Goal: Task Accomplishment & Management: Complete application form

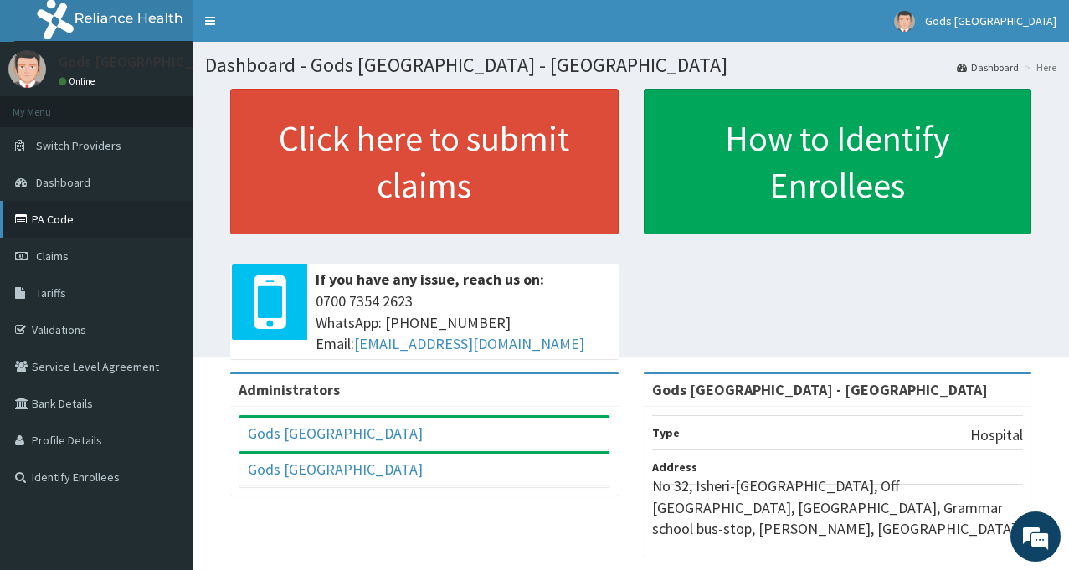
click at [52, 213] on link "PA Code" at bounding box center [96, 219] width 193 height 37
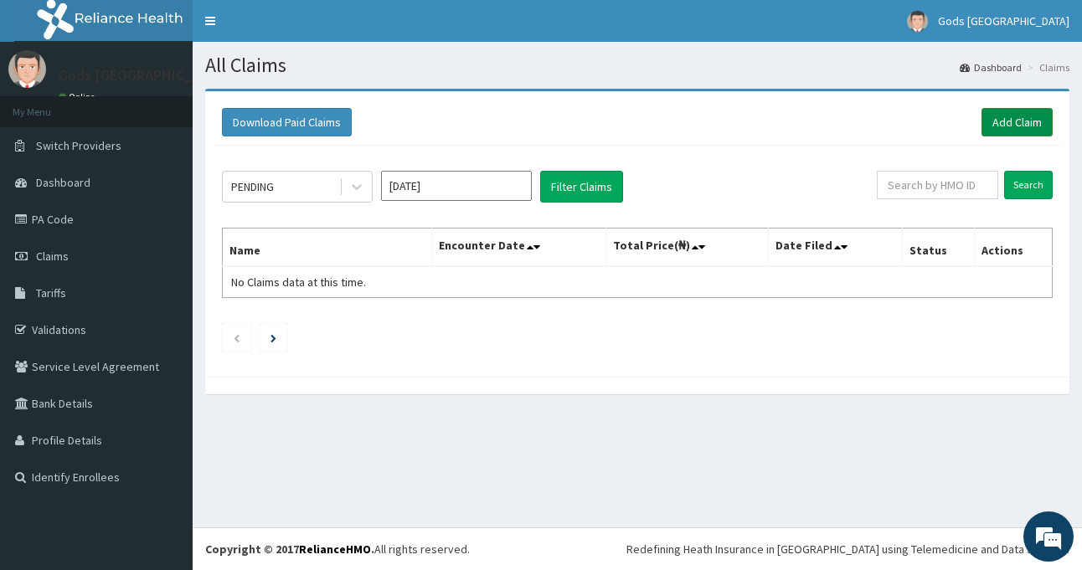
click at [1017, 124] on link "Add Claim" at bounding box center [1016, 122] width 71 height 28
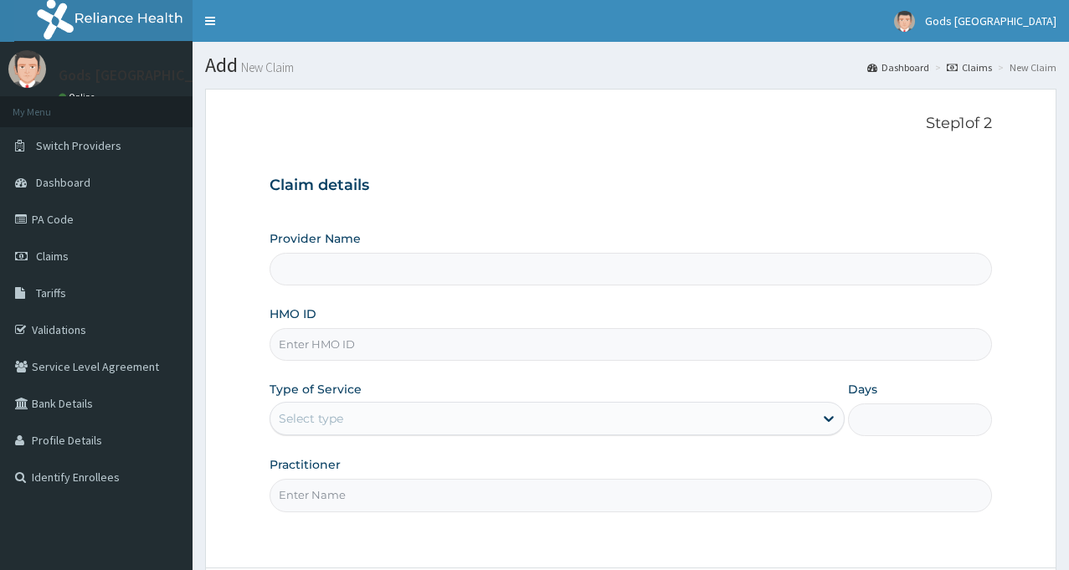
type input "Gods Apple city Hospital - Ojodu"
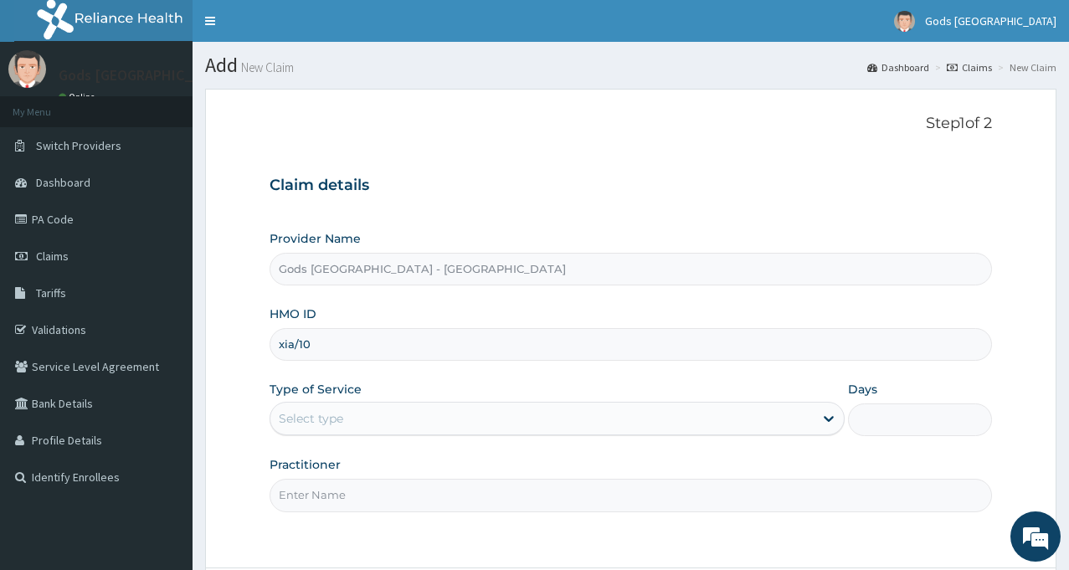
type input "XIA/10461/A"
click at [468, 416] on div "Select type" at bounding box center [541, 418] width 543 height 27
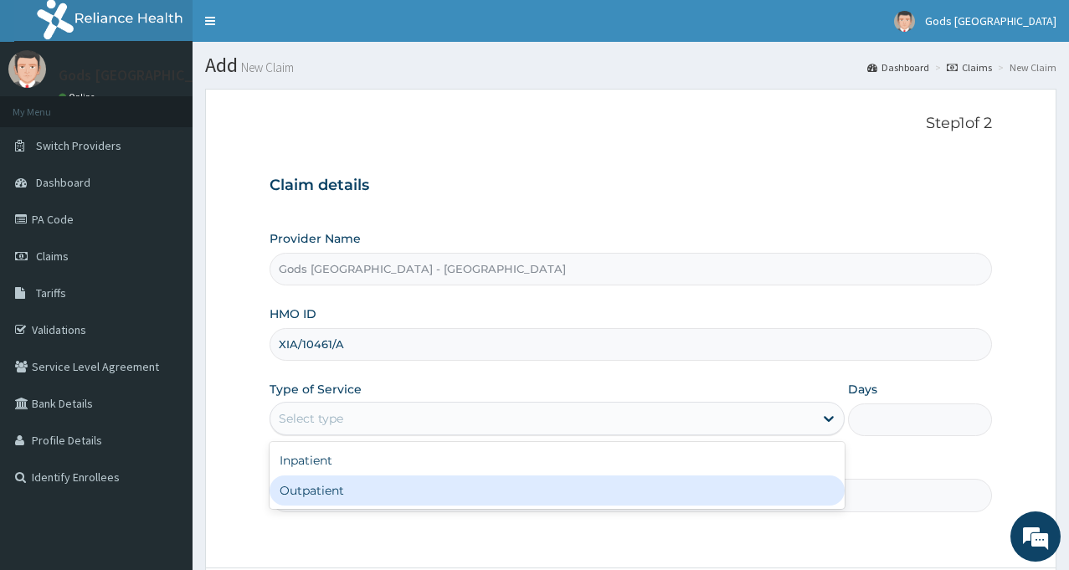
click at [383, 488] on div "Outpatient" at bounding box center [557, 490] width 575 height 30
type input "1"
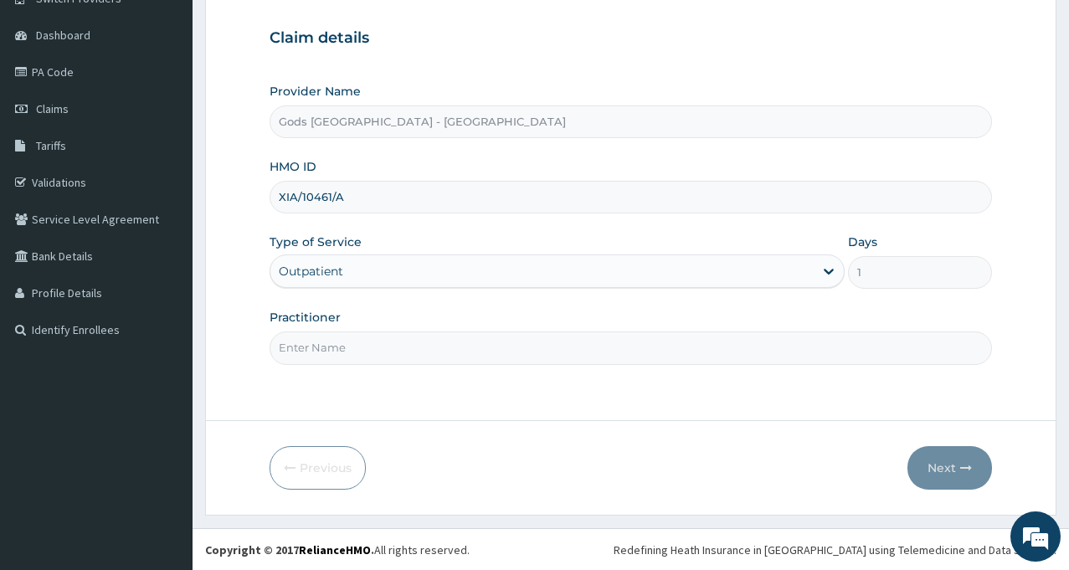
scroll to position [148, 0]
click at [507, 316] on div "Practitioner" at bounding box center [631, 335] width 722 height 55
click at [480, 347] on input "Practitioner" at bounding box center [631, 347] width 722 height 33
type input "d"
type input "DR OYETUNDE"
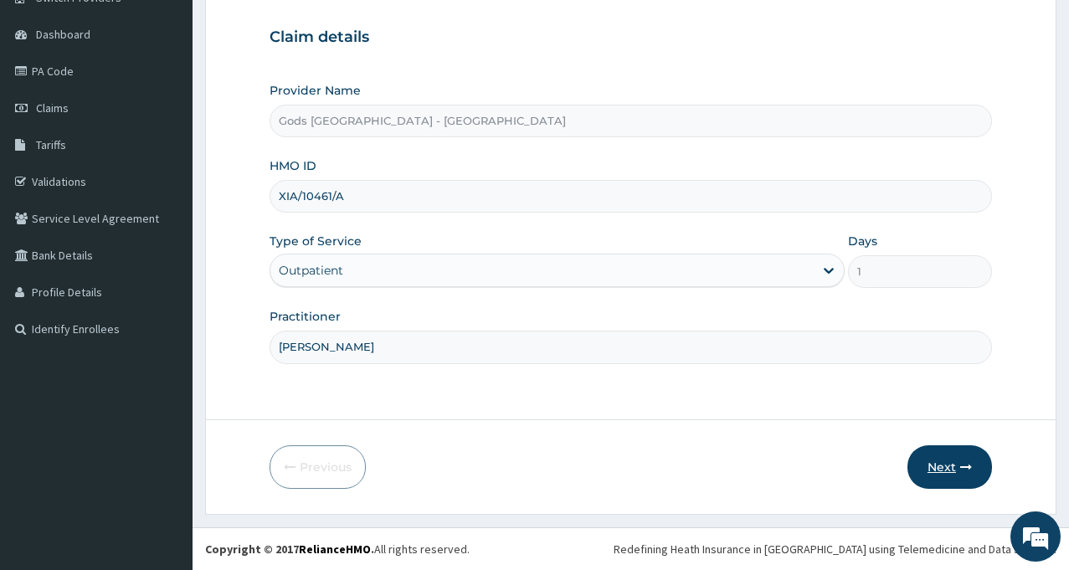
click at [947, 470] on button "Next" at bounding box center [949, 467] width 85 height 44
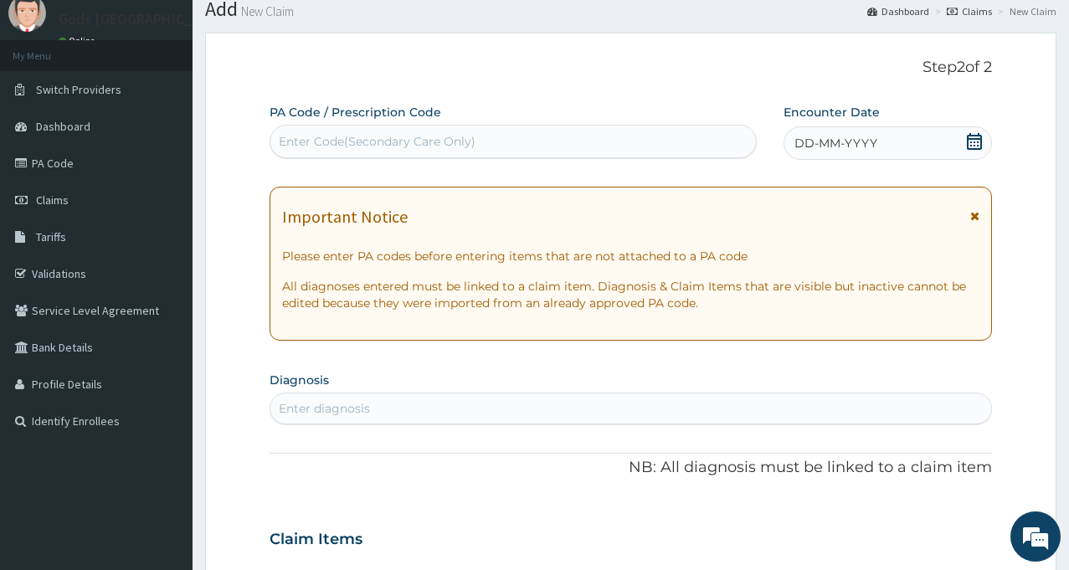
scroll to position [84, 0]
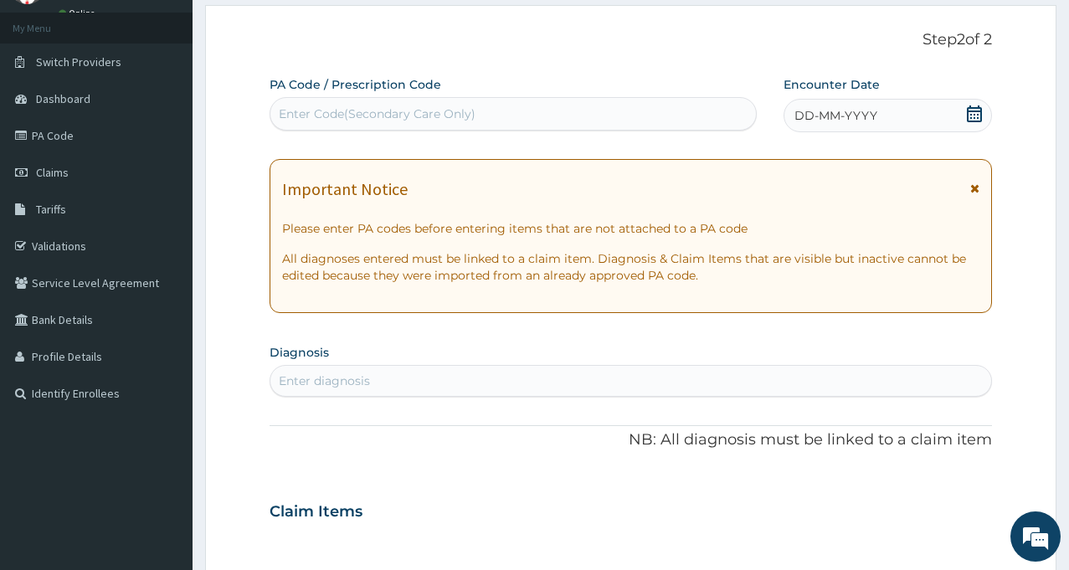
click at [403, 120] on div "Enter Code(Secondary Care Only)" at bounding box center [377, 113] width 197 height 17
type input "PA/6CD6A1"
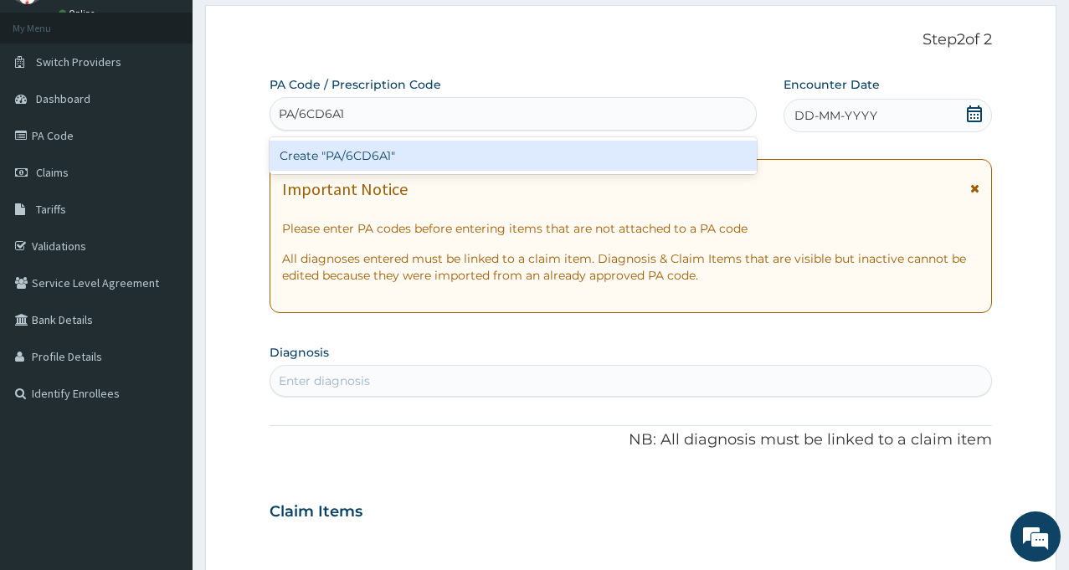
click at [367, 149] on div "Create "PA/6CD6A1"" at bounding box center [513, 156] width 487 height 30
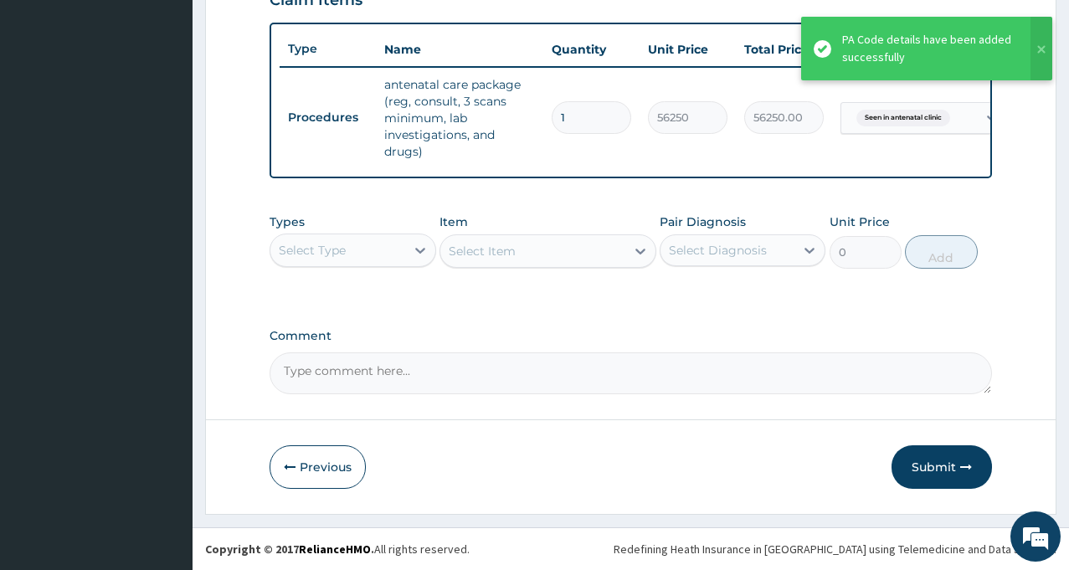
scroll to position [613, 0]
click at [929, 470] on button "Submit" at bounding box center [941, 467] width 100 height 44
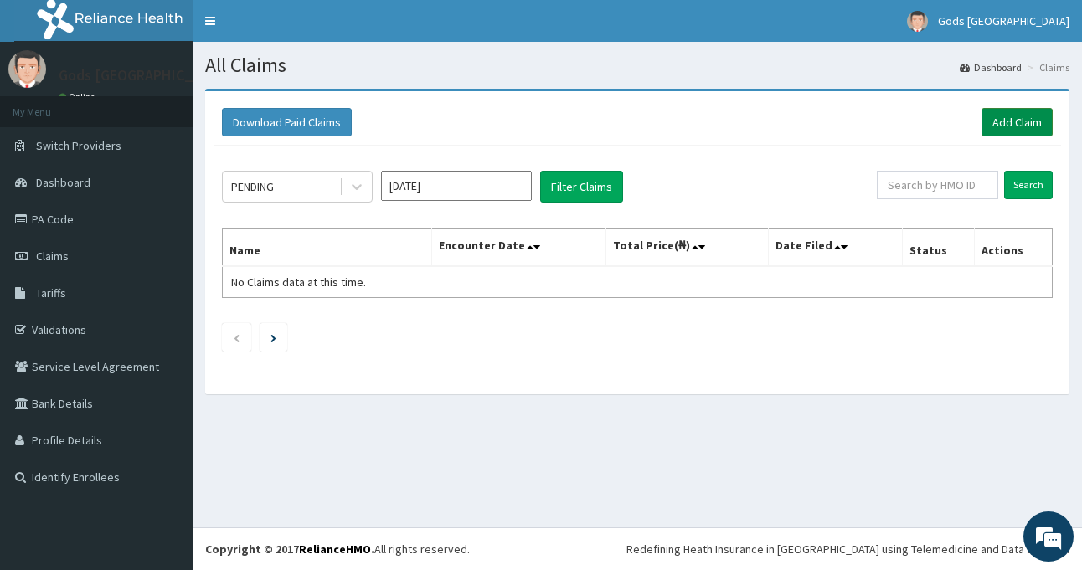
click at [1012, 126] on link "Add Claim" at bounding box center [1016, 122] width 71 height 28
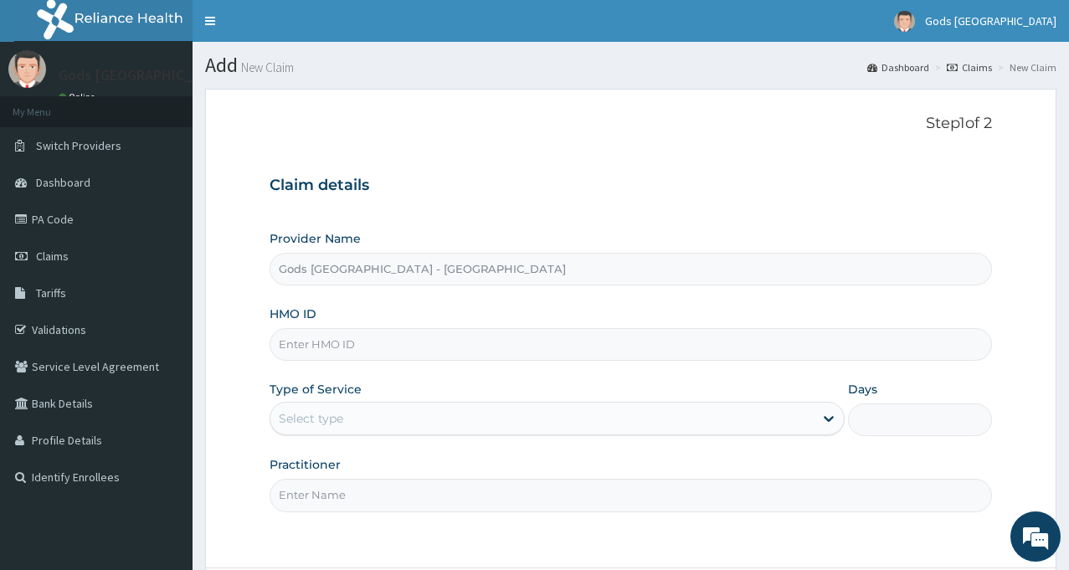
click at [394, 341] on input "HMO ID" at bounding box center [631, 344] width 722 height 33
click at [374, 342] on input "XIA" at bounding box center [631, 344] width 722 height 33
type input "XIA/10461/A"
click at [333, 427] on div "Select type" at bounding box center [311, 418] width 64 height 17
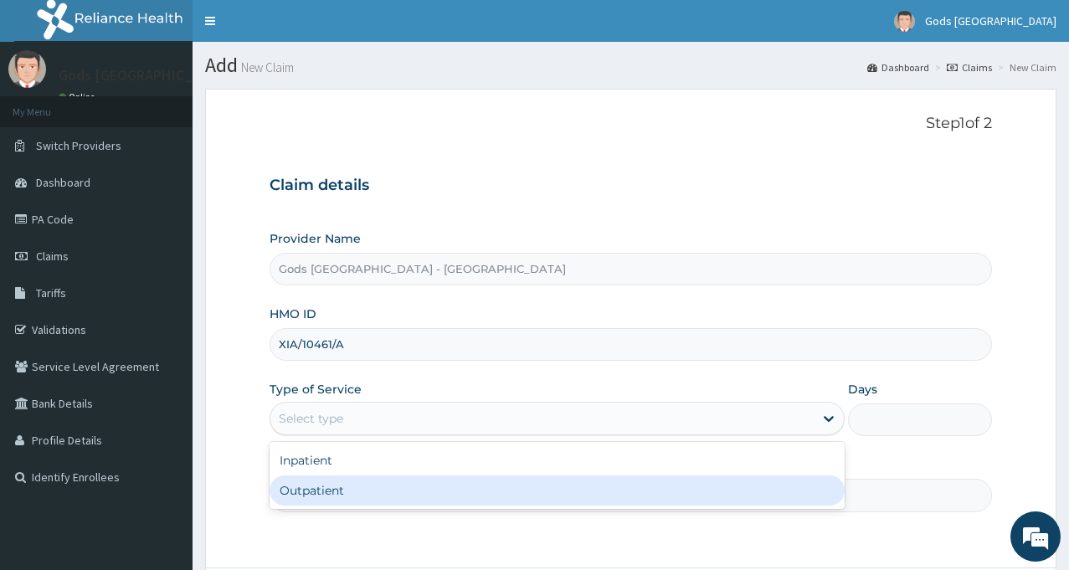
click at [324, 491] on div "Outpatient" at bounding box center [557, 490] width 575 height 30
type input "1"
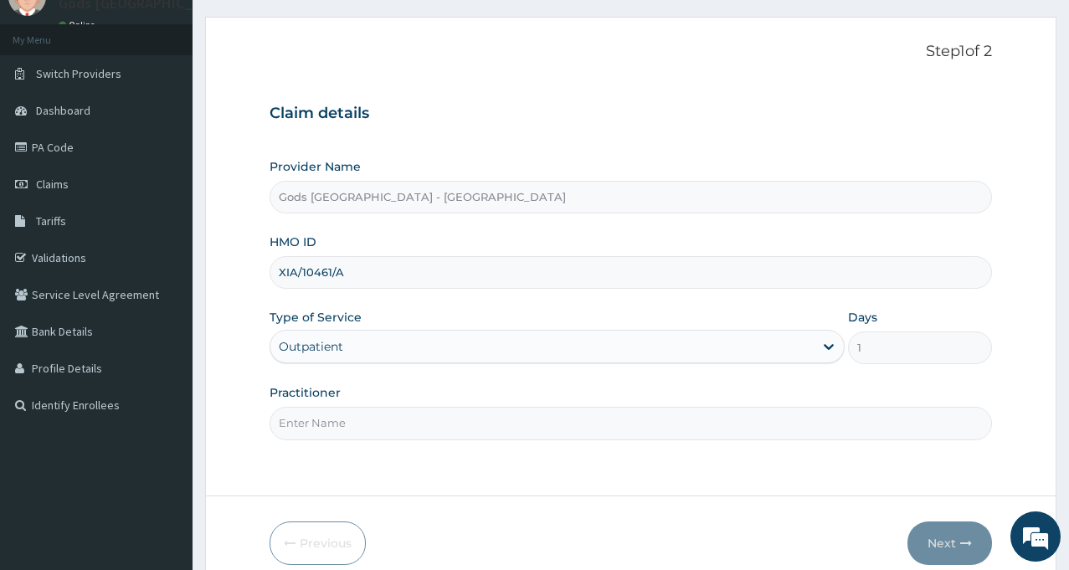
scroll to position [148, 0]
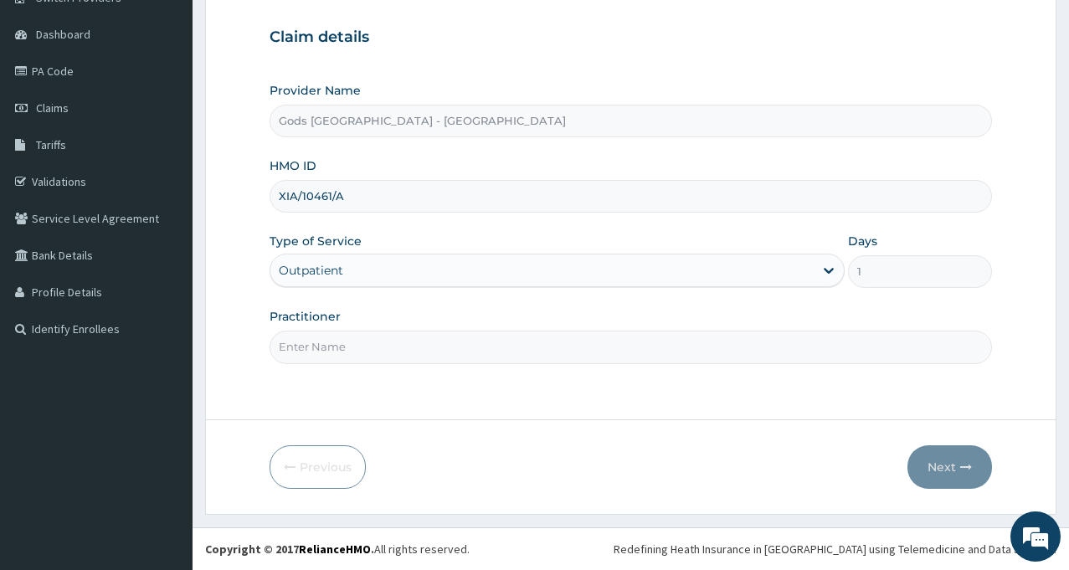
click at [914, 348] on input "Practitioner" at bounding box center [631, 347] width 722 height 33
click at [415, 347] on input "Practitioner" at bounding box center [631, 347] width 722 height 33
type input "[PERSON_NAME]"
click at [964, 476] on button "Next" at bounding box center [949, 467] width 85 height 44
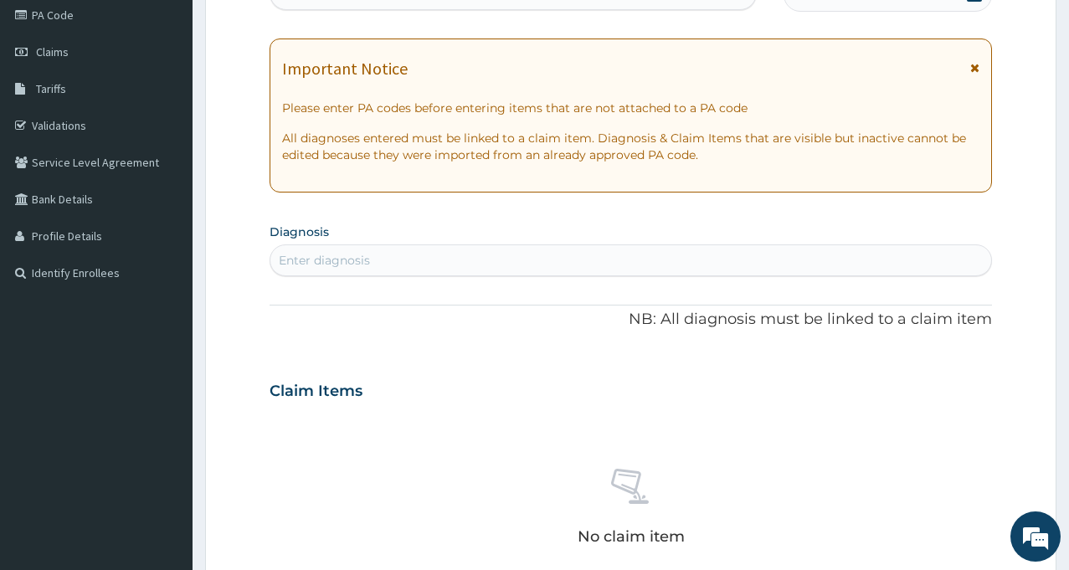
scroll to position [232, 0]
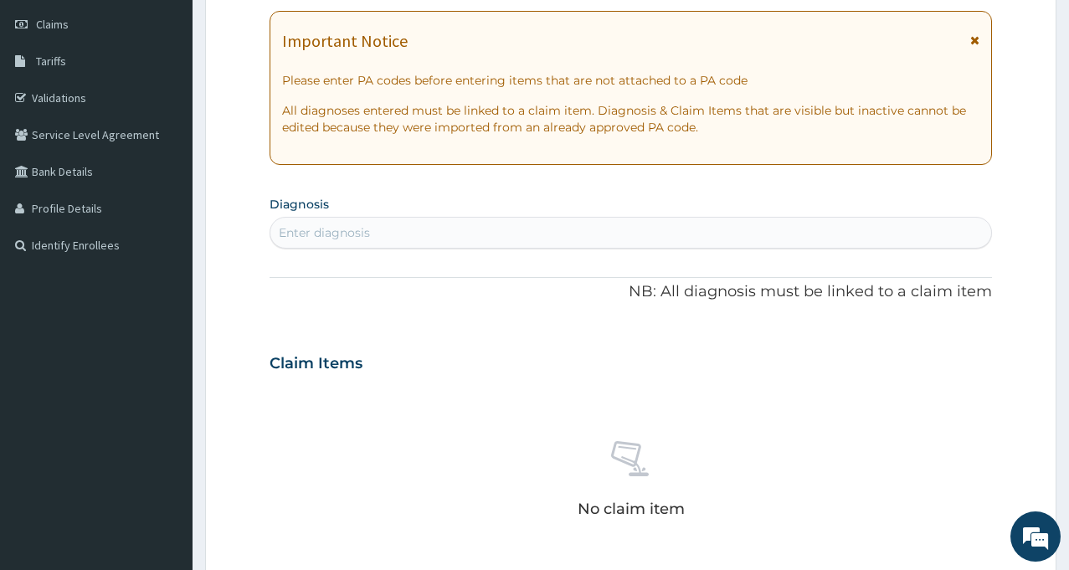
click at [403, 237] on div "Enter diagnosis" at bounding box center [630, 232] width 721 height 27
type input "MALARIA"
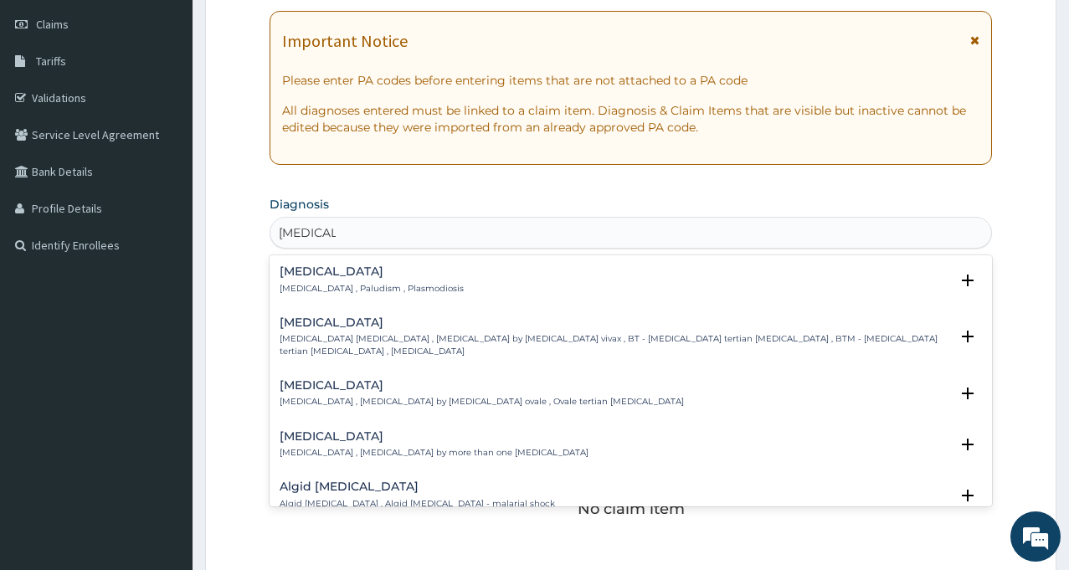
click at [379, 292] on p "Malaria , Paludism , Plasmodiosis" at bounding box center [372, 289] width 184 height 12
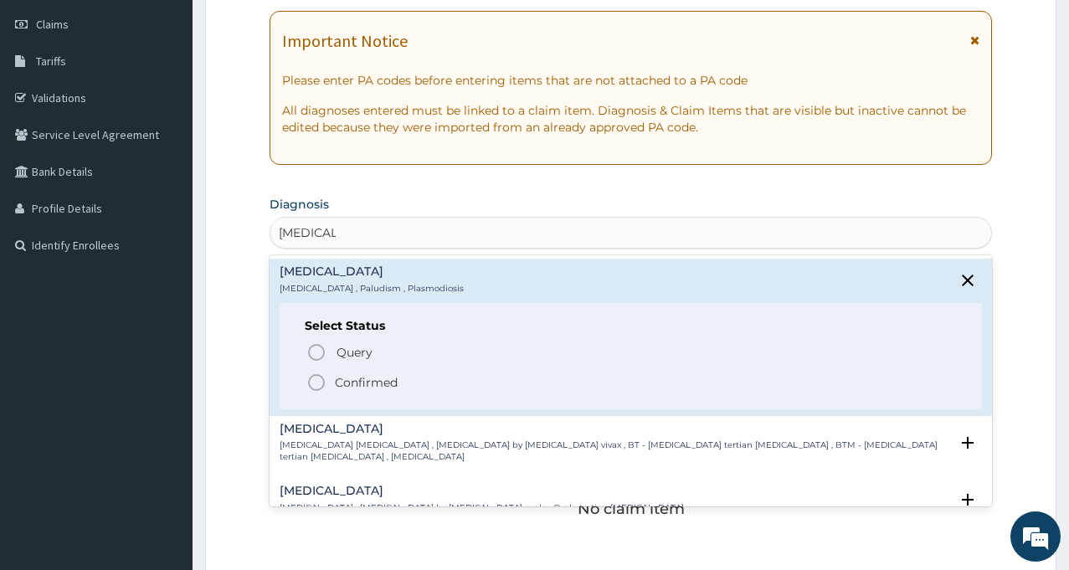
click at [355, 388] on p "Confirmed" at bounding box center [366, 382] width 63 height 17
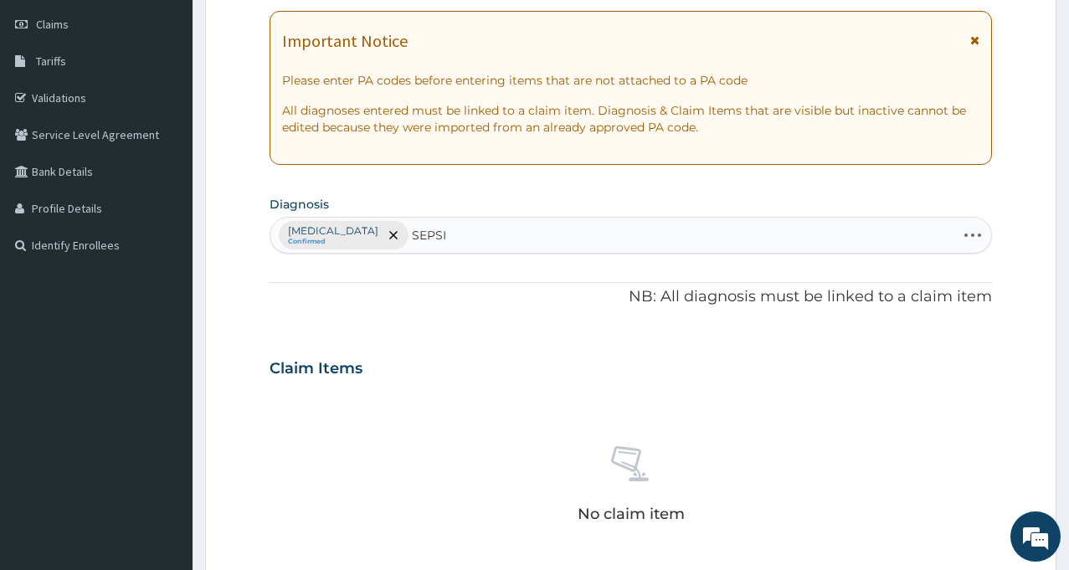
type input "SEPSIS"
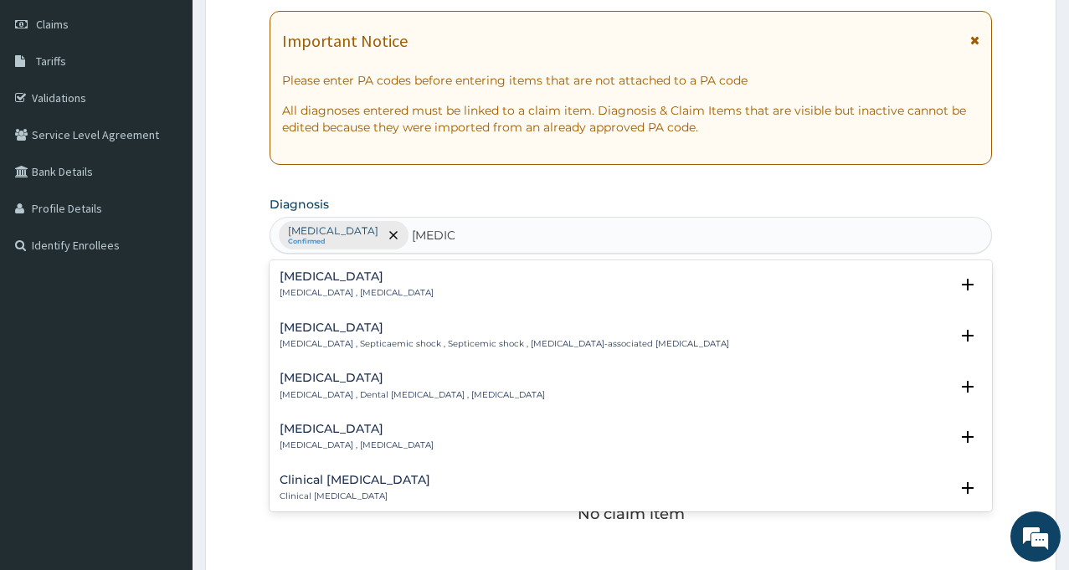
click at [371, 295] on p "Systemic infection , Sepsis" at bounding box center [357, 293] width 154 height 12
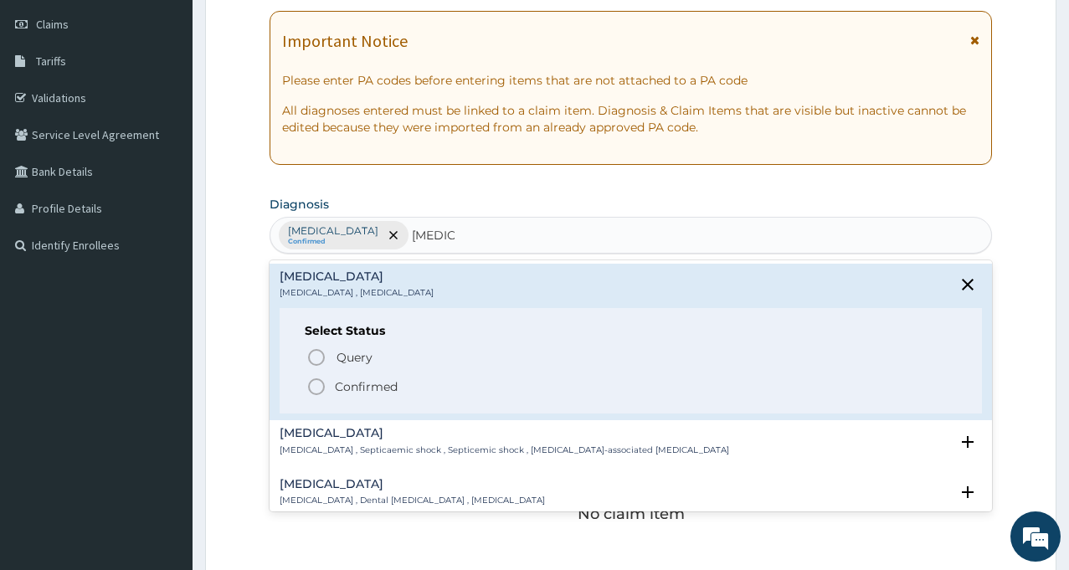
click at [342, 389] on p "Confirmed" at bounding box center [366, 386] width 63 height 17
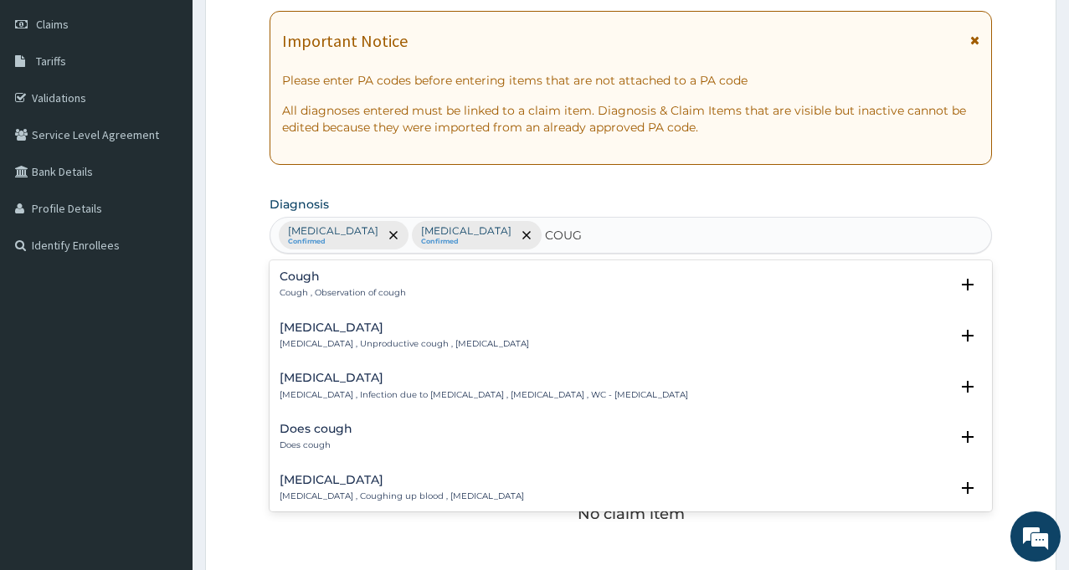
type input "COUGH"
click at [373, 281] on h4 "Cough" at bounding box center [343, 276] width 126 height 13
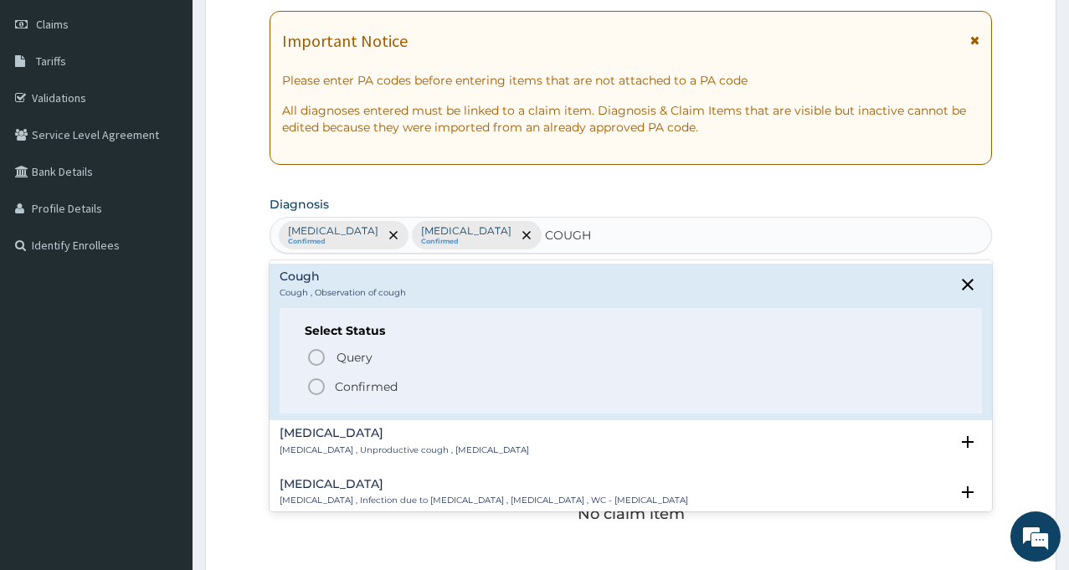
click at [385, 390] on p "Confirmed" at bounding box center [366, 386] width 63 height 17
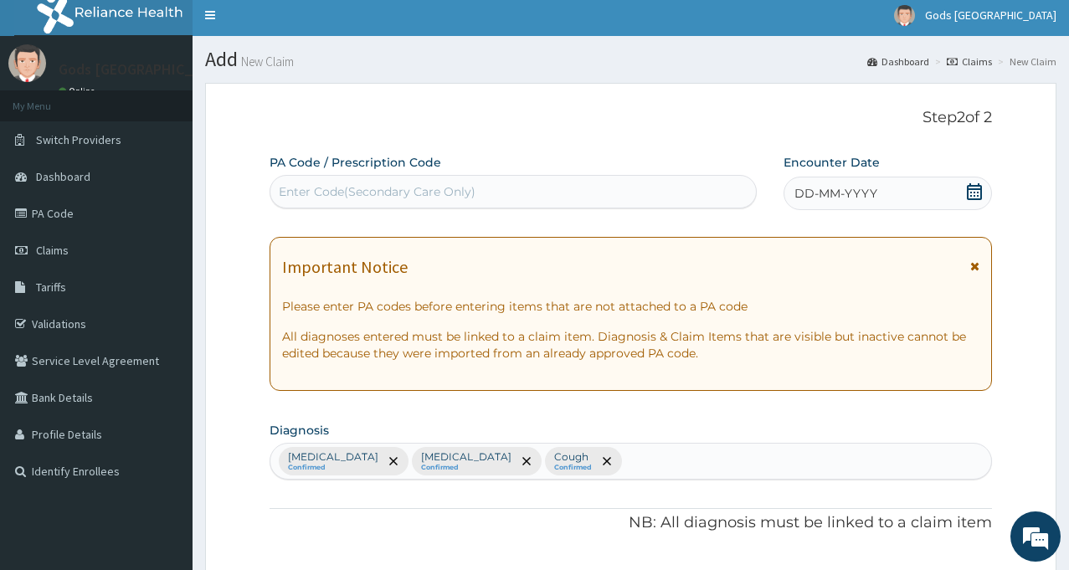
scroll to position [0, 0]
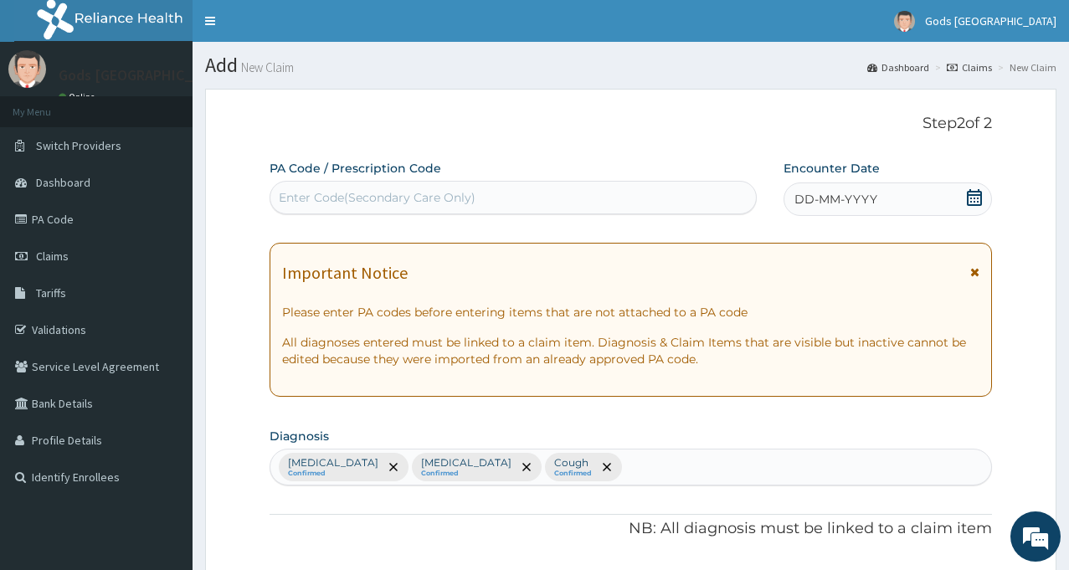
click at [650, 185] on div "Enter Code(Secondary Care Only)" at bounding box center [513, 197] width 486 height 27
click at [502, 199] on div "Enter Code(Secondary Care Only)" at bounding box center [513, 197] width 486 height 27
click at [535, 192] on div "Enter Code(Secondary Care Only)" at bounding box center [513, 197] width 486 height 27
click at [437, 196] on div "Enter Code(Secondary Care Only)" at bounding box center [377, 197] width 197 height 17
click at [480, 198] on div "Enter Code(Secondary Care Only)" at bounding box center [513, 197] width 486 height 27
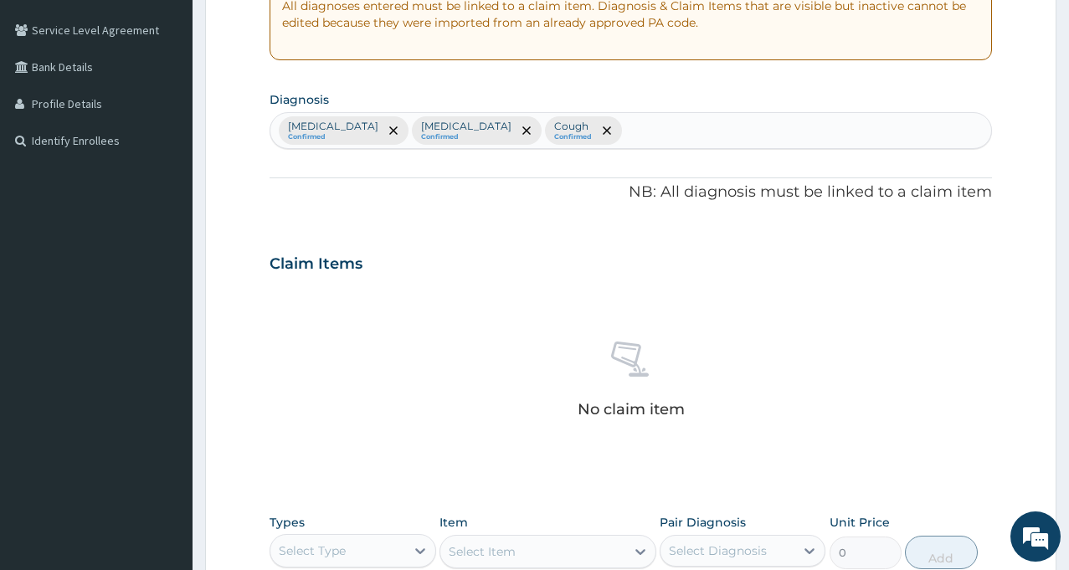
scroll to position [335, 0]
click at [643, 127] on div "Malaria Confirmed Sepsis Confirmed Cough Confirmed" at bounding box center [630, 132] width 721 height 35
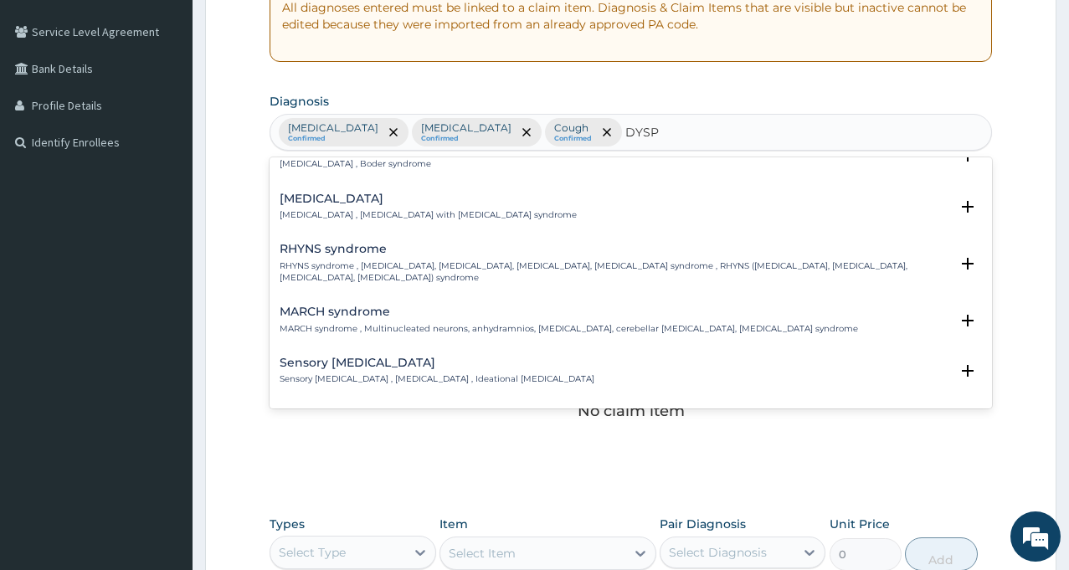
scroll to position [1256, 0]
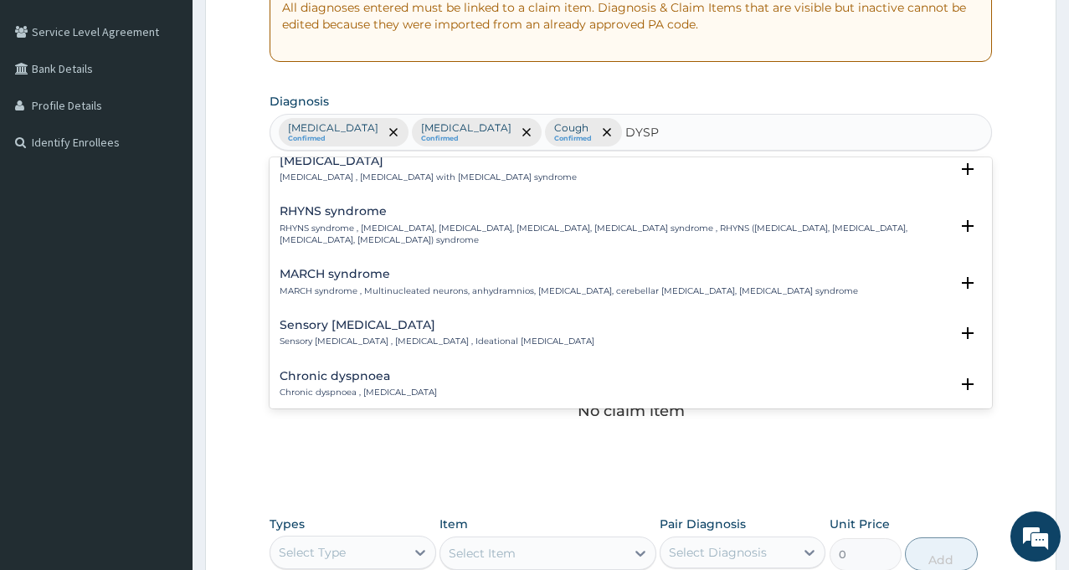
type input "DYSPE"
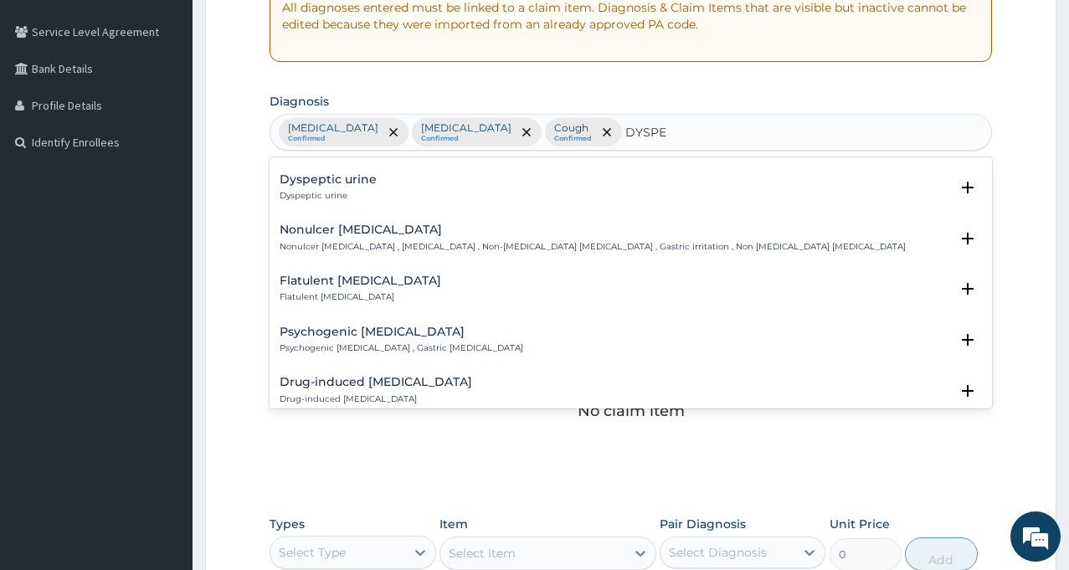
scroll to position [0, 0]
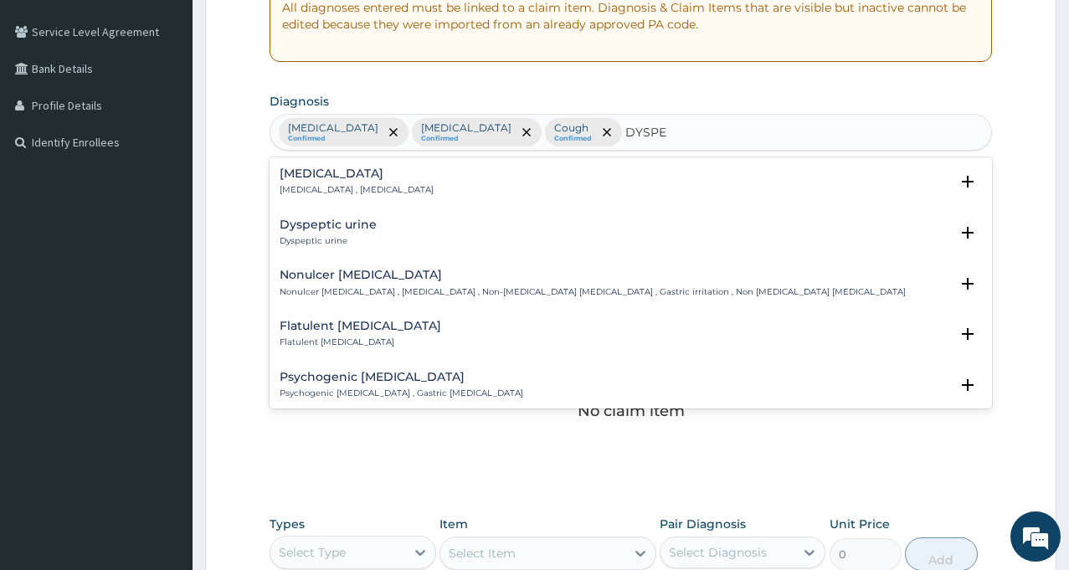
click at [324, 177] on h4 "Indigestion" at bounding box center [357, 173] width 154 height 13
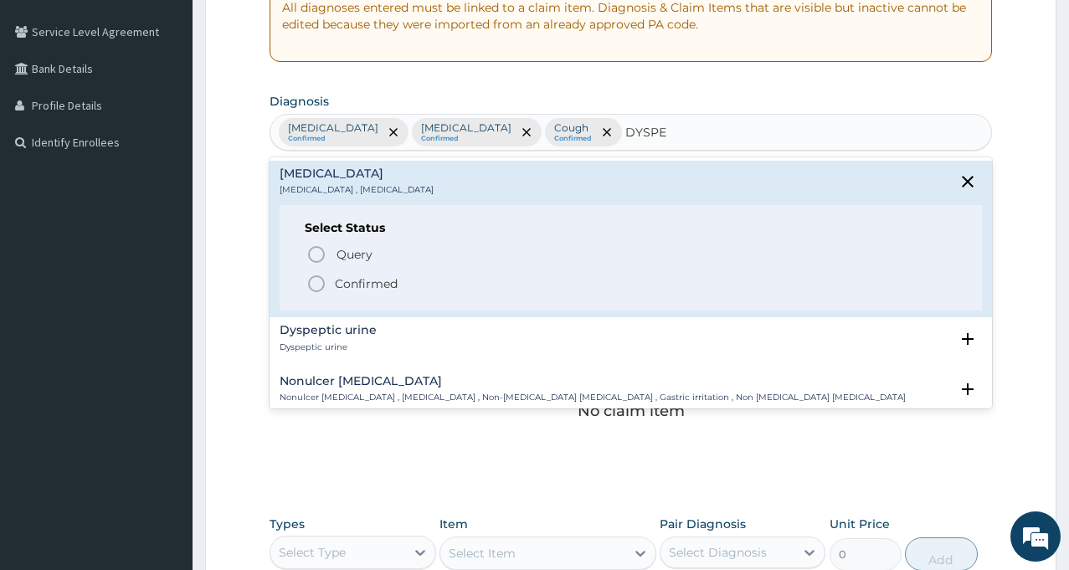
click at [347, 290] on p "Confirmed" at bounding box center [366, 283] width 63 height 17
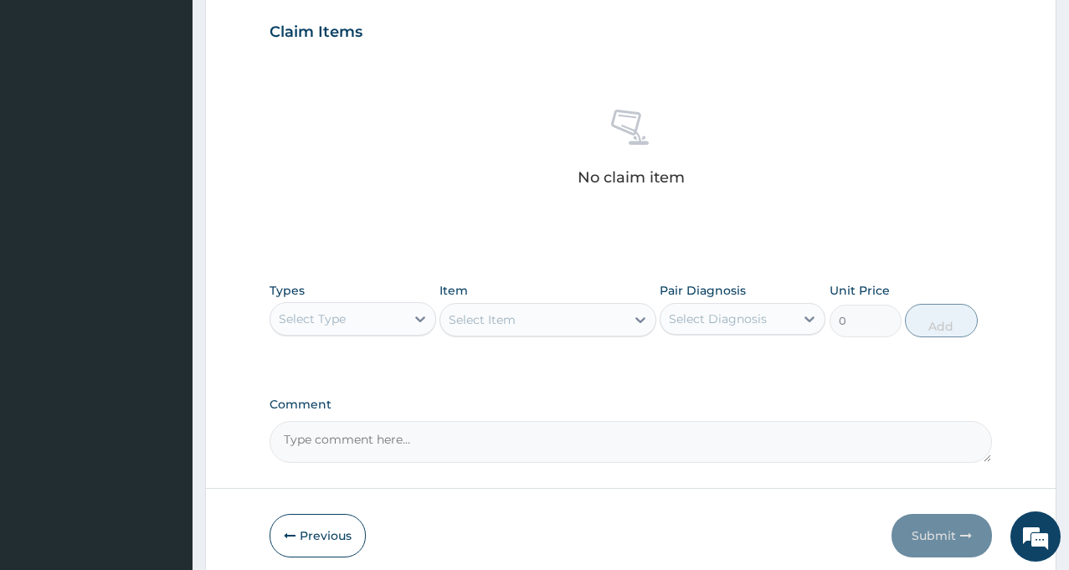
scroll to position [586, 0]
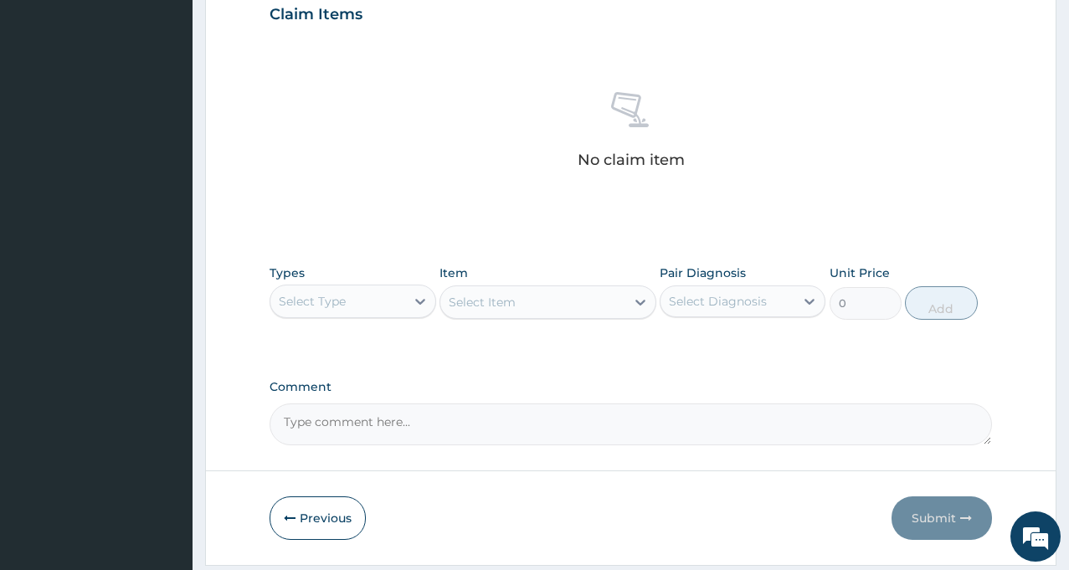
click at [371, 301] on div "Select Type" at bounding box center [337, 301] width 134 height 27
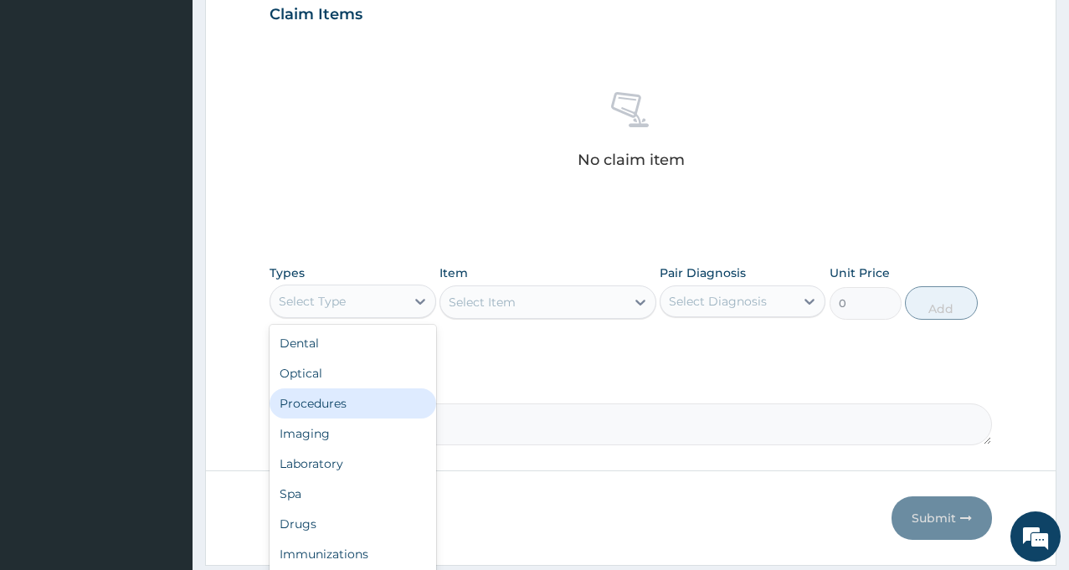
click at [325, 393] on div "Procedures" at bounding box center [353, 403] width 166 height 30
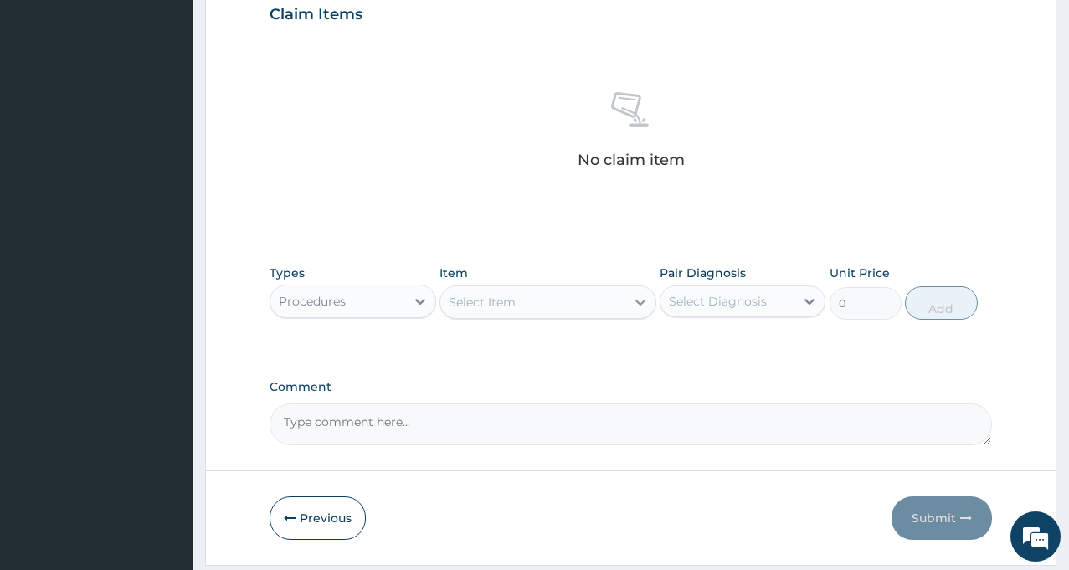
click at [640, 299] on icon at bounding box center [640, 302] width 17 height 17
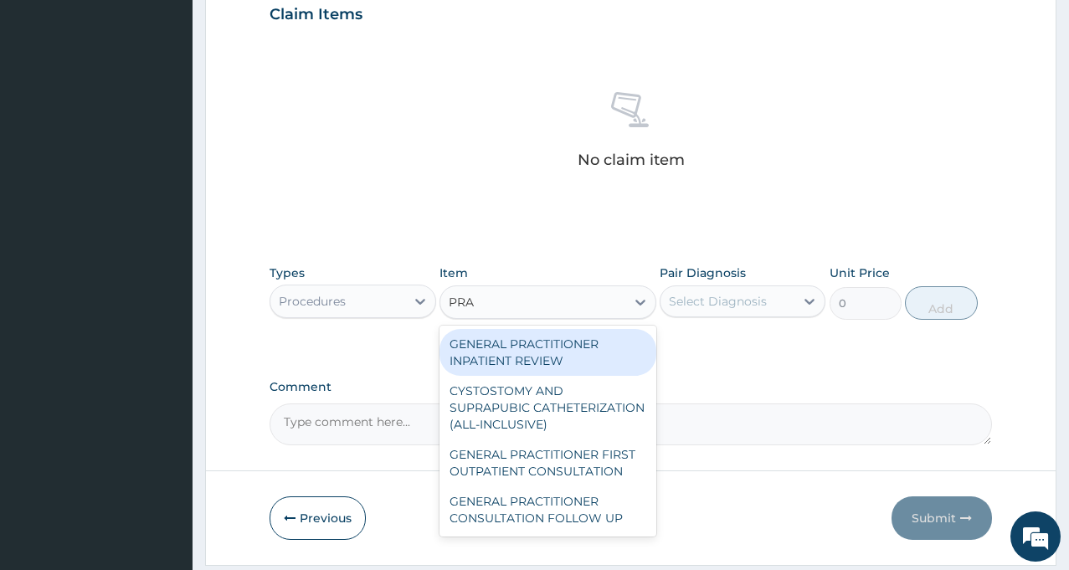
type input "PRAC"
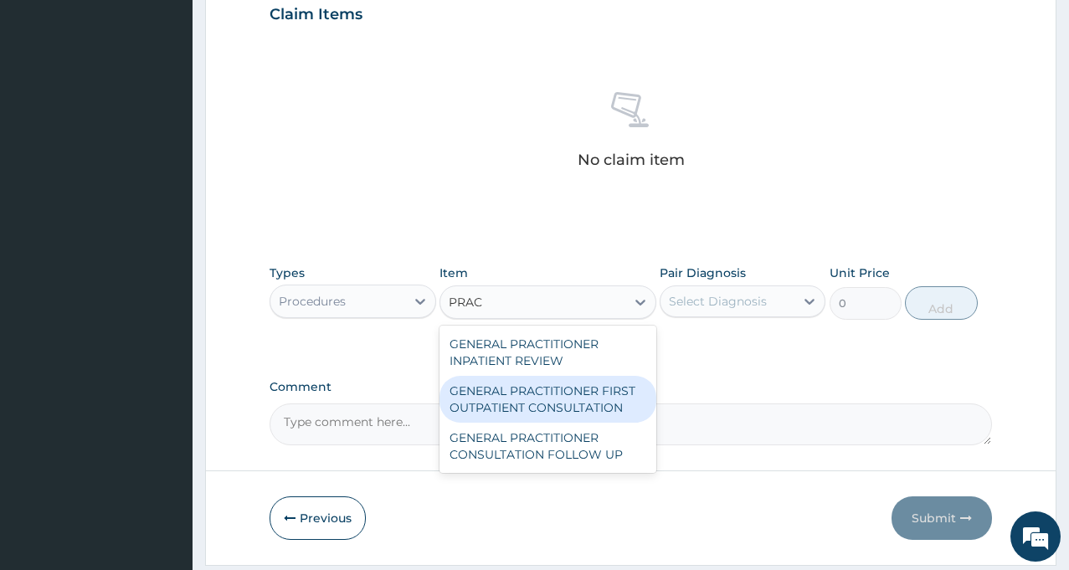
click at [517, 400] on div "GENERAL PRACTITIONER FIRST OUTPATIENT CONSULTATION" at bounding box center [547, 399] width 217 height 47
type input "3750"
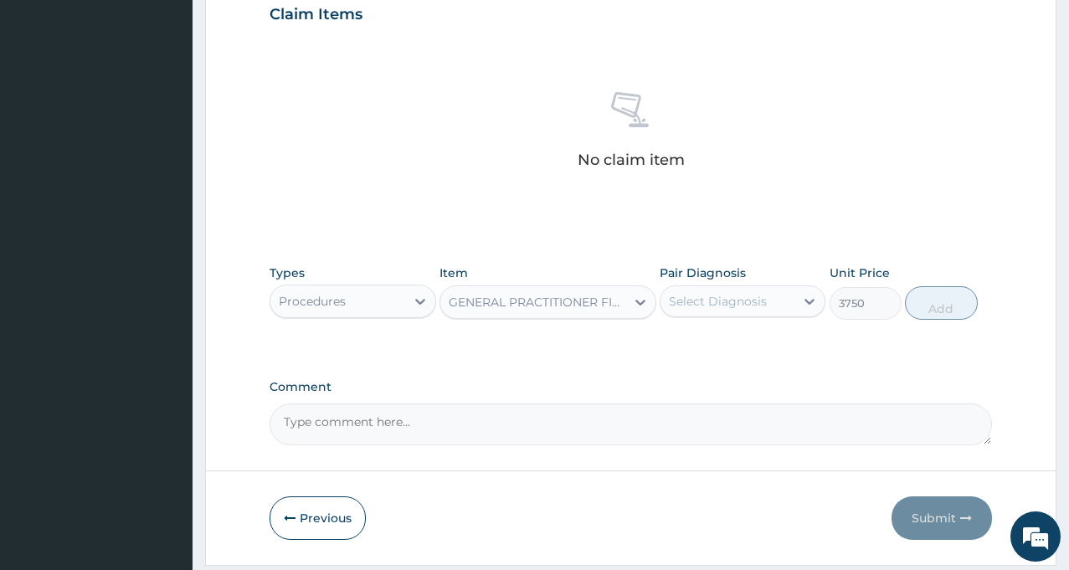
click at [778, 311] on div "Select Diagnosis" at bounding box center [727, 301] width 134 height 27
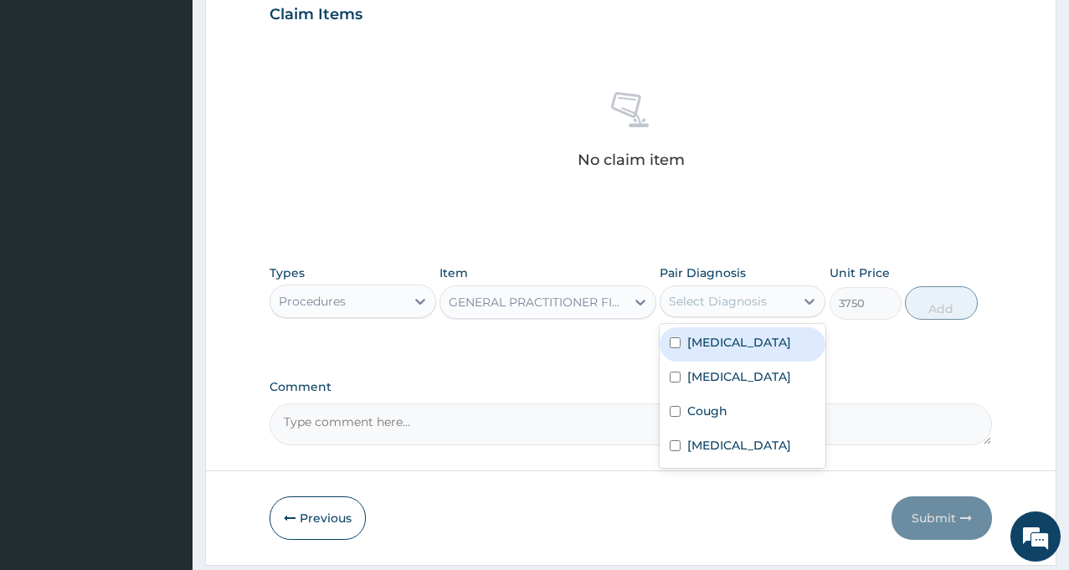
click at [709, 341] on label "Malaria" at bounding box center [739, 342] width 104 height 17
checkbox input "true"
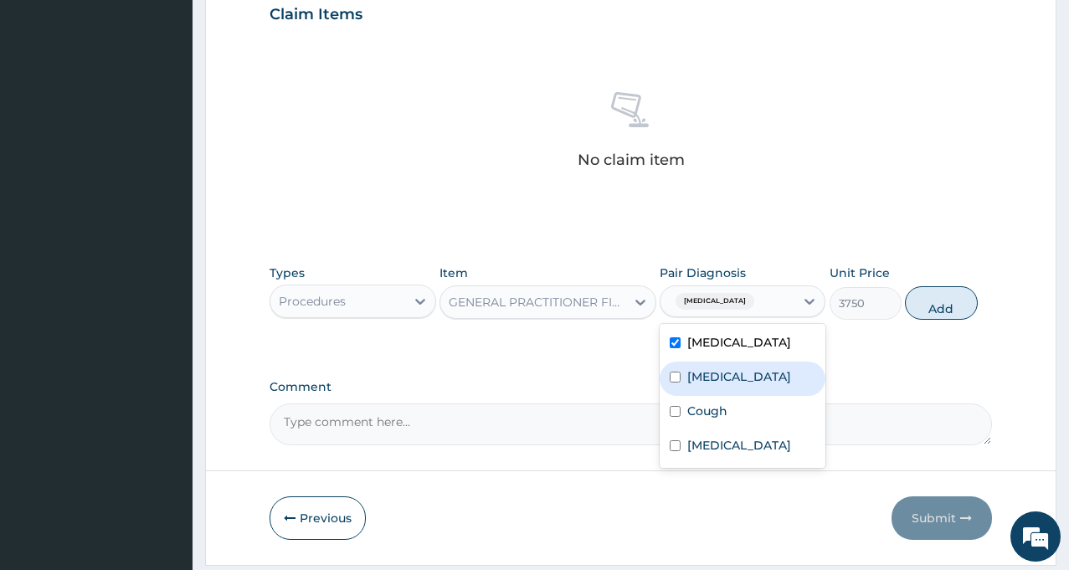
click at [681, 372] on div "[MEDICAL_DATA]" at bounding box center [743, 379] width 166 height 34
checkbox input "true"
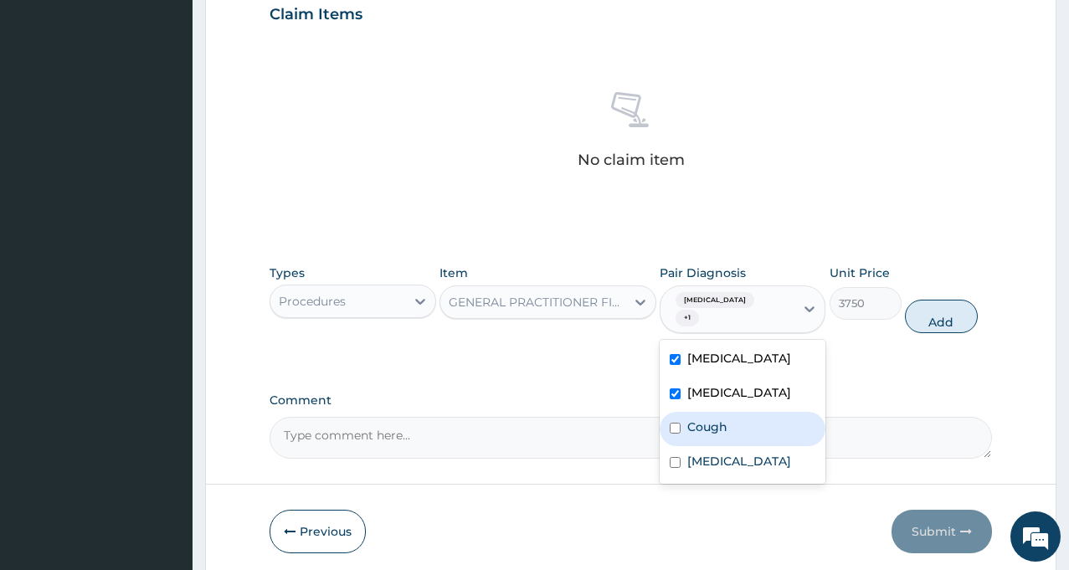
click at [683, 413] on div "Cough" at bounding box center [743, 429] width 166 height 34
checkbox input "true"
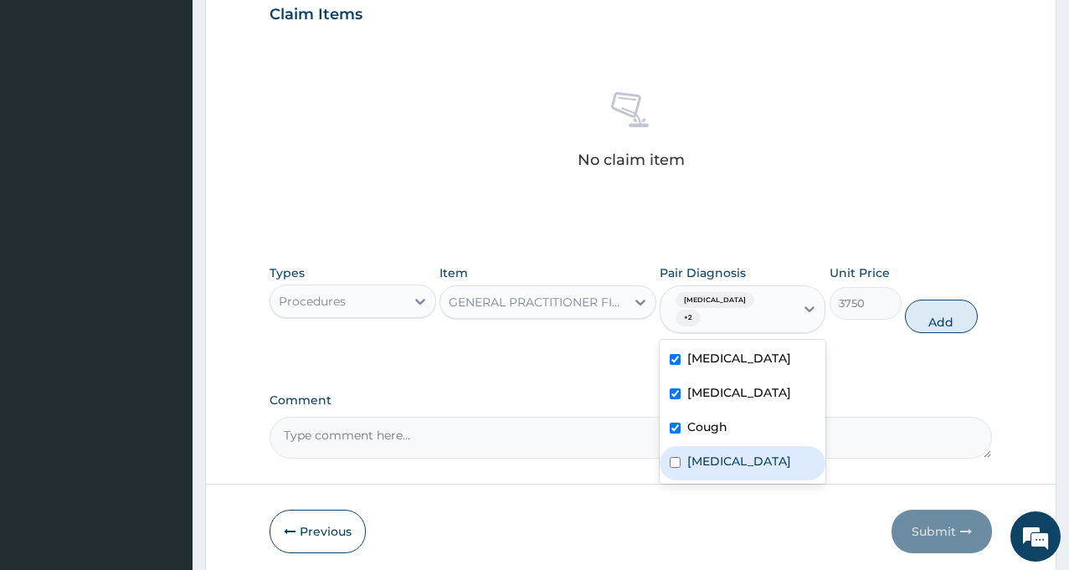
click at [690, 453] on label "Indigestion" at bounding box center [739, 461] width 104 height 17
checkbox input "true"
click at [948, 312] on button "Add" at bounding box center [941, 316] width 72 height 33
type input "0"
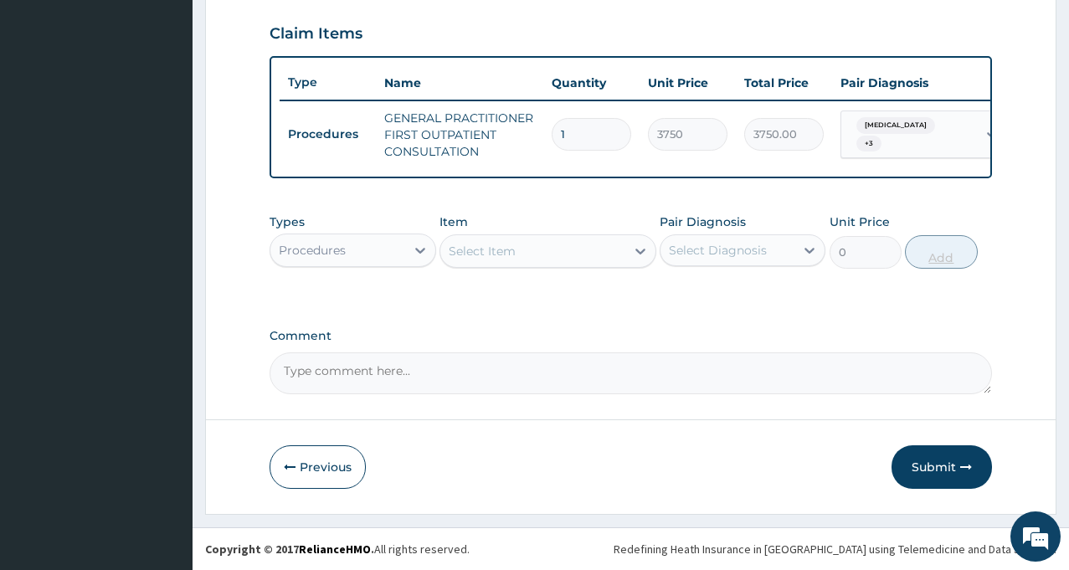
scroll to position [579, 0]
click at [416, 249] on icon at bounding box center [420, 251] width 10 height 6
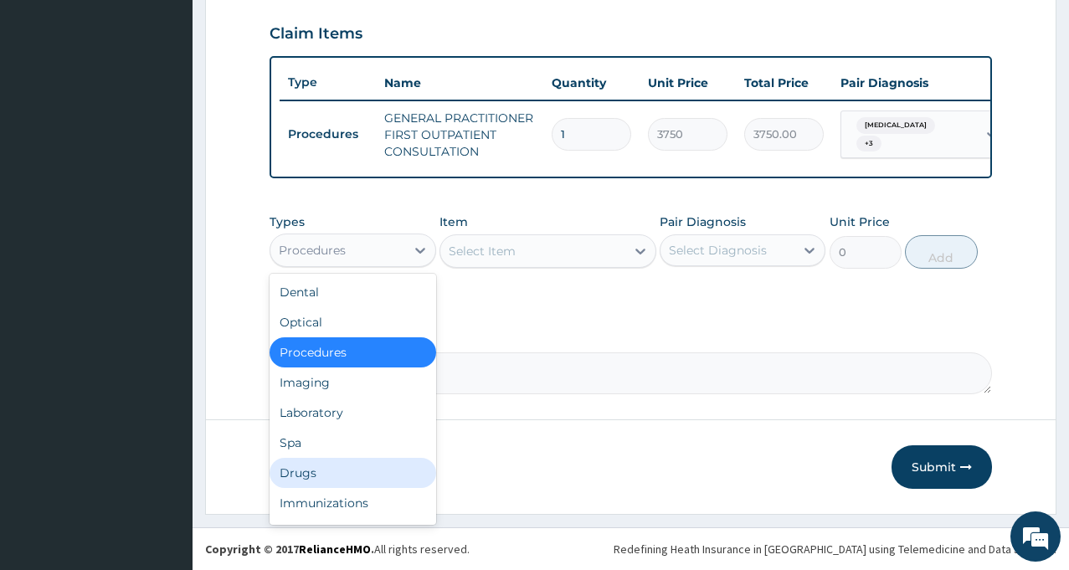
click at [301, 475] on div "Drugs" at bounding box center [353, 473] width 166 height 30
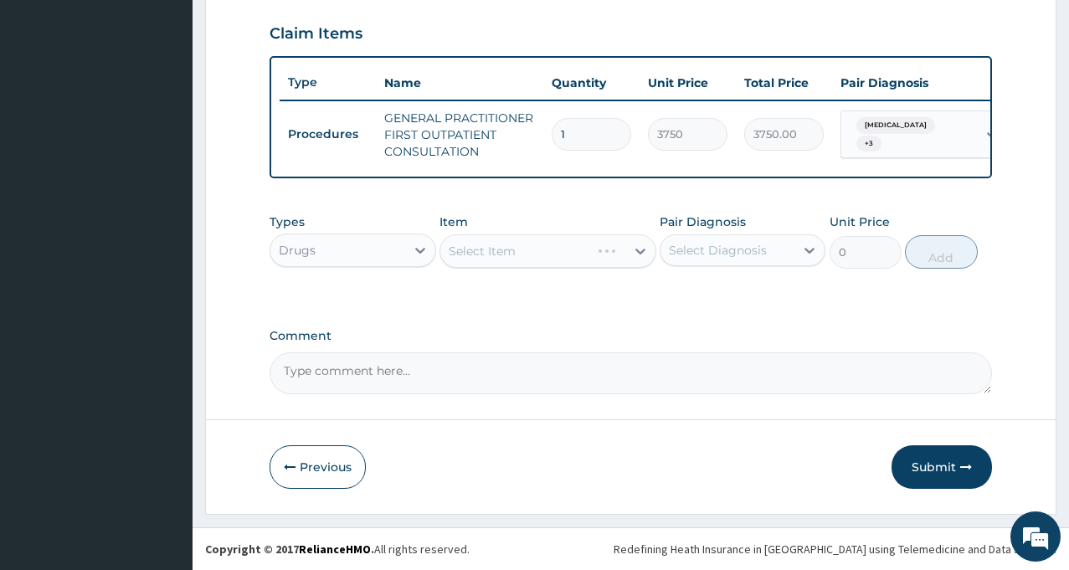
click at [590, 257] on div "Select Item" at bounding box center [515, 251] width 150 height 27
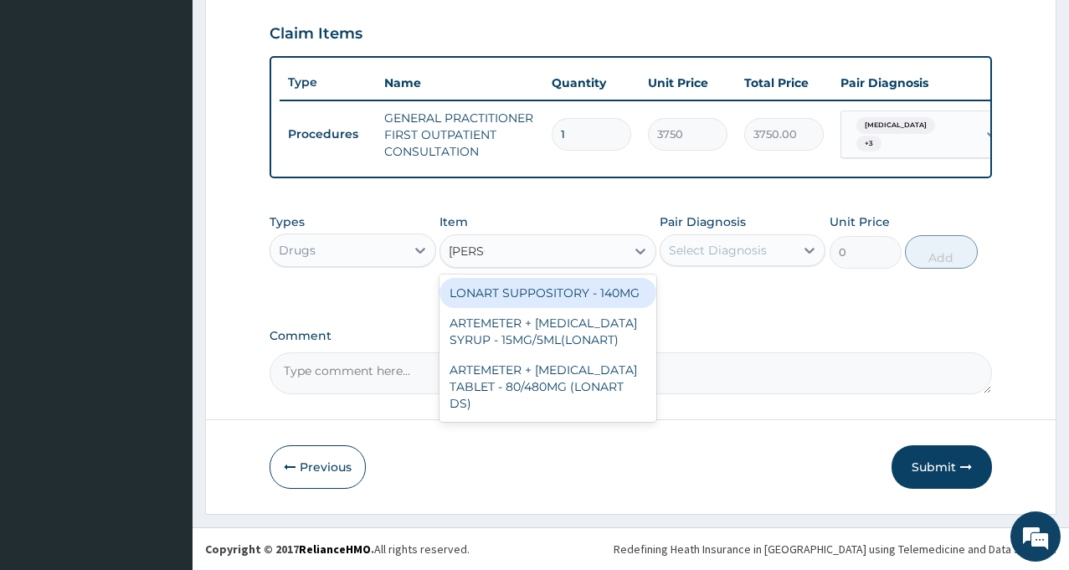
type input "LONAR"
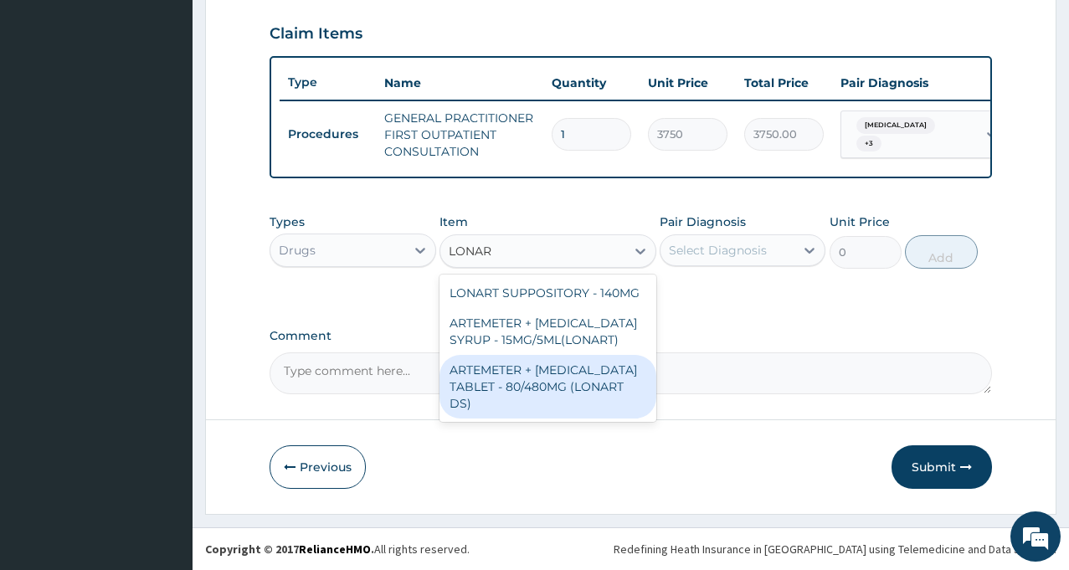
click at [532, 384] on div "ARTEMETER + LUMEFANTRINE TABLET - 80/480MG (LONART DS)" at bounding box center [547, 387] width 217 height 64
type input "588"
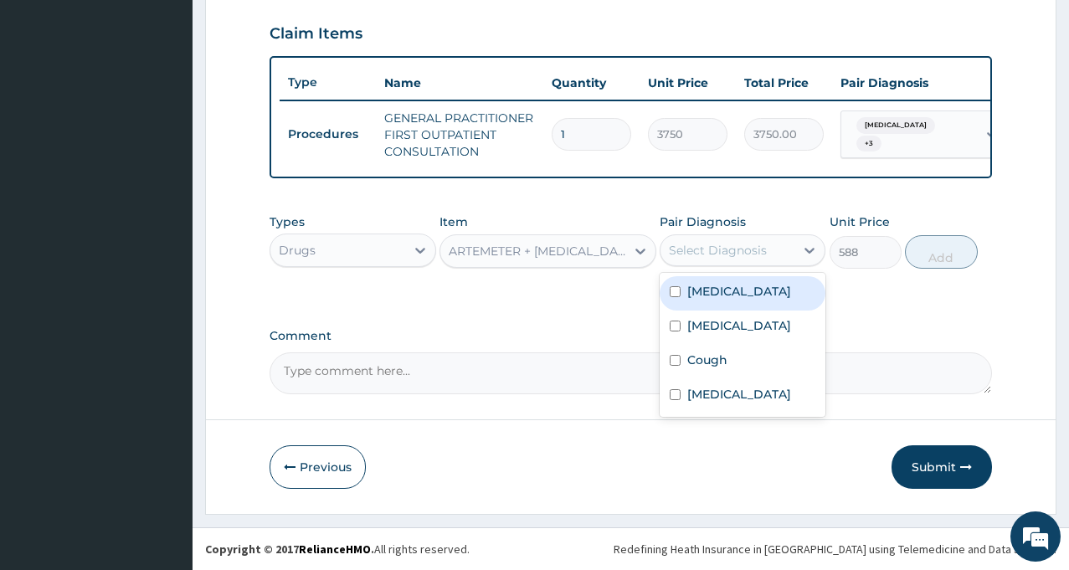
click at [743, 256] on div "Select Diagnosis" at bounding box center [718, 250] width 98 height 17
click at [719, 301] on div "Malaria" at bounding box center [743, 293] width 166 height 34
checkbox input "true"
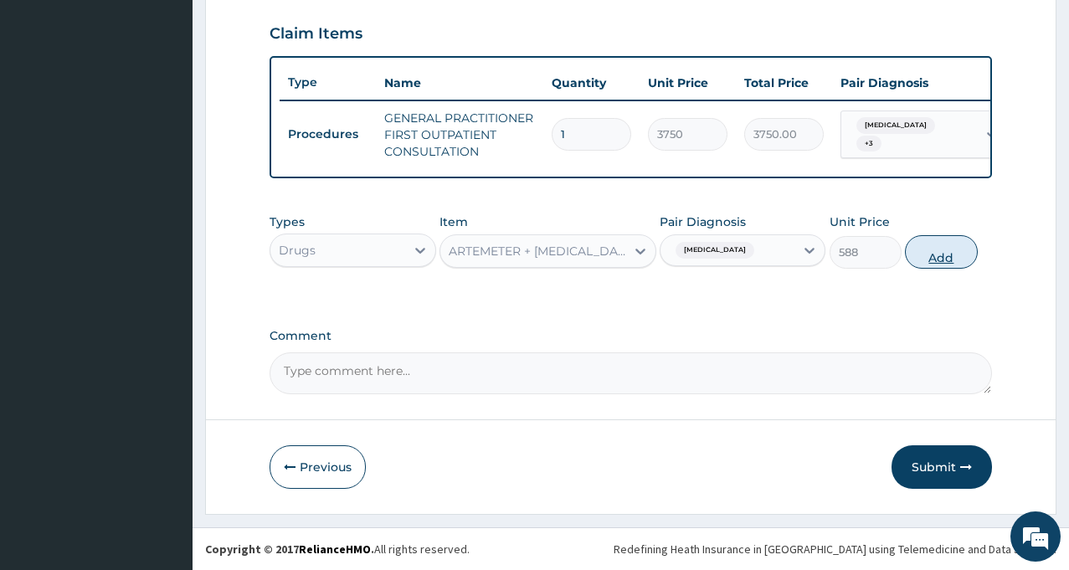
click at [952, 260] on button "Add" at bounding box center [941, 251] width 72 height 33
type input "0"
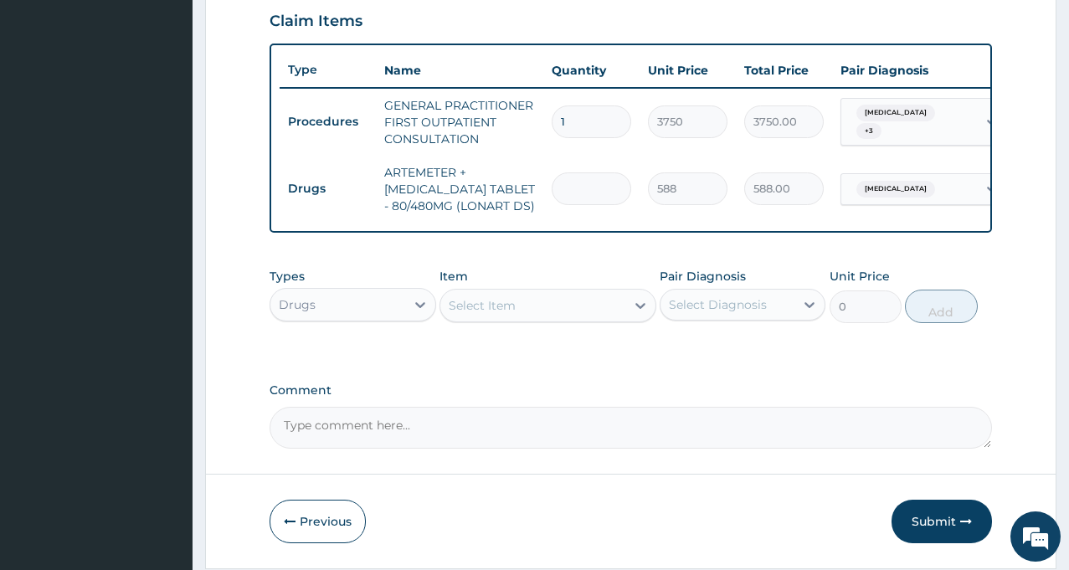
type input "0.00"
type input "6"
type input "3528.00"
type input "6"
click at [560, 318] on div "Select Item" at bounding box center [532, 305] width 185 height 27
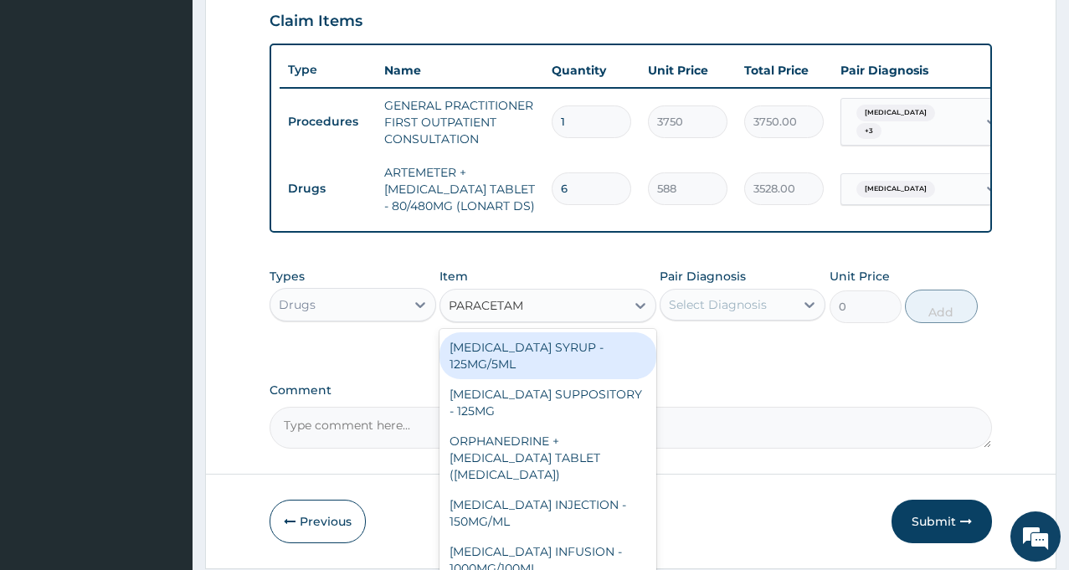
type input "PARACETAMO"
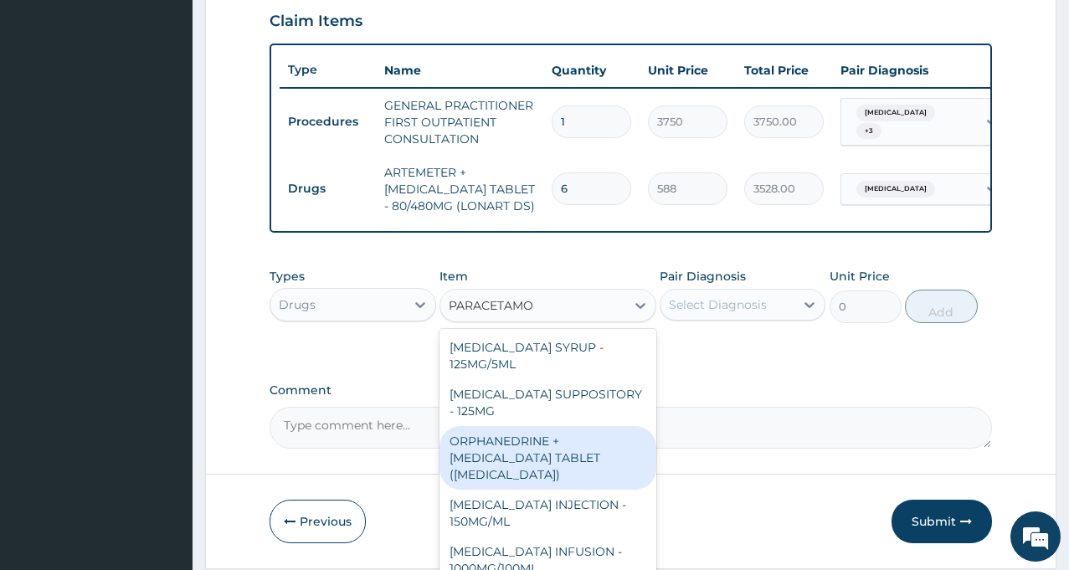
scroll to position [167, 0]
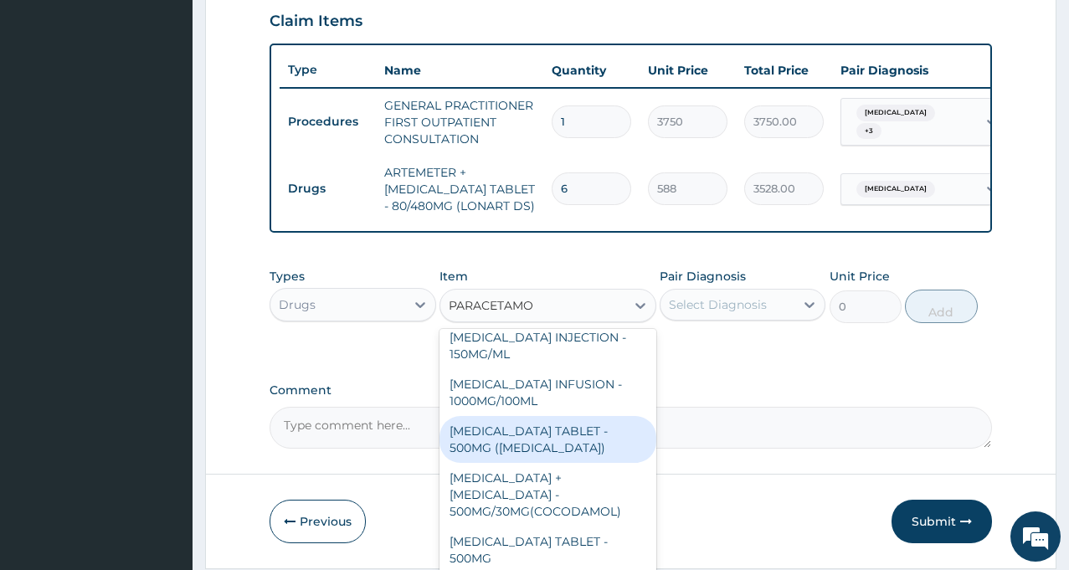
click at [500, 457] on div "PARACETAMOL TABLET - 500MG (PANADOL)" at bounding box center [547, 439] width 217 height 47
type input "42"
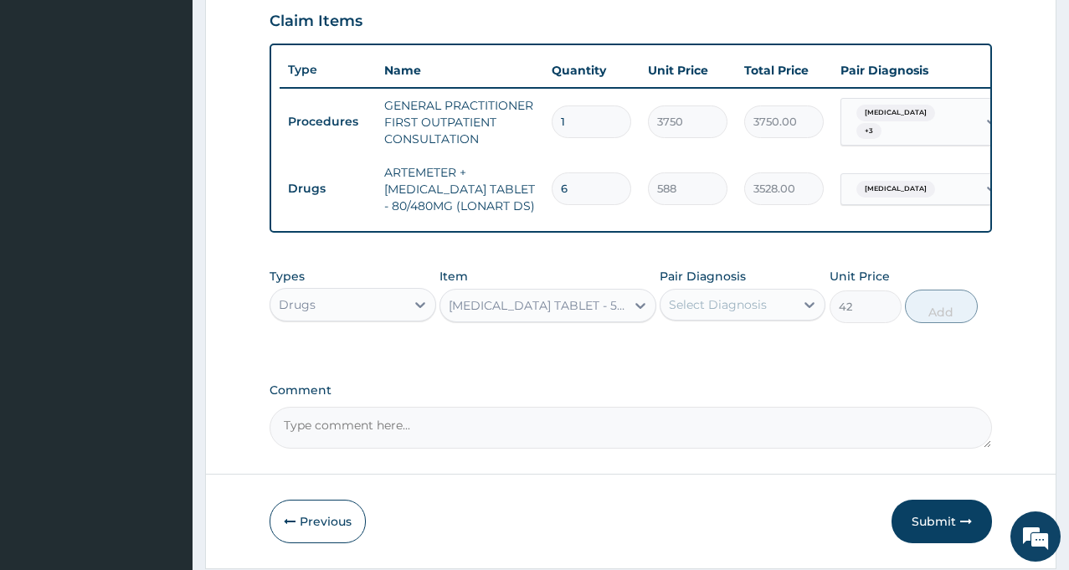
click at [749, 313] on div "Select Diagnosis" at bounding box center [718, 304] width 98 height 17
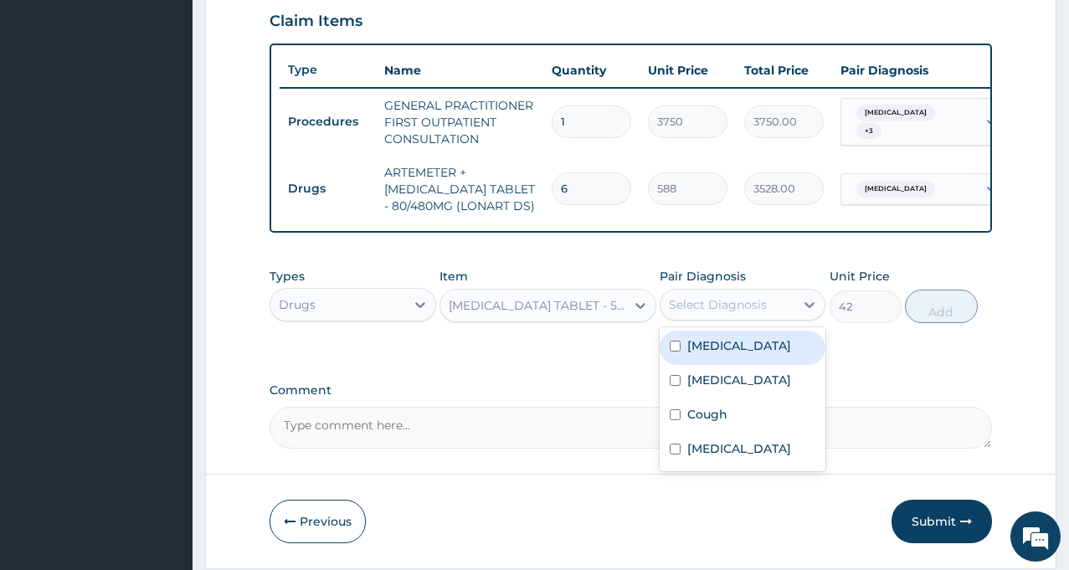
click at [719, 354] on label "Malaria" at bounding box center [739, 345] width 104 height 17
checkbox input "true"
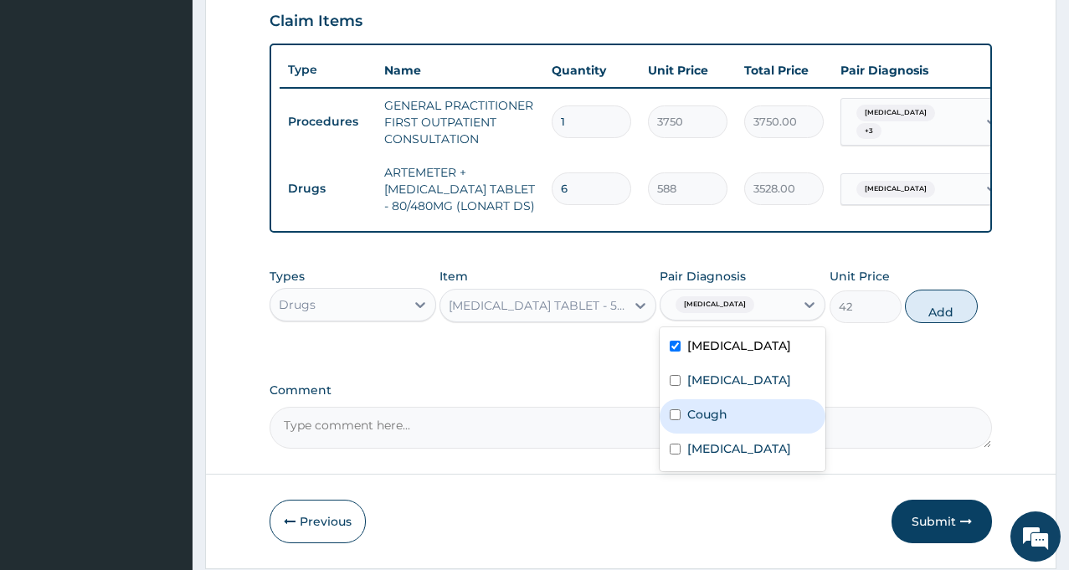
click at [705, 423] on label "Cough" at bounding box center [707, 414] width 40 height 17
checkbox input "true"
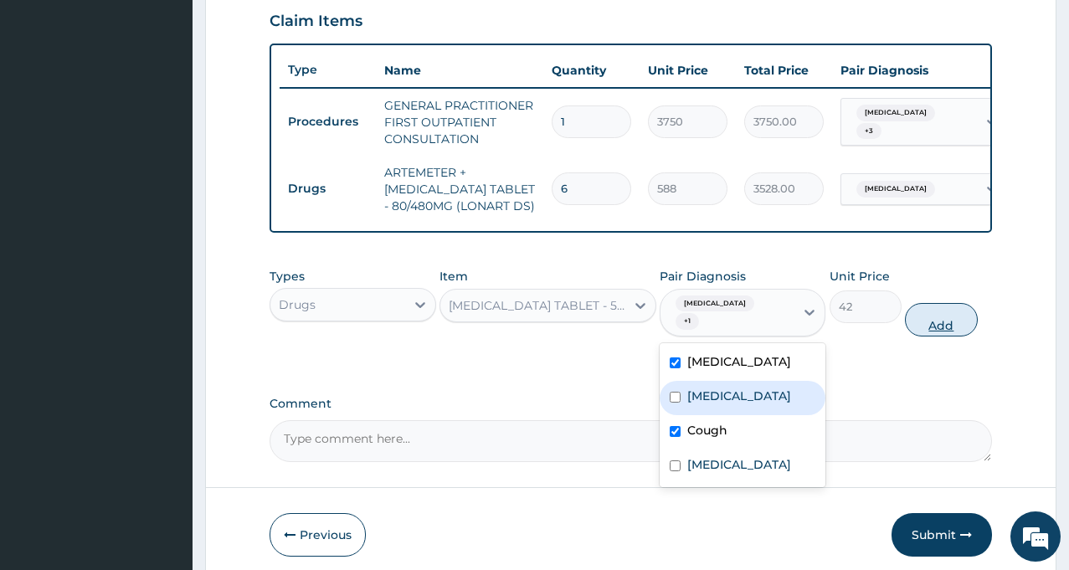
click at [958, 314] on button "Add" at bounding box center [941, 319] width 72 height 33
type input "0"
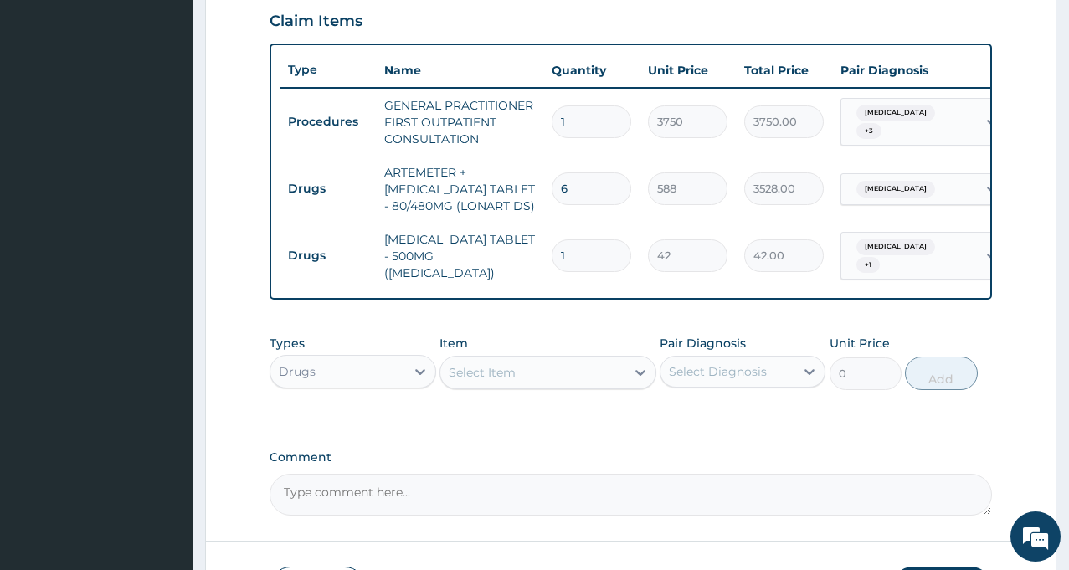
type input "18"
type input "756.00"
type input "18"
click at [588, 373] on div "Select Item" at bounding box center [532, 372] width 185 height 27
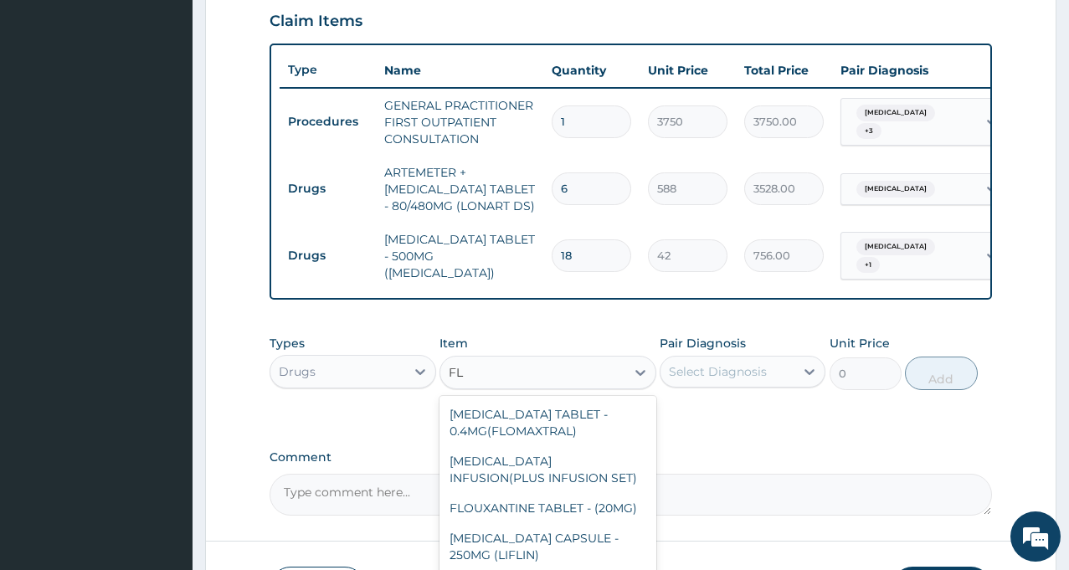
type input "F"
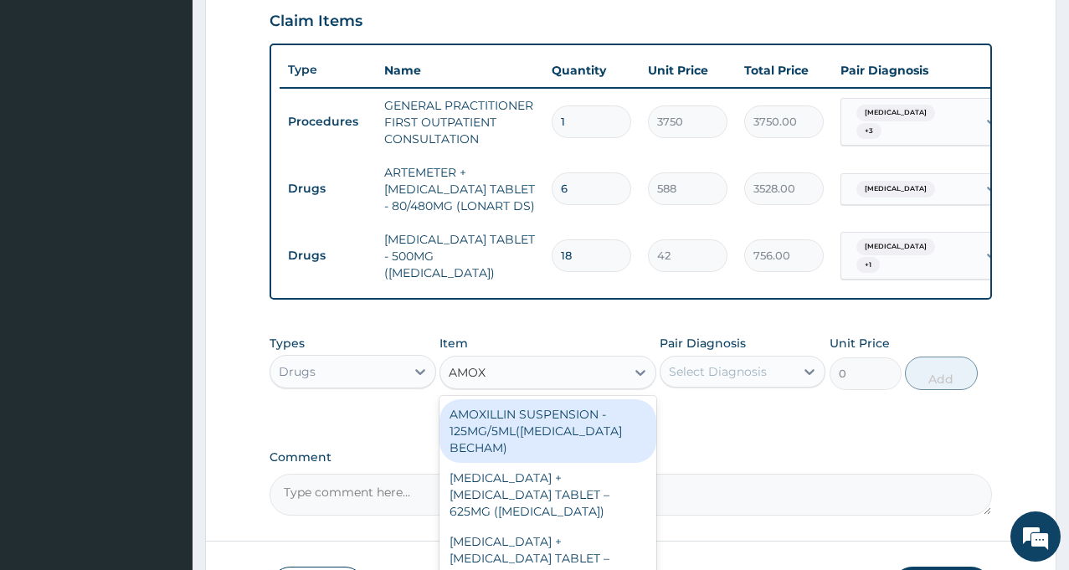
type input "AMOXI"
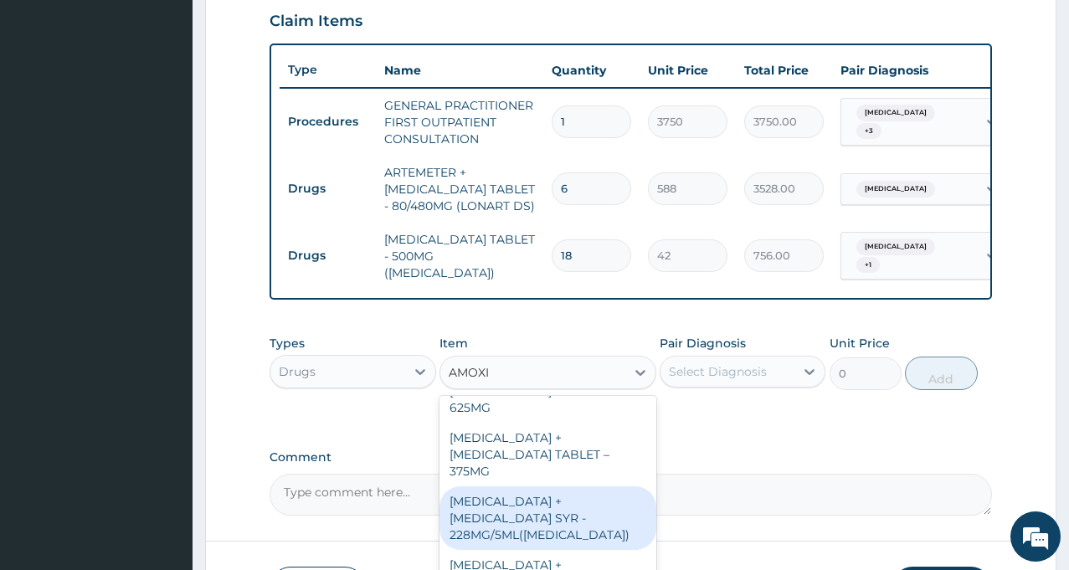
scroll to position [0, 0]
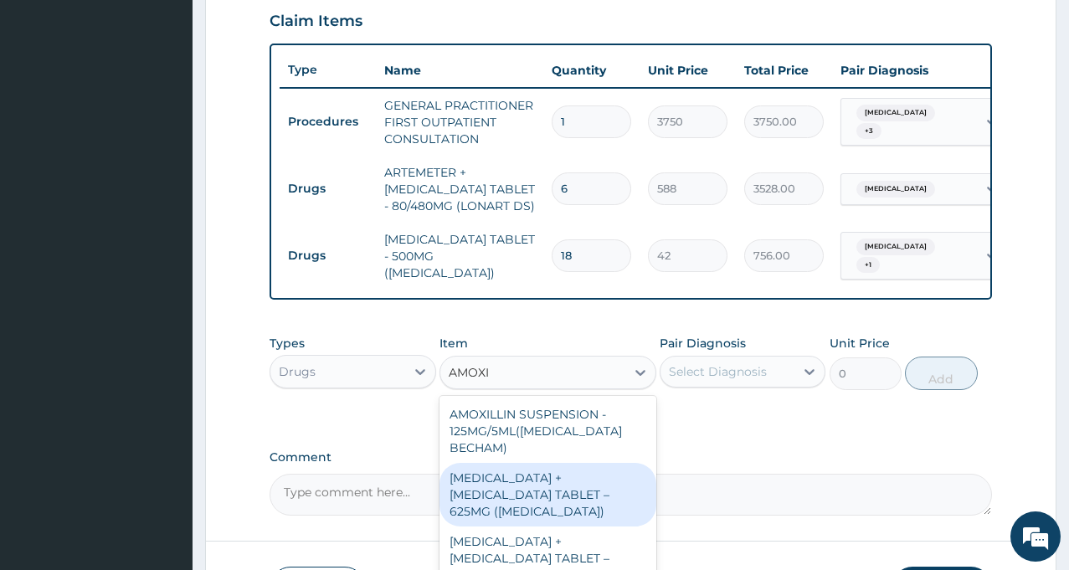
click at [518, 479] on div "AMOXICILLIN + CLAVULANIC ACID TABLET – 625MG (AUGMENTIN)" at bounding box center [547, 495] width 217 height 64
type input "672"
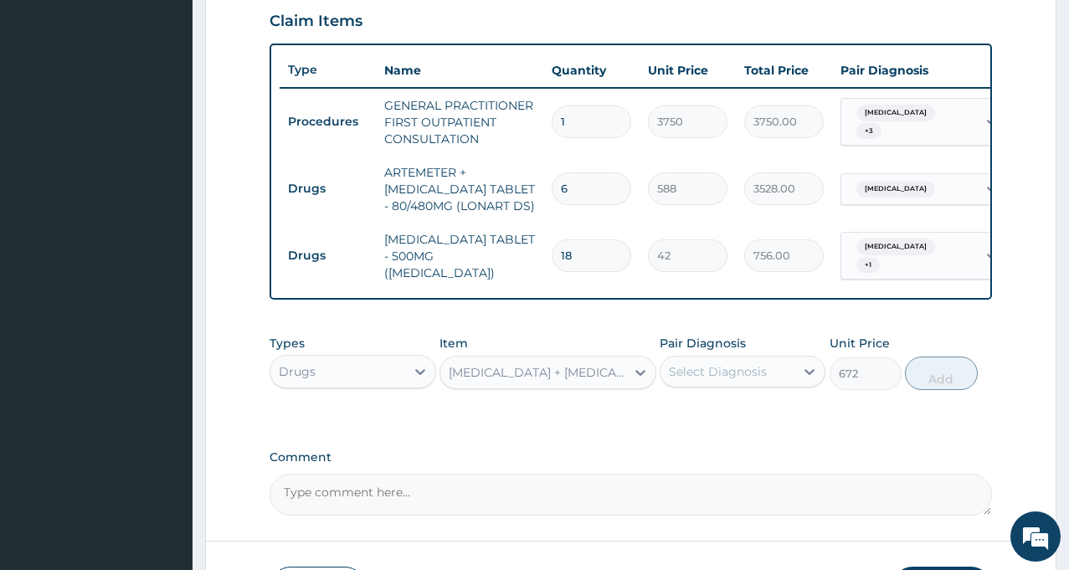
click at [714, 385] on div "Select Diagnosis" at bounding box center [727, 371] width 134 height 27
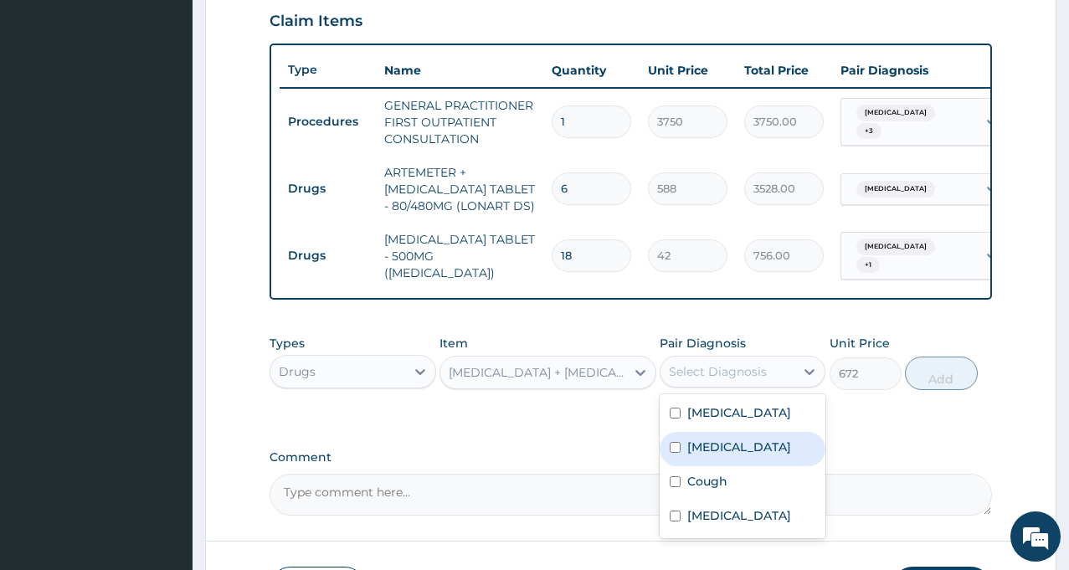
click at [698, 454] on label "[MEDICAL_DATA]" at bounding box center [739, 447] width 104 height 17
checkbox input "true"
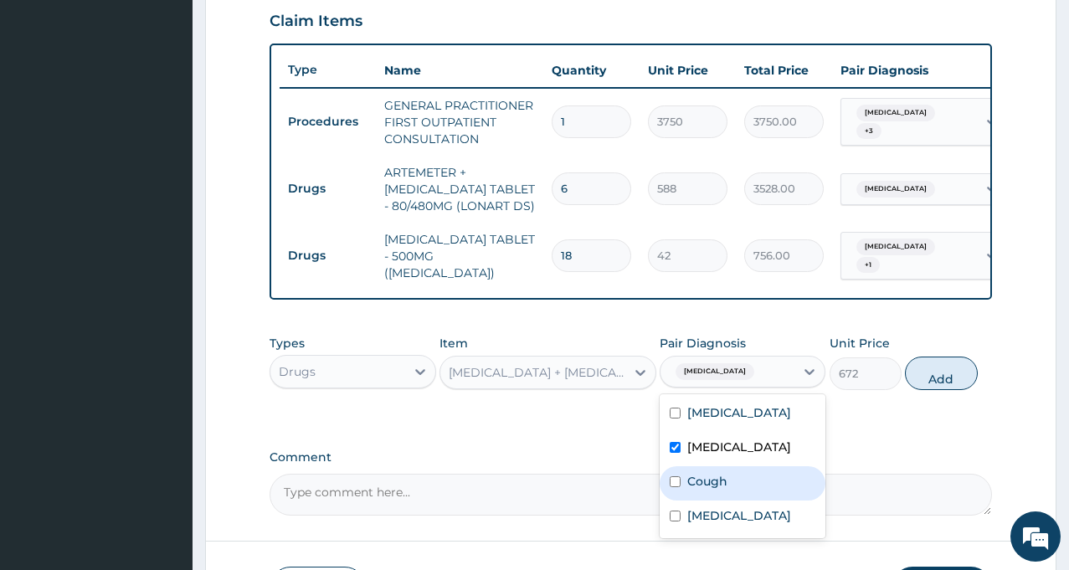
click at [687, 484] on label "Cough" at bounding box center [707, 481] width 40 height 17
checkbox input "true"
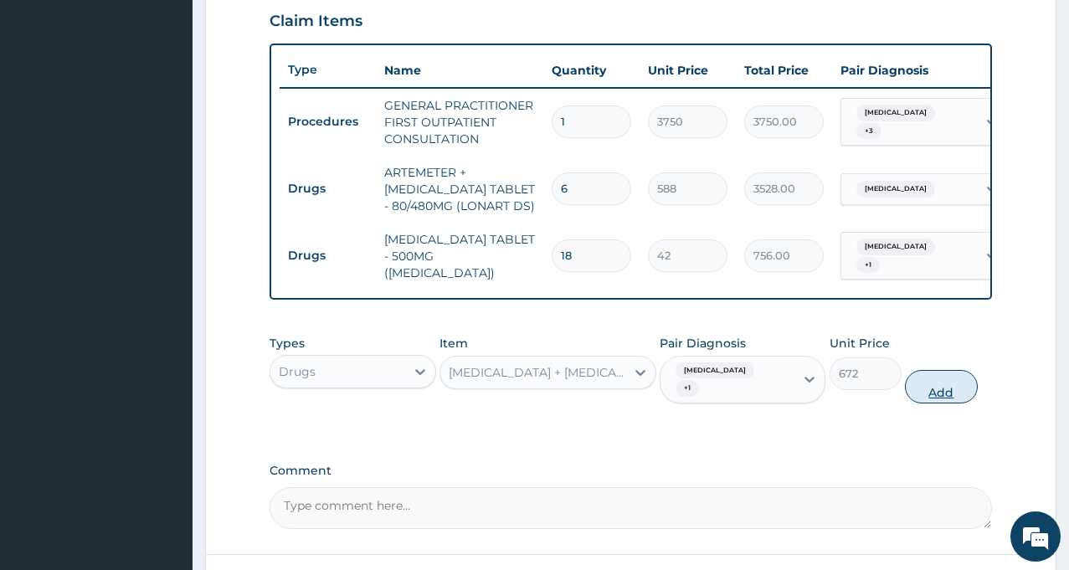
click at [940, 383] on button "Add" at bounding box center [941, 386] width 72 height 33
type input "0"
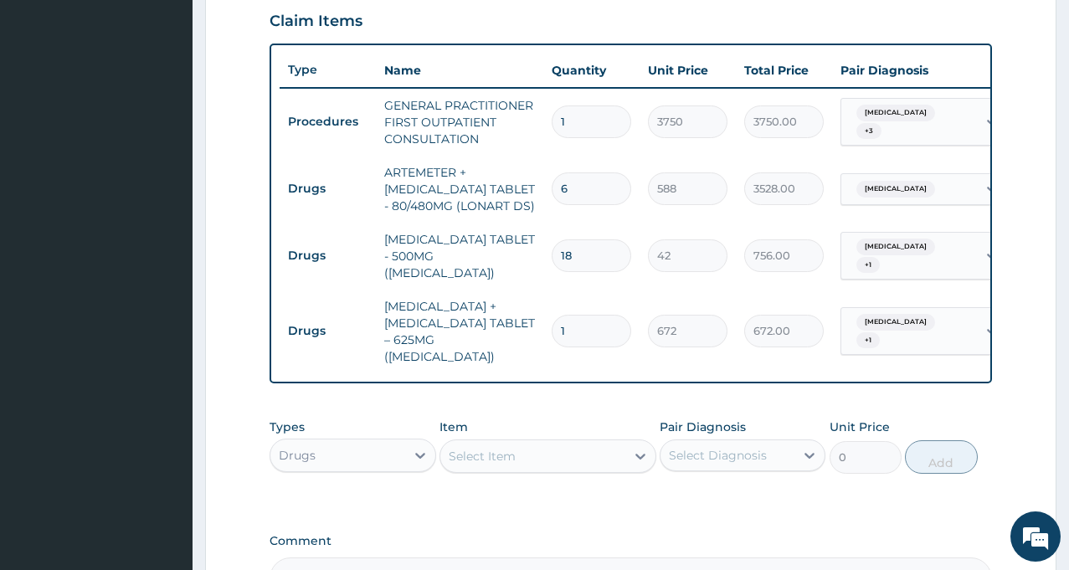
type input "14"
type input "9408.00"
type input "14"
click at [501, 470] on div "Select Item" at bounding box center [532, 456] width 185 height 27
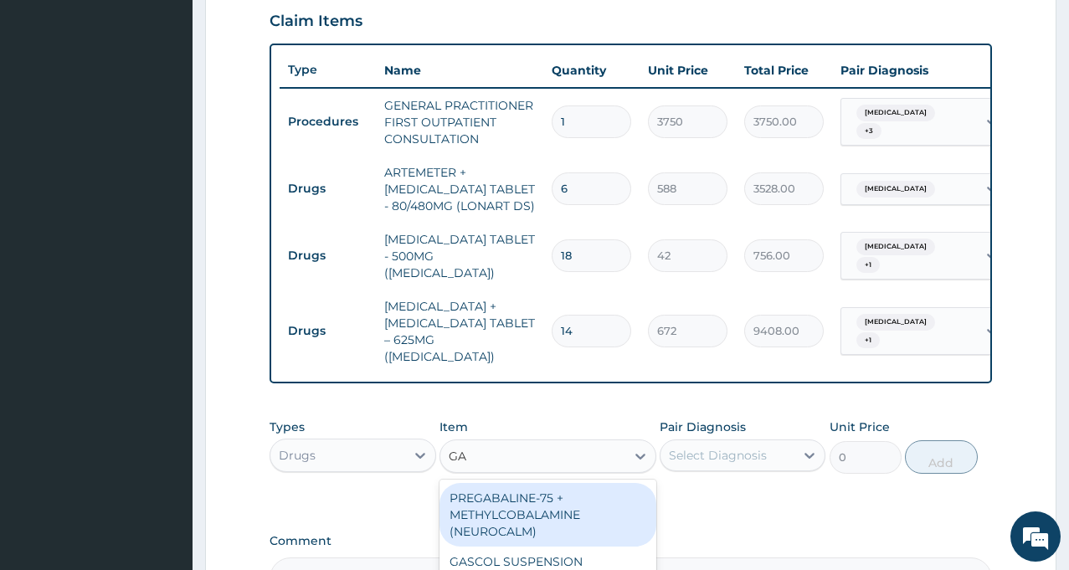
type input "GAV"
click at [491, 516] on div "ANTACID SUSPENSION- (GAVISCON)" at bounding box center [547, 506] width 217 height 47
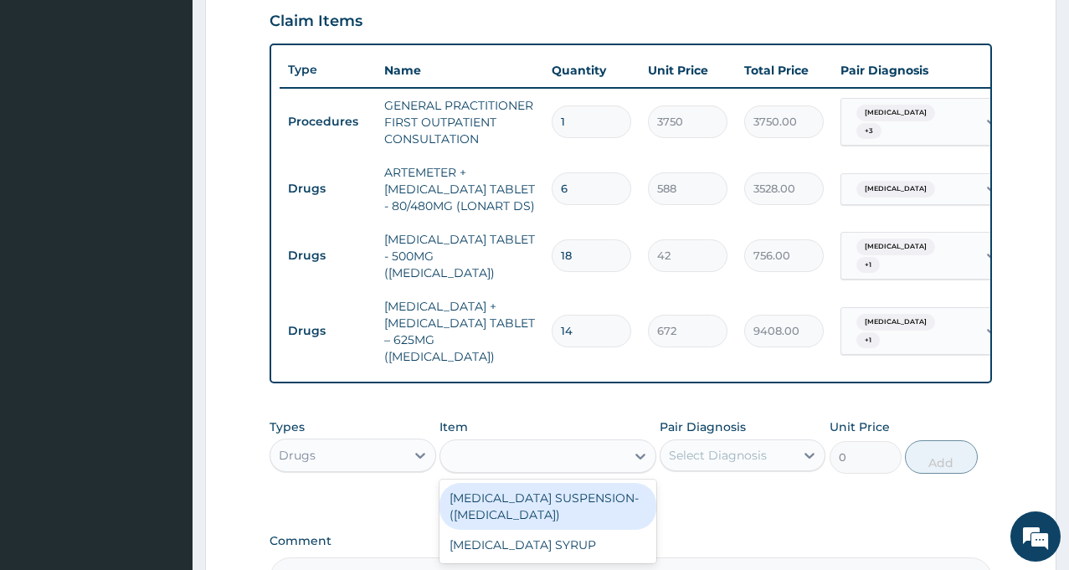
type input "7839.999999999999"
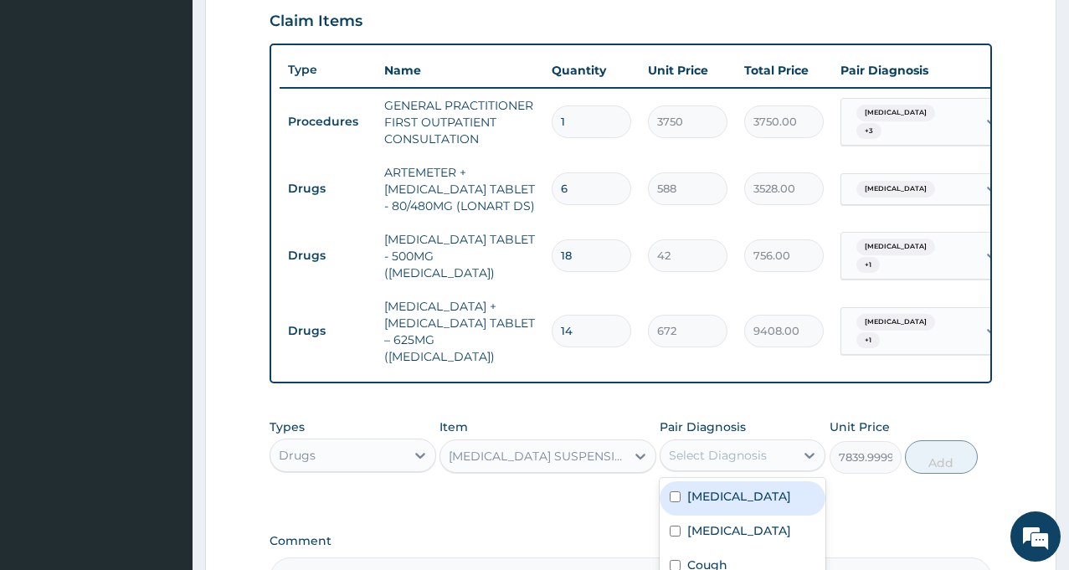
click at [733, 460] on div "Select Diagnosis" at bounding box center [718, 455] width 98 height 17
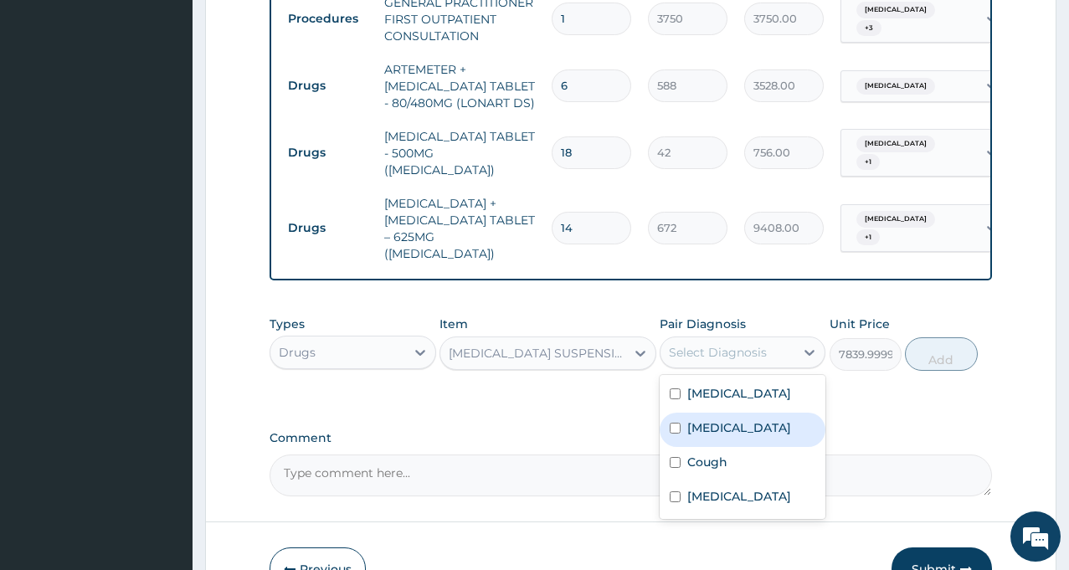
scroll to position [747, 0]
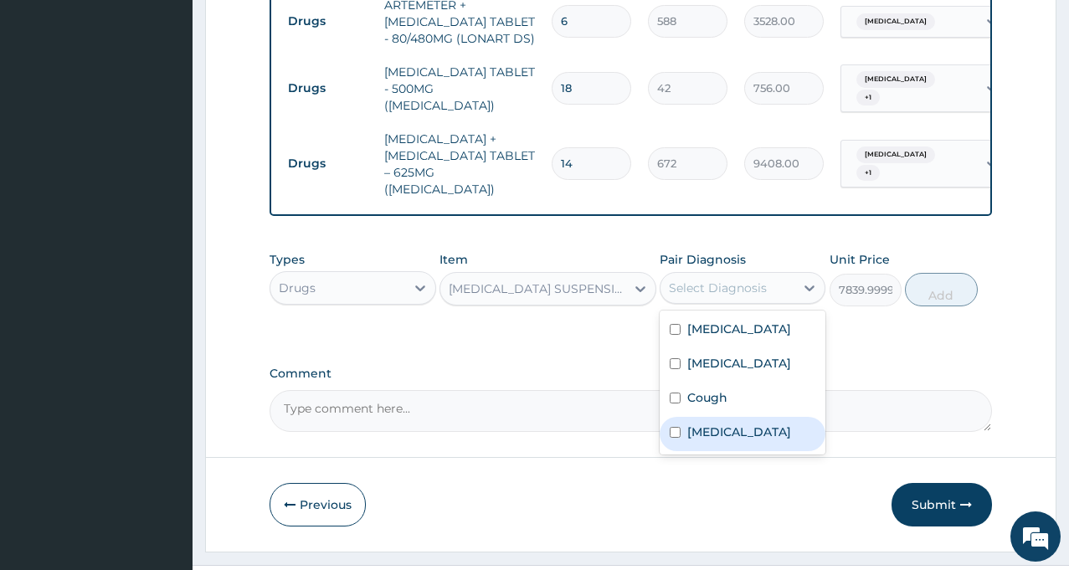
click at [733, 433] on label "Indigestion" at bounding box center [739, 432] width 104 height 17
checkbox input "true"
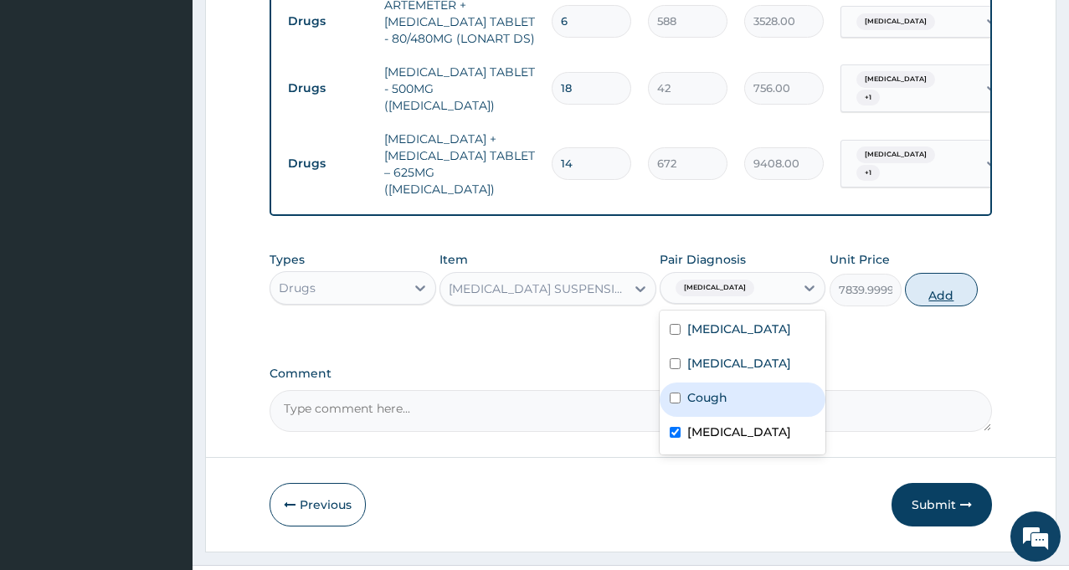
click at [951, 302] on button "Add" at bounding box center [941, 289] width 72 height 33
type input "0"
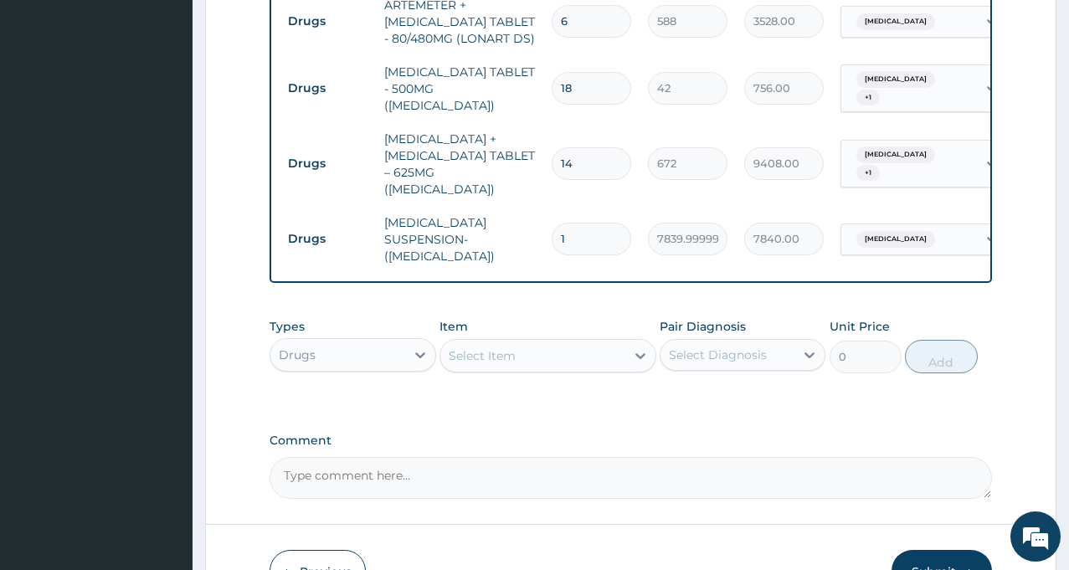
click at [491, 358] on div "Select Item" at bounding box center [532, 355] width 185 height 27
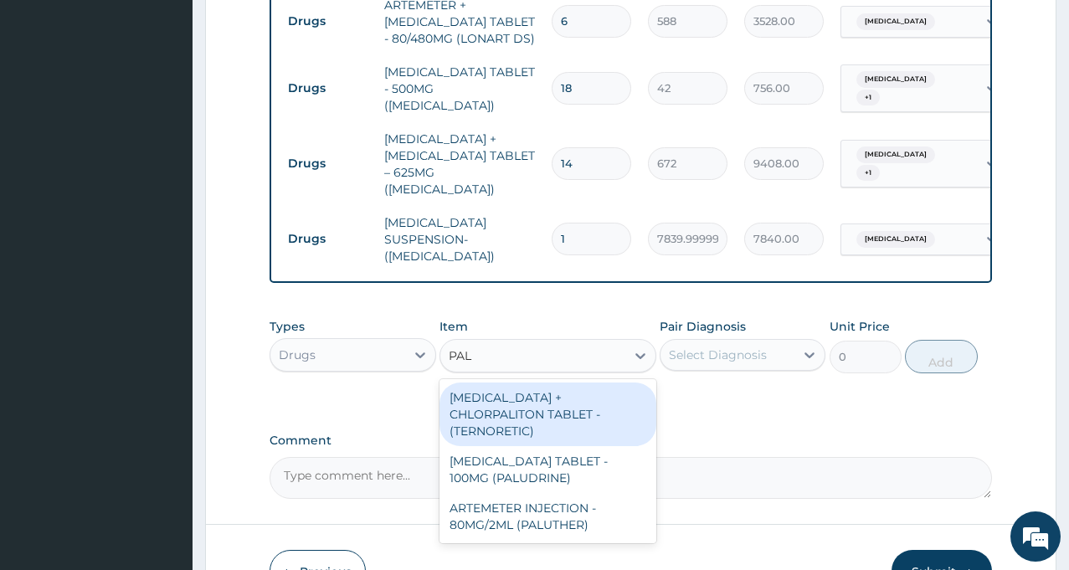
type input "PALU"
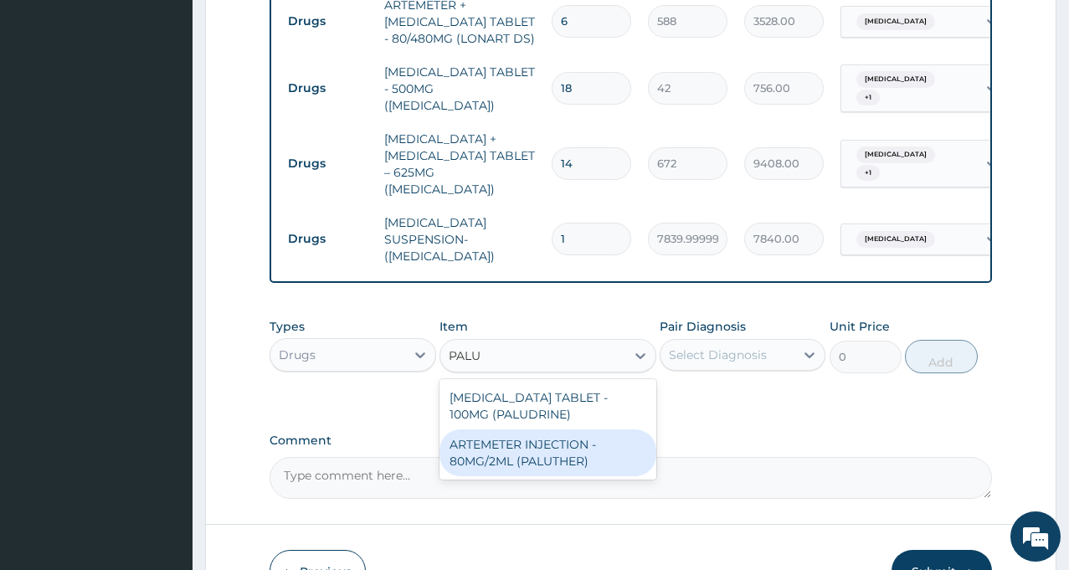
click at [489, 429] on div "ARTEMETER INJECTION - 80MG/2ML (PALUTHER)" at bounding box center [547, 452] width 217 height 47
type input "700"
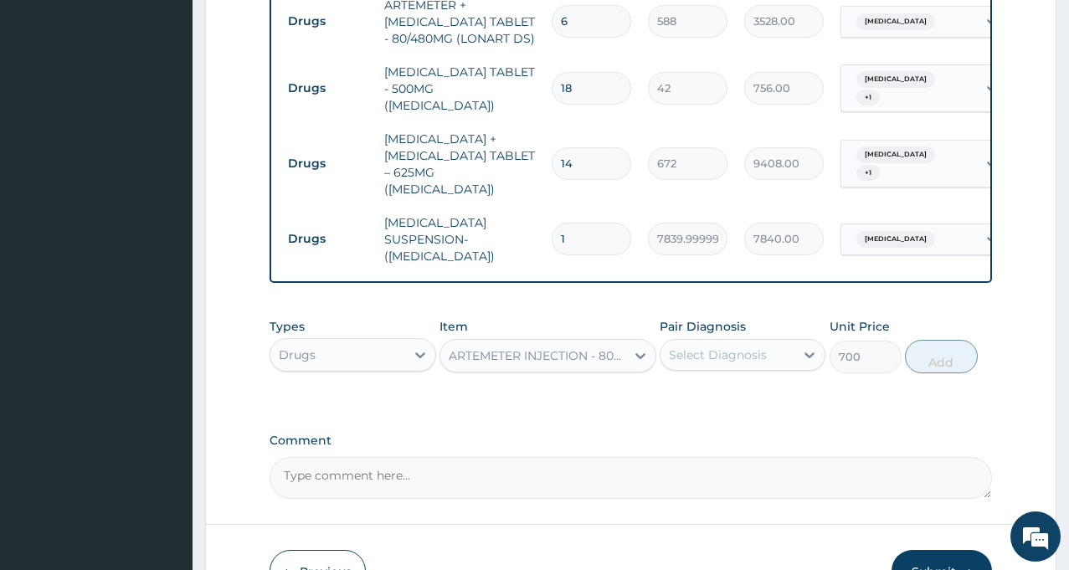
click at [727, 347] on div "Select Diagnosis" at bounding box center [718, 355] width 98 height 17
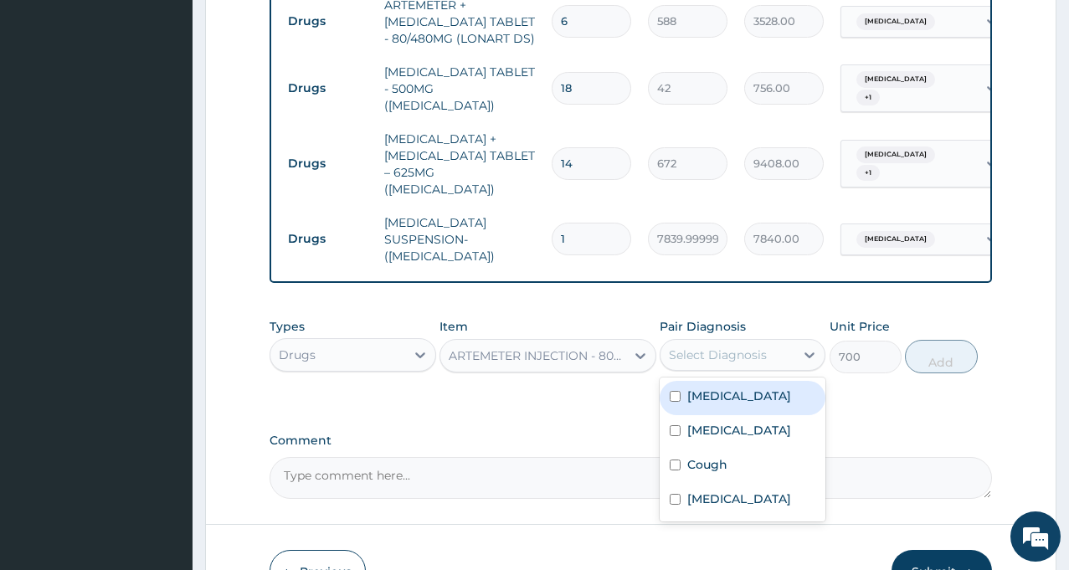
click at [728, 403] on div "Malaria" at bounding box center [743, 398] width 166 height 34
checkbox input "true"
click at [948, 349] on button "Add" at bounding box center [941, 356] width 72 height 33
type input "0"
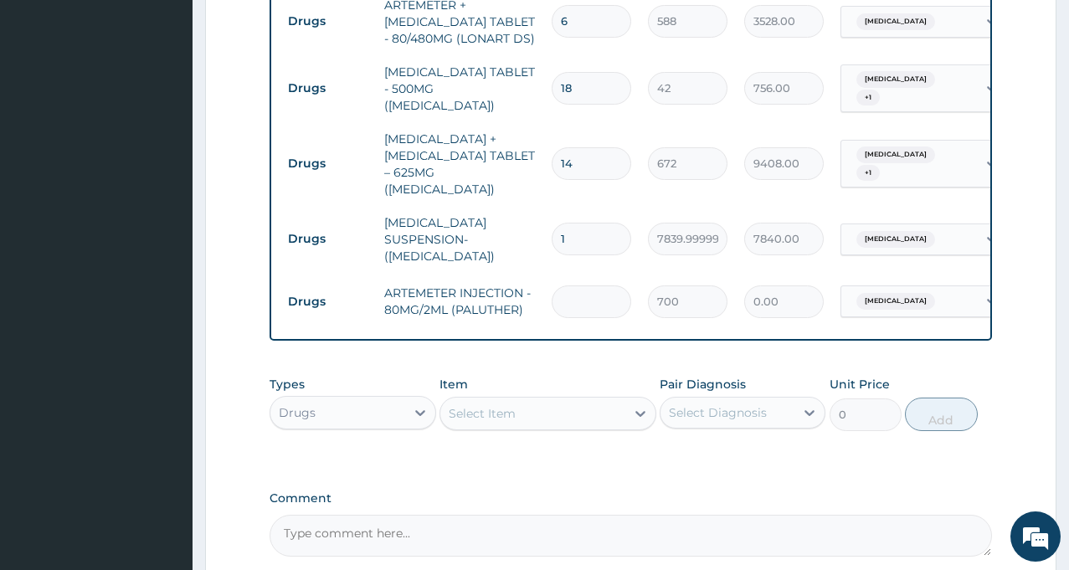
type input "0.00"
type input "2"
type input "1400.00"
type input "2"
click at [428, 415] on div at bounding box center [420, 413] width 30 height 30
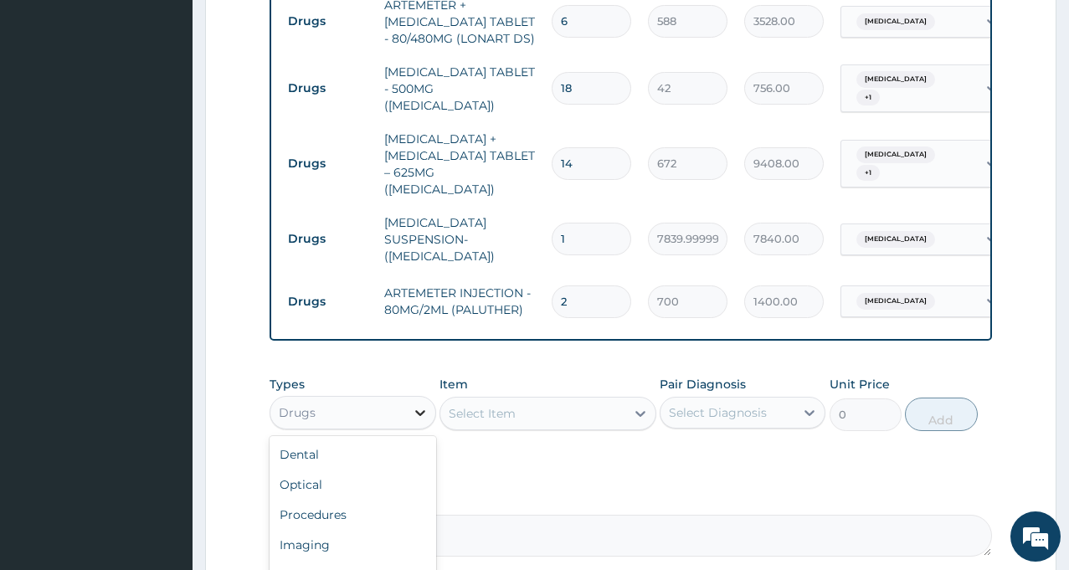
type input "L"
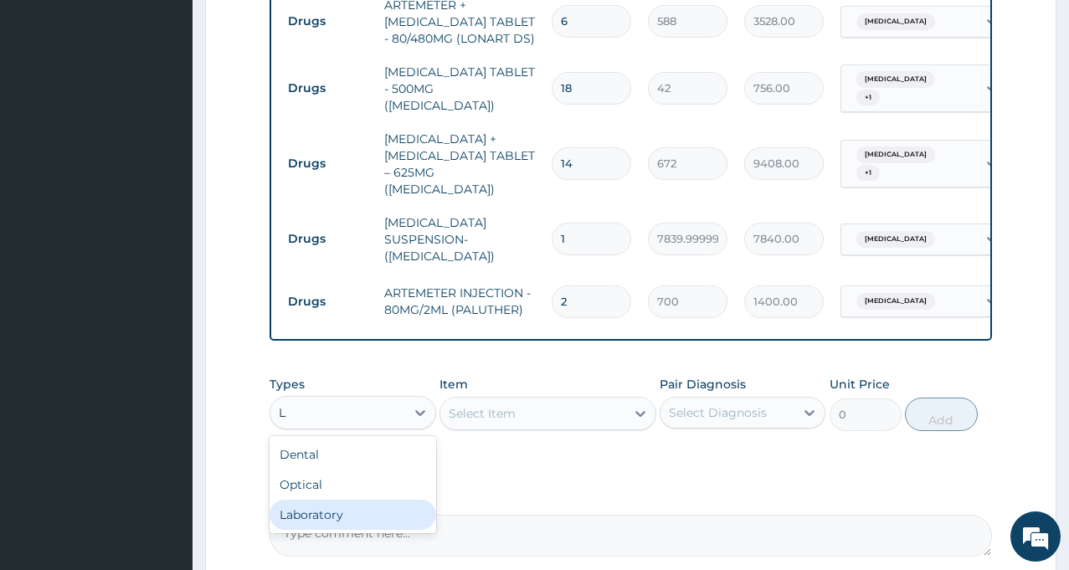
click at [367, 516] on div "Laboratory" at bounding box center [353, 515] width 166 height 30
click at [516, 408] on div "Select Item" at bounding box center [532, 413] width 185 height 27
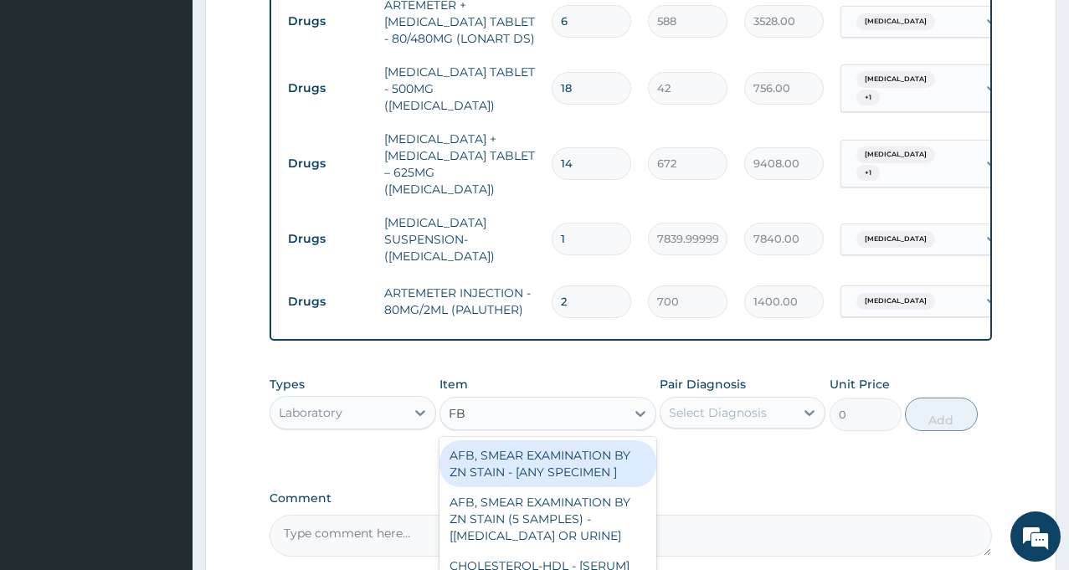
type input "FBC"
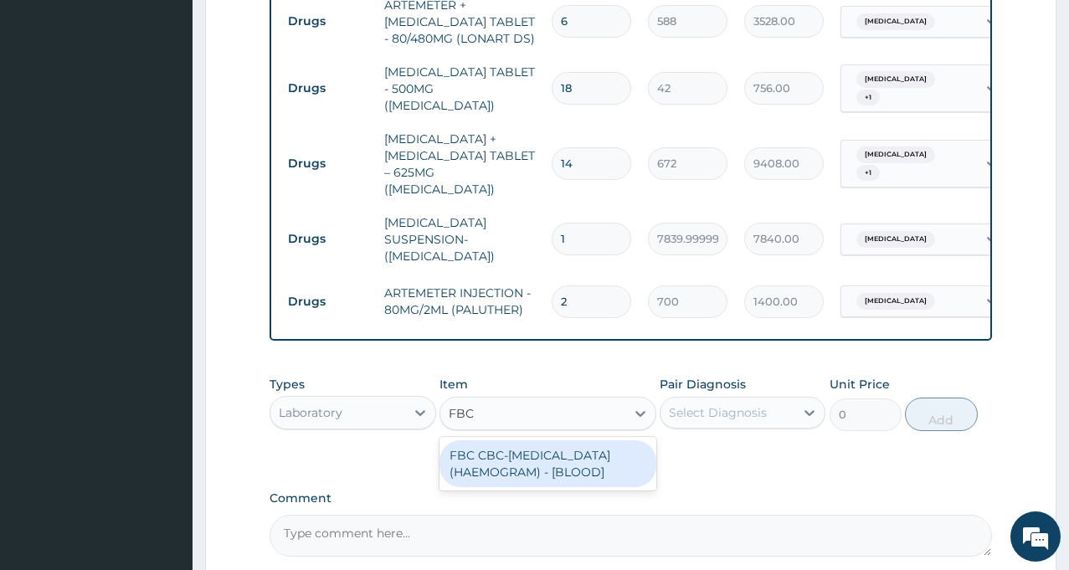
click at [512, 464] on div "FBC CBC-COMPLETE BLOOD COUNT (HAEMOGRAM) - [BLOOD]" at bounding box center [547, 463] width 217 height 47
type input "5000"
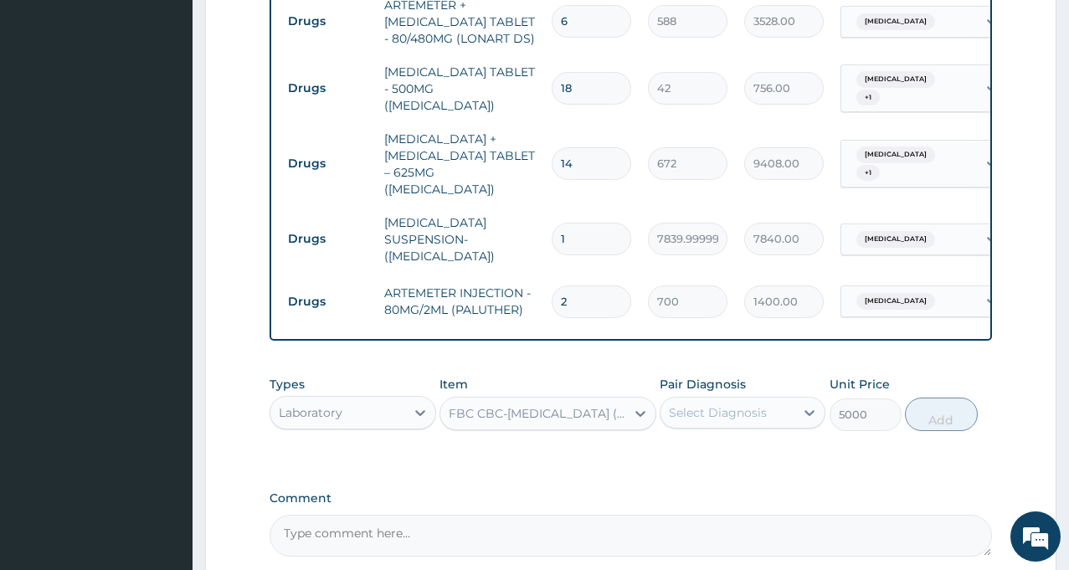
click at [729, 404] on div "Select Diagnosis" at bounding box center [718, 412] width 98 height 17
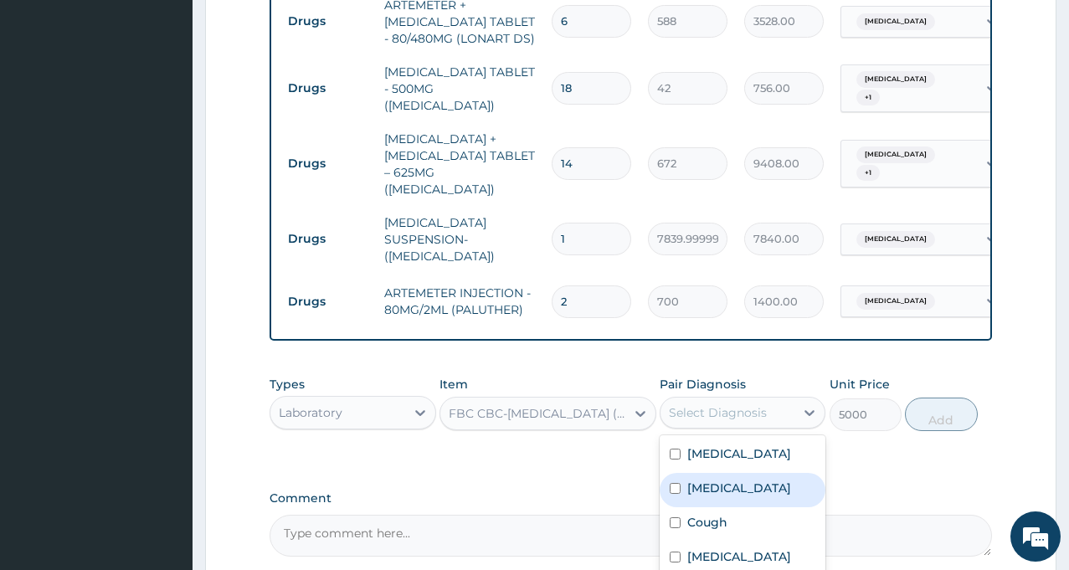
click at [727, 480] on div "Sepsis" at bounding box center [743, 490] width 166 height 34
checkbox input "true"
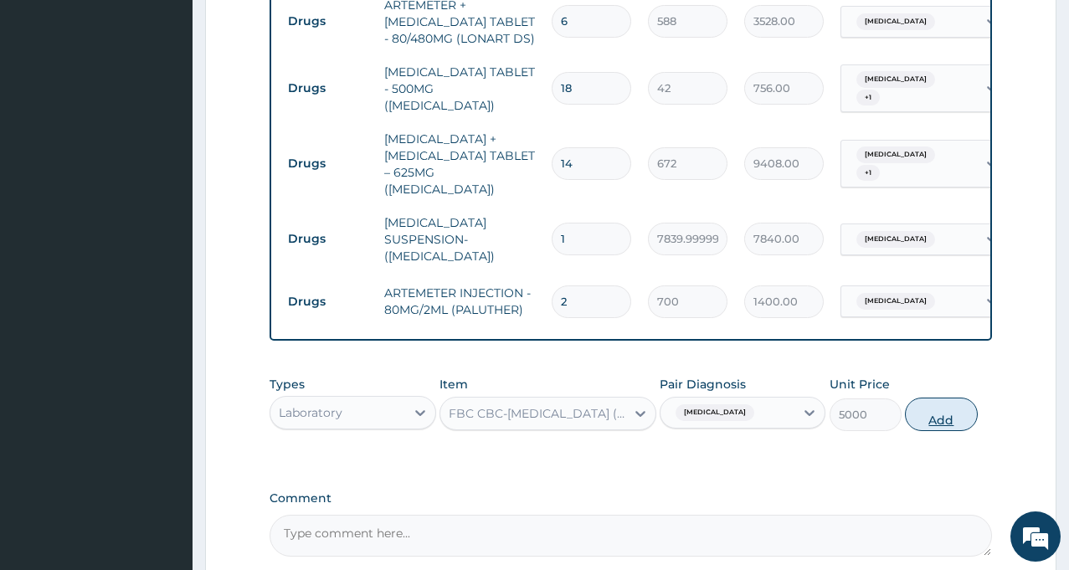
click at [927, 403] on button "Add" at bounding box center [941, 414] width 72 height 33
type input "0"
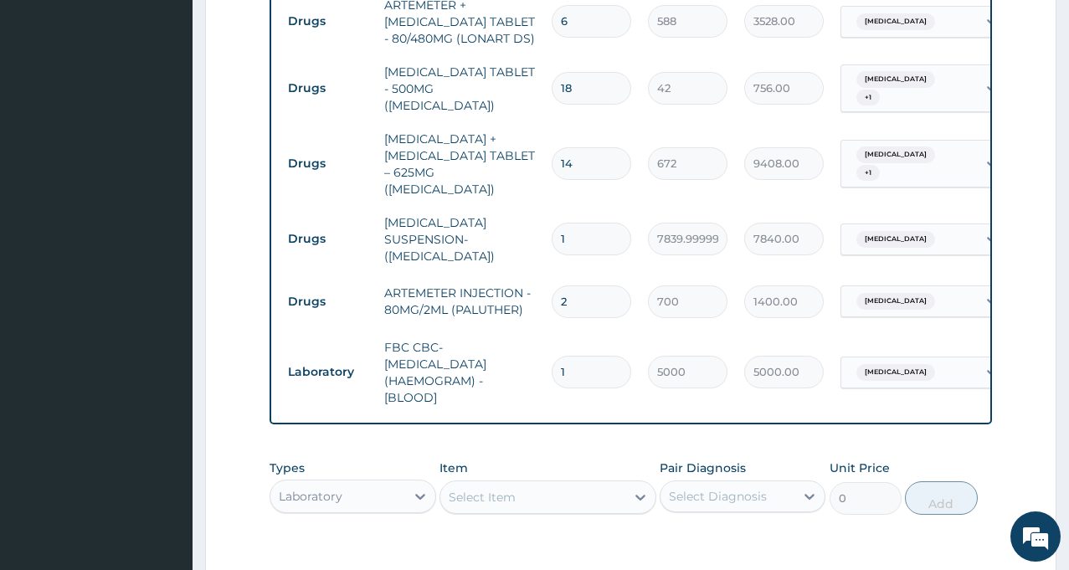
click at [566, 489] on div "Select Item" at bounding box center [532, 497] width 185 height 27
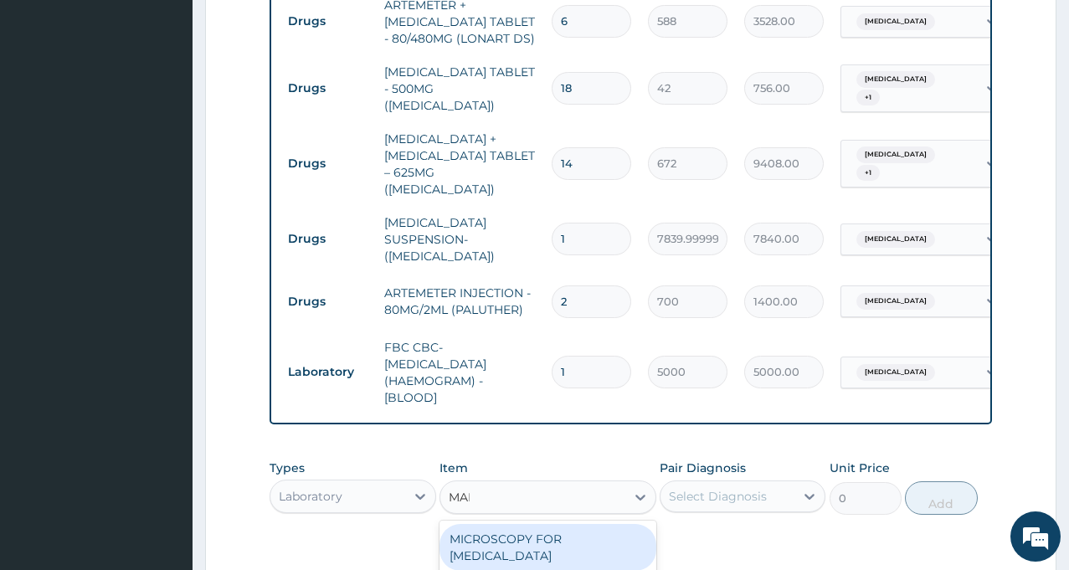
type input "MALA"
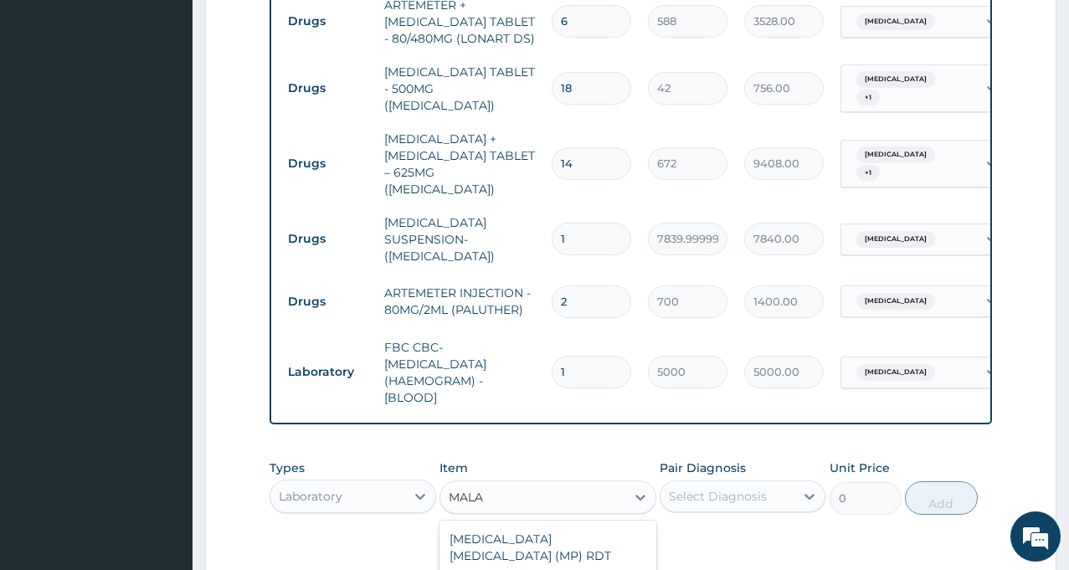
type input "2187.5"
click at [701, 491] on div "Select Diagnosis" at bounding box center [718, 496] width 98 height 17
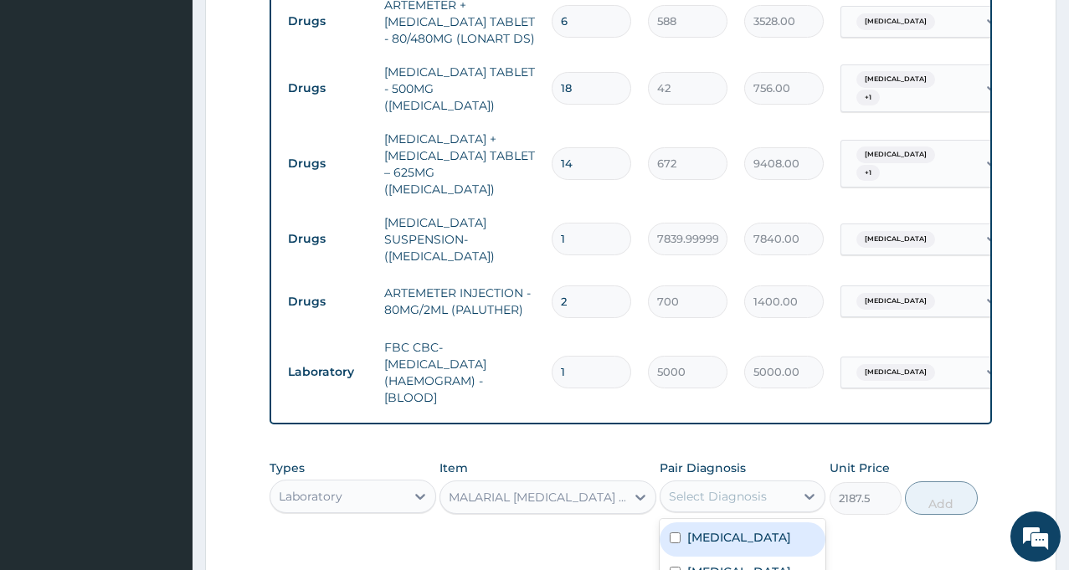
click at [700, 529] on label "Malaria" at bounding box center [739, 537] width 104 height 17
checkbox input "true"
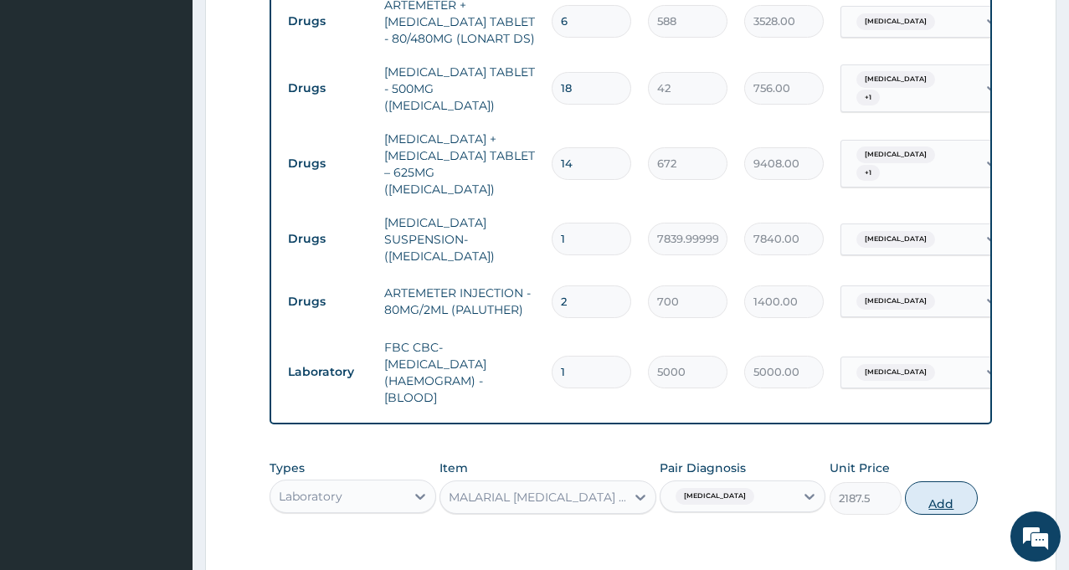
click at [941, 497] on button "Add" at bounding box center [941, 497] width 72 height 33
type input "0"
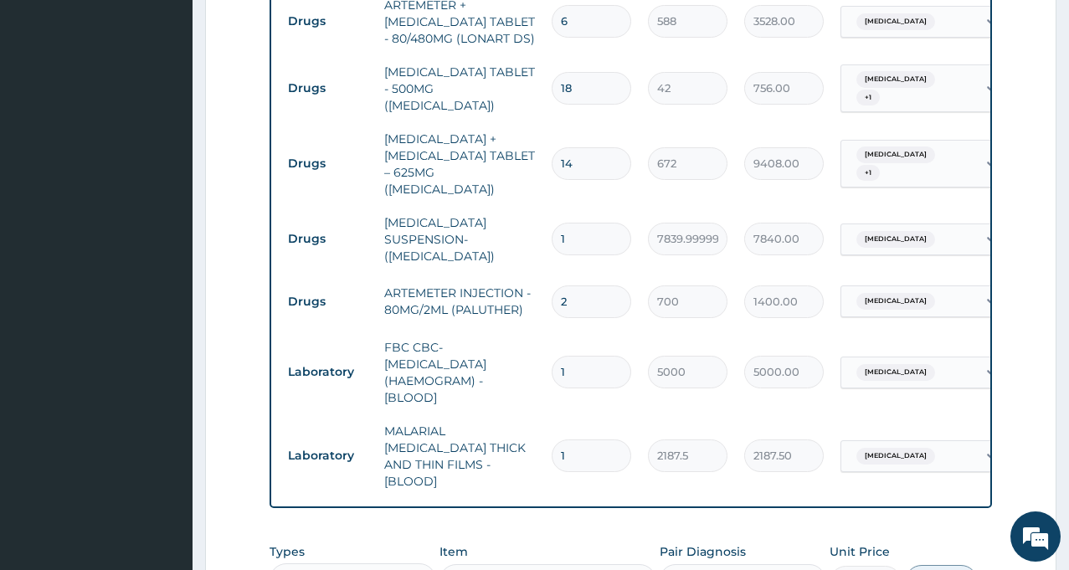
click at [936, 152] on div "Sepsis + 1" at bounding box center [909, 164] width 136 height 47
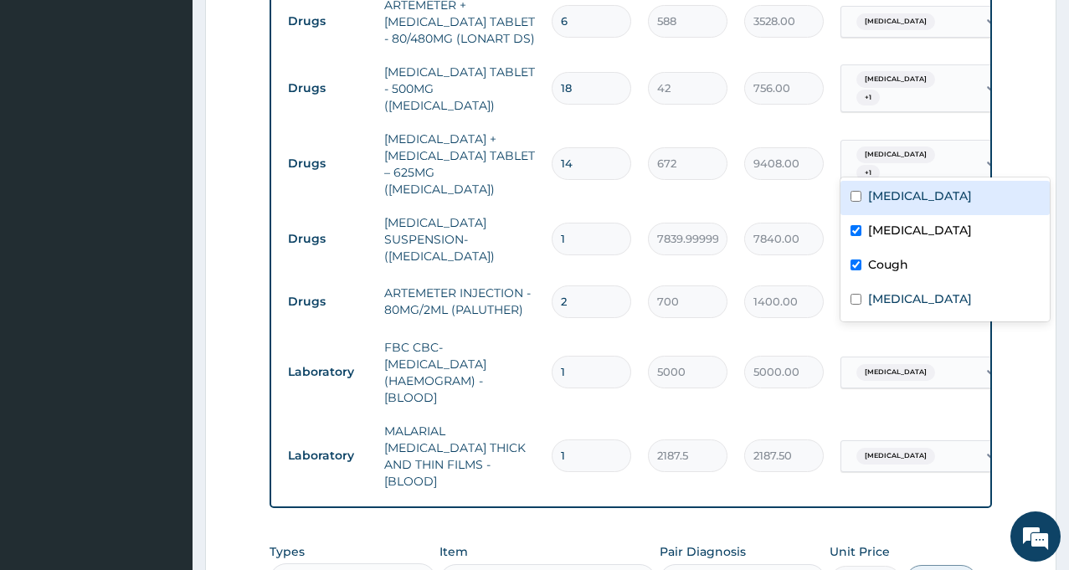
click at [1013, 146] on form "Step 2 of 2 PA Code / Prescription Code Enter Code(Secondary Care Only) Encount…" at bounding box center [630, 93] width 851 height 1502
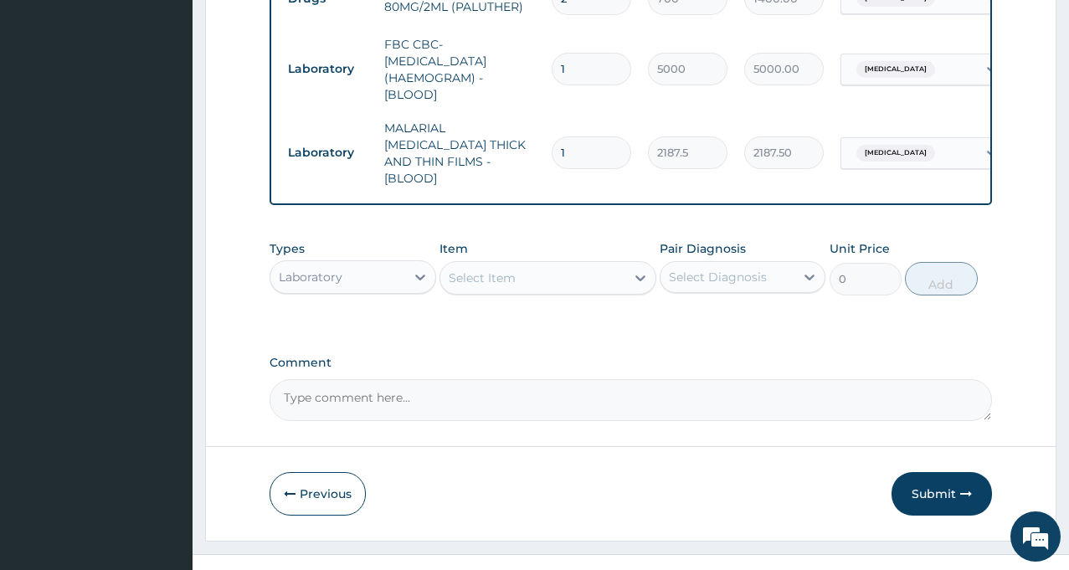
scroll to position [1054, 0]
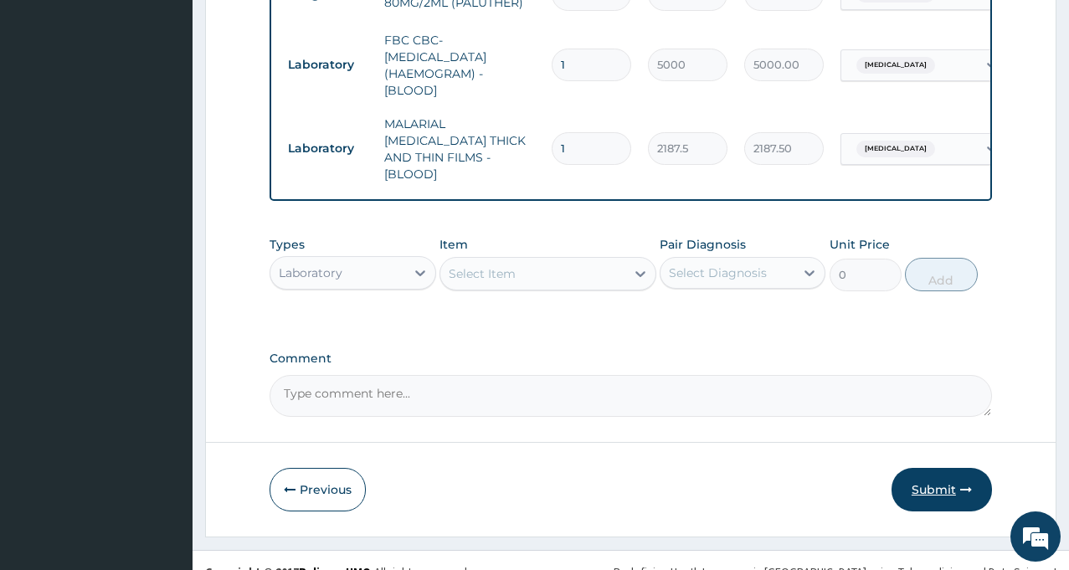
click at [933, 470] on button "Submit" at bounding box center [941, 490] width 100 height 44
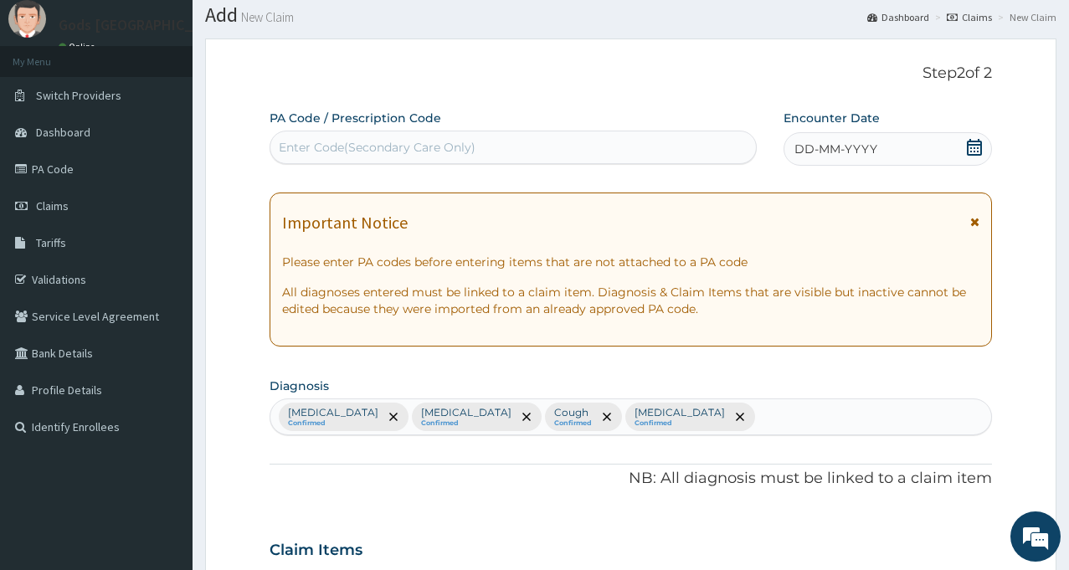
scroll to position [49, 0]
click at [867, 155] on span "DD-MM-YYYY" at bounding box center [835, 149] width 83 height 17
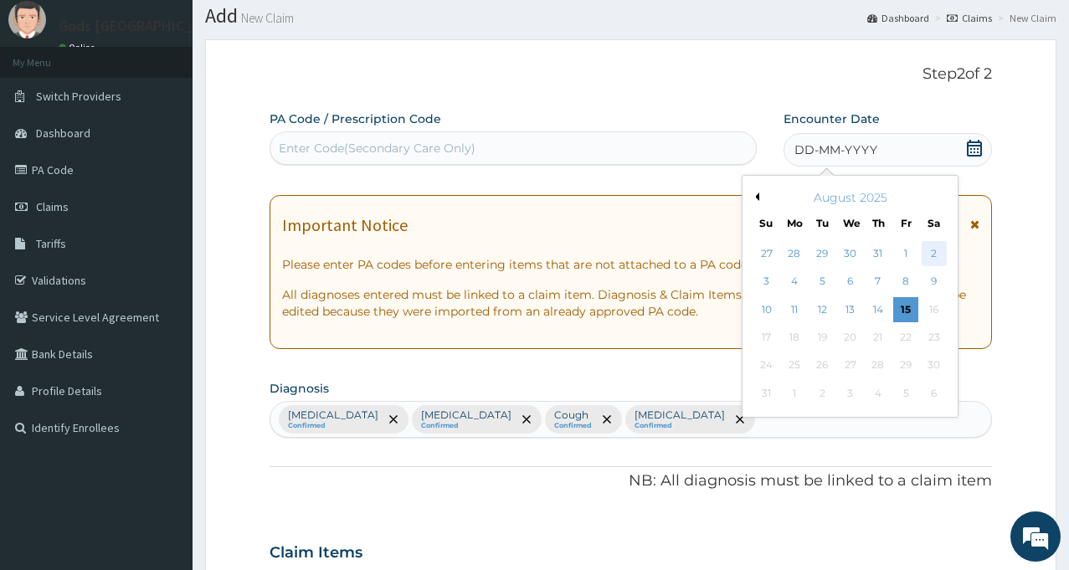
click at [938, 255] on div "2" at bounding box center [933, 253] width 25 height 25
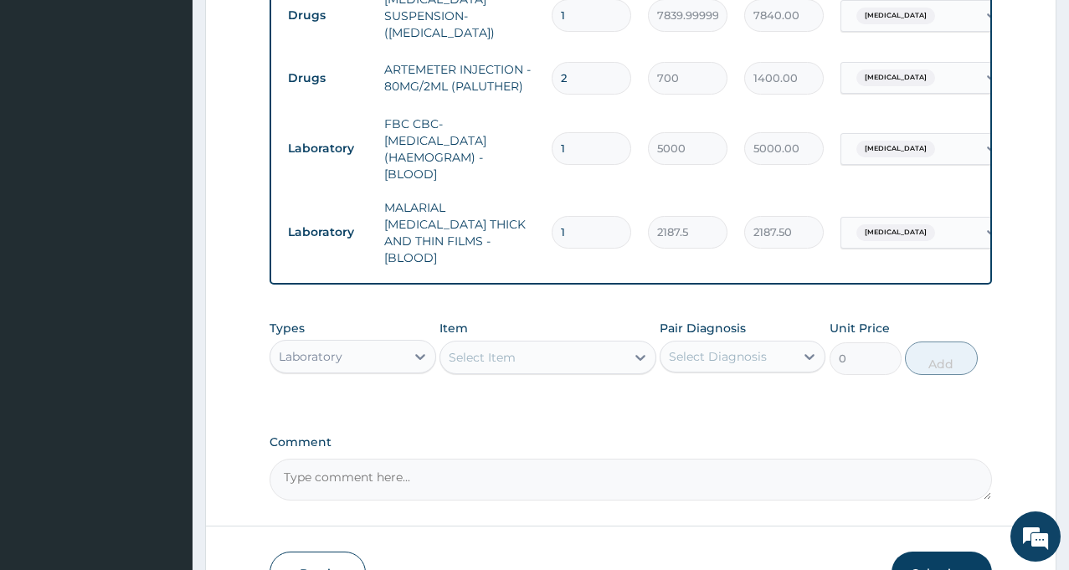
scroll to position [1054, 0]
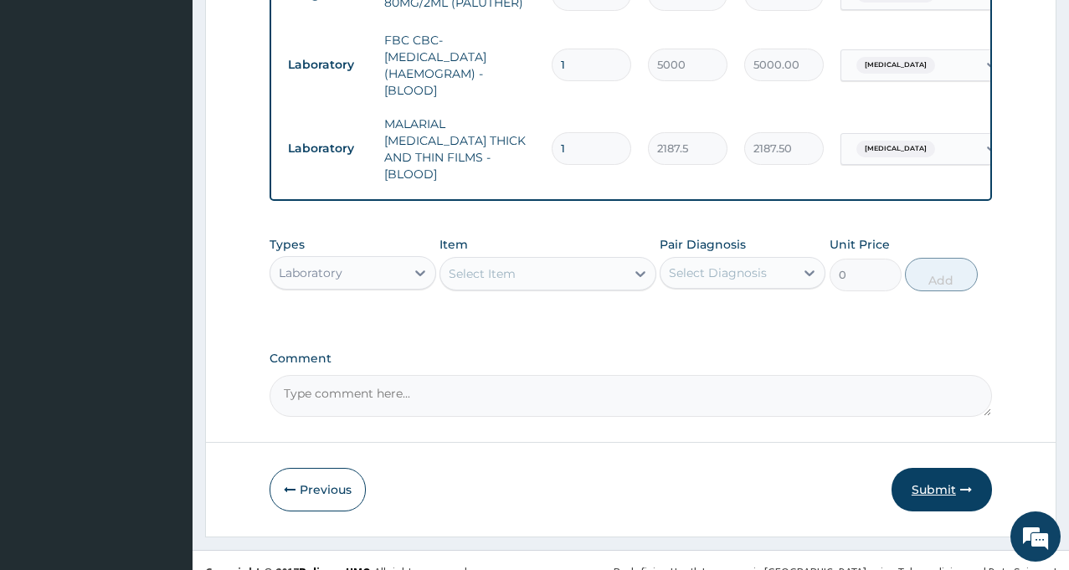
click at [917, 468] on button "Submit" at bounding box center [941, 490] width 100 height 44
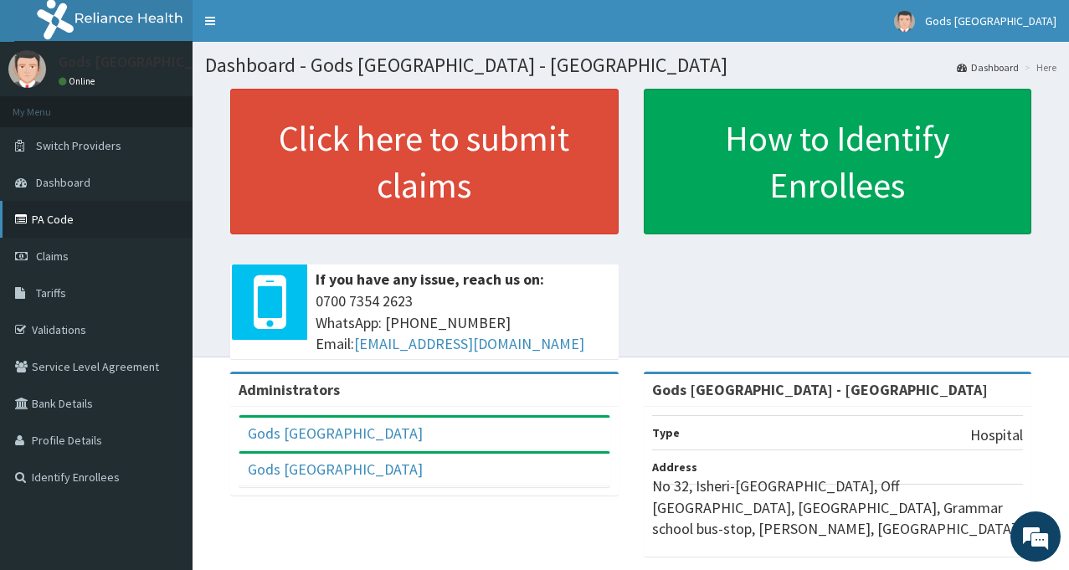
click at [73, 217] on link "PA Code" at bounding box center [96, 219] width 193 height 37
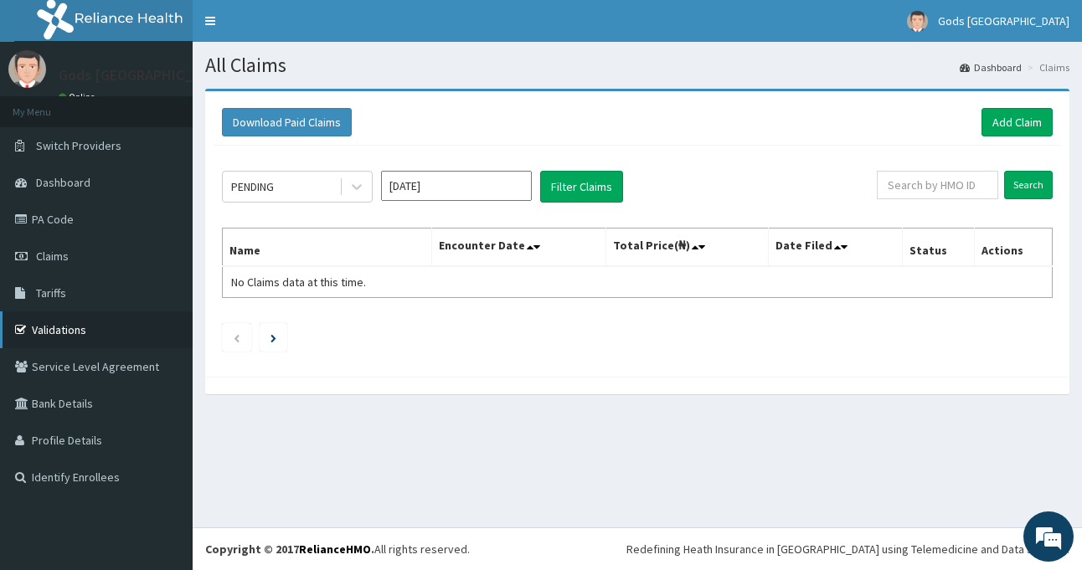
click at [47, 329] on link "Validations" at bounding box center [96, 329] width 193 height 37
click at [958, 186] on input "text" at bounding box center [936, 185] width 121 height 28
type input "ENC/10012/B"
click at [1034, 193] on input "Search" at bounding box center [1028, 185] width 49 height 28
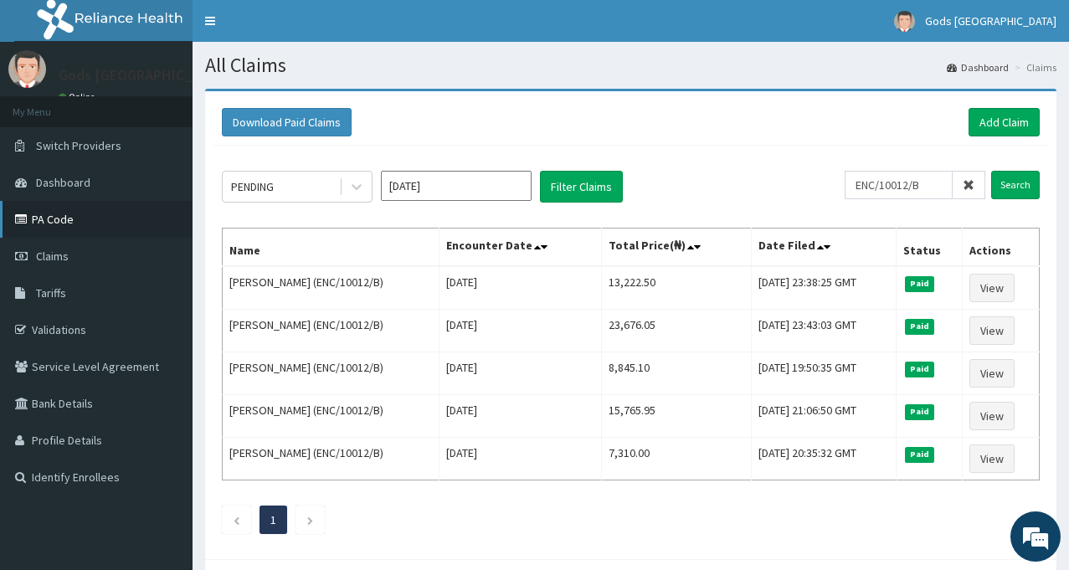
click at [51, 217] on link "PA Code" at bounding box center [96, 219] width 193 height 37
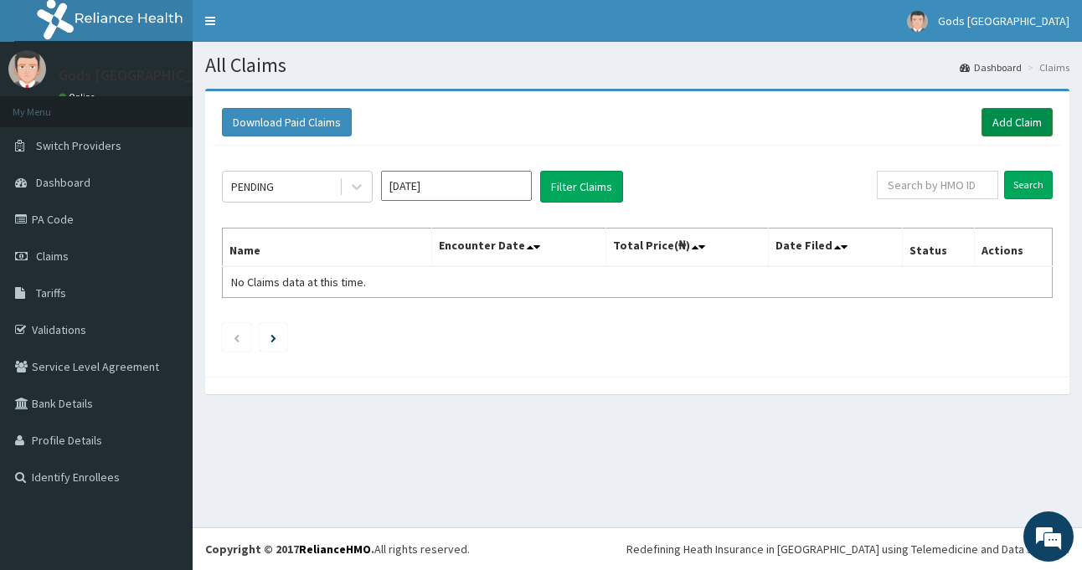
click at [1017, 123] on link "Add Claim" at bounding box center [1016, 122] width 71 height 28
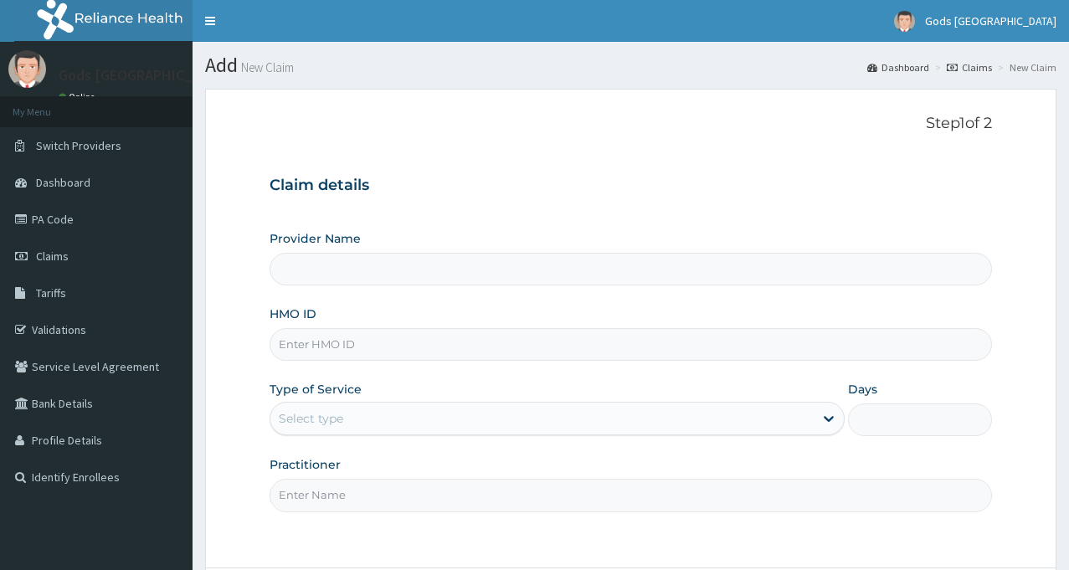
type input "Gods [GEOGRAPHIC_DATA] - [GEOGRAPHIC_DATA]"
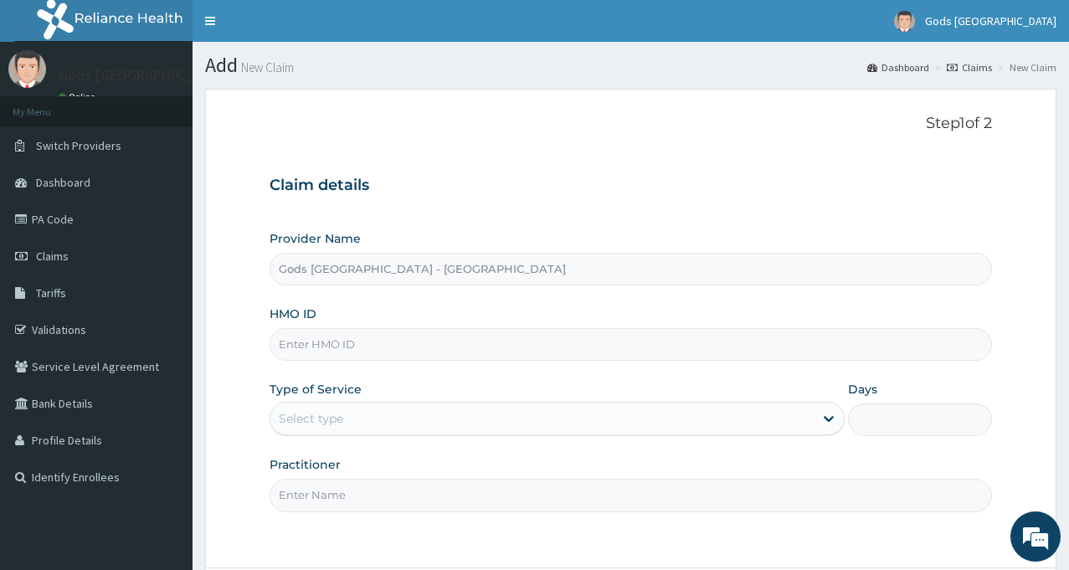
click at [387, 331] on input "HMO ID" at bounding box center [631, 344] width 722 height 33
type input "ENC/10012/B"
click at [398, 419] on div "Select type" at bounding box center [541, 418] width 543 height 27
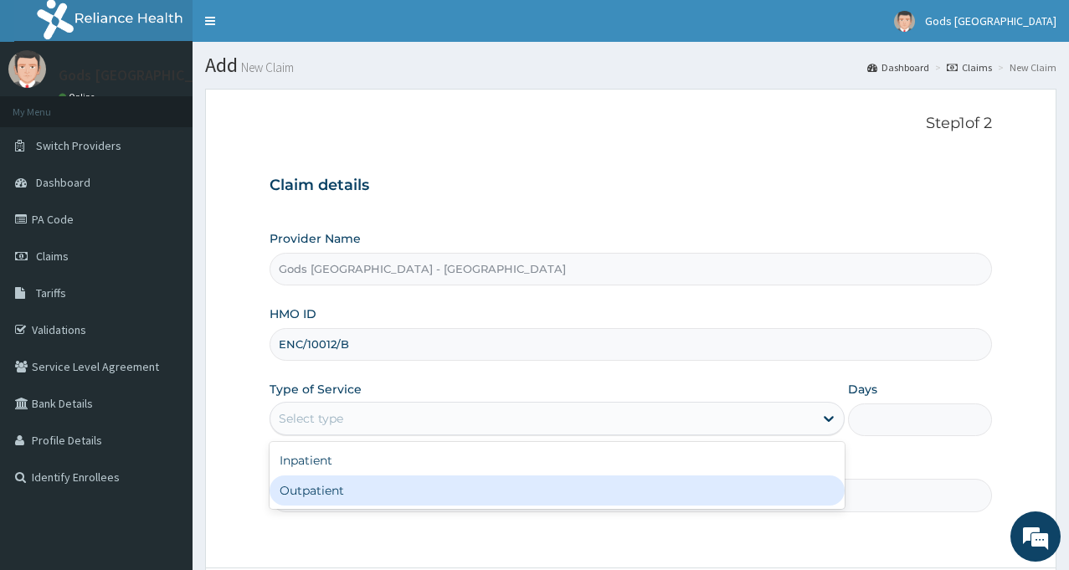
click at [368, 496] on div "Outpatient" at bounding box center [557, 490] width 575 height 30
type input "1"
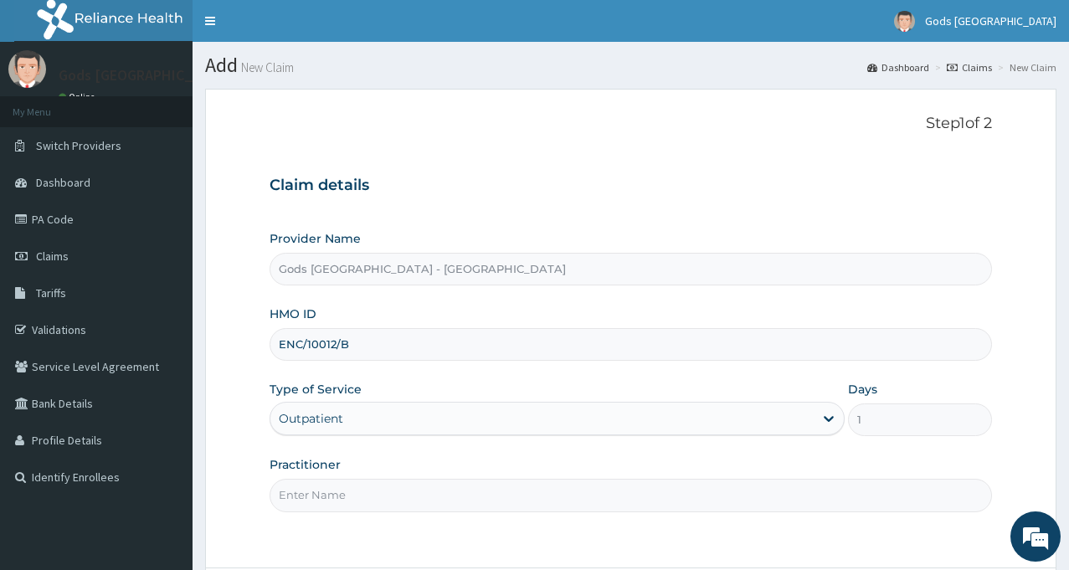
click at [537, 497] on input "Practitioner" at bounding box center [631, 495] width 722 height 33
click at [515, 489] on input "Practitioner" at bounding box center [631, 495] width 722 height 33
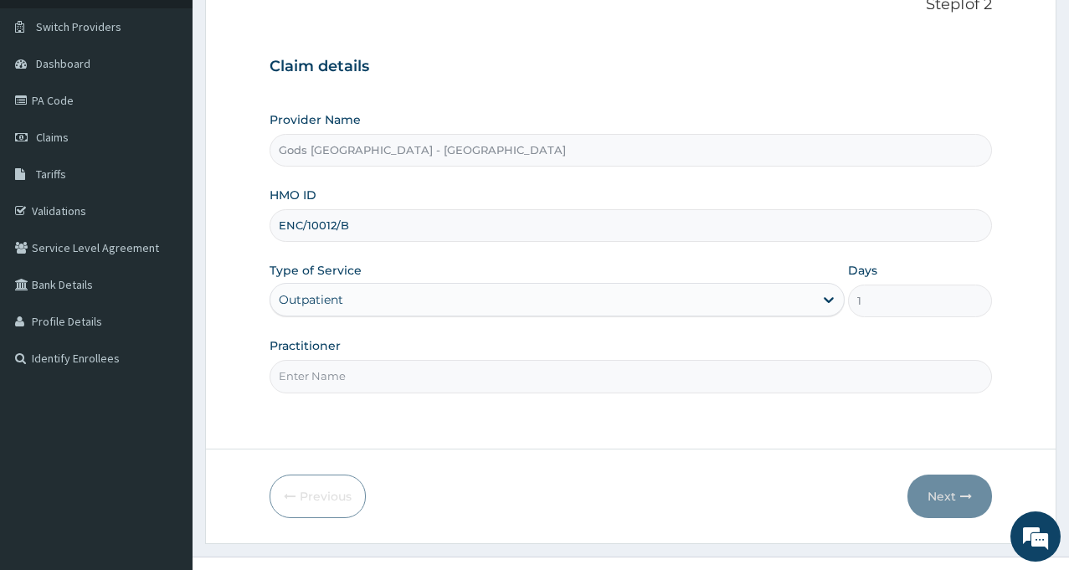
scroll to position [148, 0]
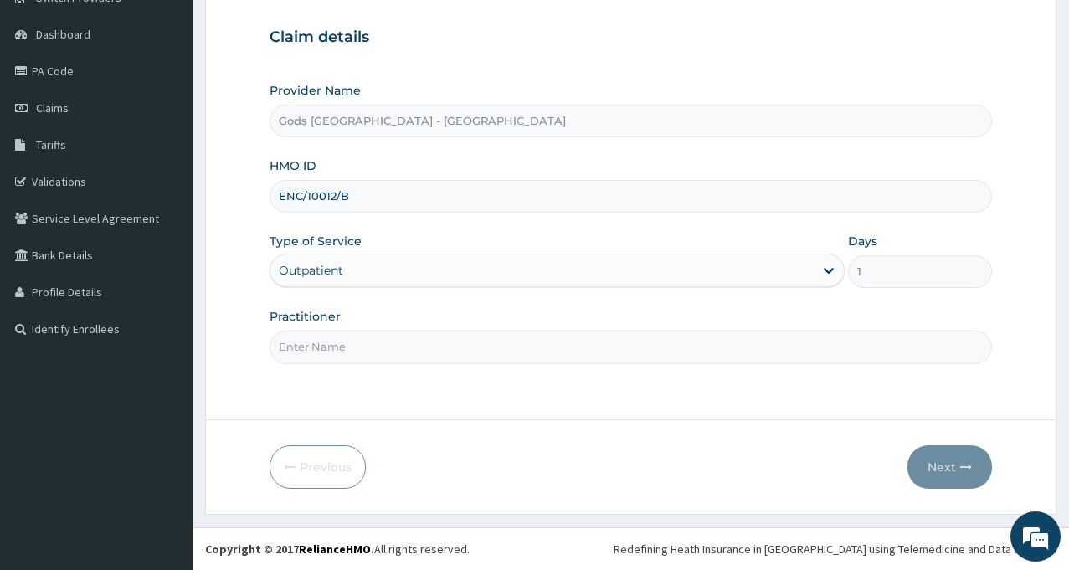
click at [531, 349] on input "Practitioner" at bounding box center [631, 347] width 722 height 33
type input "[PERSON_NAME]"
click at [932, 473] on button "Next" at bounding box center [949, 467] width 85 height 44
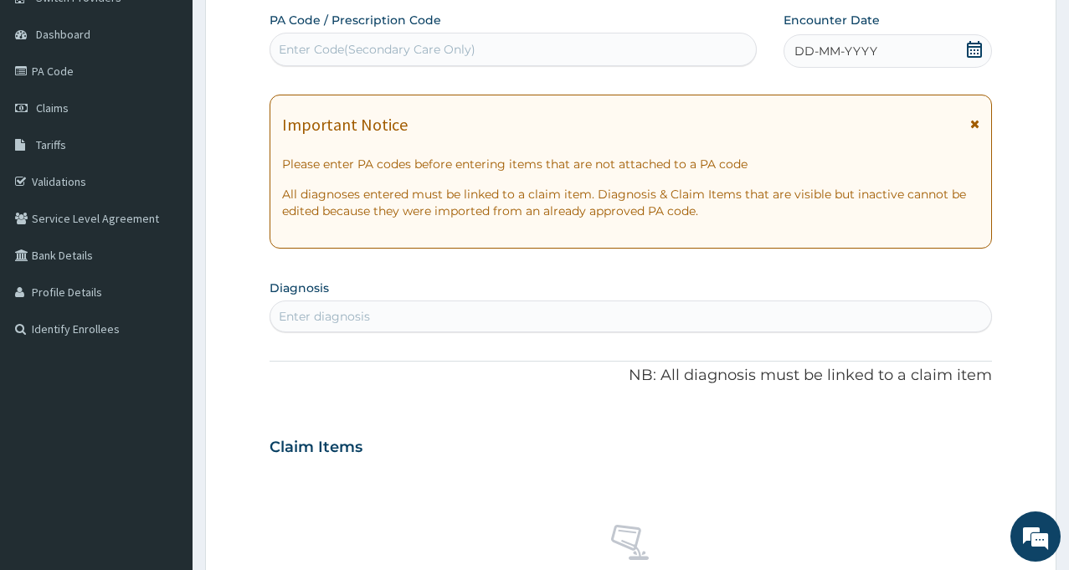
click at [855, 50] on span "DD-MM-YYYY" at bounding box center [835, 51] width 83 height 17
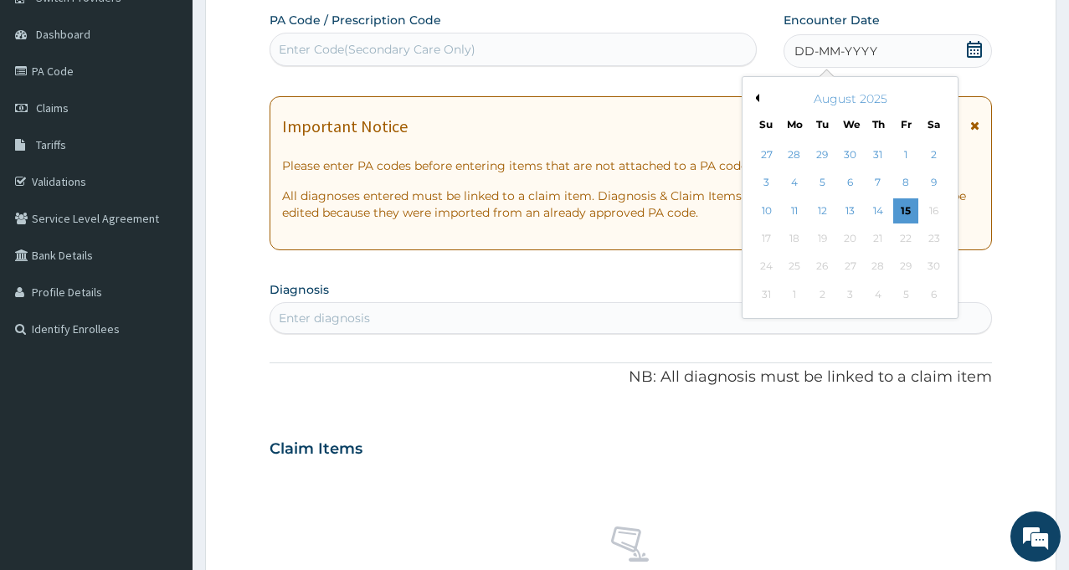
click at [761, 99] on div "August 2025" at bounding box center [850, 98] width 202 height 17
click at [756, 99] on button "Previous Month" at bounding box center [755, 98] width 8 height 8
click at [943, 98] on button "Next Month" at bounding box center [945, 98] width 8 height 8
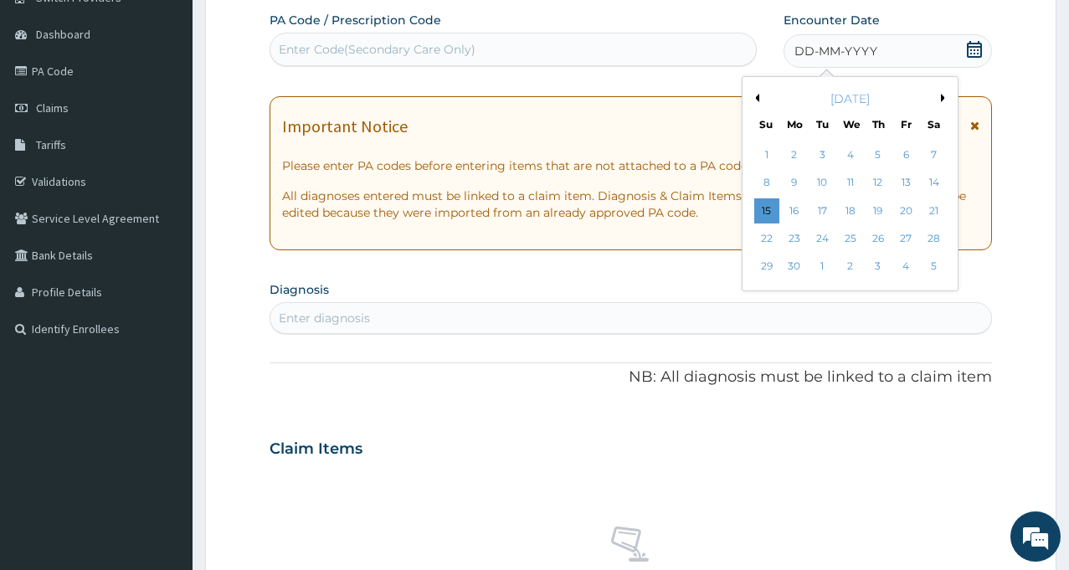
click at [943, 96] on button "Next Month" at bounding box center [945, 98] width 8 height 8
click at [758, 98] on button "Previous Month" at bounding box center [755, 98] width 8 height 8
click at [797, 259] on div "30" at bounding box center [794, 266] width 25 height 25
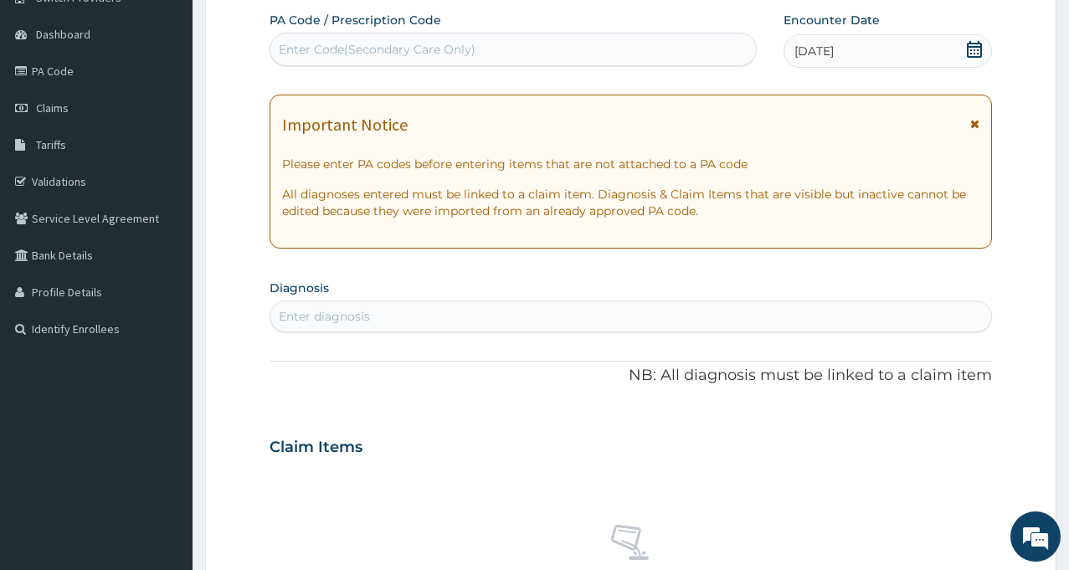
click at [501, 313] on div "Enter diagnosis" at bounding box center [630, 316] width 721 height 27
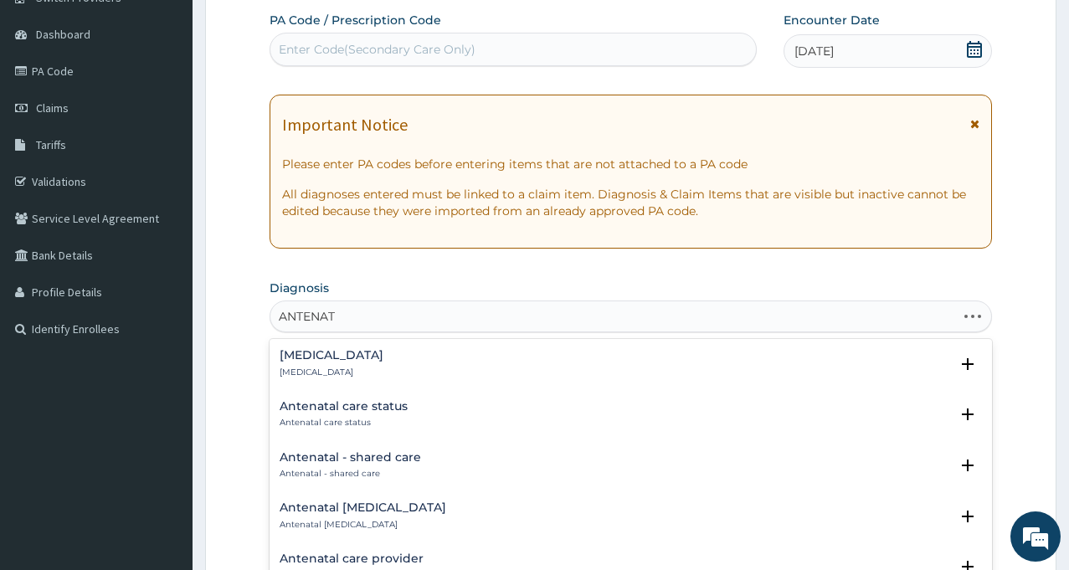
type input "ANTENATA"
click at [347, 419] on p "Antenatal care status" at bounding box center [344, 423] width 128 height 12
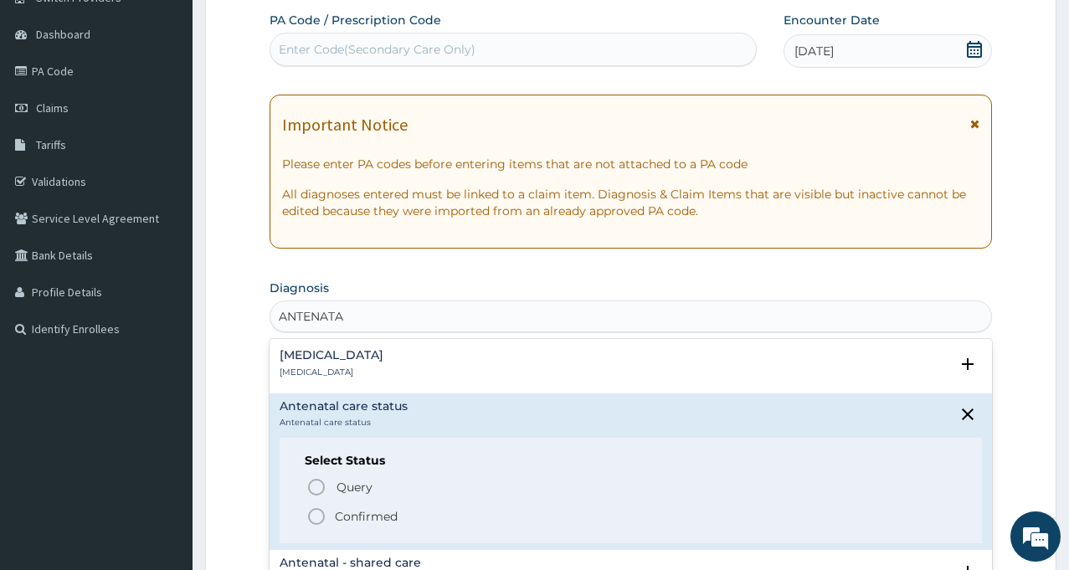
click at [352, 515] on p "Confirmed" at bounding box center [366, 516] width 63 height 17
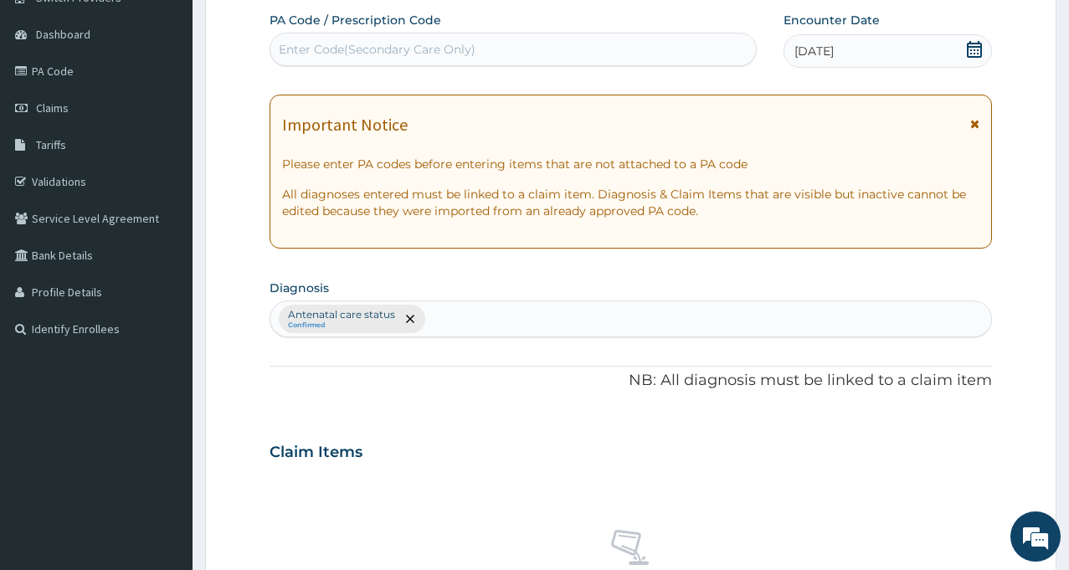
scroll to position [637, 0]
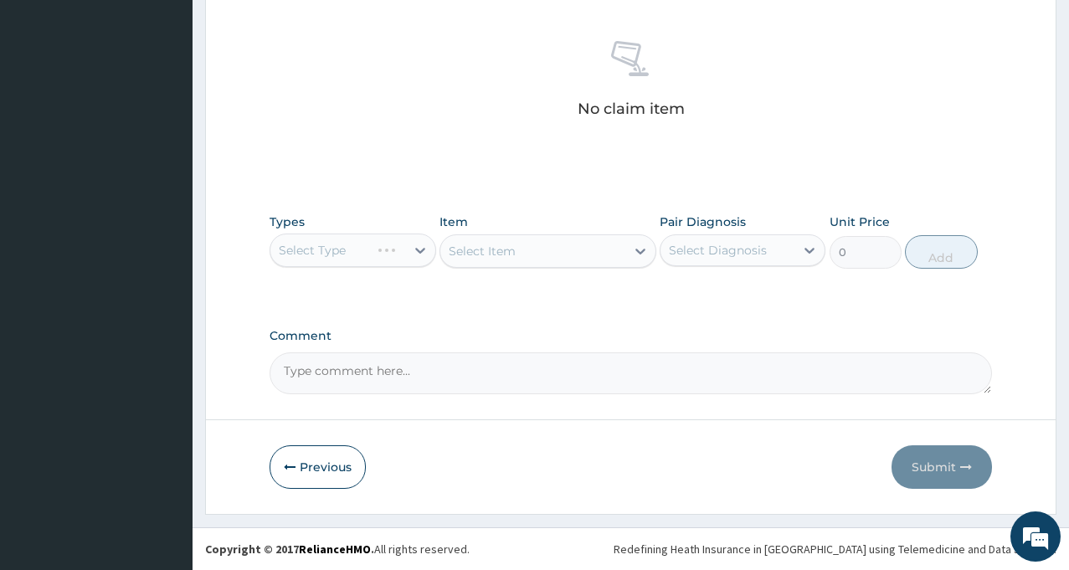
click at [414, 249] on div "Select Type" at bounding box center [353, 250] width 166 height 33
click at [417, 255] on div "Select Type" at bounding box center [353, 250] width 166 height 33
click at [425, 251] on div "Select Type" at bounding box center [353, 250] width 166 height 33
click at [360, 248] on div "Select Type" at bounding box center [353, 250] width 166 height 33
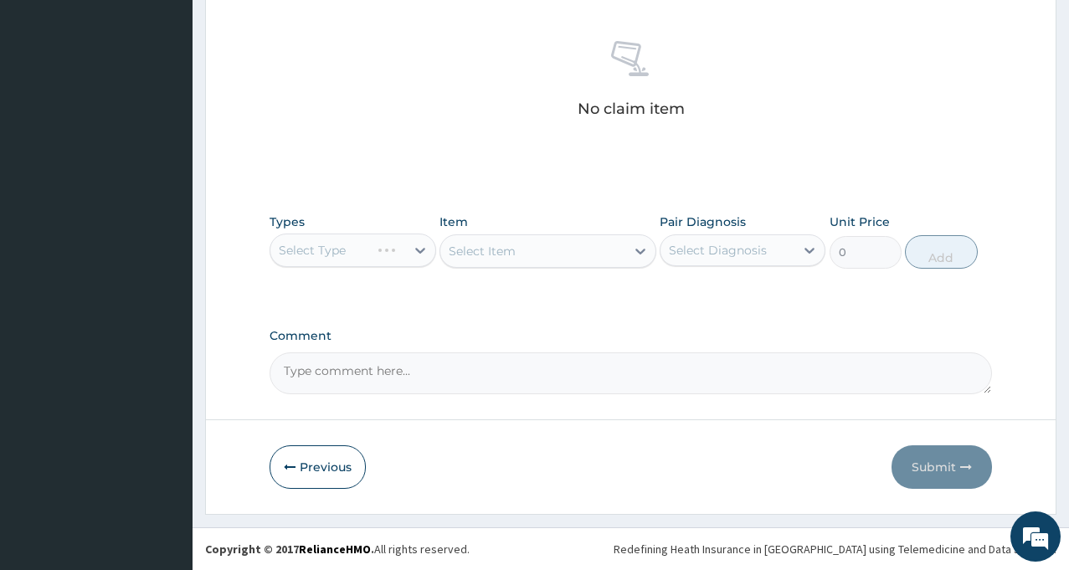
click at [428, 256] on div "Select Type" at bounding box center [353, 250] width 166 height 33
click at [419, 249] on div "Select Type" at bounding box center [353, 250] width 166 height 33
click at [342, 255] on div "Select Type" at bounding box center [353, 250] width 166 height 33
click at [412, 259] on div "Select Type" at bounding box center [353, 250] width 166 height 33
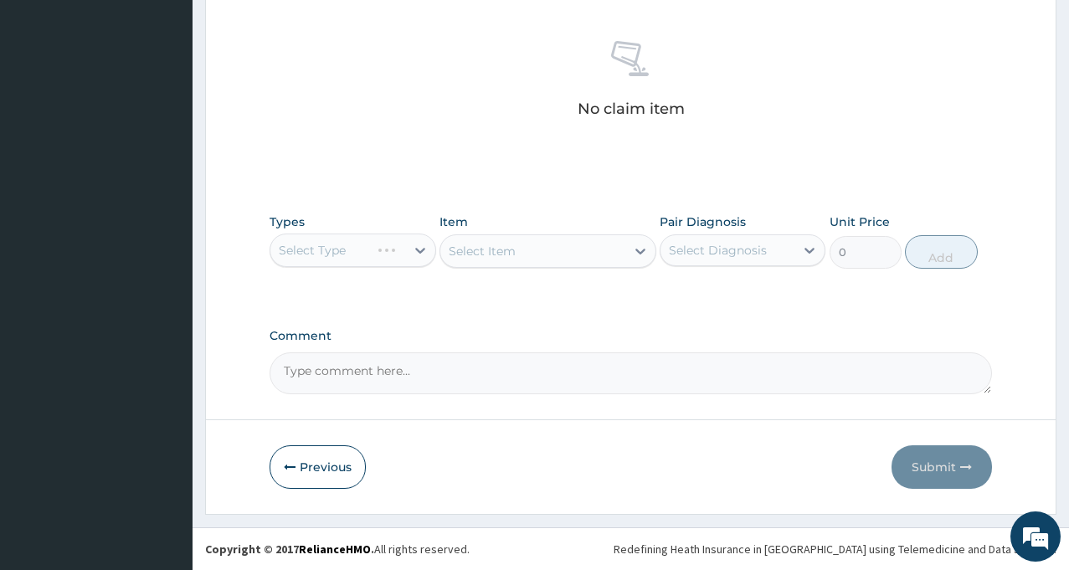
click at [386, 247] on div "Select Type" at bounding box center [353, 250] width 166 height 33
click at [414, 256] on div "Select Type" at bounding box center [353, 250] width 166 height 33
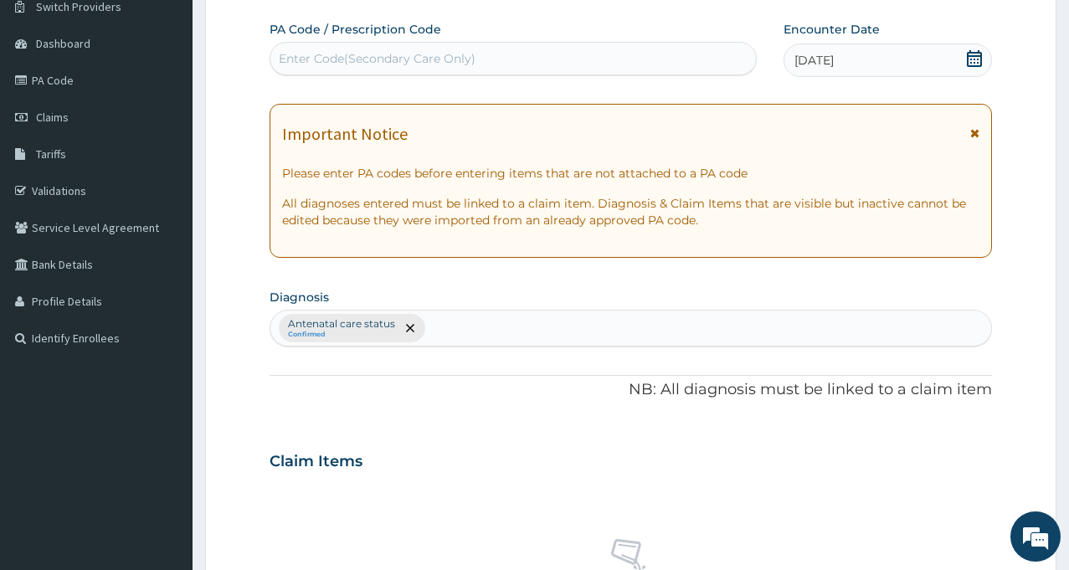
click at [460, 58] on div "Enter Code(Secondary Care Only)" at bounding box center [377, 58] width 197 height 17
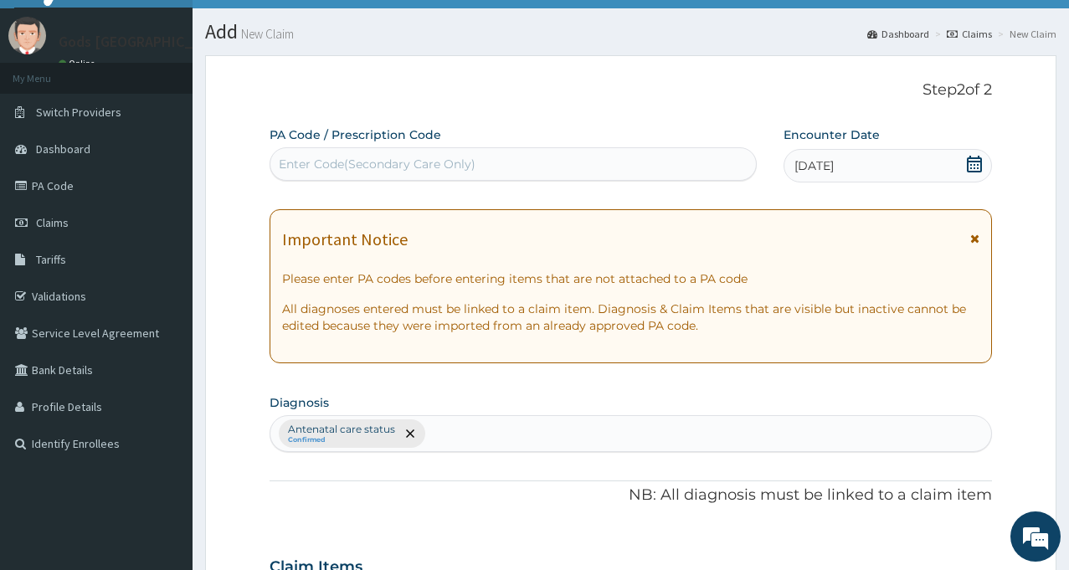
scroll to position [0, 0]
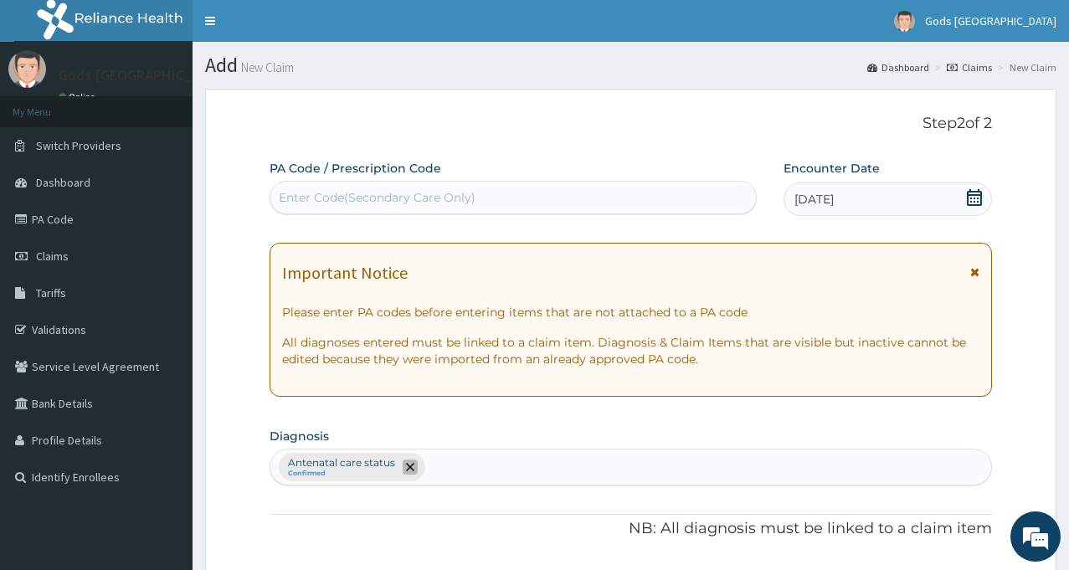
click at [410, 467] on icon "remove selection option" at bounding box center [410, 467] width 8 height 8
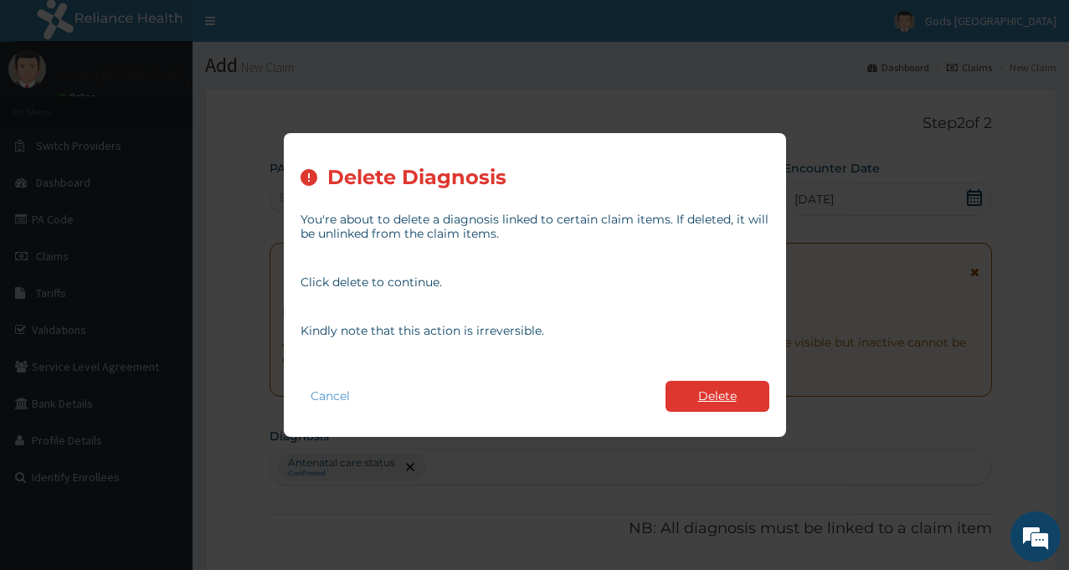
click at [722, 395] on button "Delete" at bounding box center [717, 396] width 104 height 31
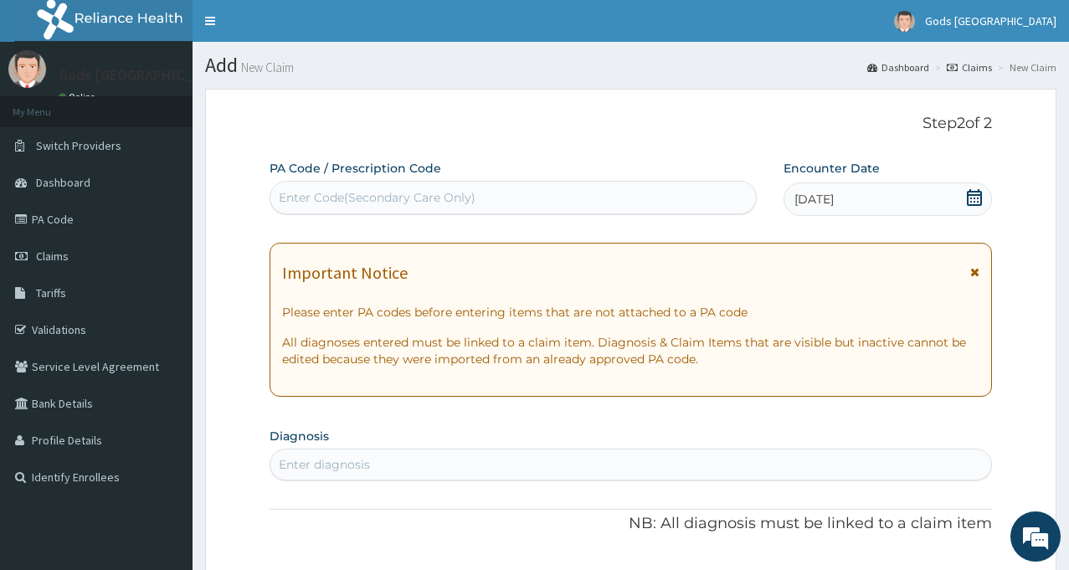
click at [457, 200] on div "Enter Code(Secondary Care Only)" at bounding box center [377, 197] width 197 height 17
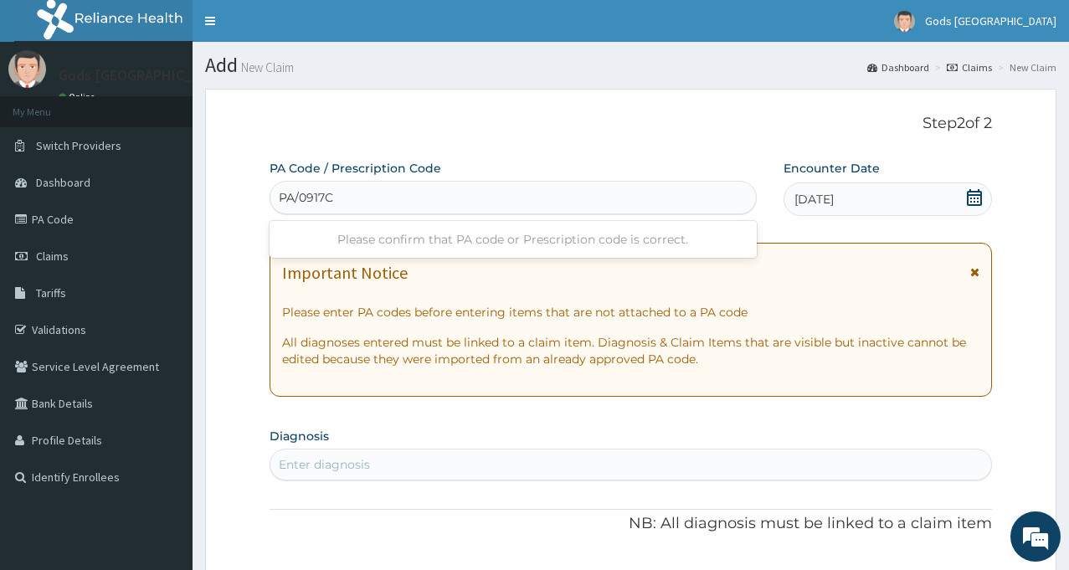
type input "PA/0917CA"
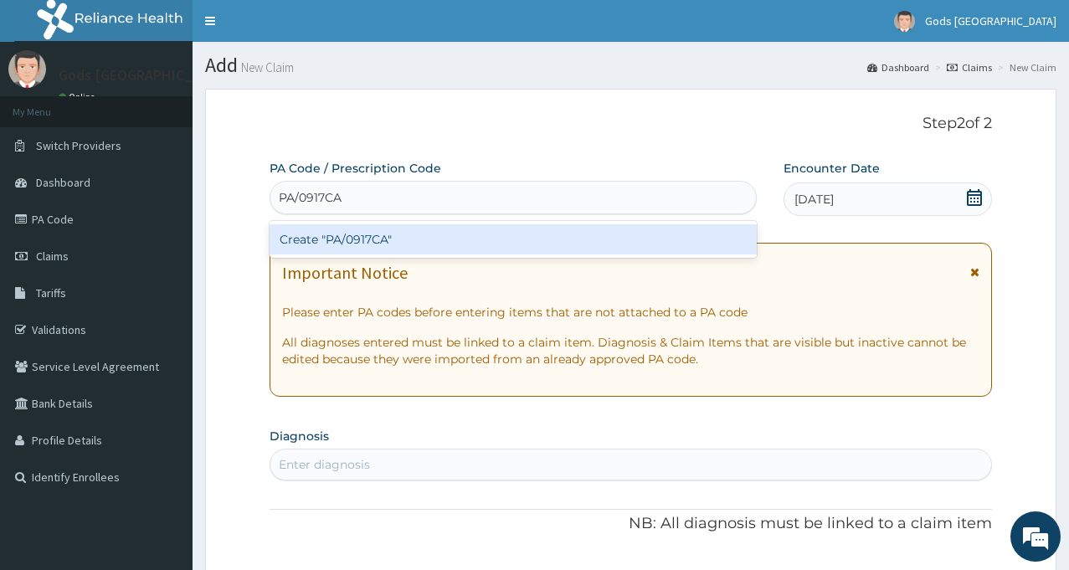
click at [355, 243] on div "Create "PA/0917CA"" at bounding box center [513, 239] width 487 height 30
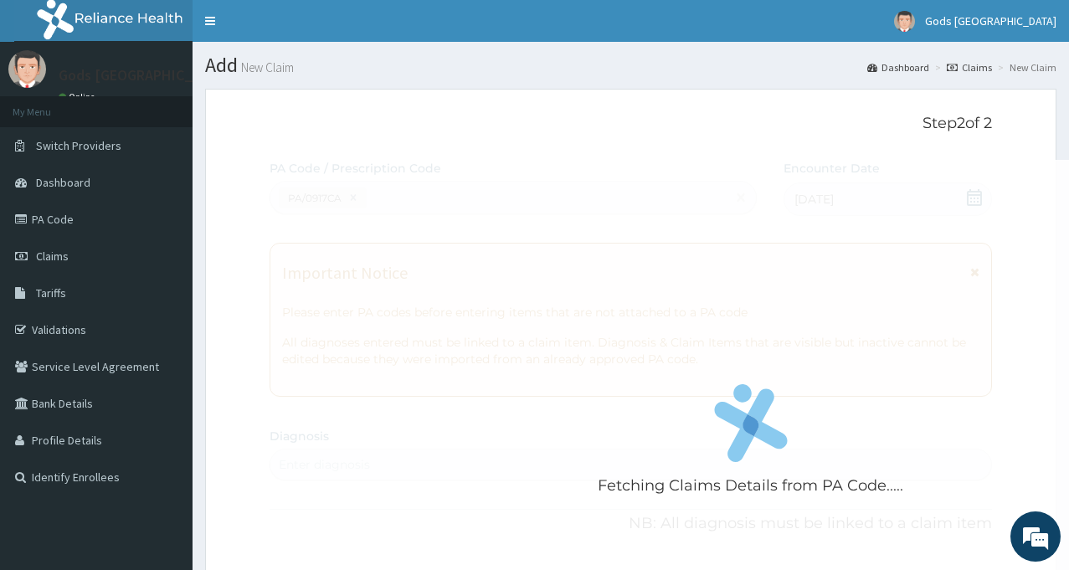
click at [950, 286] on div "Fetching Claims Details from PA Code....." at bounding box center [751, 445] width 962 height 570
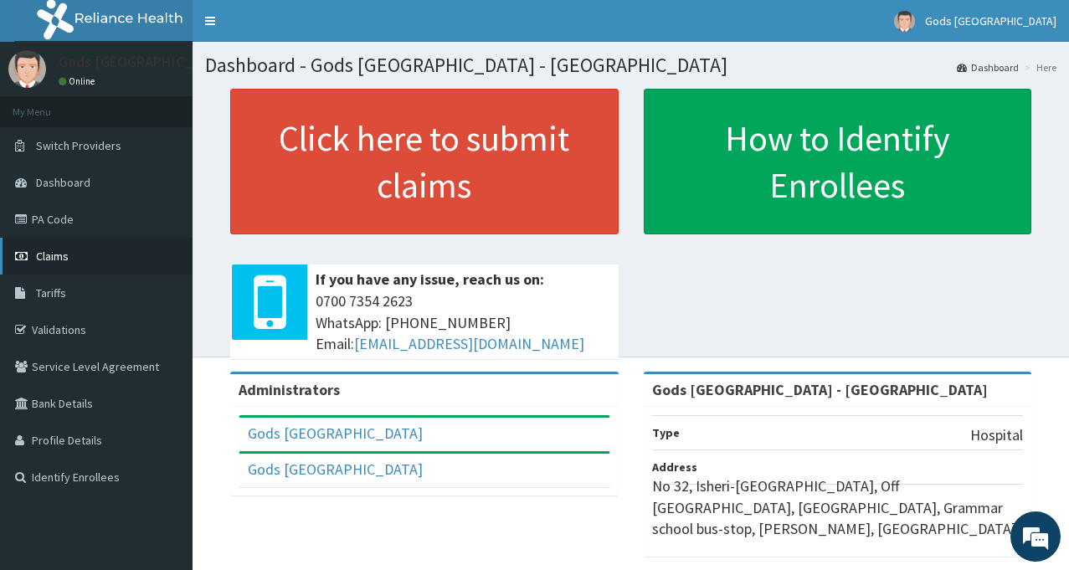
click at [54, 251] on span "Claims" at bounding box center [52, 256] width 33 height 15
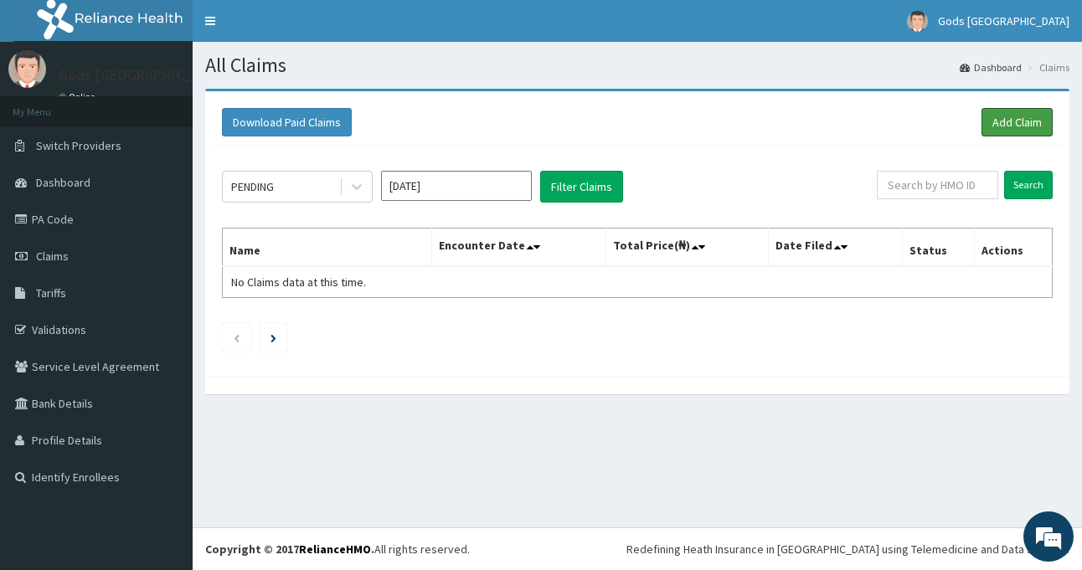
click at [1021, 123] on link "Add Claim" at bounding box center [1016, 122] width 71 height 28
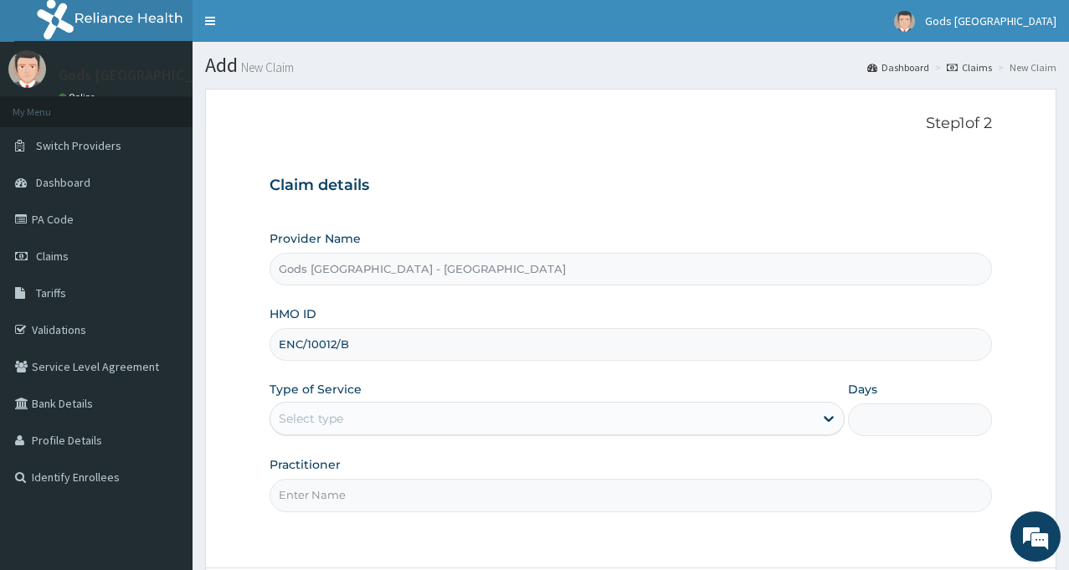
type input "ENC/10012/B"
click at [522, 431] on div "Select type" at bounding box center [541, 418] width 543 height 27
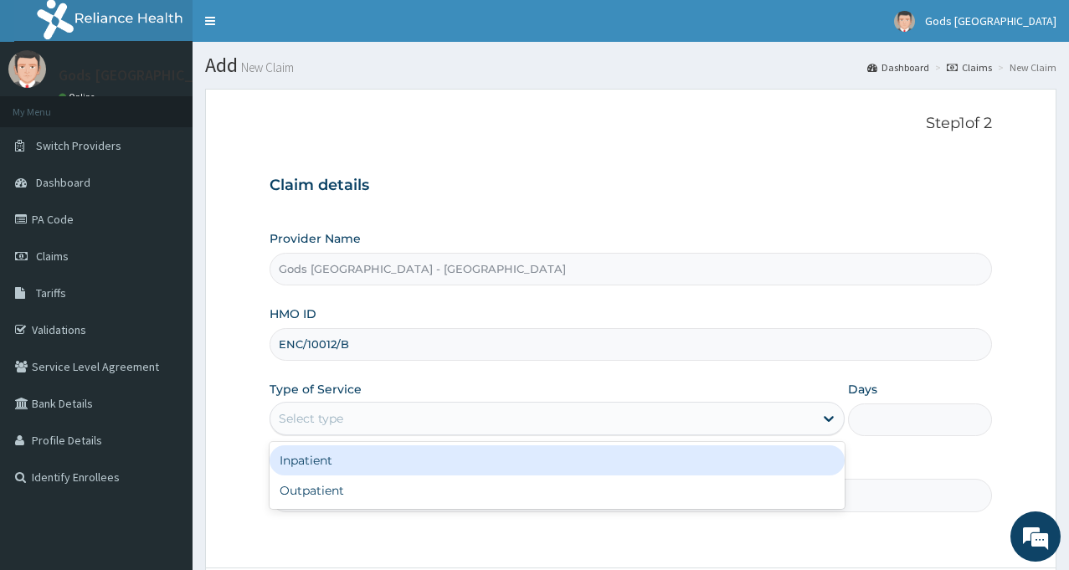
click at [549, 420] on div "Select type" at bounding box center [541, 418] width 543 height 27
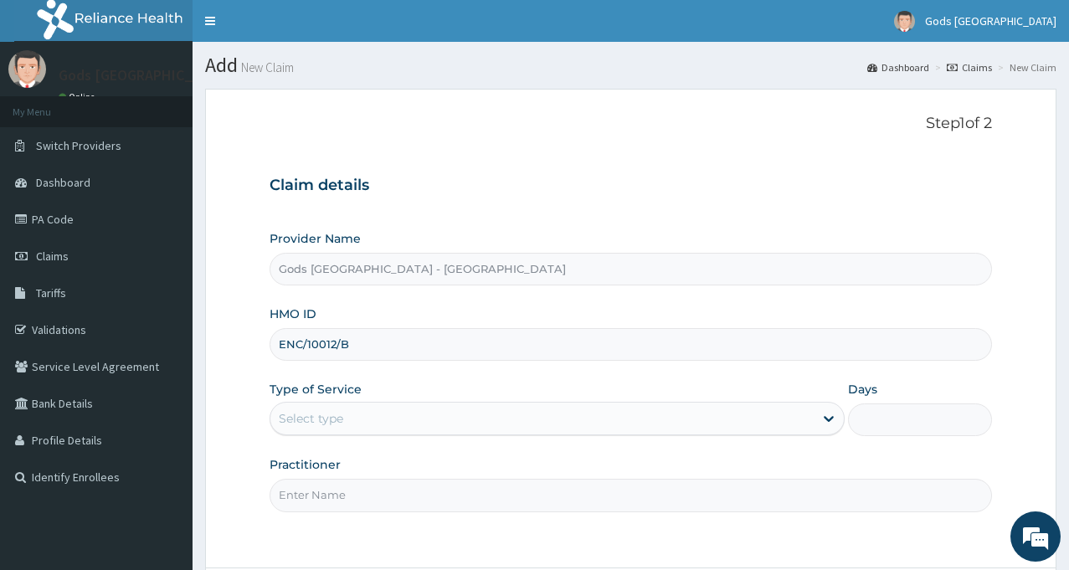
click at [537, 415] on div "Select type" at bounding box center [541, 418] width 543 height 27
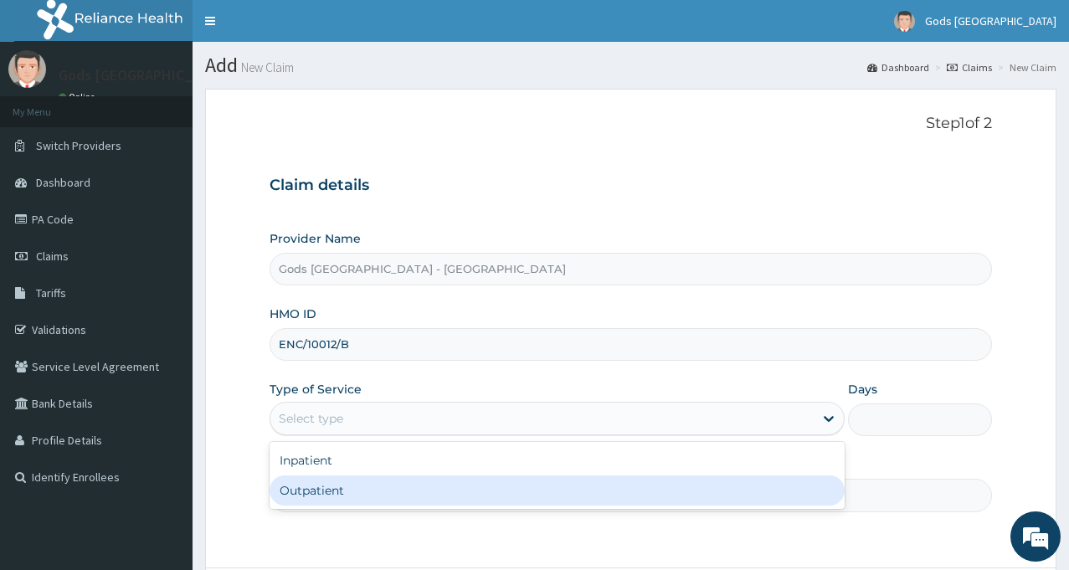
click at [475, 500] on div "Outpatient" at bounding box center [557, 490] width 575 height 30
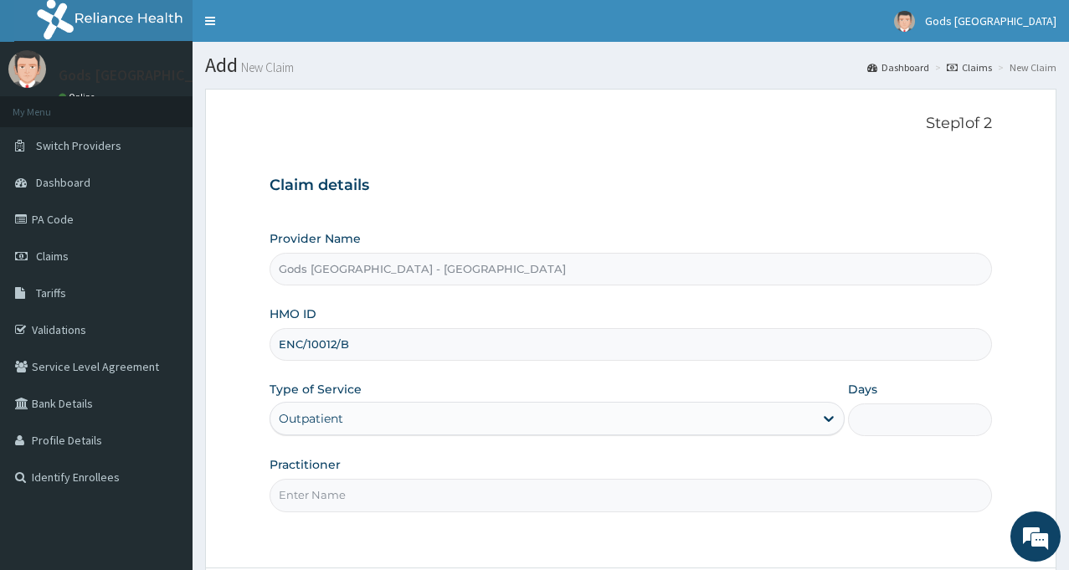
type input "1"
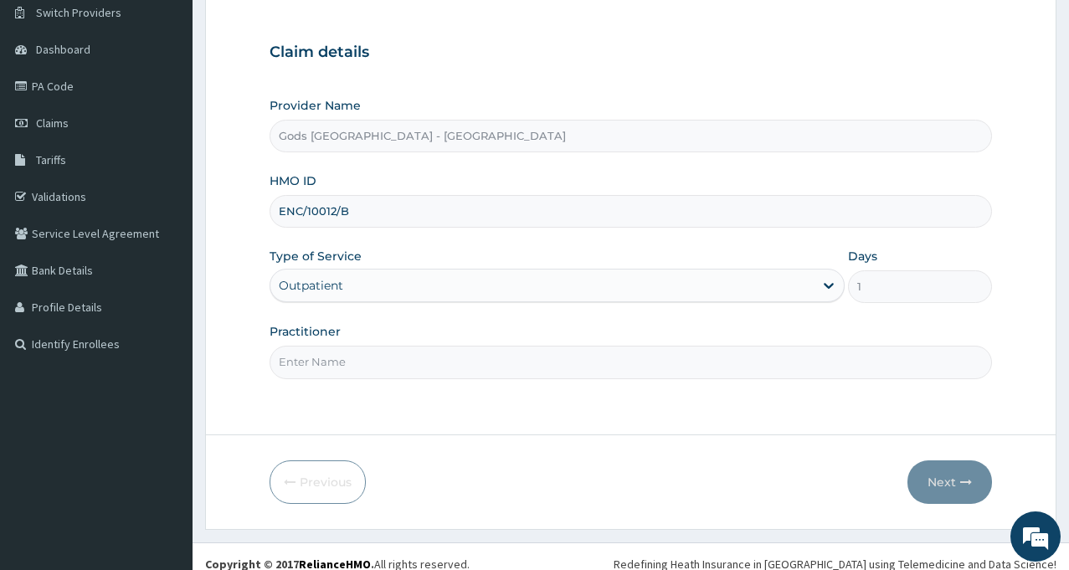
scroll to position [134, 0]
click at [651, 372] on input "Practitioner" at bounding box center [631, 361] width 722 height 33
type input "DR OPAFUNSO"
click at [943, 485] on button "Next" at bounding box center [949, 482] width 85 height 44
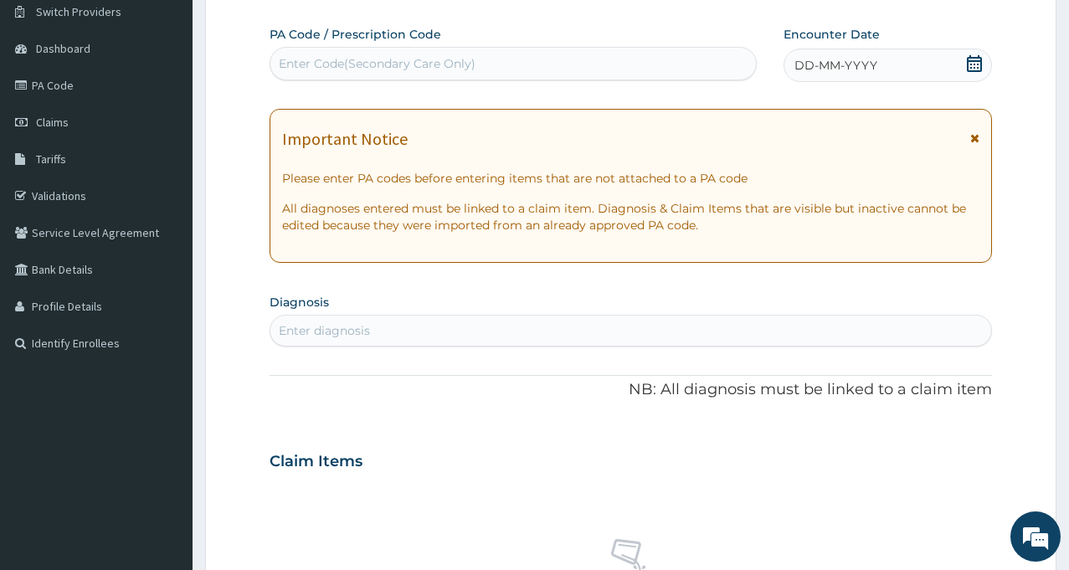
click at [515, 67] on div "Enter Code(Secondary Care Only)" at bounding box center [513, 63] width 486 height 27
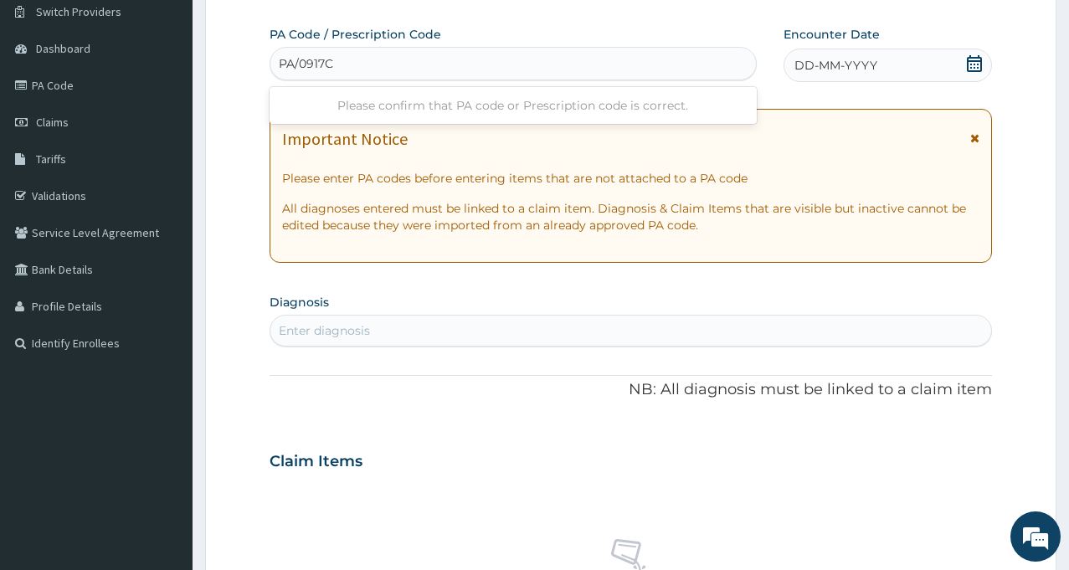
type input "PA/0917CA"
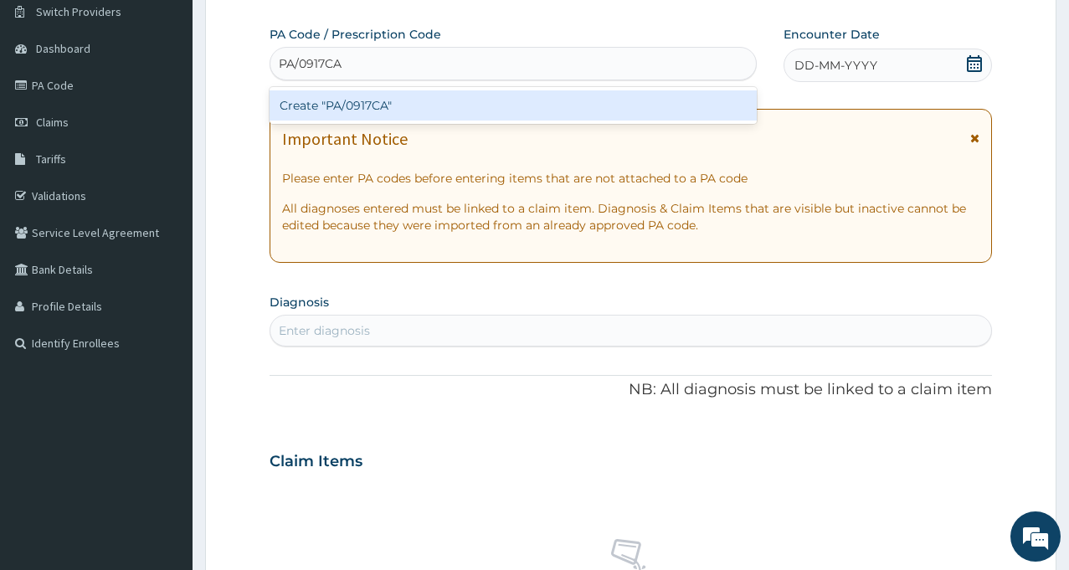
click at [375, 105] on div "Create "PA/0917CA"" at bounding box center [513, 105] width 487 height 30
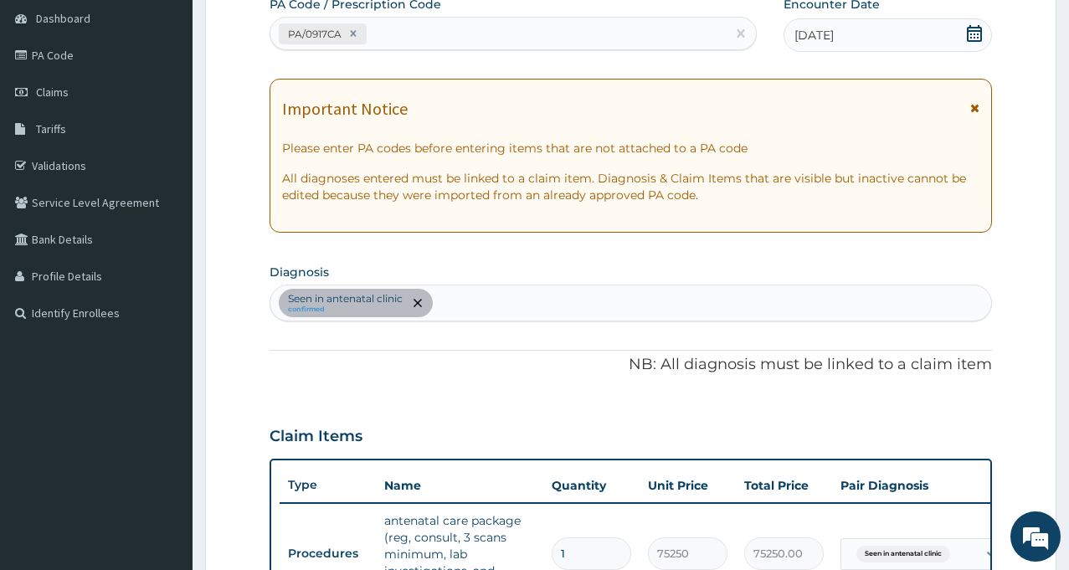
scroll to position [613, 0]
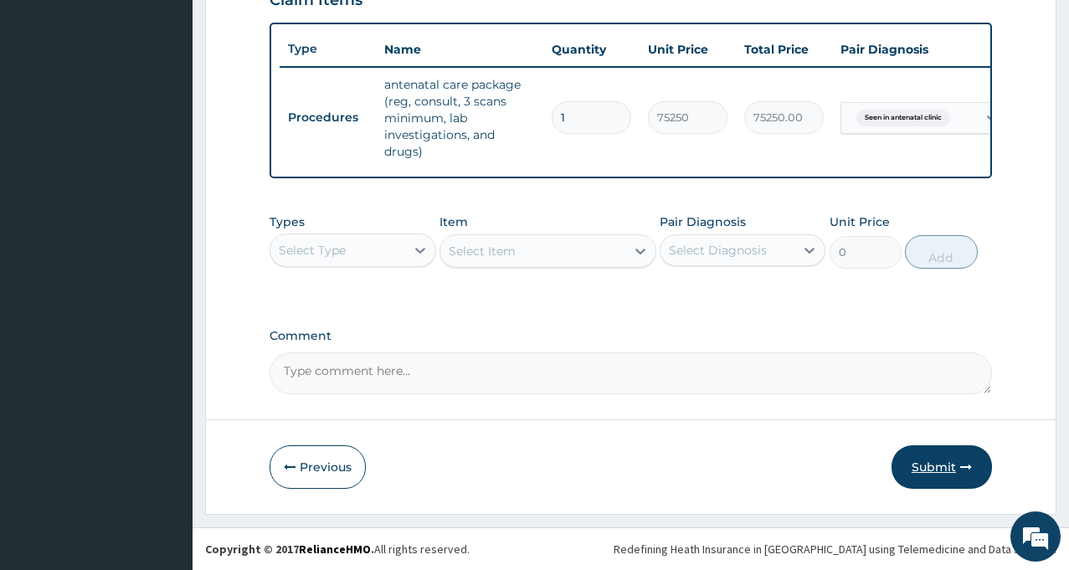
click at [921, 465] on button "Submit" at bounding box center [941, 467] width 100 height 44
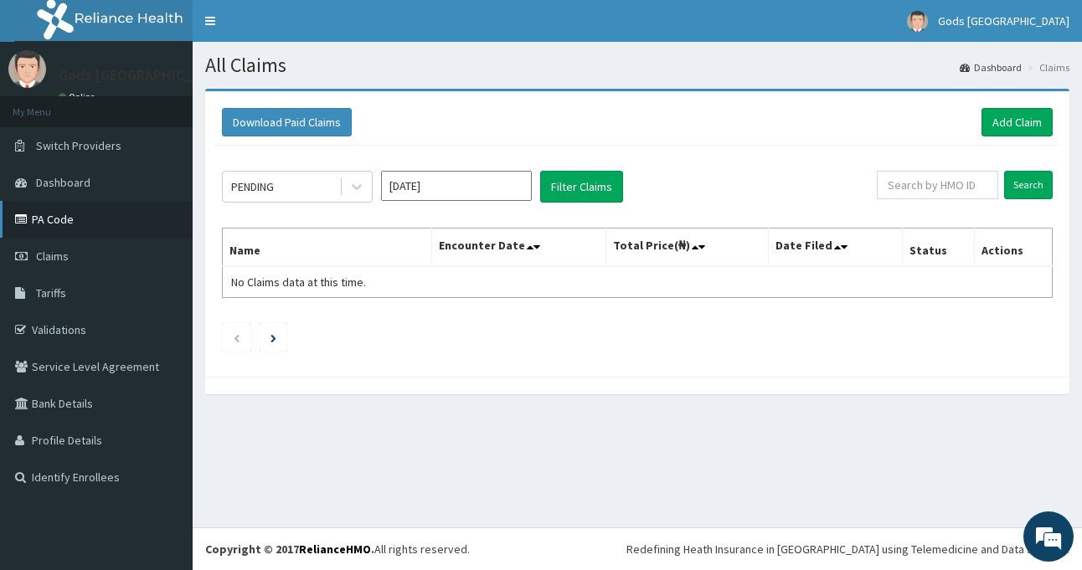
click at [74, 213] on link "PA Code" at bounding box center [96, 219] width 193 height 37
click at [1024, 118] on link "Add Claim" at bounding box center [1016, 122] width 71 height 28
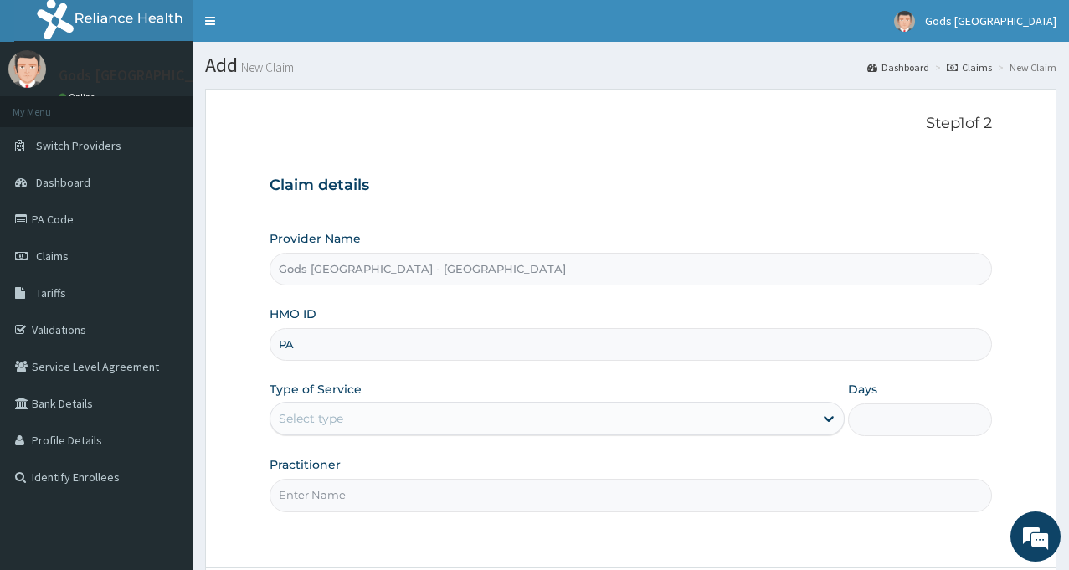
type input "P"
type input "DIS/10004/C"
click at [450, 414] on div "Select type" at bounding box center [541, 418] width 543 height 27
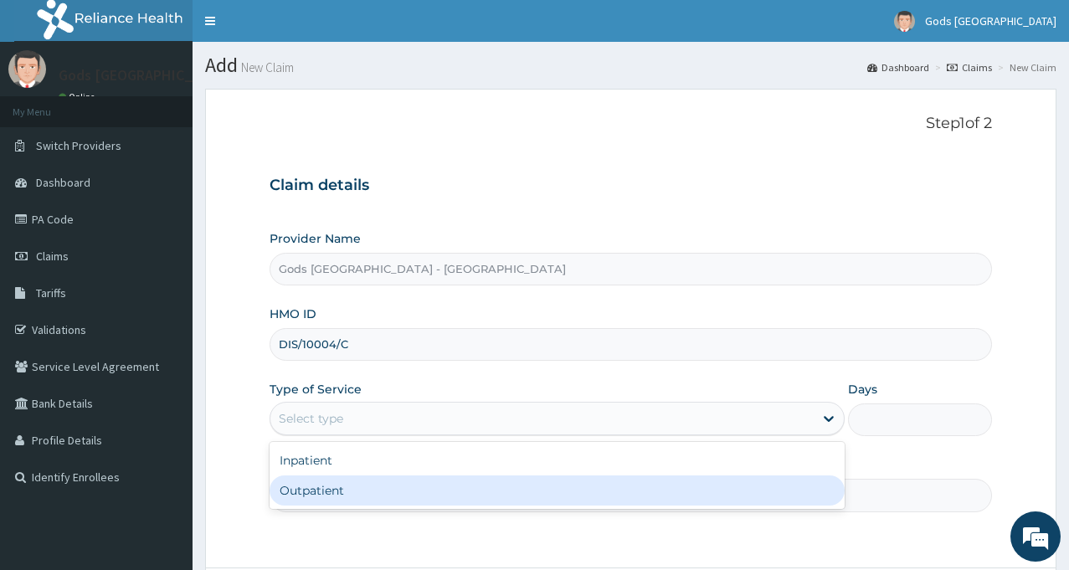
click at [364, 485] on div "Outpatient" at bounding box center [557, 490] width 575 height 30
type input "1"
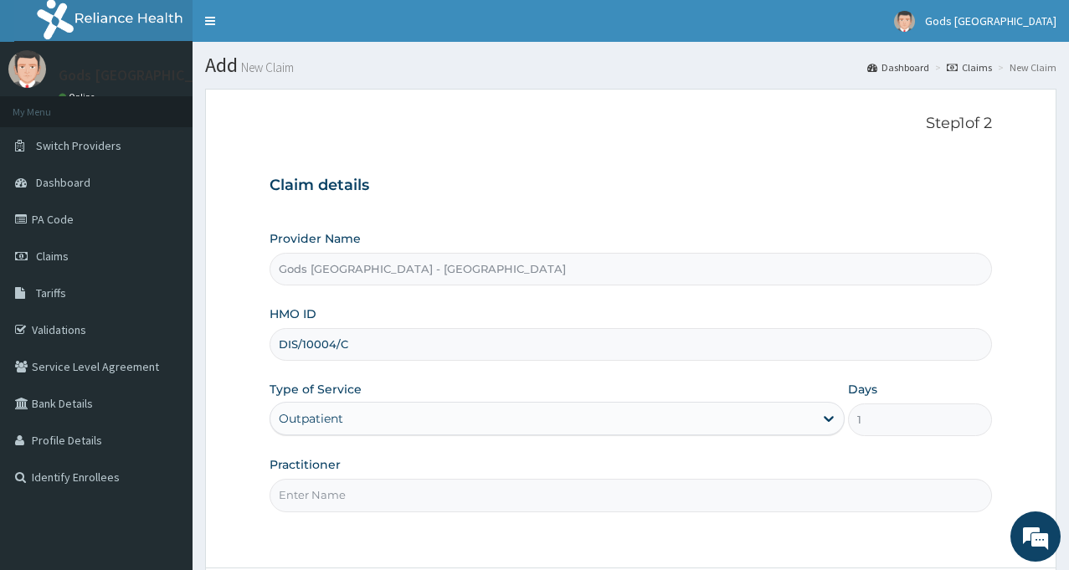
click at [444, 496] on input "Practitioner" at bounding box center [631, 495] width 722 height 33
type input "[PERSON_NAME]"
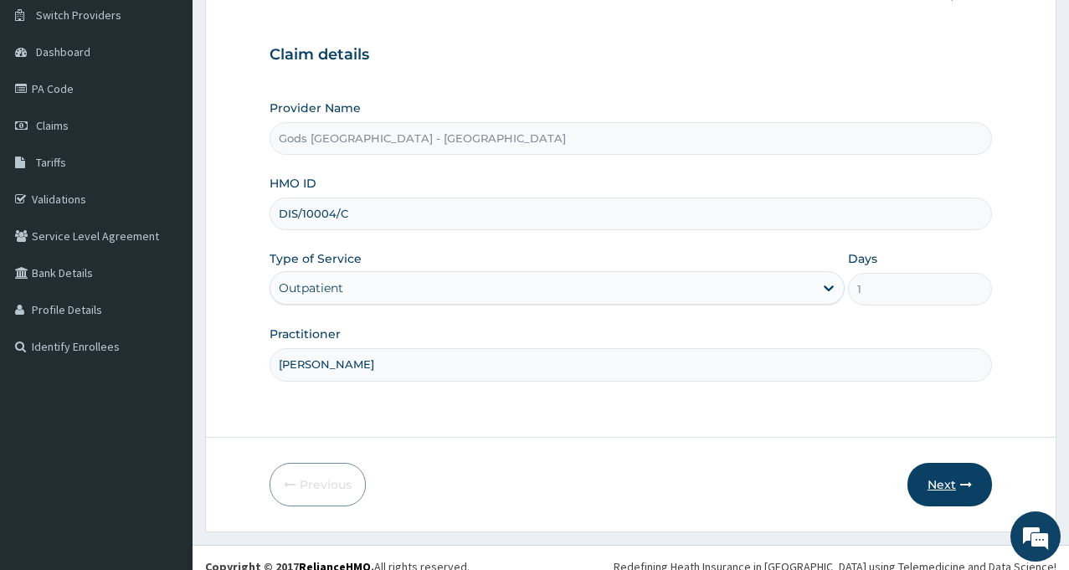
scroll to position [148, 0]
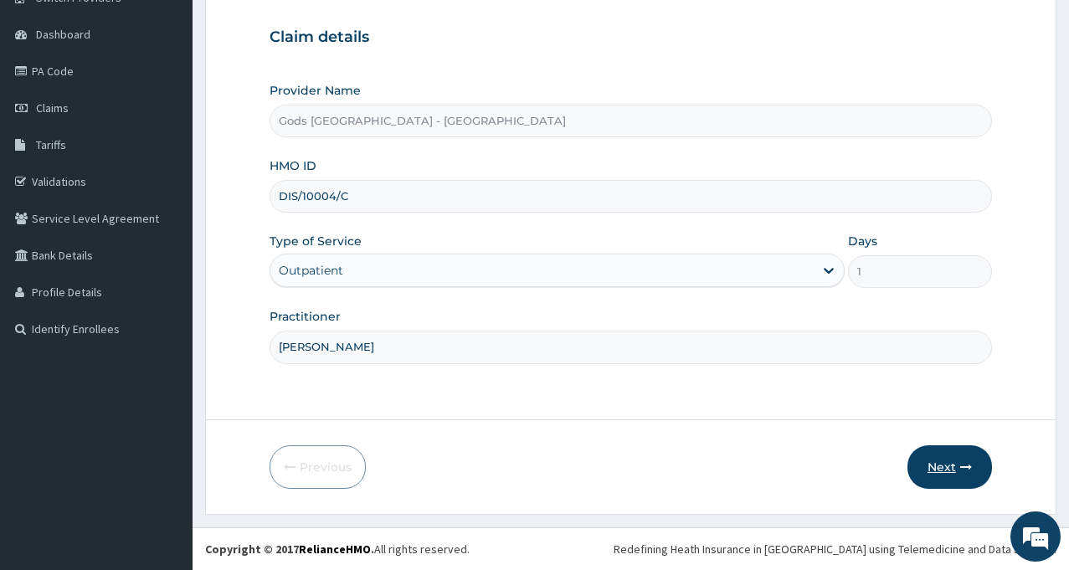
click at [938, 464] on button "Next" at bounding box center [949, 467] width 85 height 44
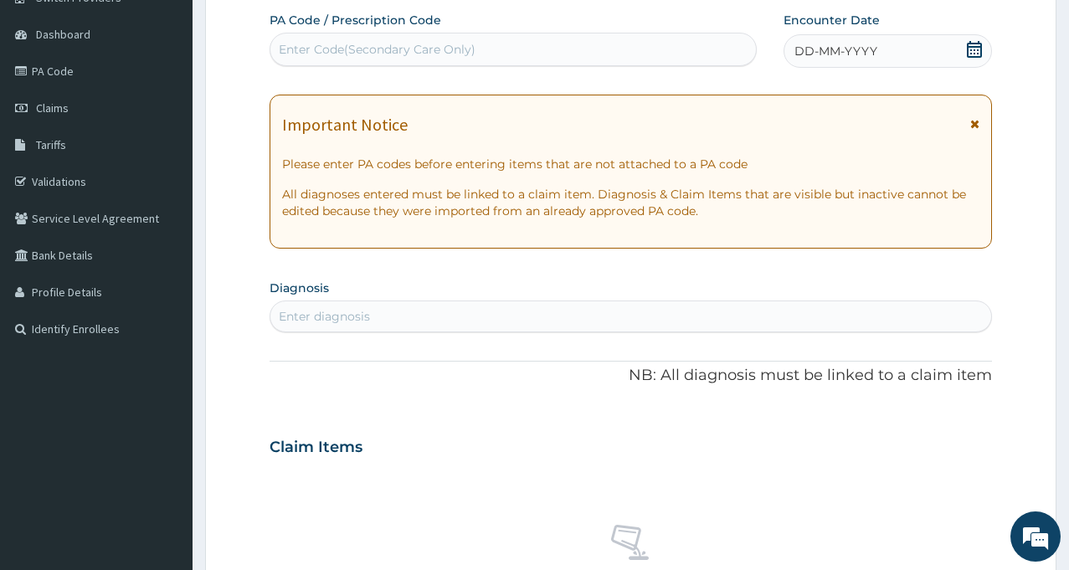
click at [481, 45] on div "Enter Code(Secondary Care Only)" at bounding box center [513, 49] width 486 height 27
type input "PA/24D389"
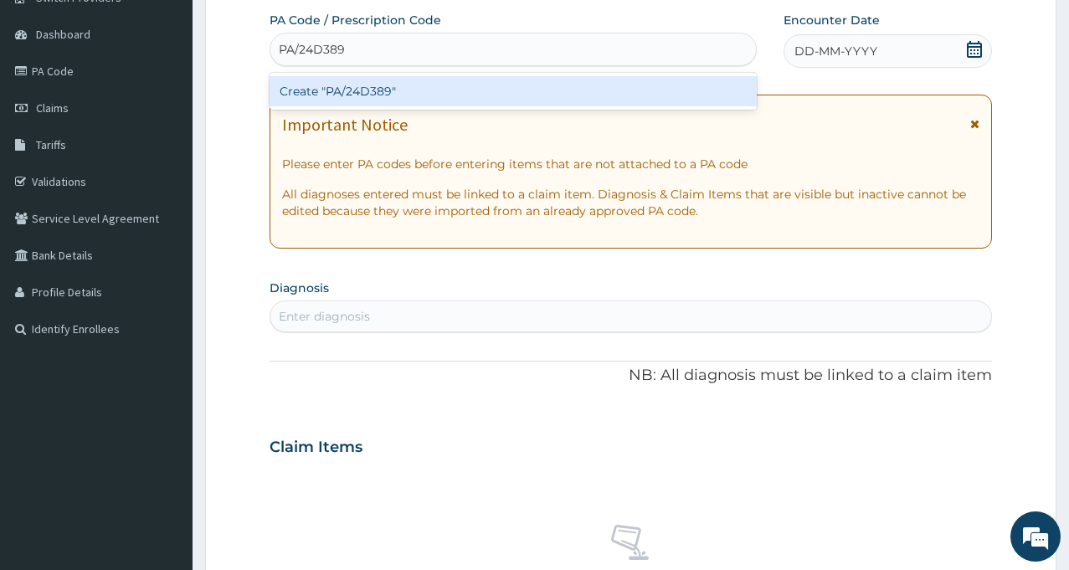
click at [372, 86] on div "Create "PA/24D389"" at bounding box center [513, 91] width 487 height 30
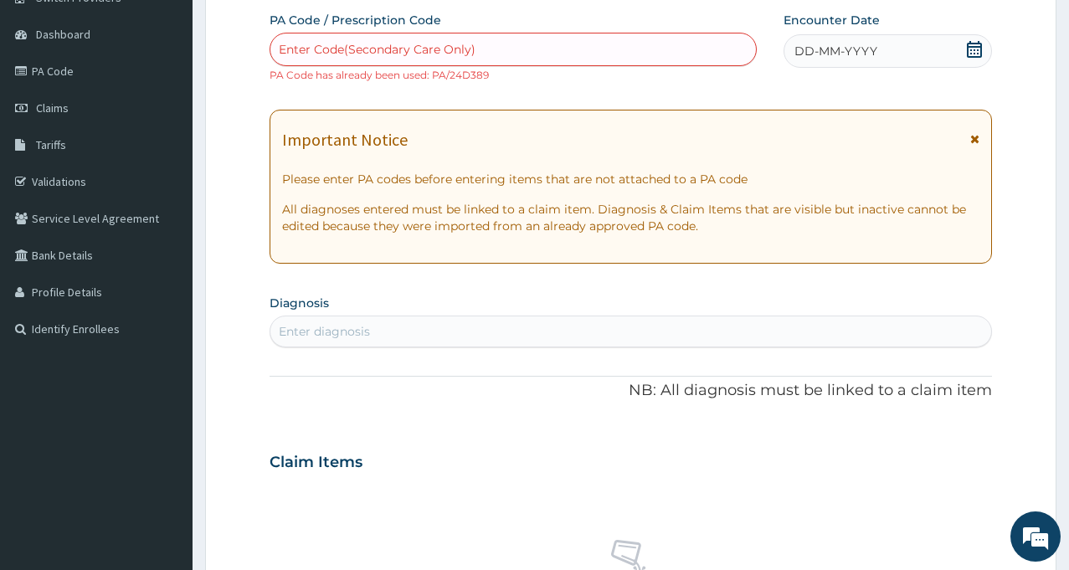
click at [394, 54] on div "Enter Code(Secondary Care Only)" at bounding box center [377, 49] width 197 height 17
type input "PA/69CDC6"
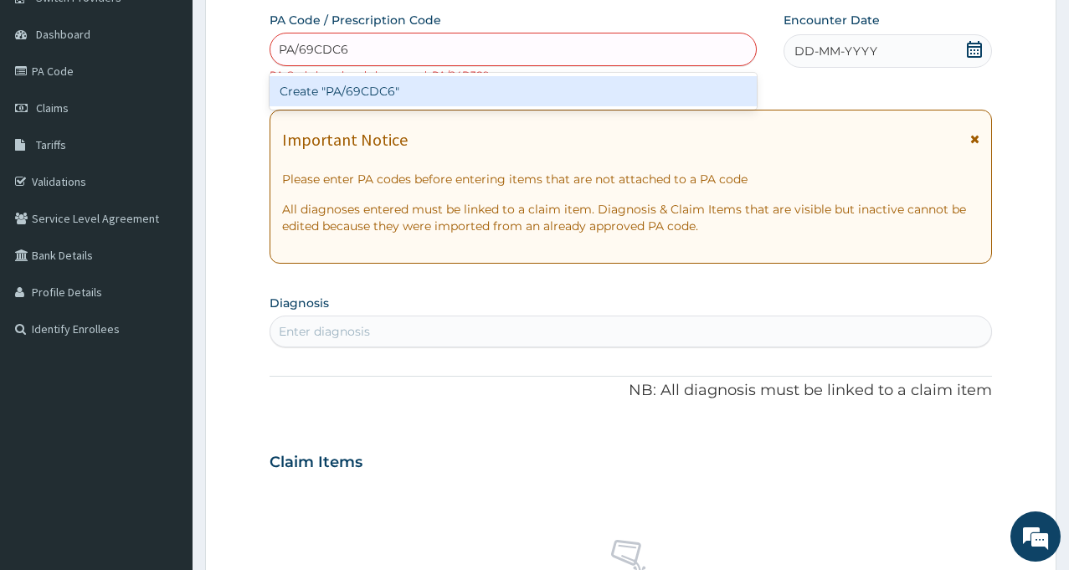
click at [354, 91] on div "Create "PA/69CDC6"" at bounding box center [513, 91] width 487 height 30
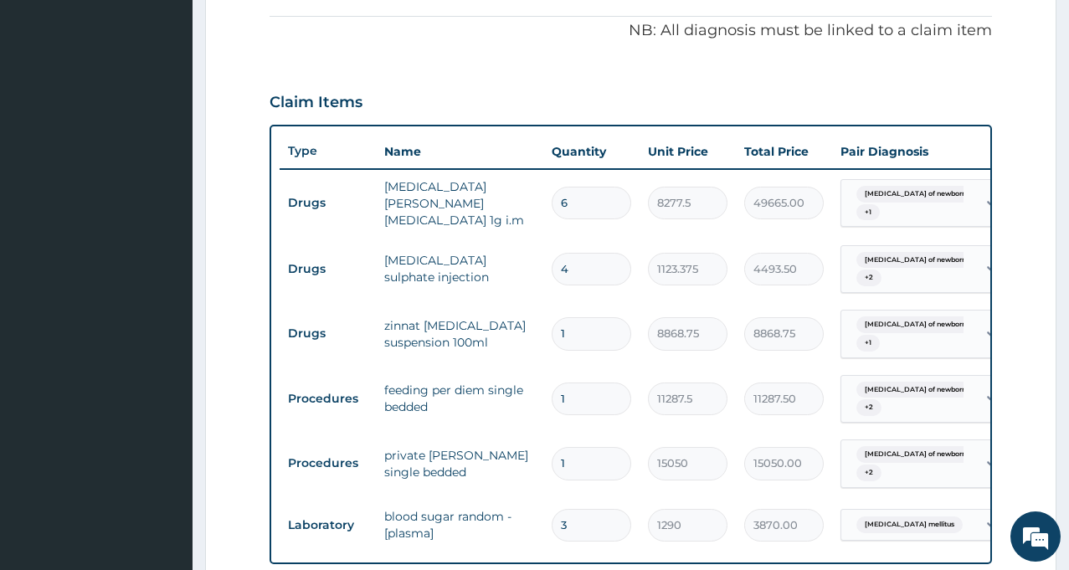
scroll to position [894, 0]
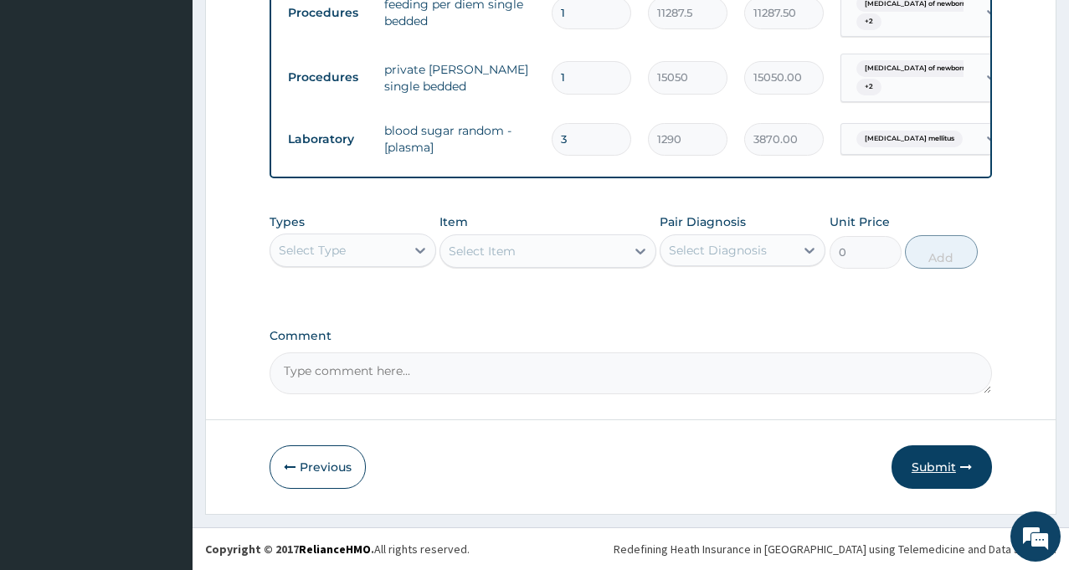
click at [931, 472] on button "Submit" at bounding box center [941, 467] width 100 height 44
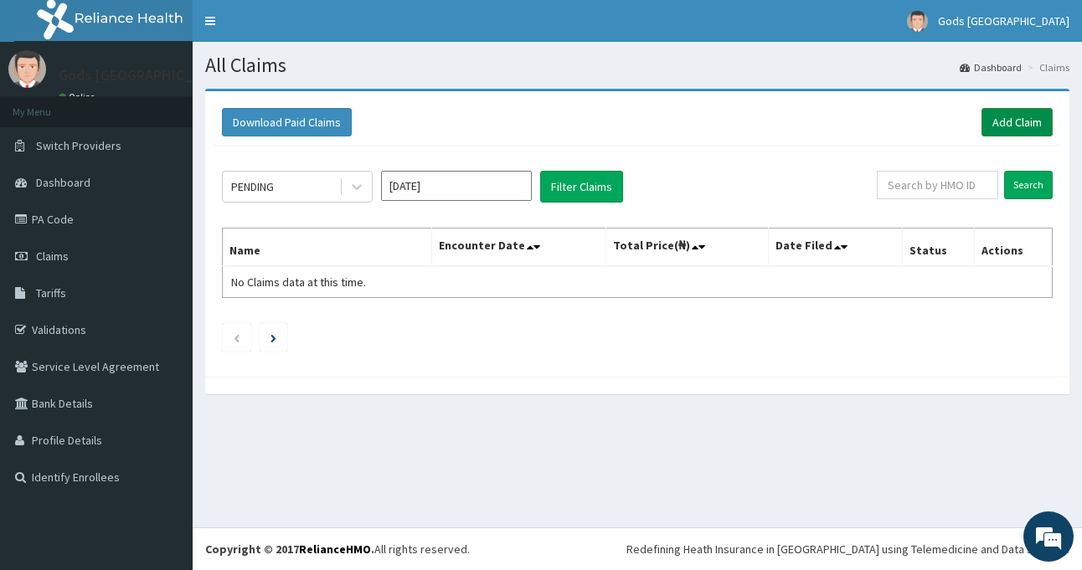
click at [1009, 113] on link "Add Claim" at bounding box center [1016, 122] width 71 height 28
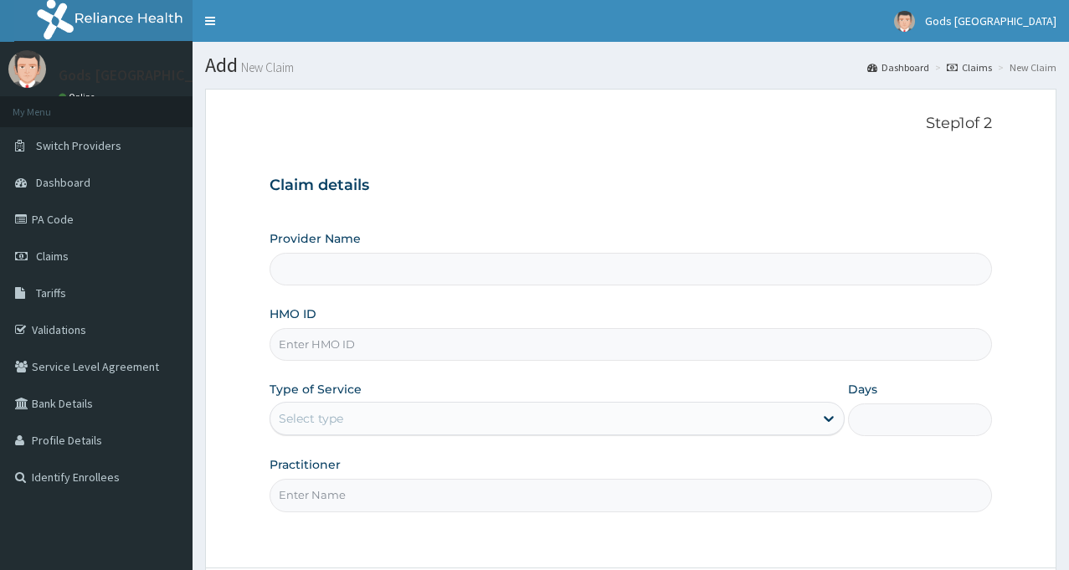
drag, startPoint x: 0, startPoint y: 0, endPoint x: 578, endPoint y: 353, distance: 677.0
click at [578, 353] on input "HMO ID" at bounding box center [631, 344] width 722 height 33
type input "Gods [GEOGRAPHIC_DATA] - [GEOGRAPHIC_DATA]"
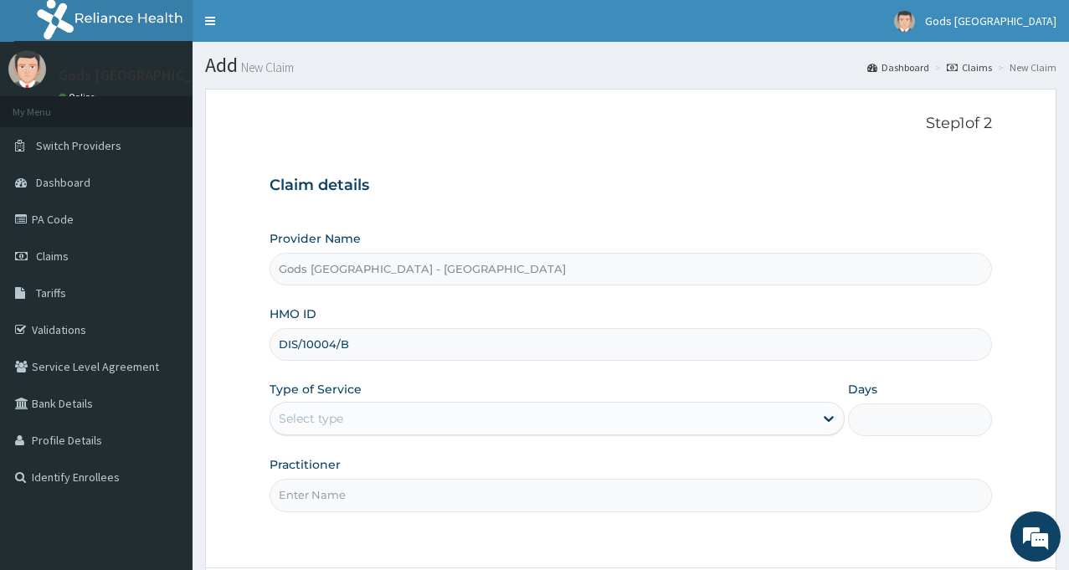
type input "DIS/10004/B"
click at [378, 418] on div "Select type" at bounding box center [541, 418] width 543 height 27
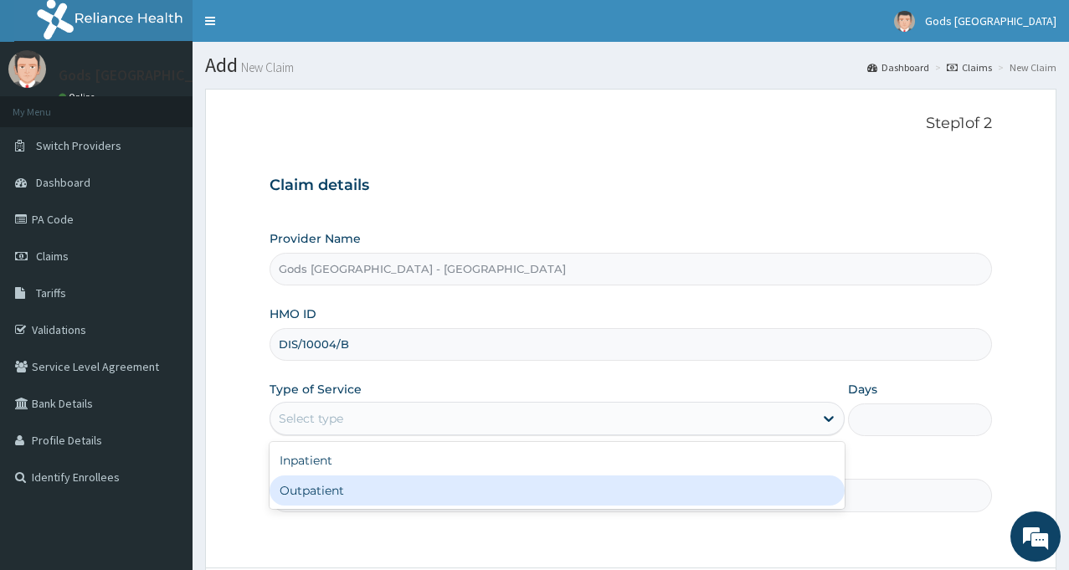
click at [362, 486] on div "Outpatient" at bounding box center [557, 490] width 575 height 30
type input "1"
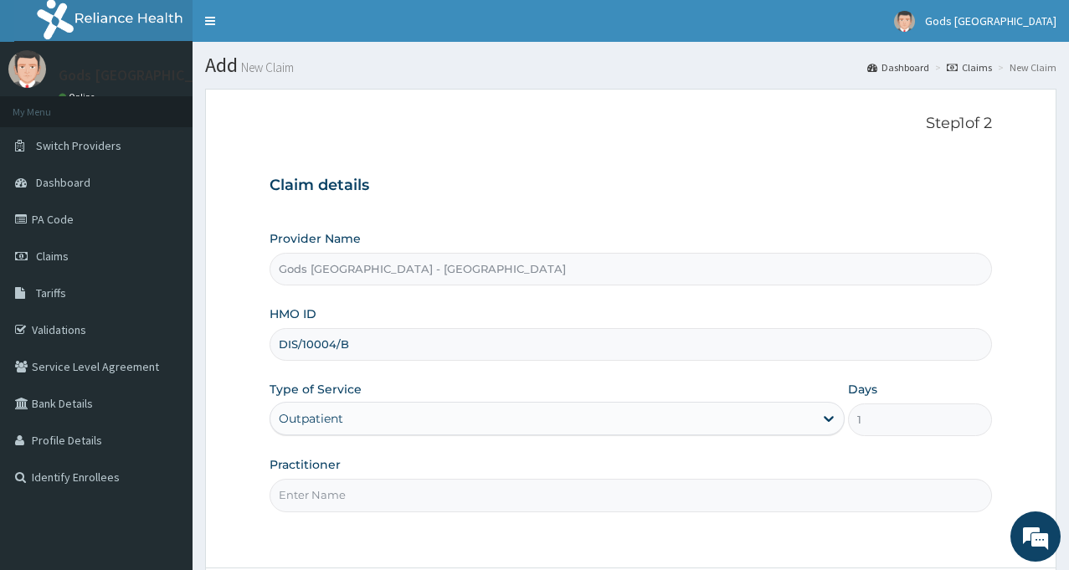
click at [362, 493] on input "Practitioner" at bounding box center [631, 495] width 722 height 33
click at [358, 492] on input "Practitioner" at bounding box center [631, 495] width 722 height 33
type input "DR AJAKAYE"
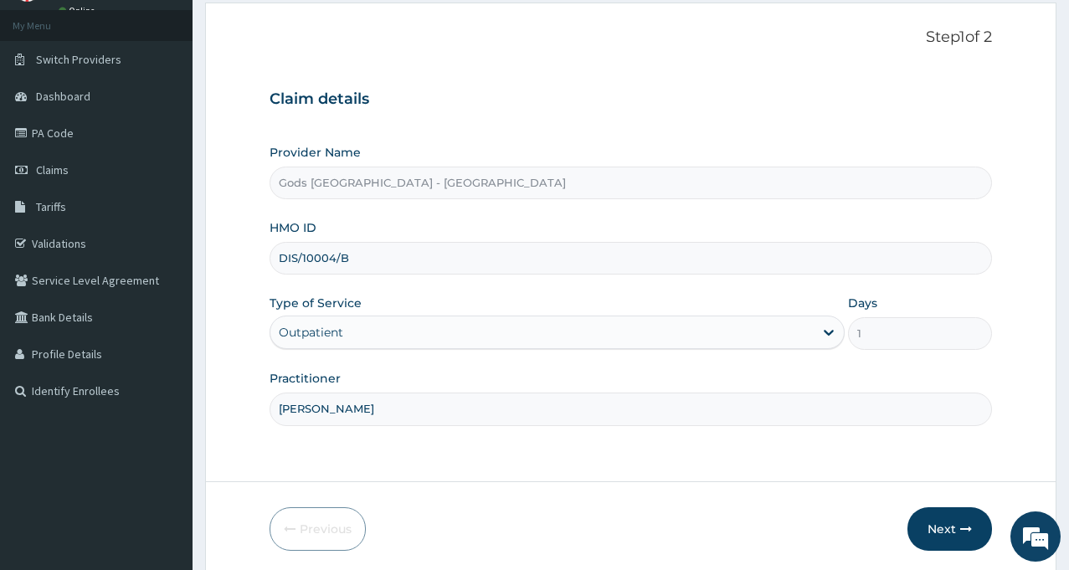
scroll to position [148, 0]
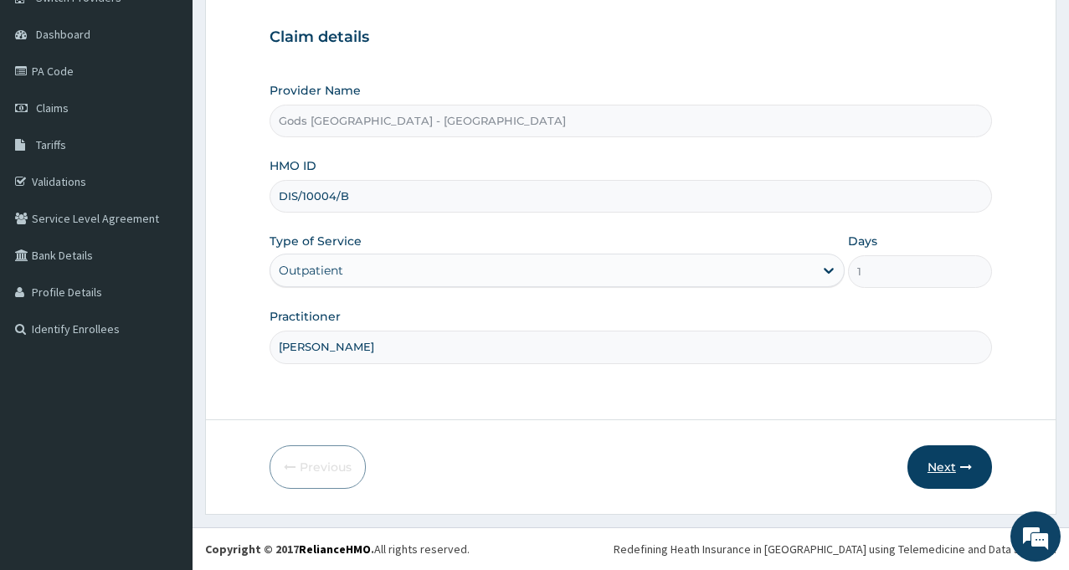
click at [938, 475] on button "Next" at bounding box center [949, 467] width 85 height 44
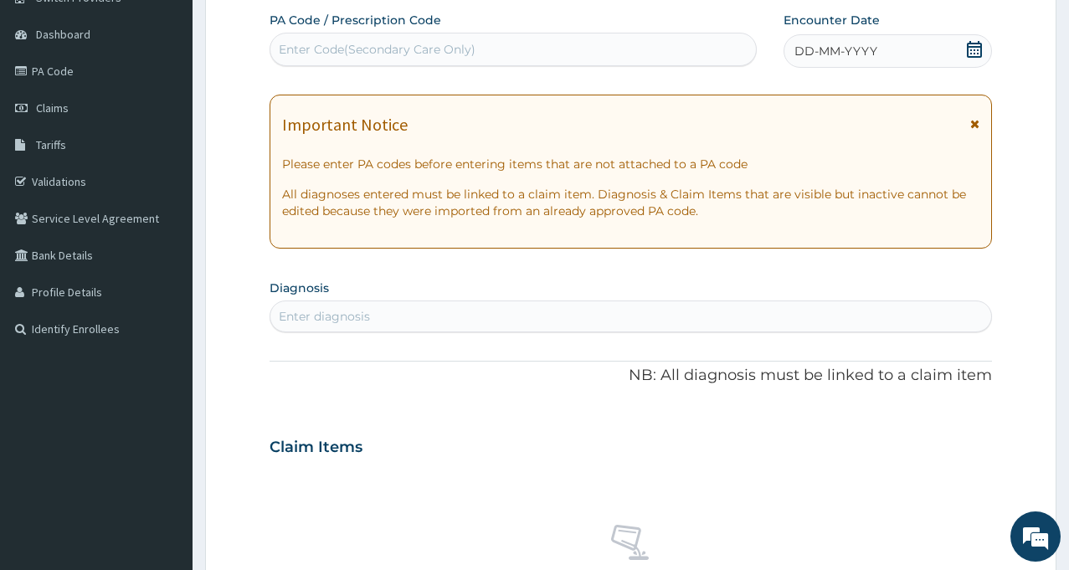
click at [424, 321] on div "Enter diagnosis" at bounding box center [630, 316] width 721 height 27
click at [619, 44] on div "Enter Code(Secondary Care Only)" at bounding box center [513, 49] width 486 height 27
type input "PA/60459D"
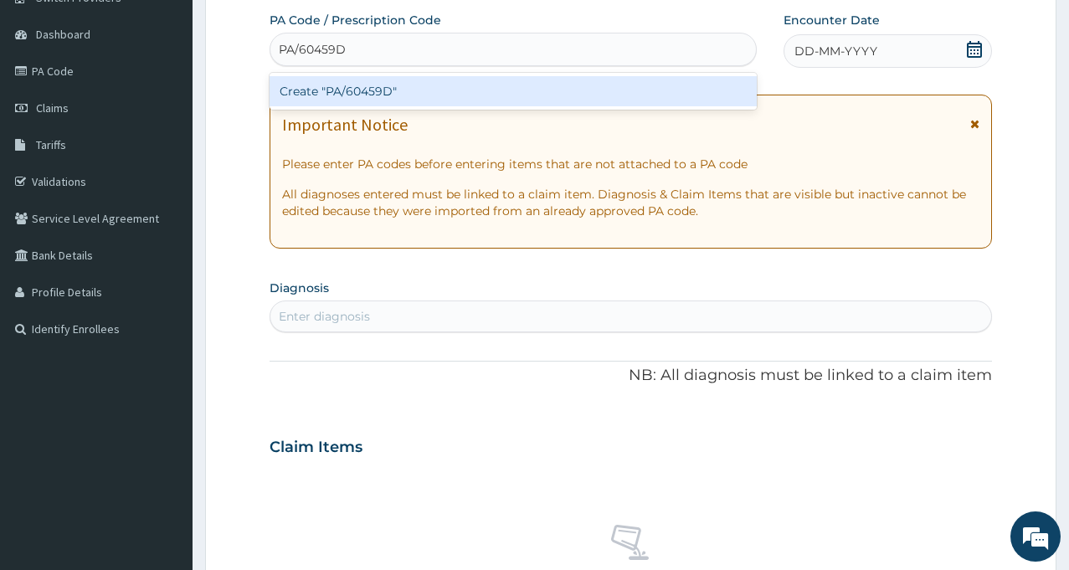
click at [363, 88] on div "Create "PA/60459D"" at bounding box center [513, 91] width 487 height 30
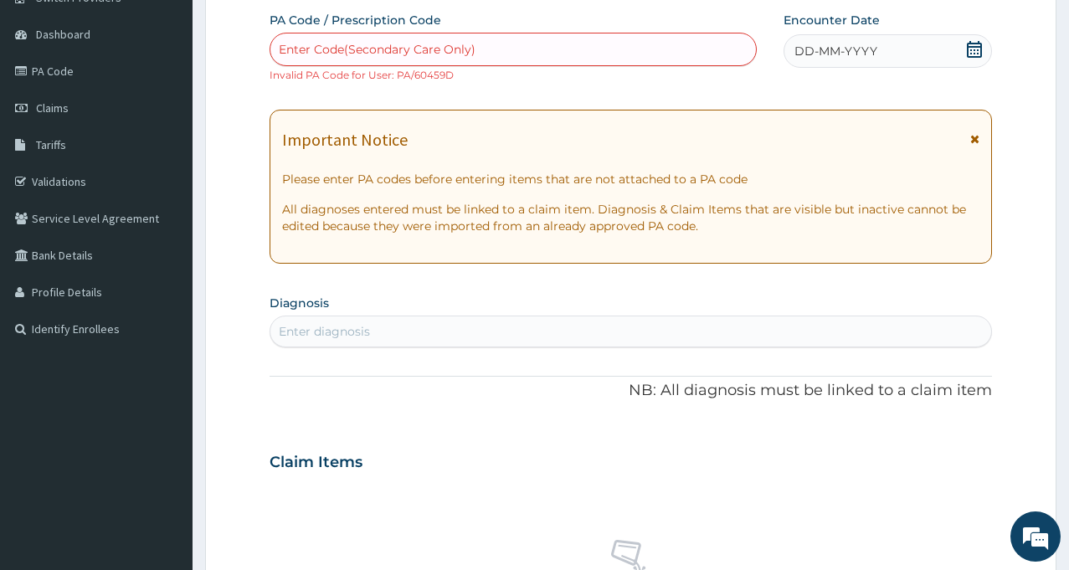
click at [434, 193] on div "Important Notice Please enter PA codes before entering items that are not attac…" at bounding box center [631, 187] width 722 height 154
click at [427, 45] on div "Enter Code(Secondary Care Only)" at bounding box center [377, 49] width 197 height 17
type input "PA/54CD40"
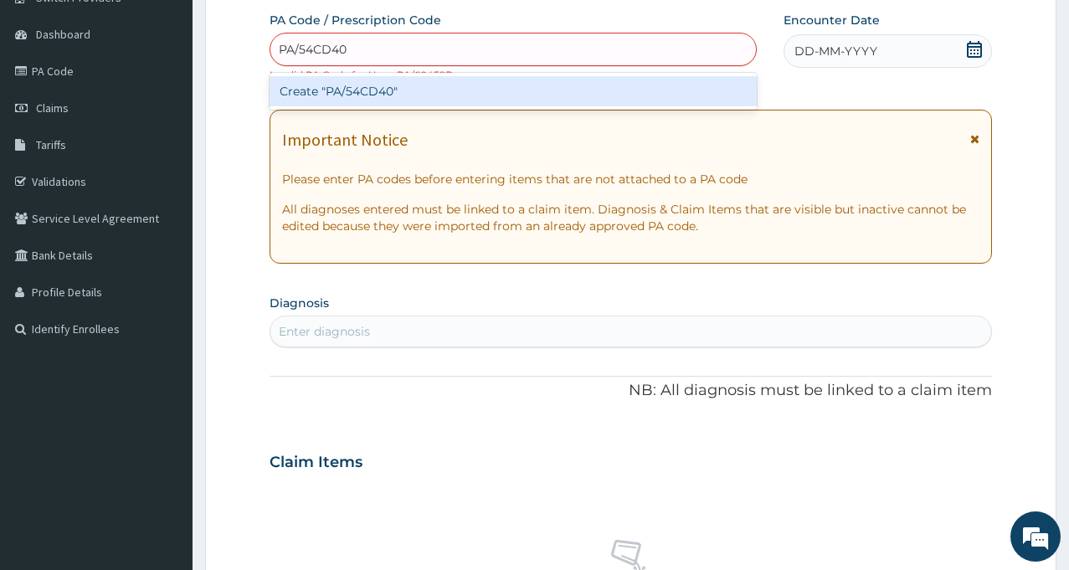
click at [384, 91] on div "Create "PA/54CD40"" at bounding box center [513, 91] width 487 height 30
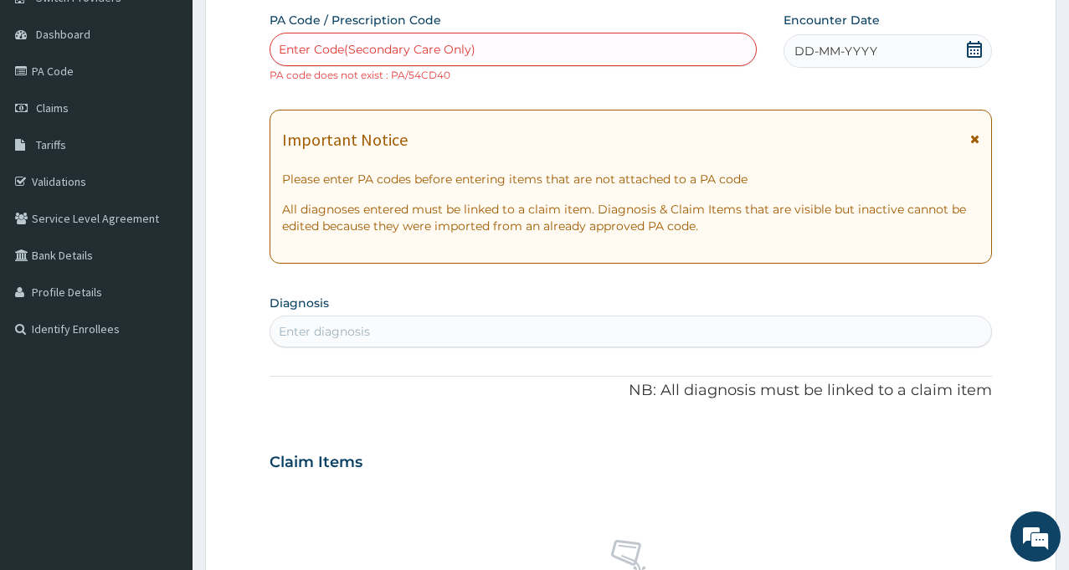
click at [356, 43] on div "Enter Code(Secondary Care Only)" at bounding box center [377, 49] width 197 height 17
type input "PA/54CD4O"
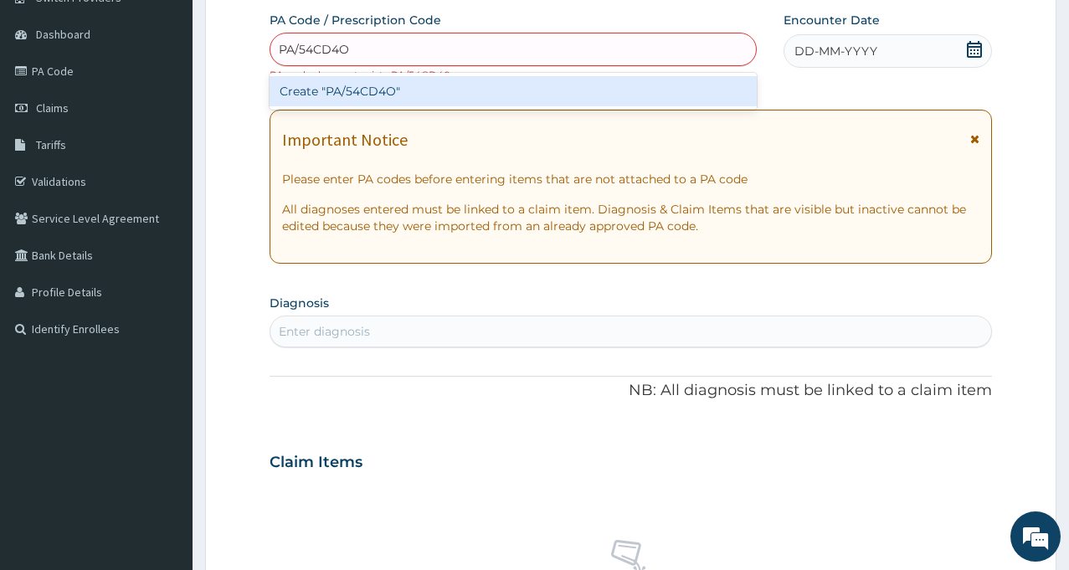
click at [353, 95] on div "Create "PA/54CD4O"" at bounding box center [513, 91] width 487 height 30
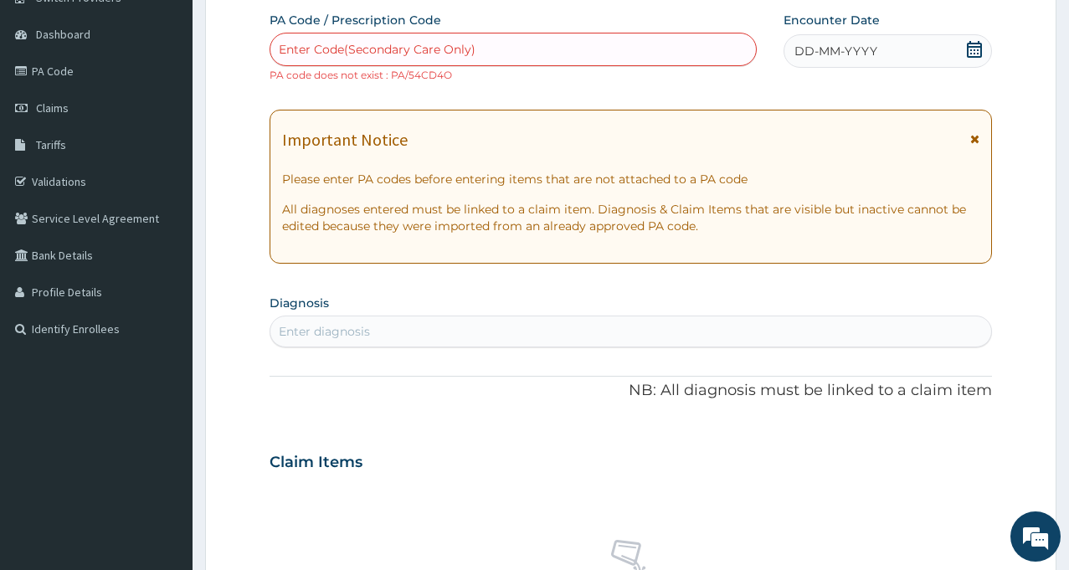
click at [347, 55] on div "Enter Code(Secondary Care Only)" at bounding box center [377, 49] width 197 height 17
type input "PA/54CD4D"
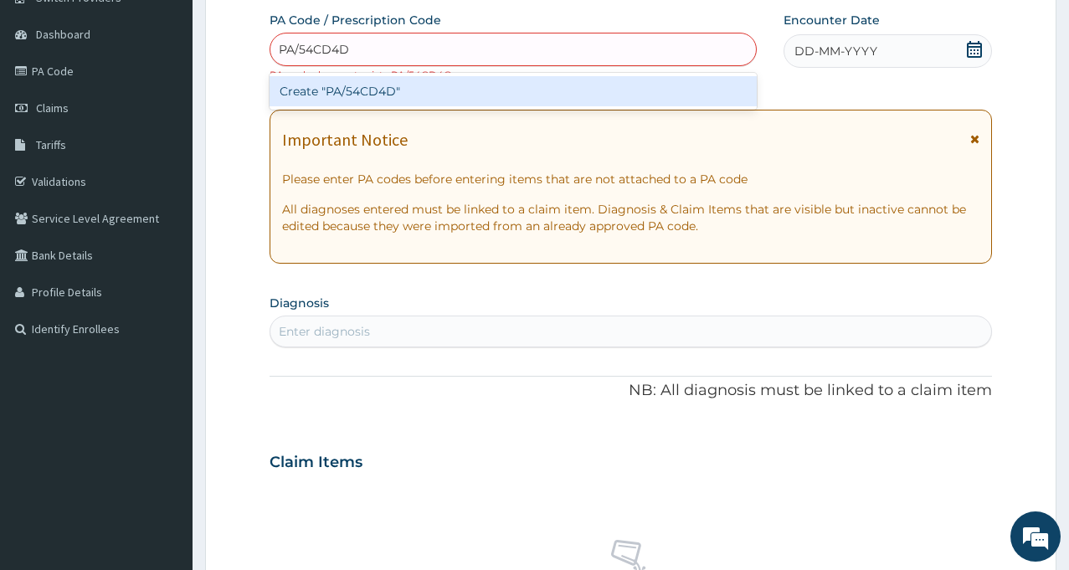
click at [355, 92] on div "Create "PA/54CD4D"" at bounding box center [513, 91] width 487 height 30
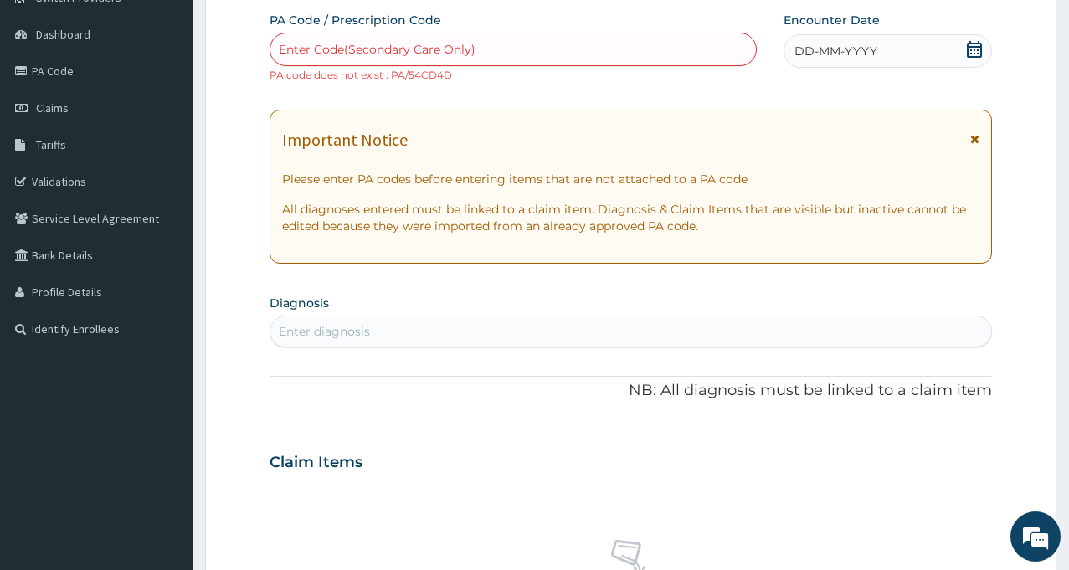
click at [417, 46] on div "Enter Code(Secondary Care Only)" at bounding box center [377, 49] width 197 height 17
paste input "PA/5ACD40"
type input "PA/5ACD40"
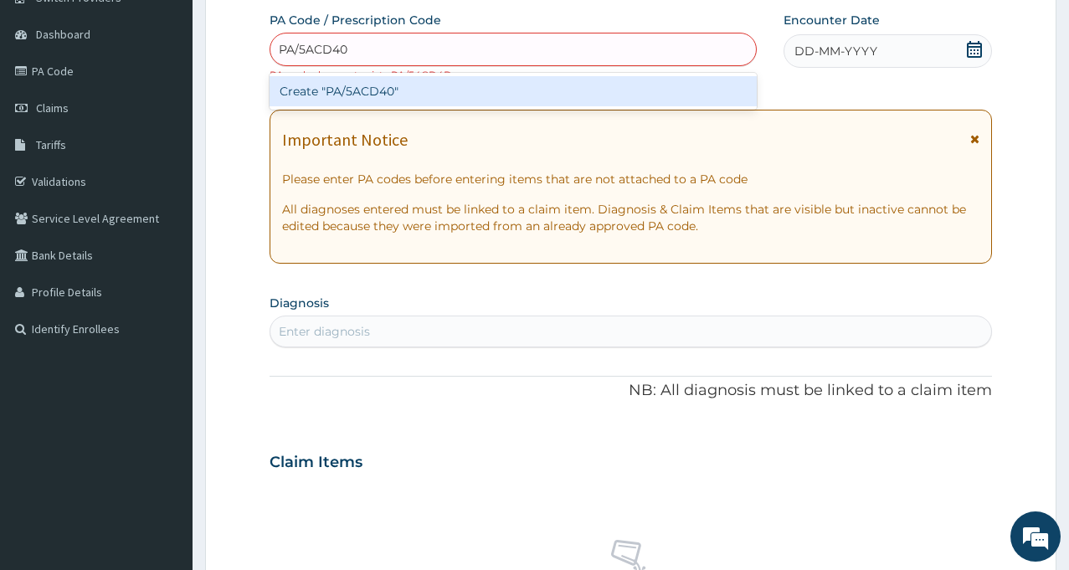
click at [377, 100] on div "Create "PA/5ACD40"" at bounding box center [513, 91] width 487 height 30
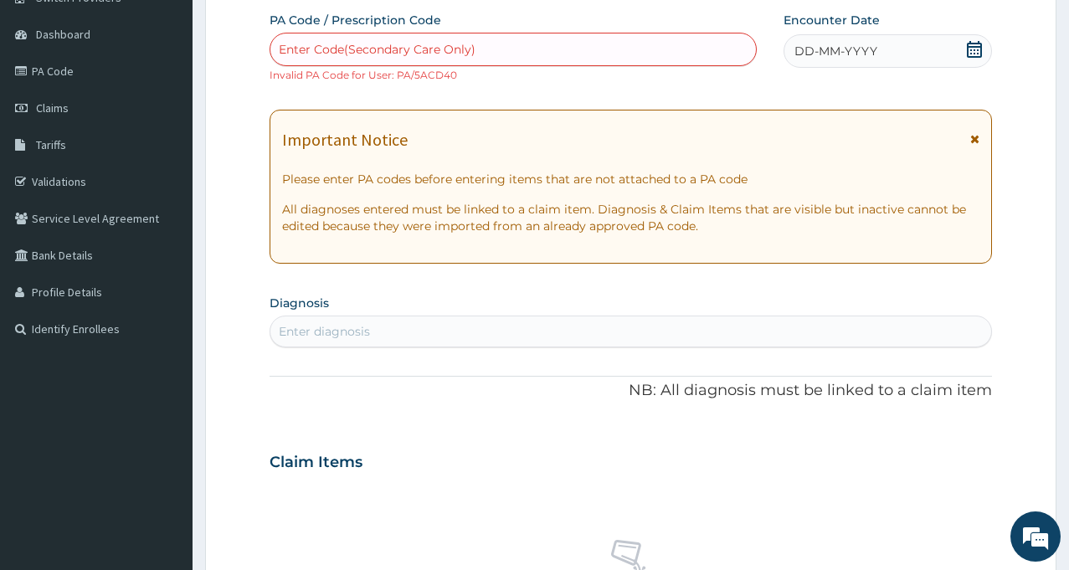
click at [427, 46] on div "Enter Code(Secondary Care Only)" at bounding box center [377, 49] width 197 height 17
drag, startPoint x: 427, startPoint y: 46, endPoint x: 341, endPoint y: 57, distance: 86.9
click at [341, 57] on div "Enter Code(Secondary Care Only)" at bounding box center [377, 49] width 197 height 17
paste input "PA/5ACD40"
type input "PA/5ACD40"
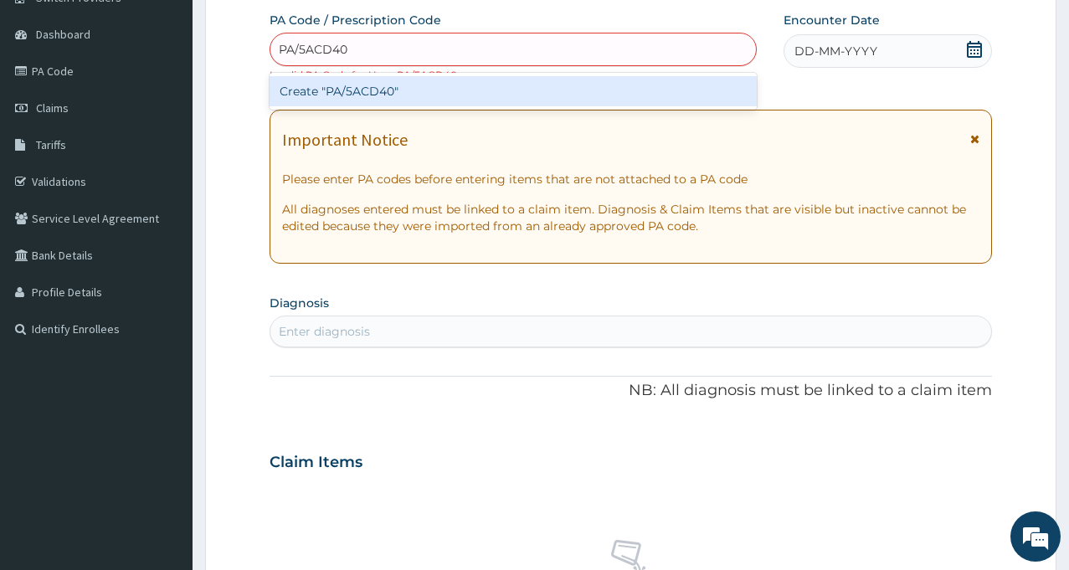
click at [340, 58] on input "PA/5ACD40" at bounding box center [314, 49] width 70 height 17
click at [352, 93] on div "Create "PA/5ACD40"" at bounding box center [513, 91] width 487 height 30
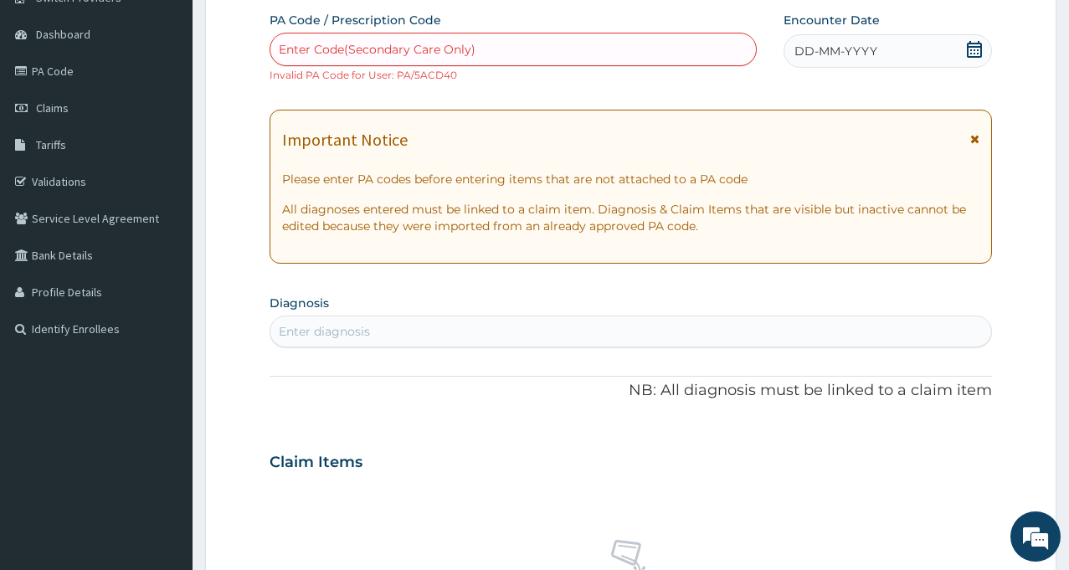
click at [558, 56] on div "Enter Code(Secondary Care Only)" at bounding box center [513, 49] width 486 height 27
type input "PA/D711D6"
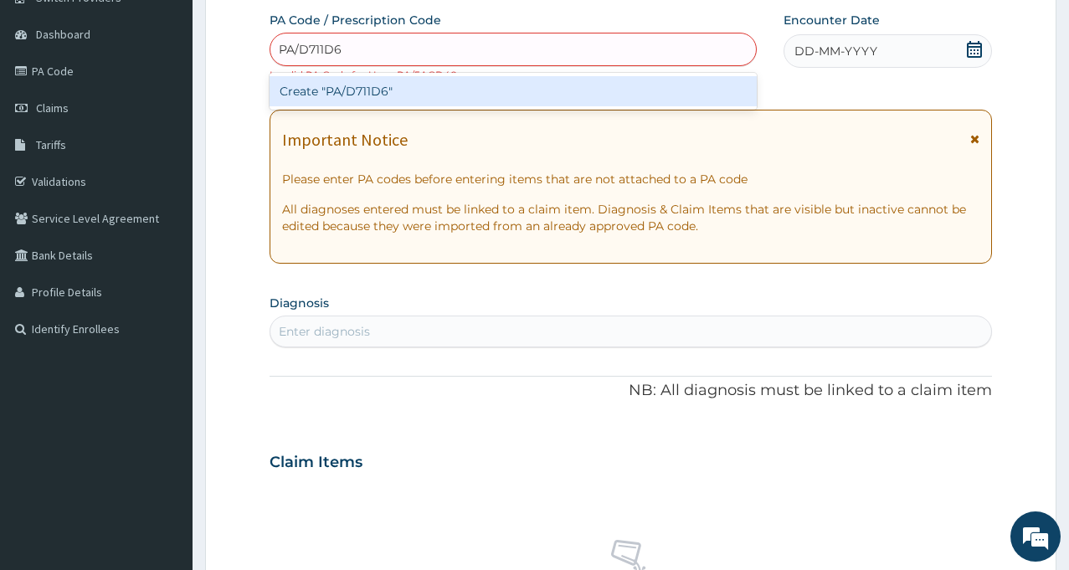
click at [380, 91] on div "Create "PA/D711D6"" at bounding box center [513, 91] width 487 height 30
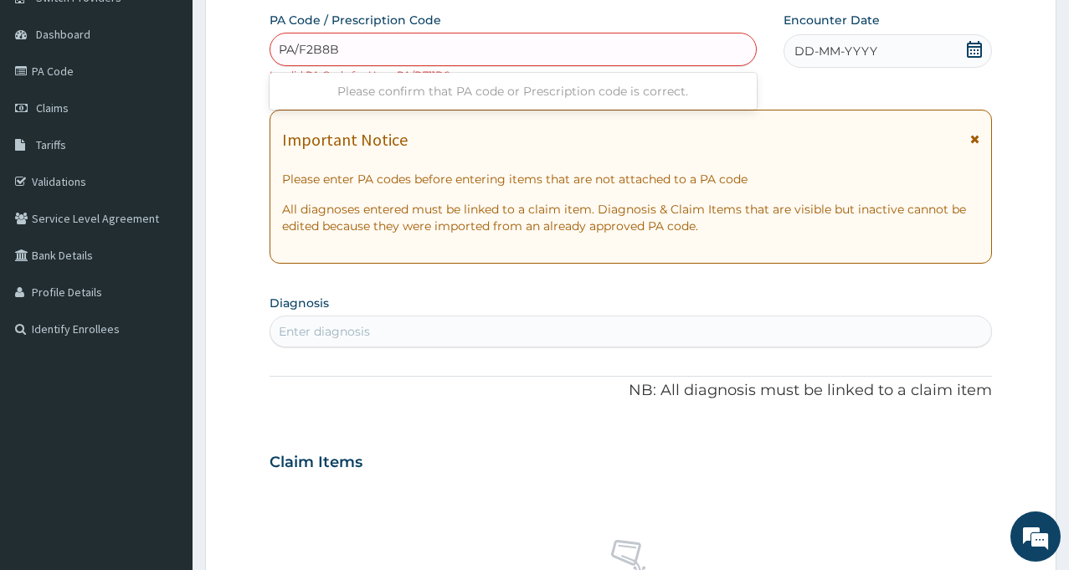
type input "PA/F2B8BD"
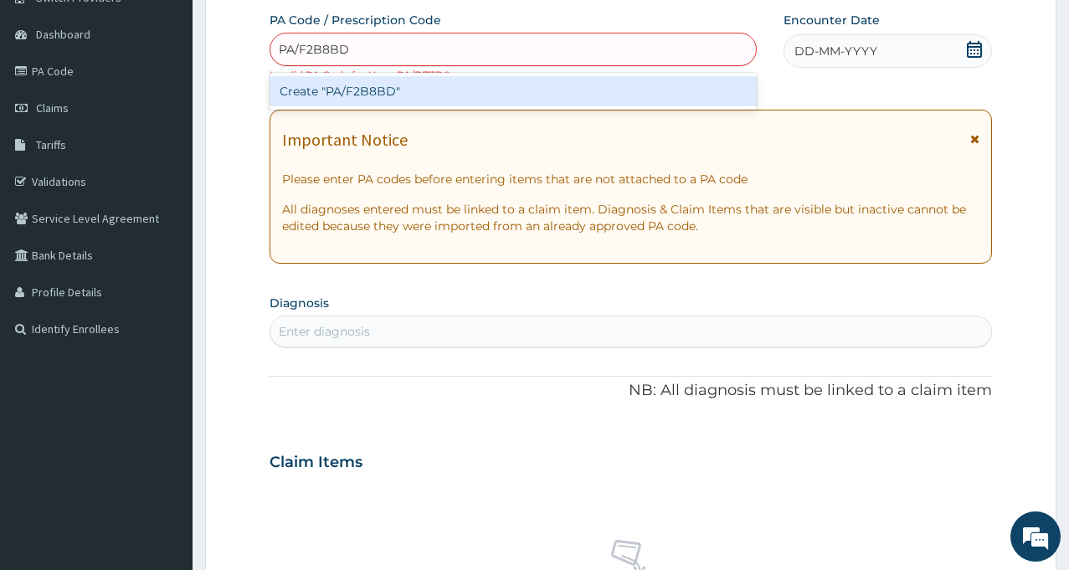
click at [380, 91] on div "Create "PA/F2B8BD"" at bounding box center [513, 91] width 487 height 30
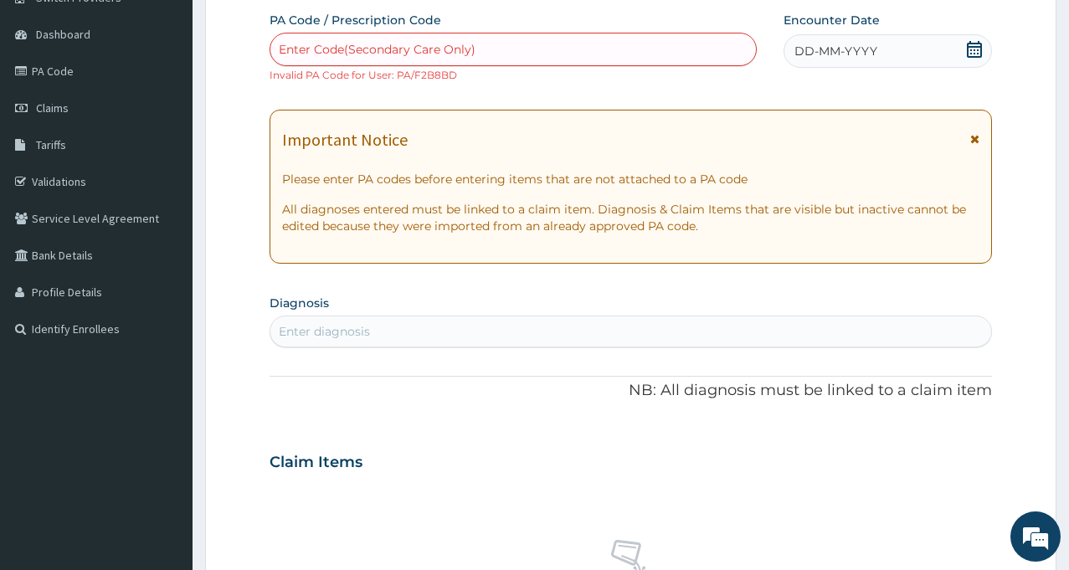
scroll to position [646, 0]
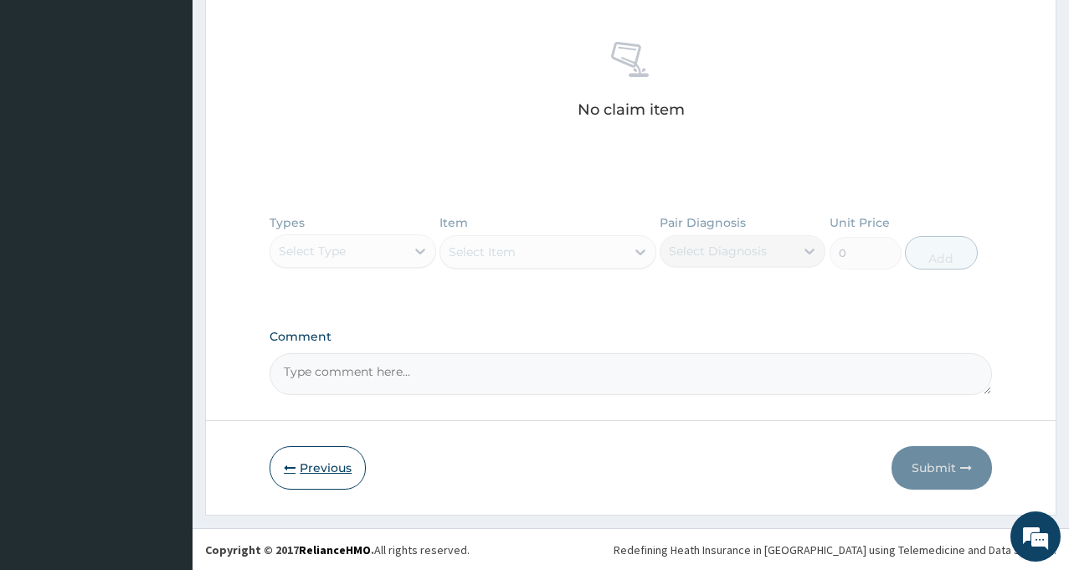
click at [317, 475] on button "Previous" at bounding box center [318, 468] width 96 height 44
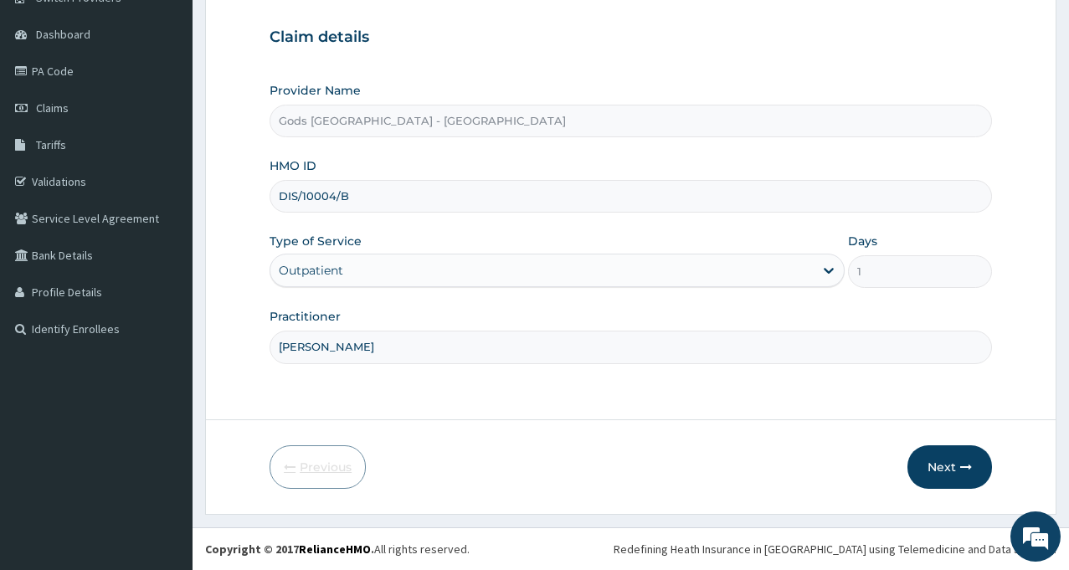
scroll to position [148, 0]
click at [365, 205] on input "DIS/10004/B" at bounding box center [631, 196] width 722 height 33
type input "DIS/10004/C"
click at [944, 471] on button "Next" at bounding box center [949, 467] width 85 height 44
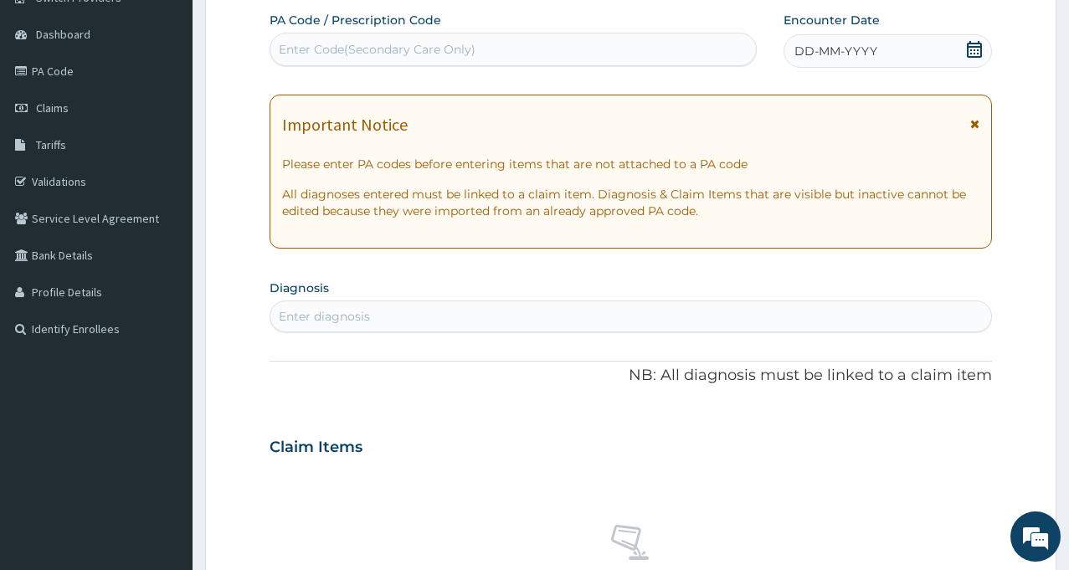
click at [510, 51] on div "Enter Code(Secondary Care Only)" at bounding box center [513, 49] width 486 height 27
drag, startPoint x: 510, startPoint y: 51, endPoint x: 480, endPoint y: 54, distance: 29.4
click at [467, 54] on div "Enter Code(Secondary Care Only)" at bounding box center [377, 49] width 197 height 17
paste input "PA/5ACD40"
type input "PA/5ACD40"
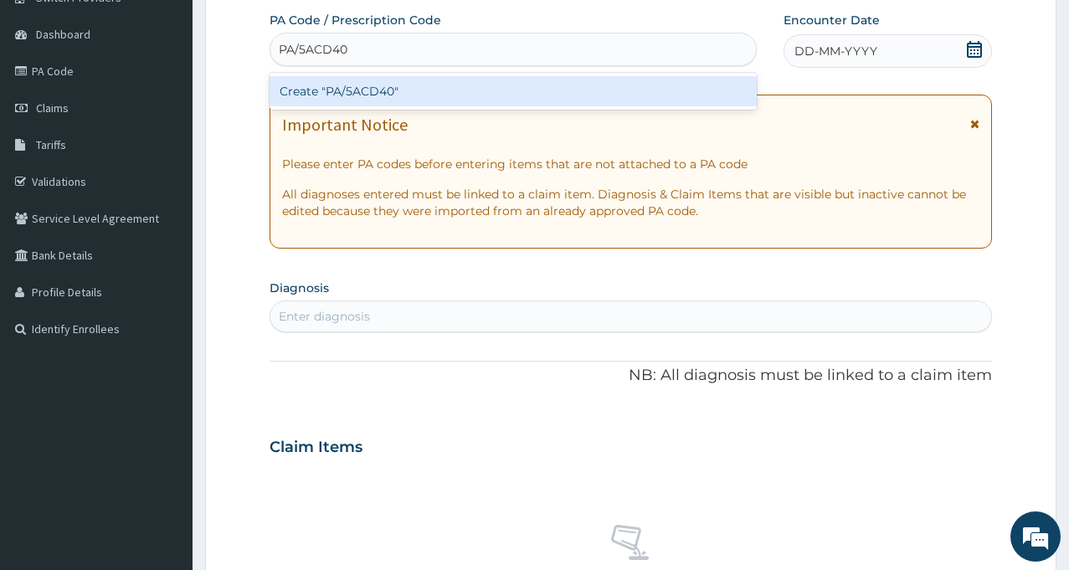
click at [393, 90] on div "Create "PA/5ACD40"" at bounding box center [513, 91] width 487 height 30
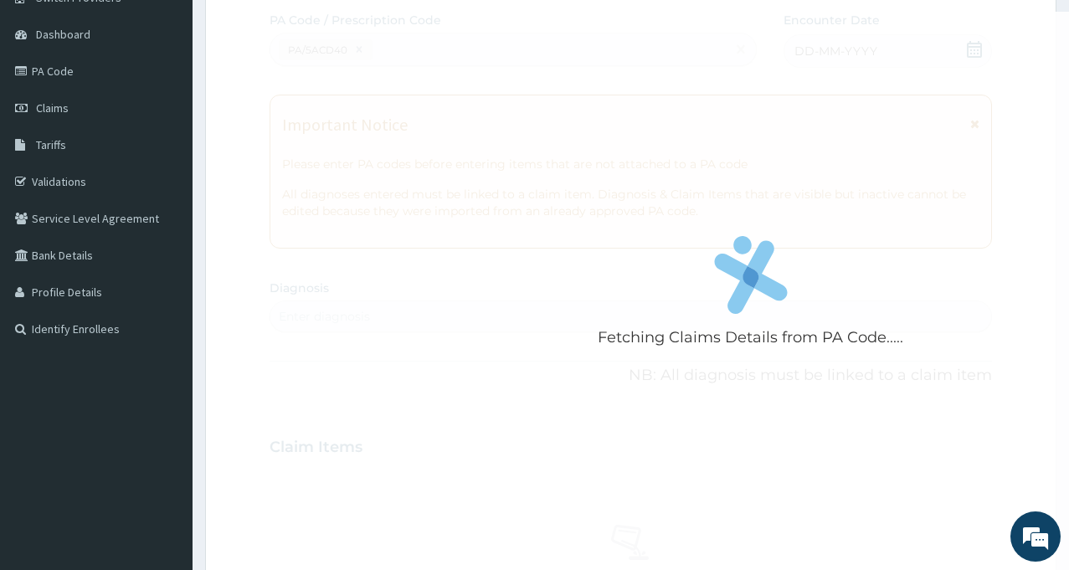
click at [955, 285] on div "Fetching Claims Details from PA Code....." at bounding box center [751, 297] width 962 height 570
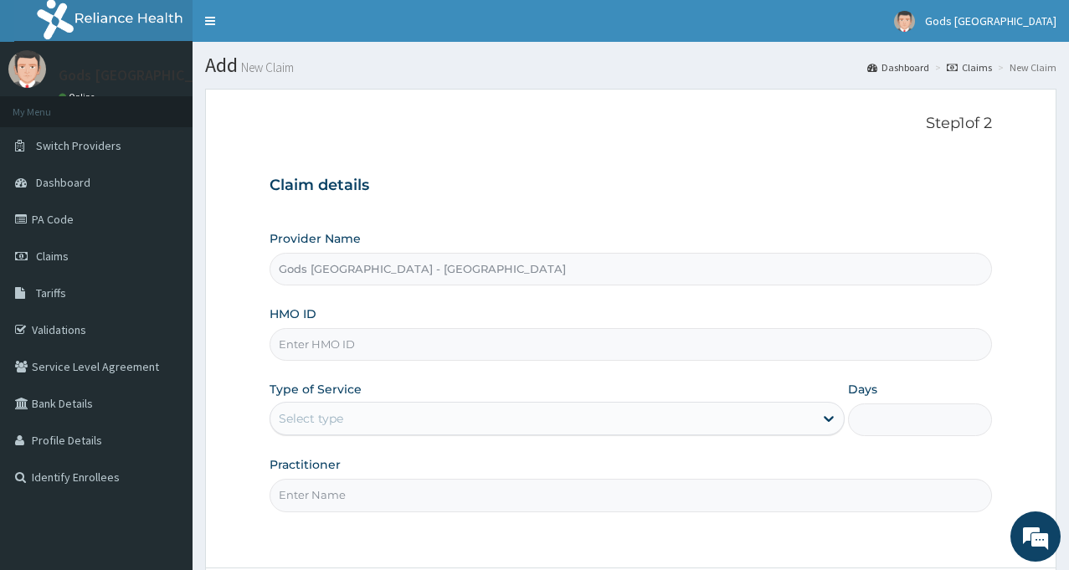
click at [508, 339] on input "HMO ID" at bounding box center [631, 344] width 722 height 33
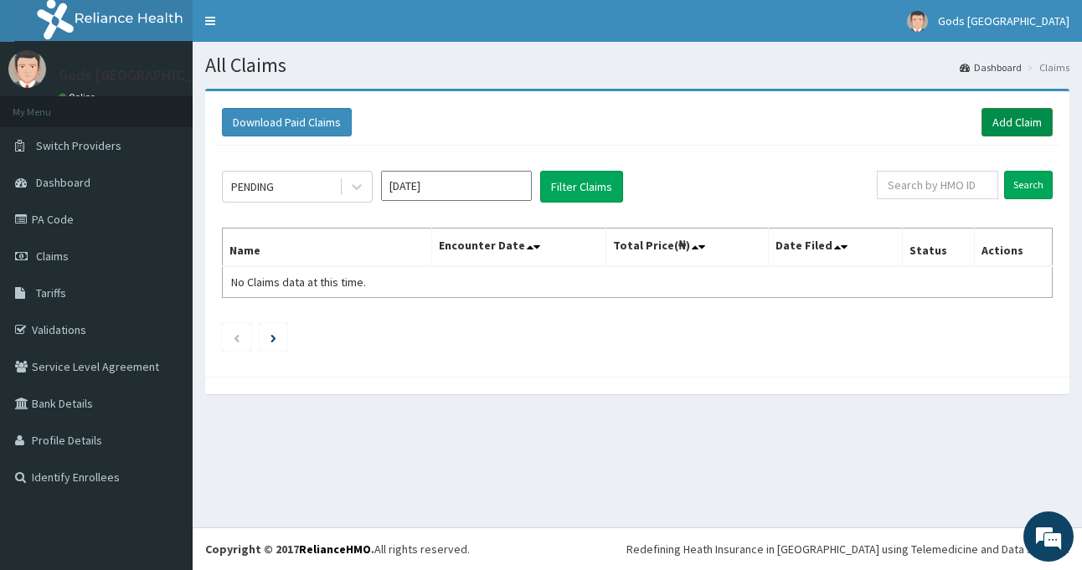
click at [1004, 119] on link "Add Claim" at bounding box center [1016, 122] width 71 height 28
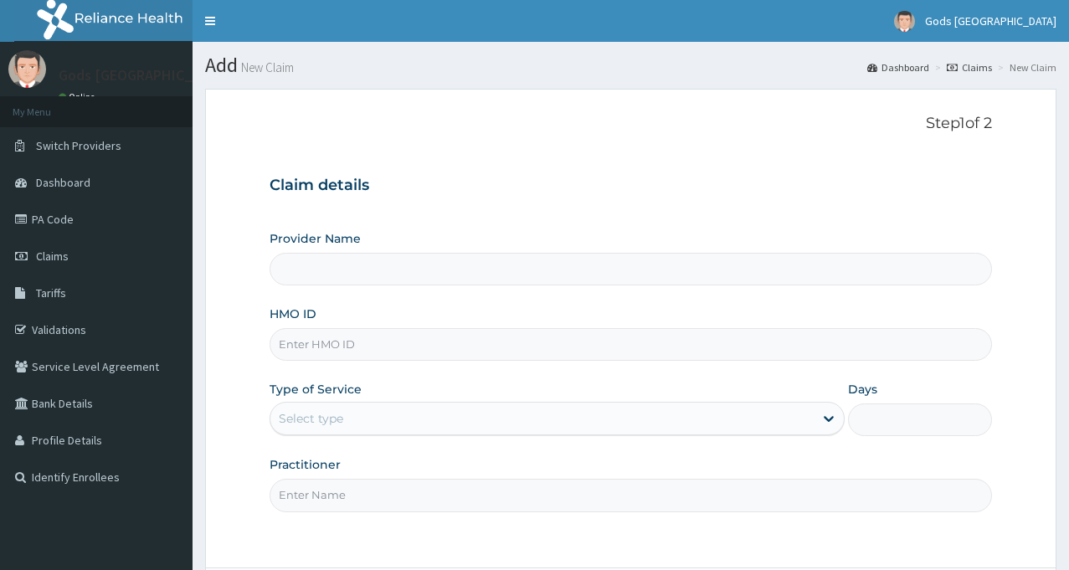
type input "Gods [GEOGRAPHIC_DATA] - [GEOGRAPHIC_DATA]"
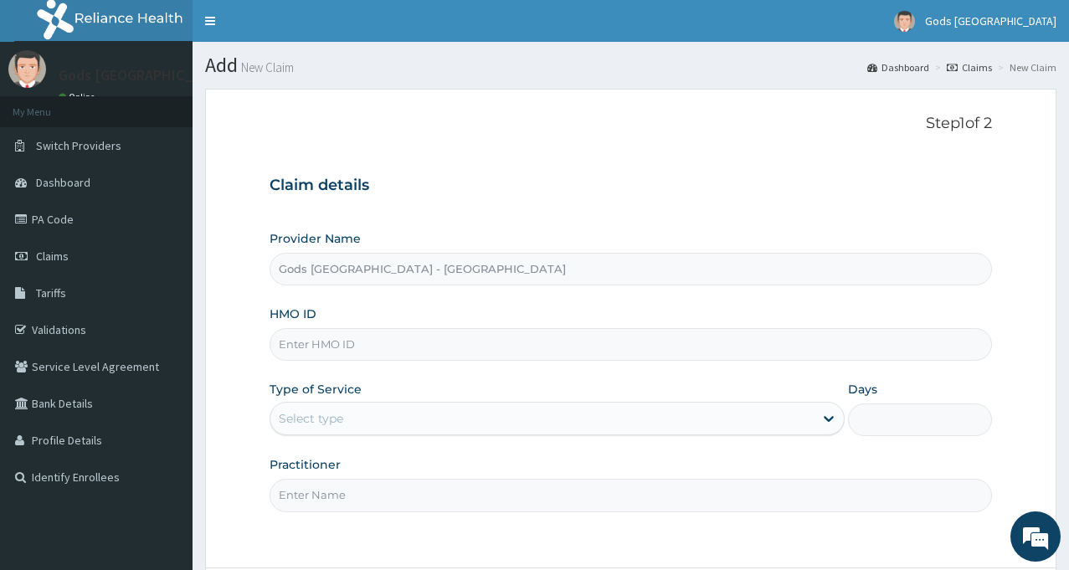
click at [566, 346] on input "HMO ID" at bounding box center [631, 344] width 722 height 33
type input "DIS/10004/C"
click at [378, 422] on div "Select type" at bounding box center [541, 418] width 543 height 27
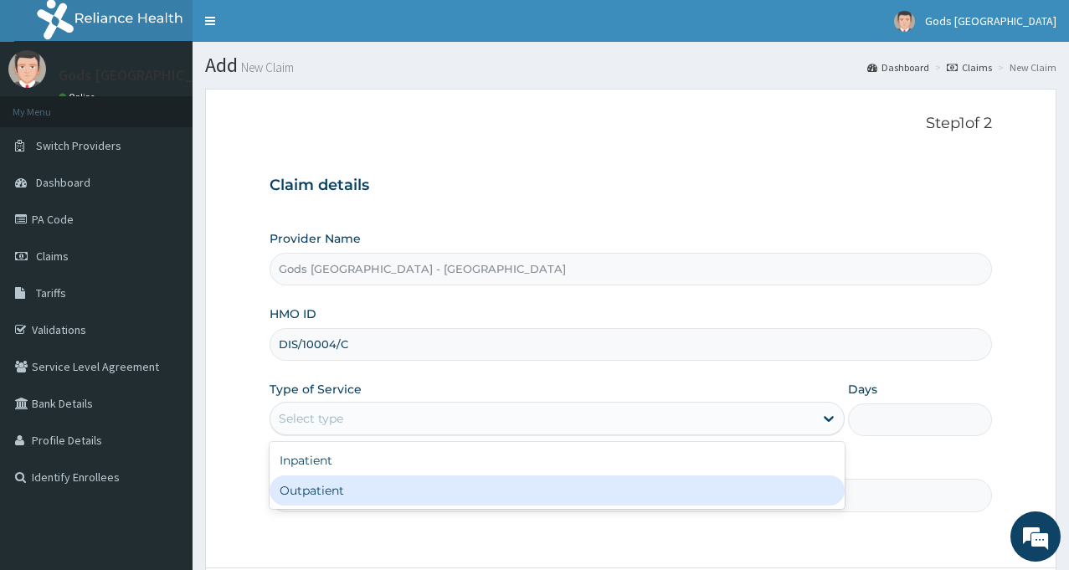
click at [334, 490] on div "Outpatient" at bounding box center [557, 490] width 575 height 30
type input "1"
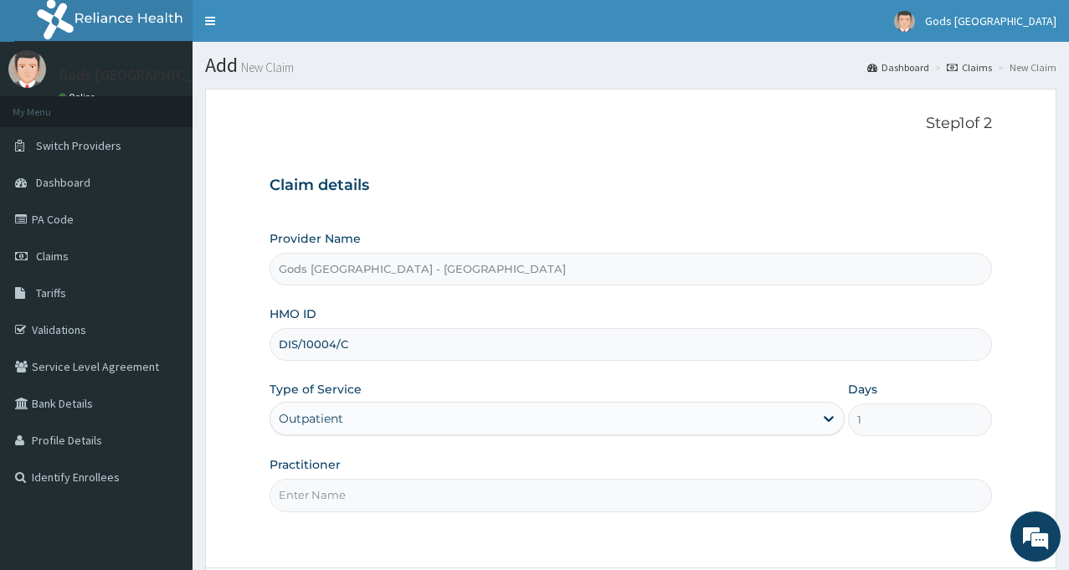
click at [490, 506] on input "Practitioner" at bounding box center [631, 495] width 722 height 33
type input "DR OPAFUNSO"
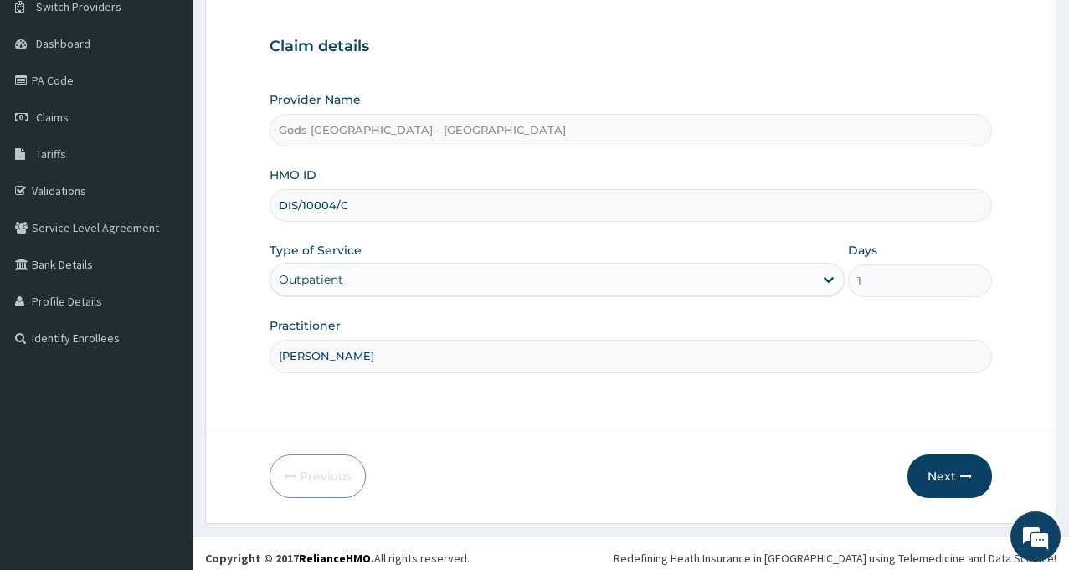
scroll to position [148, 0]
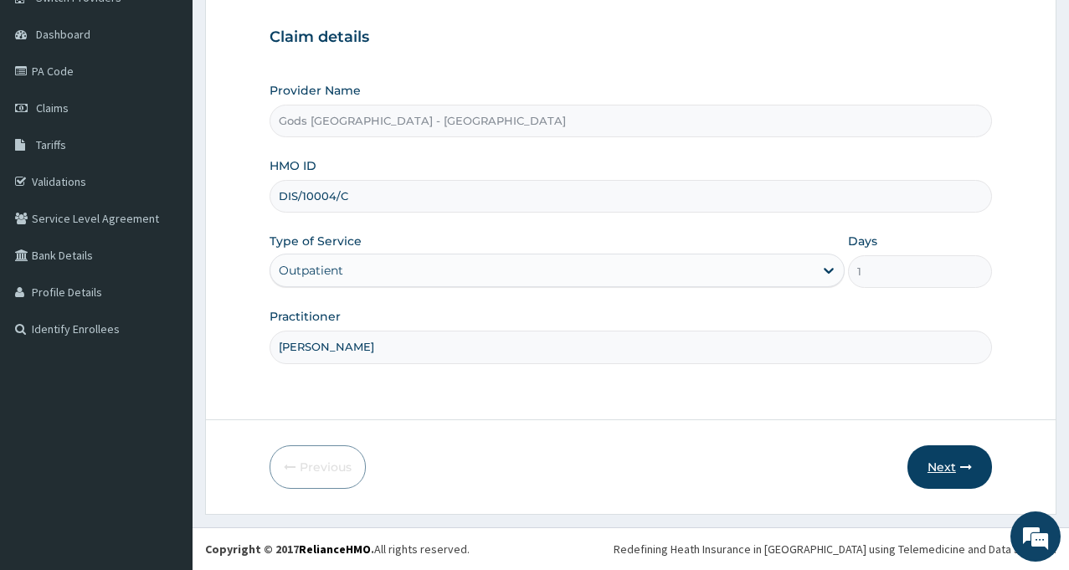
click at [954, 462] on button "Next" at bounding box center [949, 467] width 85 height 44
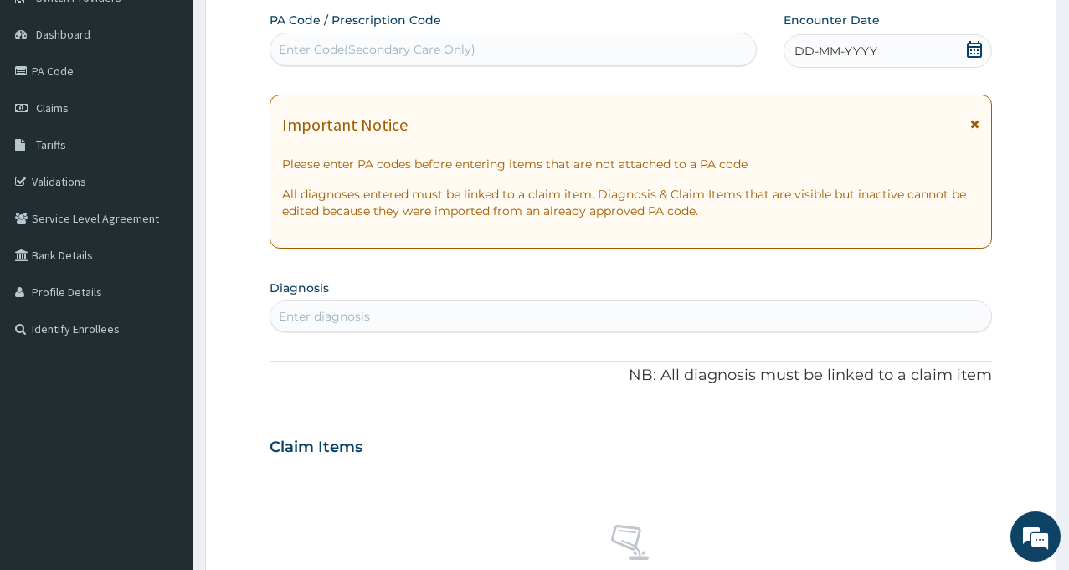
click at [569, 44] on div "Enter Code(Secondary Care Only)" at bounding box center [513, 49] width 486 height 27
type input "PA/54CD40"
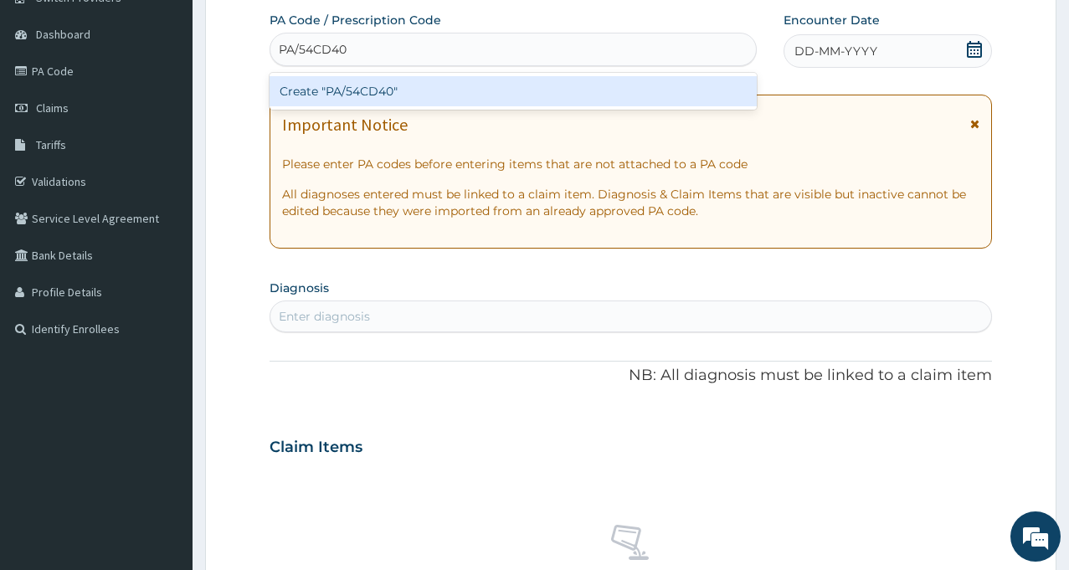
click at [380, 91] on div "Create "PA/54CD40"" at bounding box center [513, 91] width 487 height 30
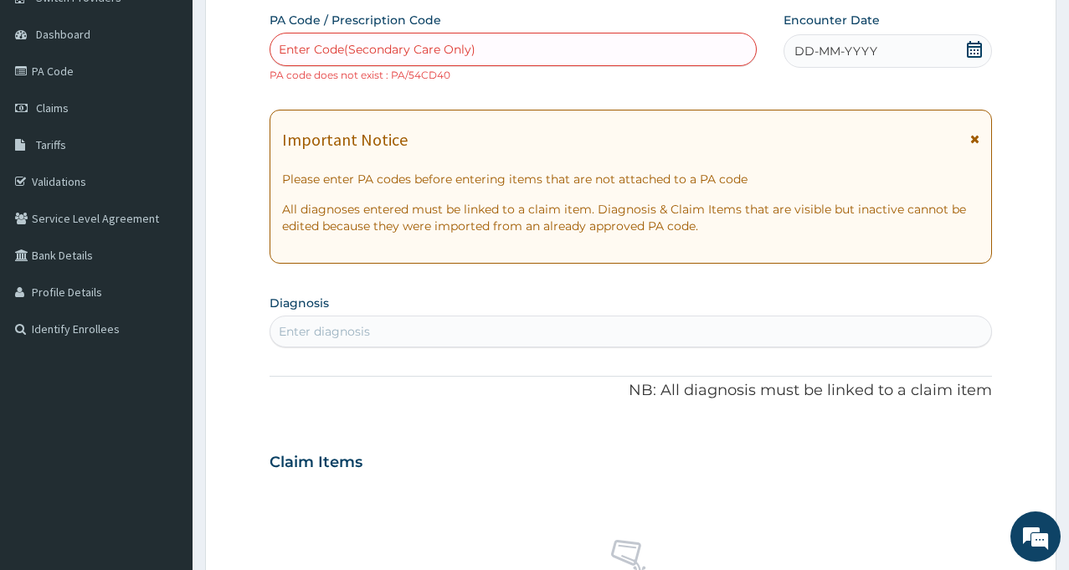
click at [367, 44] on div "Enter Code(Secondary Care Only)" at bounding box center [377, 49] width 197 height 17
click at [1068, 408] on html "R EL Toggle navigation Gods Apple City Hospital Gods Apple City Hospital - info…" at bounding box center [534, 460] width 1069 height 1217
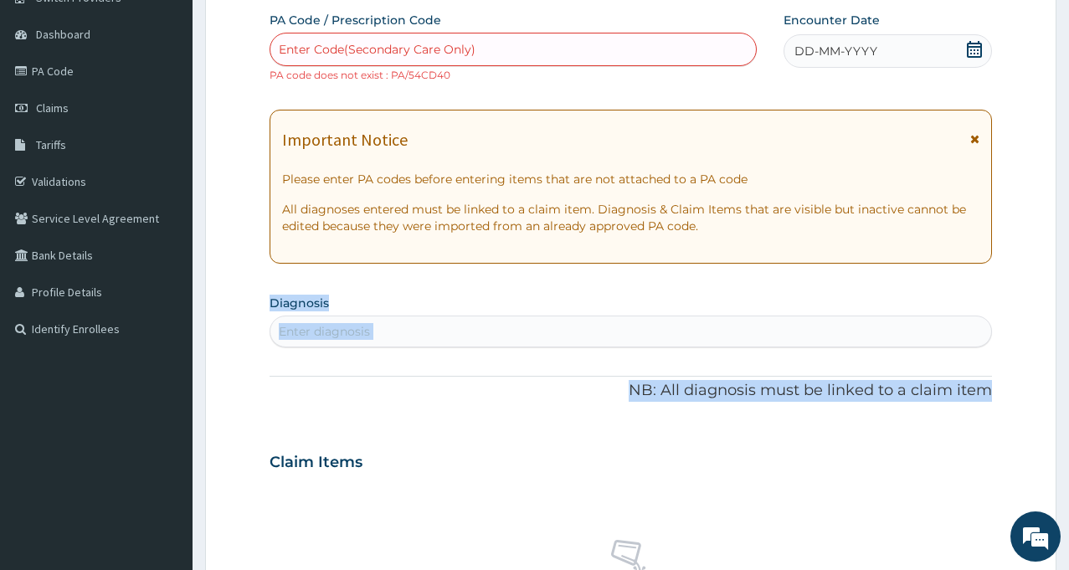
click at [470, 34] on div "Enter Code(Secondary Care Only)" at bounding box center [513, 49] width 487 height 33
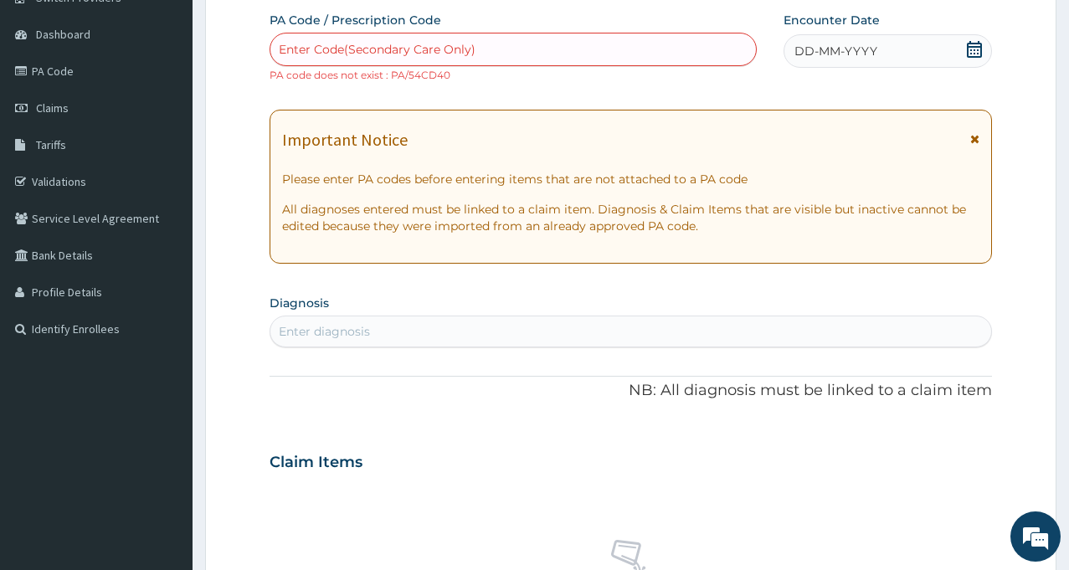
click at [461, 53] on div "Enter Code(Secondary Care Only)" at bounding box center [377, 49] width 197 height 17
paste input "PA/5ACD40"
type input "PA/5ACD40"
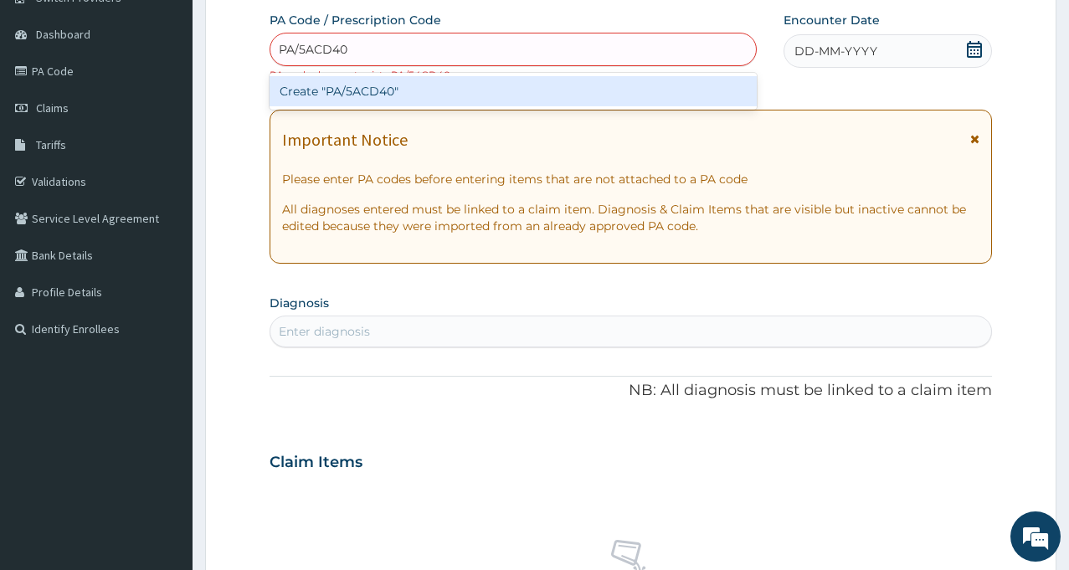
click at [378, 95] on div "Create "PA/5ACD40"" at bounding box center [513, 91] width 487 height 30
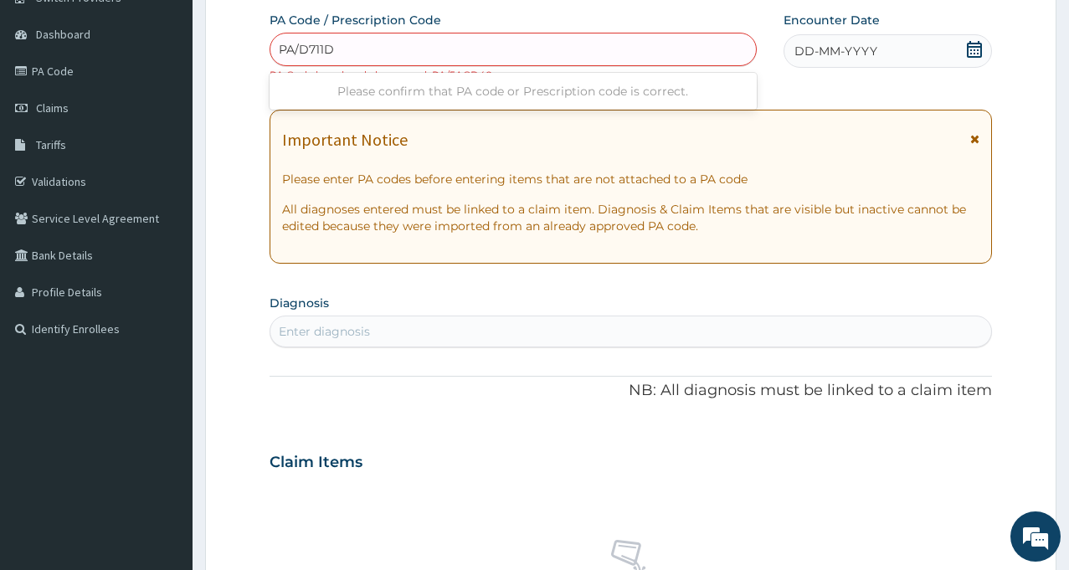
type input "PA/D711D6"
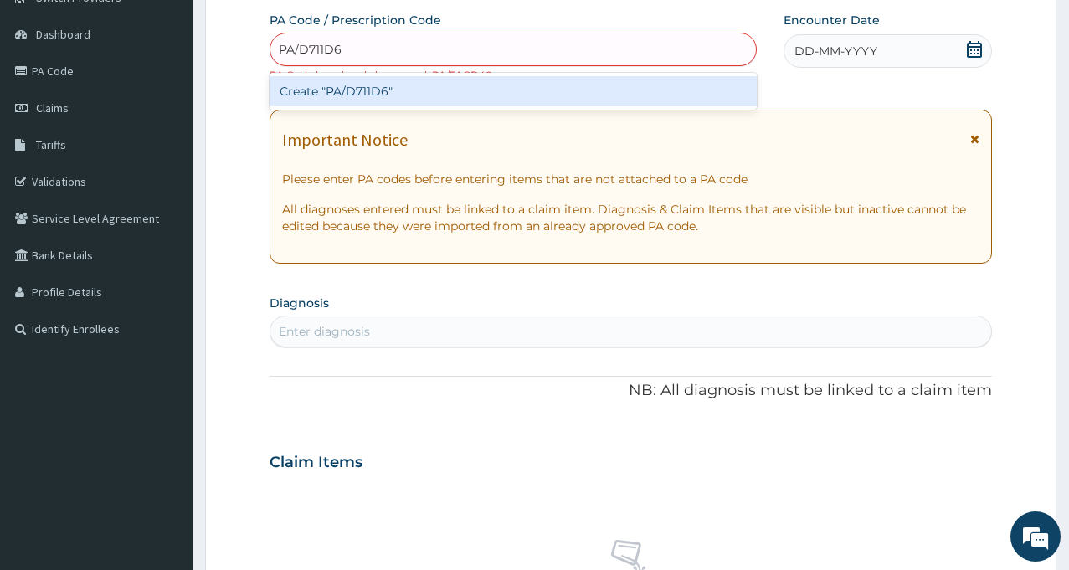
click at [372, 100] on div "Create "PA/D711D6"" at bounding box center [513, 91] width 487 height 30
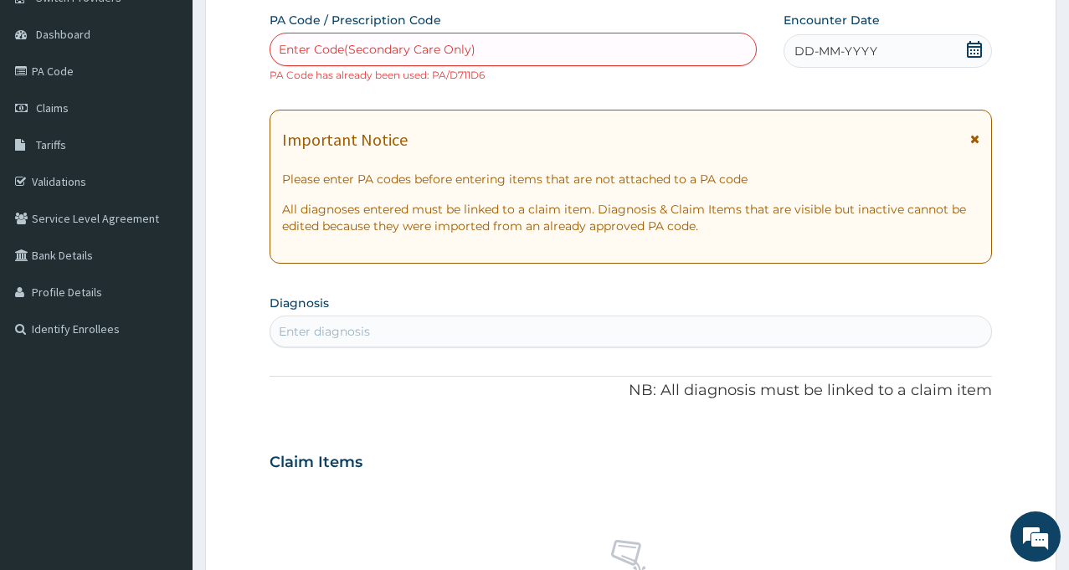
click at [390, 39] on div "Enter Code(Secondary Care Only)" at bounding box center [513, 49] width 486 height 27
type input "PA/F2B8BD"
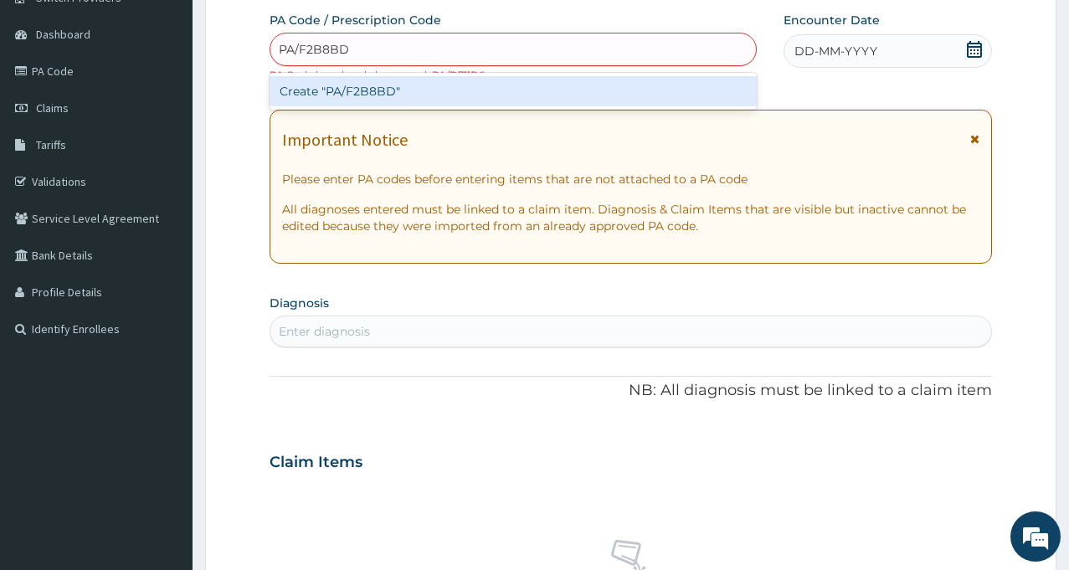
click at [372, 91] on div "Create "PA/F2B8BD"" at bounding box center [513, 91] width 487 height 30
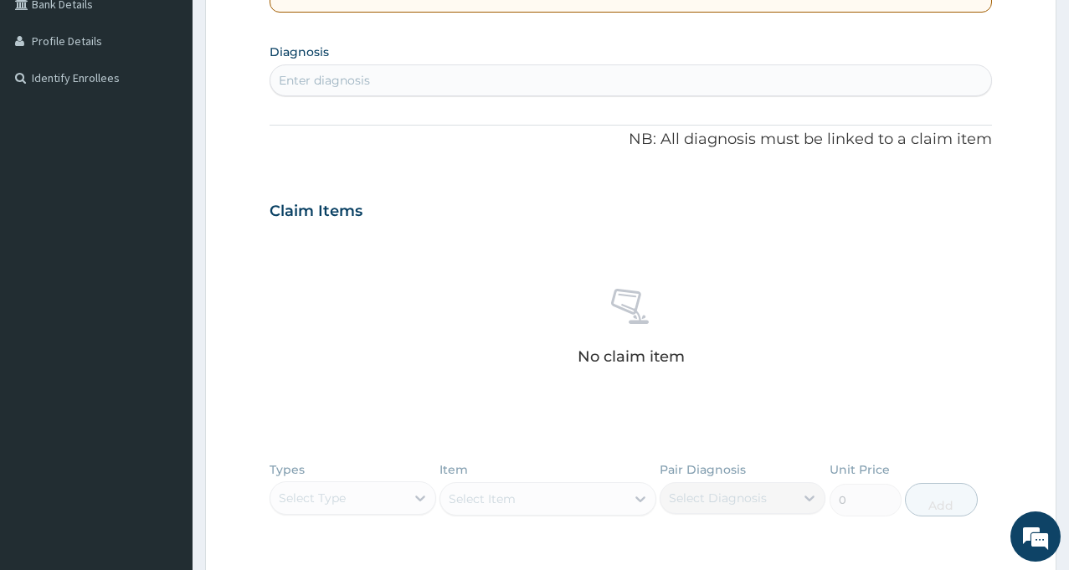
scroll to position [0, 0]
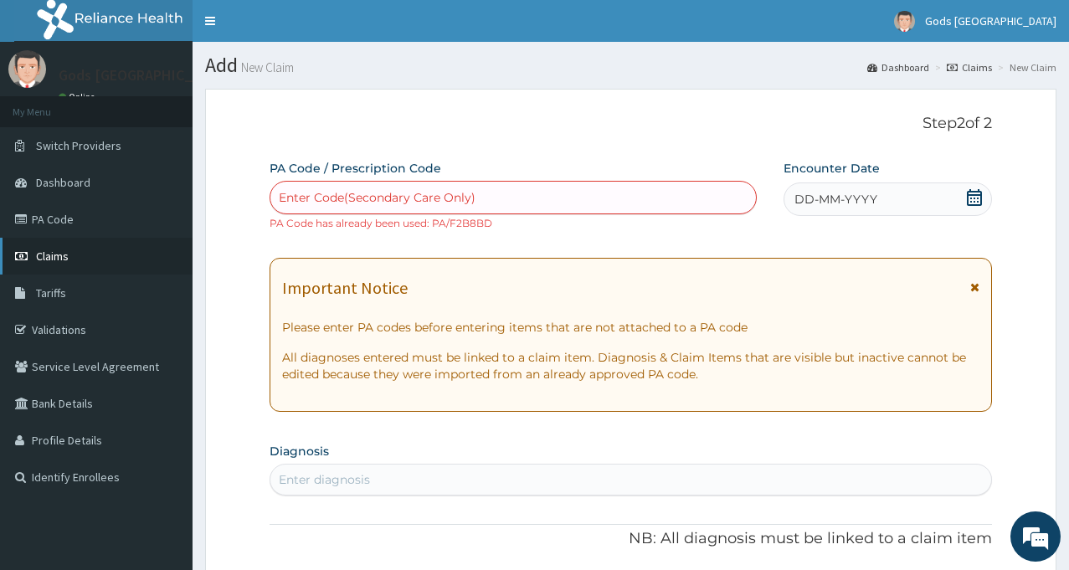
click at [42, 255] on span "Claims" at bounding box center [52, 256] width 33 height 15
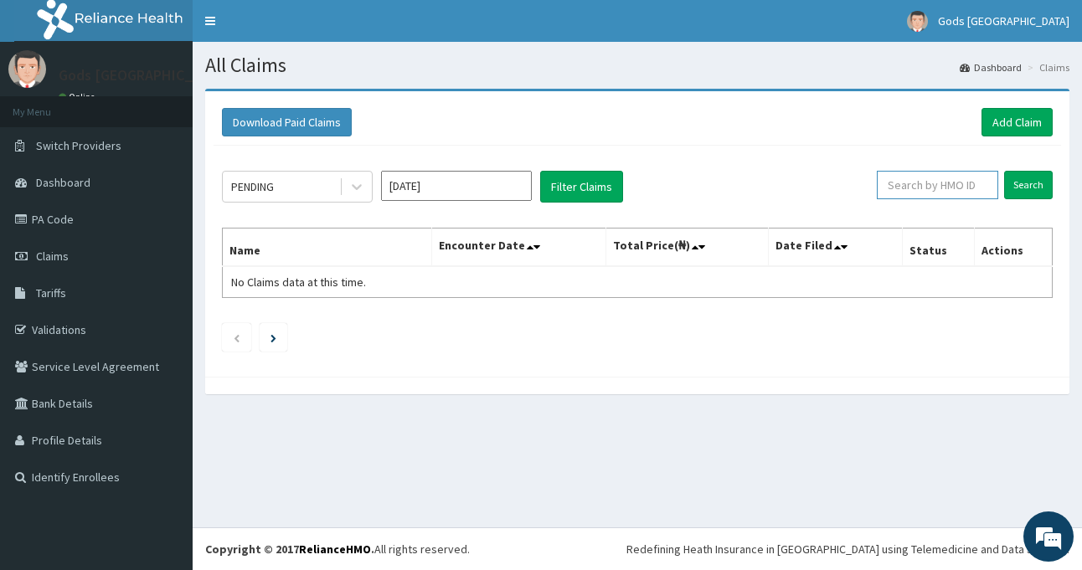
click at [913, 199] on input "text" at bounding box center [936, 185] width 121 height 28
type input "D"
type input "SBG/10736/B"
click at [1015, 186] on input "Search" at bounding box center [1028, 185] width 49 height 28
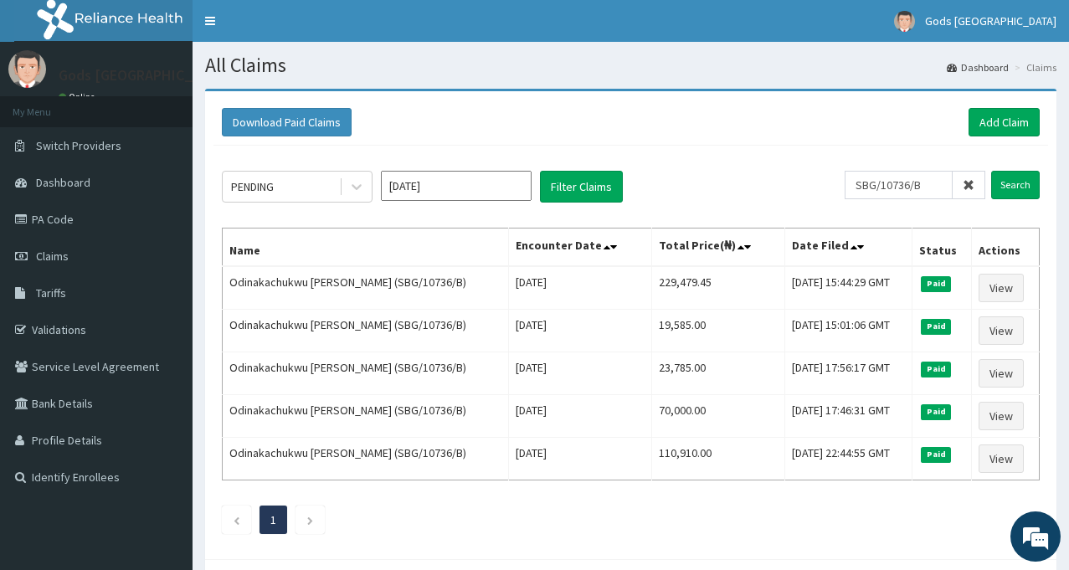
scroll to position [23, 0]
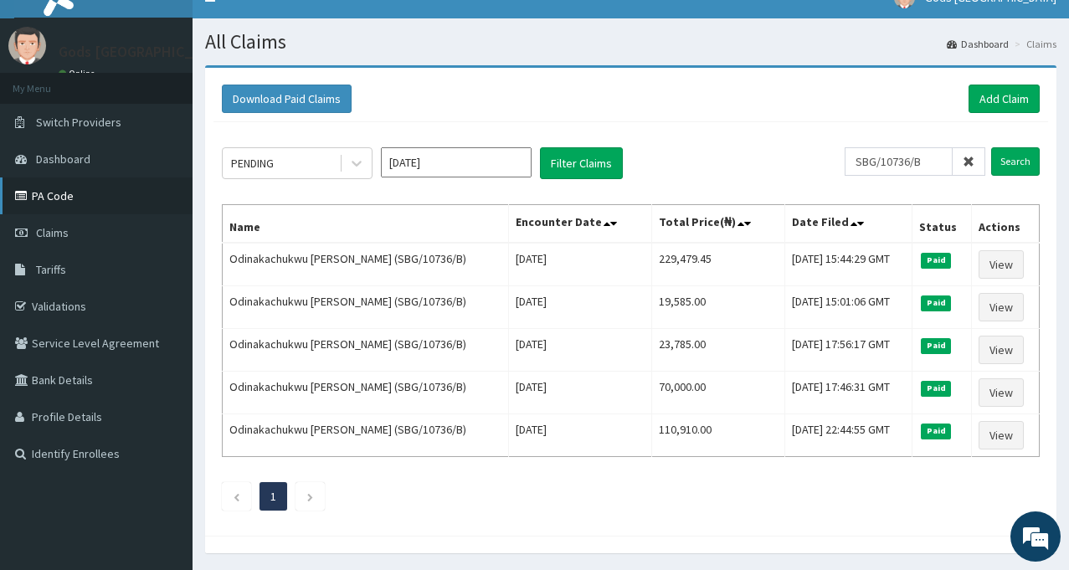
click at [51, 191] on link "PA Code" at bounding box center [96, 195] width 193 height 37
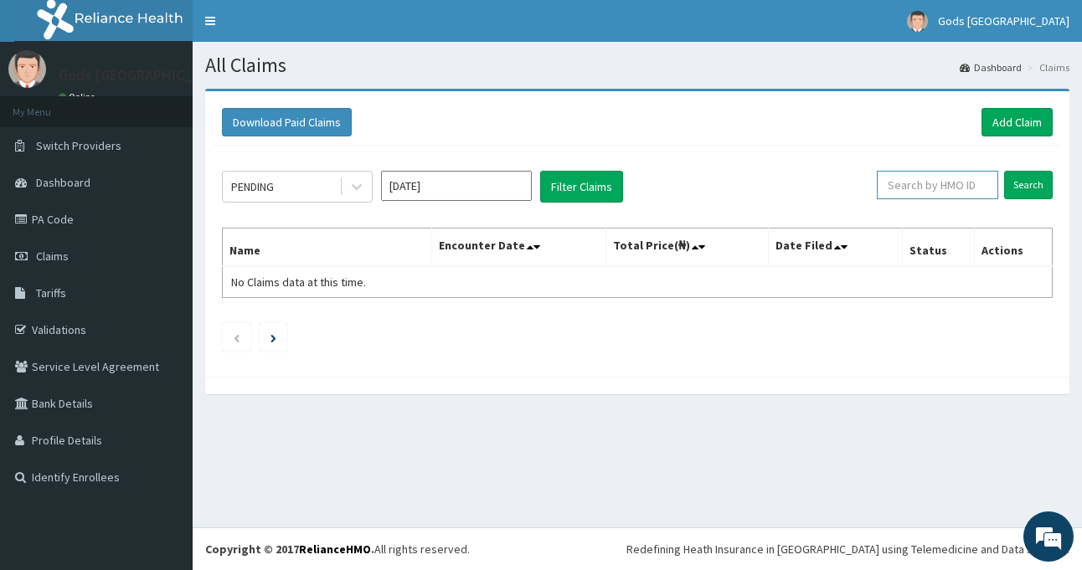
click at [936, 185] on input "text" at bounding box center [936, 185] width 121 height 28
type input "SBG/10736/B"
click at [1025, 198] on input "Search" at bounding box center [1028, 185] width 49 height 28
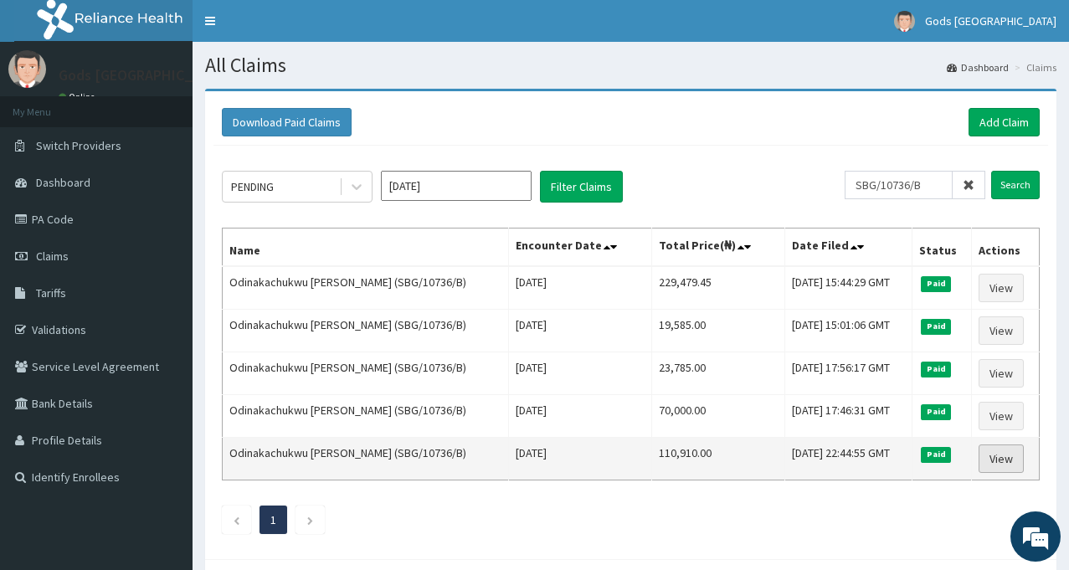
click at [1006, 460] on link "View" at bounding box center [1001, 458] width 45 height 28
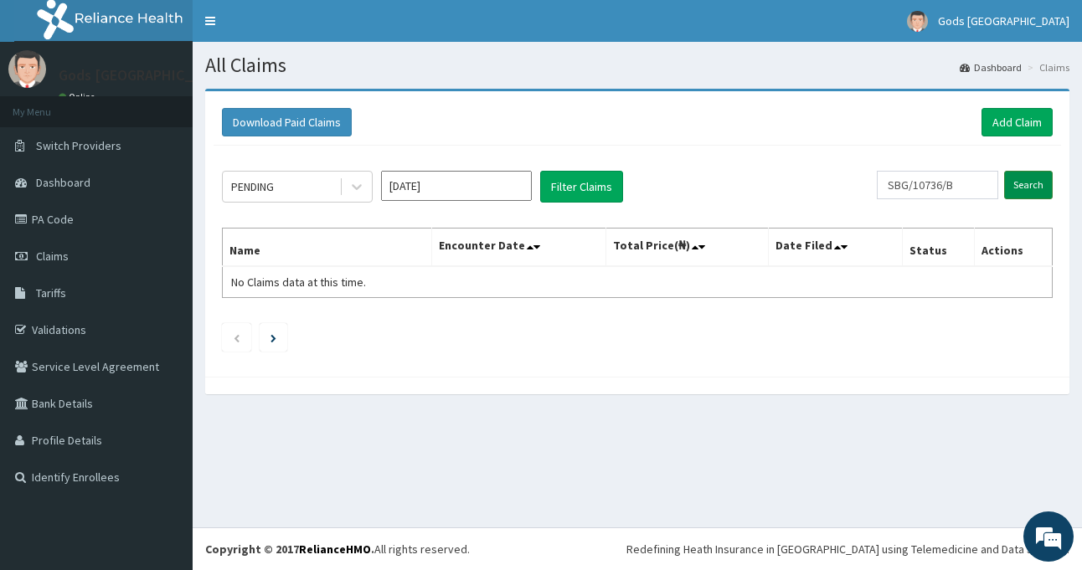
click at [1022, 185] on input "Search" at bounding box center [1028, 185] width 49 height 28
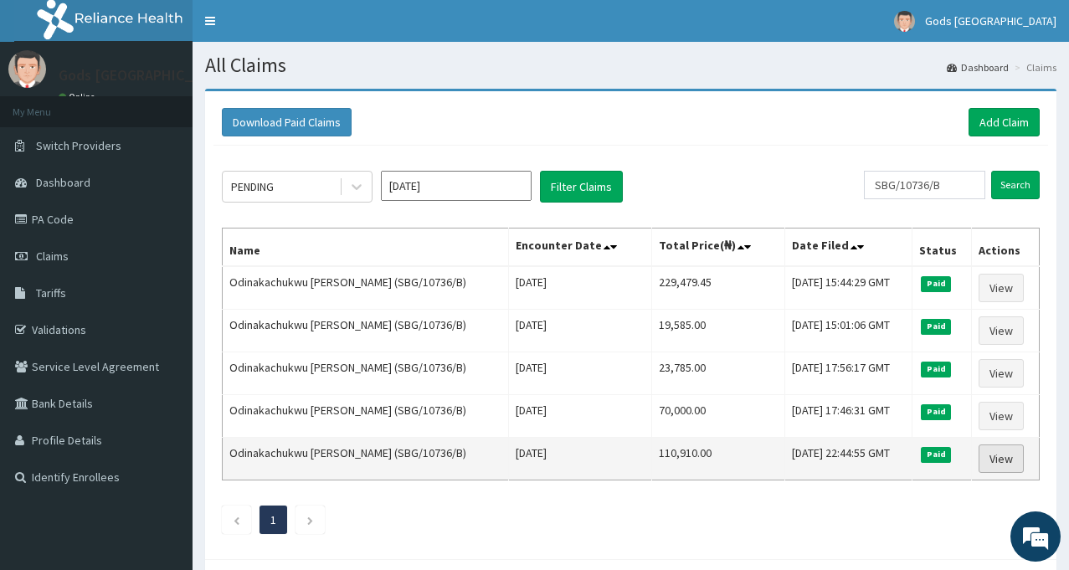
click at [1007, 454] on link "View" at bounding box center [1001, 458] width 45 height 28
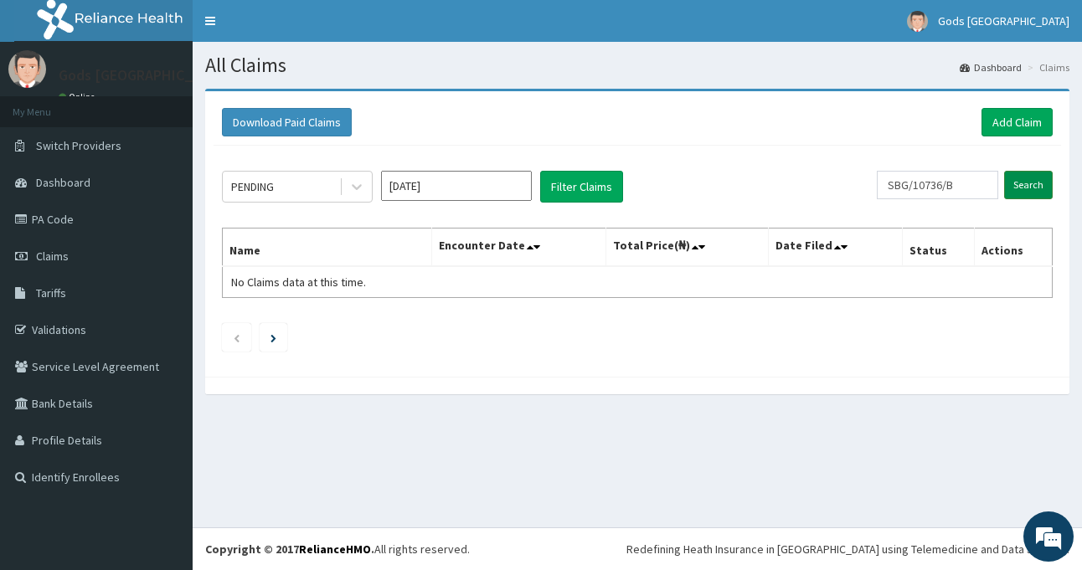
click at [1035, 182] on input "Search" at bounding box center [1028, 185] width 49 height 28
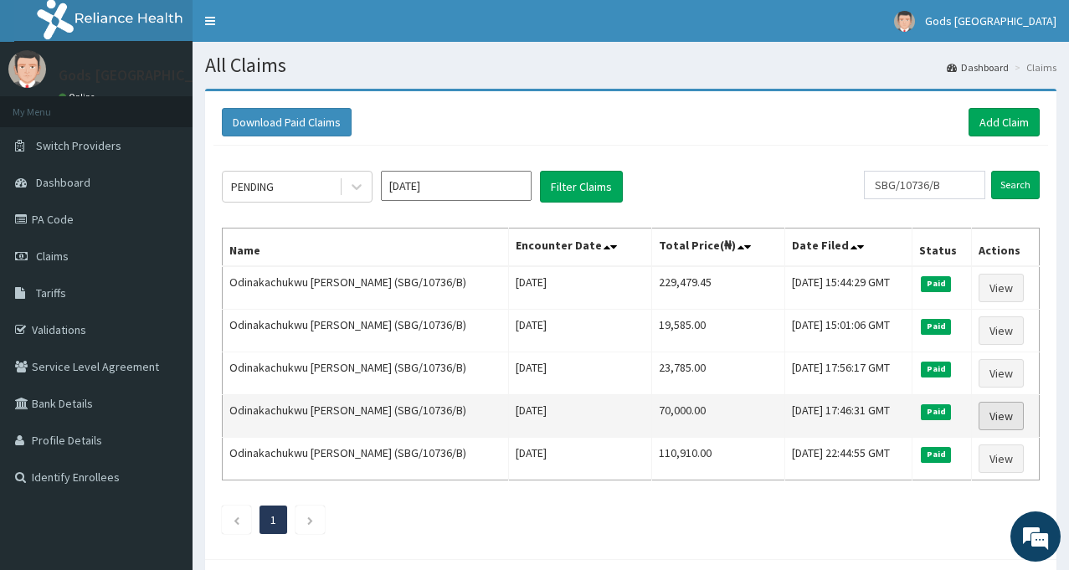
click at [999, 409] on link "View" at bounding box center [1001, 416] width 45 height 28
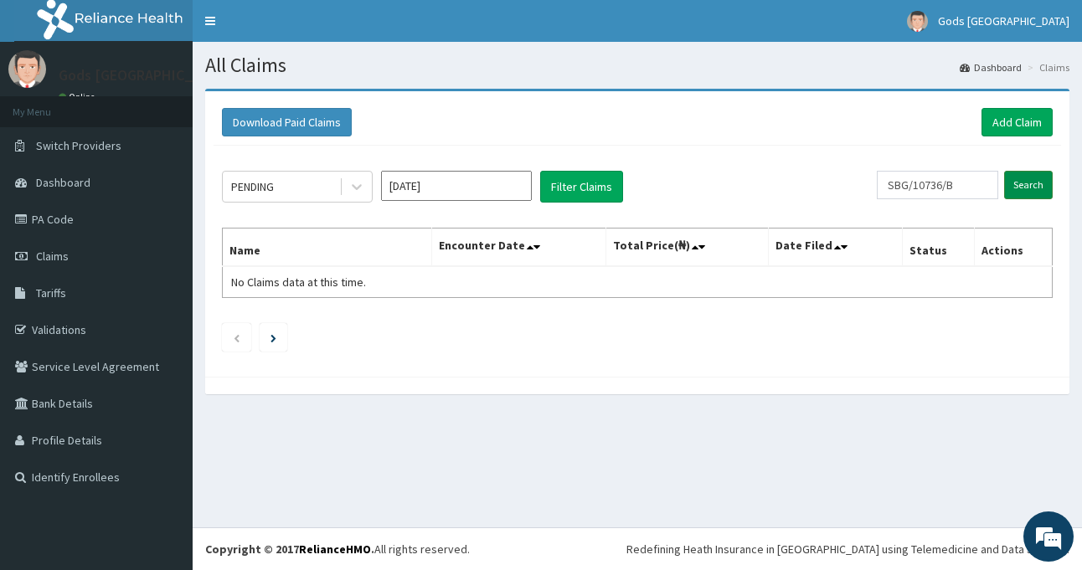
click at [1025, 189] on input "Search" at bounding box center [1028, 185] width 49 height 28
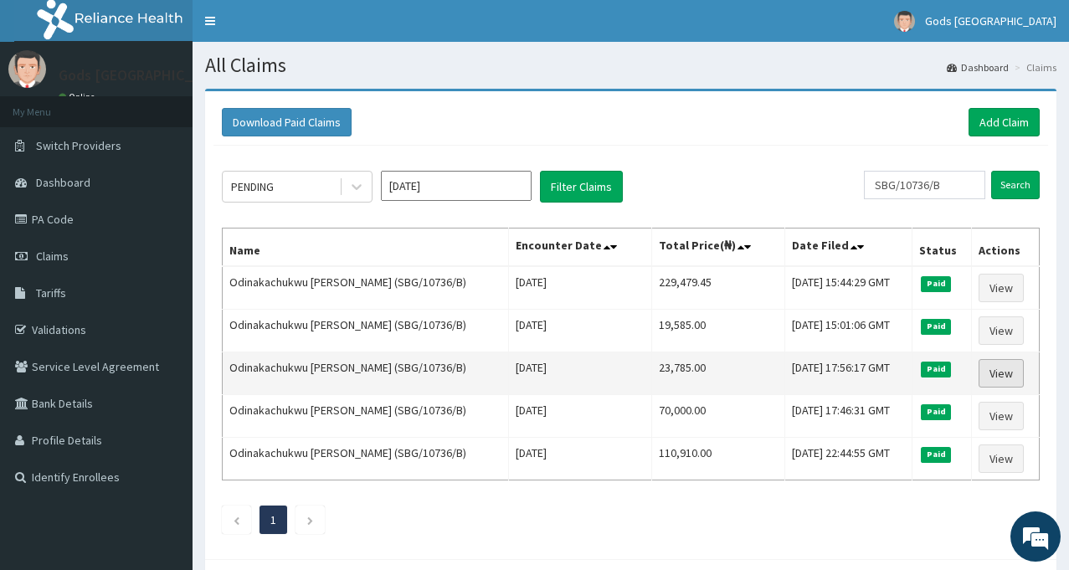
click at [996, 375] on link "View" at bounding box center [1001, 373] width 45 height 28
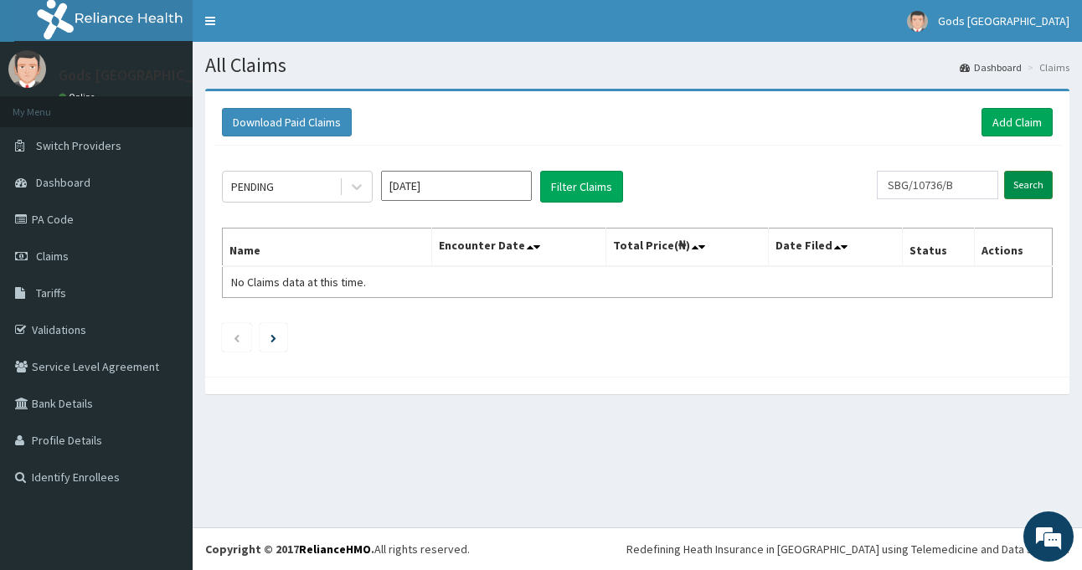
click at [1030, 181] on input "Search" at bounding box center [1028, 185] width 49 height 28
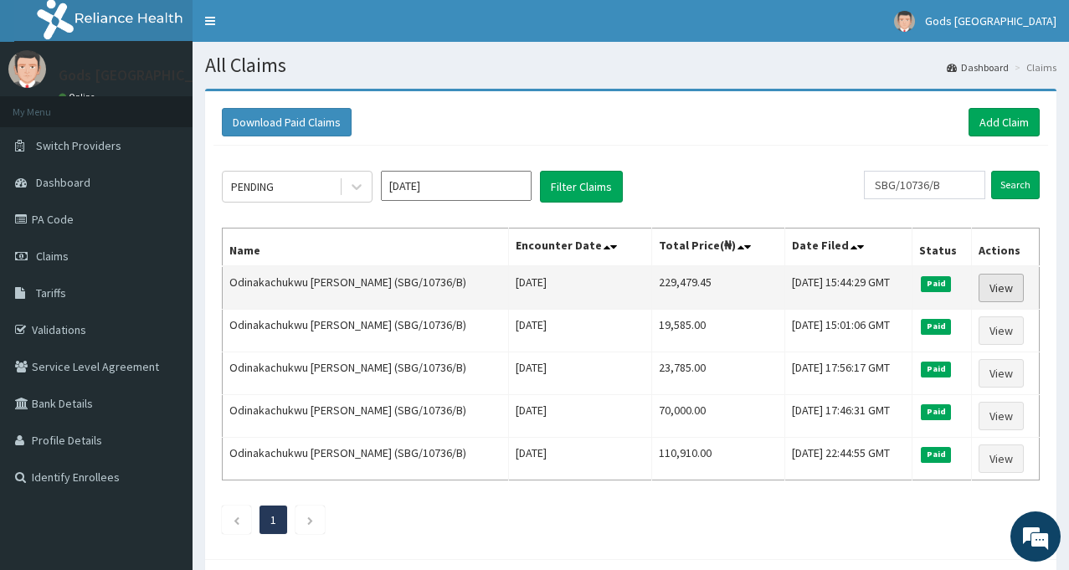
click at [1010, 290] on link "View" at bounding box center [1001, 288] width 45 height 28
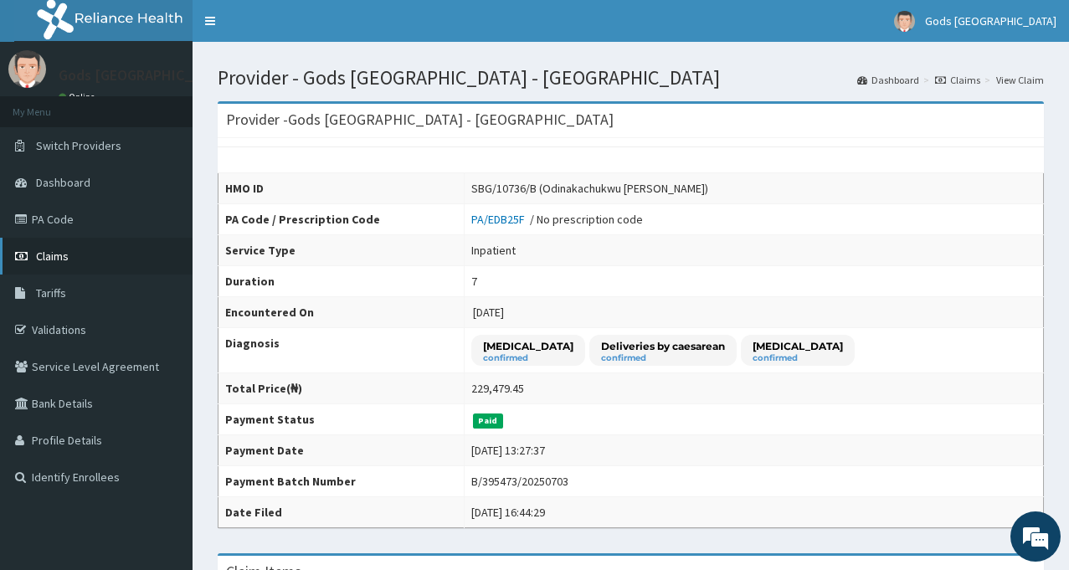
click at [43, 256] on span "Claims" at bounding box center [52, 256] width 33 height 15
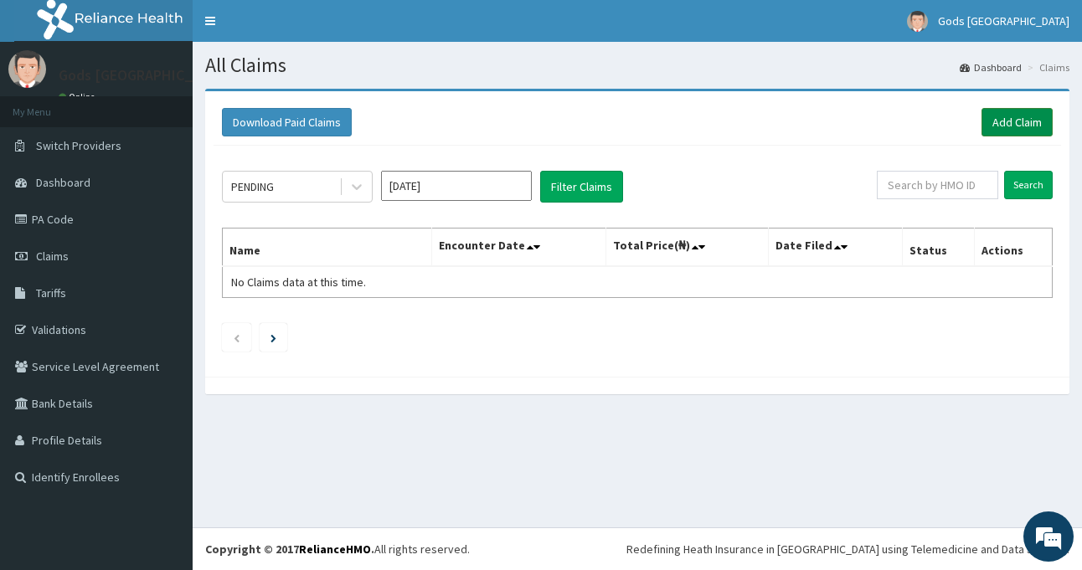
click at [1007, 123] on link "Add Claim" at bounding box center [1016, 122] width 71 height 28
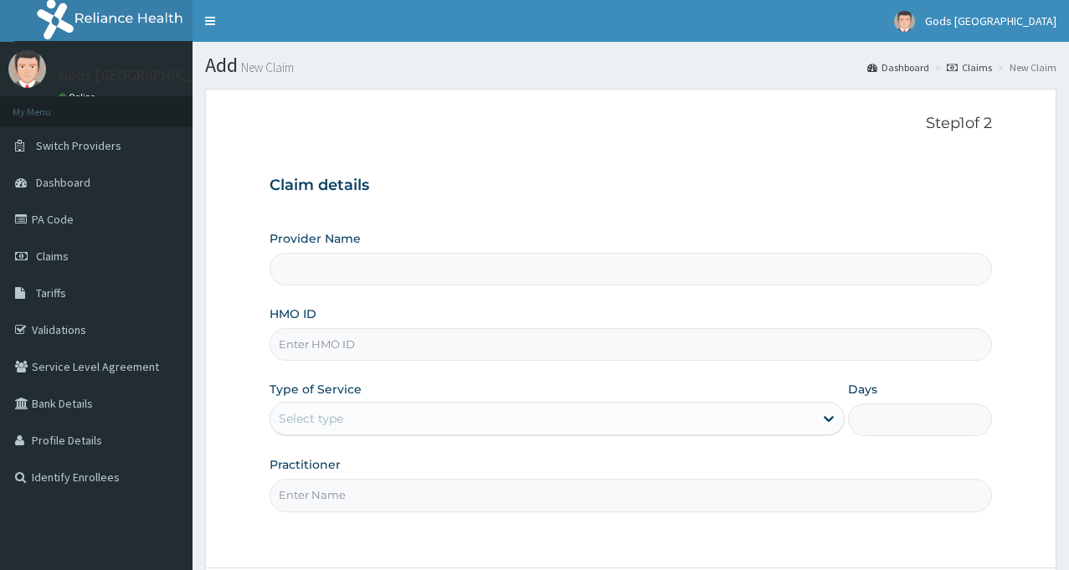
click at [619, 342] on input "HMO ID" at bounding box center [631, 344] width 722 height 33
type input "Gods Apple city Hospital - Ojodu"
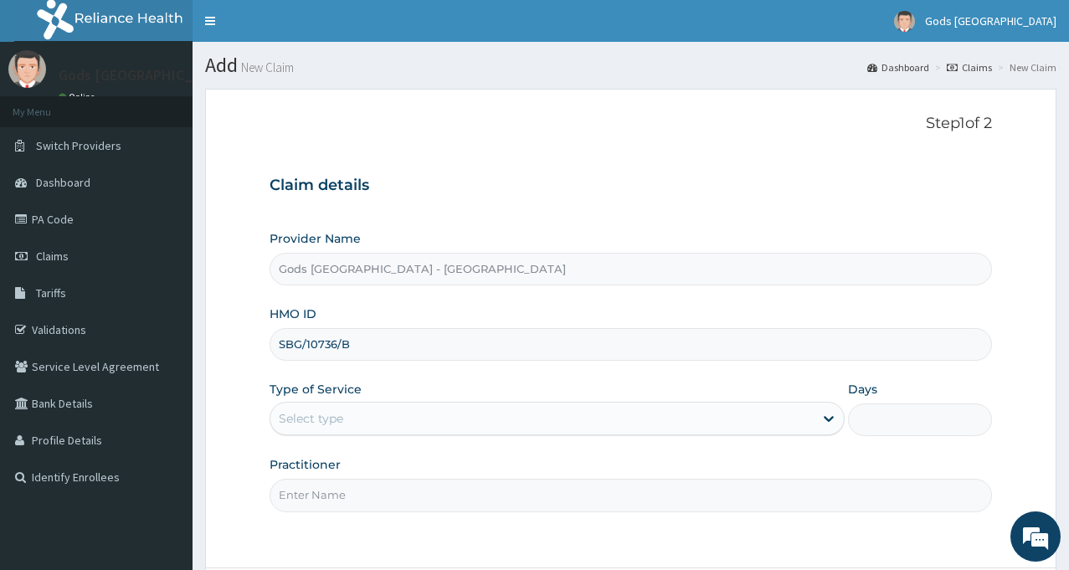
type input "SBG/10736/B"
click at [406, 430] on div "Select type" at bounding box center [541, 418] width 543 height 27
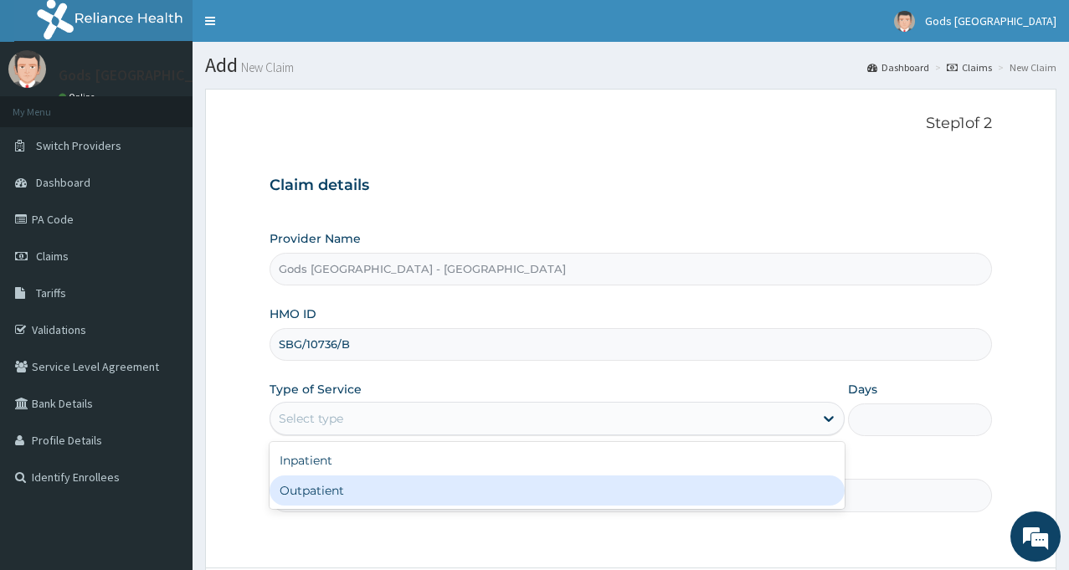
click at [356, 497] on div "Outpatient" at bounding box center [557, 490] width 575 height 30
type input "1"
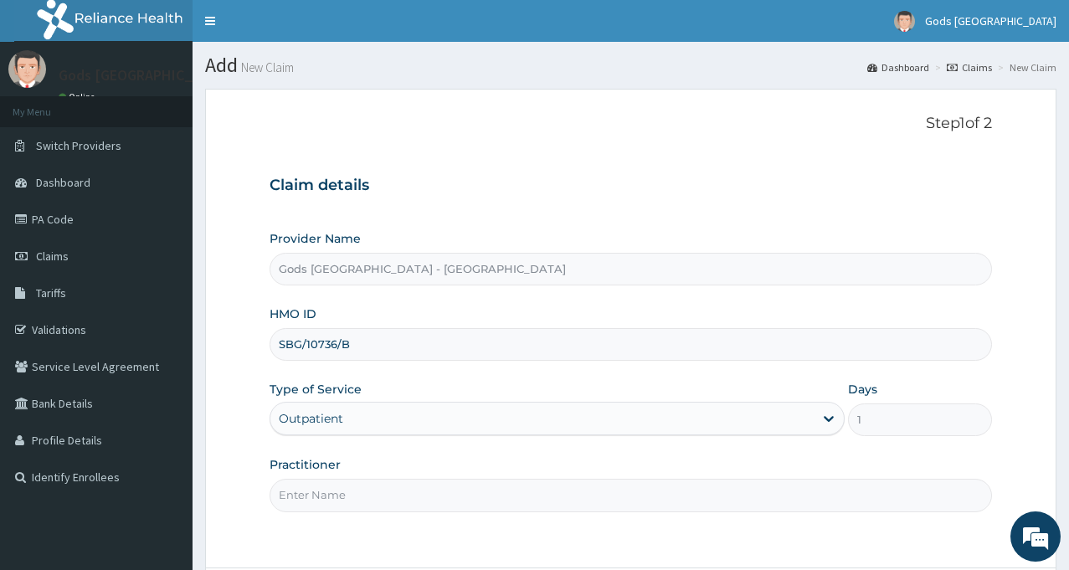
click at [365, 497] on input "Practitioner" at bounding box center [631, 495] width 722 height 33
type input "DR OPAFUNSO"
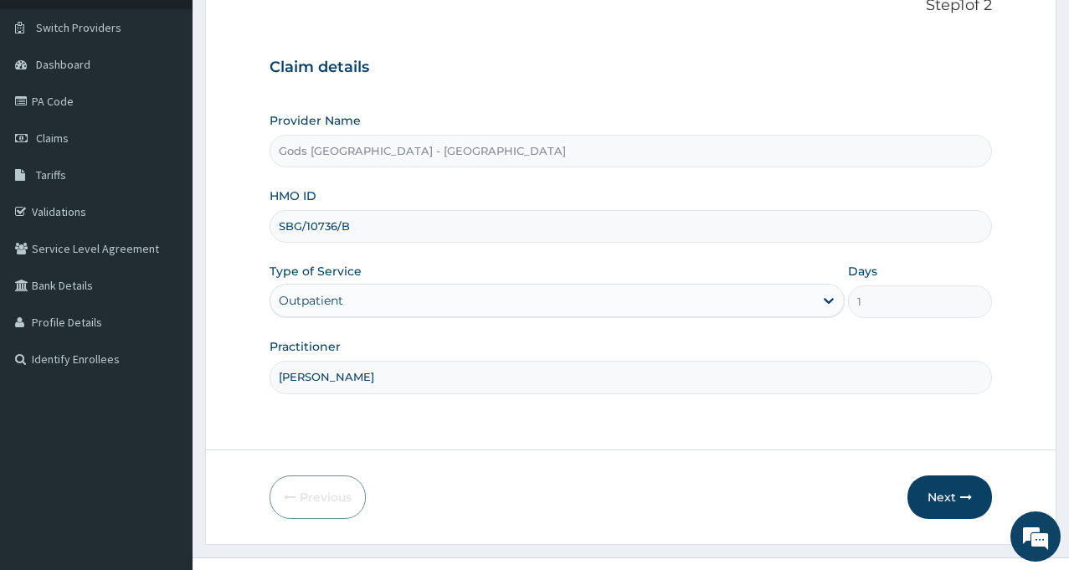
scroll to position [148, 0]
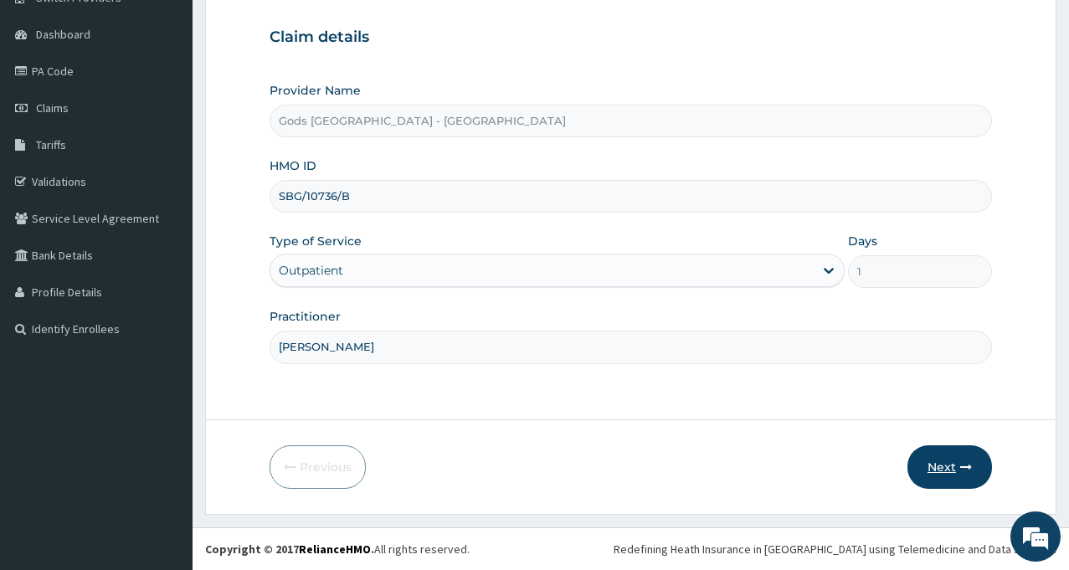
click at [943, 460] on button "Next" at bounding box center [949, 467] width 85 height 44
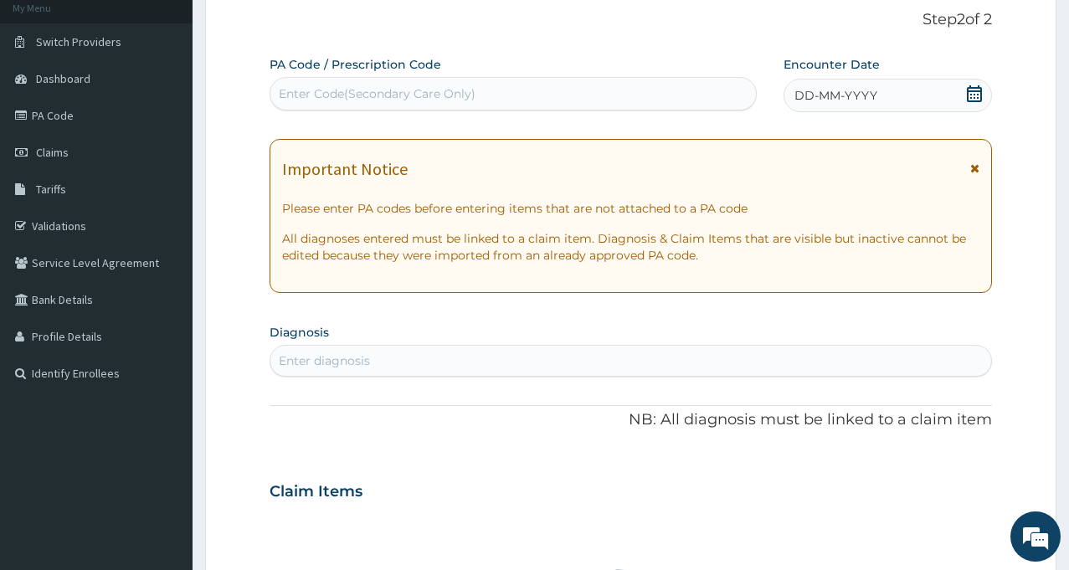
scroll to position [81, 0]
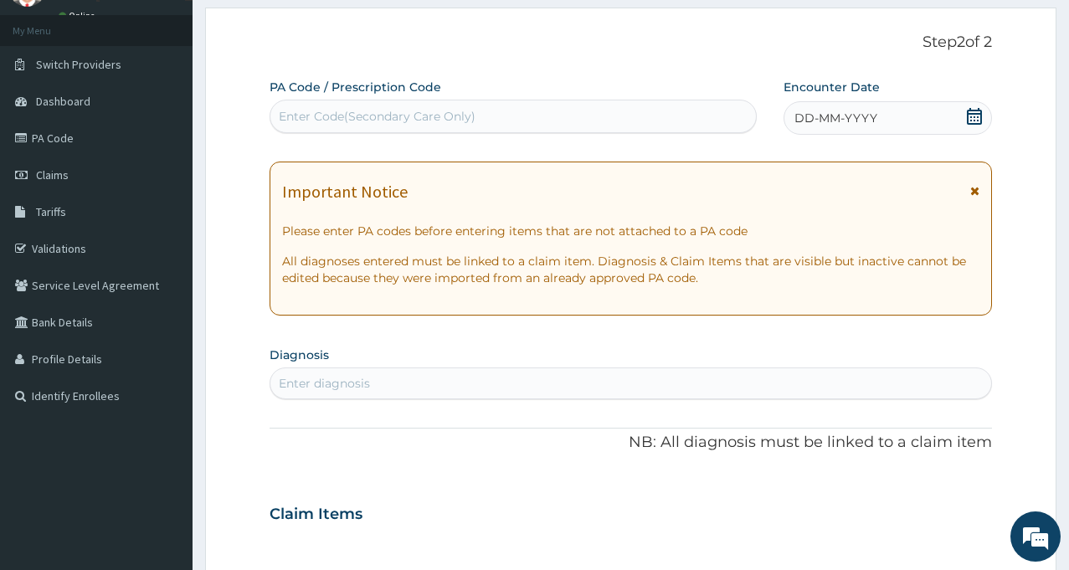
click at [566, 105] on div "Enter Code(Secondary Care Only)" at bounding box center [513, 116] width 486 height 27
click at [770, 67] on div "Step 2 of 2 PA Code / Prescription Code Enter Code(Secondary Care Only) Encount…" at bounding box center [631, 489] width 722 height 912
click at [563, 110] on div "Enter Code(Secondary Care Only)" at bounding box center [513, 116] width 486 height 27
type input "PA/"
click at [556, 111] on div "Enter Code(Secondary Care Only)" at bounding box center [513, 116] width 486 height 27
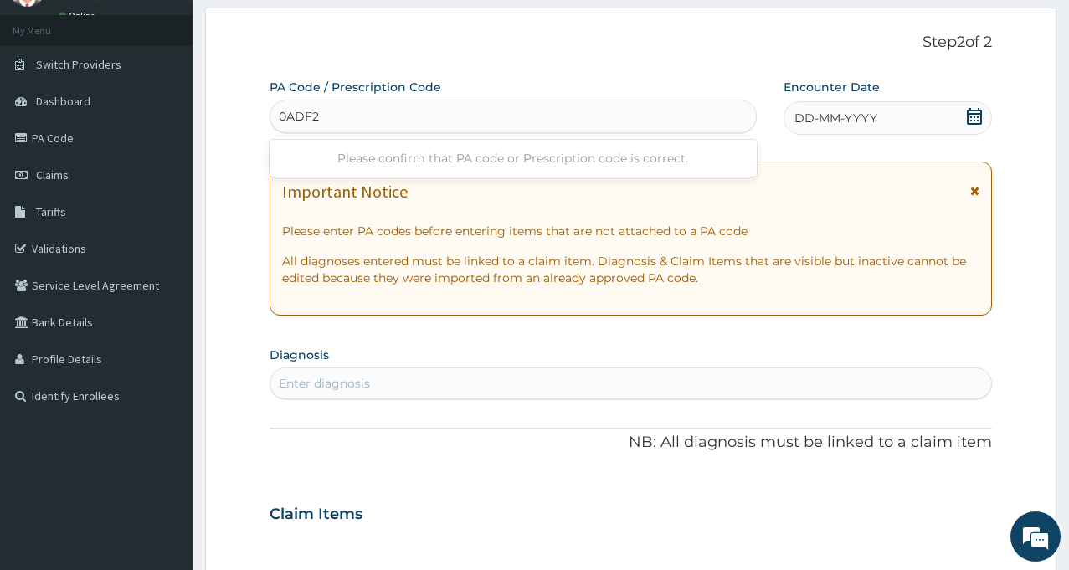
type input "0ADF20"
click at [278, 114] on div "Enter Code(Secondary Care Only)" at bounding box center [513, 116] width 486 height 27
type input "PA/0ADF20"
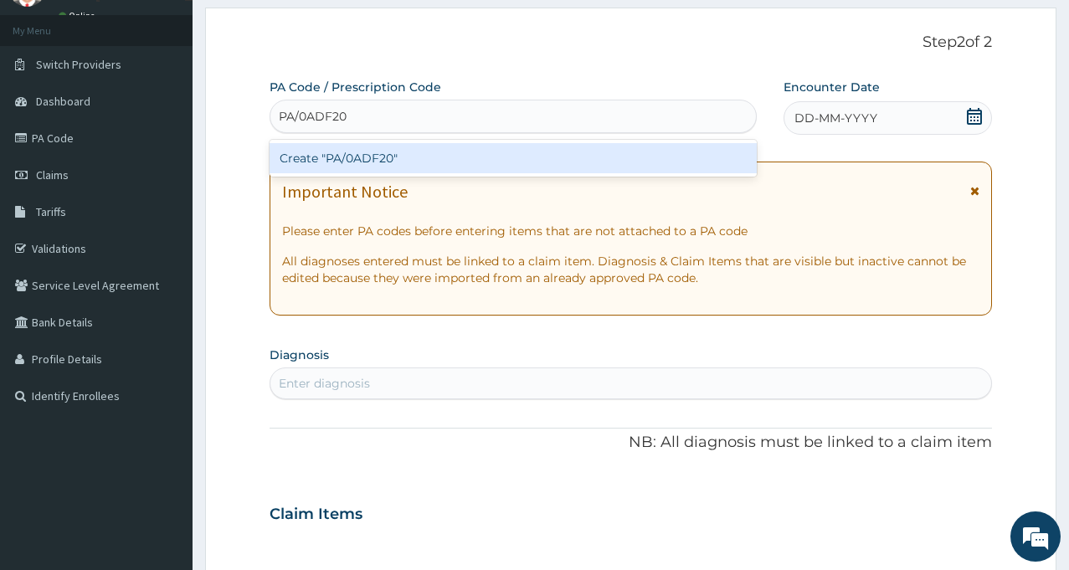
click at [355, 159] on div "Create "PA/0ADF20"" at bounding box center [513, 158] width 487 height 30
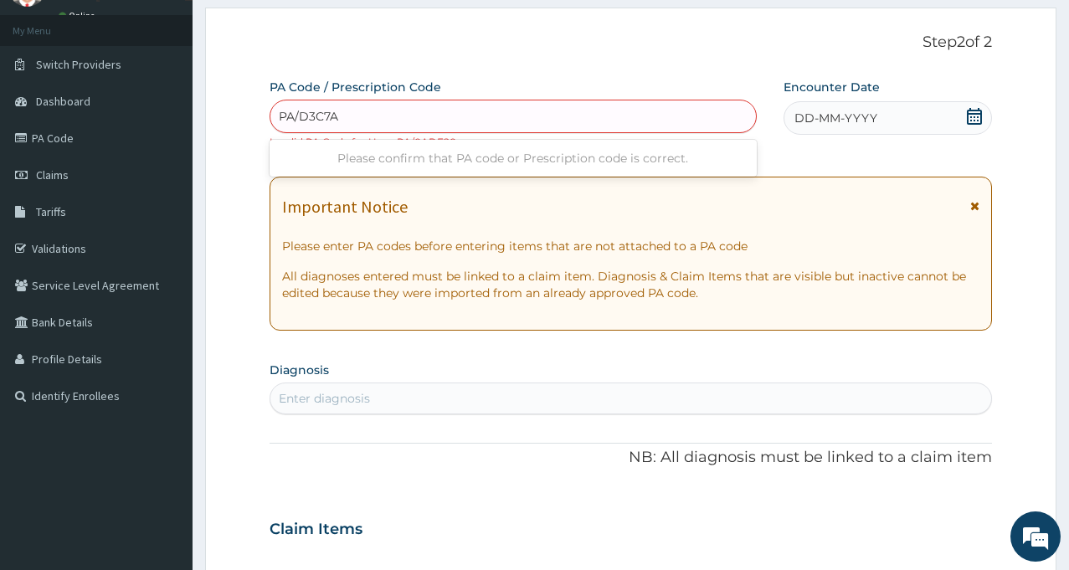
type input "PA/D3C7A3"
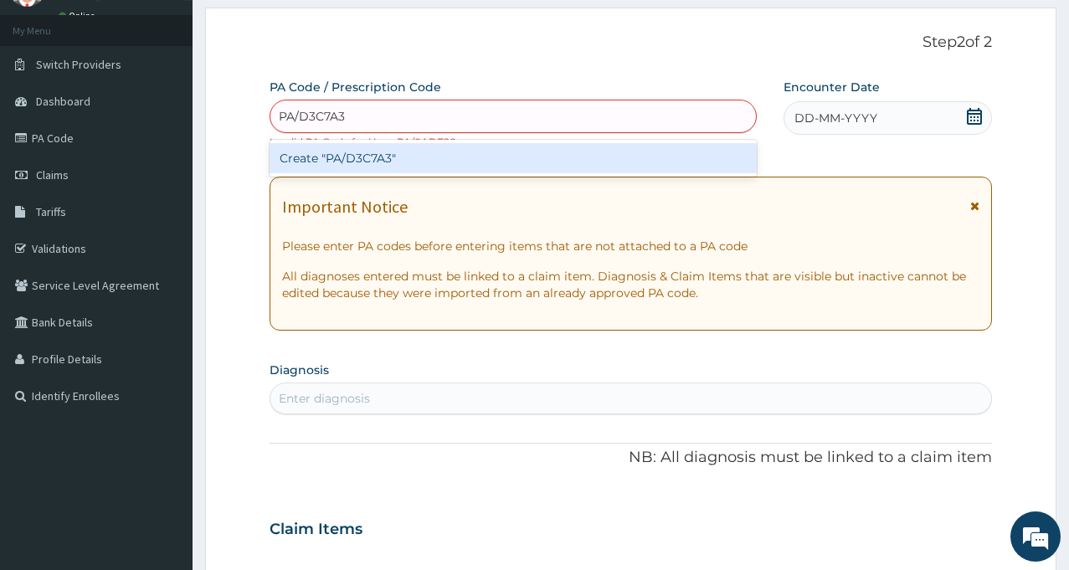
click at [344, 157] on div "Create "PA/D3C7A3"" at bounding box center [513, 158] width 487 height 30
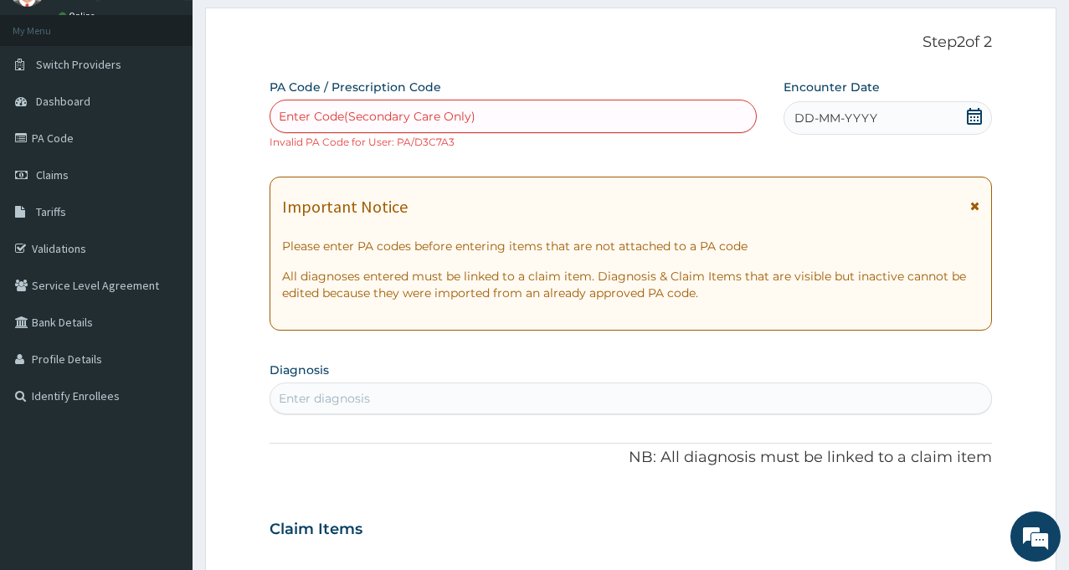
click at [374, 122] on div "Enter Code(Secondary Care Only)" at bounding box center [377, 116] width 197 height 17
type input "PA/F9C2C8"
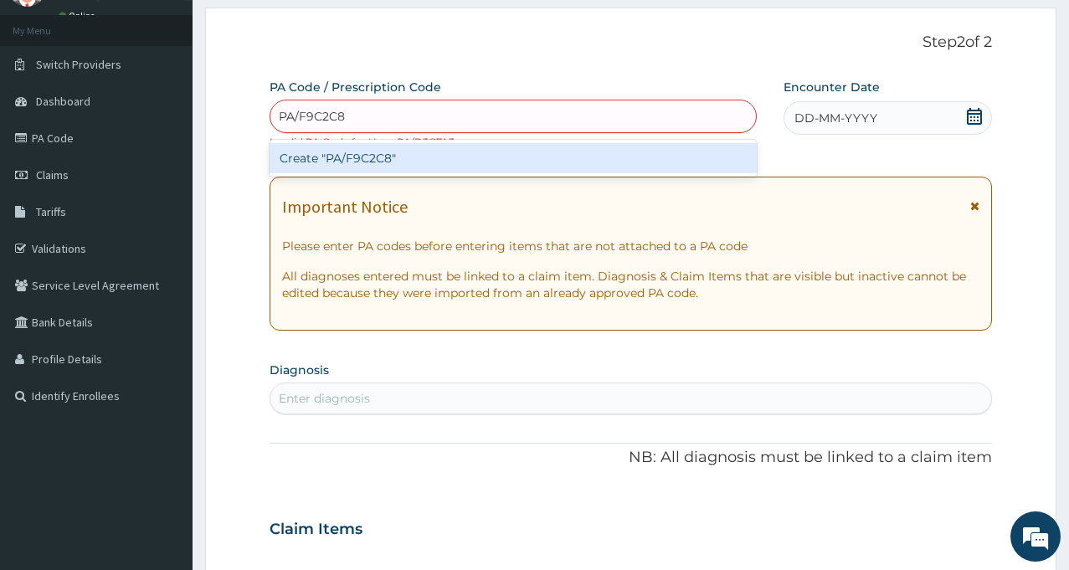
click at [371, 167] on div "Create "PA/F9C2C8"" at bounding box center [513, 158] width 487 height 30
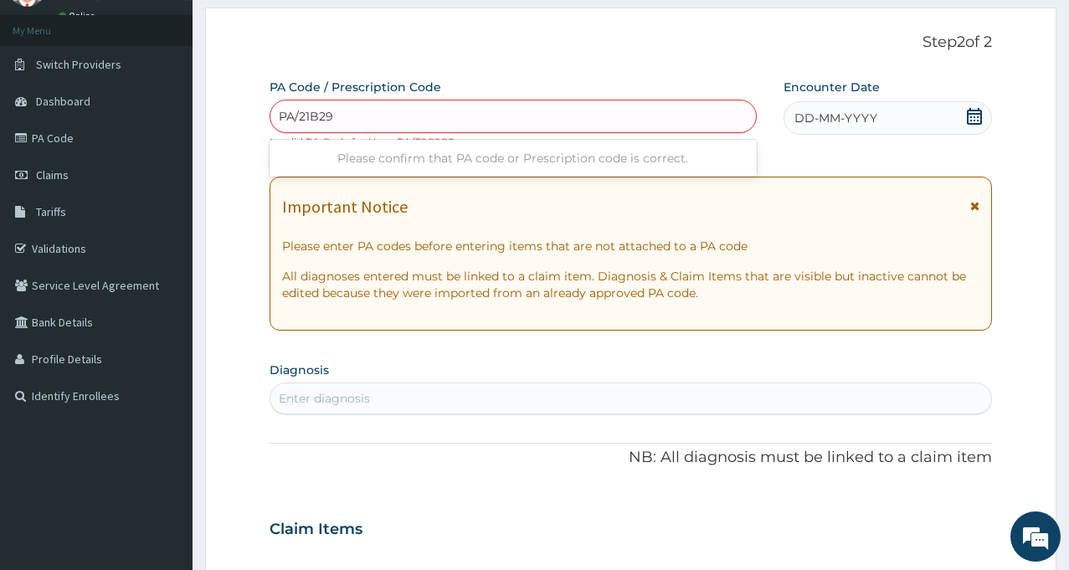
type input "PA/21B295"
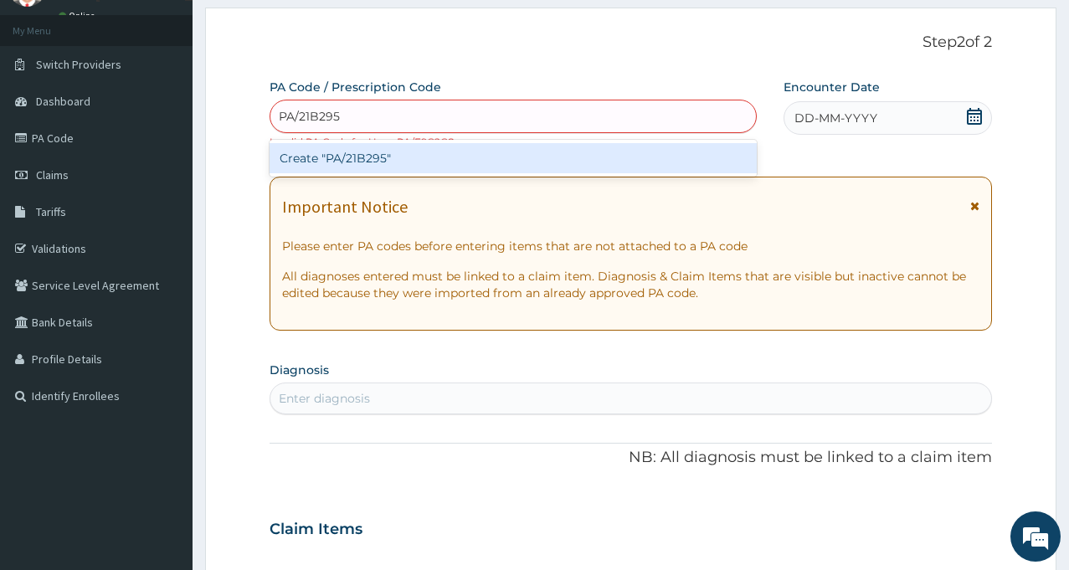
click at [349, 156] on div "Create "PA/21B295"" at bounding box center [513, 158] width 487 height 30
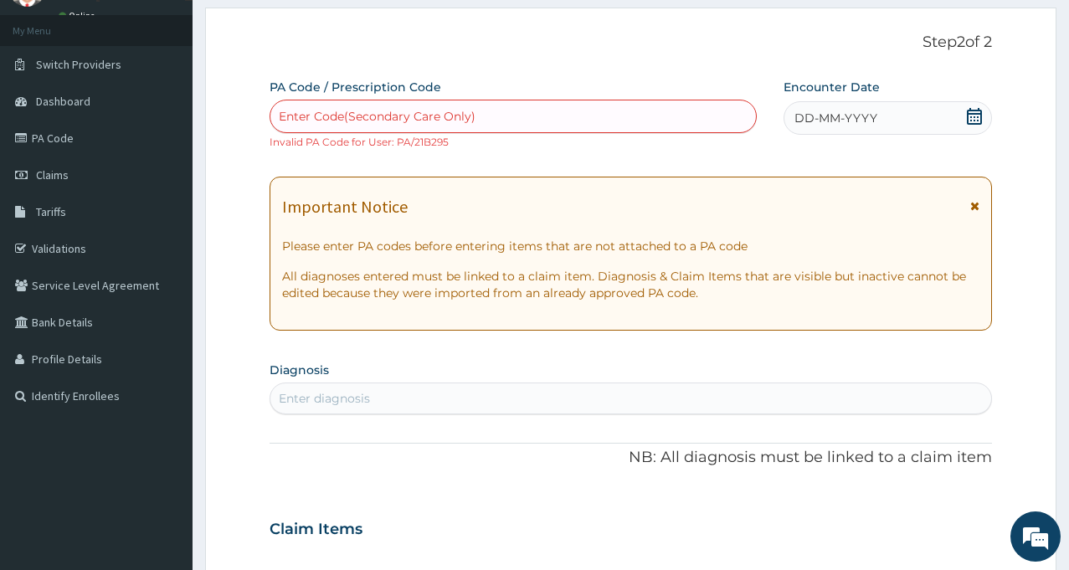
click at [366, 116] on div "Enter Code(Secondary Care Only)" at bounding box center [377, 116] width 197 height 17
type input "PA/FA8465"
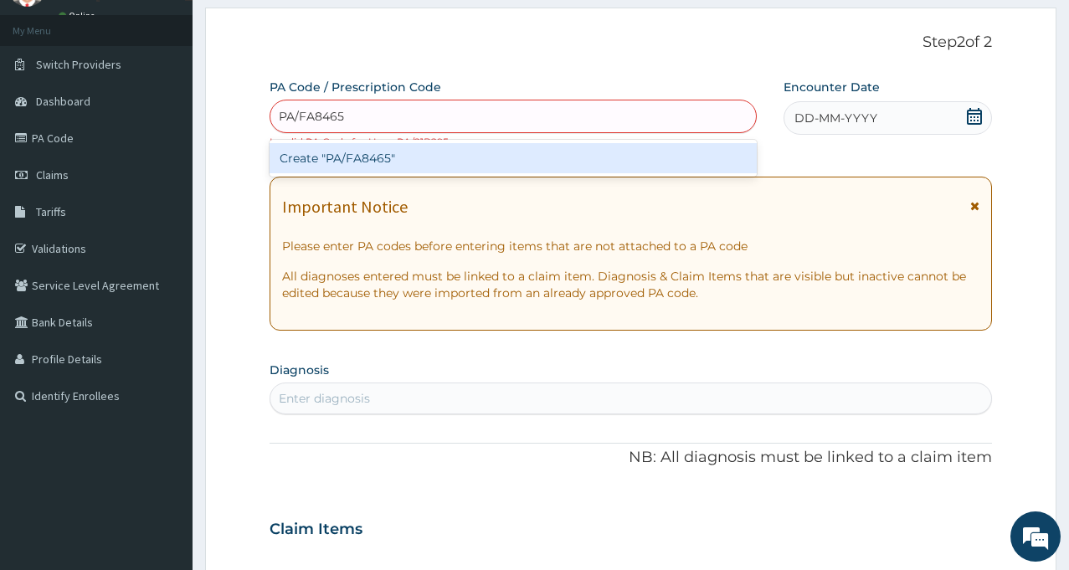
click at [361, 164] on div "Create "PA/FA8465"" at bounding box center [513, 158] width 487 height 30
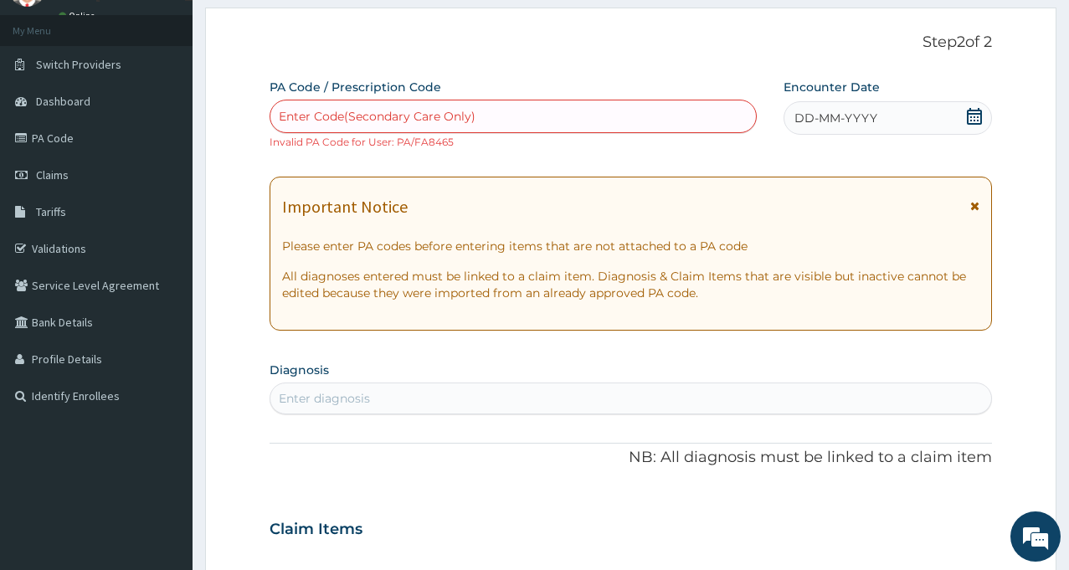
click at [346, 110] on div "Enter Code(Secondary Care Only)" at bounding box center [377, 116] width 197 height 17
type input "PA/7878"
type input "E"
click at [345, 110] on div "E E" at bounding box center [513, 116] width 486 height 27
type input "PA/7878ES"
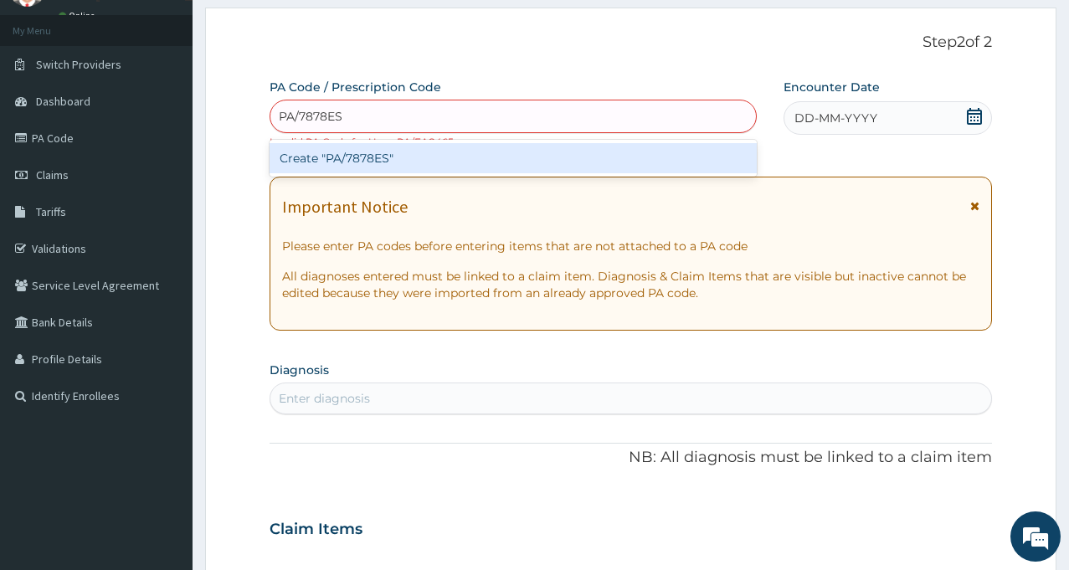
click at [388, 161] on div "Create "PA/7878ES"" at bounding box center [513, 158] width 487 height 30
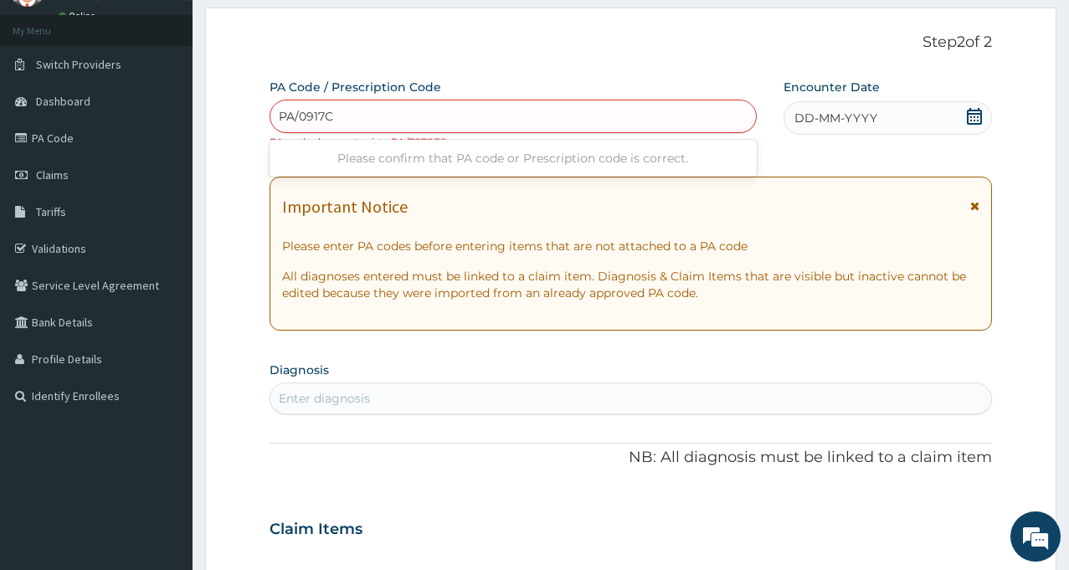
type input "PA/0917CA"
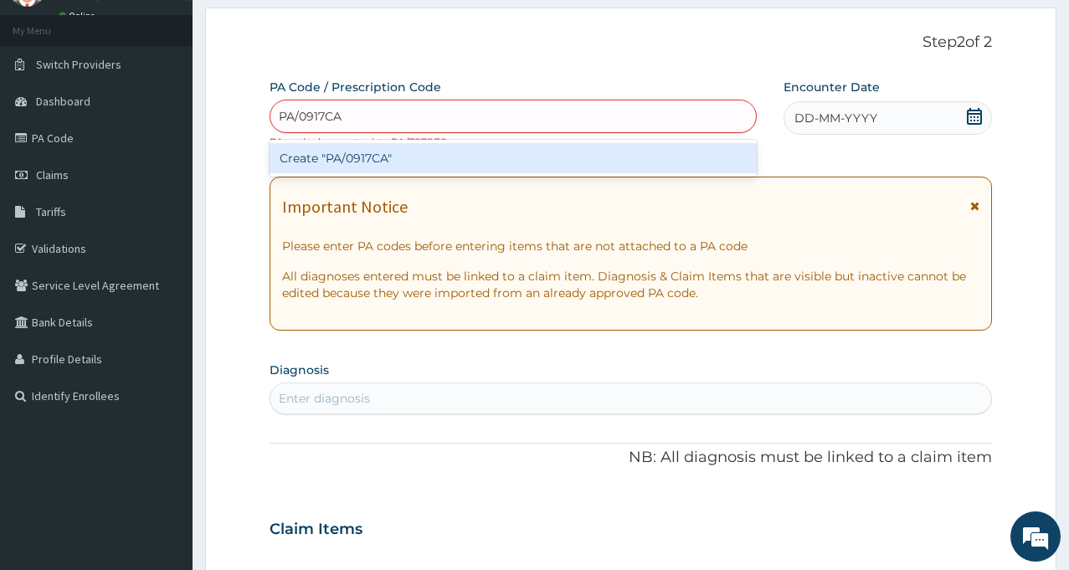
click at [379, 161] on div "Create "PA/0917CA"" at bounding box center [513, 158] width 487 height 30
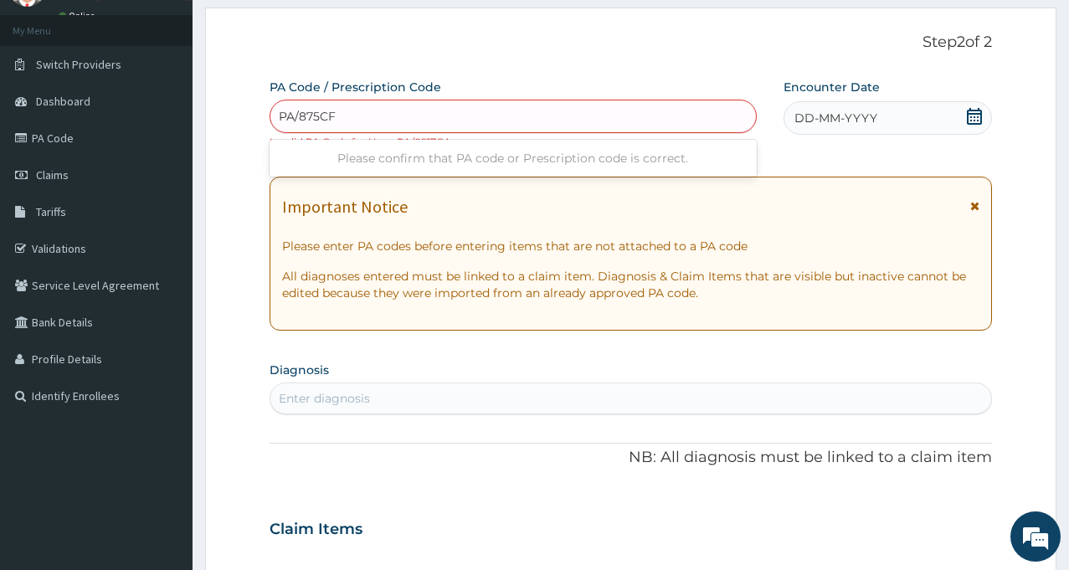
type input "PA/875CF7"
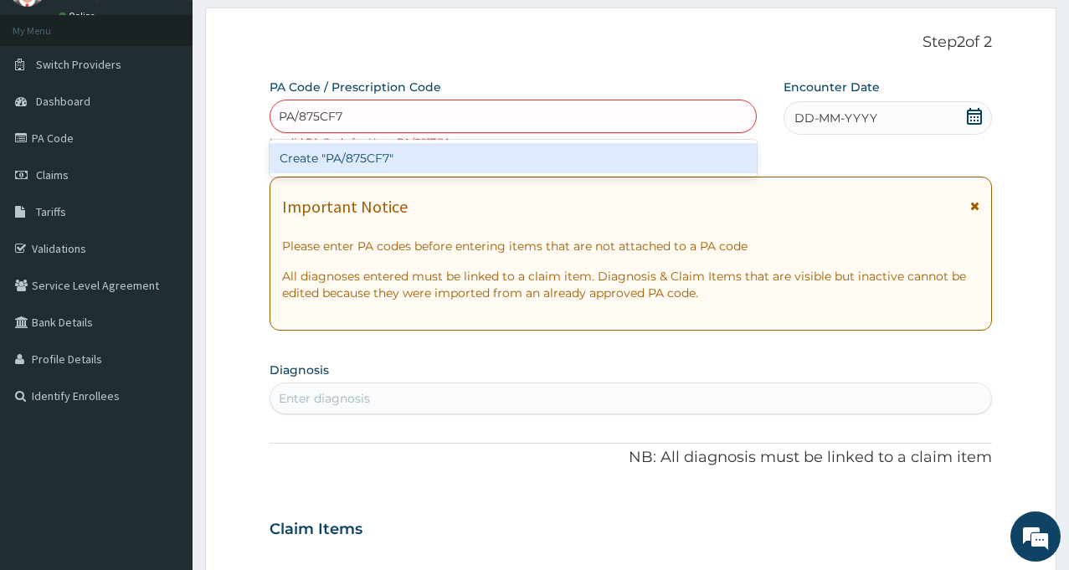
click at [365, 156] on div "Create "PA/875CF7"" at bounding box center [513, 158] width 487 height 30
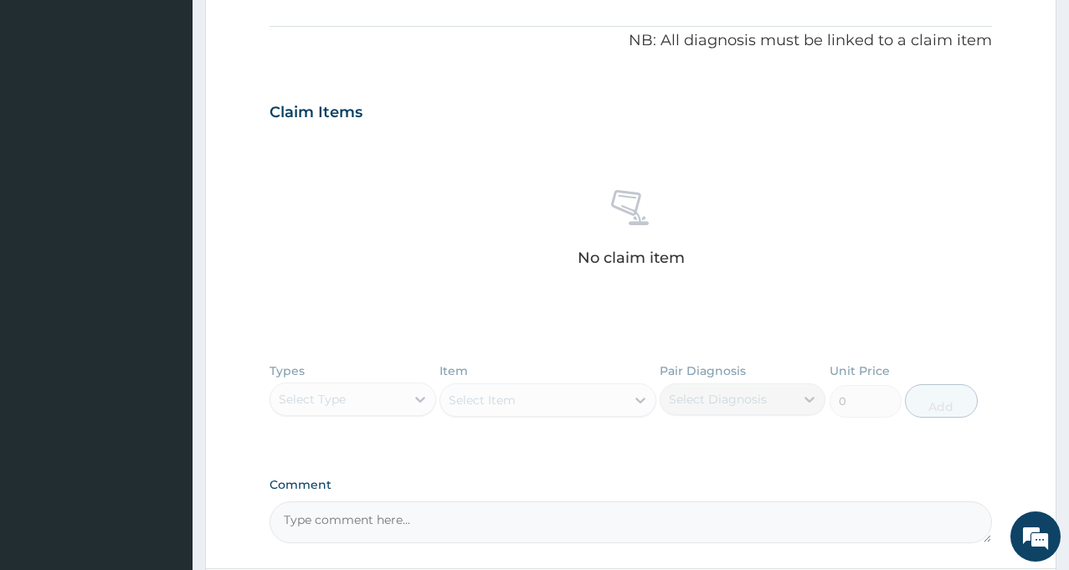
scroll to position [0, 0]
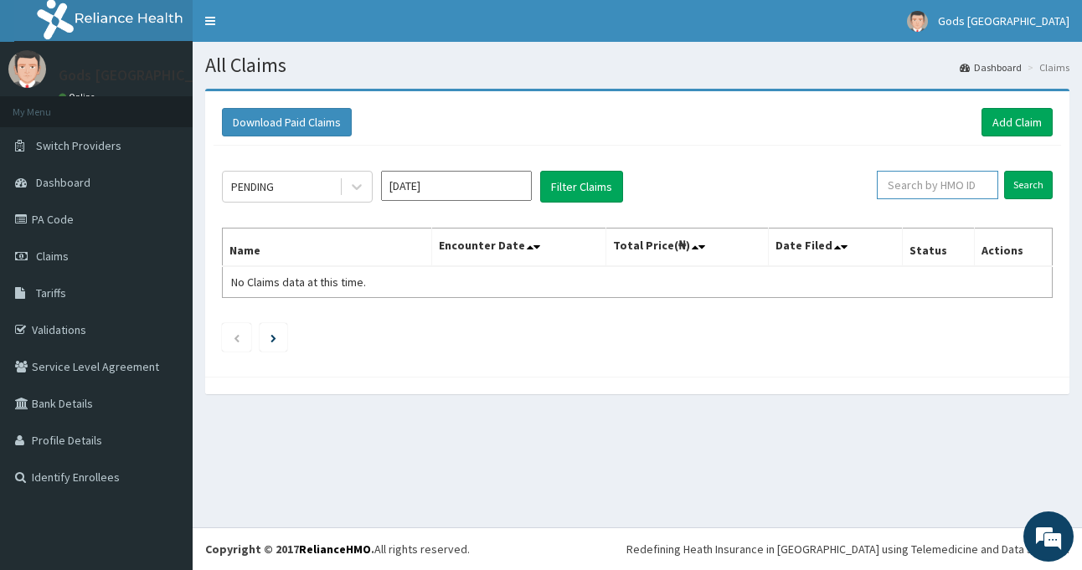
click at [917, 187] on input "text" at bounding box center [936, 185] width 121 height 28
click at [1034, 193] on input "Search" at bounding box center [1028, 185] width 49 height 28
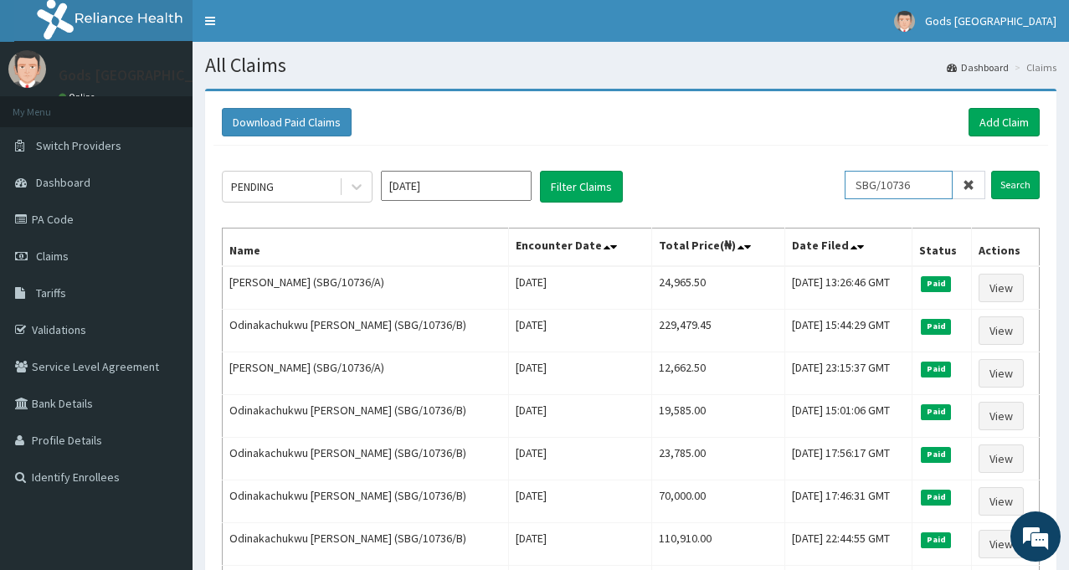
click at [931, 192] on input "SBG/10736" at bounding box center [899, 185] width 108 height 28
type input "S"
click at [909, 183] on input "text" at bounding box center [924, 185] width 121 height 28
paste input "SBG/10736/D"
type input "SBG/10736/D"
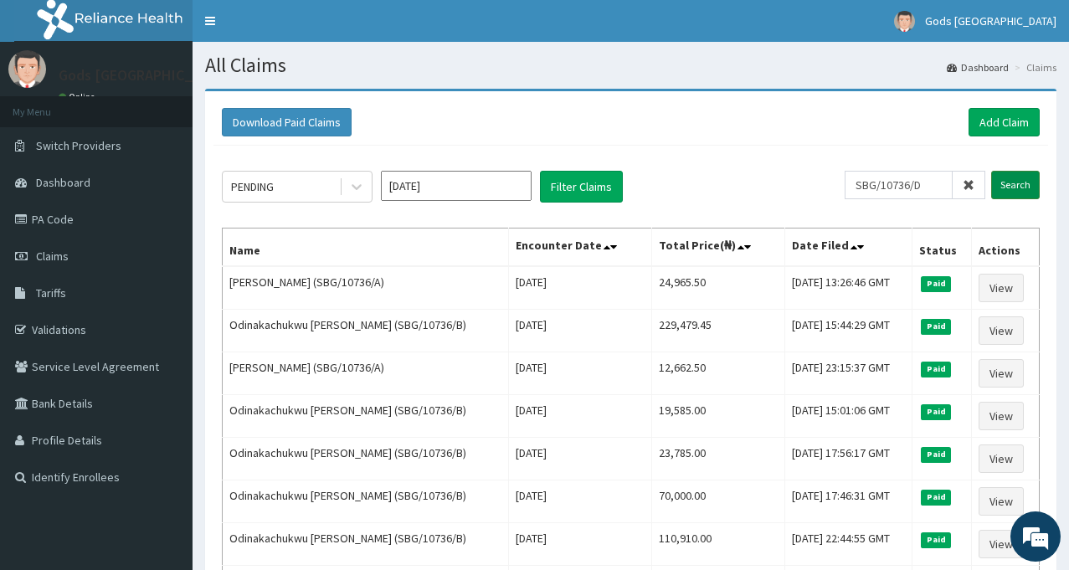
click at [1015, 187] on input "Search" at bounding box center [1015, 185] width 49 height 28
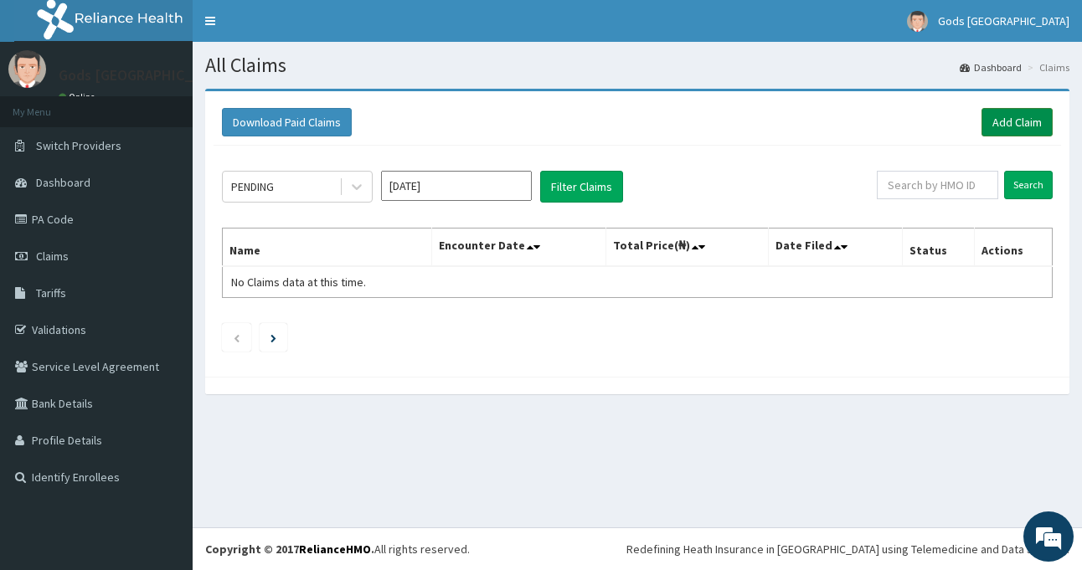
click at [1000, 126] on link "Add Claim" at bounding box center [1016, 122] width 71 height 28
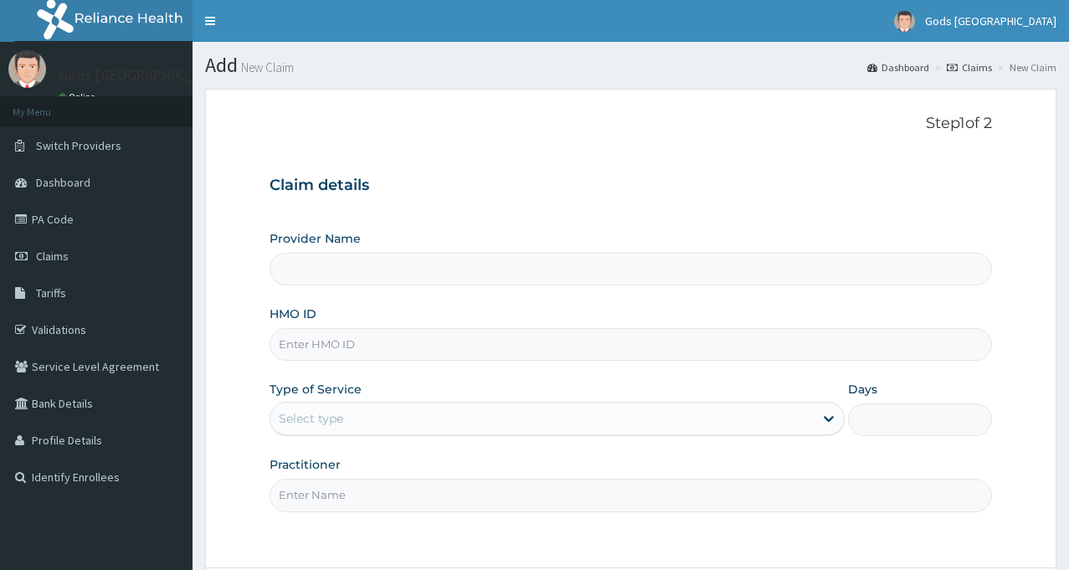
type input "Gods [GEOGRAPHIC_DATA] - [GEOGRAPHIC_DATA]"
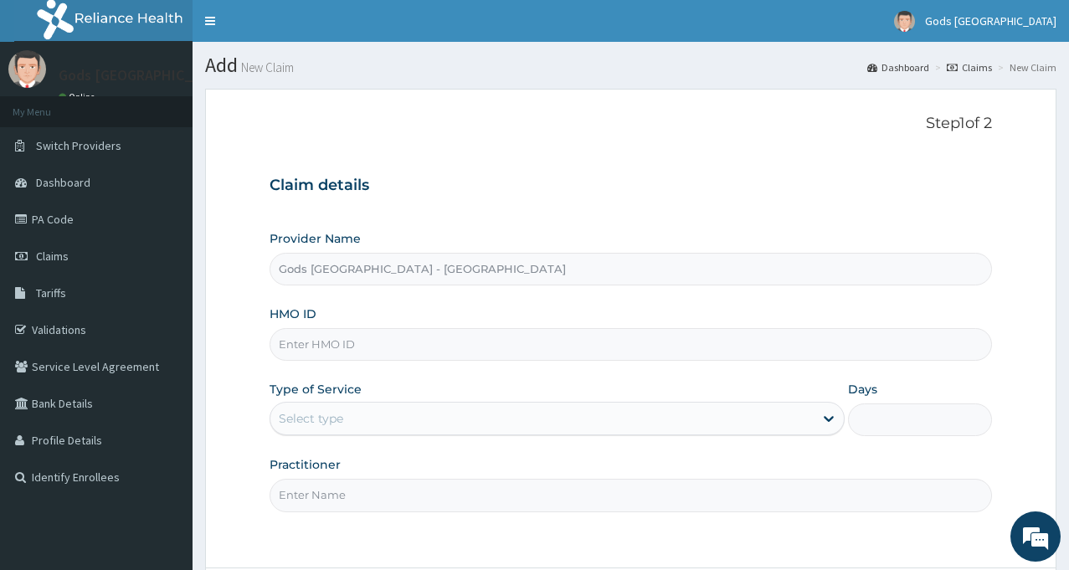
click at [594, 346] on input "HMO ID" at bounding box center [631, 344] width 722 height 33
click at [453, 341] on input "HMO ID" at bounding box center [631, 344] width 722 height 33
type input "SBG/10736/B"
click at [402, 424] on div "Select type" at bounding box center [541, 418] width 543 height 27
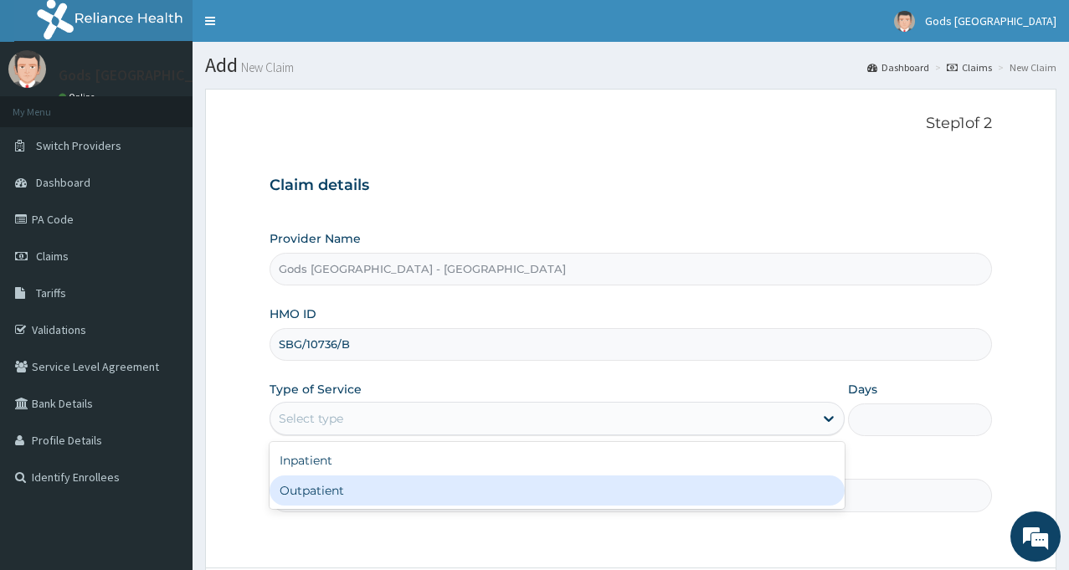
click at [354, 501] on div "Outpatient" at bounding box center [557, 490] width 575 height 30
type input "1"
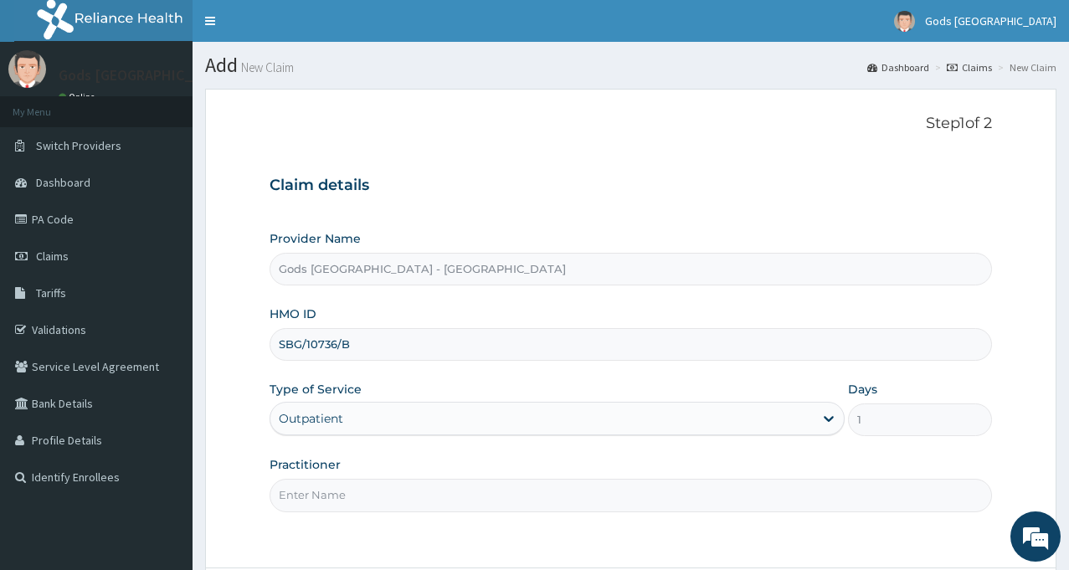
click at [365, 493] on input "Practitioner" at bounding box center [631, 495] width 722 height 33
type input "[PERSON_NAME]"
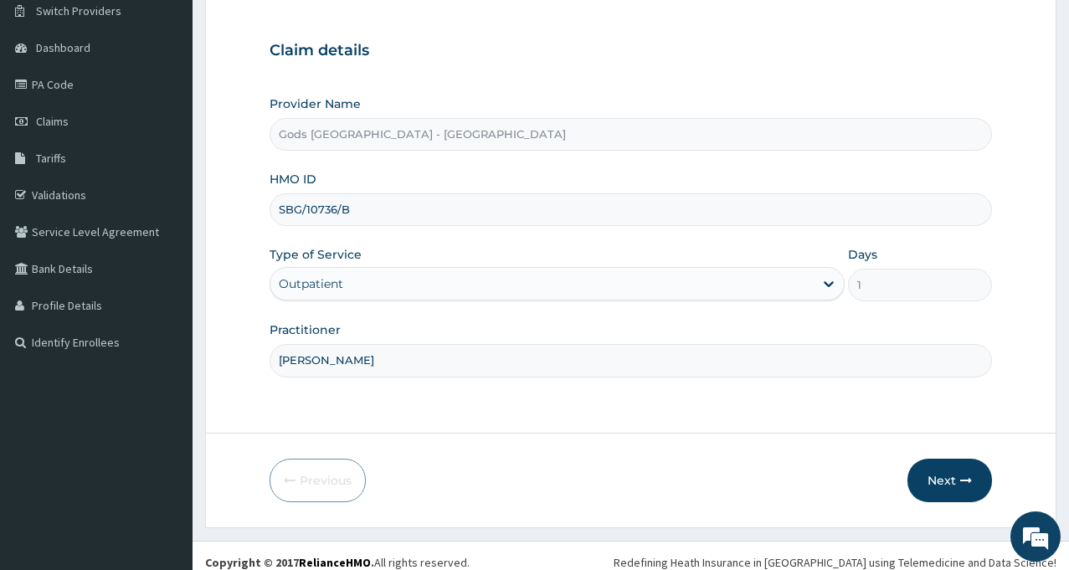
scroll to position [148, 0]
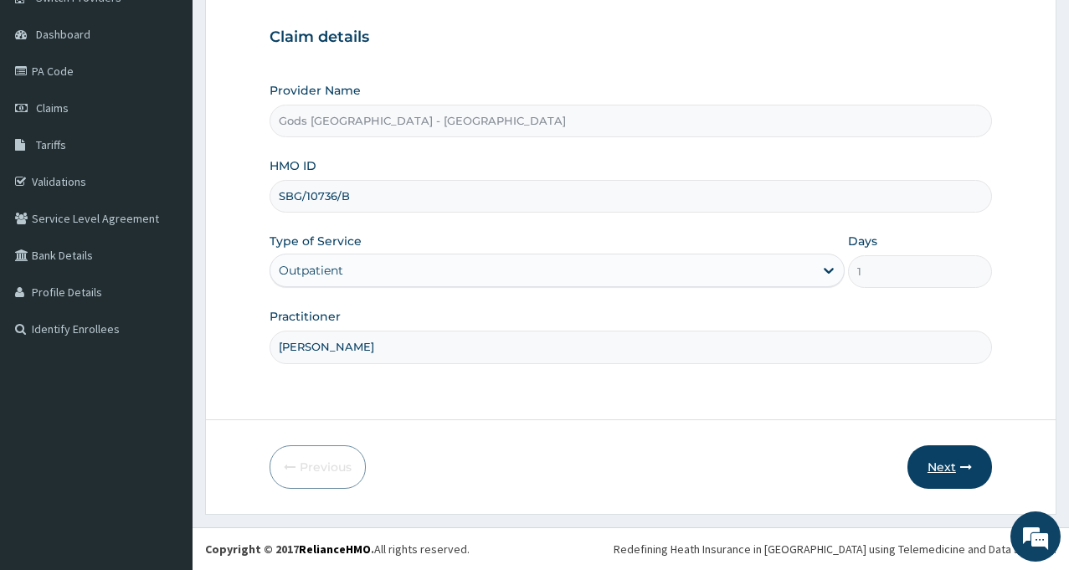
click at [949, 462] on button "Next" at bounding box center [949, 467] width 85 height 44
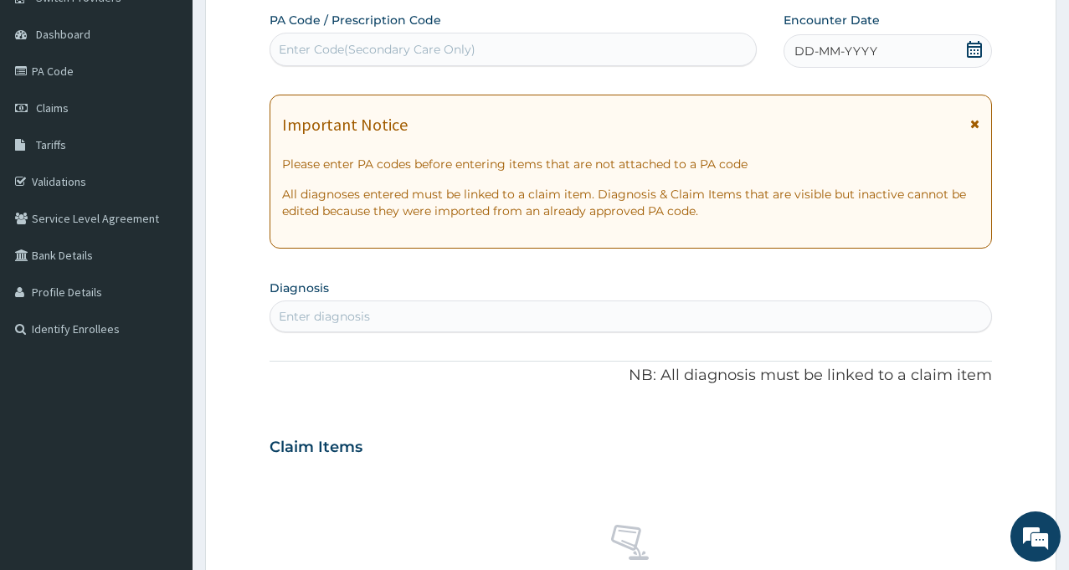
click at [501, 45] on div "Enter Code(Secondary Care Only)" at bounding box center [513, 49] width 486 height 27
paste input "PA/ADC7CC"
type input "PA/ADC7CC"
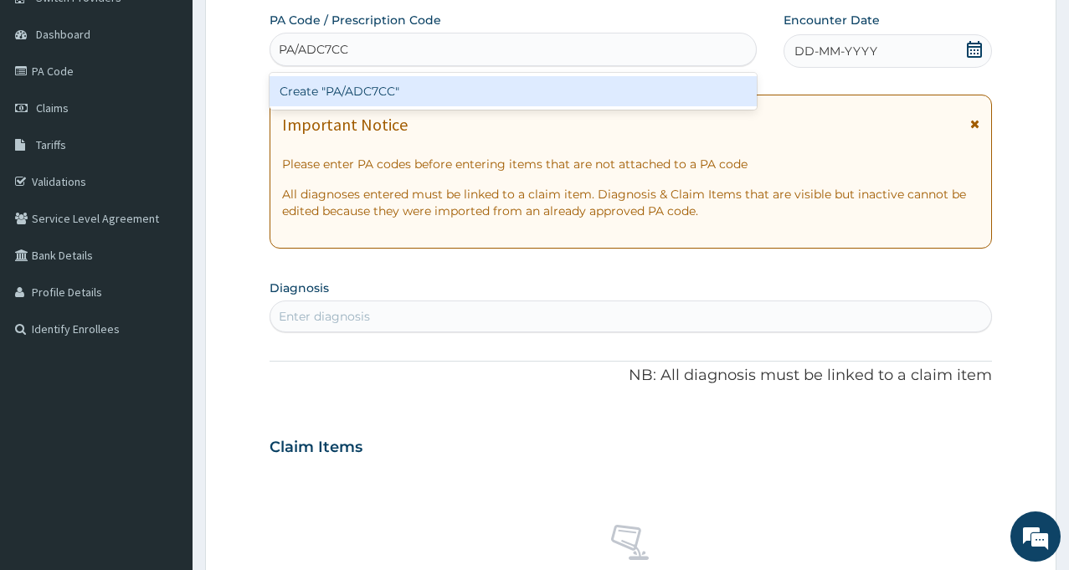
click at [376, 85] on div "Create "PA/ADC7CC"" at bounding box center [513, 91] width 487 height 30
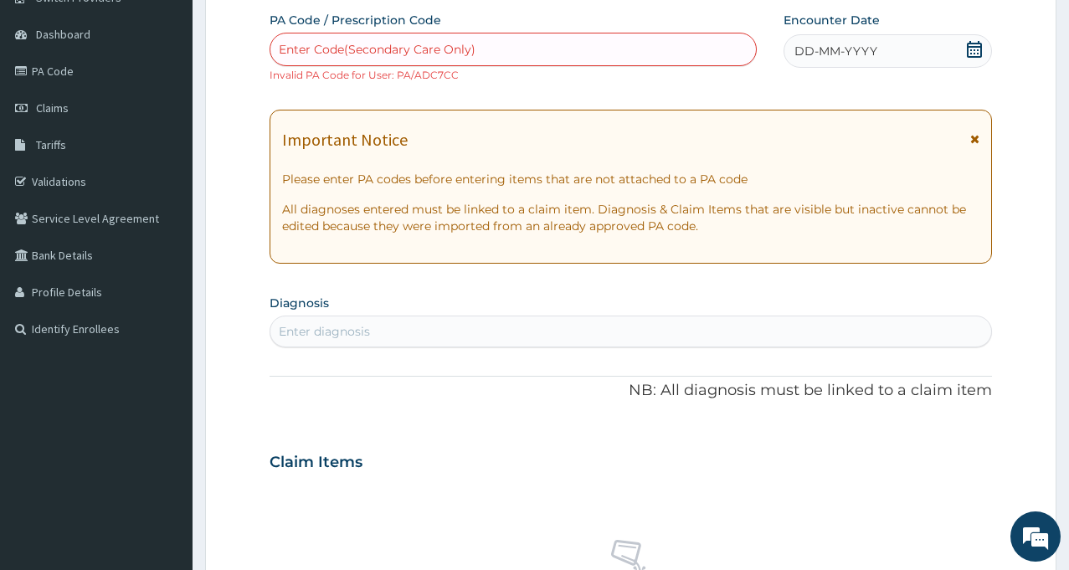
click at [466, 42] on div "Enter Code(Secondary Care Only)" at bounding box center [377, 49] width 197 height 17
drag, startPoint x: 466, startPoint y: 42, endPoint x: 424, endPoint y: 48, distance: 42.3
click at [424, 48] on div "Enter Code(Secondary Care Only)" at bounding box center [377, 49] width 197 height 17
type input "PA/ADC7CC"
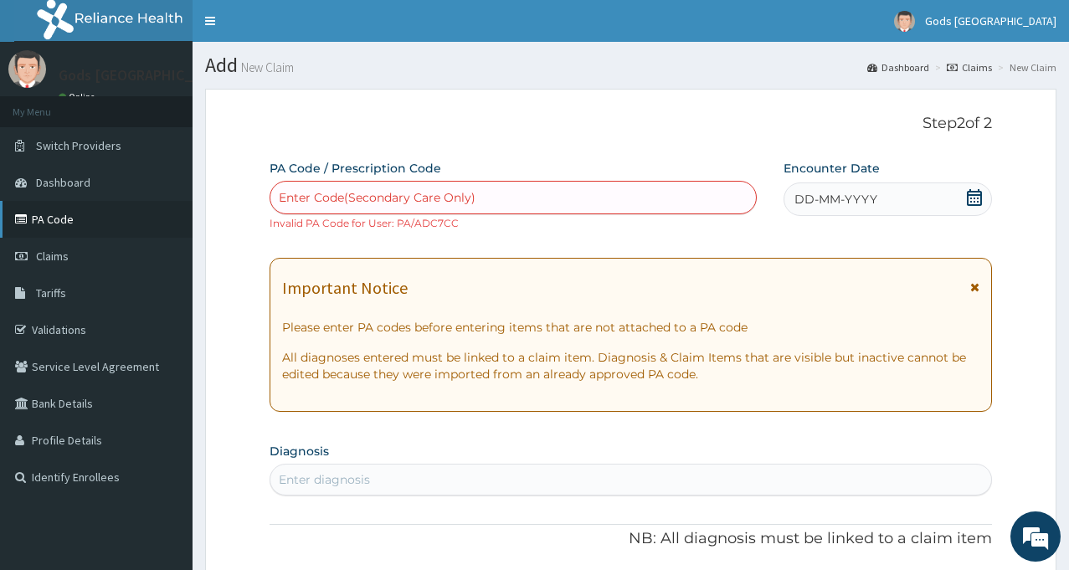
click at [60, 224] on link "PA Code" at bounding box center [96, 219] width 193 height 37
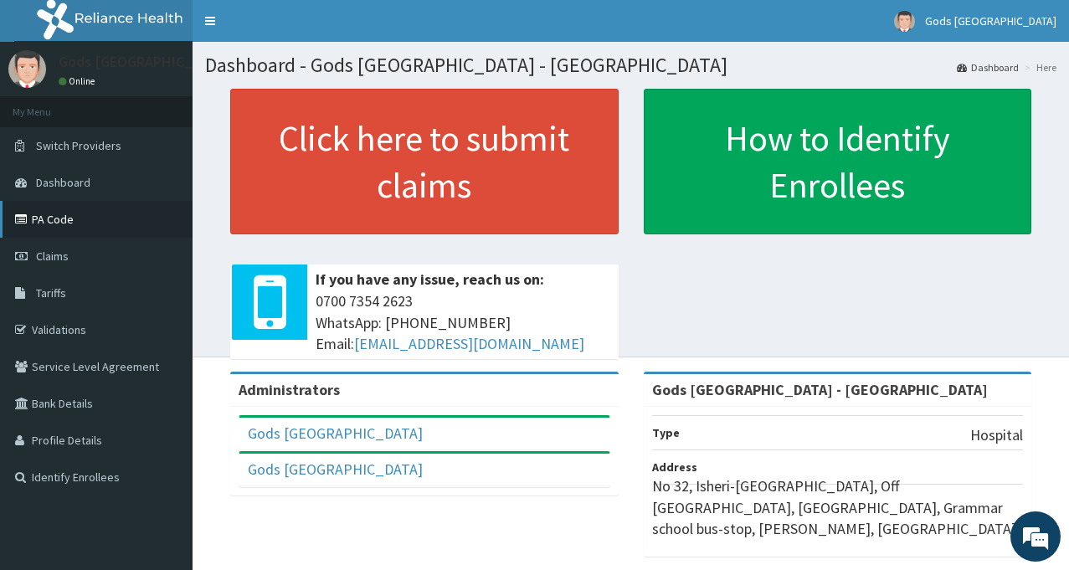
click at [70, 213] on link "PA Code" at bounding box center [96, 219] width 193 height 37
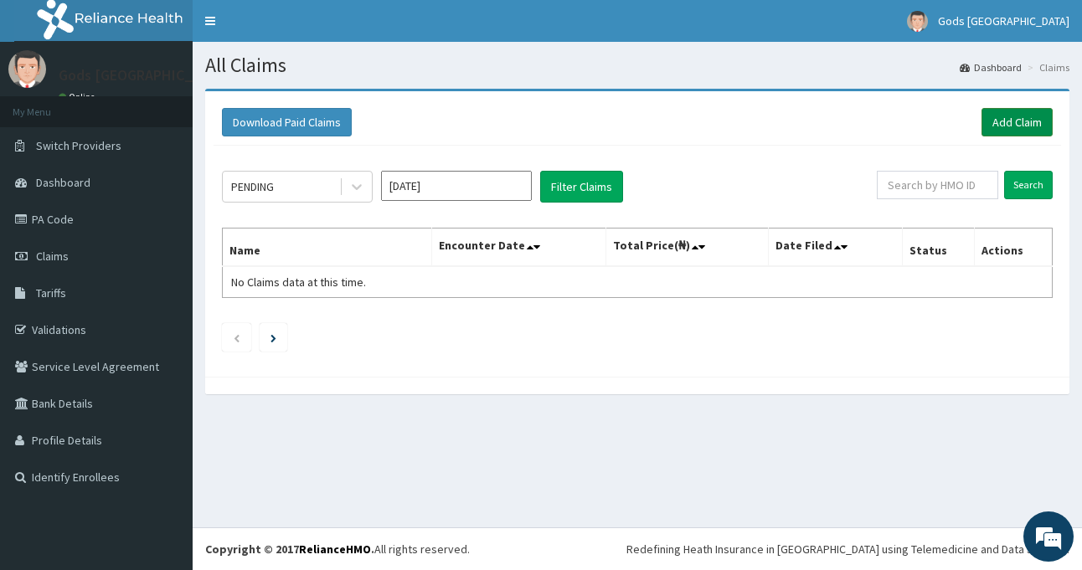
click at [1022, 116] on link "Add Claim" at bounding box center [1016, 122] width 71 height 28
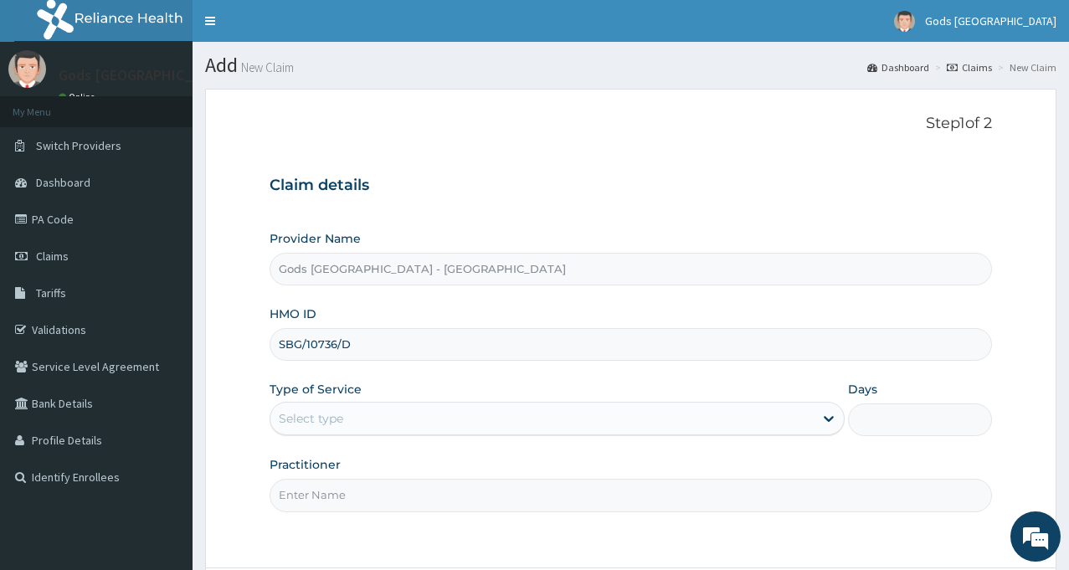
type input "SBG/10736/D"
click at [533, 419] on div "Select type" at bounding box center [541, 418] width 543 height 27
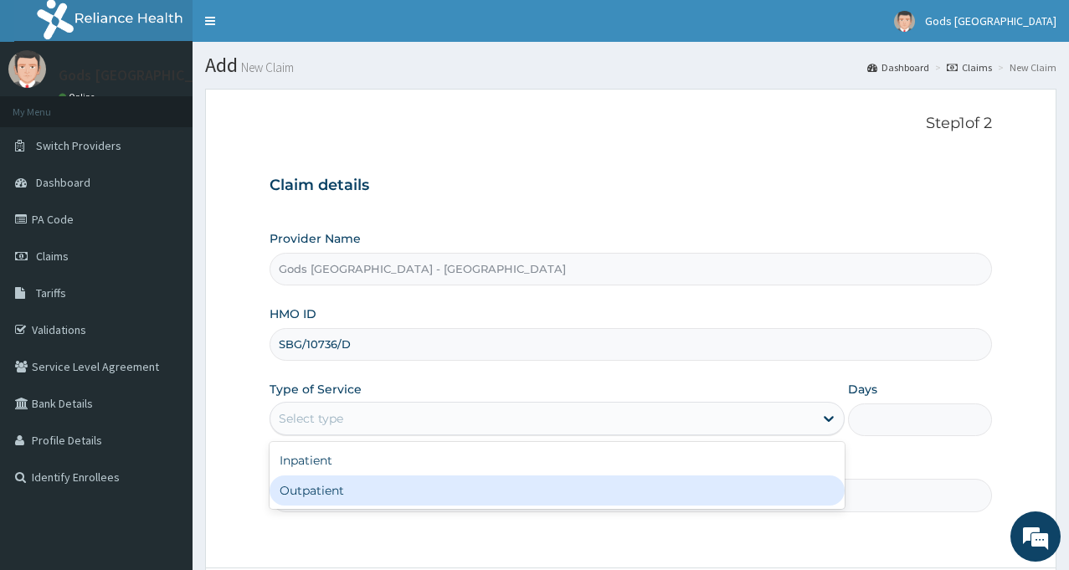
click at [422, 492] on div "Outpatient" at bounding box center [557, 490] width 575 height 30
type input "1"
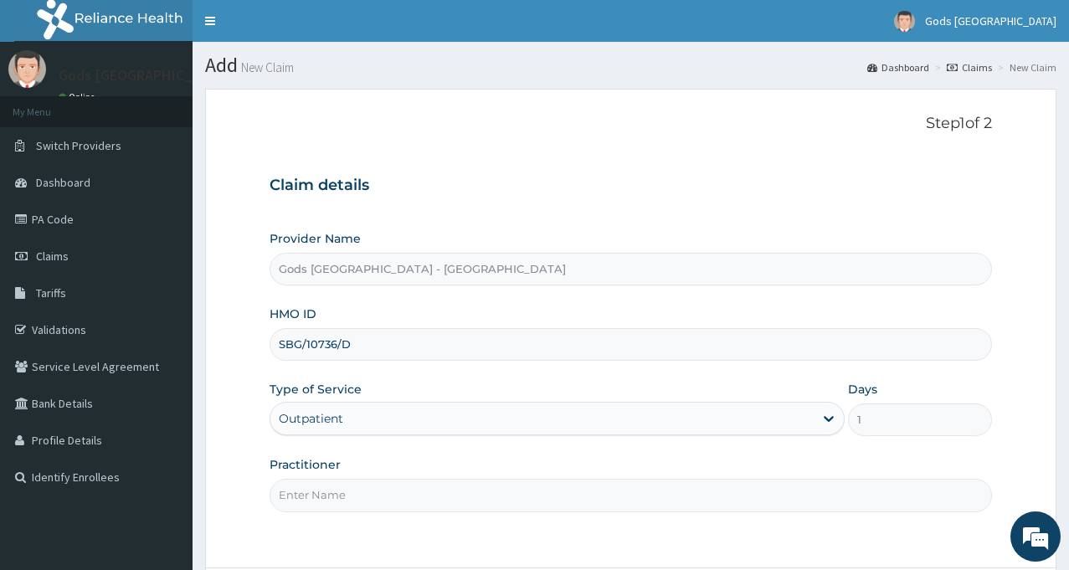
click at [418, 496] on input "Practitioner" at bounding box center [631, 495] width 722 height 33
type input "DR OPAFUNSO"
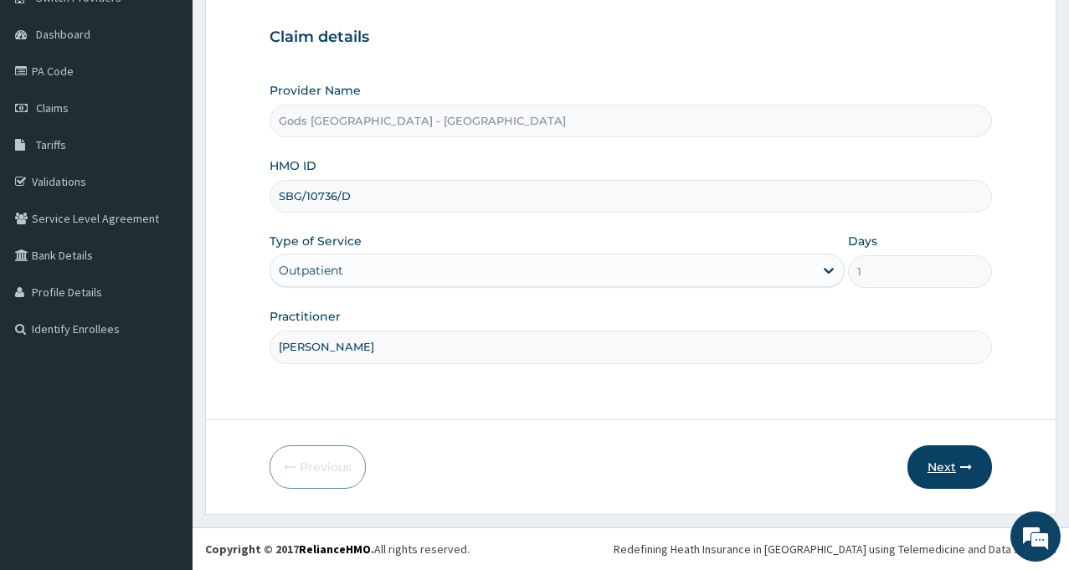
click at [935, 456] on button "Next" at bounding box center [949, 467] width 85 height 44
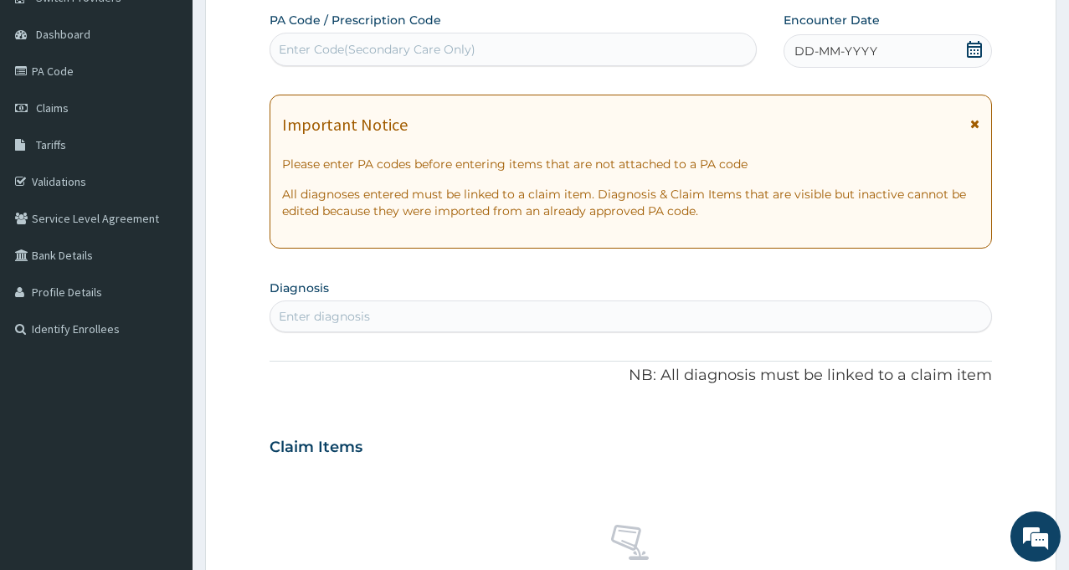
click at [552, 49] on div "Enter Code(Secondary Care Only)" at bounding box center [513, 49] width 486 height 27
type input "PA/ADC7CC"
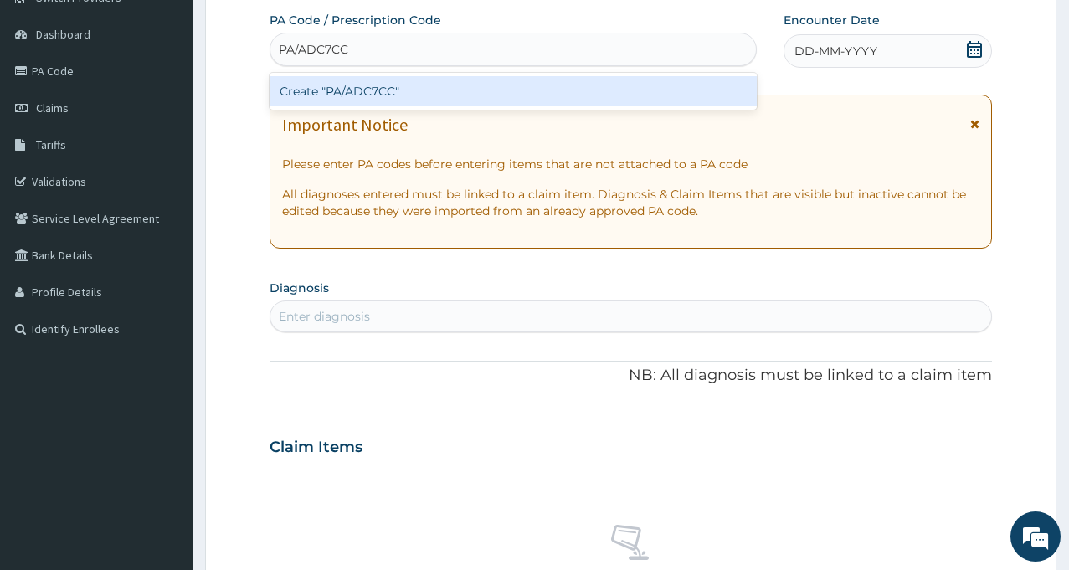
click at [373, 92] on div "Create "PA/ADC7CC"" at bounding box center [513, 91] width 487 height 30
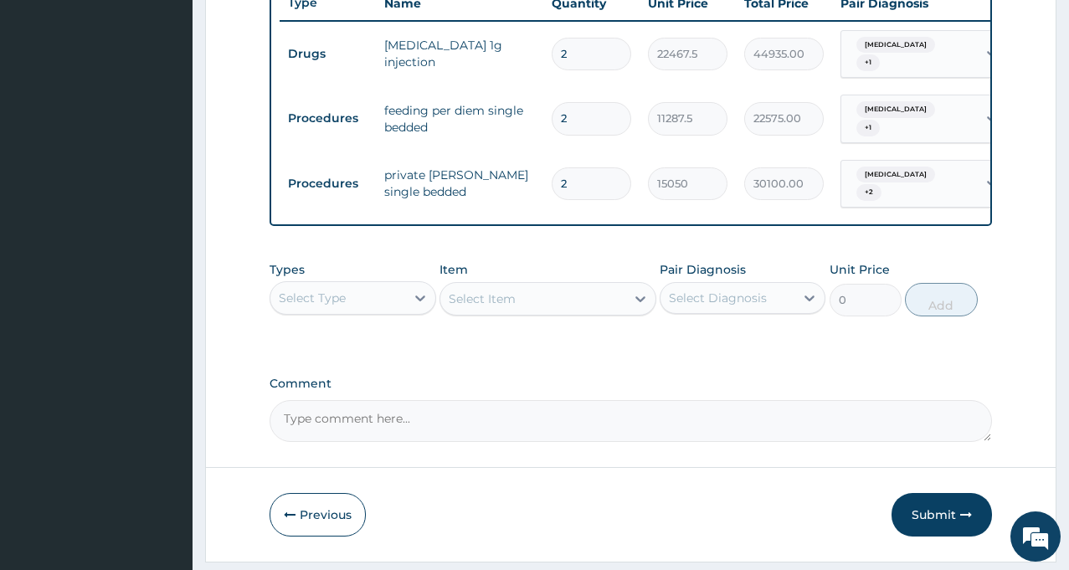
scroll to position [686, 0]
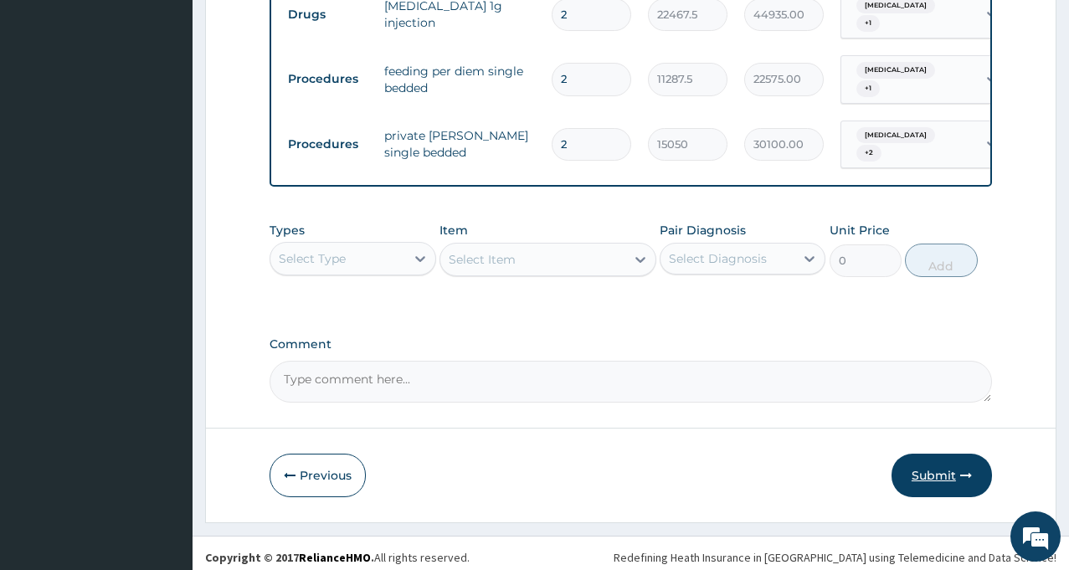
click at [921, 466] on button "Submit" at bounding box center [941, 476] width 100 height 44
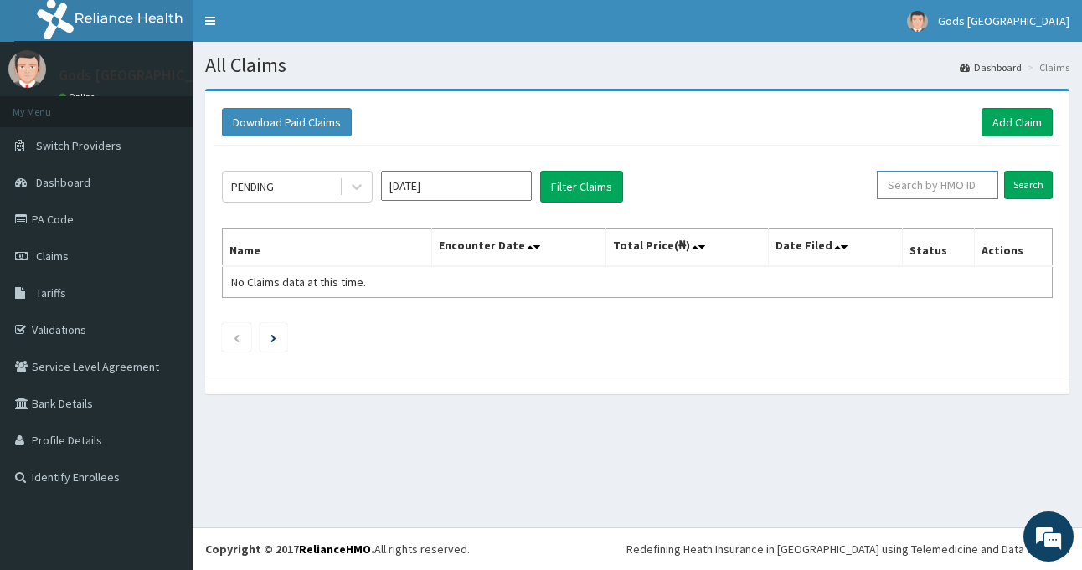
click at [931, 193] on input "text" at bounding box center [936, 185] width 121 height 28
click at [1028, 180] on input "Search" at bounding box center [1028, 185] width 49 height 28
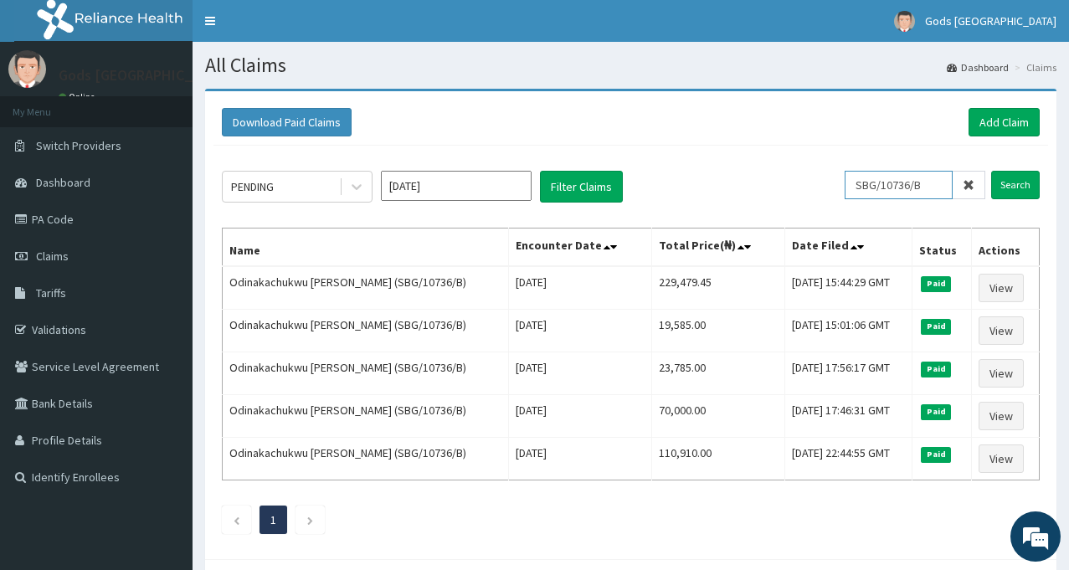
click at [946, 183] on input "SBG/10736/B" at bounding box center [899, 185] width 108 height 28
type input "SBG/10736/"
click at [1022, 183] on input "Search" at bounding box center [1015, 185] width 49 height 28
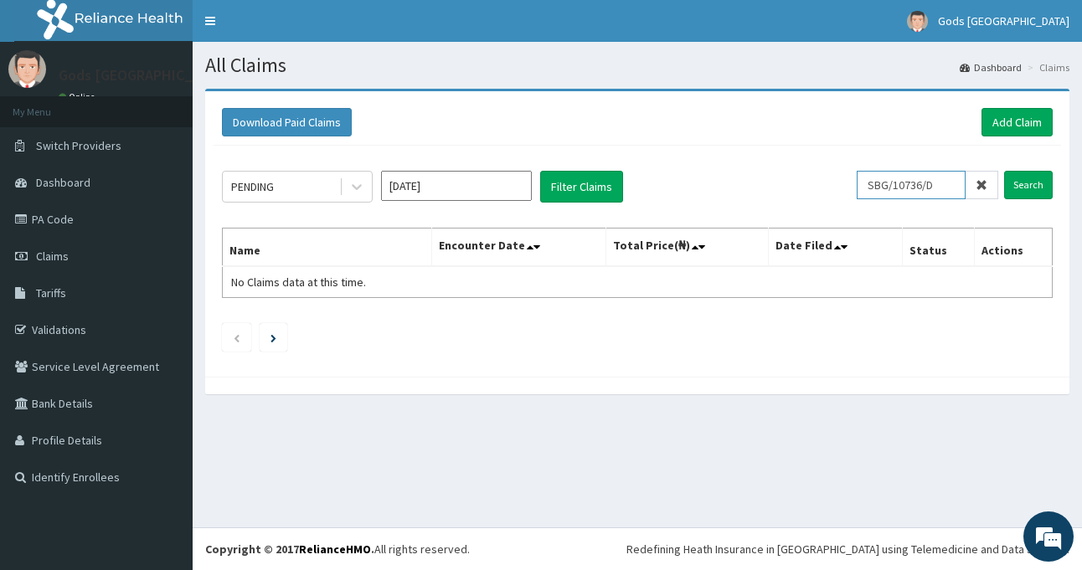
click at [960, 182] on input "SBG/10736/D" at bounding box center [910, 185] width 109 height 28
type input "SBG/10736"
click at [1022, 188] on input "Search" at bounding box center [1028, 185] width 49 height 28
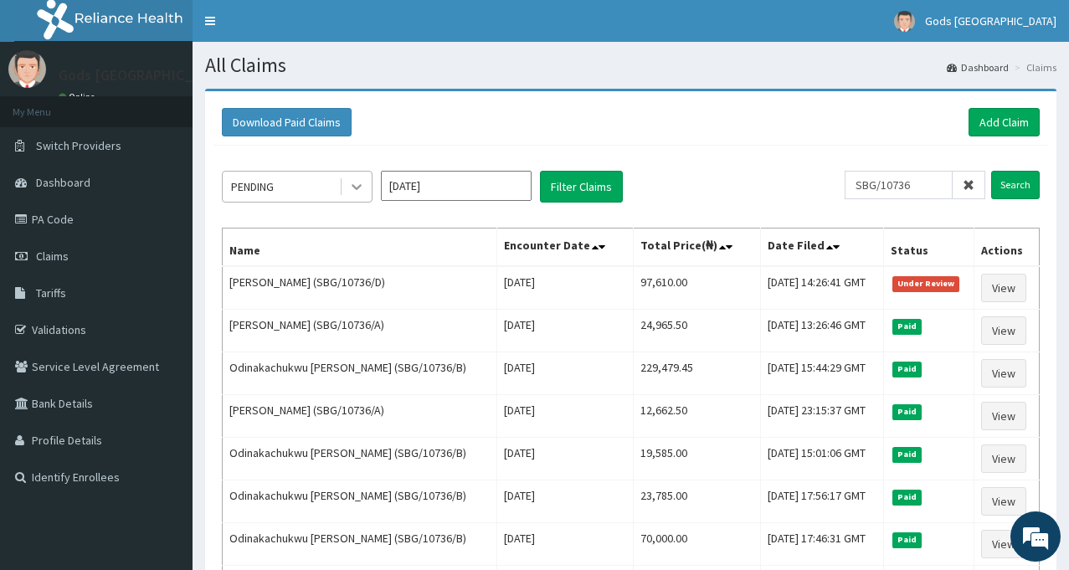
click at [354, 190] on icon at bounding box center [356, 186] width 17 height 17
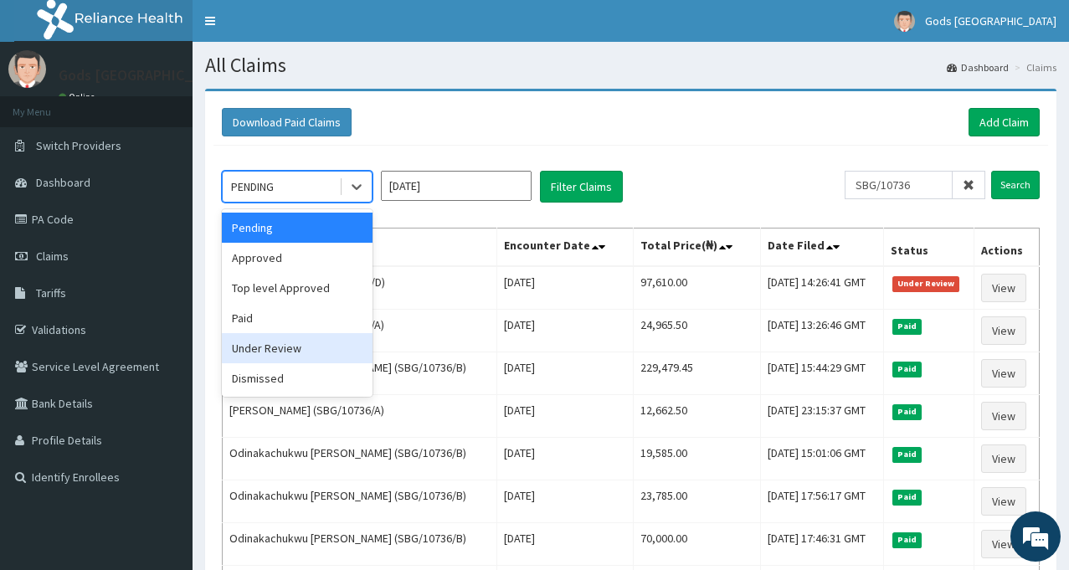
click at [279, 355] on div "Under Review" at bounding box center [297, 348] width 151 height 30
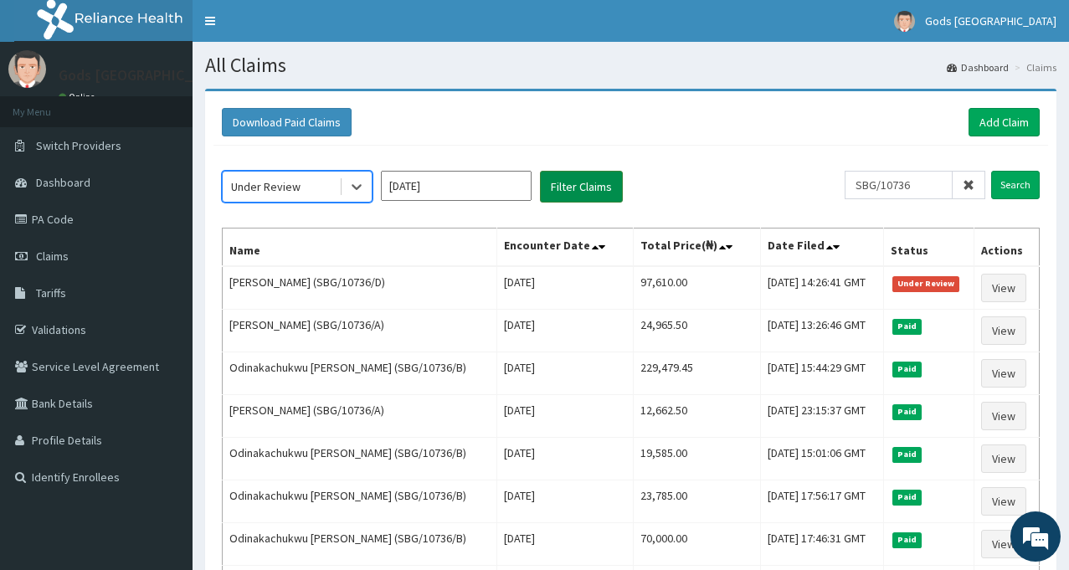
click at [583, 182] on button "Filter Claims" at bounding box center [581, 187] width 83 height 32
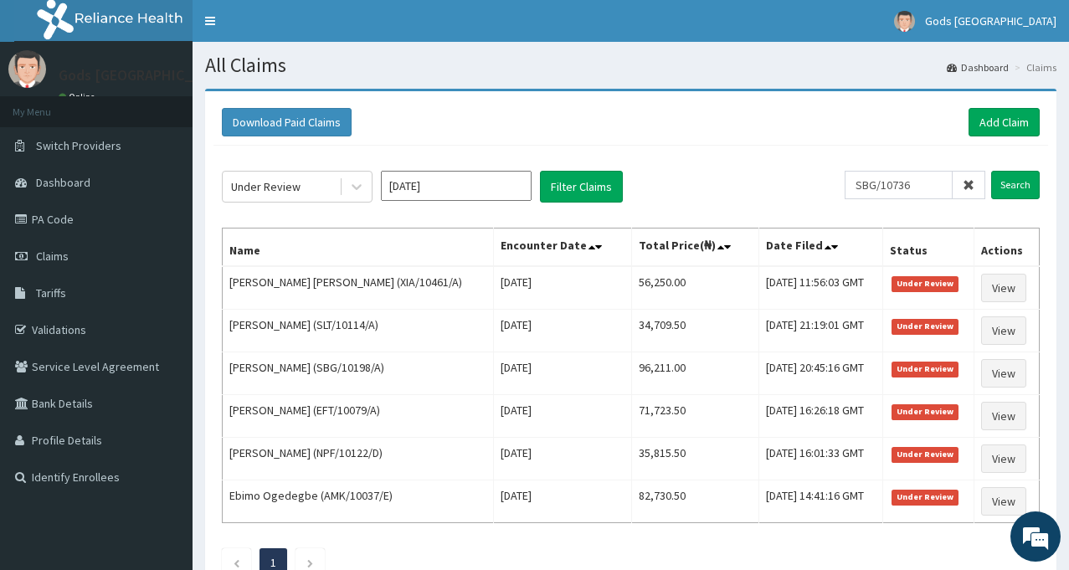
click at [469, 196] on input "[DATE]" at bounding box center [456, 186] width 151 height 30
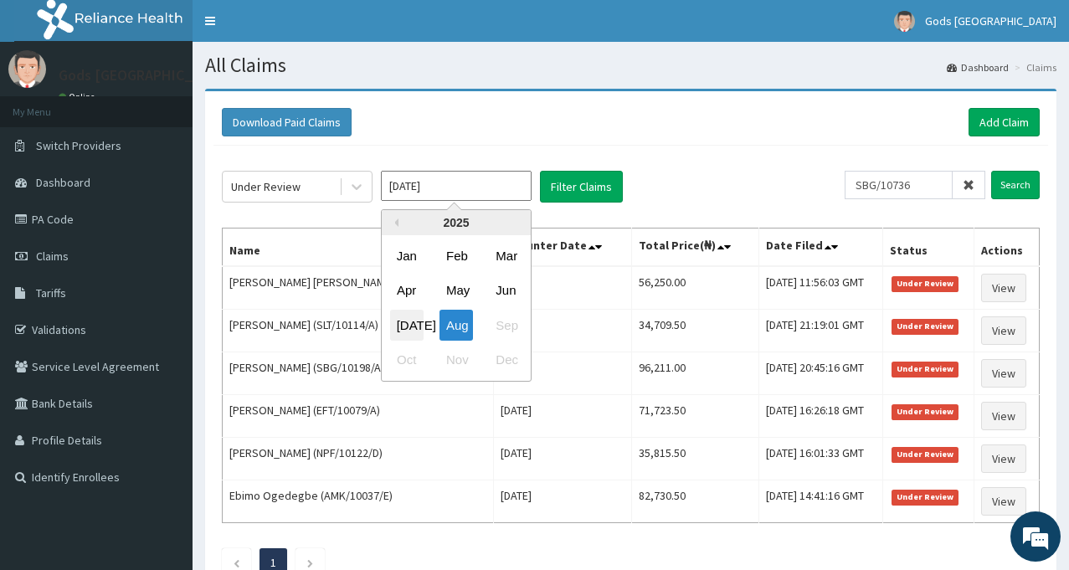
click at [409, 322] on div "[DATE]" at bounding box center [406, 325] width 33 height 31
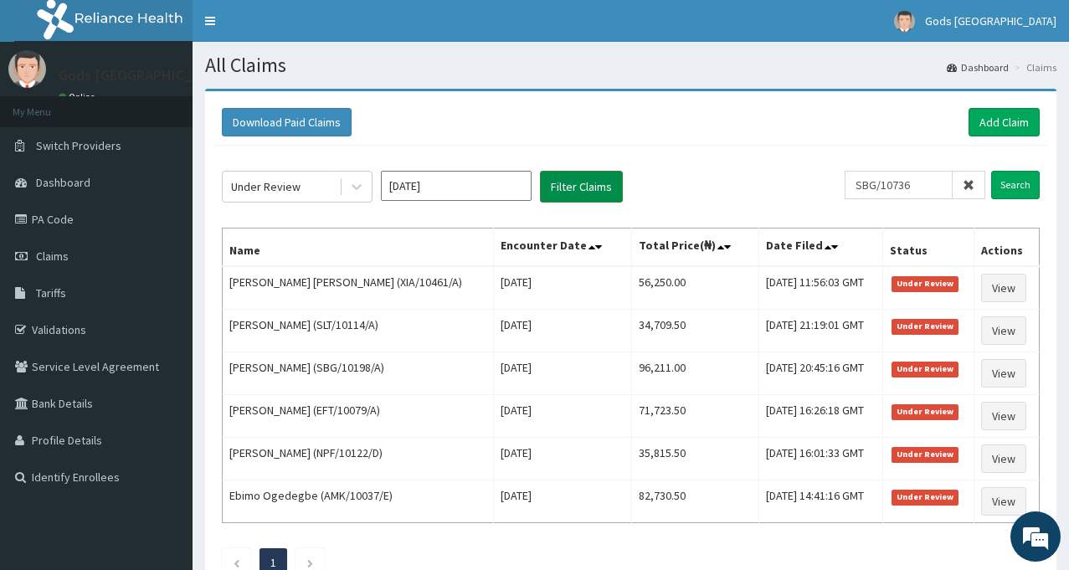
click at [581, 190] on button "Filter Claims" at bounding box center [581, 187] width 83 height 32
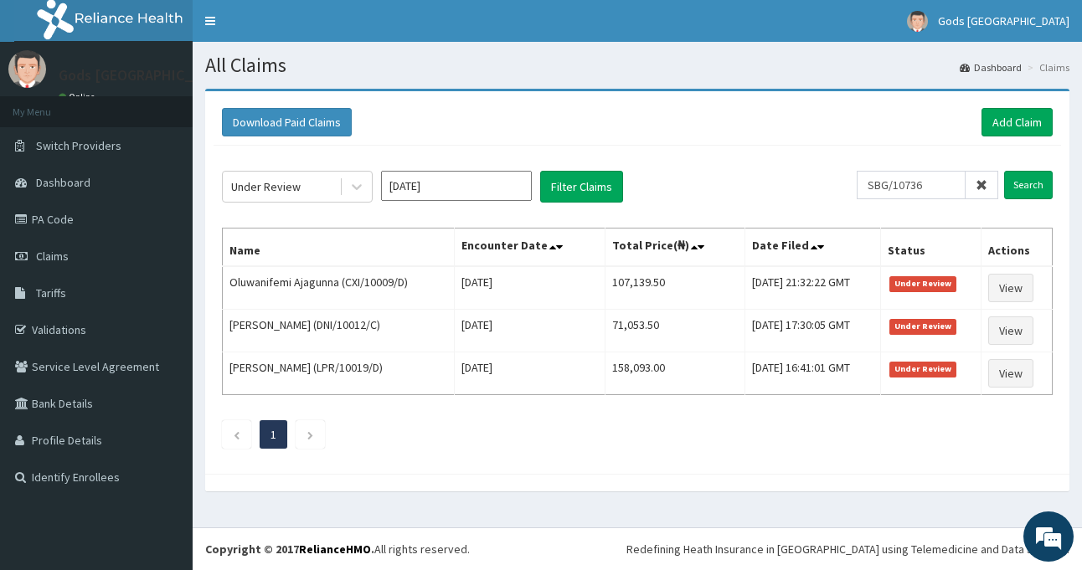
click at [457, 182] on input "Jul 2025" at bounding box center [456, 186] width 151 height 30
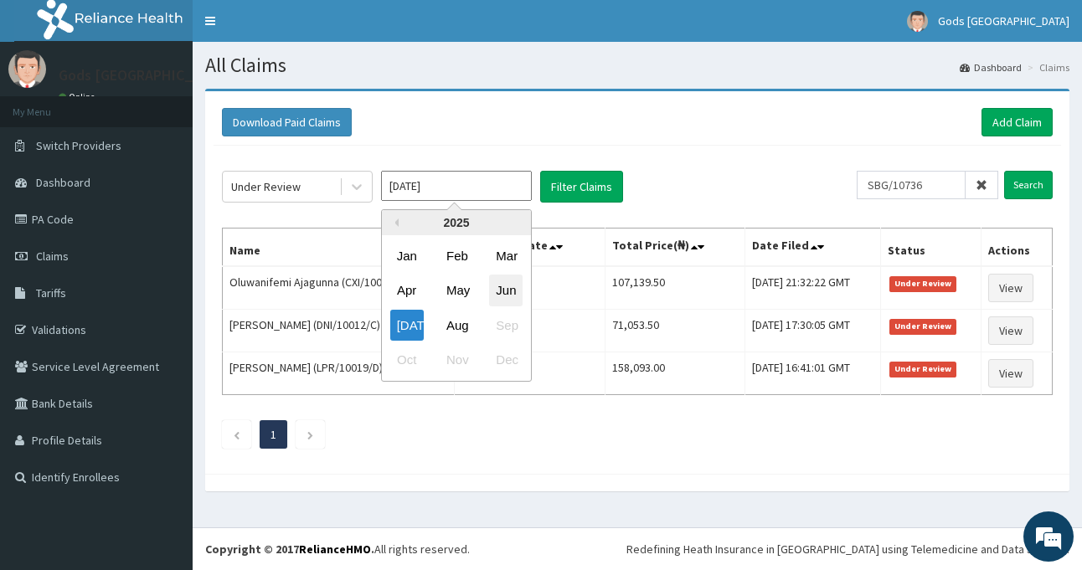
click at [506, 291] on div "Jun" at bounding box center [505, 290] width 33 height 31
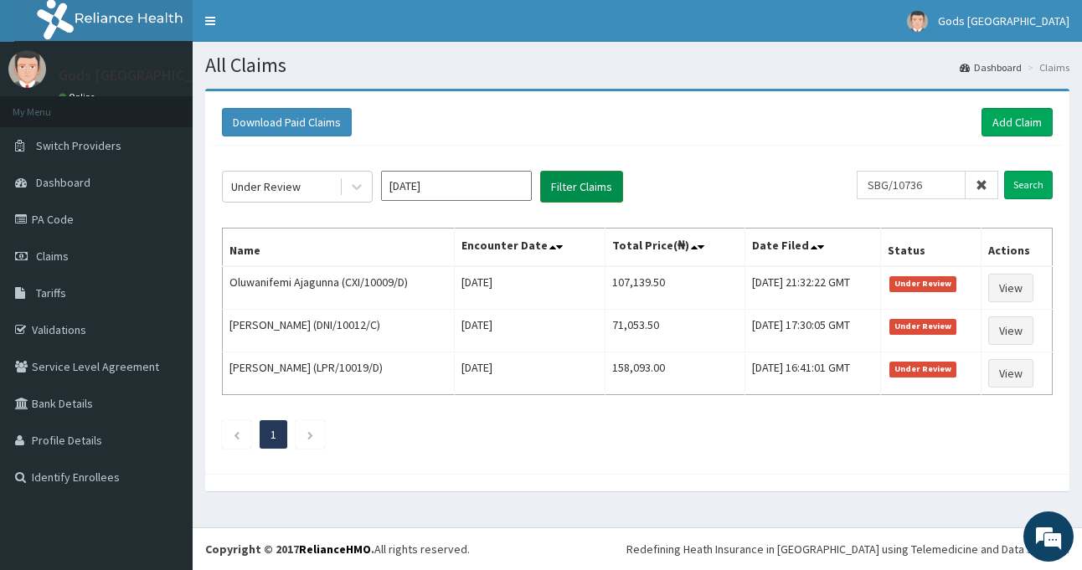
click at [589, 190] on button "Filter Claims" at bounding box center [581, 187] width 83 height 32
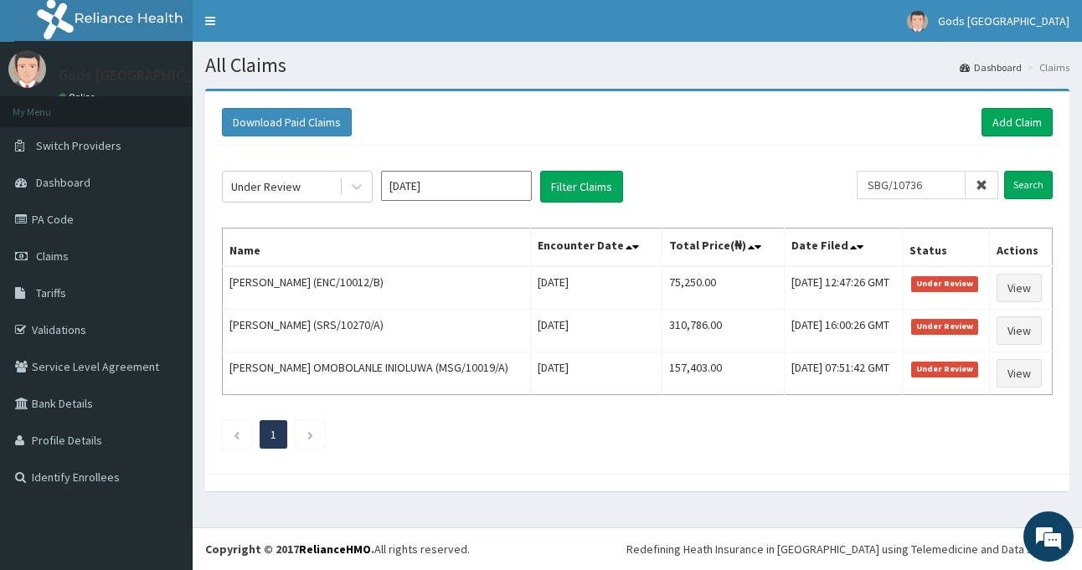
click at [471, 190] on input "Jun 2025" at bounding box center [456, 186] width 151 height 30
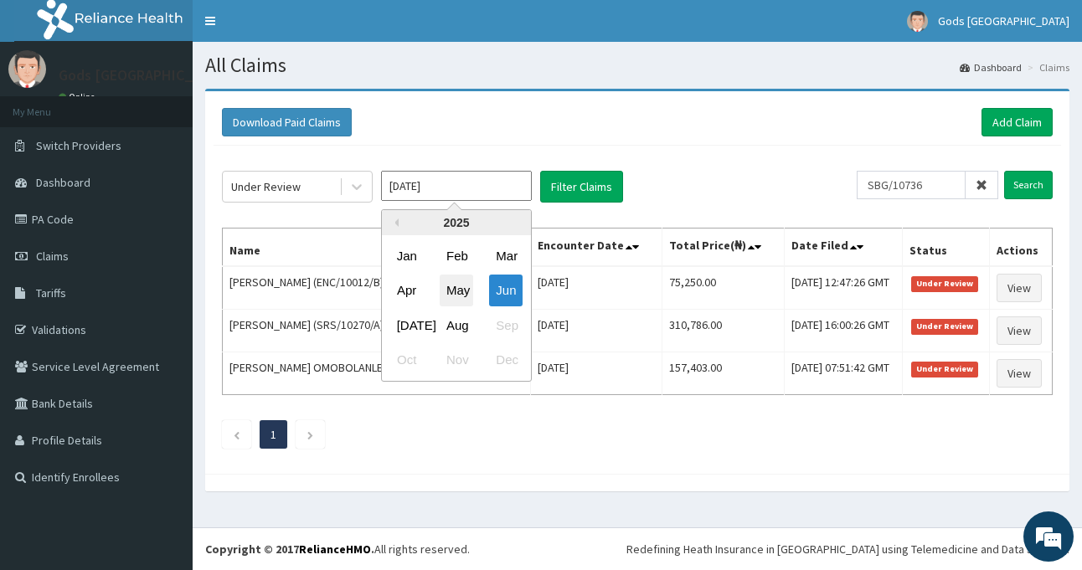
click at [455, 291] on div "May" at bounding box center [455, 290] width 33 height 31
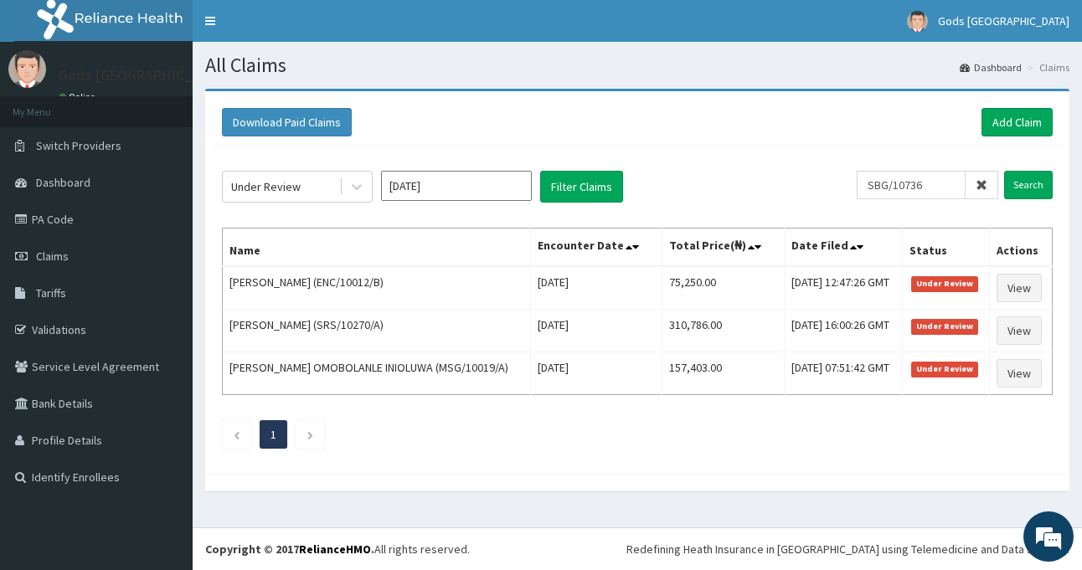
click at [480, 181] on input "May 2025" at bounding box center [456, 186] width 151 height 30
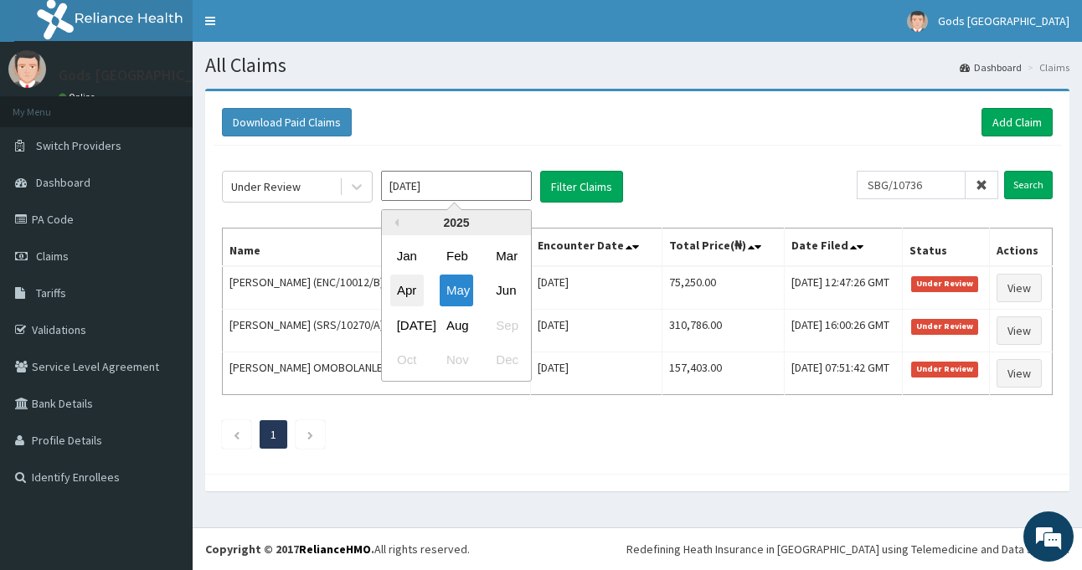
click at [405, 290] on div "Apr" at bounding box center [406, 290] width 33 height 31
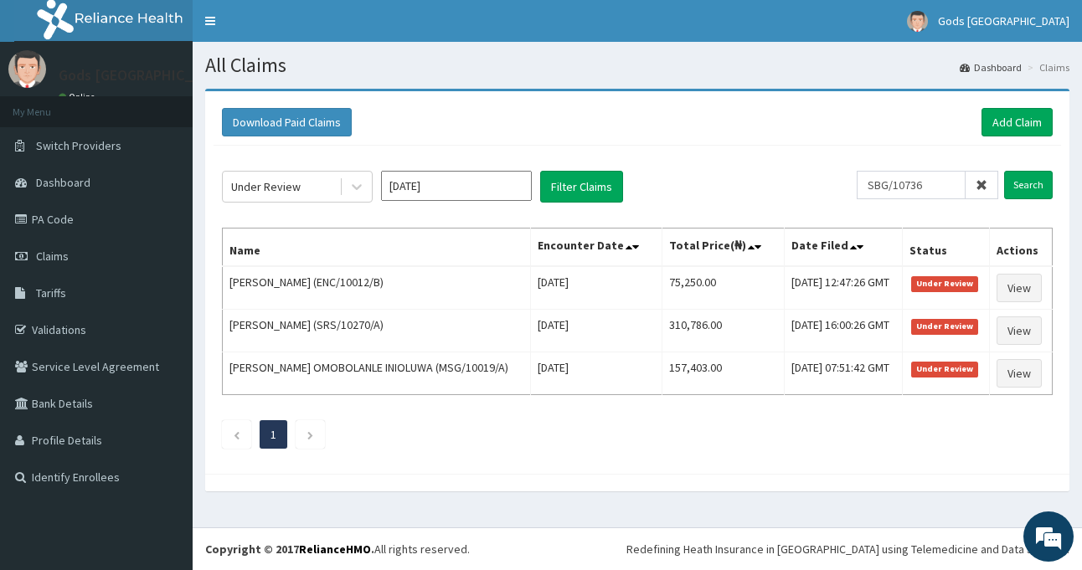
click at [491, 192] on input "Apr 2025" at bounding box center [456, 186] width 151 height 30
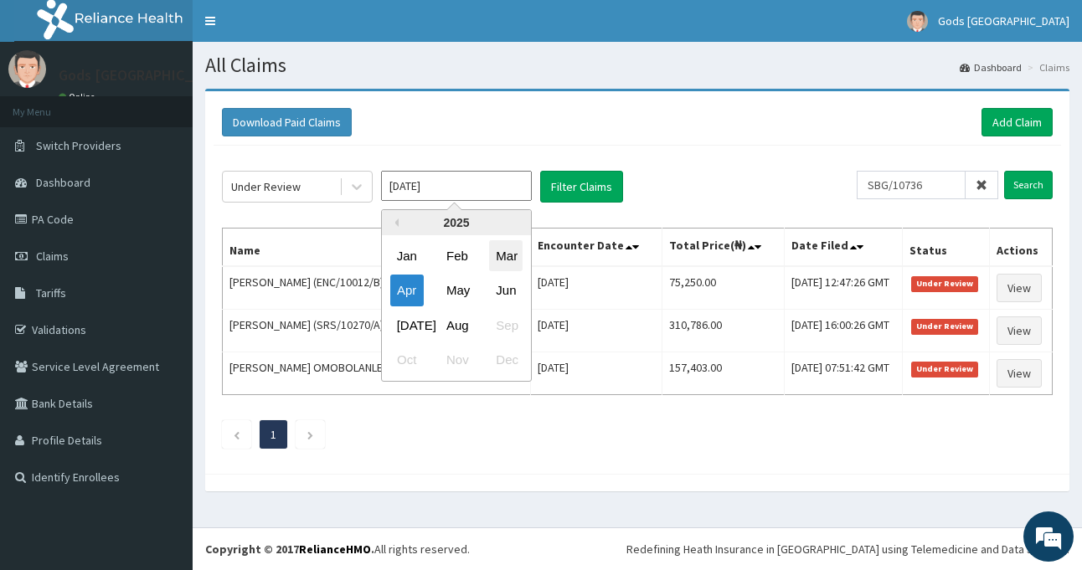
click at [509, 250] on div "Mar" at bounding box center [505, 255] width 33 height 31
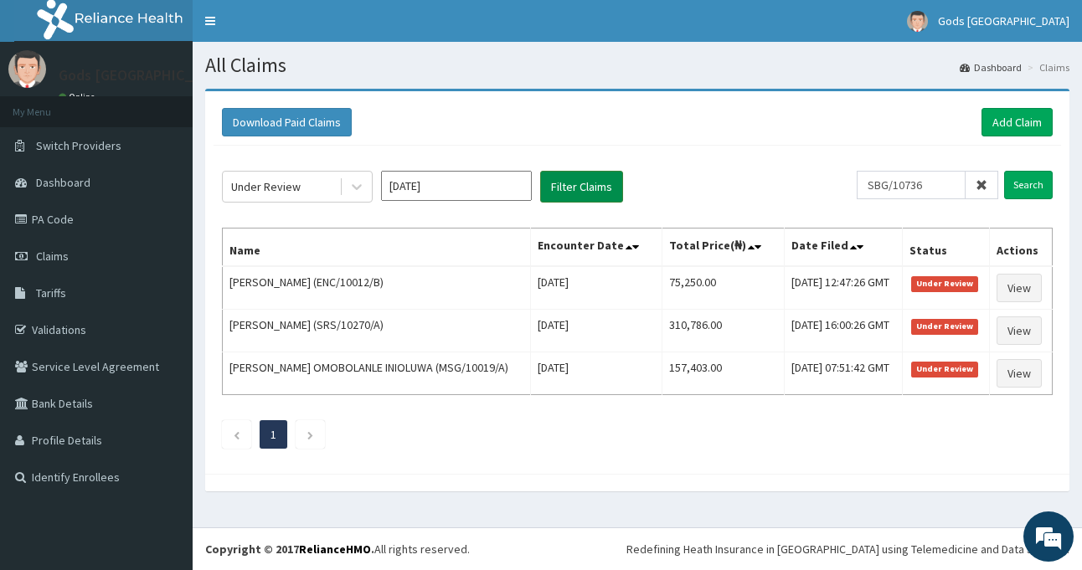
click at [585, 185] on button "Filter Claims" at bounding box center [581, 187] width 83 height 32
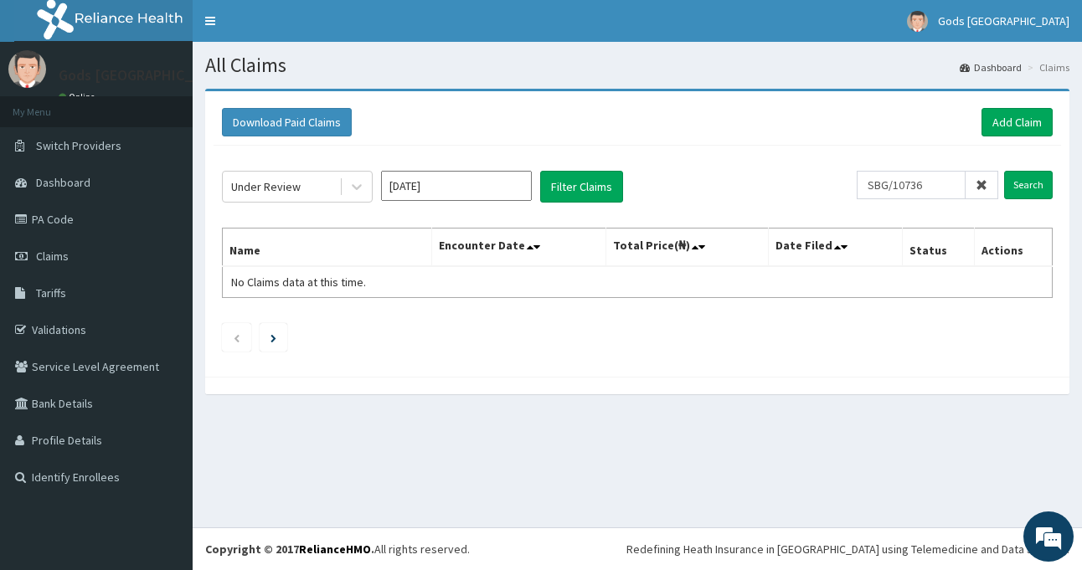
click at [490, 190] on input "Mar 2025" at bounding box center [456, 186] width 151 height 30
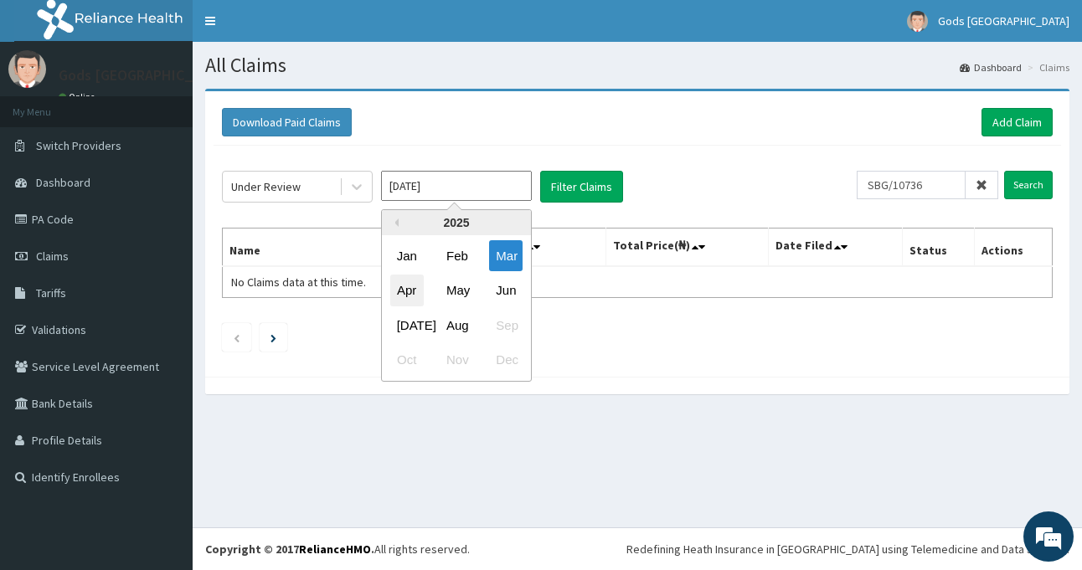
click at [409, 290] on div "Apr" at bounding box center [406, 290] width 33 height 31
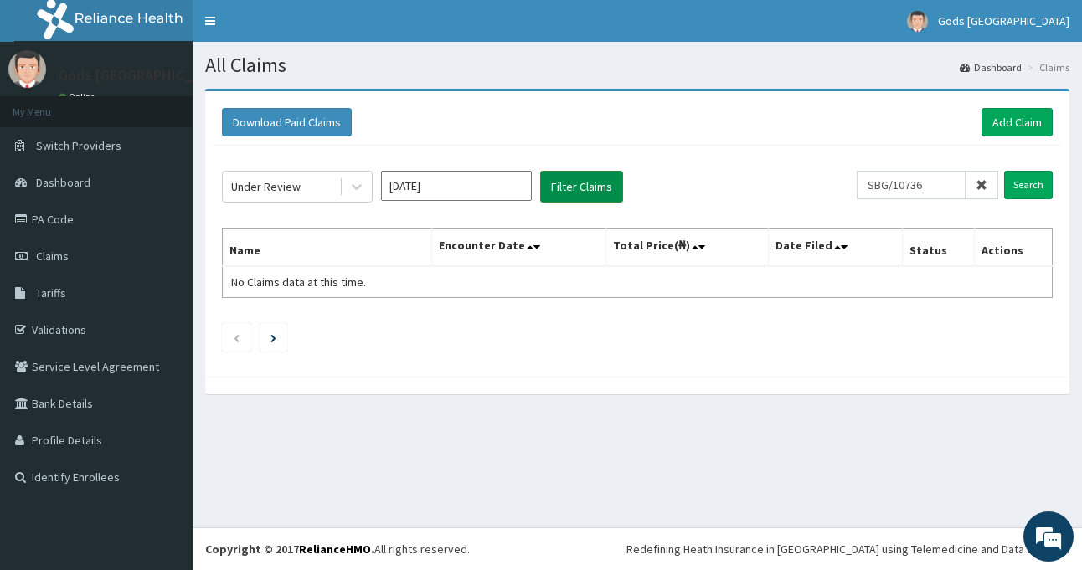
click at [575, 179] on button "Filter Claims" at bounding box center [581, 187] width 83 height 32
click at [496, 181] on input "Apr 2025" at bounding box center [456, 186] width 151 height 30
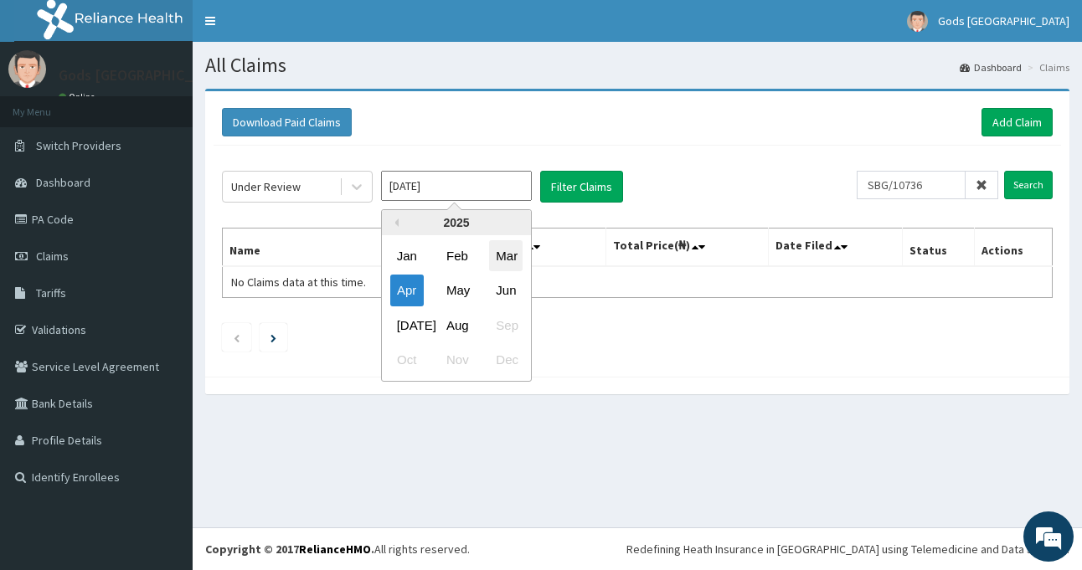
click at [514, 266] on div "Mar" at bounding box center [505, 255] width 33 height 31
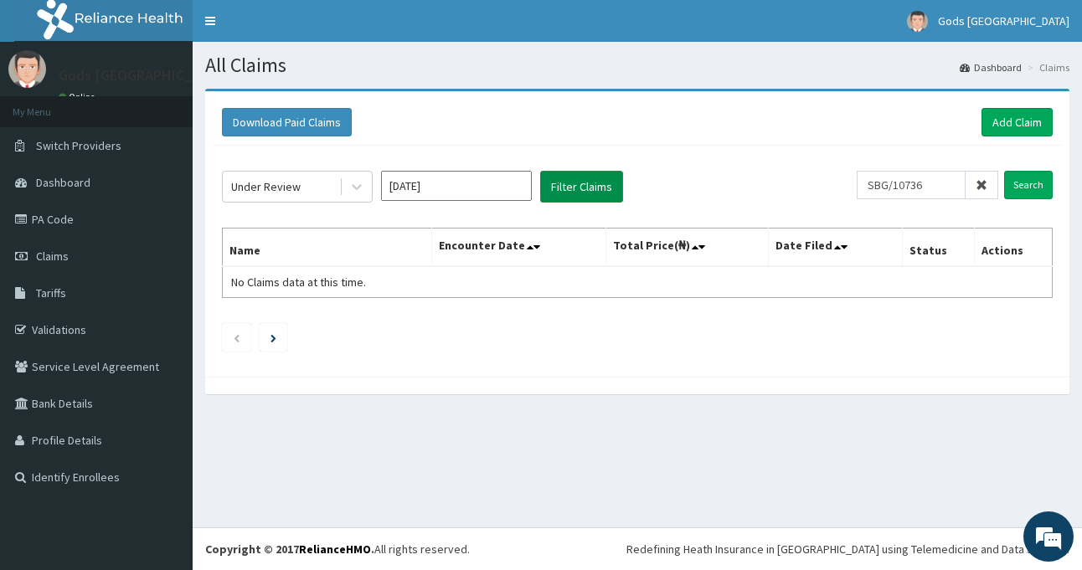
click at [600, 195] on button "Filter Claims" at bounding box center [581, 187] width 83 height 32
click at [571, 183] on button "Filter Claims" at bounding box center [581, 187] width 83 height 32
click at [469, 194] on input "Mar 2025" at bounding box center [456, 186] width 151 height 30
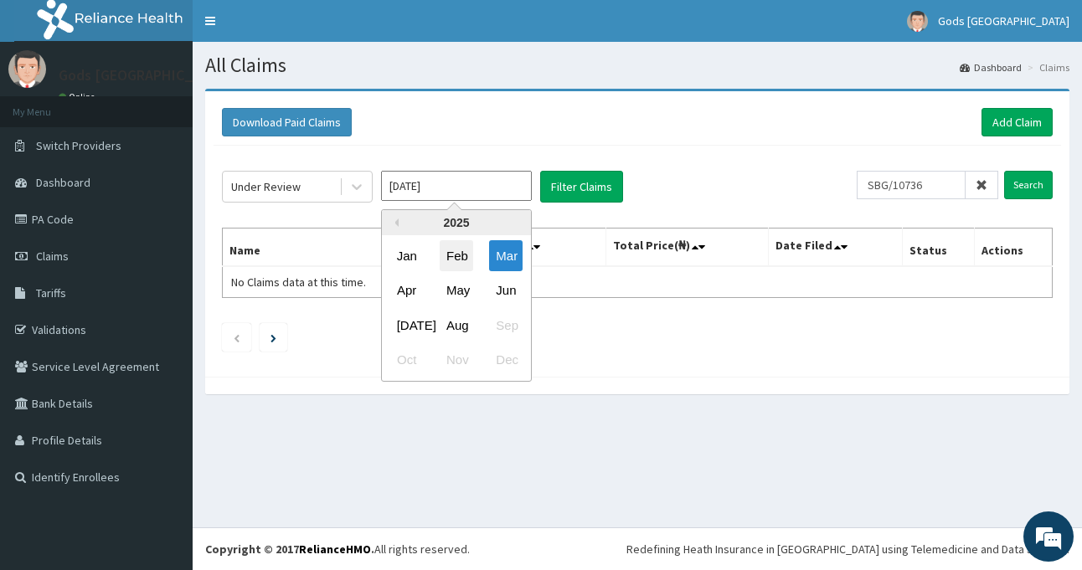
click at [453, 268] on div "Feb" at bounding box center [455, 255] width 33 height 31
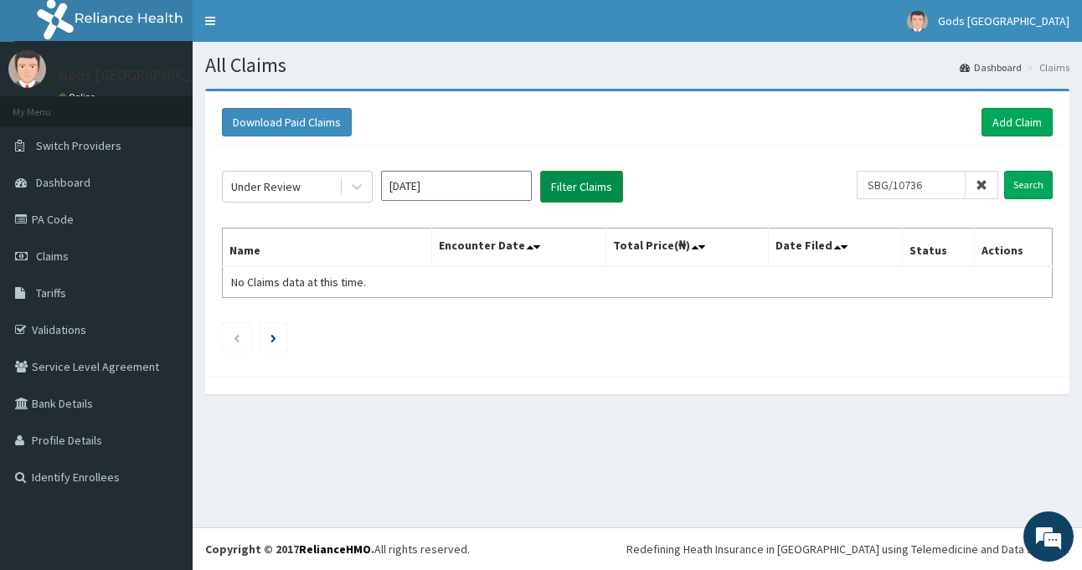
click at [587, 187] on button "Filter Claims" at bounding box center [581, 187] width 83 height 32
click at [487, 190] on input "Feb 2025" at bounding box center [456, 186] width 151 height 30
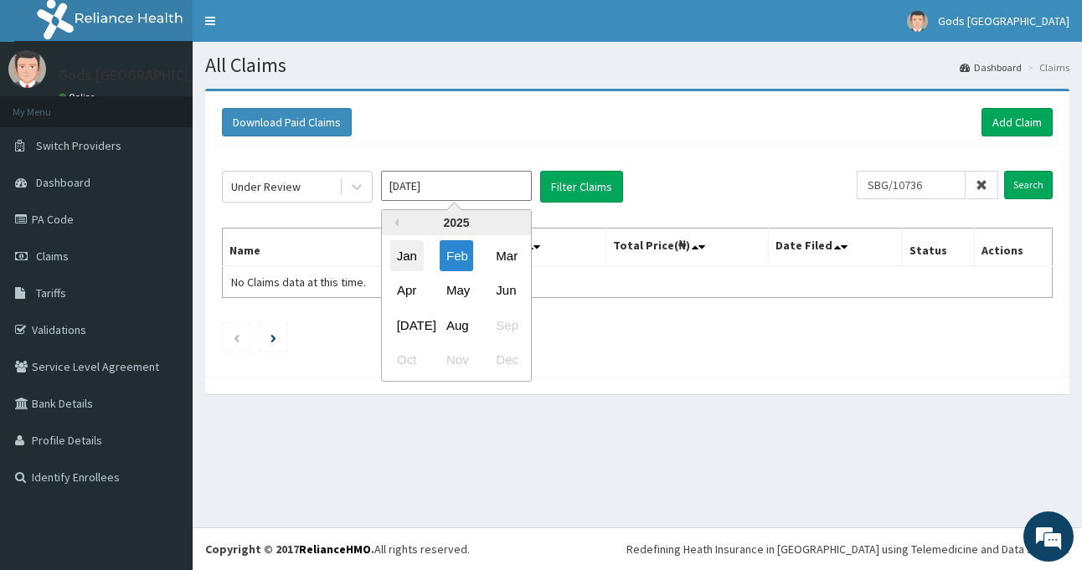
click at [407, 253] on div "Jan" at bounding box center [406, 255] width 33 height 31
type input "Jan 2025"
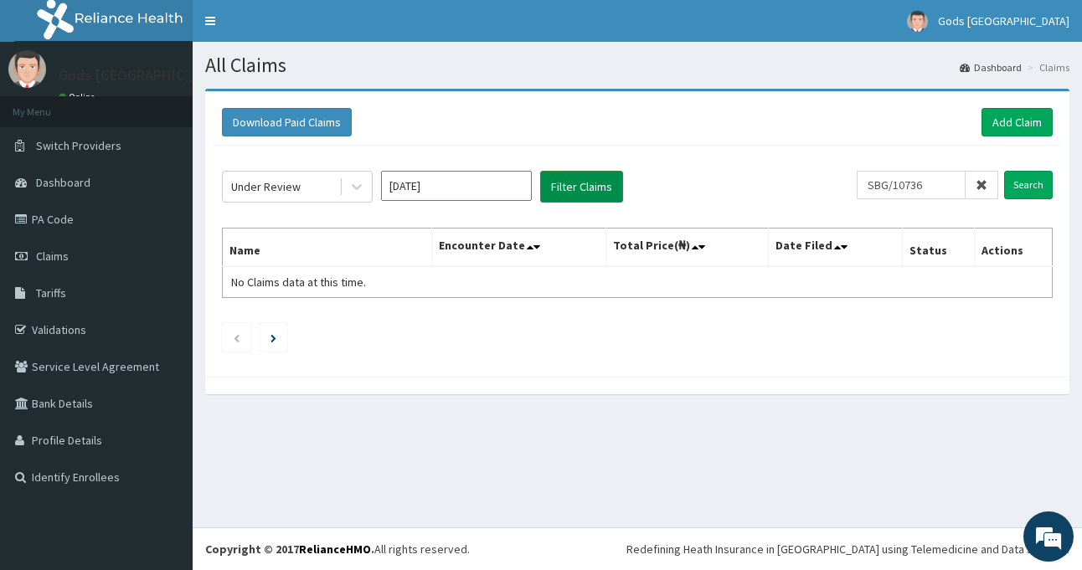
click at [571, 198] on button "Filter Claims" at bounding box center [581, 187] width 83 height 32
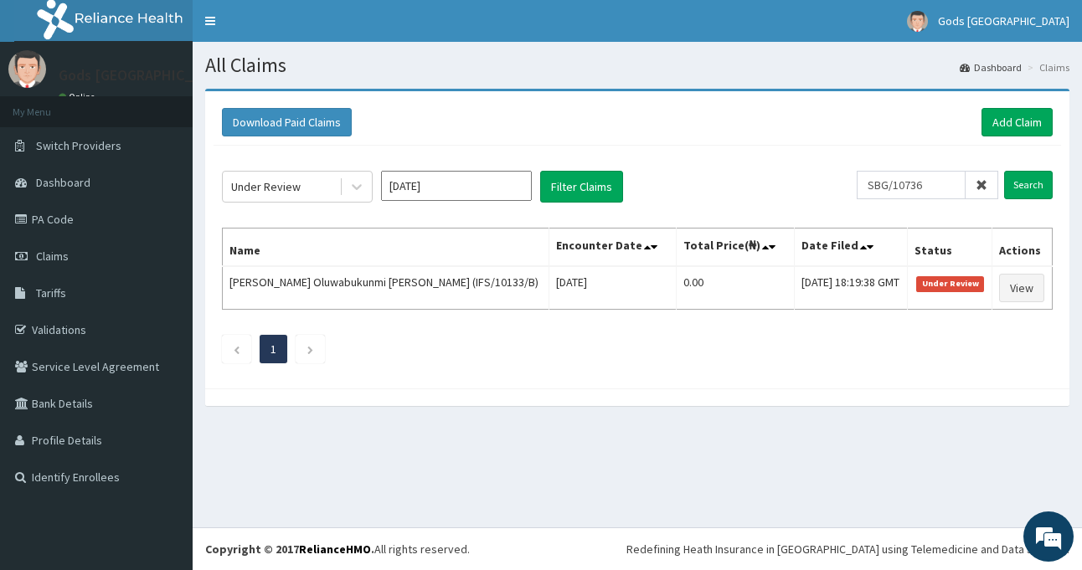
click at [709, 174] on div "Under Review Jan 2025 Filter Claims" at bounding box center [539, 187] width 635 height 32
click at [44, 222] on link "PA Code" at bounding box center [96, 219] width 193 height 37
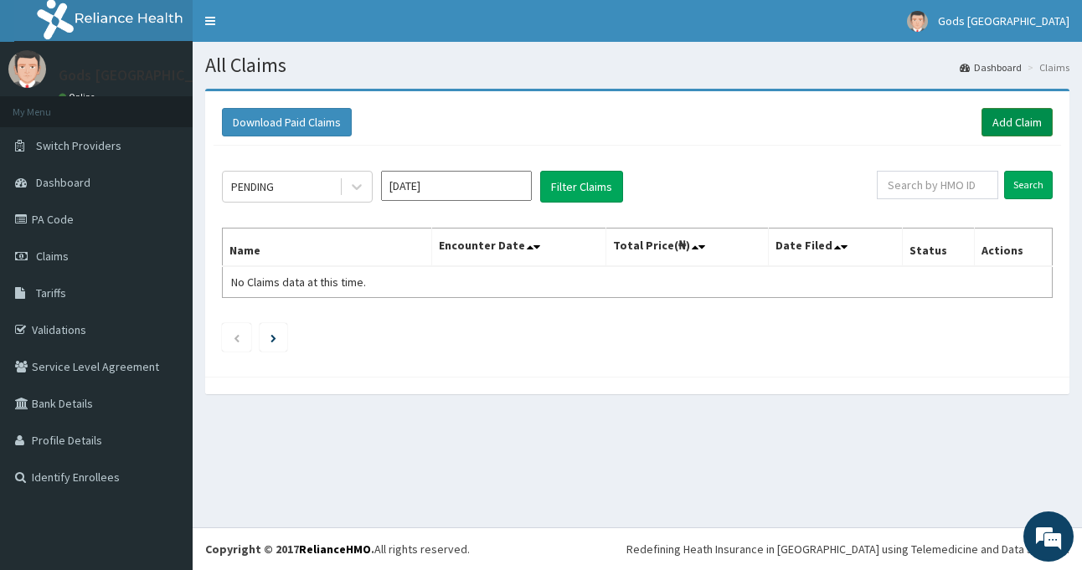
click at [1004, 130] on link "Add Claim" at bounding box center [1016, 122] width 71 height 28
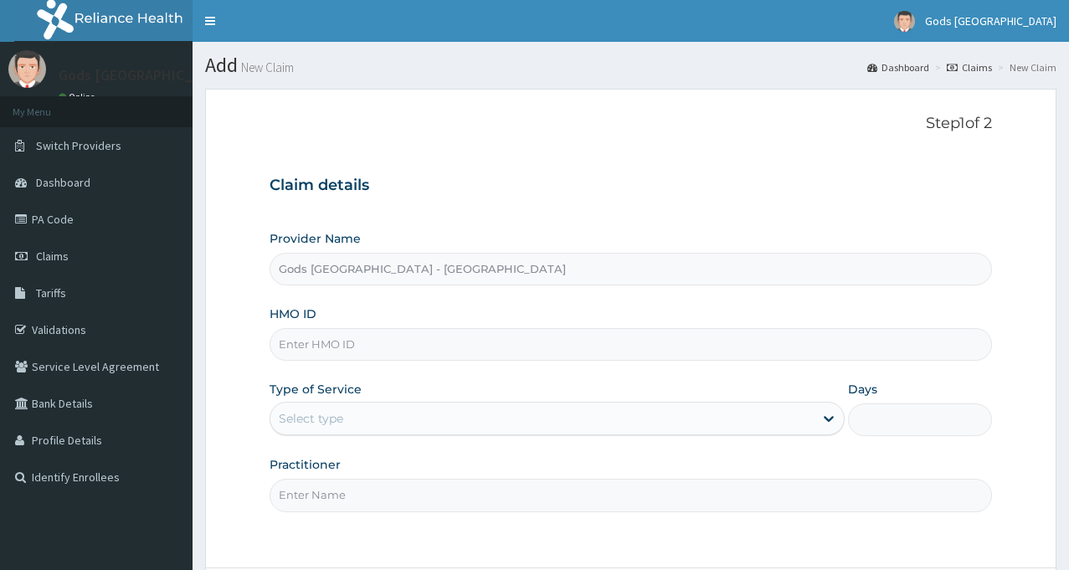
drag, startPoint x: 0, startPoint y: 0, endPoint x: 476, endPoint y: 333, distance: 581.3
click at [476, 333] on input "HMO ID" at bounding box center [631, 344] width 722 height 33
type input "SBG/10736/B"
click at [557, 404] on div "Select type" at bounding box center [557, 418] width 575 height 33
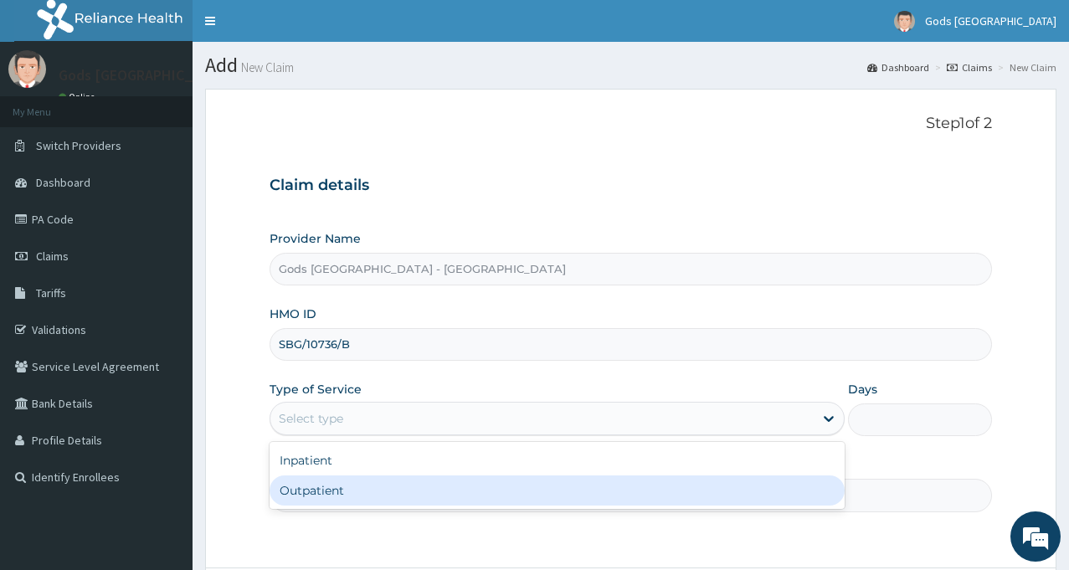
click at [408, 489] on div "Outpatient" at bounding box center [557, 490] width 575 height 30
type input "1"
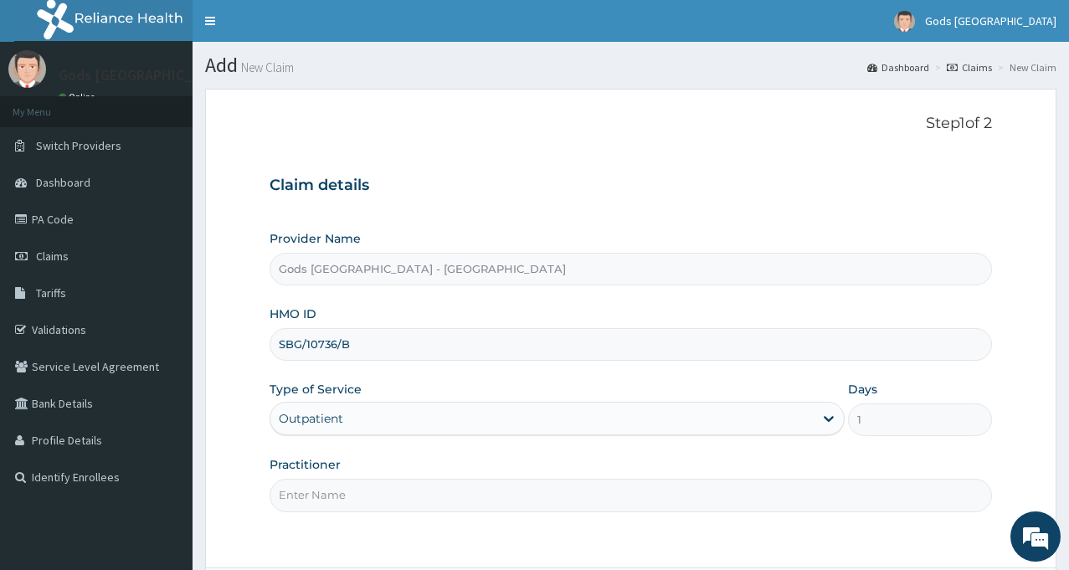
click at [401, 494] on input "Practitioner" at bounding box center [631, 495] width 722 height 33
type input "DR OPAFUNSO"
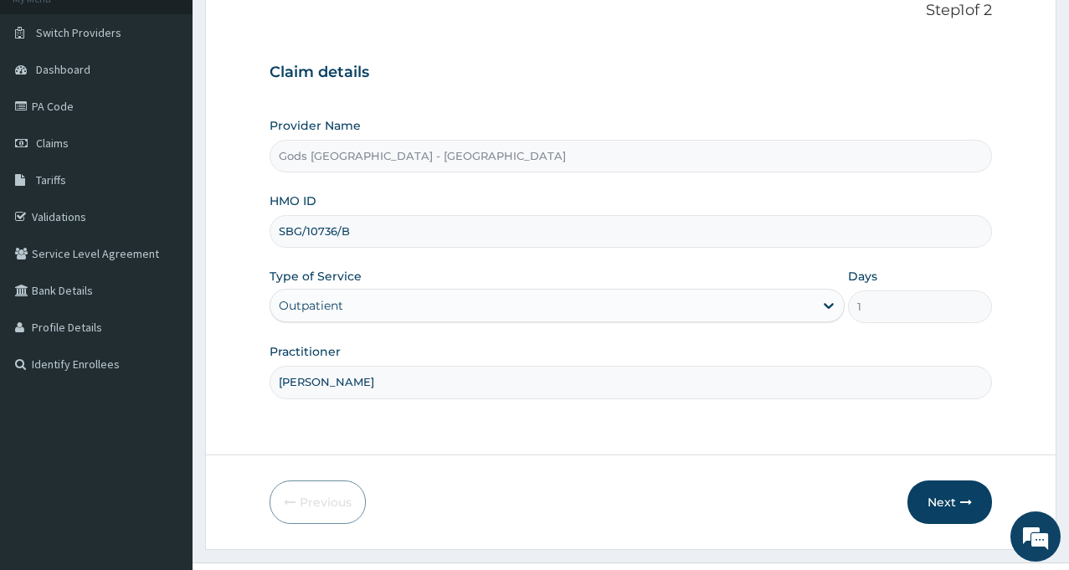
scroll to position [148, 0]
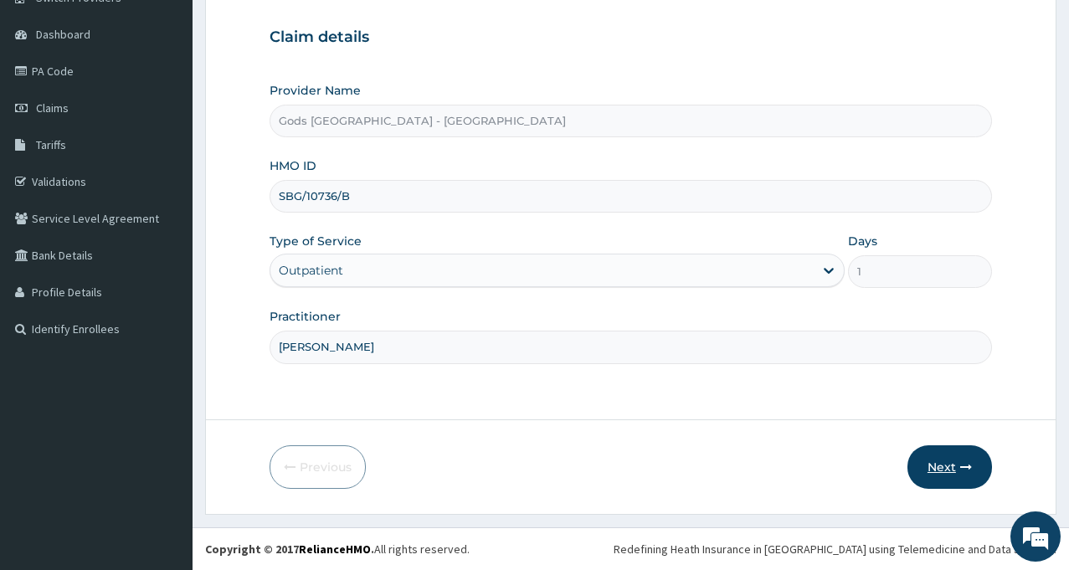
click at [957, 470] on button "Next" at bounding box center [949, 467] width 85 height 44
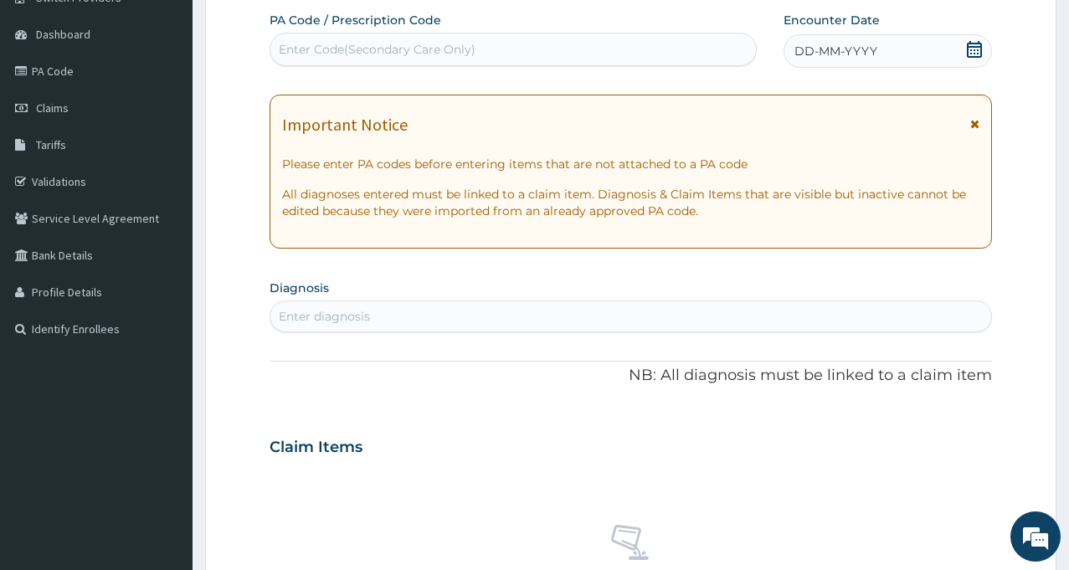
click at [615, 37] on div "Enter Code(Secondary Care Only)" at bounding box center [513, 49] width 486 height 27
type input "PA/6FF347"
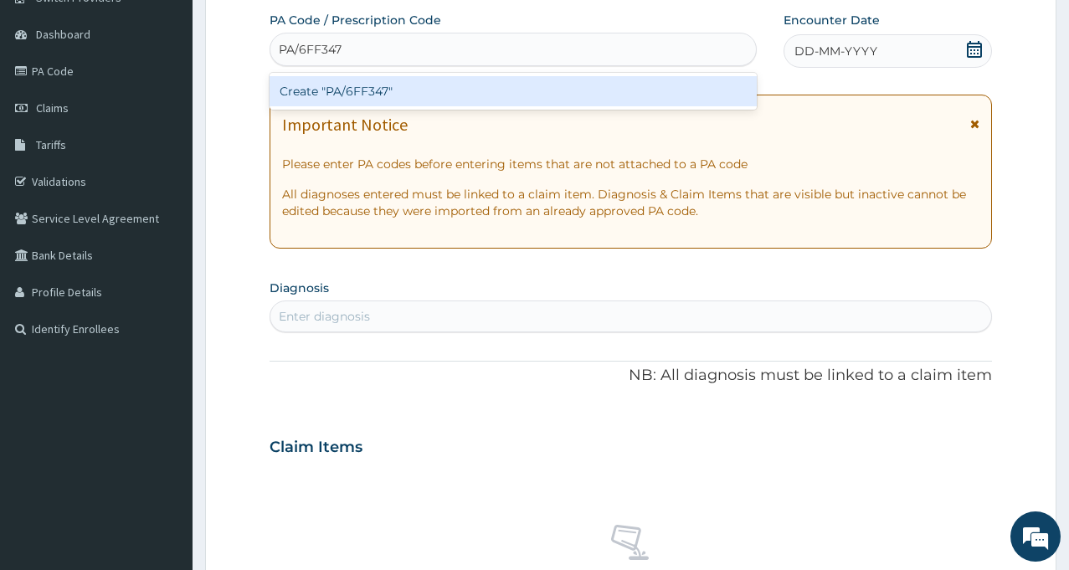
click at [383, 88] on div "Create "PA/6FF347"" at bounding box center [513, 91] width 487 height 30
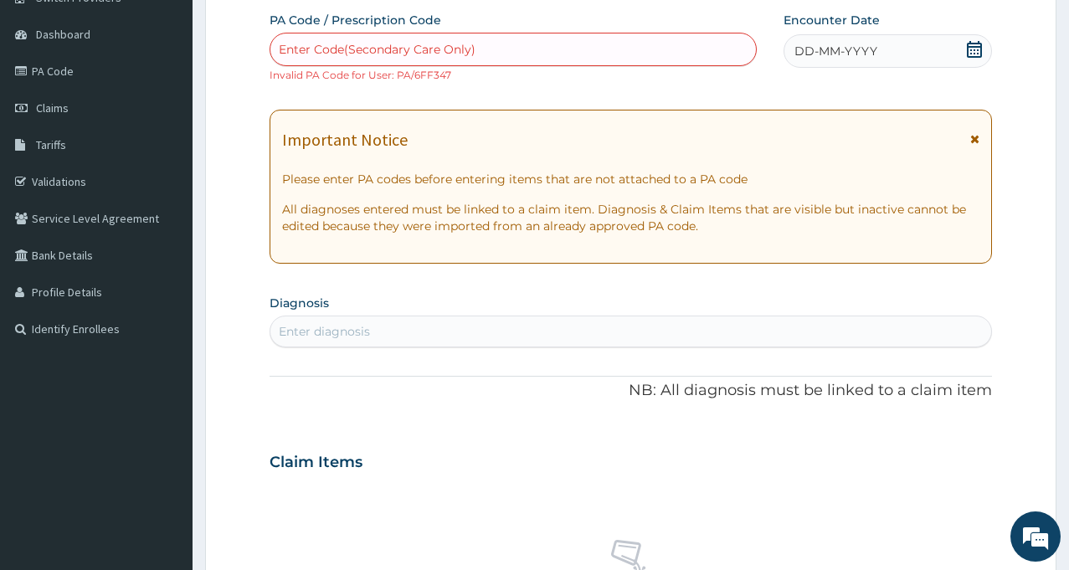
scroll to position [646, 0]
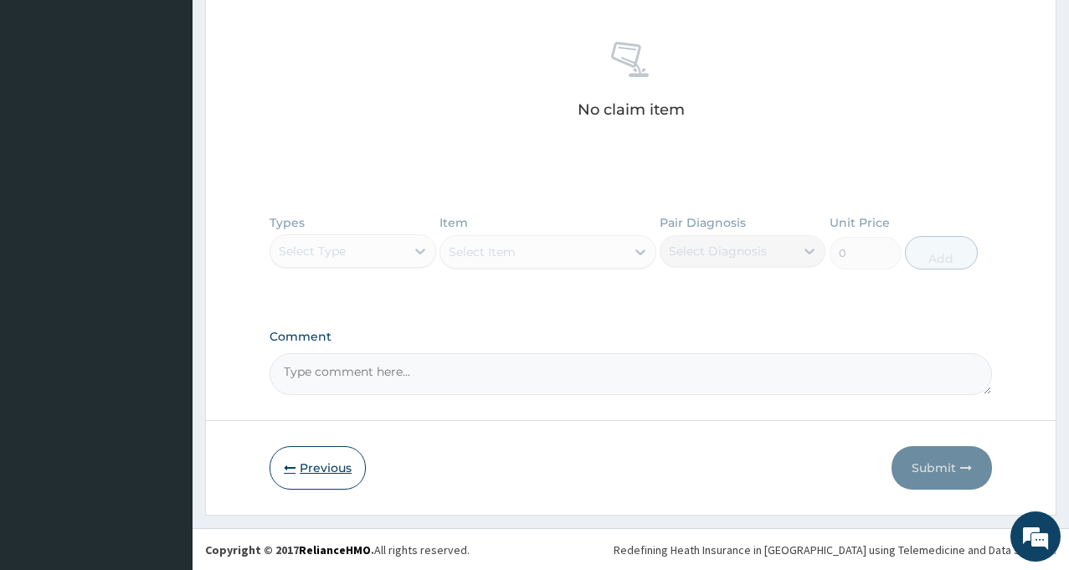
click at [316, 474] on button "Previous" at bounding box center [318, 468] width 96 height 44
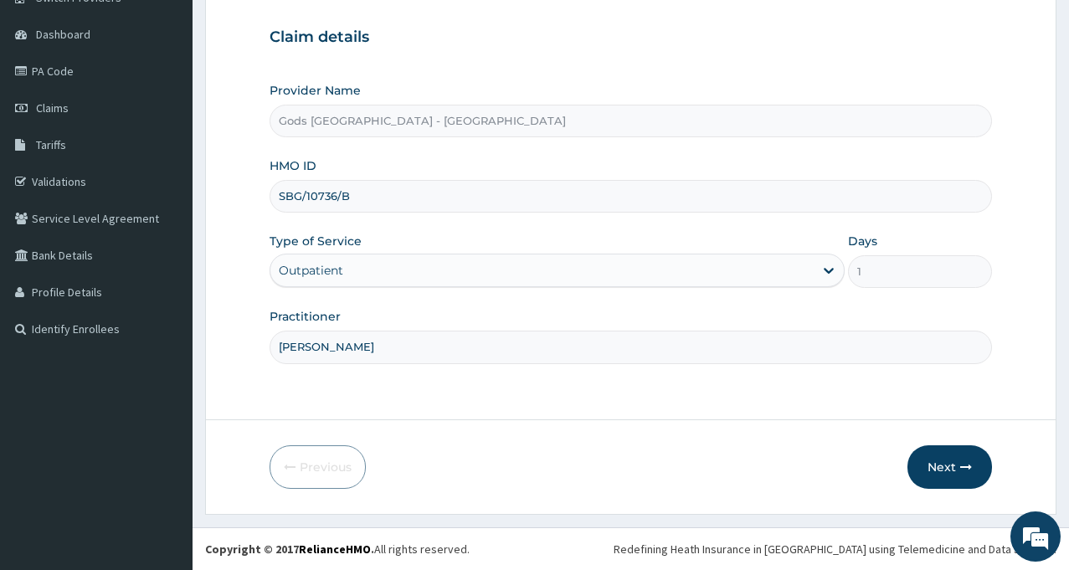
click at [360, 202] on input "SBG/10736/B" at bounding box center [631, 196] width 722 height 33
type input "SBG/10736/A"
click at [957, 467] on button "Next" at bounding box center [949, 467] width 85 height 44
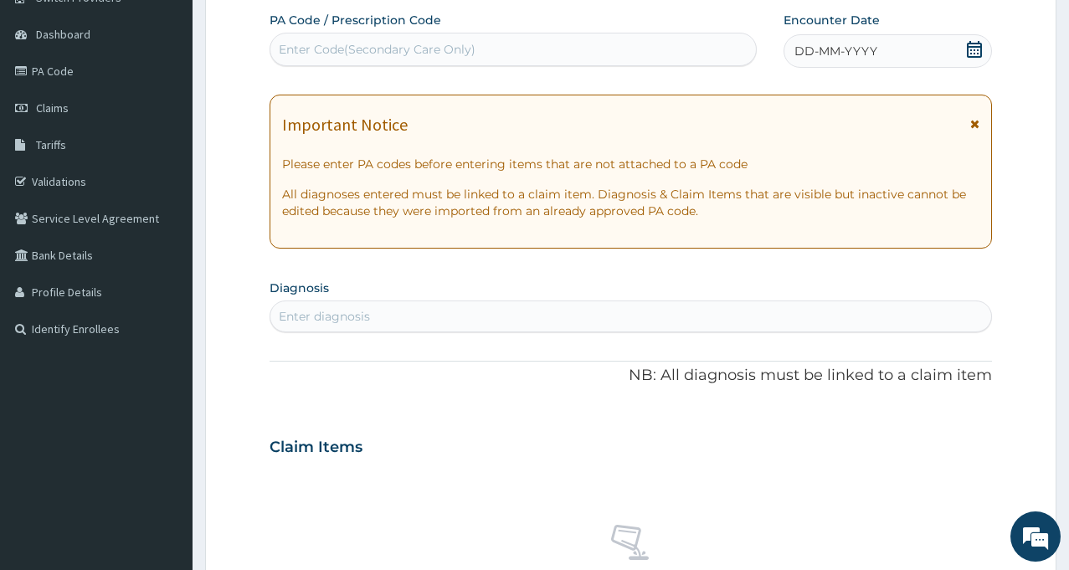
click at [584, 55] on div "Enter Code(Secondary Care Only)" at bounding box center [513, 49] width 486 height 27
type input "-"
type input "PA/6FF347"
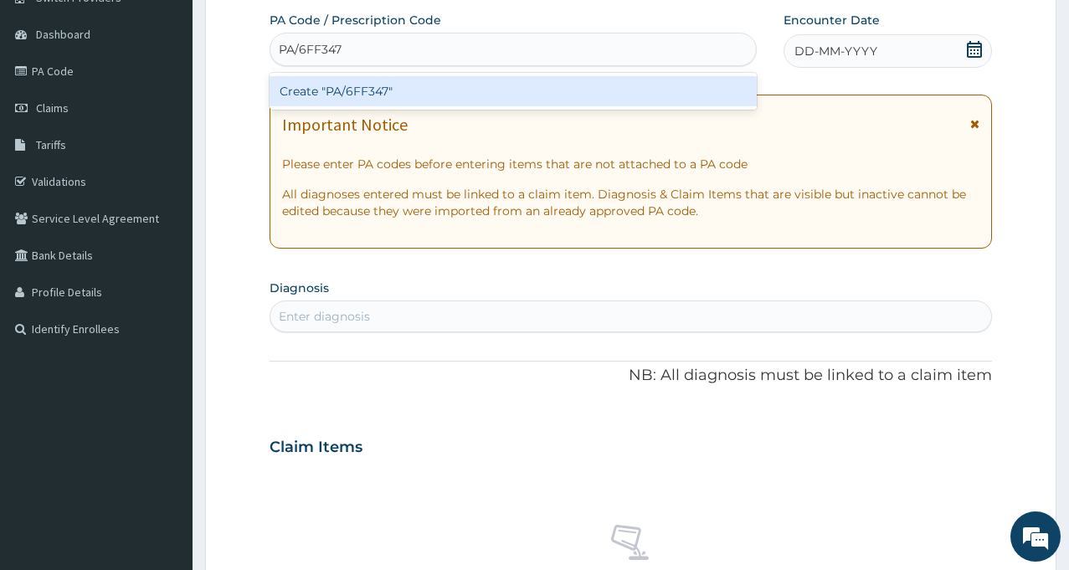
click at [372, 88] on div "Create "PA/6FF347"" at bounding box center [513, 91] width 487 height 30
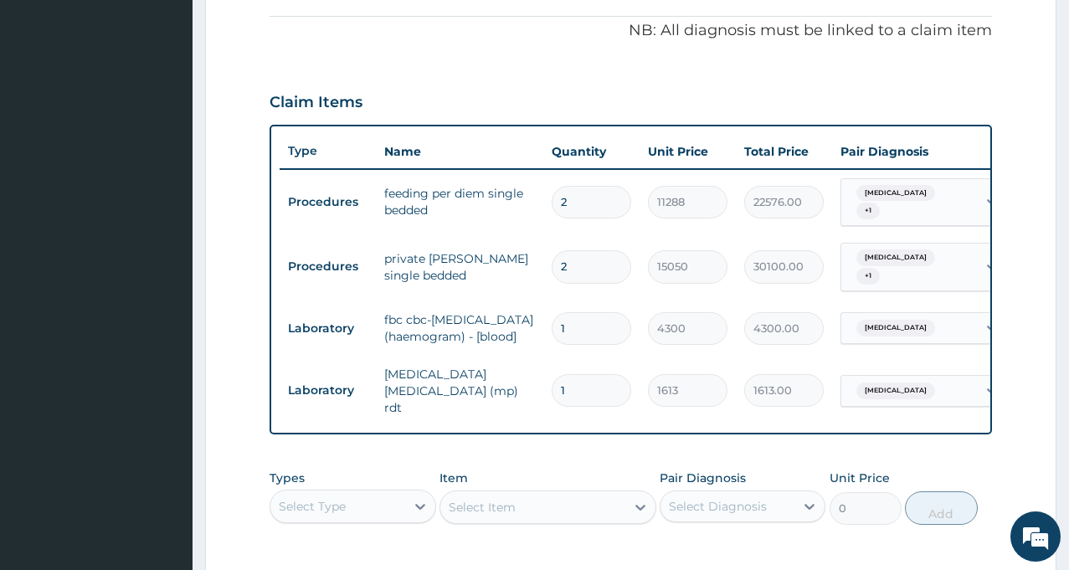
scroll to position [753, 0]
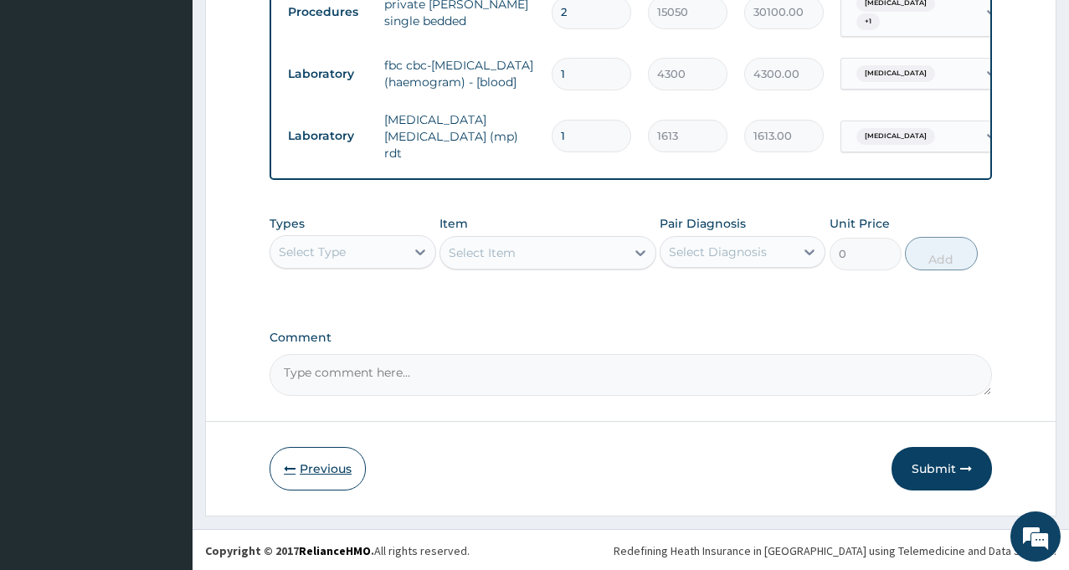
click at [331, 468] on button "Previous" at bounding box center [318, 469] width 96 height 44
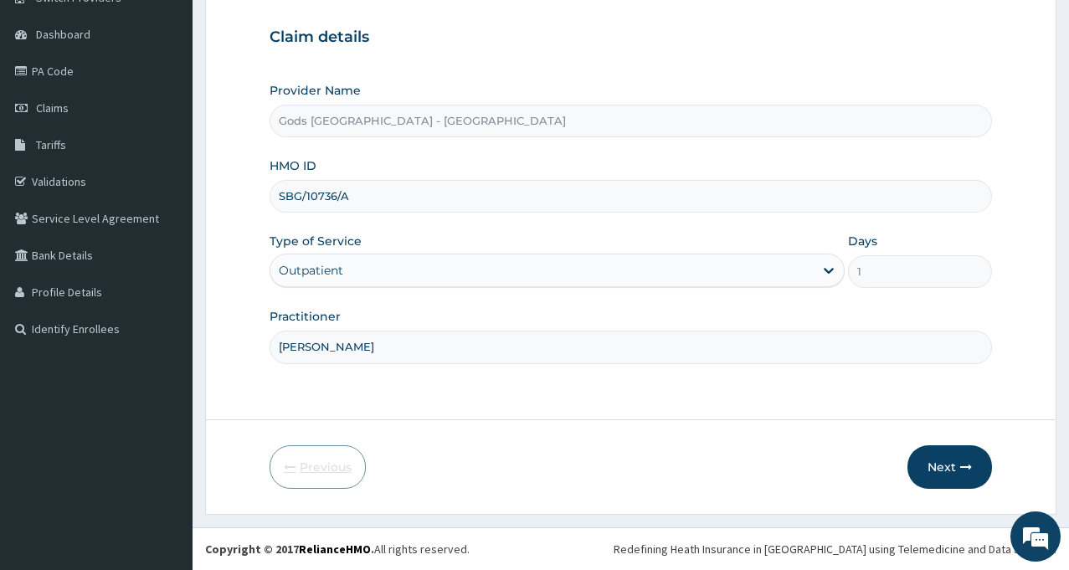
scroll to position [148, 0]
click at [958, 474] on button "Next" at bounding box center [949, 467] width 85 height 44
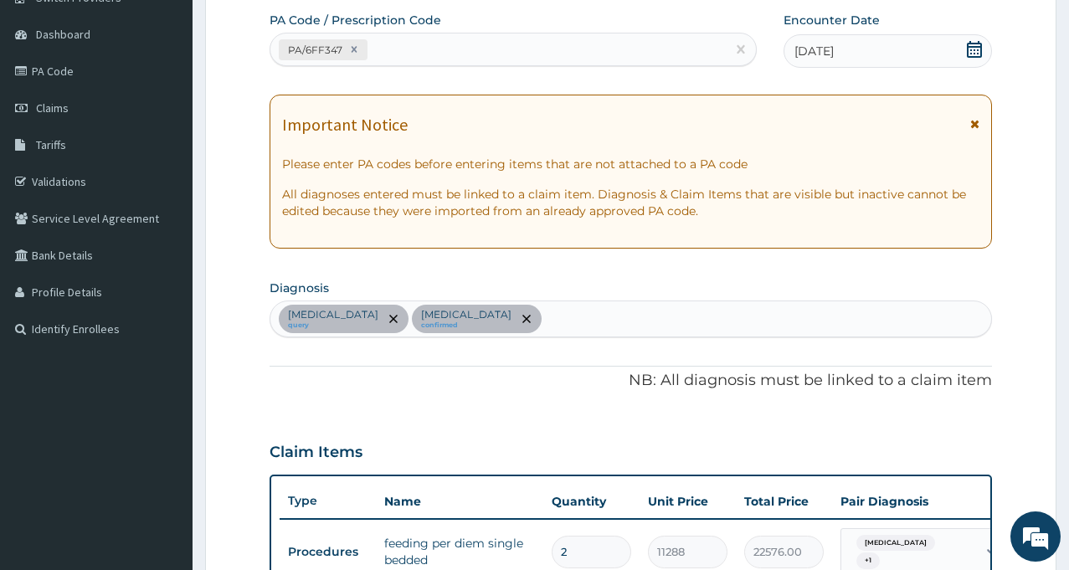
scroll to position [646, 0]
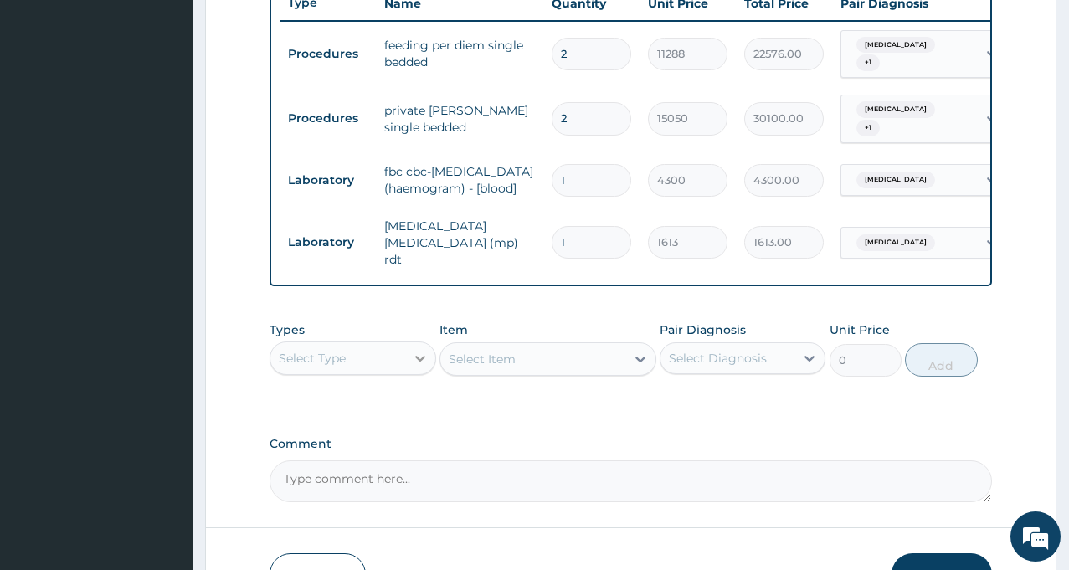
click at [415, 360] on icon at bounding box center [420, 358] width 17 height 17
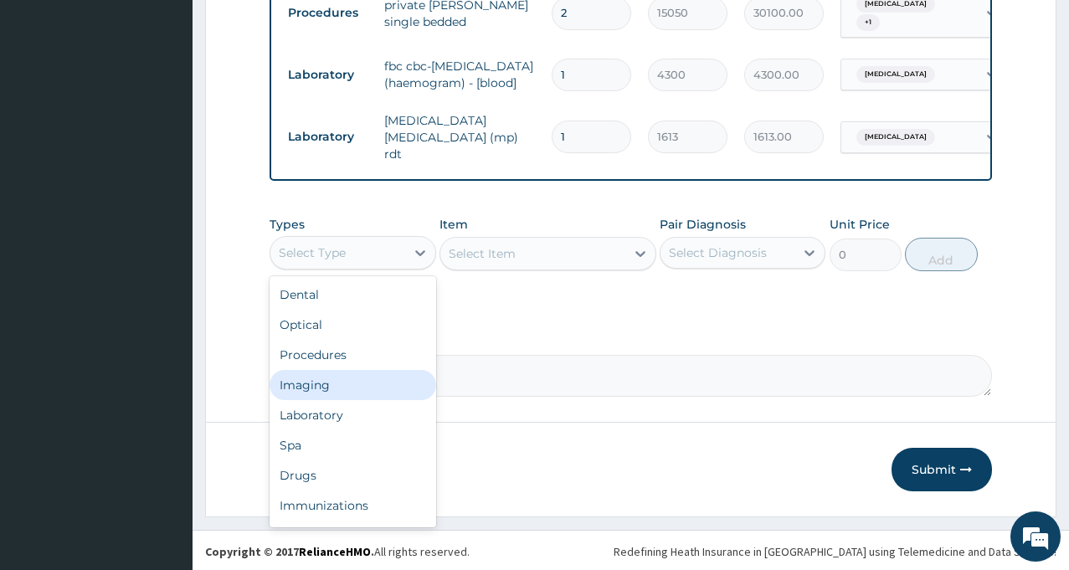
scroll to position [753, 0]
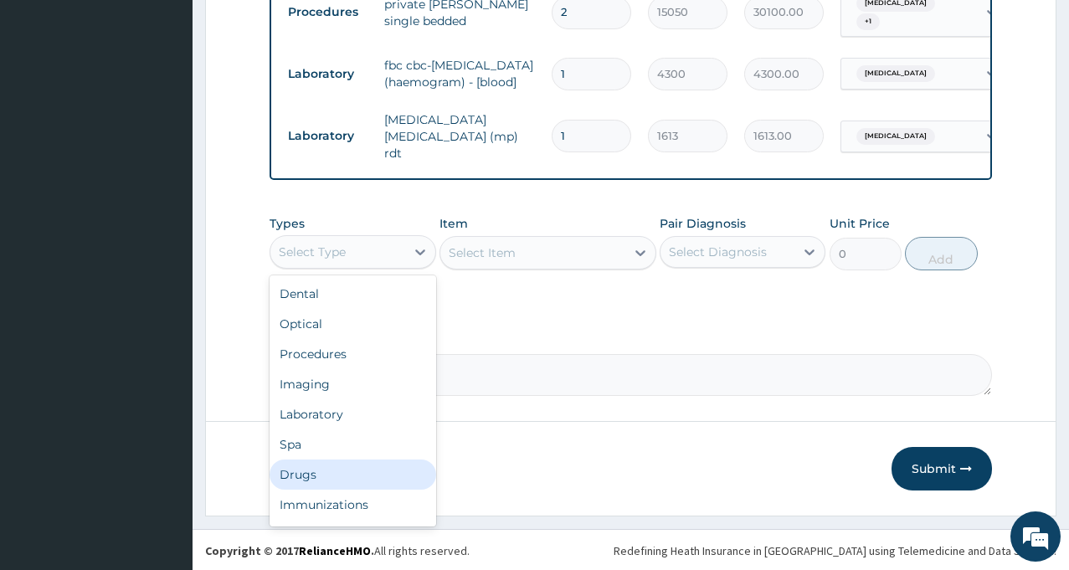
click at [407, 482] on div "Drugs" at bounding box center [353, 475] width 166 height 30
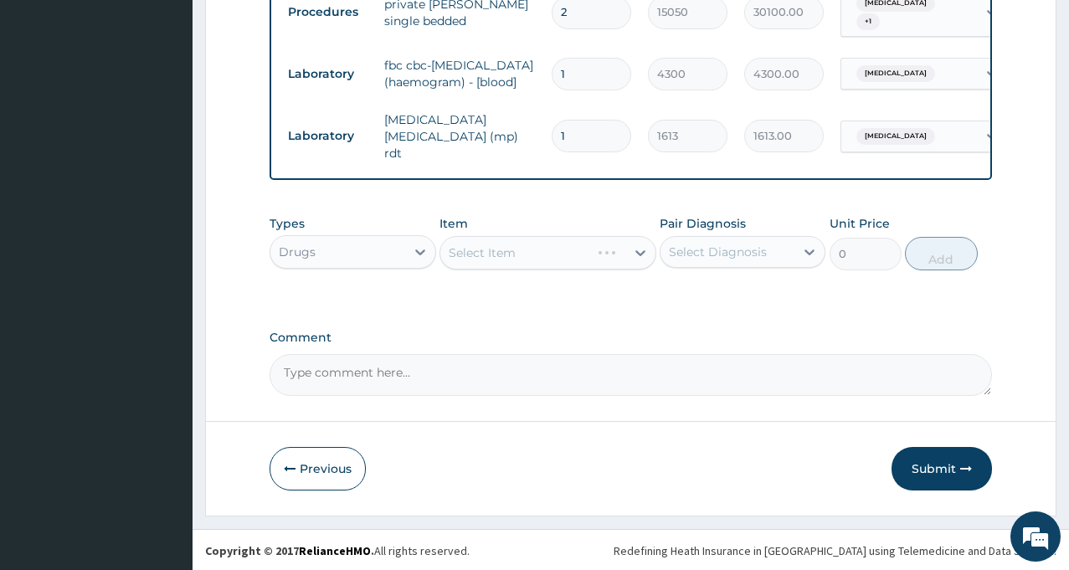
click at [592, 251] on div "Select Item" at bounding box center [547, 252] width 217 height 33
click at [642, 254] on icon at bounding box center [640, 252] width 17 height 17
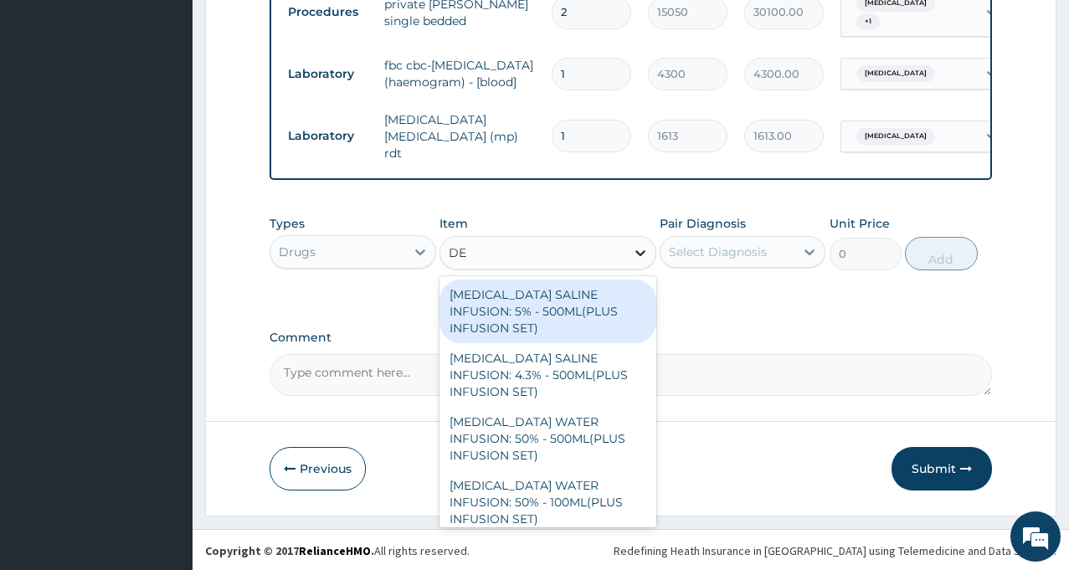
type input "D"
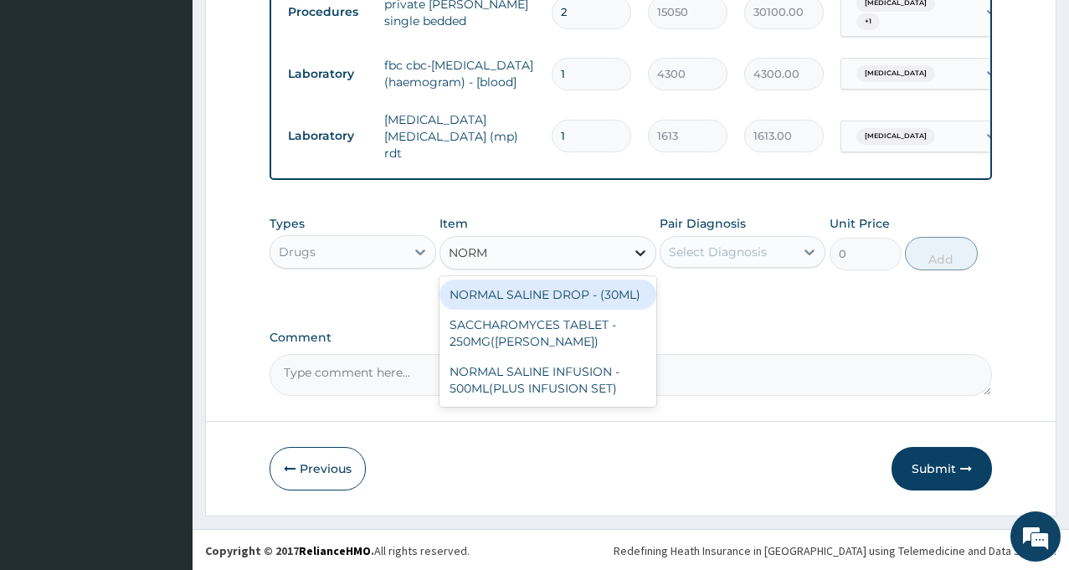
type input "NORMA"
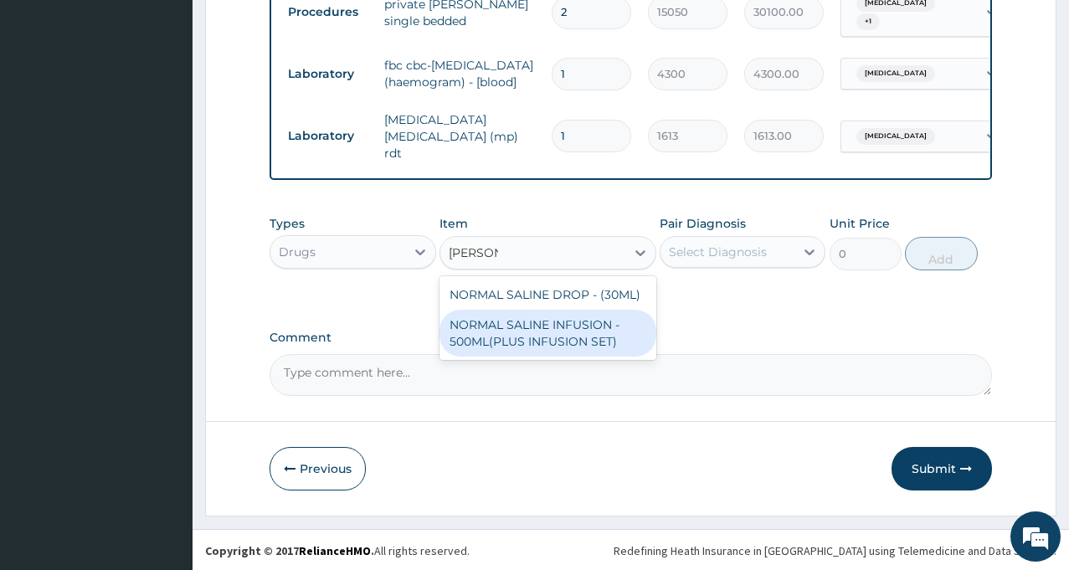
click at [563, 323] on div "NORMAL SALINE INFUSION - 500ML(PLUS INFUSION SET)" at bounding box center [547, 333] width 217 height 47
type input "1092"
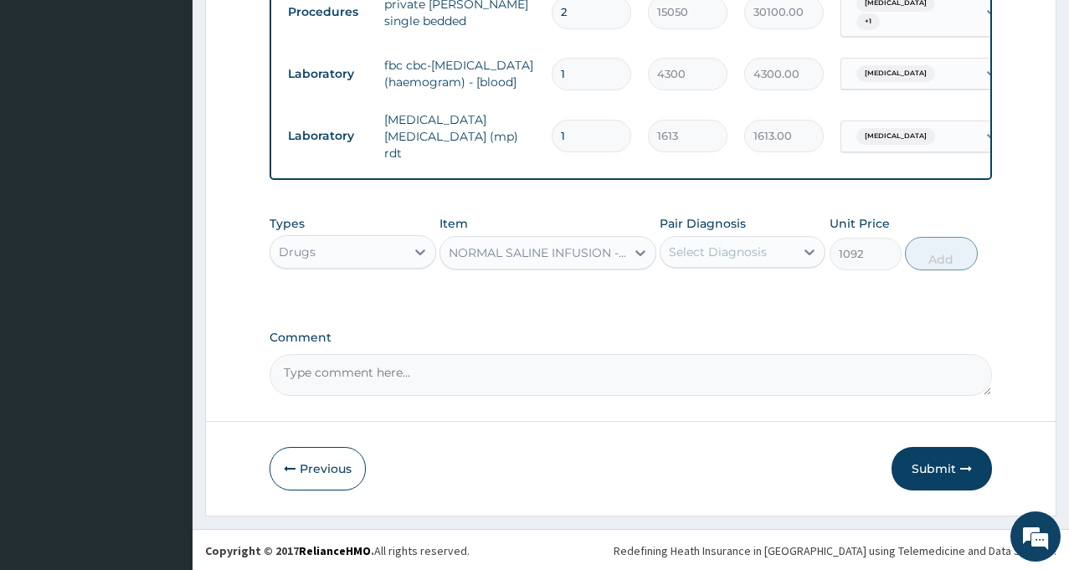
click at [716, 263] on div "Select Diagnosis" at bounding box center [727, 252] width 134 height 27
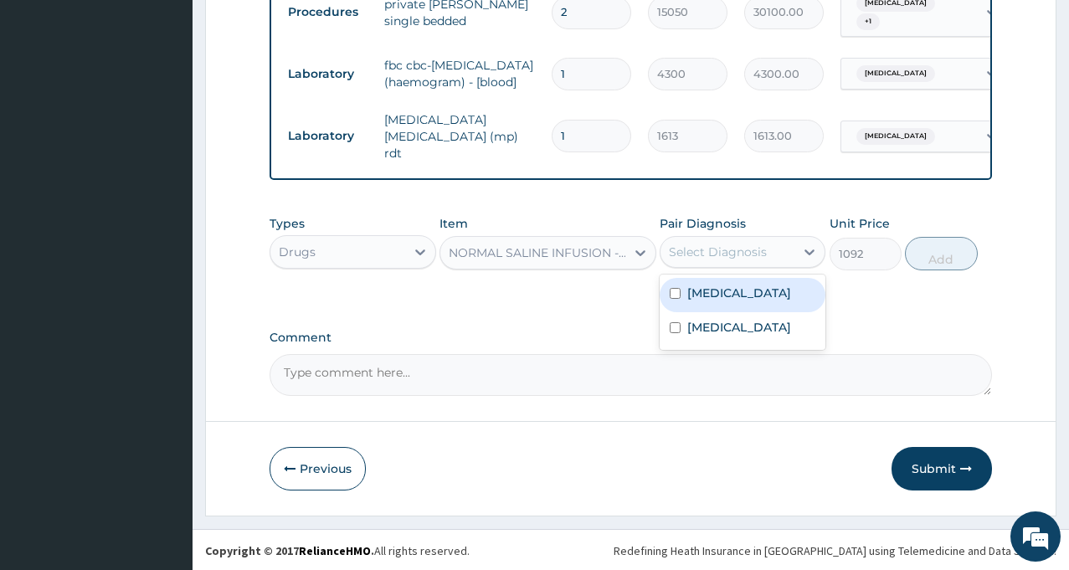
click at [712, 290] on label "Sepsis" at bounding box center [739, 293] width 104 height 17
checkbox input "true"
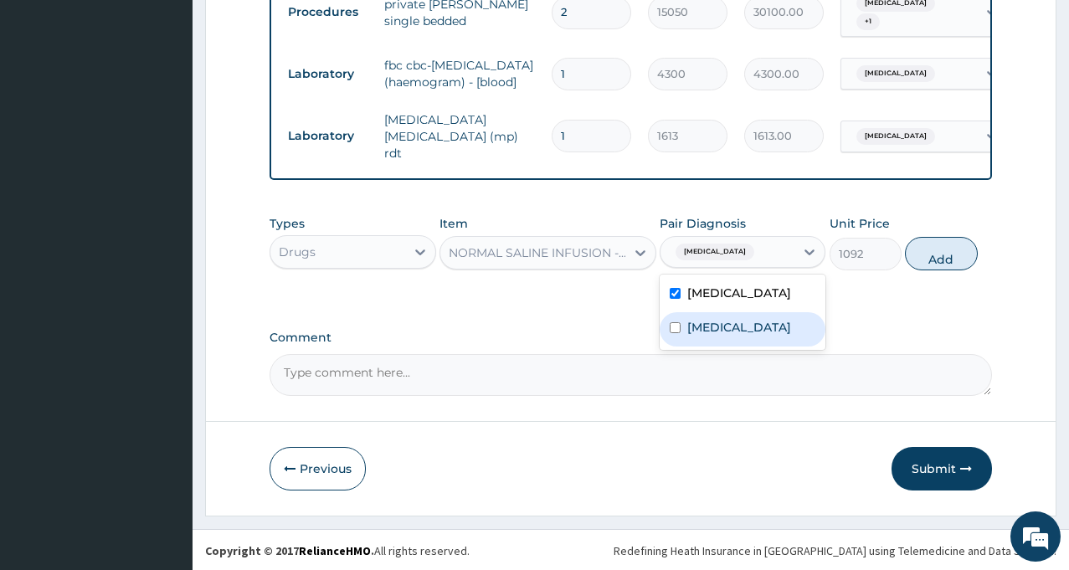
click at [706, 325] on label "Malaria" at bounding box center [739, 327] width 104 height 17
checkbox input "true"
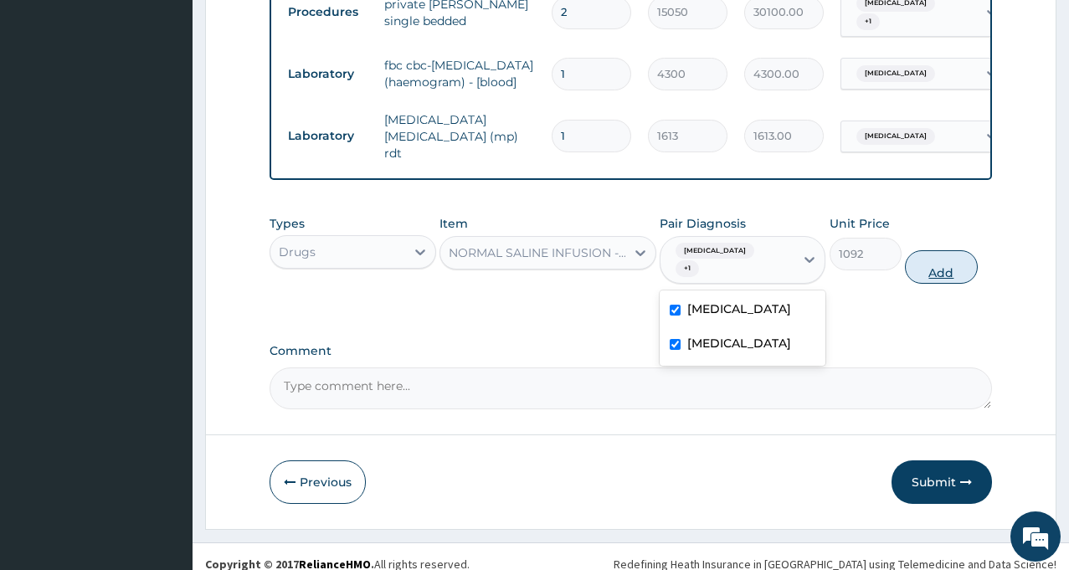
click at [947, 256] on button "Add" at bounding box center [941, 266] width 72 height 33
type input "0"
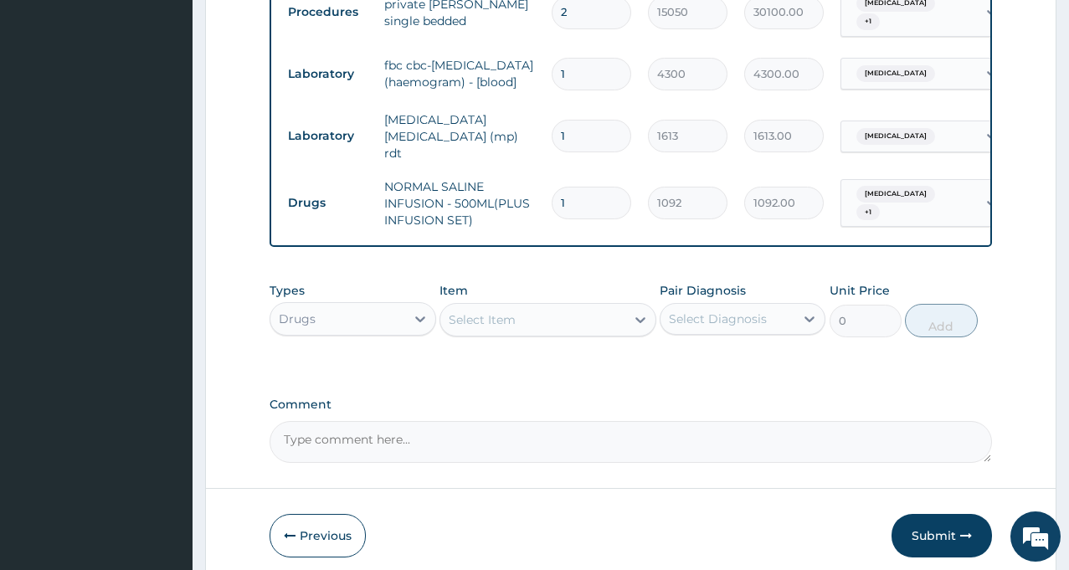
click at [520, 320] on div "Select Item" at bounding box center [532, 319] width 185 height 27
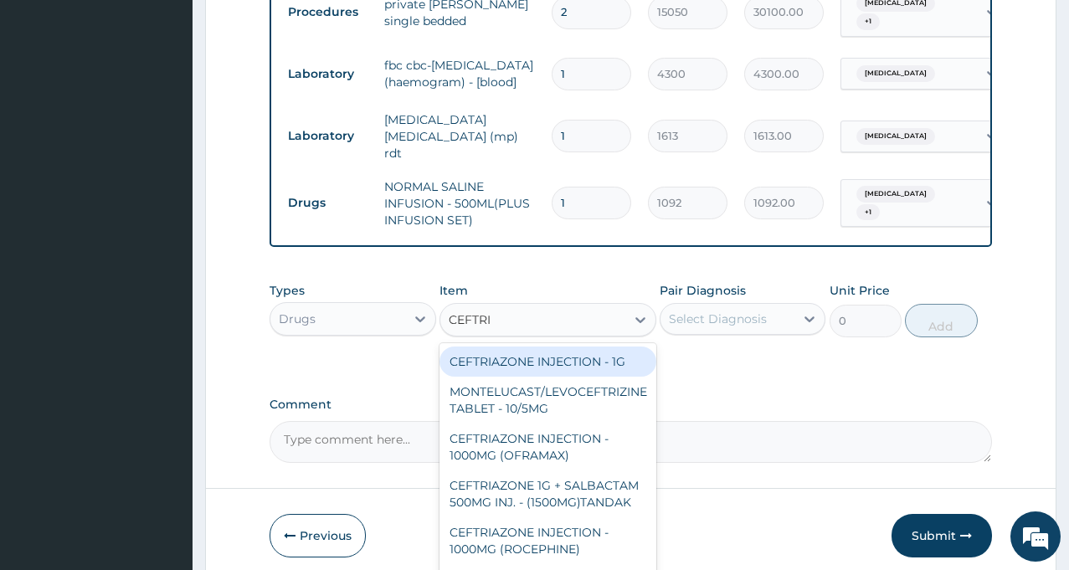
type input "CEFTRIA"
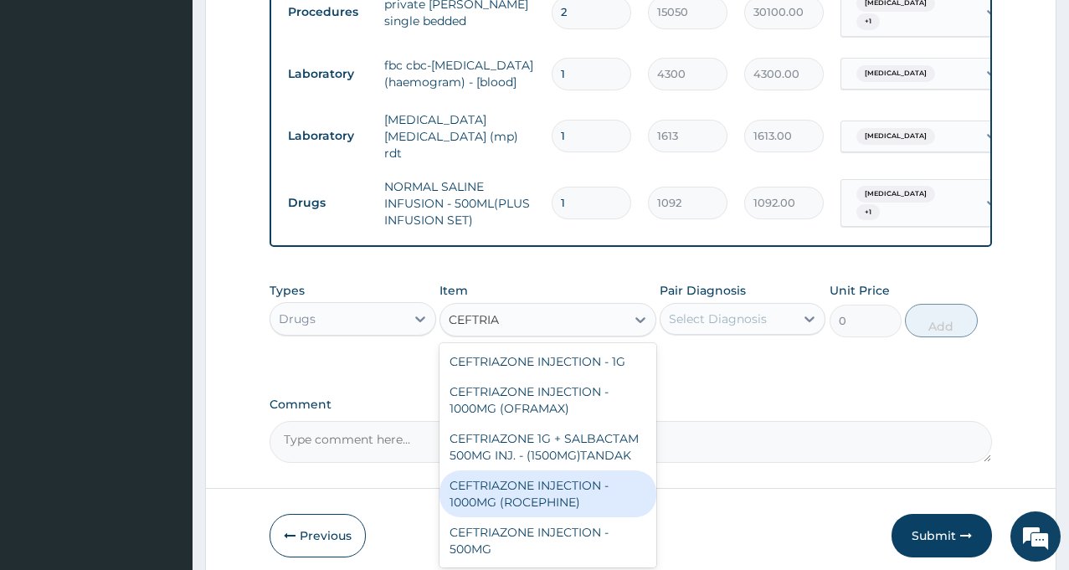
click at [545, 488] on div "CEFTRIAZONE INJECTION - 1000MG (ROCEPHINE)" at bounding box center [547, 493] width 217 height 47
type input "9520"
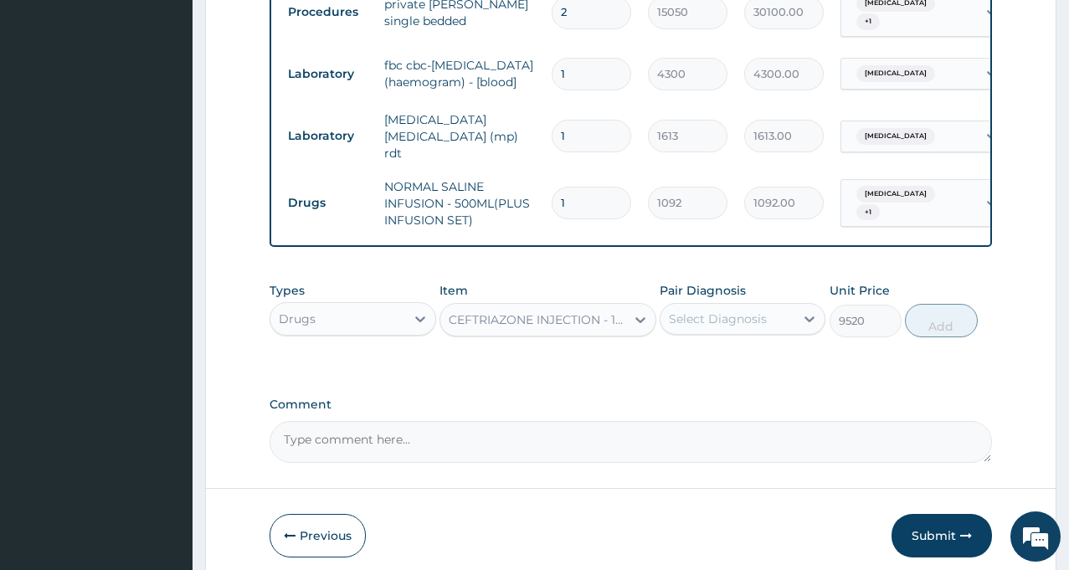
click at [781, 322] on div "Select Diagnosis" at bounding box center [727, 319] width 134 height 27
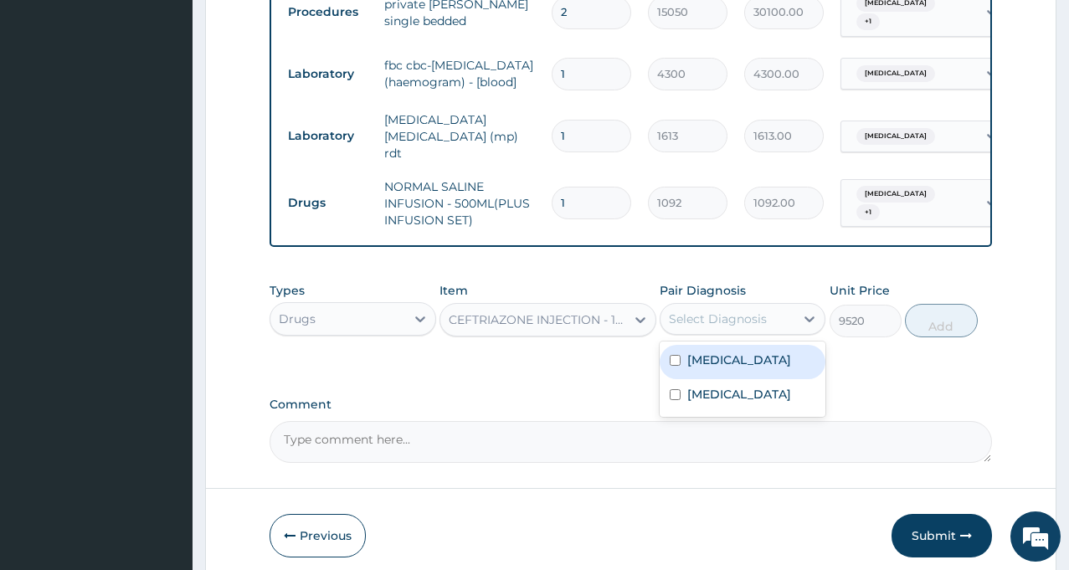
click at [670, 362] on input "checkbox" at bounding box center [675, 360] width 11 height 11
checkbox input "true"
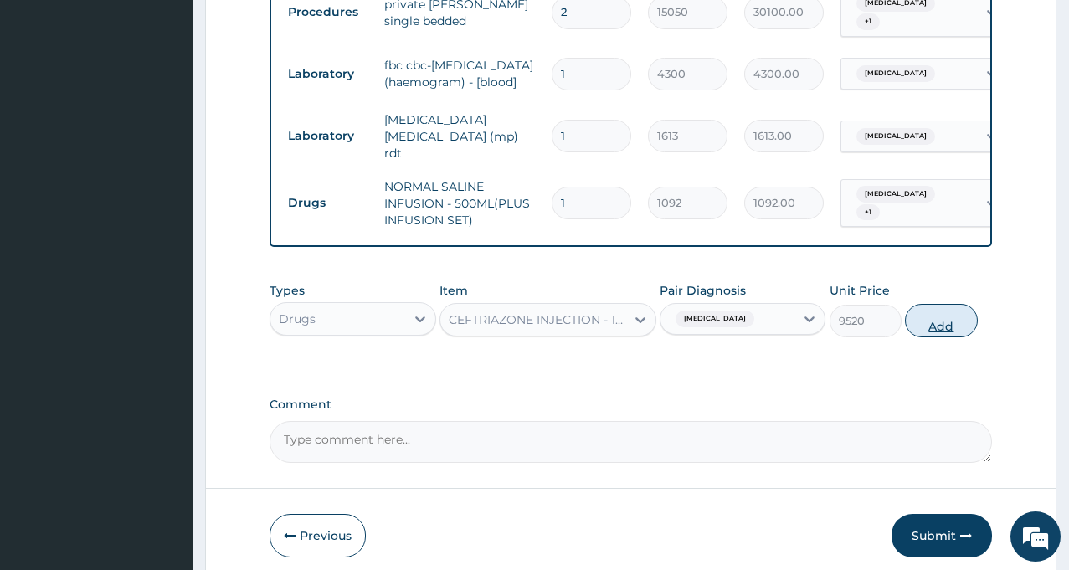
click at [942, 331] on button "Add" at bounding box center [941, 320] width 72 height 33
type input "0"
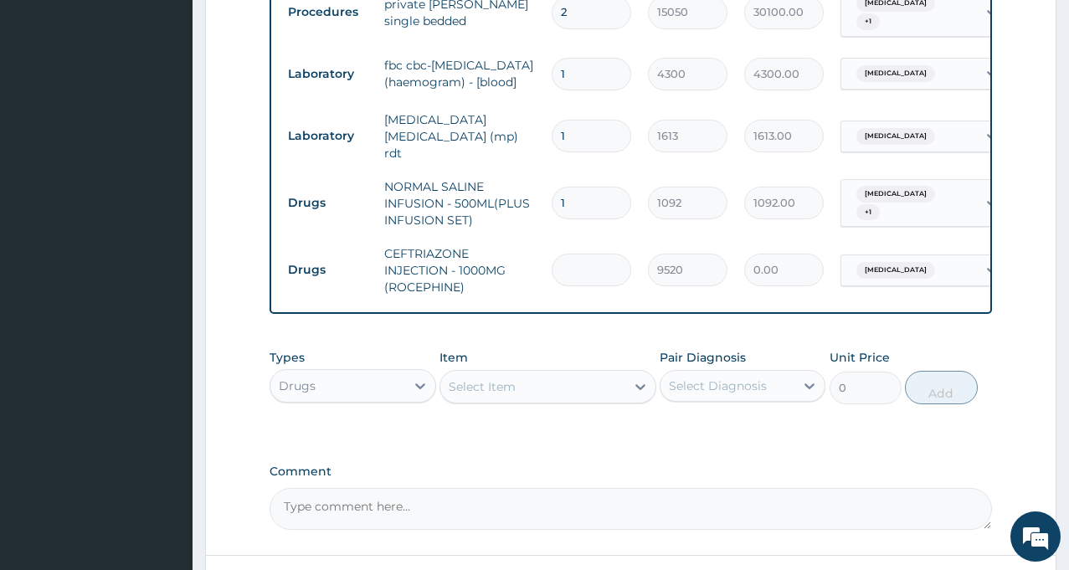
type input "0.00"
type input "4"
type input "38080.00"
type input "4"
click at [568, 387] on div "Select Item" at bounding box center [532, 386] width 185 height 27
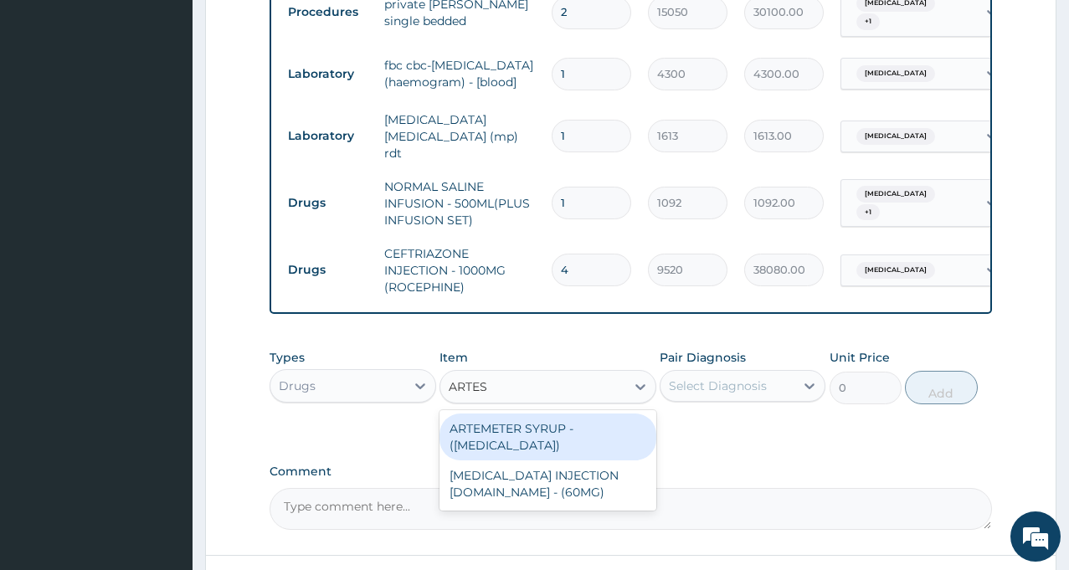
type input "ARTESU"
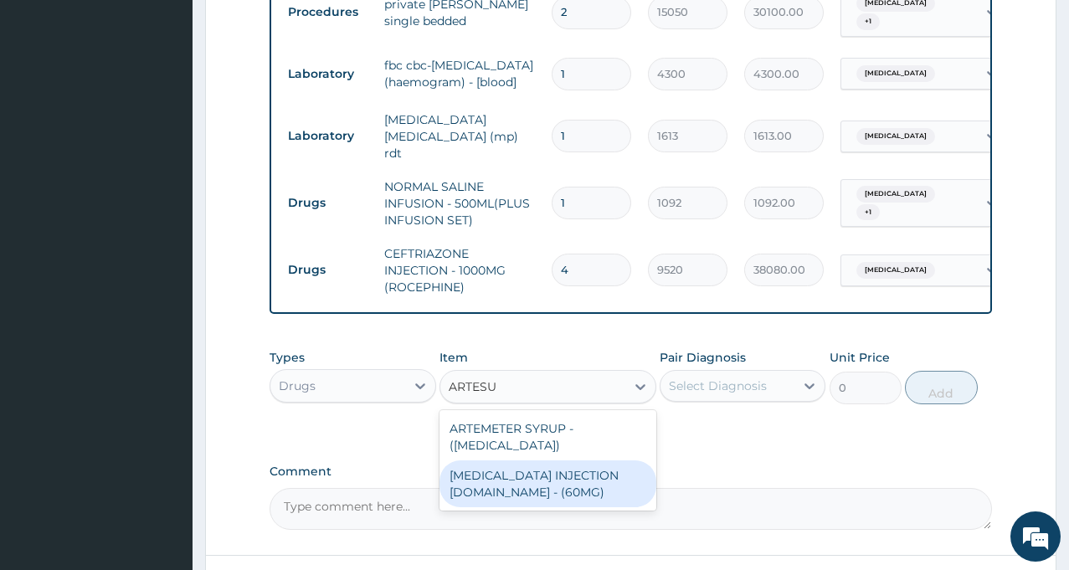
click at [532, 496] on div "ARTESUNATE INJECTION IV.IM - (60MG)" at bounding box center [547, 483] width 217 height 47
type input "1596"
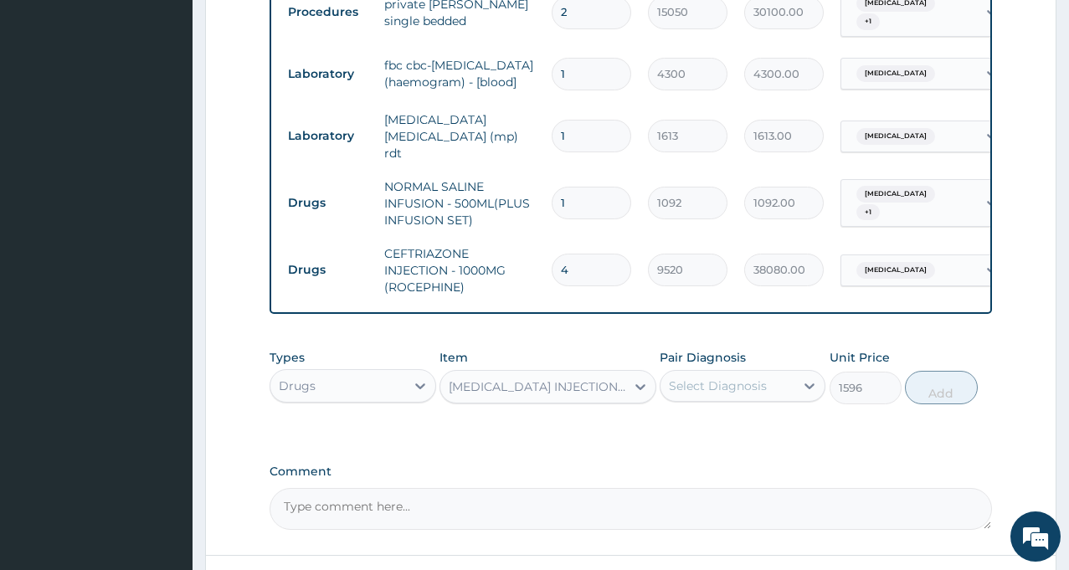
click at [745, 379] on div "Select Diagnosis" at bounding box center [718, 386] width 98 height 17
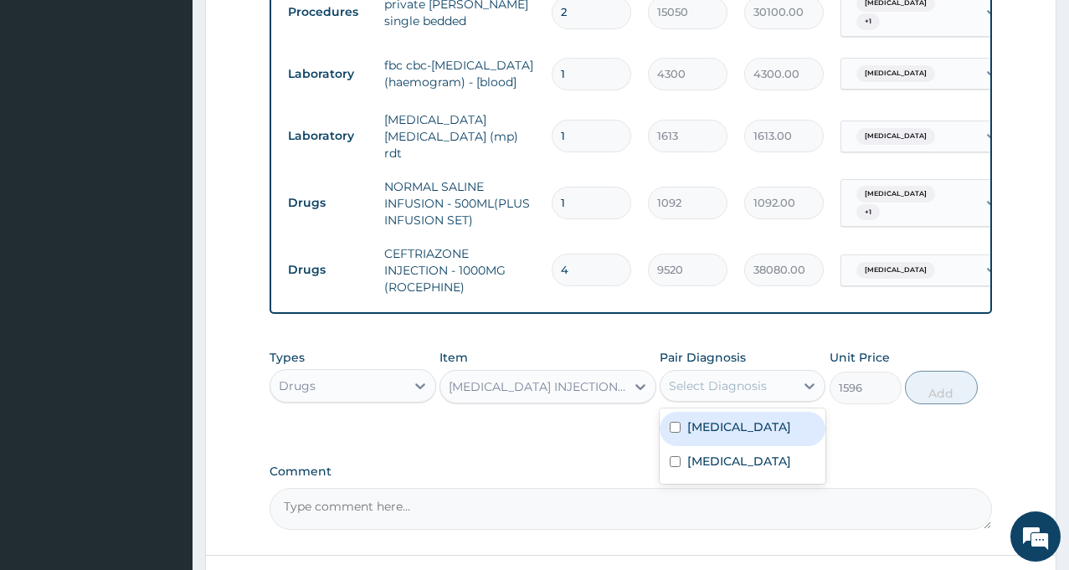
click at [712, 424] on label "Sepsis" at bounding box center [739, 427] width 104 height 17
checkbox input "true"
drag, startPoint x: 940, startPoint y: 390, endPoint x: 931, endPoint y: 390, distance: 9.2
click at [931, 390] on button "Add" at bounding box center [941, 387] width 72 height 33
type input "0"
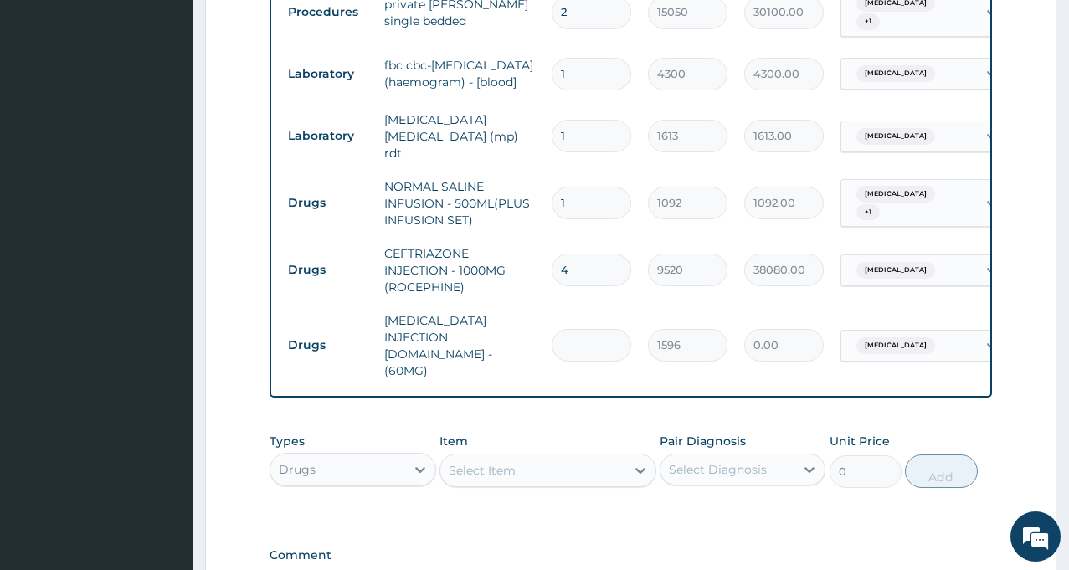
type input "0.00"
type input "4"
type input "6384.00"
type input "0.00"
type input "3"
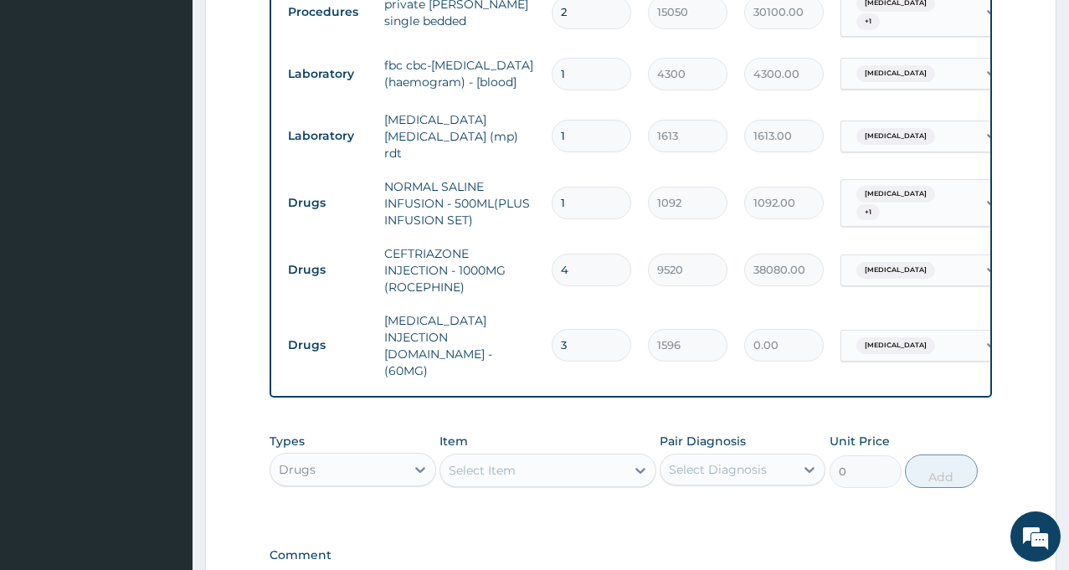
type input "4788.00"
type input "3"
click at [516, 457] on div "Select Item" at bounding box center [532, 470] width 185 height 27
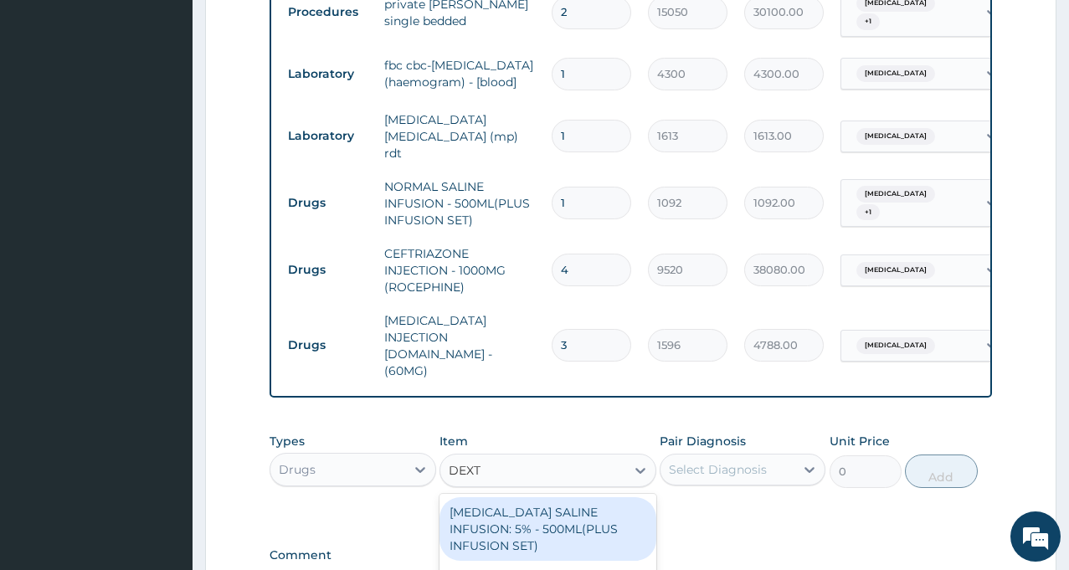
type input "DEXTR"
click at [530, 497] on div "DEXTROSE SALINE INFUSION: 5% - 500ML(PLUS INFUSION SET)" at bounding box center [547, 529] width 217 height 64
type input "1092"
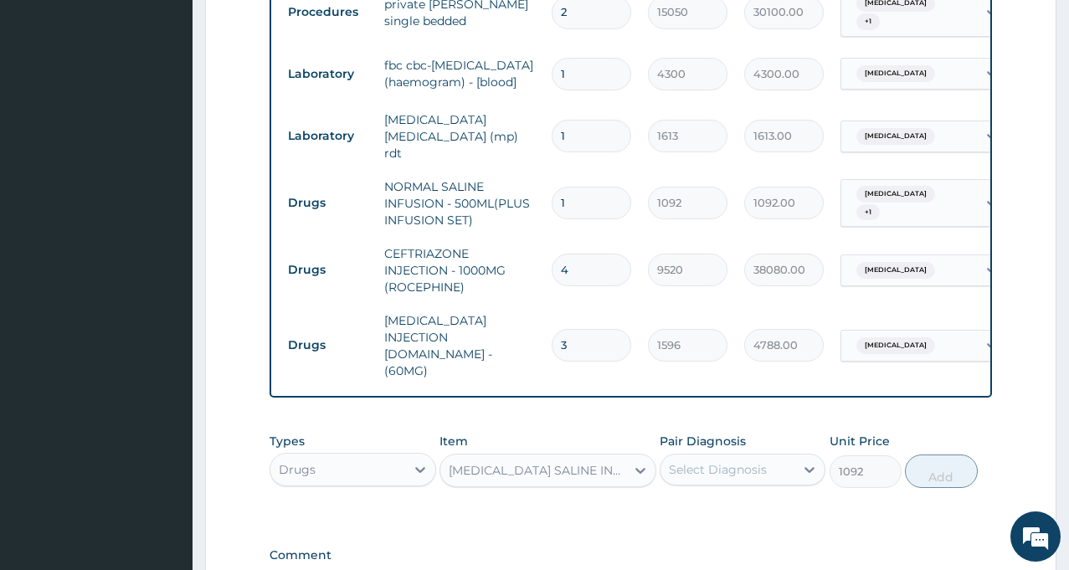
click at [708, 461] on div "Select Diagnosis" at bounding box center [718, 469] width 98 height 17
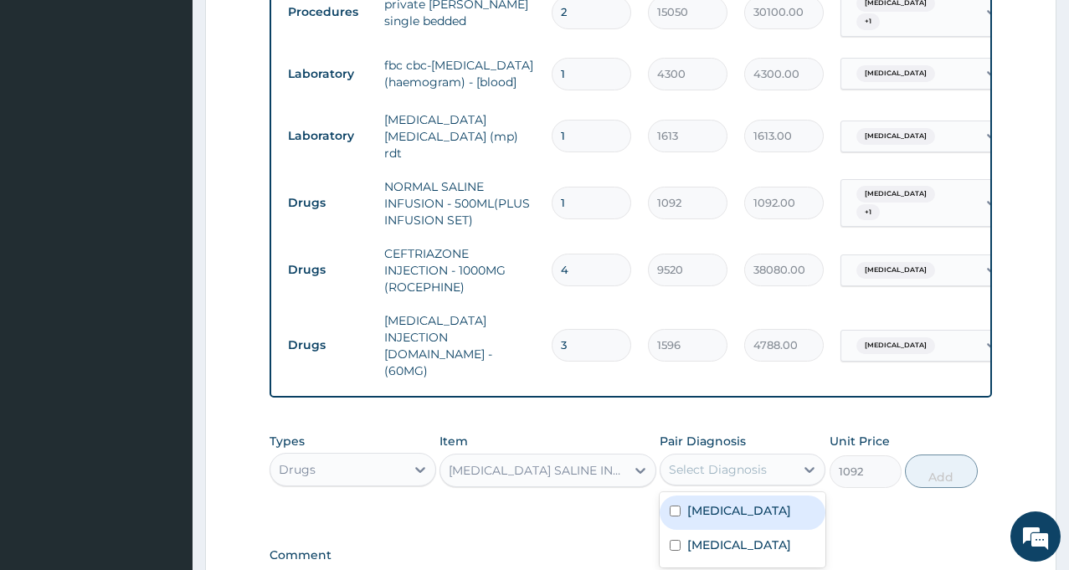
click at [703, 502] on label "Sepsis" at bounding box center [739, 510] width 104 height 17
checkbox input "true"
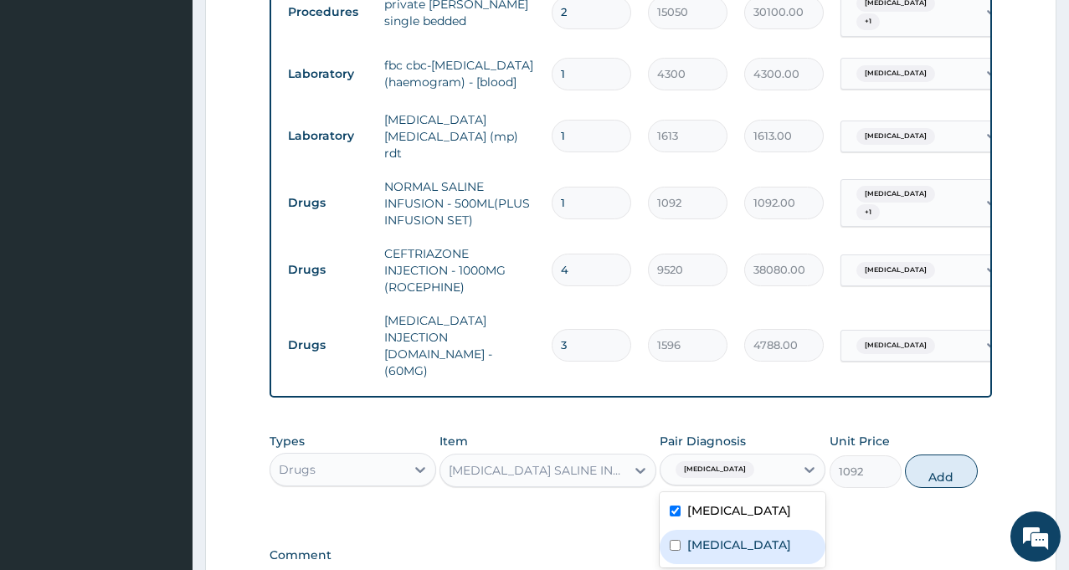
click at [716, 537] on label "Malaria" at bounding box center [739, 545] width 104 height 17
checkbox input "true"
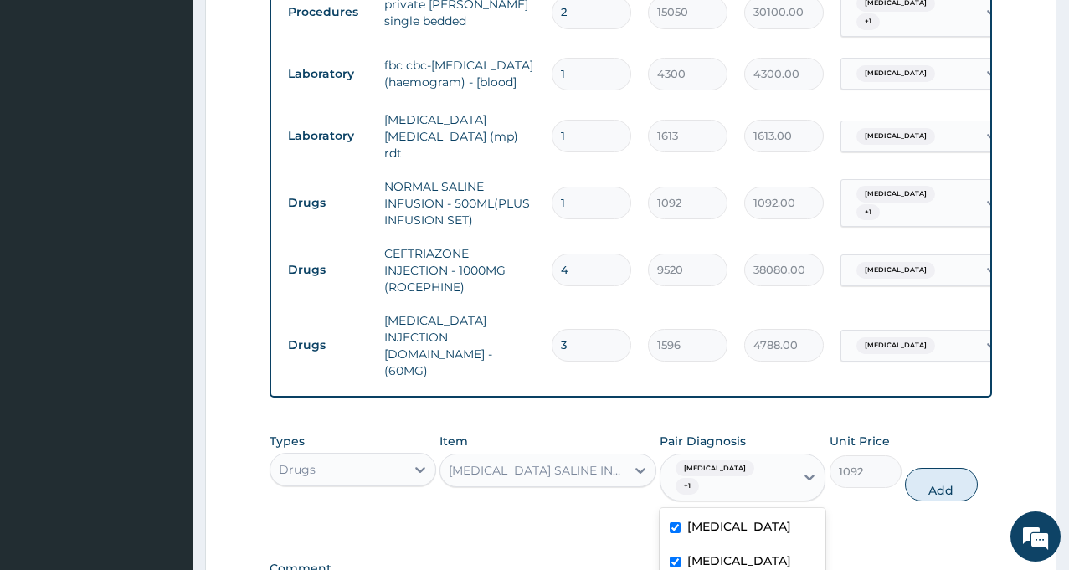
click at [938, 468] on button "Add" at bounding box center [941, 484] width 72 height 33
type input "0"
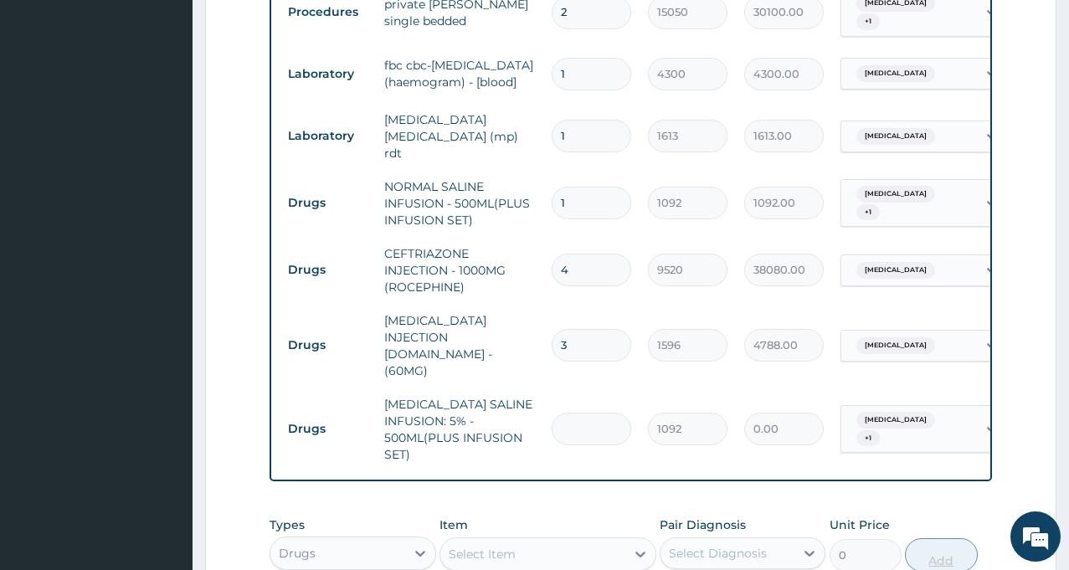
type input "0.00"
type input "3"
type input "3276.00"
type input "3"
click at [571, 187] on input "1" at bounding box center [592, 203] width 80 height 33
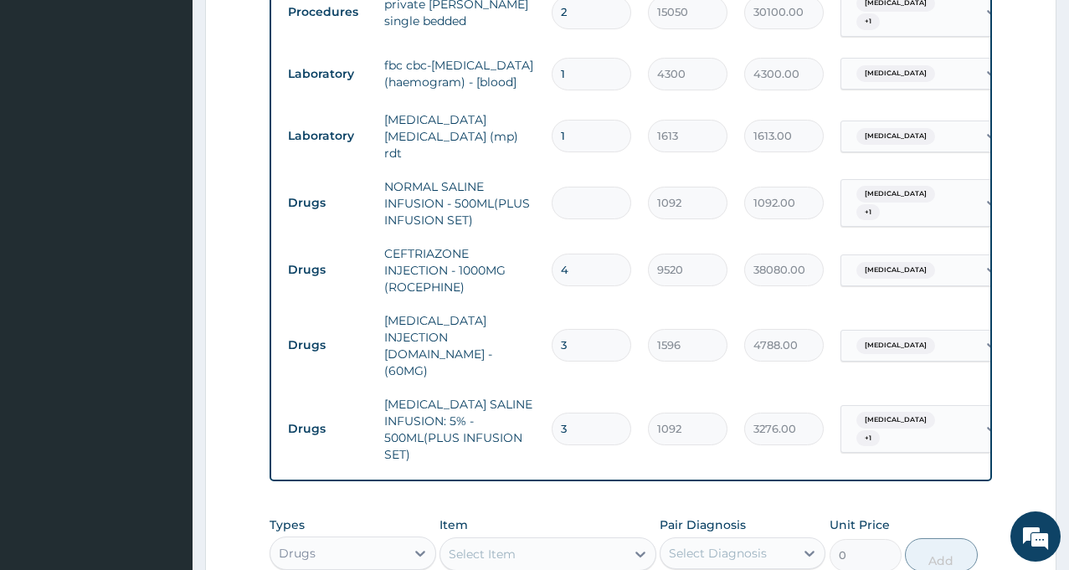
type input "2"
type input "2184.00"
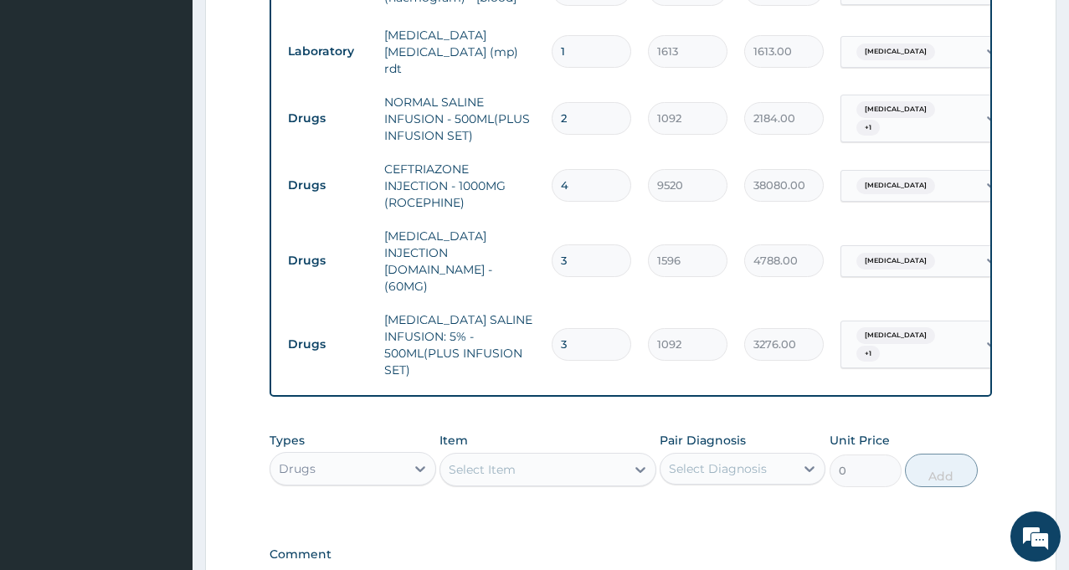
scroll to position [886, 0]
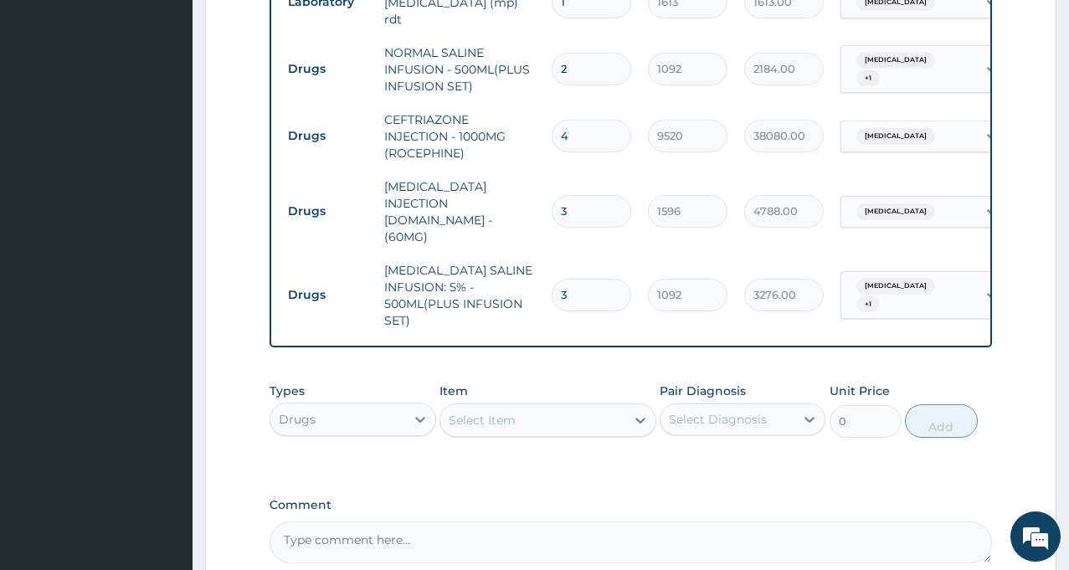
type input "2"
click at [550, 407] on div "Select Item" at bounding box center [532, 420] width 185 height 27
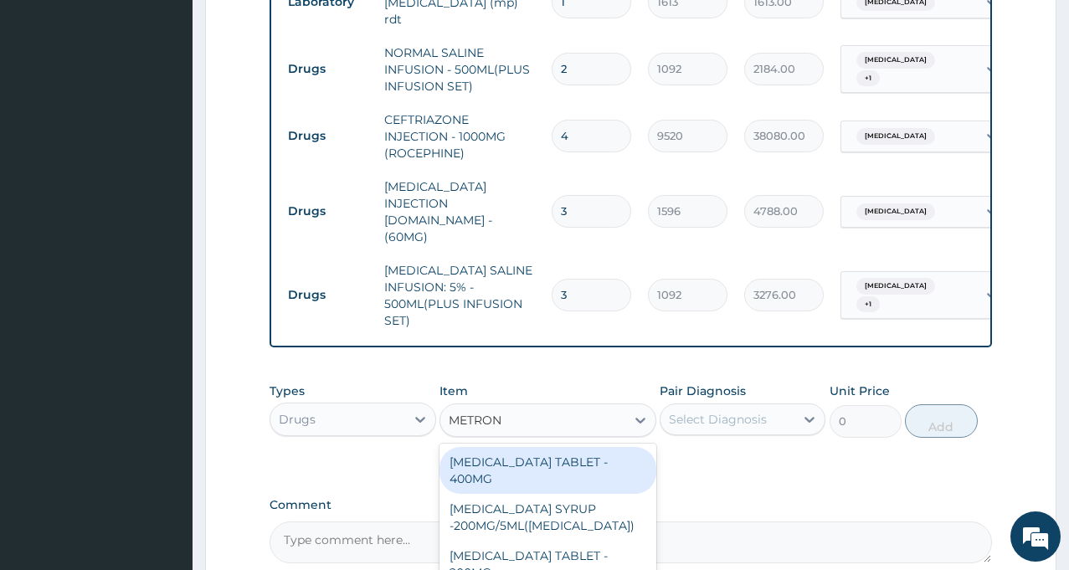
type input "METRONI"
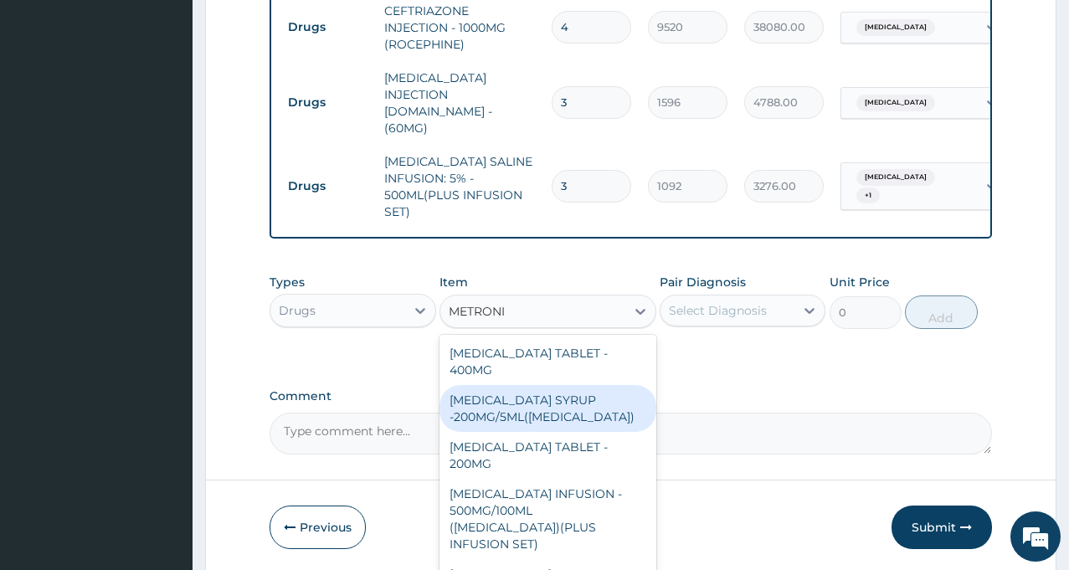
scroll to position [1020, 0]
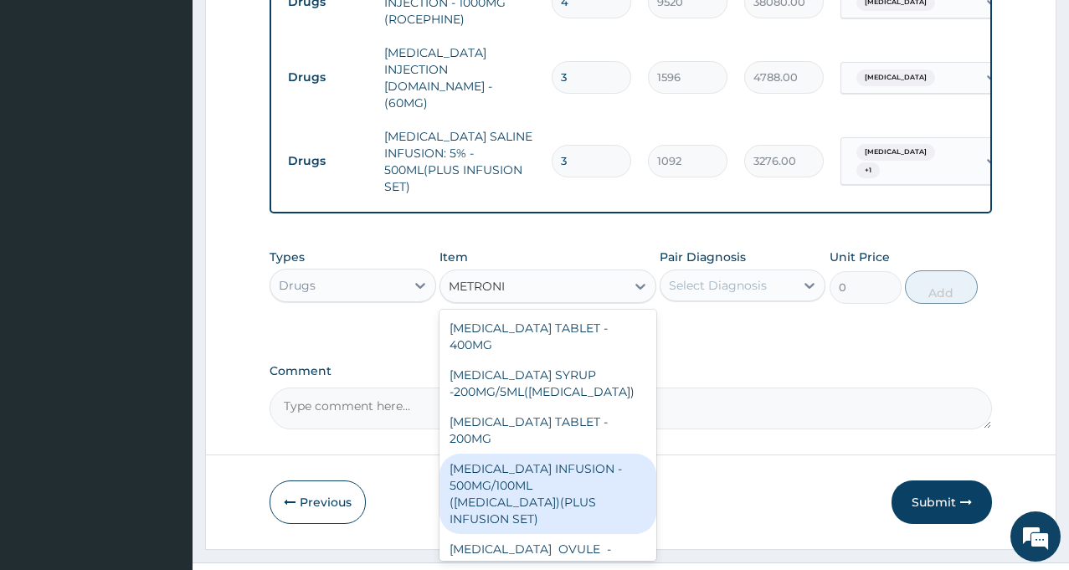
click at [575, 454] on div "METRONIDAZOLE INFUSION - 500MG/100ML (FLAGYL)(PLUS INFUSION SET)" at bounding box center [547, 494] width 217 height 80
type input "923.9999999999999"
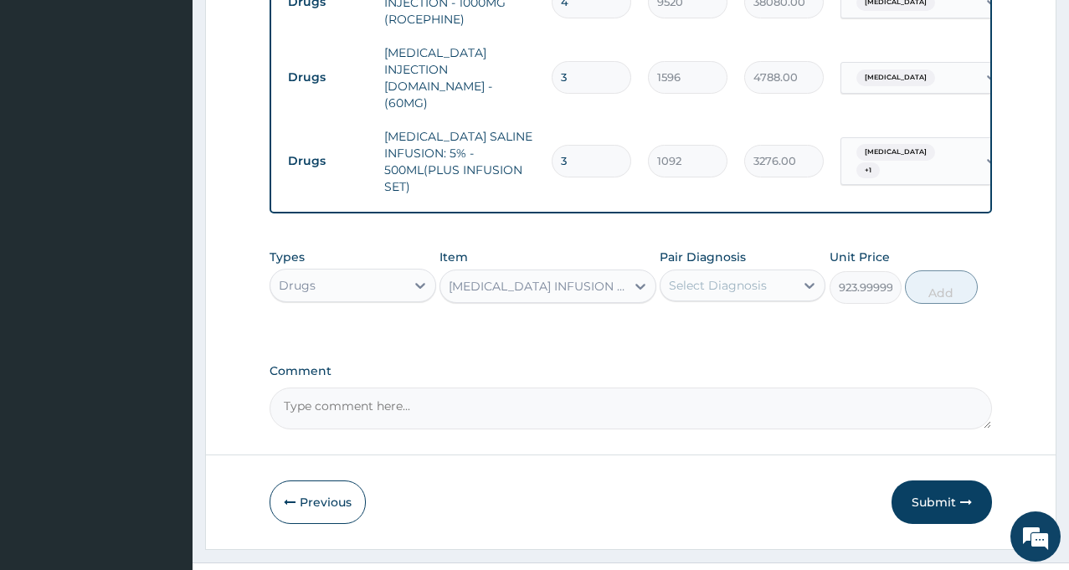
click at [726, 277] on div "Select Diagnosis" at bounding box center [718, 285] width 98 height 17
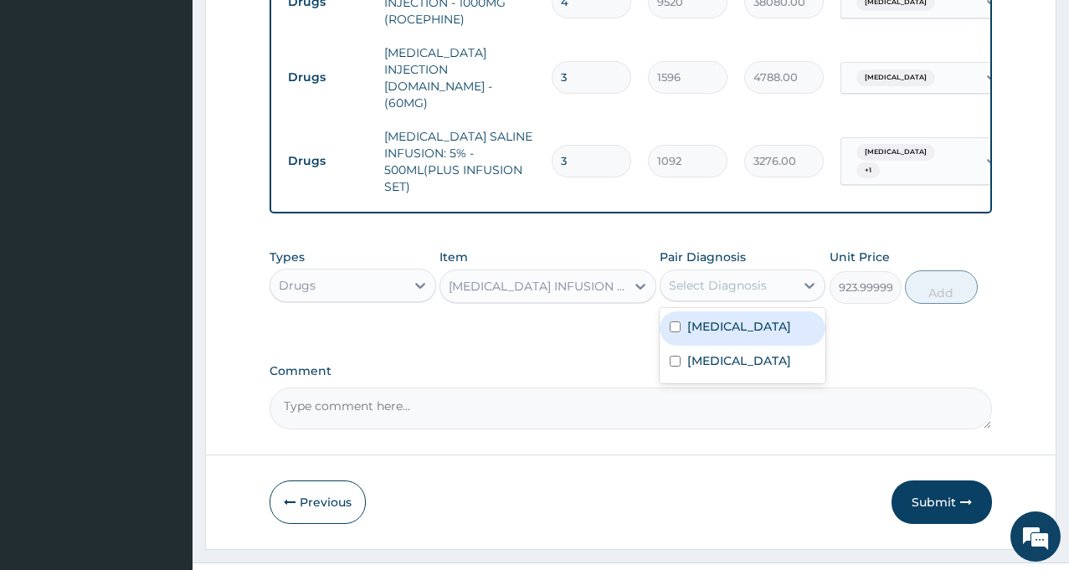
click at [706, 318] on label "Sepsis" at bounding box center [739, 326] width 104 height 17
checkbox input "true"
click at [921, 270] on button "Add" at bounding box center [941, 286] width 72 height 33
type input "0"
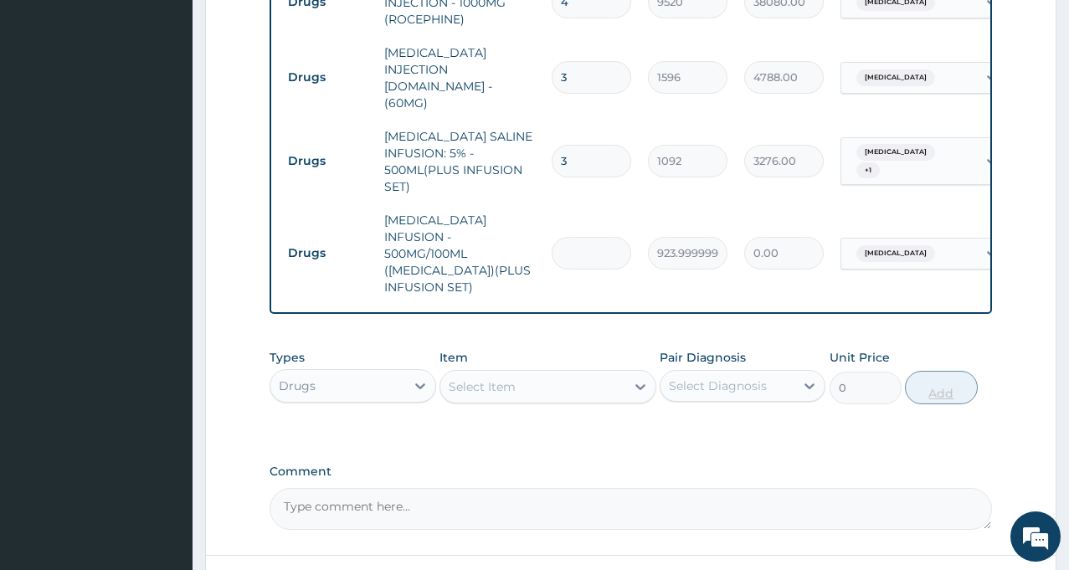
type input "0.00"
type input "3"
type input "2772.00"
type input "0.00"
type input "6"
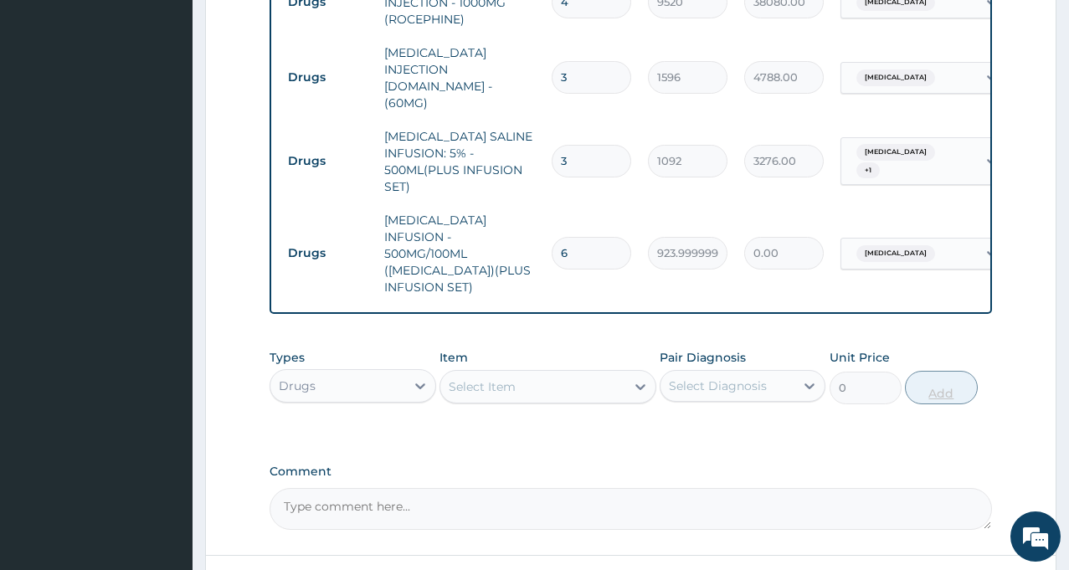
type input "5544.00"
type input "6"
click at [578, 373] on div "Select Item" at bounding box center [532, 386] width 185 height 27
drag, startPoint x: 578, startPoint y: 348, endPoint x: 581, endPoint y: 368, distance: 20.4
click at [581, 368] on div "Types Drugs Item Select Item Pair Diagnosis Select Diagnosis Unit Price 0 Add" at bounding box center [631, 389] width 722 height 97
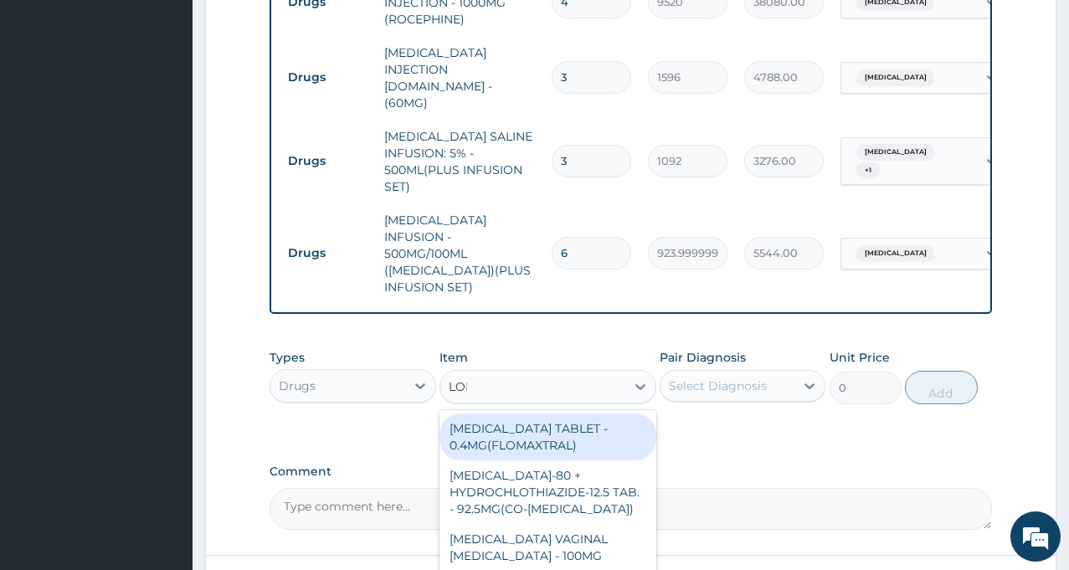
type input "LONA"
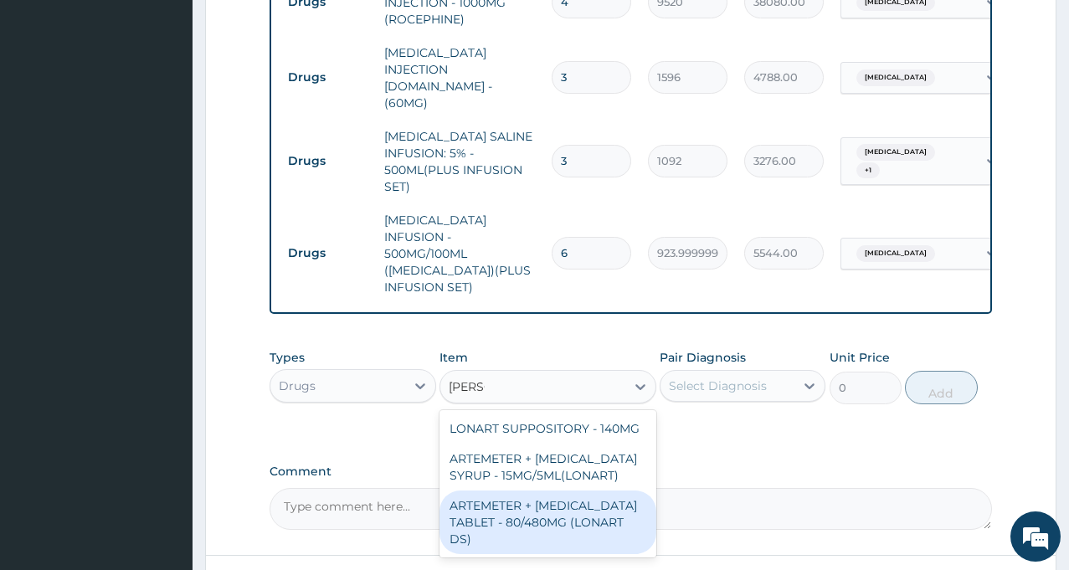
click at [524, 491] on div "ARTEMETER + [MEDICAL_DATA] TABLET - 80/480MG (LONART DS)" at bounding box center [547, 523] width 217 height 64
type input "588"
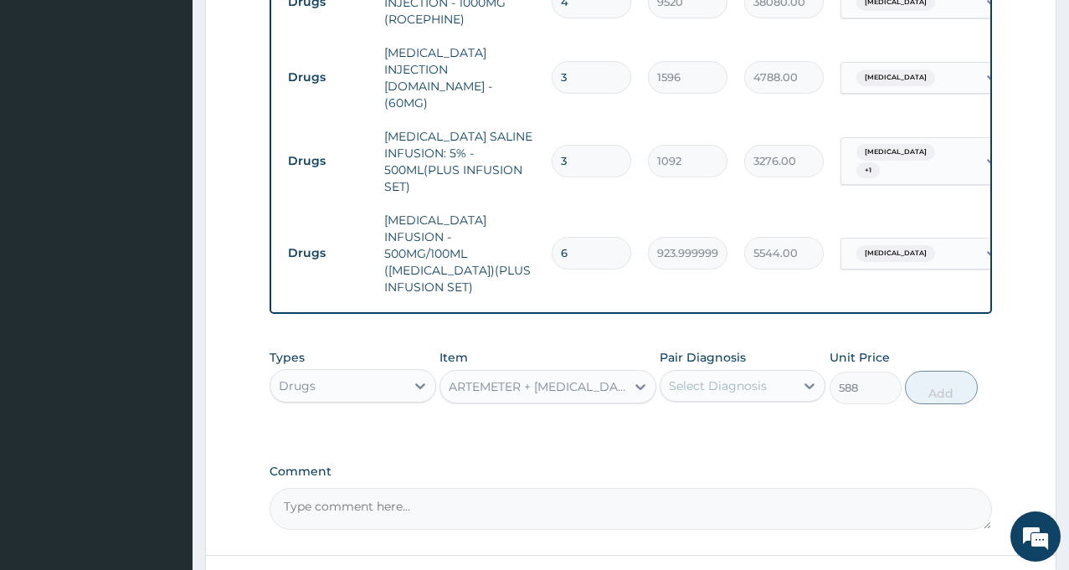
click at [753, 378] on div "Select Diagnosis" at bounding box center [718, 386] width 98 height 17
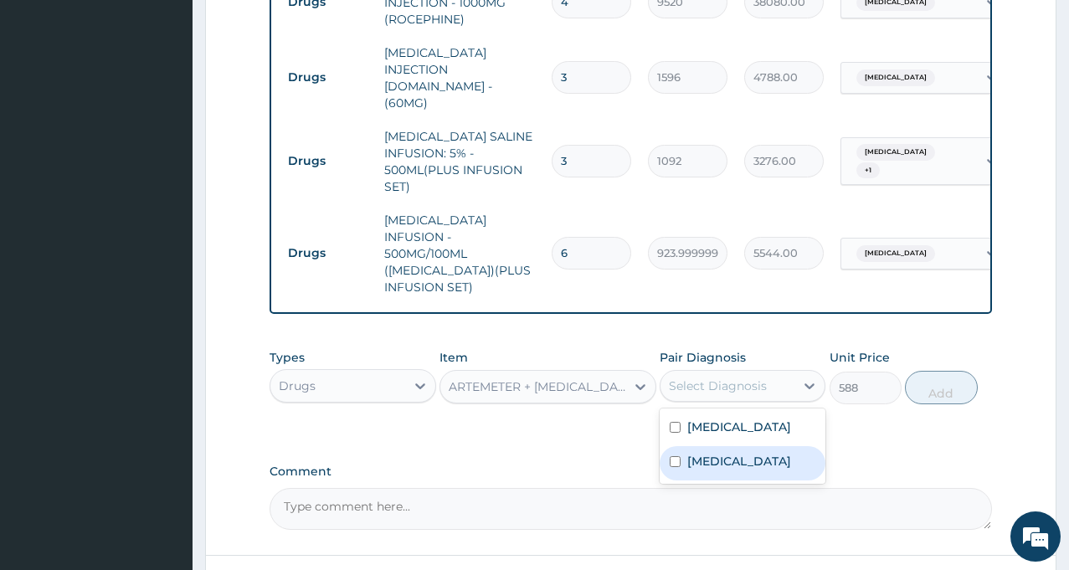
click at [693, 453] on label "Malaria" at bounding box center [739, 461] width 104 height 17
checkbox input "true"
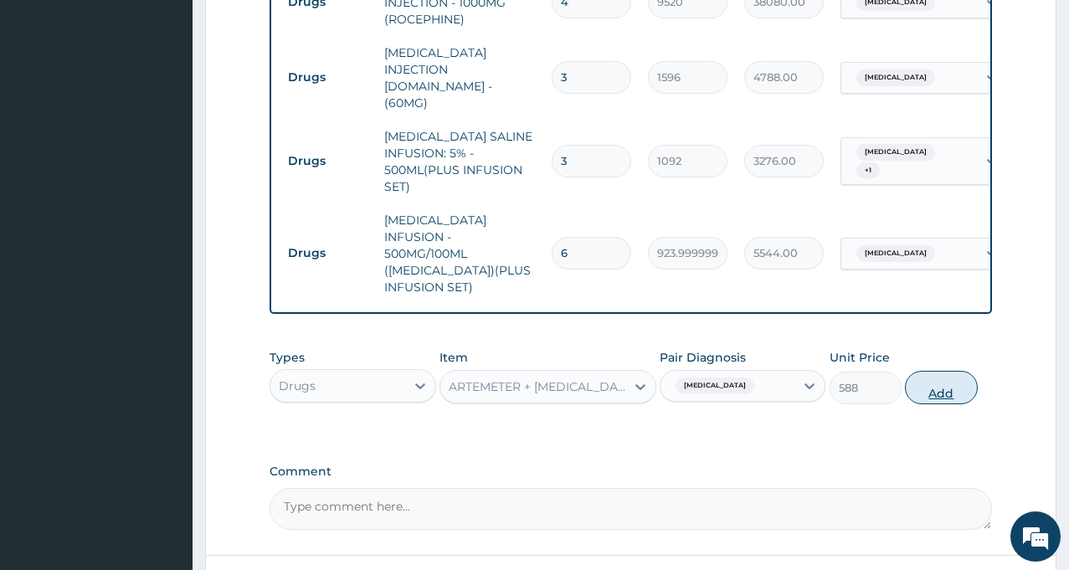
click at [940, 371] on button "Add" at bounding box center [941, 387] width 72 height 33
type input "0"
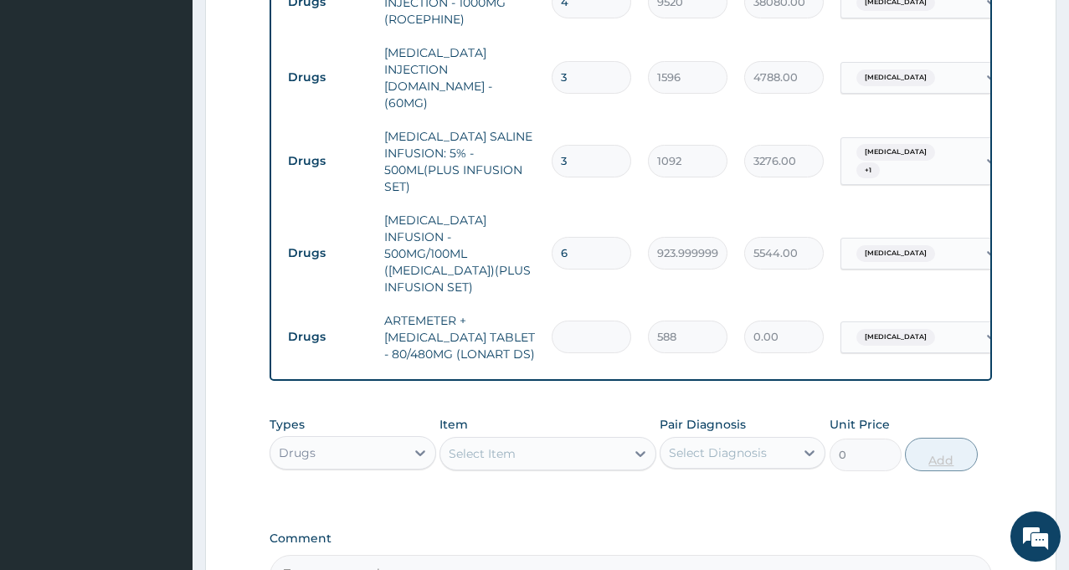
type input "0.00"
type input "6"
type input "3528.00"
type input "6"
click at [494, 445] on div "Select Item" at bounding box center [482, 453] width 67 height 17
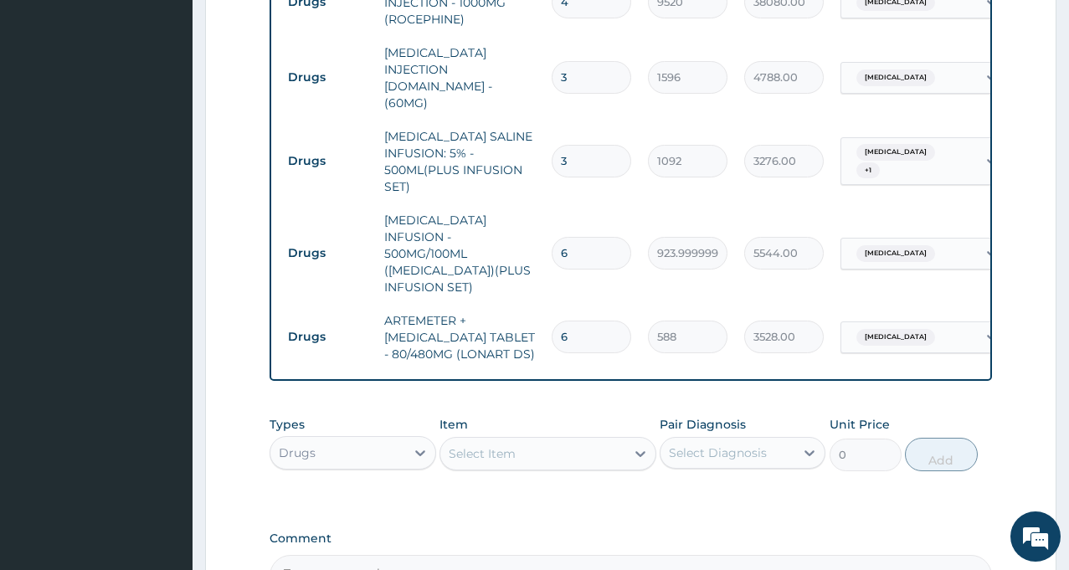
drag, startPoint x: 493, startPoint y: 413, endPoint x: 496, endPoint y: 467, distance: 54.5
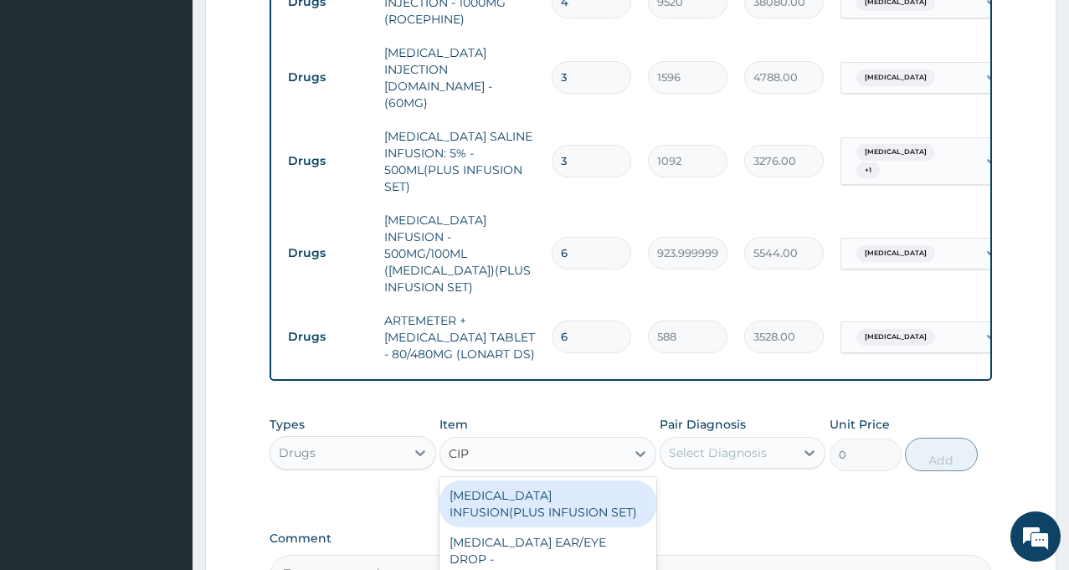
type input "CIPR"
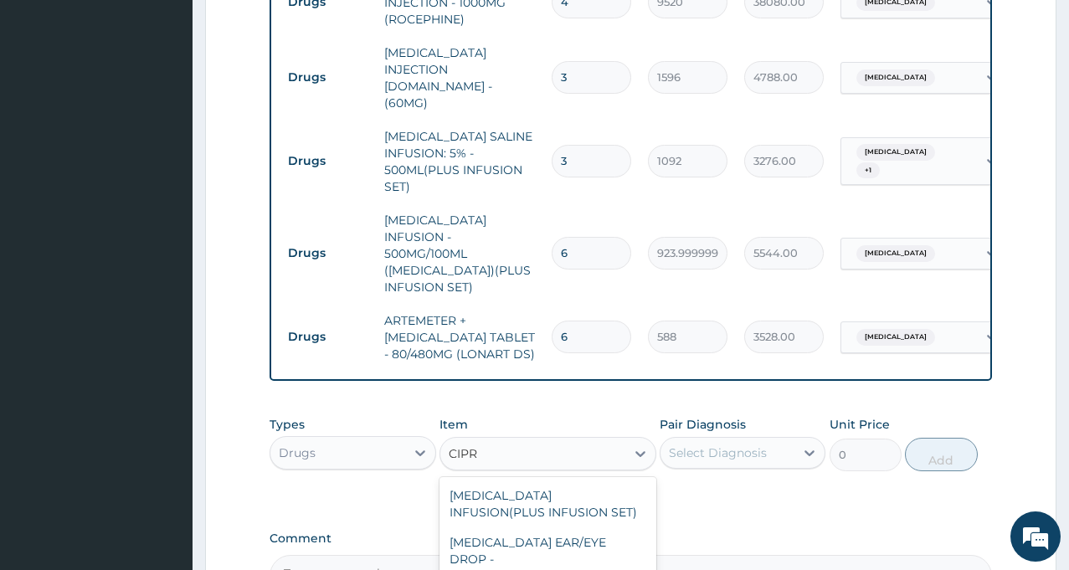
type input "196"
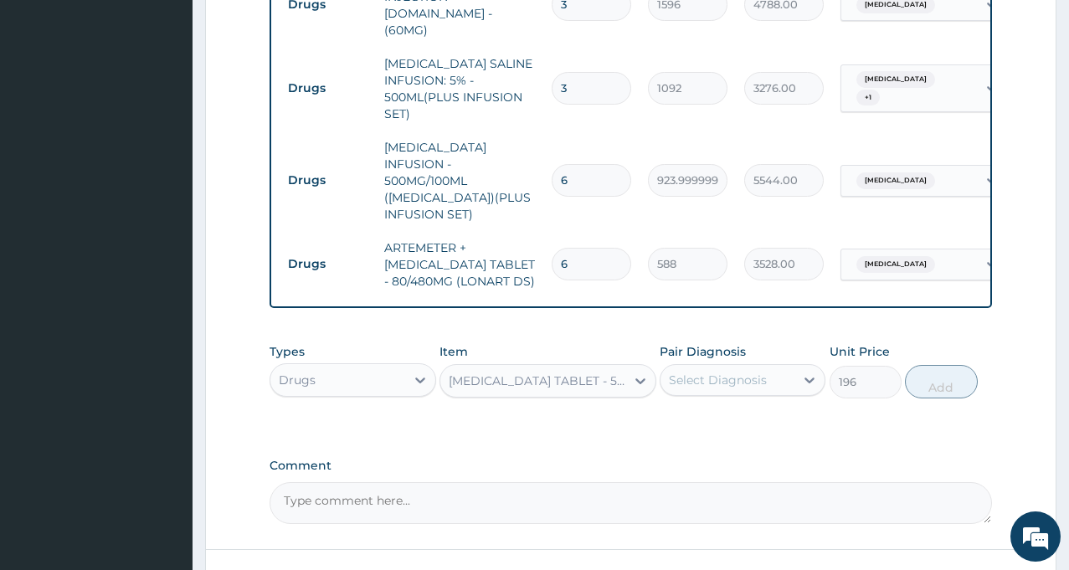
scroll to position [1121, 0]
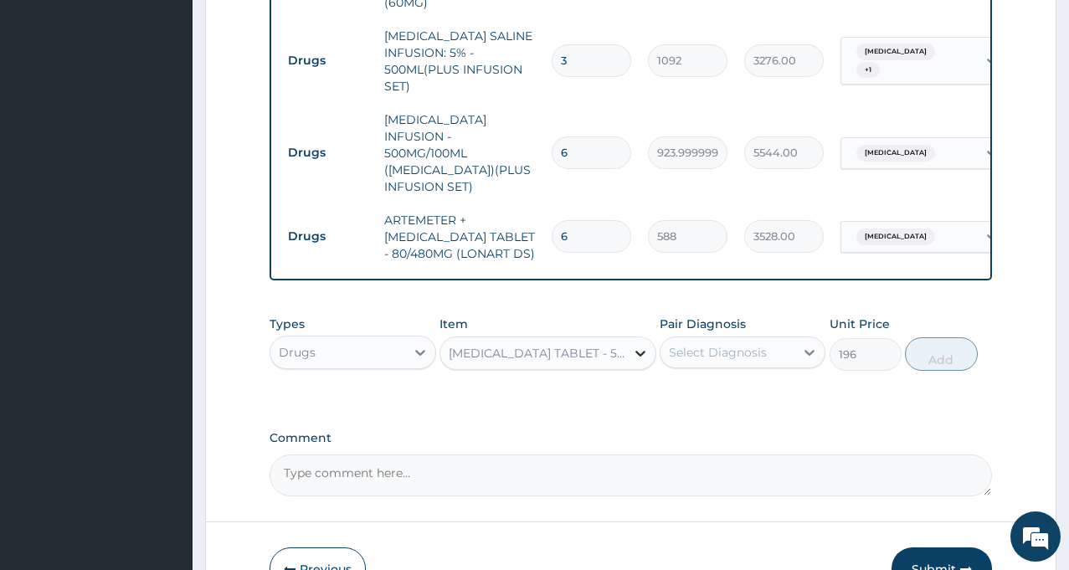
click at [625, 338] on div at bounding box center [640, 353] width 30 height 30
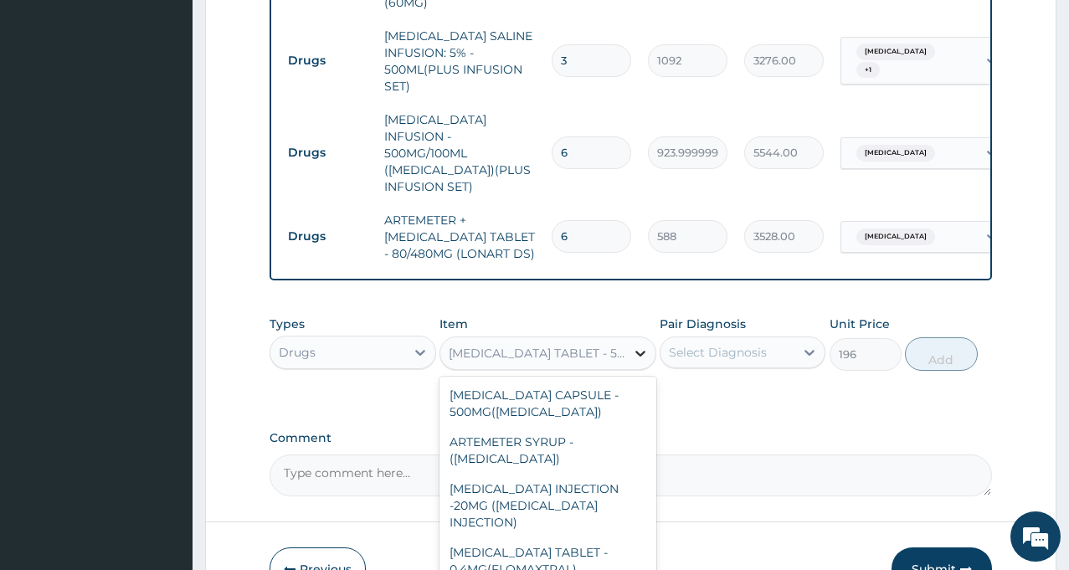
scroll to position [28550, 0]
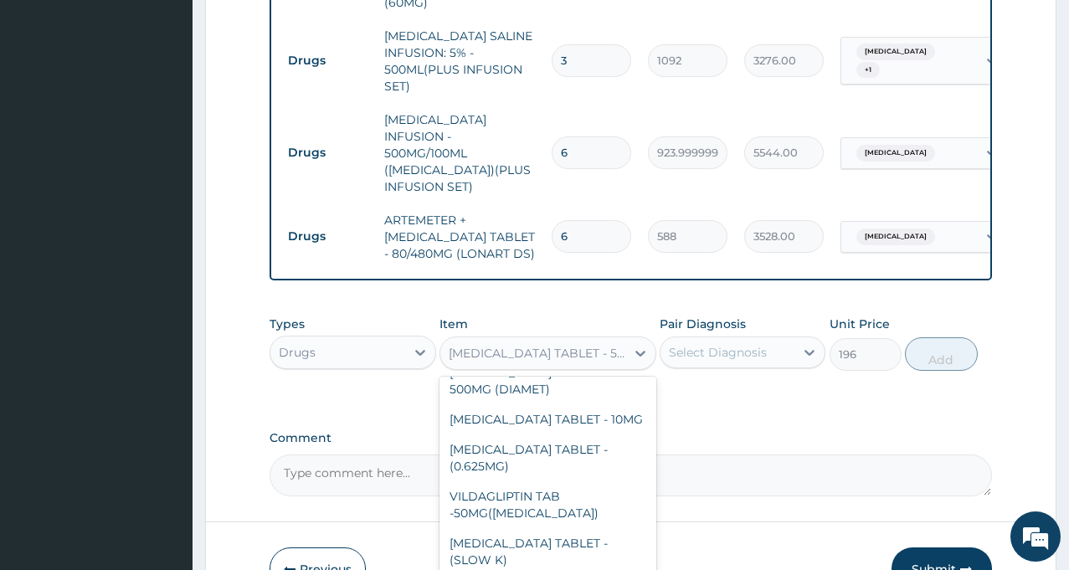
drag, startPoint x: 633, startPoint y: 309, endPoint x: 635, endPoint y: 347, distance: 38.6
click at [635, 347] on div "Types Drugs Item option CIPROFLOXACIN TABLET - 500MG, selected. option CIPROFLO…" at bounding box center [631, 355] width 722 height 97
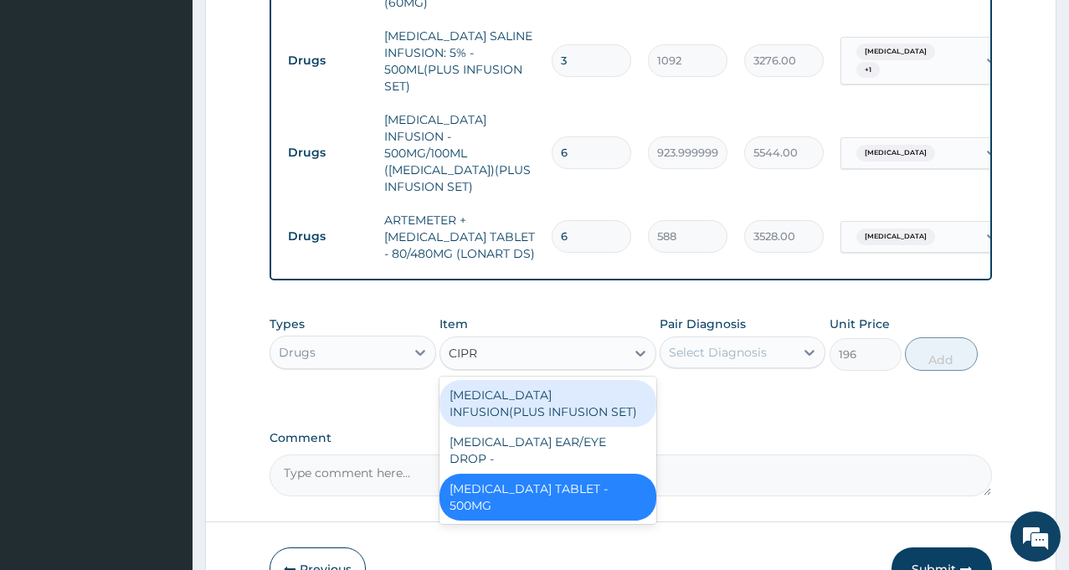
type input "CIPRO"
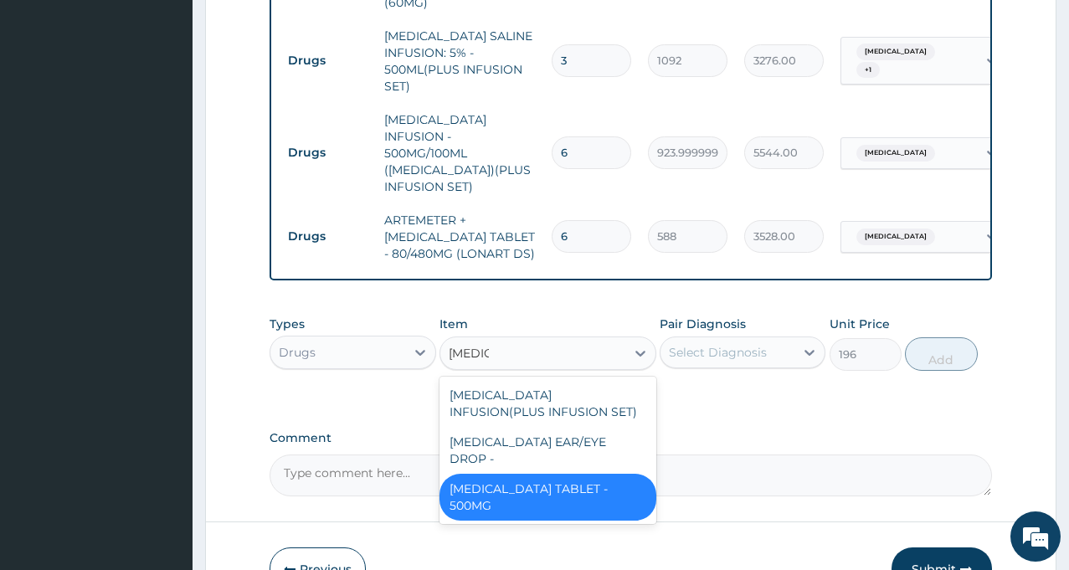
click at [579, 474] on div "[MEDICAL_DATA] TABLET - 500MG" at bounding box center [547, 497] width 217 height 47
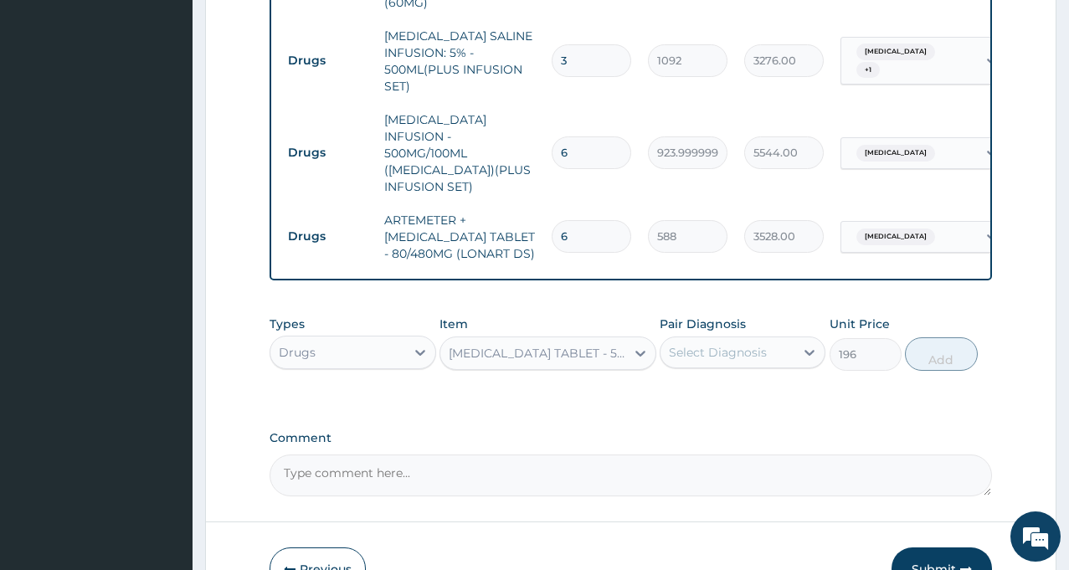
click at [736, 344] on div "Select Diagnosis" at bounding box center [718, 352] width 98 height 17
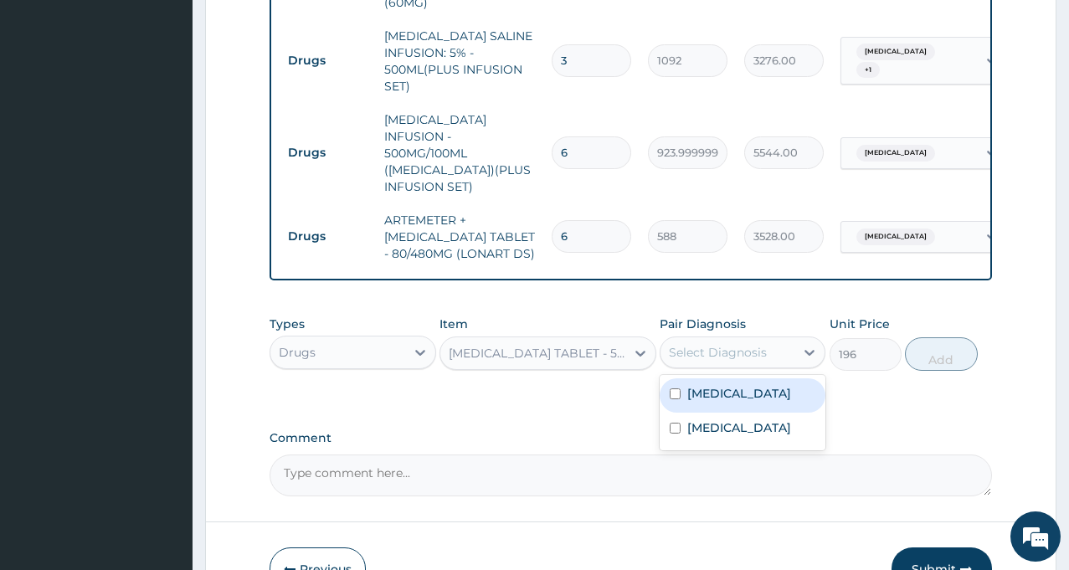
click at [710, 378] on div "[MEDICAL_DATA]" at bounding box center [743, 395] width 166 height 34
checkbox input "true"
click at [938, 337] on button "Add" at bounding box center [941, 353] width 72 height 33
type input "0"
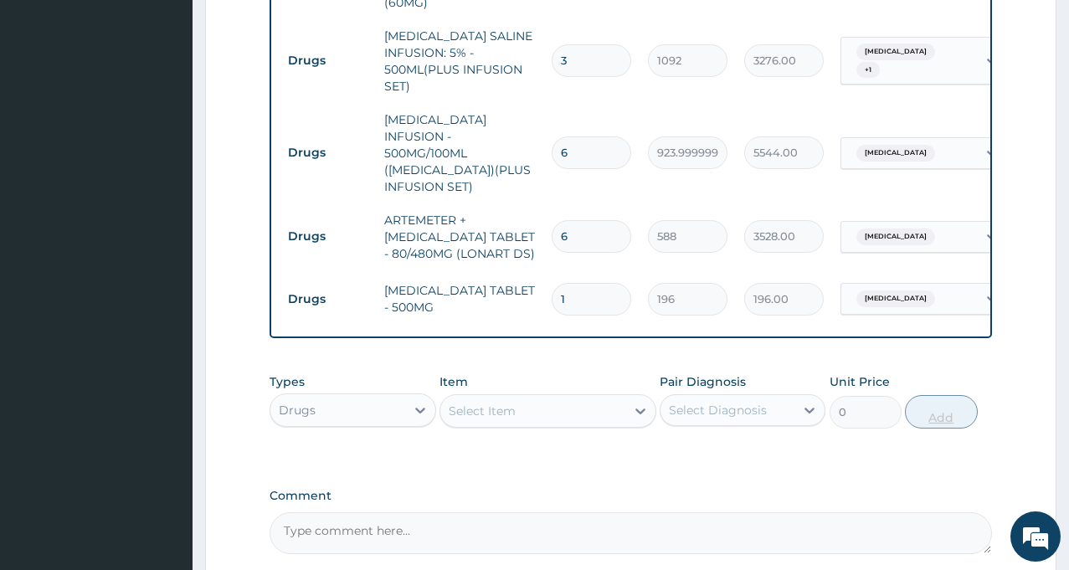
type input "14"
type input "2744.00"
type input "14"
click at [592, 398] on div "Select Item" at bounding box center [532, 411] width 185 height 27
click at [592, 398] on div "Select Item P" at bounding box center [532, 411] width 185 height 27
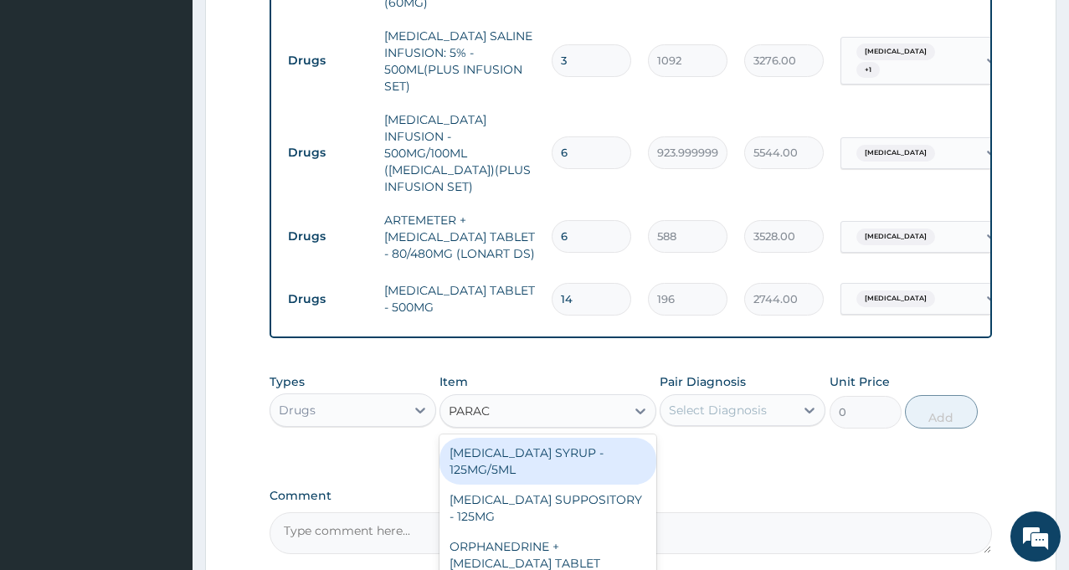
type input "PARACE"
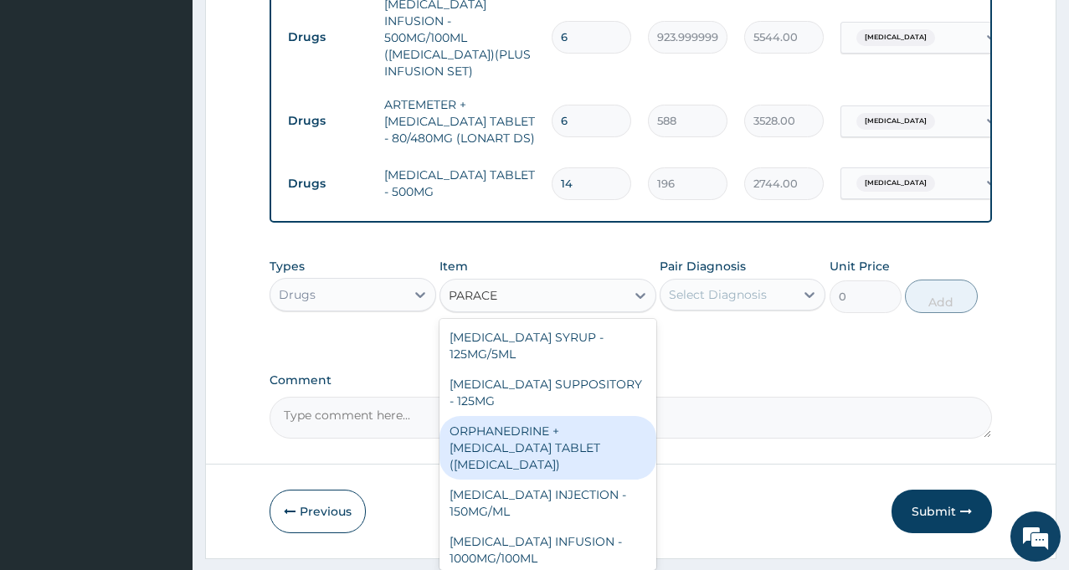
scroll to position [194, 0]
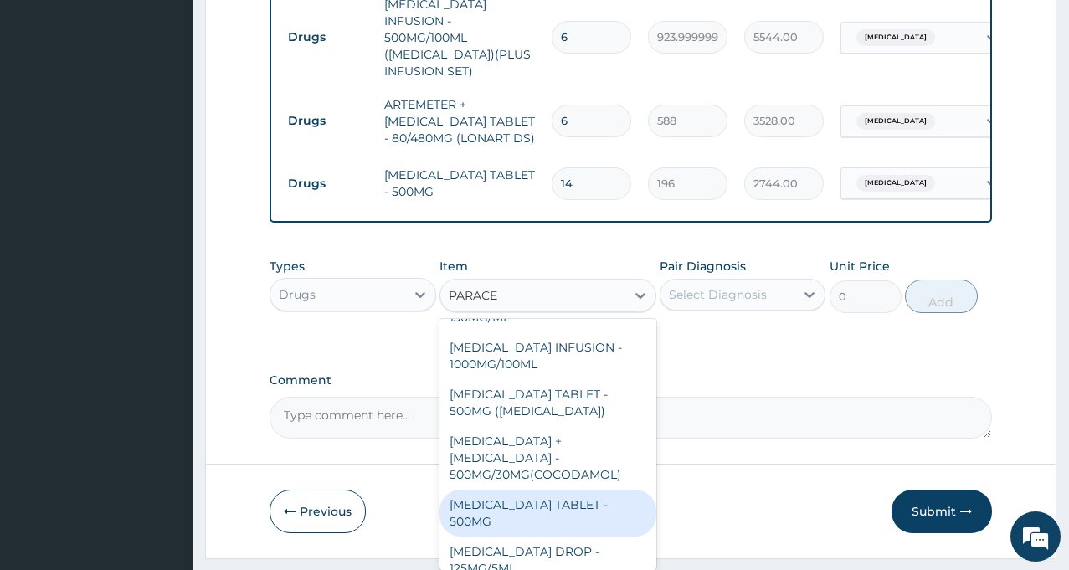
click at [579, 490] on div "PARACETAMOL TABLET - 500MG" at bounding box center [547, 513] width 217 height 47
type input "33.599999999999994"
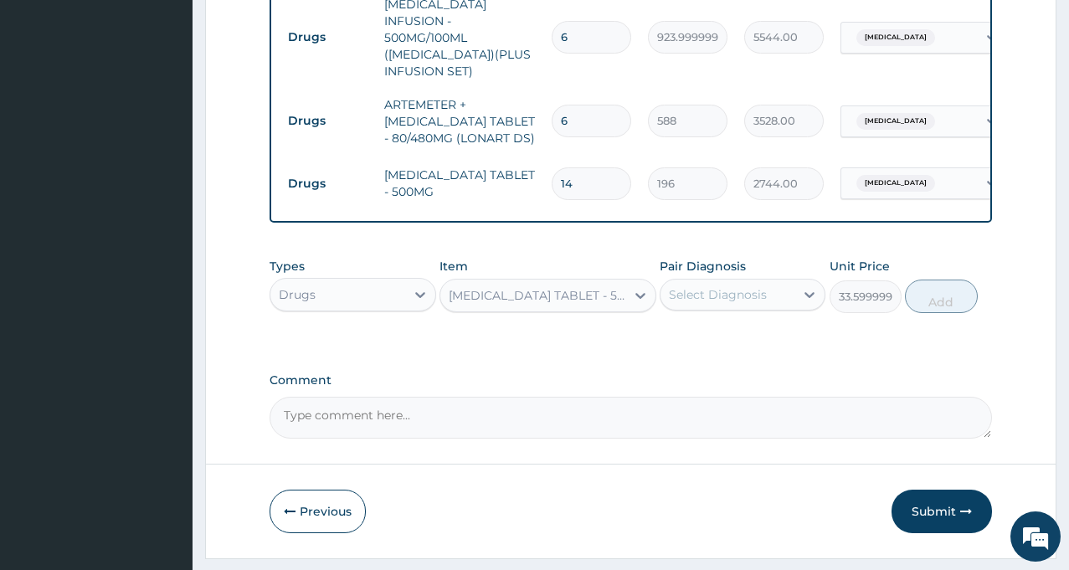
click at [750, 281] on div "Select Diagnosis" at bounding box center [727, 294] width 134 height 27
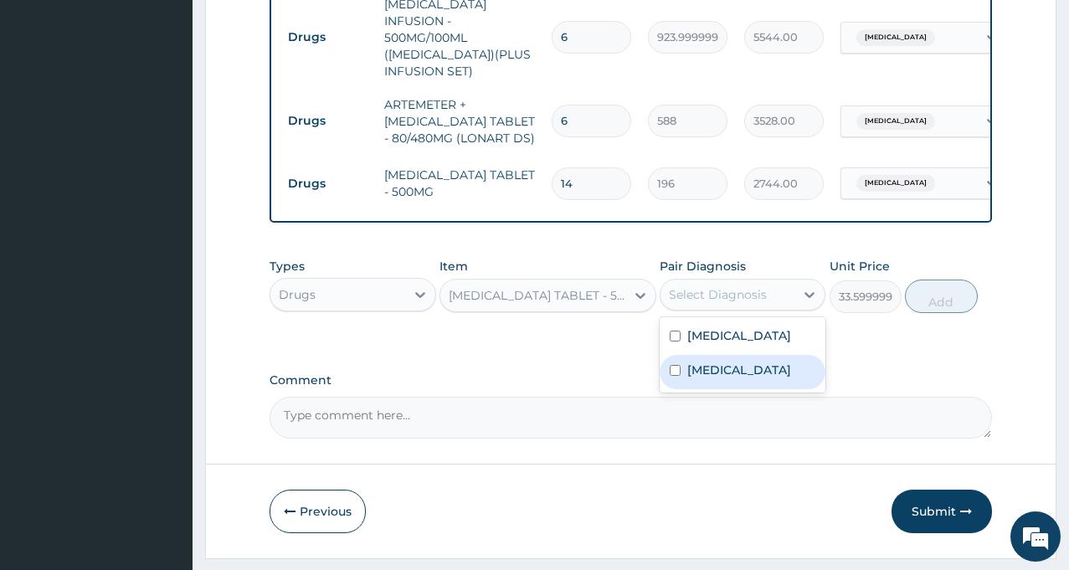
click at [707, 362] on label "Malaria" at bounding box center [739, 370] width 104 height 17
checkbox input "true"
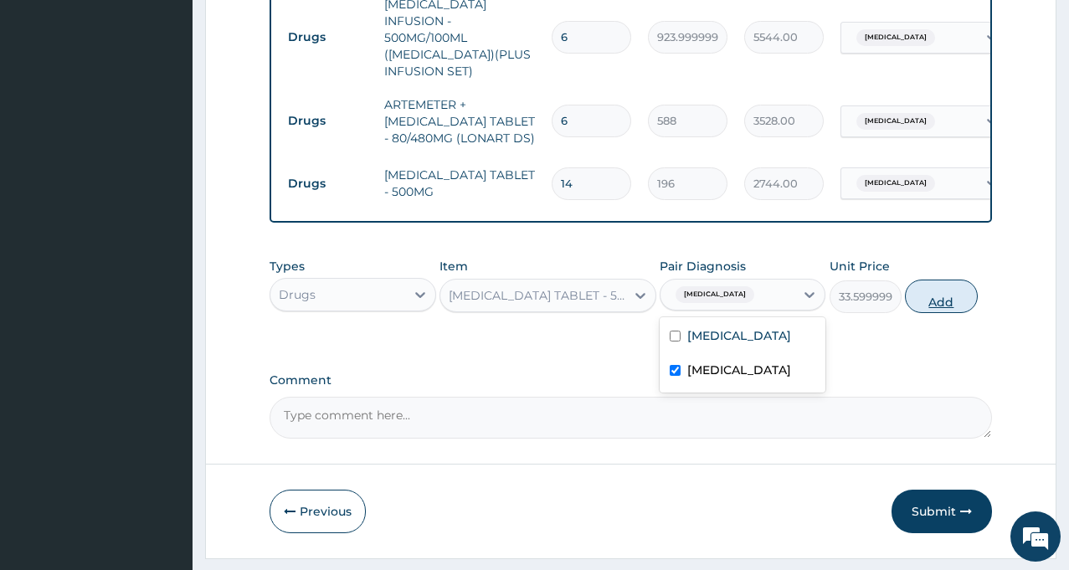
click at [943, 280] on button "Add" at bounding box center [941, 296] width 72 height 33
type input "0"
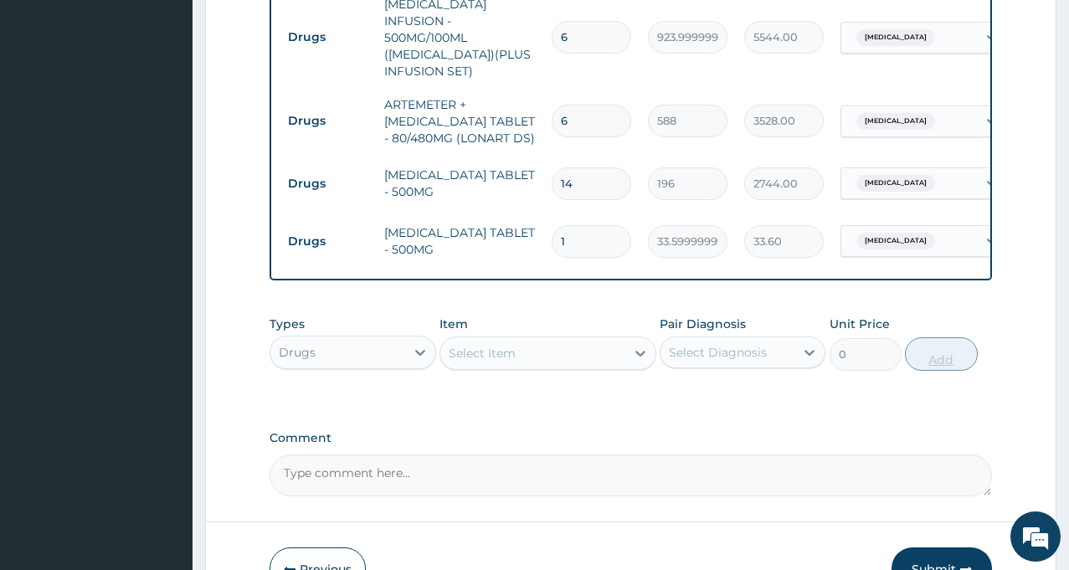
type input "18"
type input "604.80"
type input "18"
click at [522, 340] on div "Select Item" at bounding box center [532, 353] width 185 height 27
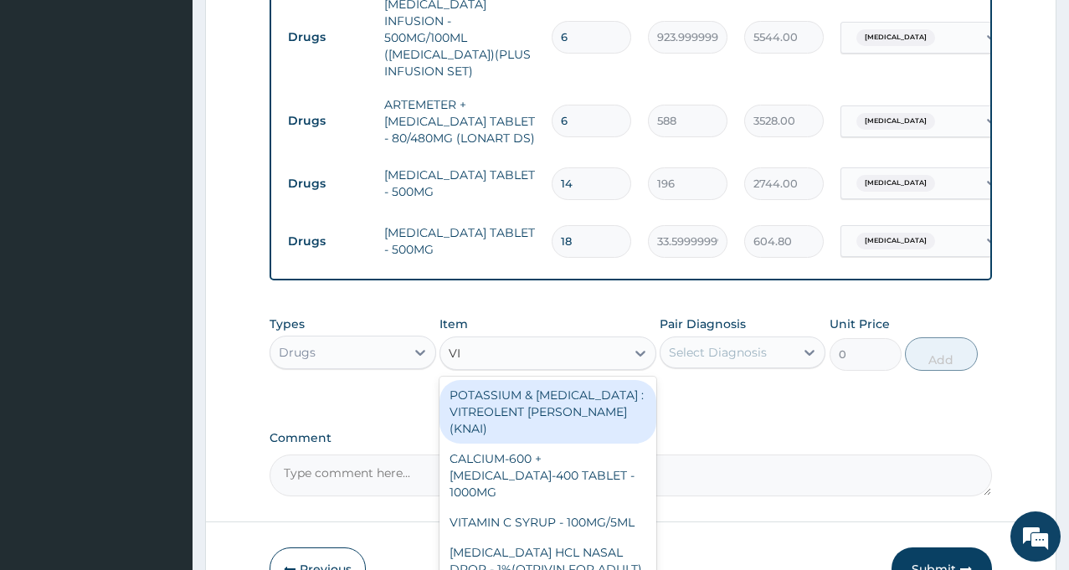
type input "V"
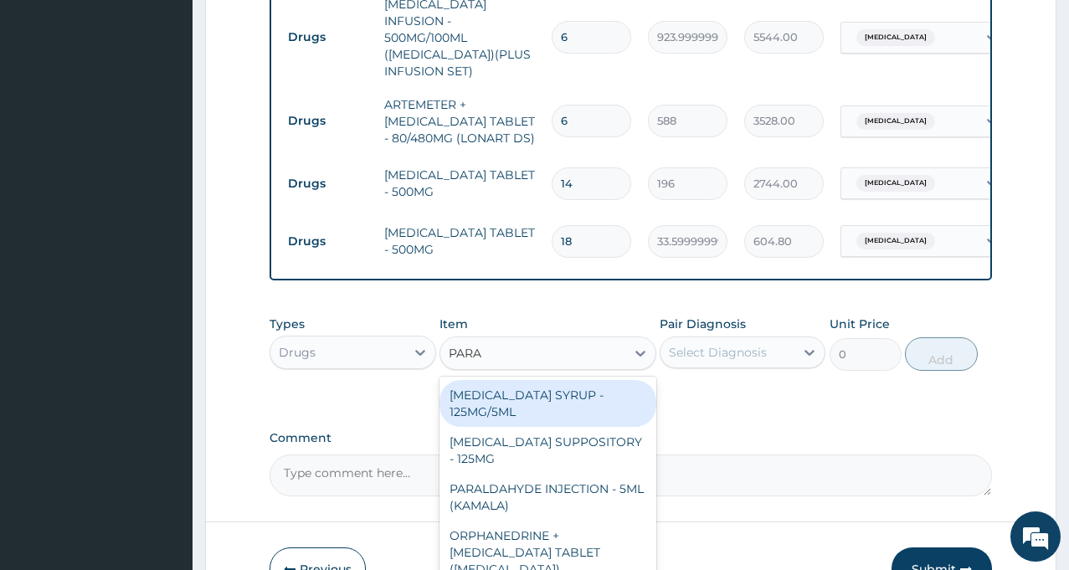
type input "PARAC"
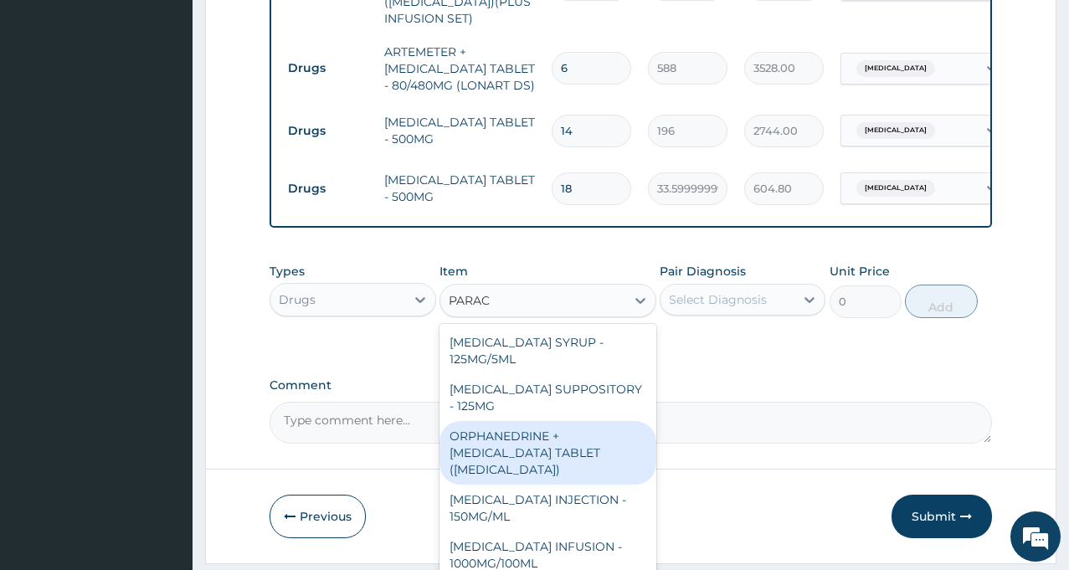
scroll to position [1294, 0]
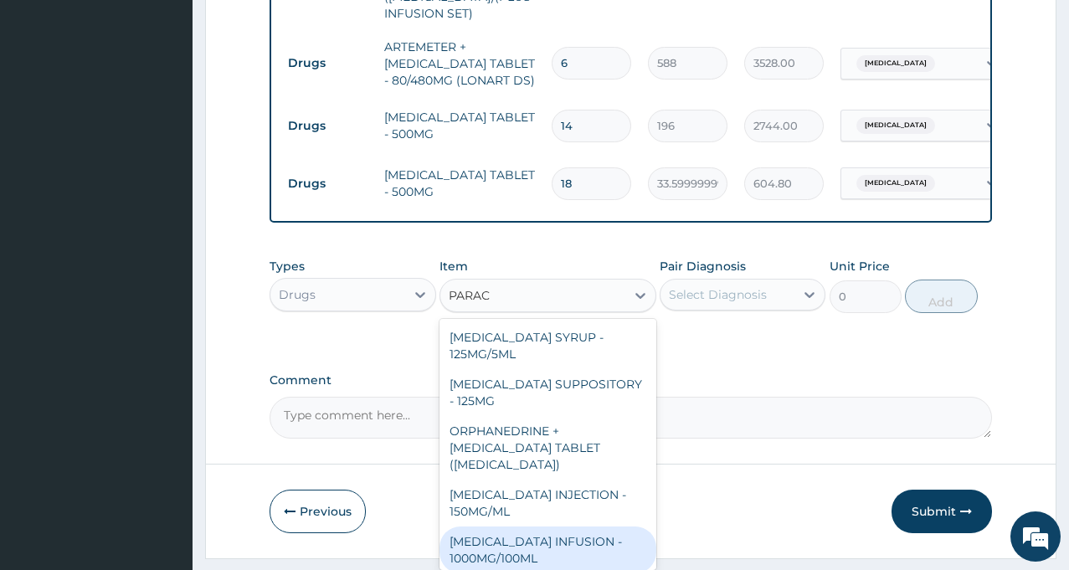
click at [517, 527] on div "PARACETAMOL INFUSION - 1000MG/100ML" at bounding box center [547, 550] width 217 height 47
type input "1819.9999999999998"
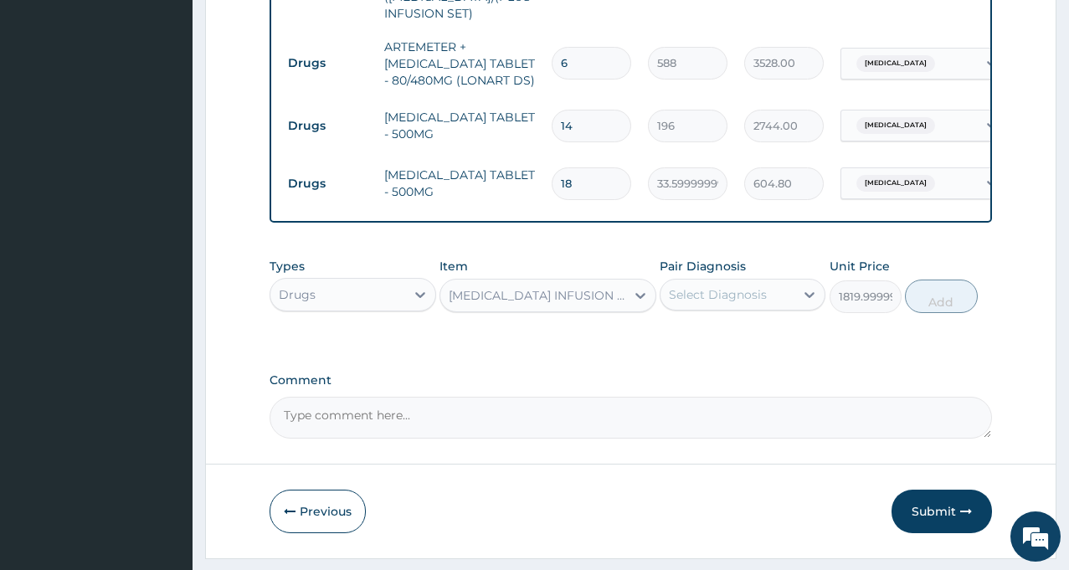
click at [711, 286] on div "Select Diagnosis" at bounding box center [718, 294] width 98 height 17
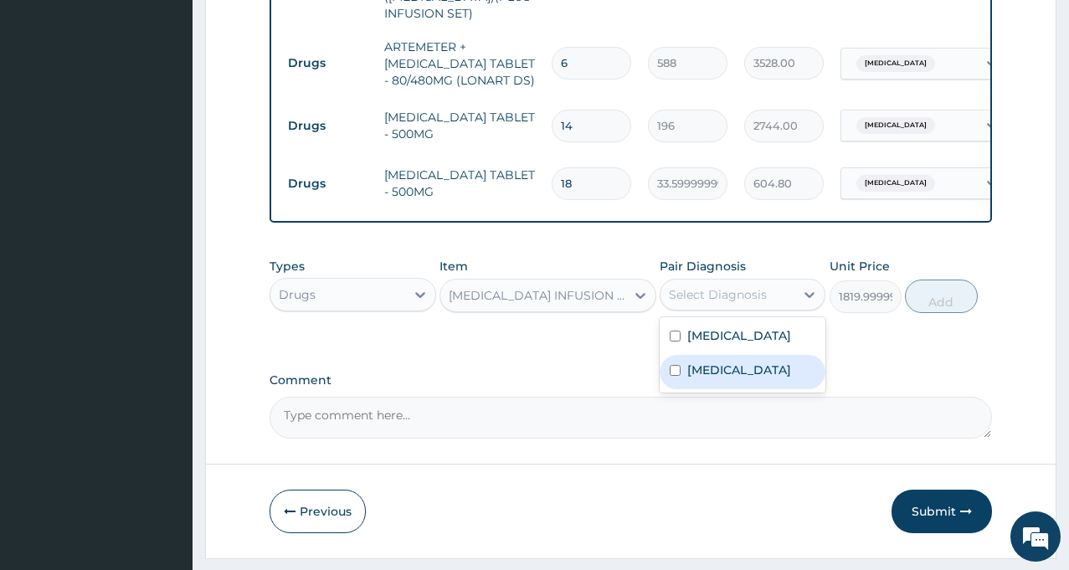
click at [704, 362] on label "Malaria" at bounding box center [739, 370] width 104 height 17
checkbox input "true"
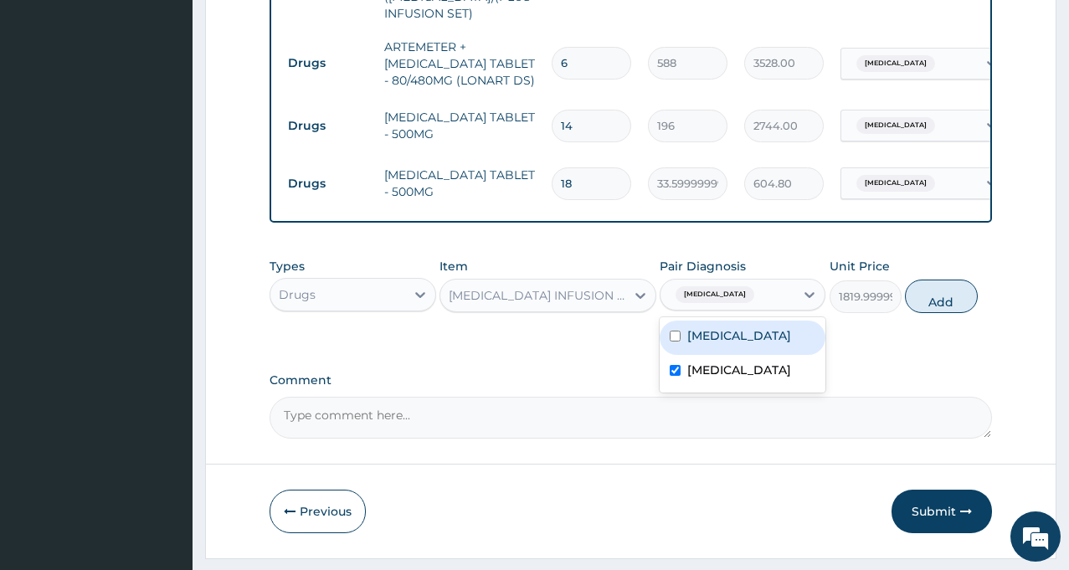
click at [691, 327] on label "Sepsis" at bounding box center [739, 335] width 104 height 17
checkbox input "true"
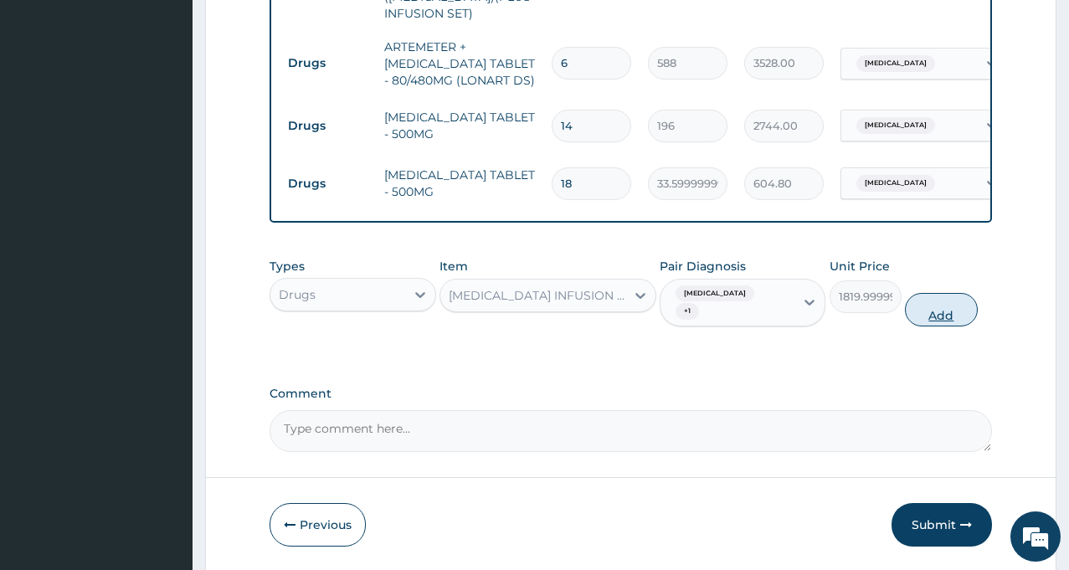
click at [928, 293] on button "Add" at bounding box center [941, 309] width 72 height 33
type input "0"
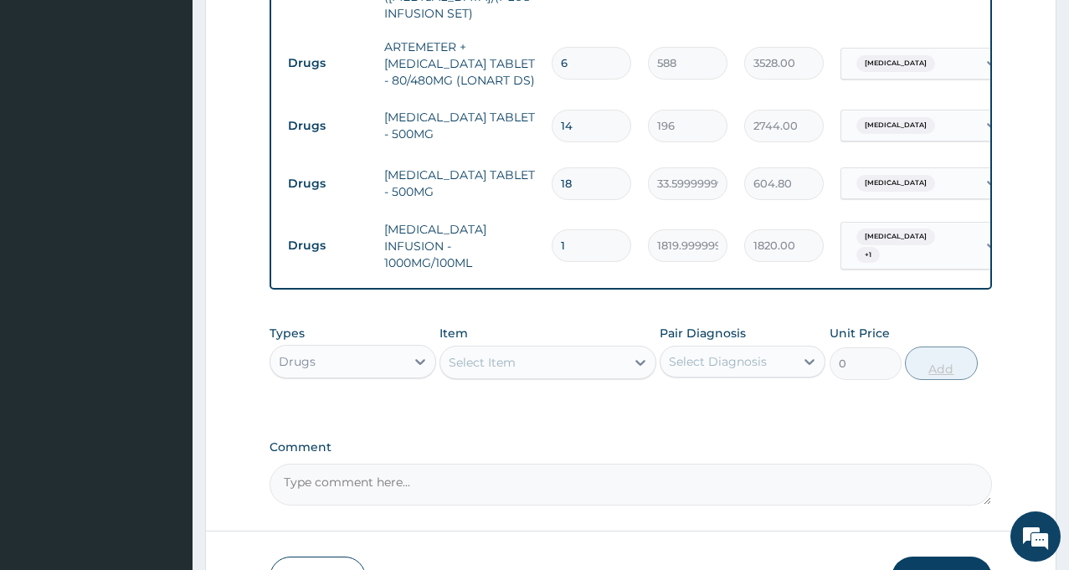
type input "13"
type input "23660.00"
type input "1"
type input "1820.00"
type input "4"
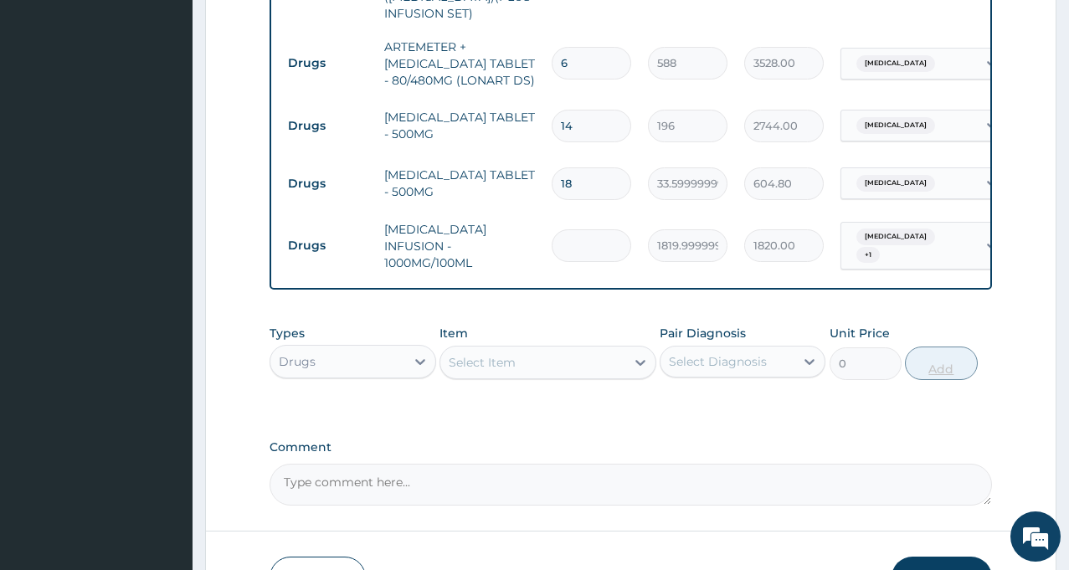
type input "7280.00"
type input "4"
click at [927, 557] on button "Submit" at bounding box center [941, 579] width 100 height 44
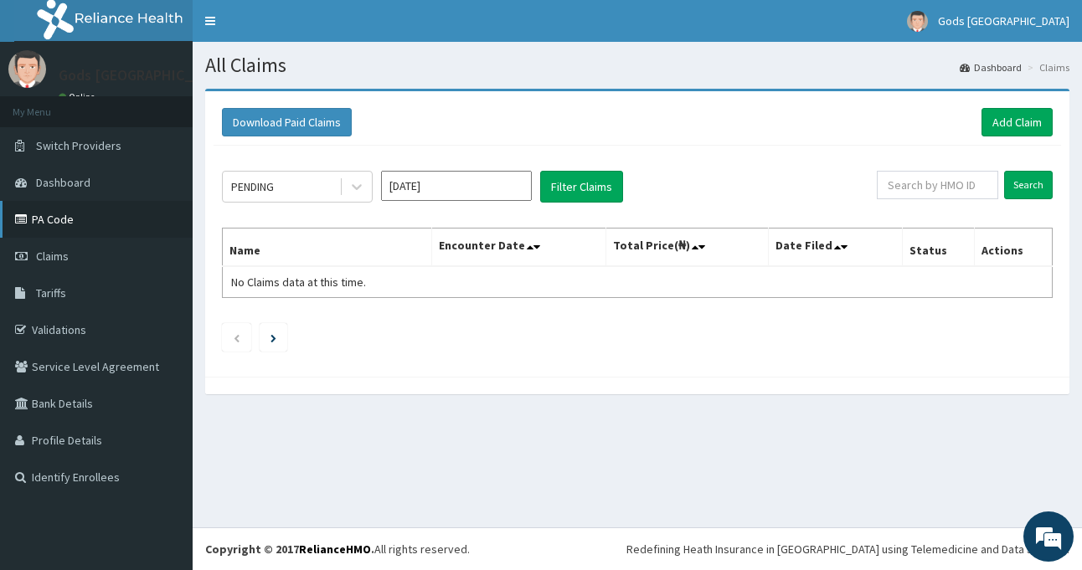
click at [64, 213] on link "PA Code" at bounding box center [96, 219] width 193 height 37
click at [943, 185] on input "text" at bounding box center [936, 185] width 121 height 28
type input "EFT/10113/A"
click at [1020, 186] on input "Search" at bounding box center [1028, 185] width 49 height 28
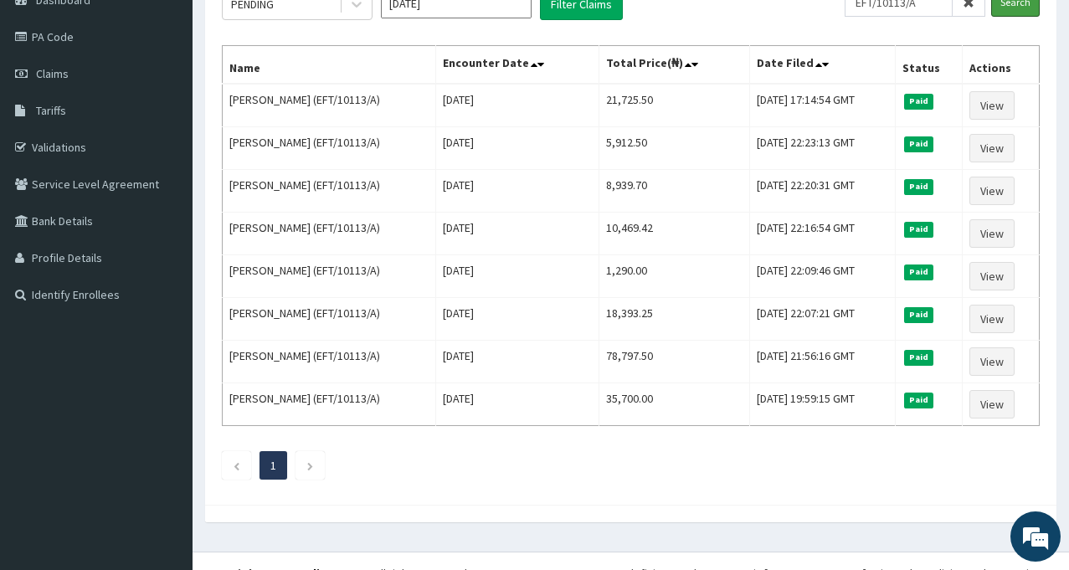
scroll to position [207, 0]
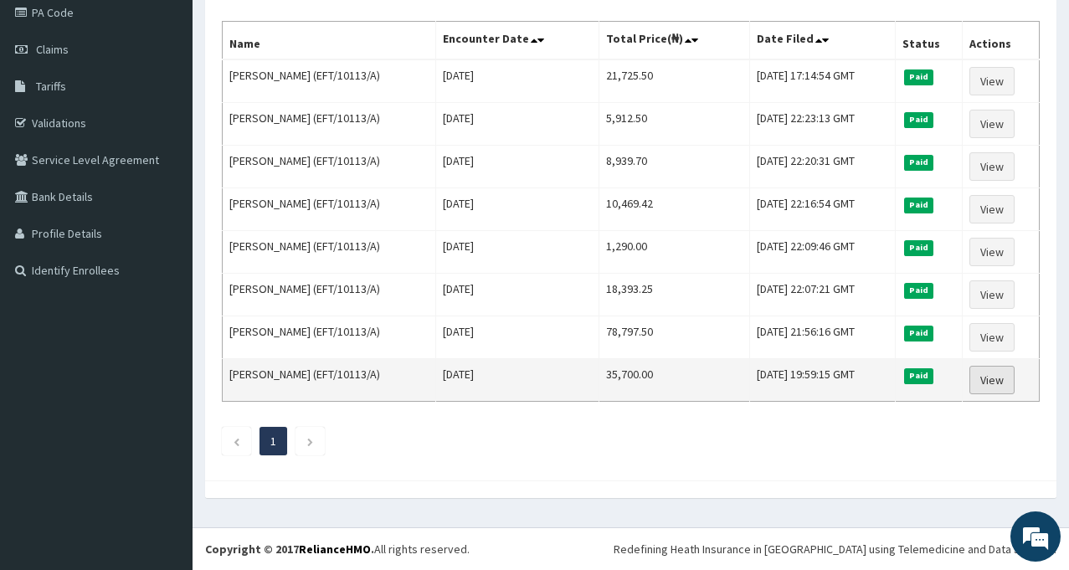
click at [993, 381] on link "View" at bounding box center [991, 380] width 45 height 28
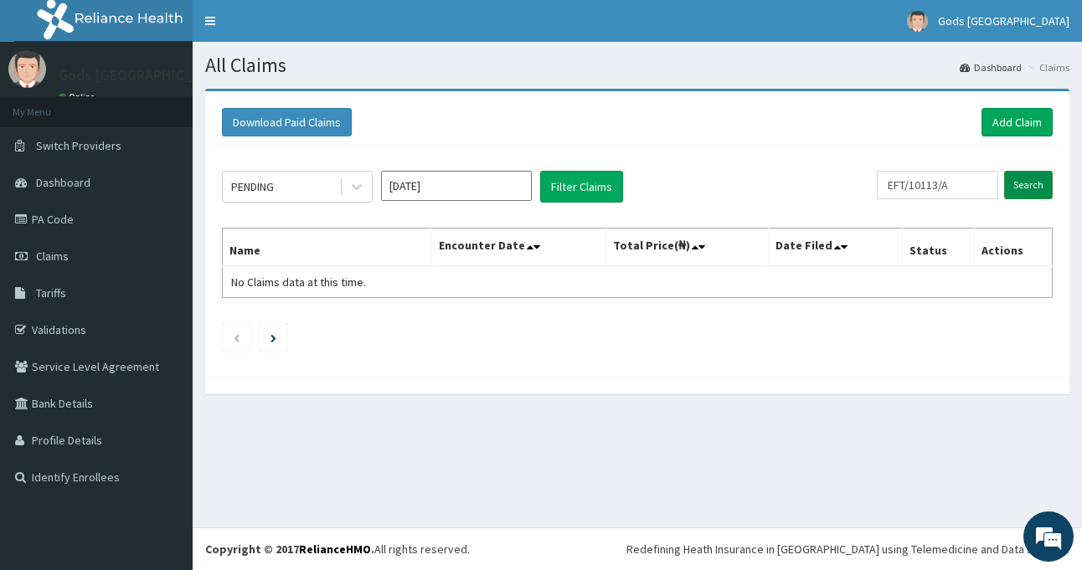
click at [1029, 184] on input "Search" at bounding box center [1028, 185] width 49 height 28
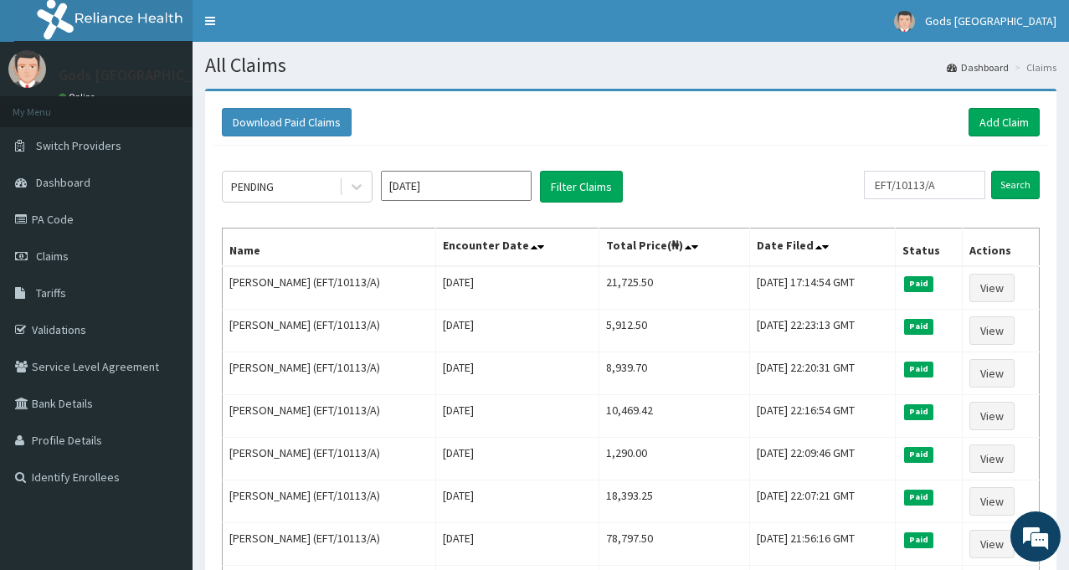
click at [1068, 429] on div "Download Paid Claims Add Claim × Note you can only download claims within a max…" at bounding box center [631, 405] width 876 height 633
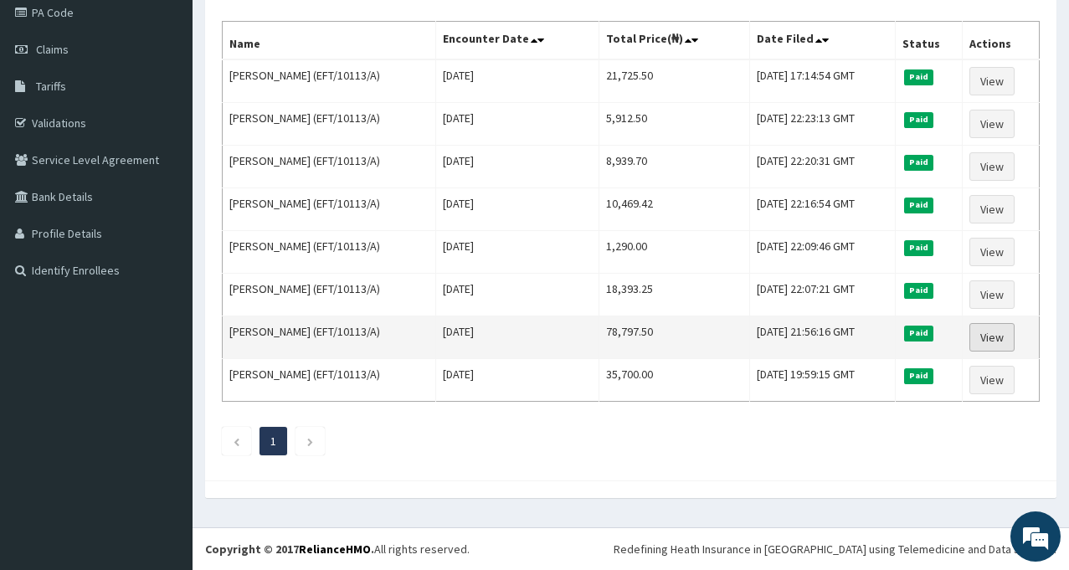
click at [999, 337] on link "View" at bounding box center [991, 337] width 45 height 28
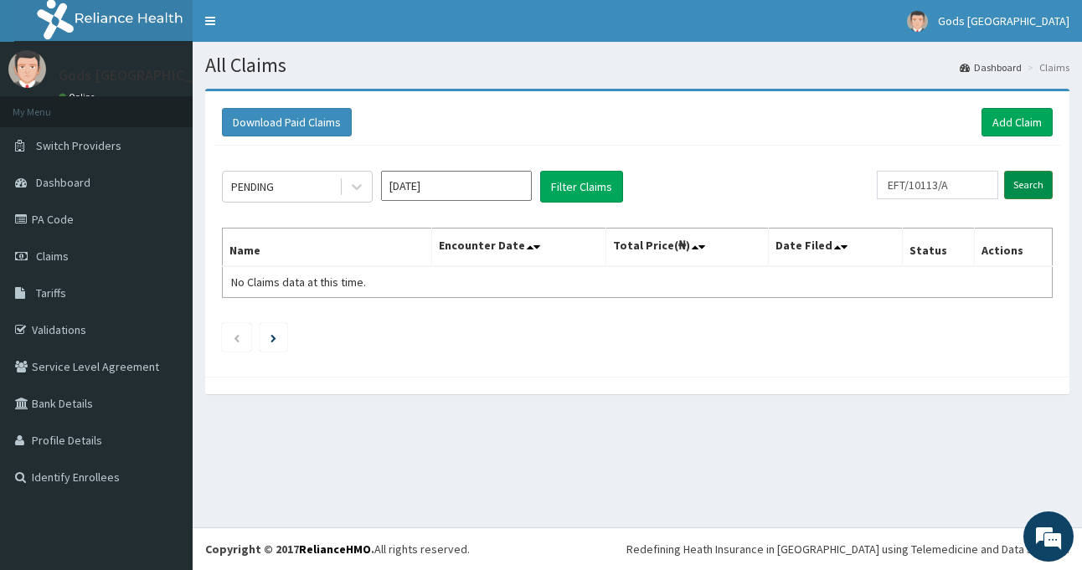
click at [1022, 192] on input "Search" at bounding box center [1028, 185] width 49 height 28
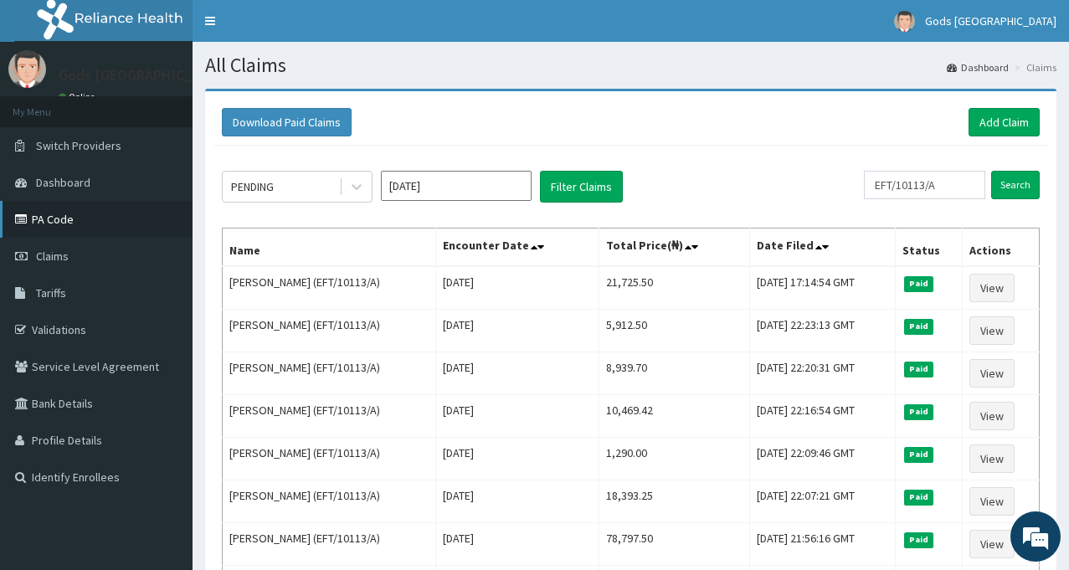
click at [49, 218] on link "PA Code" at bounding box center [96, 219] width 193 height 37
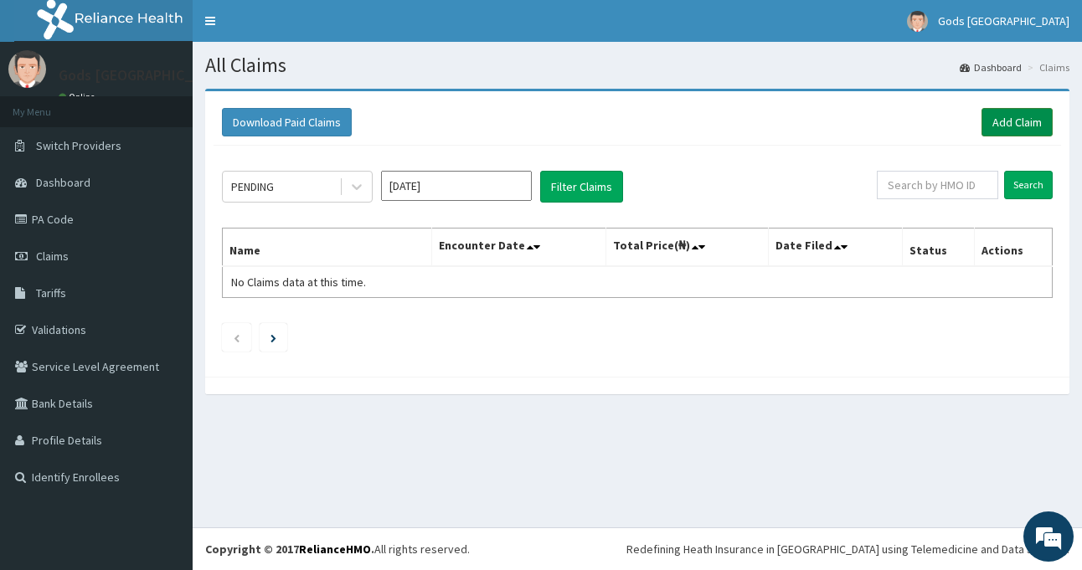
click at [1031, 129] on link "Add Claim" at bounding box center [1016, 122] width 71 height 28
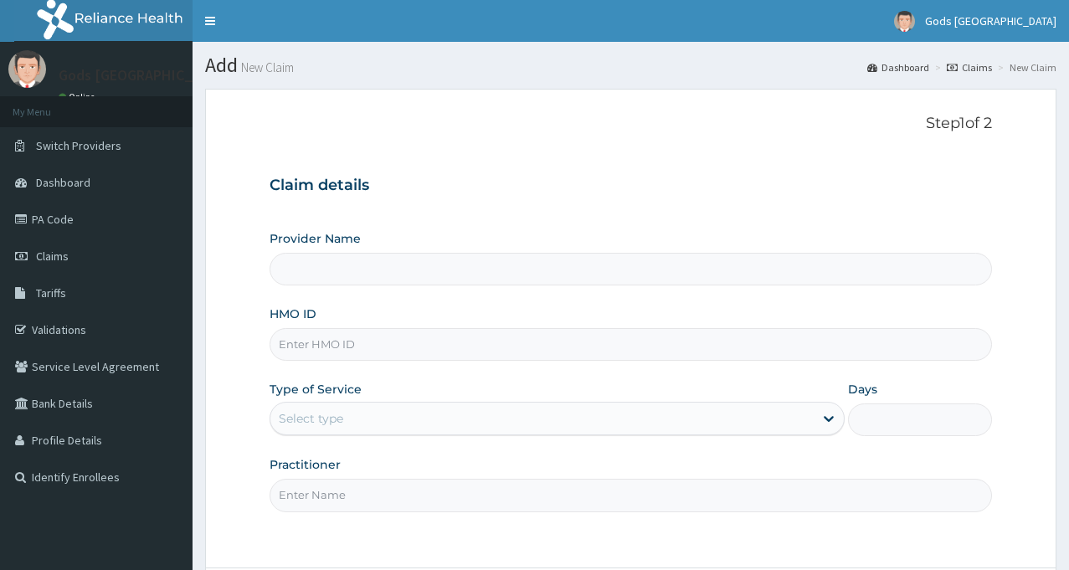
type input "E"
type input "Gods [GEOGRAPHIC_DATA] - [GEOGRAPHIC_DATA]"
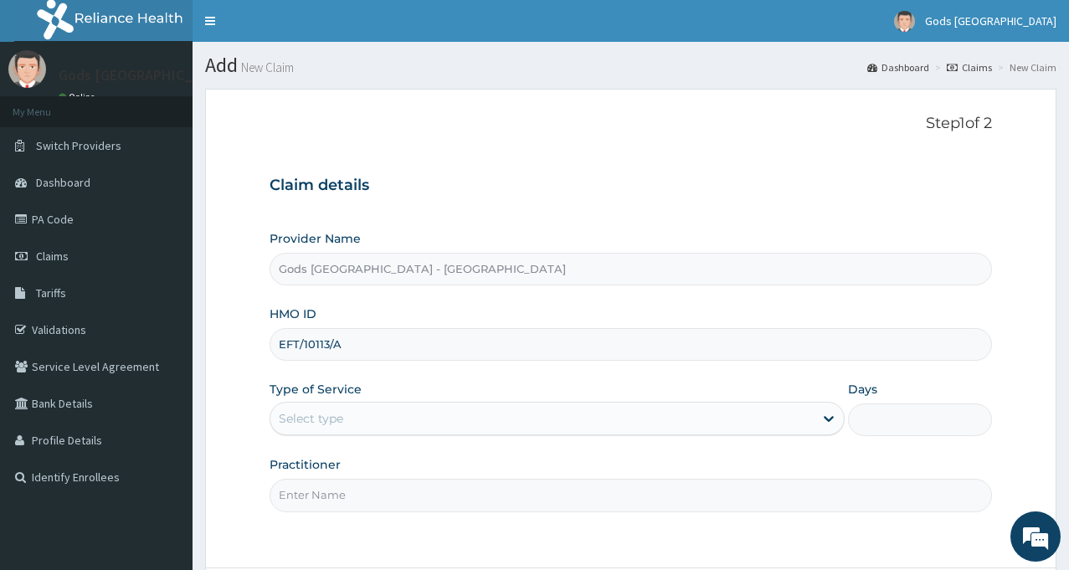
type input "EFT/10113/A"
click at [413, 419] on div "Select type" at bounding box center [541, 418] width 543 height 27
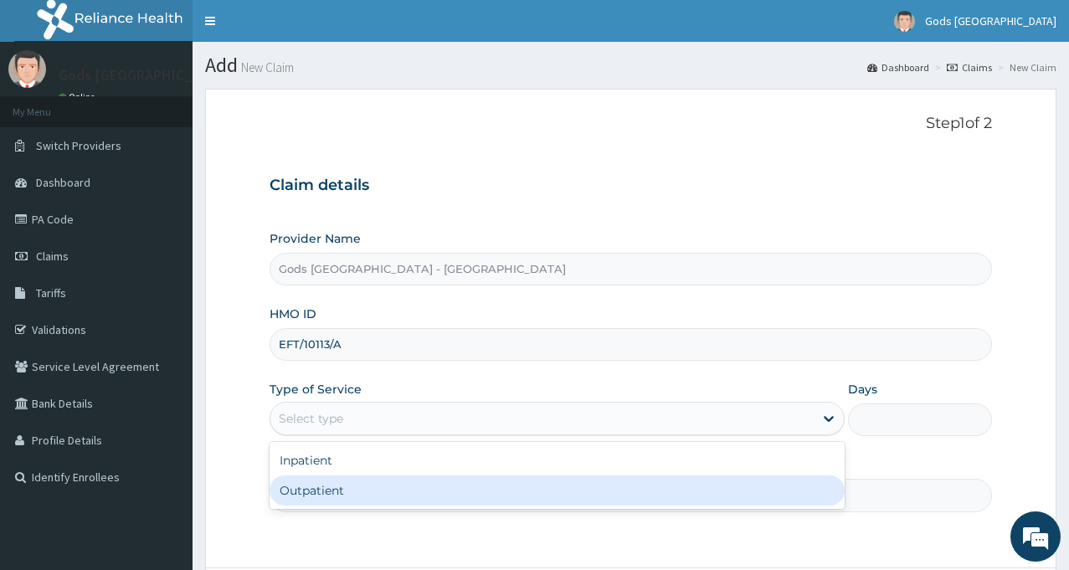
click at [365, 481] on div "Outpatient" at bounding box center [557, 490] width 575 height 30
type input "1"
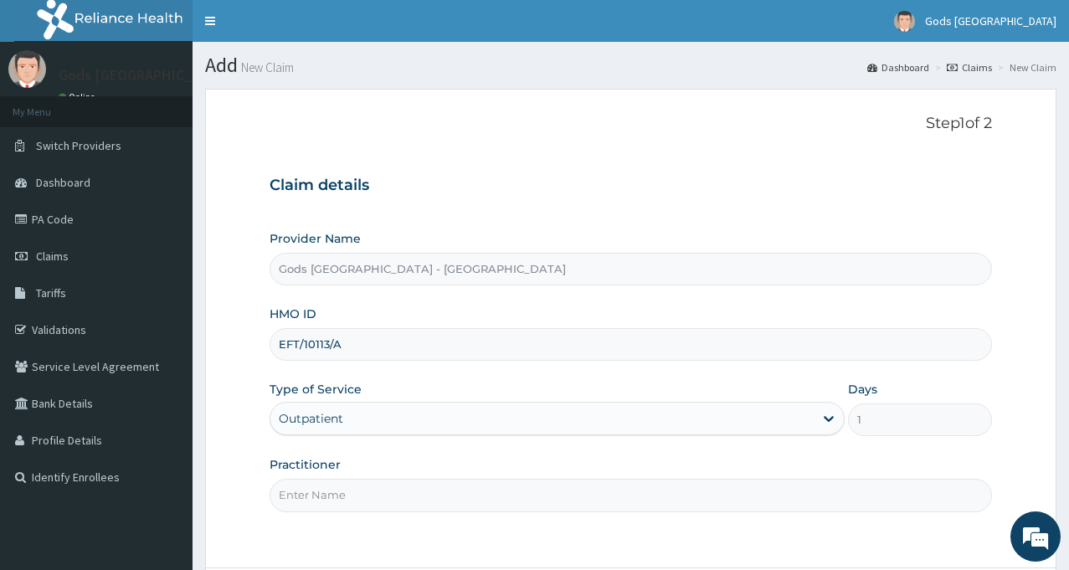
click at [372, 492] on input "Practitioner" at bounding box center [631, 495] width 722 height 33
type input "[PERSON_NAME]"
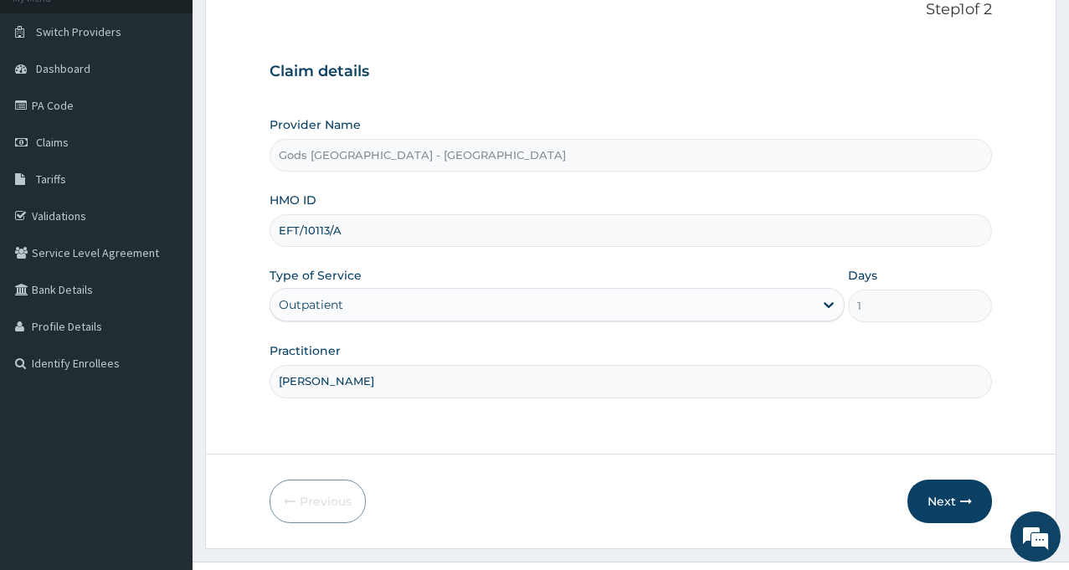
scroll to position [148, 0]
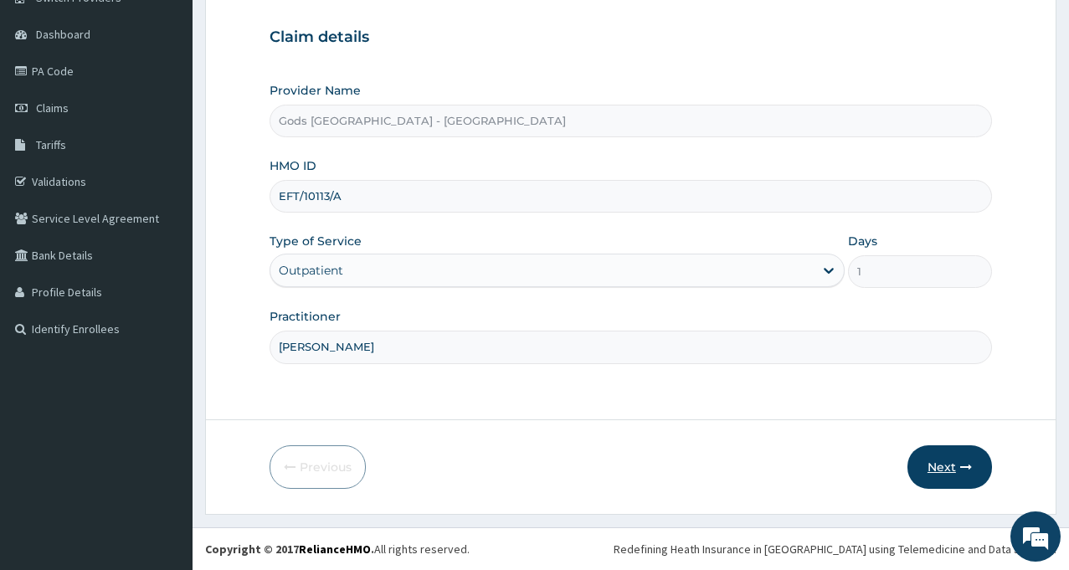
click at [941, 462] on button "Next" at bounding box center [949, 467] width 85 height 44
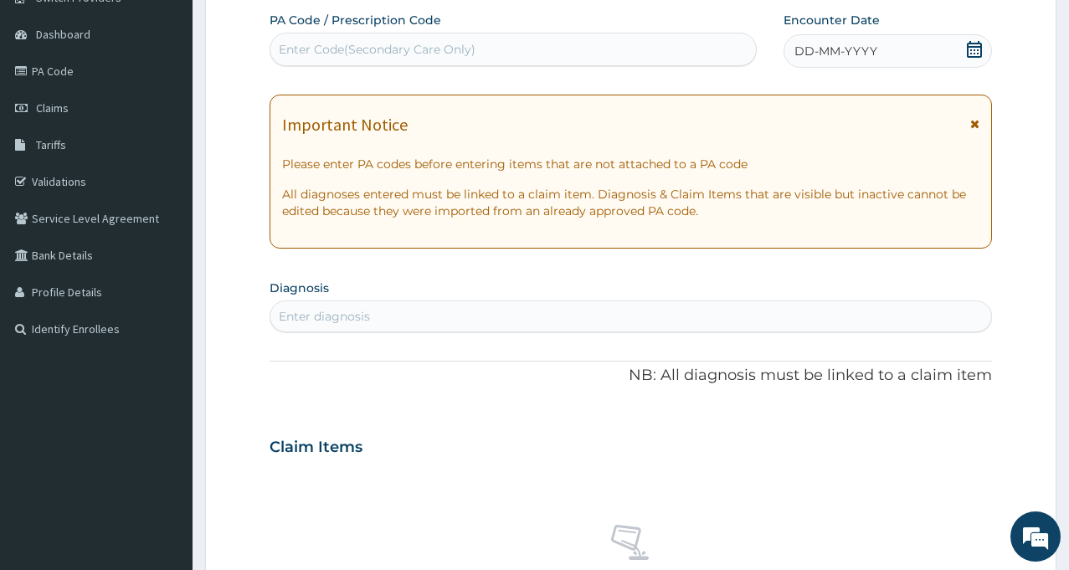
click at [407, 47] on div "Enter Code(Secondary Care Only)" at bounding box center [377, 49] width 197 height 17
click at [355, 49] on div "Enter Code(Secondary Care Only)" at bounding box center [377, 49] width 197 height 17
type input "PA/A20F01"
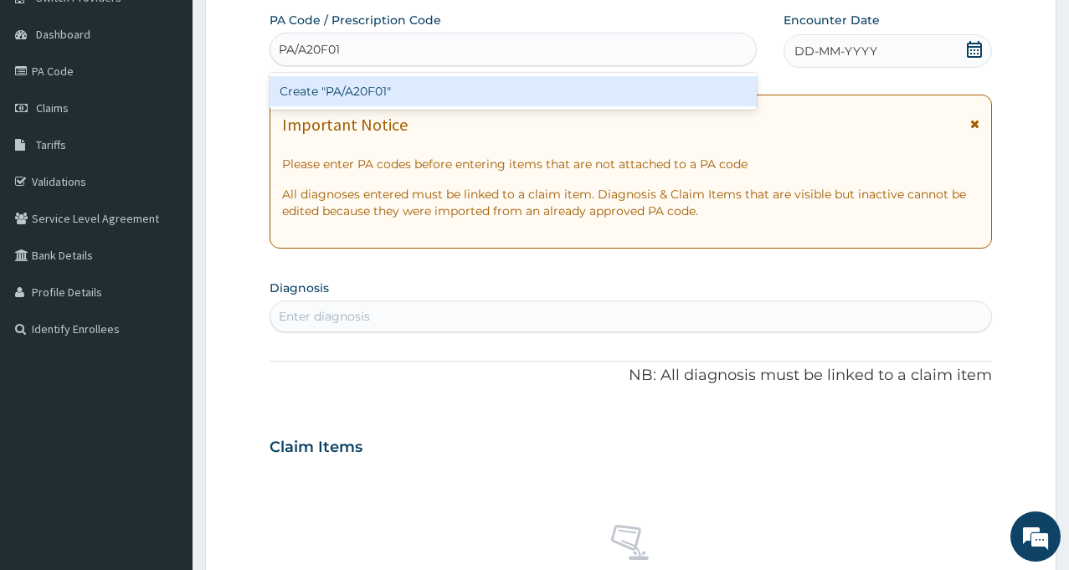
click at [348, 89] on div "Create "PA/A20F01"" at bounding box center [513, 91] width 487 height 30
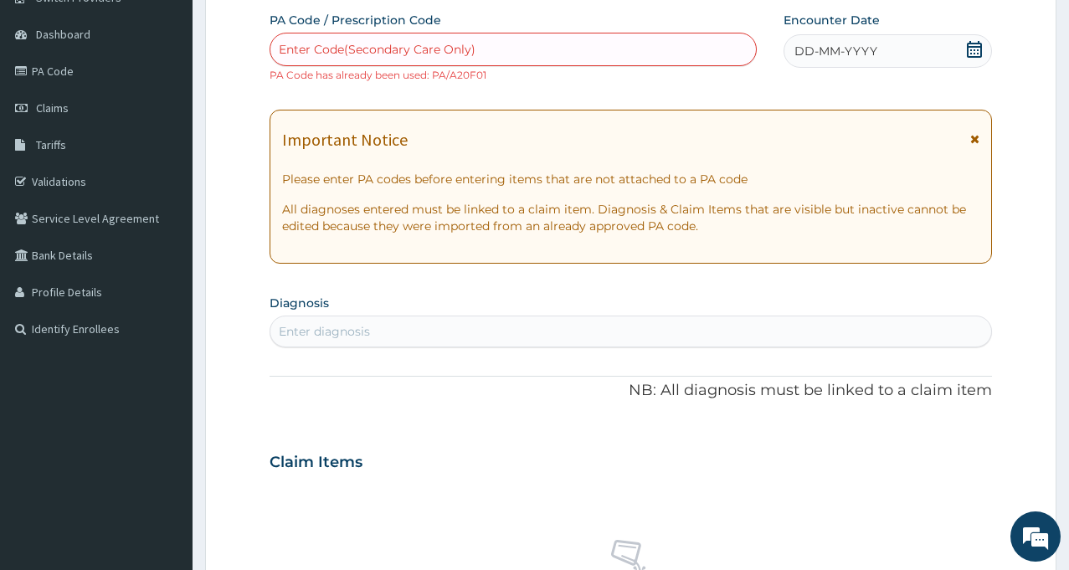
click at [384, 51] on div "Enter Code(Secondary Care Only)" at bounding box center [377, 49] width 197 height 17
click at [380, 44] on div "Enter Code(Secondary Care Only)" at bounding box center [377, 49] width 197 height 17
paste input "PA/A20F01"
type input "PA/A20F01"
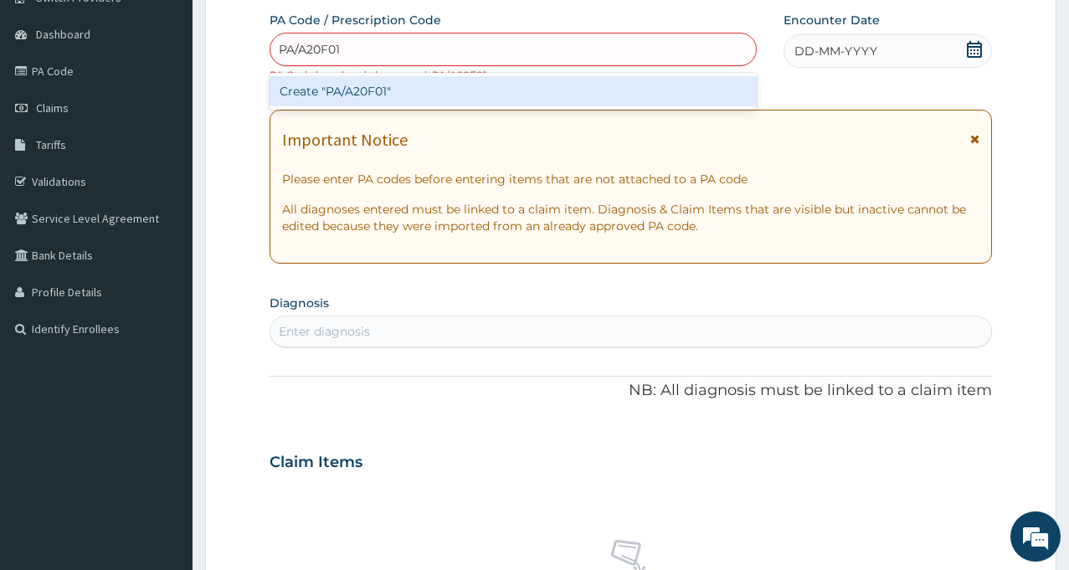
click at [364, 92] on div "Create "PA/A20F01"" at bounding box center [513, 91] width 487 height 30
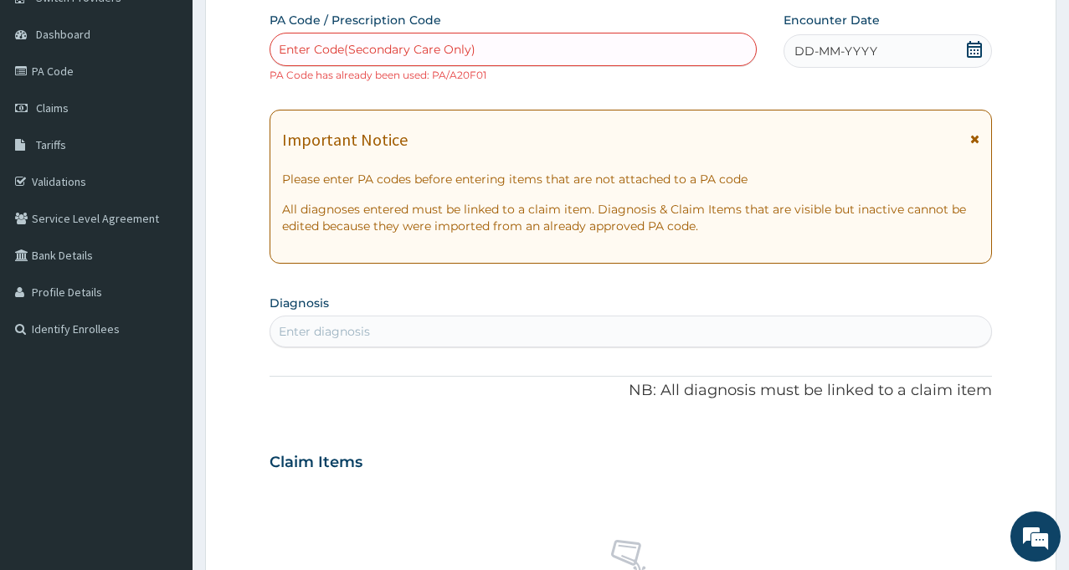
type input "P"
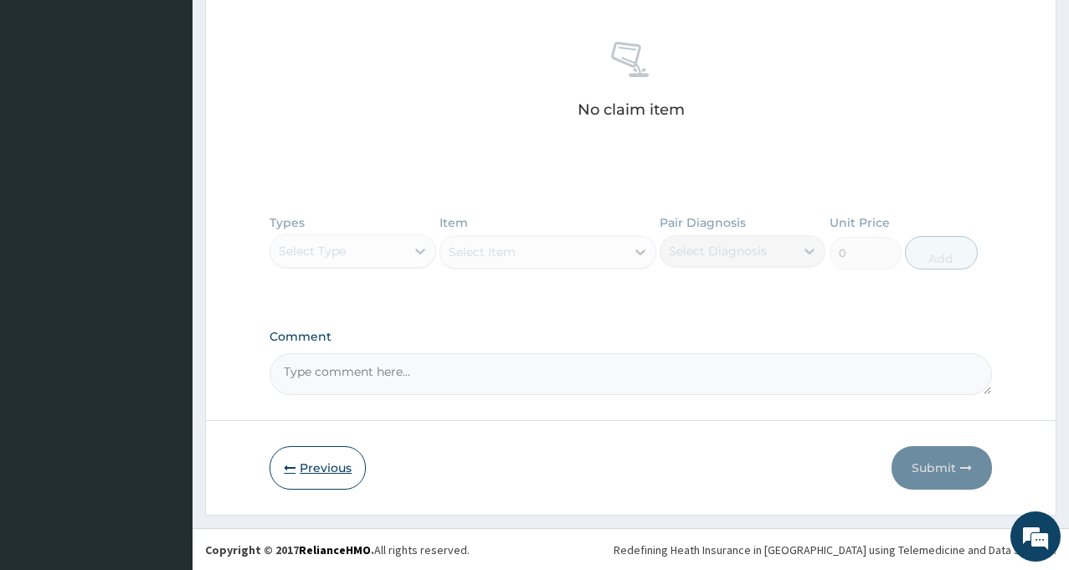
click at [297, 468] on button "Previous" at bounding box center [318, 468] width 96 height 44
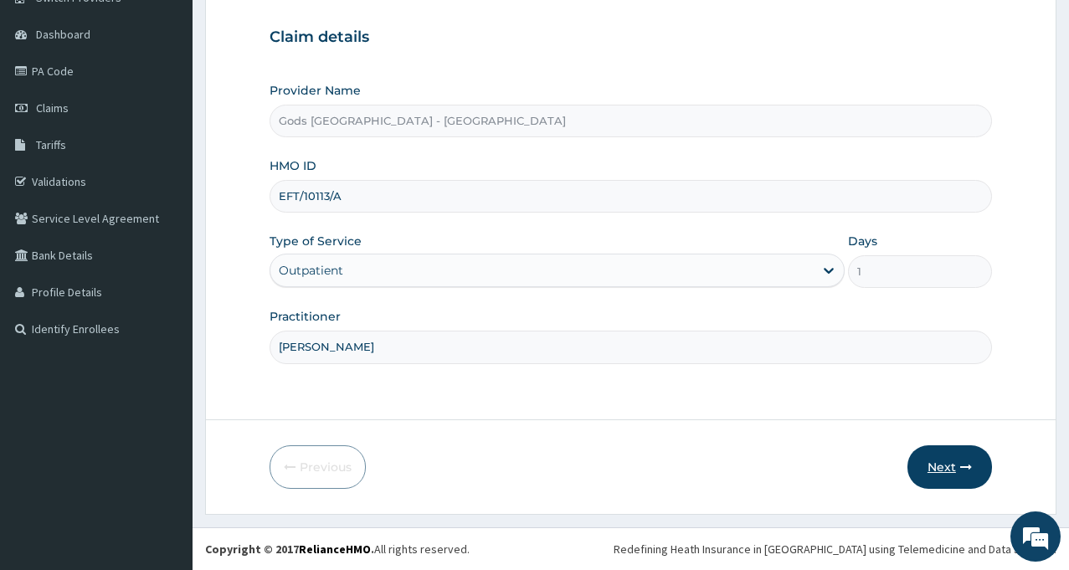
click at [966, 468] on icon "button" at bounding box center [966, 467] width 12 height 12
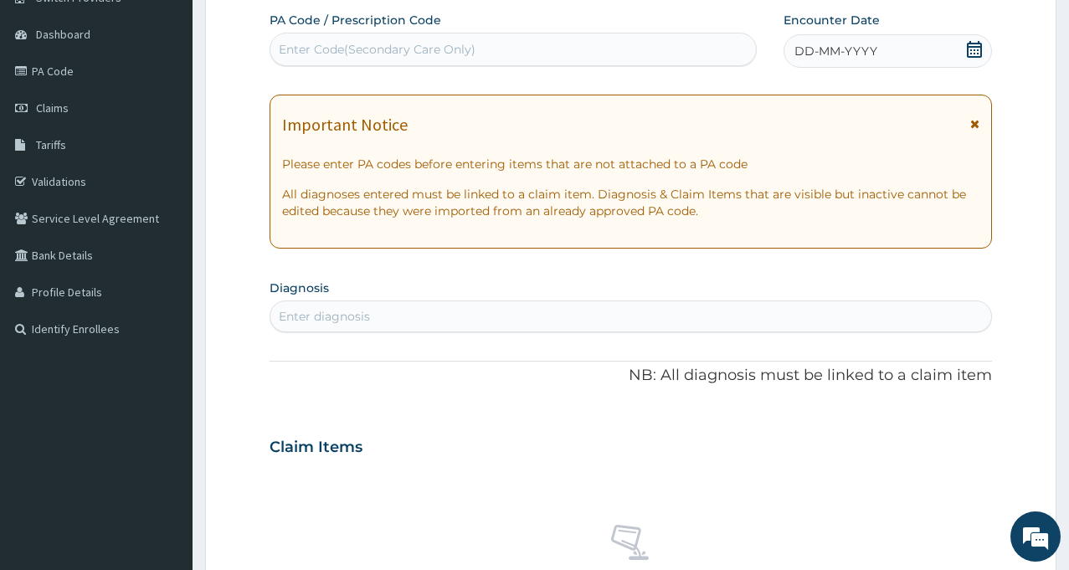
click at [504, 35] on div "Enter Code(Secondary Care Only)" at bounding box center [513, 49] width 487 height 33
type input "PA/717971"
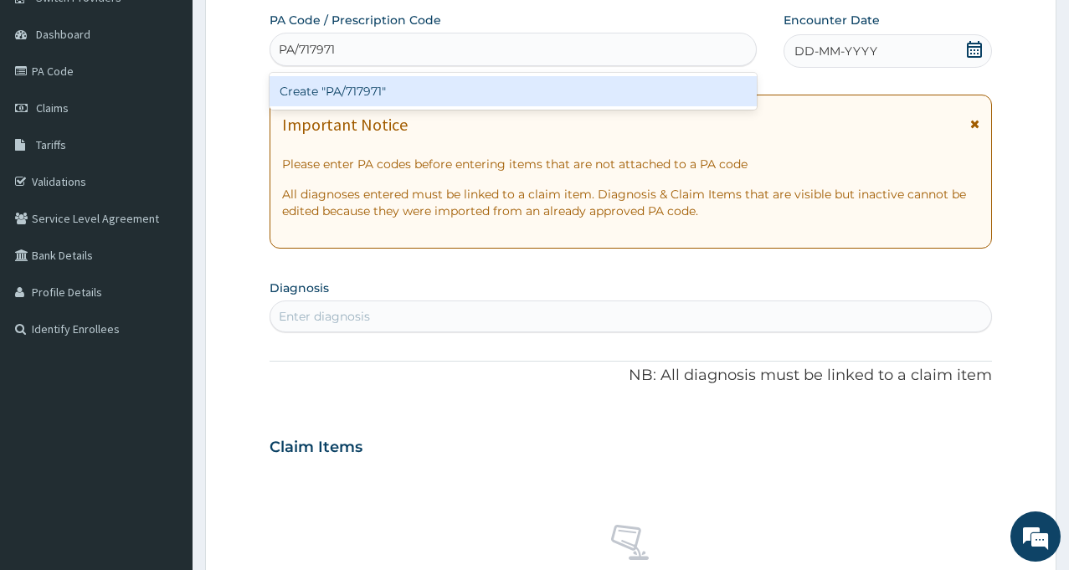
click at [341, 93] on div "Create "PA/717971"" at bounding box center [513, 91] width 487 height 30
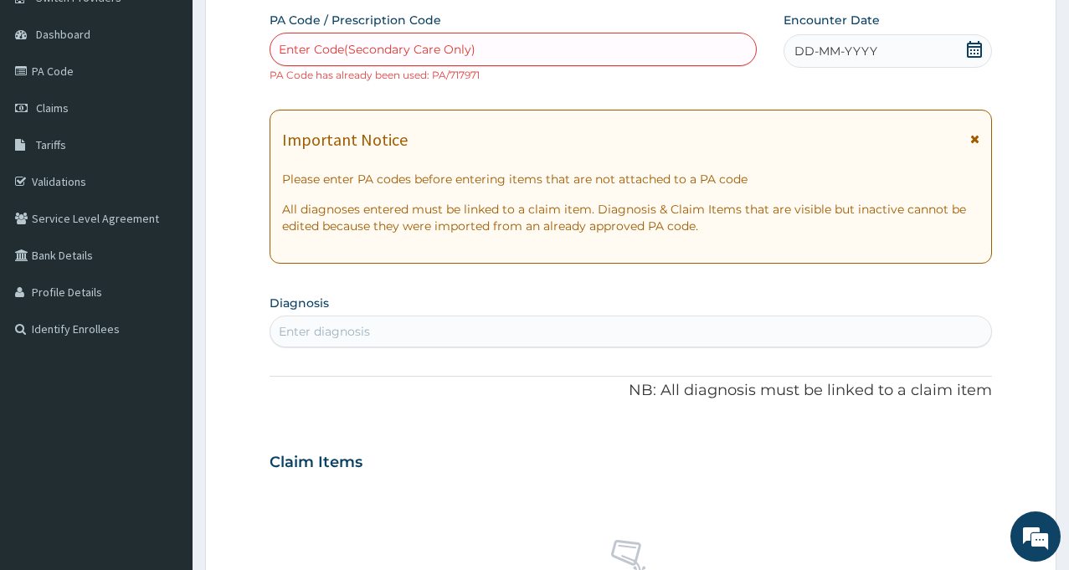
click at [326, 42] on div "Enter Code(Secondary Care Only)" at bounding box center [377, 49] width 197 height 17
type input "PA/0DB6E6"
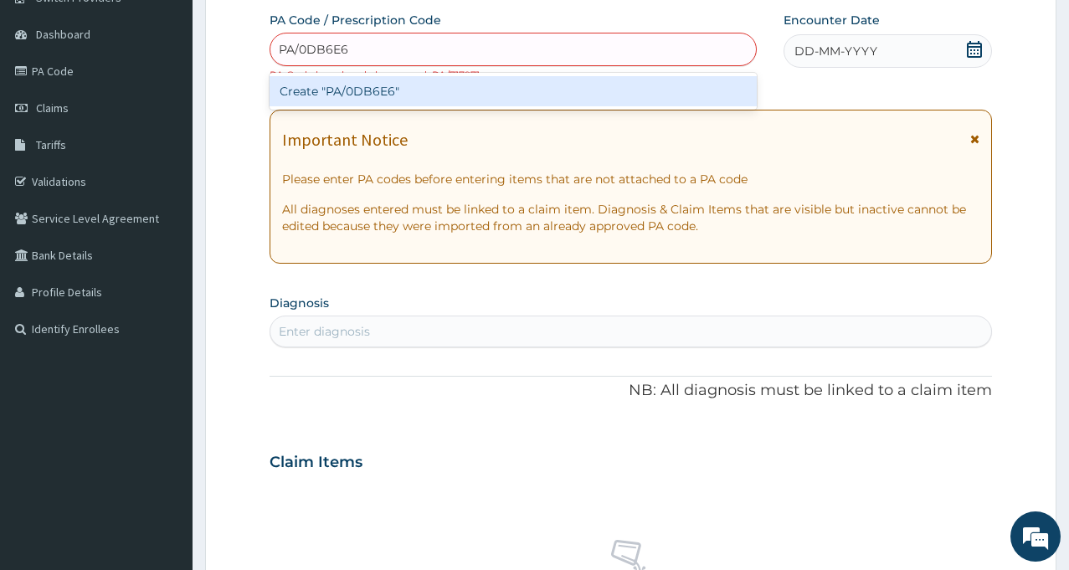
click at [377, 95] on div "Create "PA/0DB6E6"" at bounding box center [513, 91] width 487 height 30
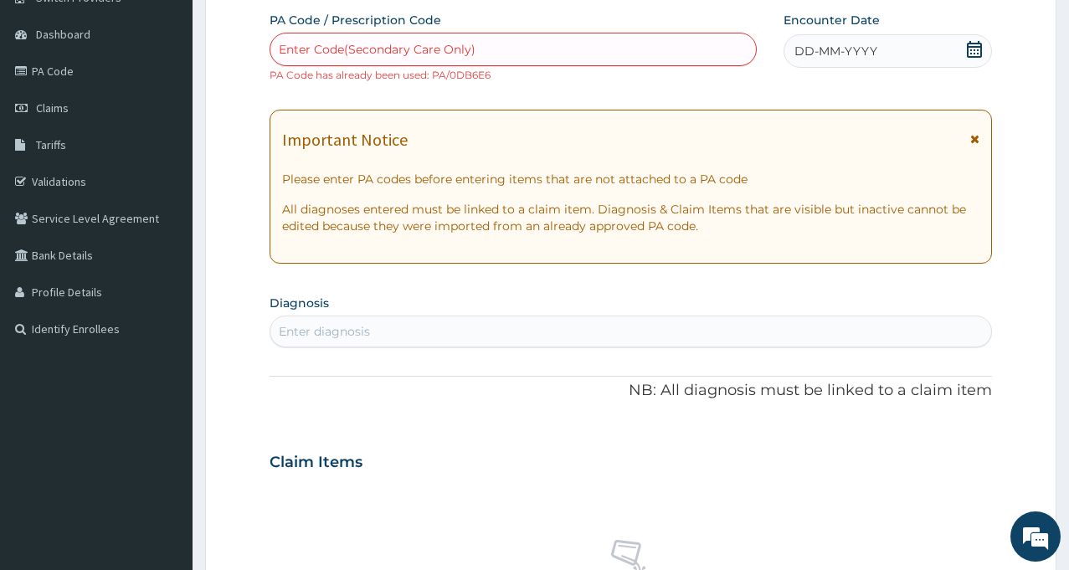
click at [335, 52] on div "Enter Code(Secondary Care Only)" at bounding box center [377, 49] width 197 height 17
type input "PA/7183F4"
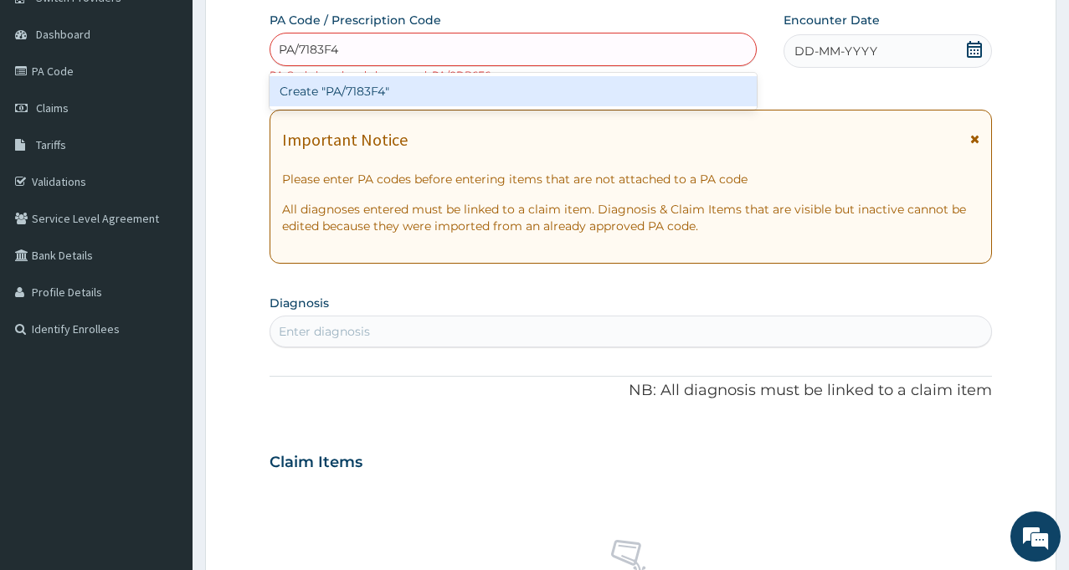
click at [341, 95] on div "Create "PA/7183F4"" at bounding box center [513, 91] width 487 height 30
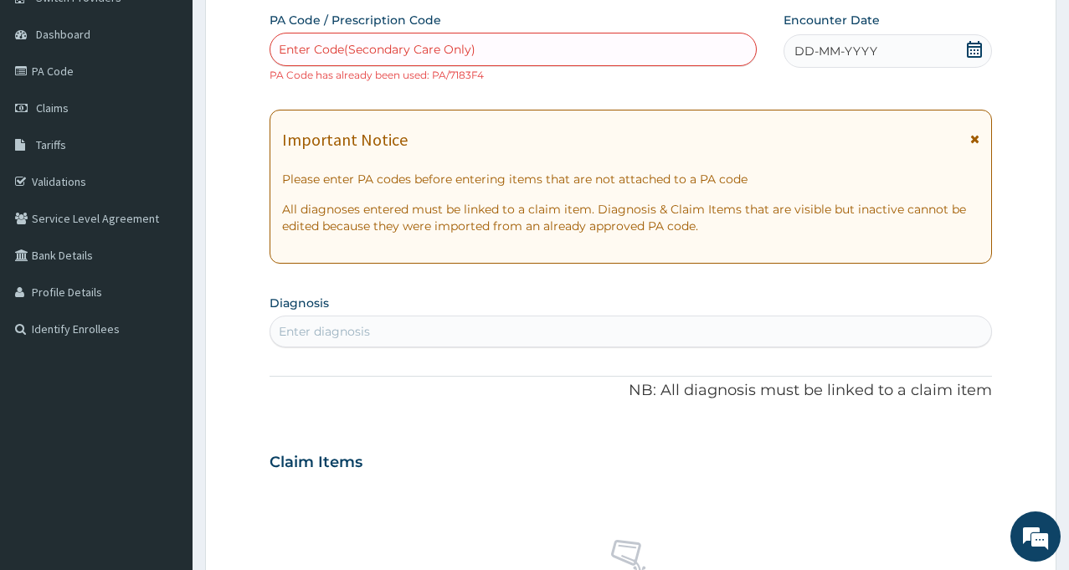
click at [385, 51] on div "Enter Code(Secondary Care Only)" at bounding box center [377, 49] width 197 height 17
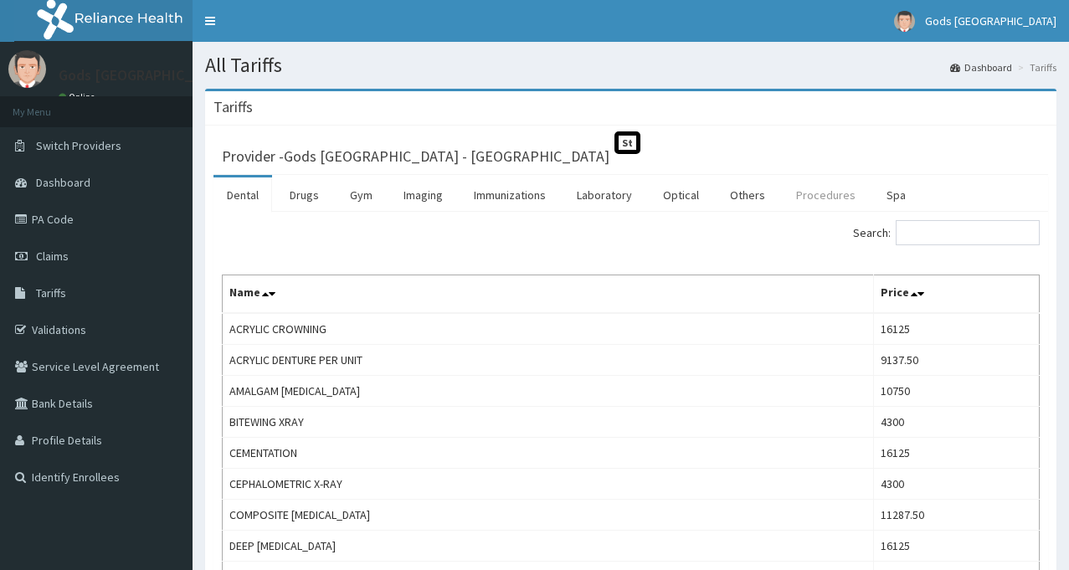
click at [830, 197] on link "Procedures" at bounding box center [826, 194] width 86 height 35
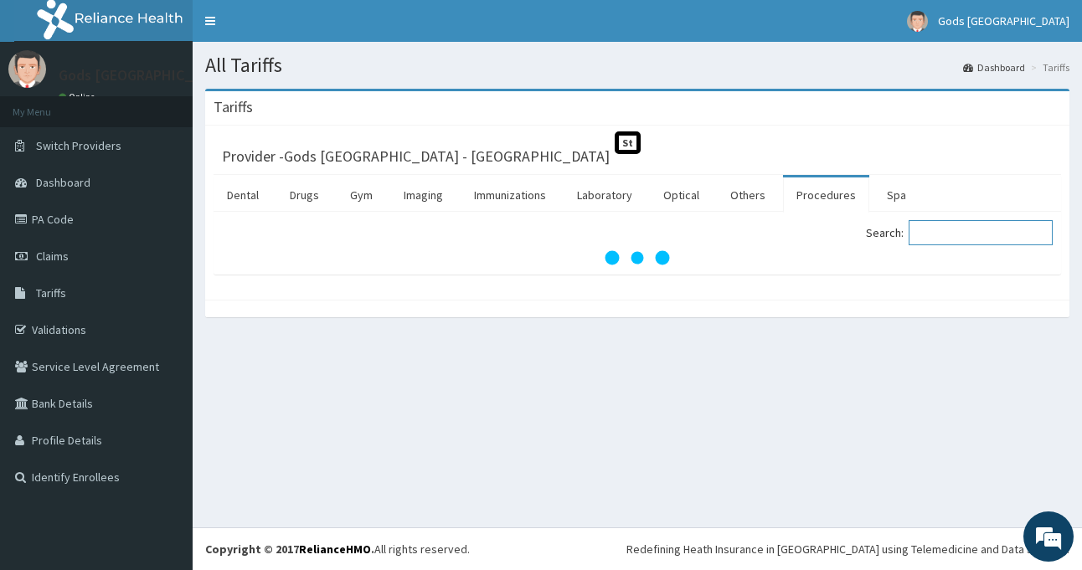
click at [971, 230] on input "Search:" at bounding box center [980, 232] width 144 height 25
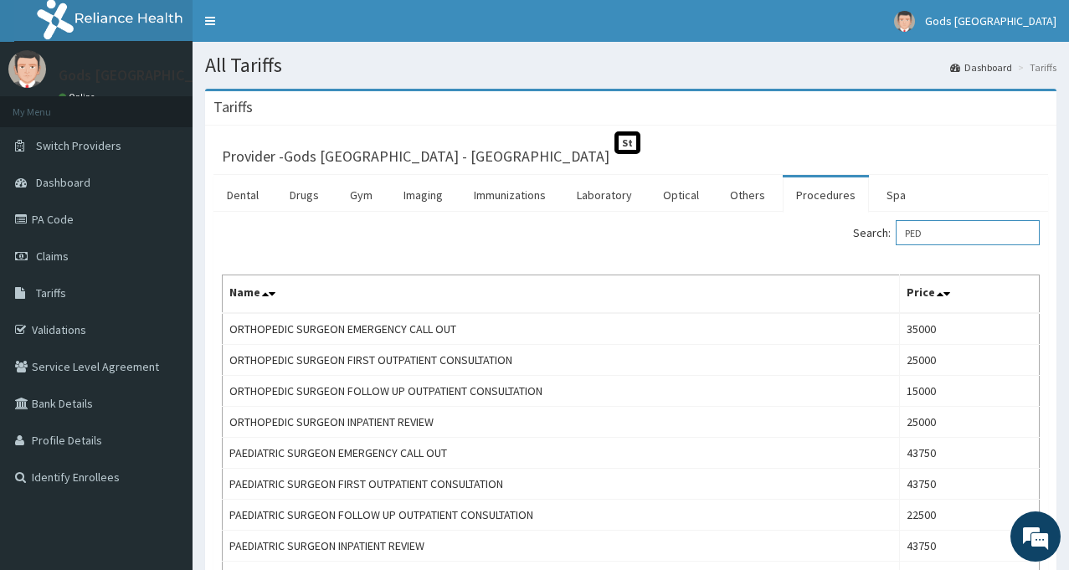
click at [951, 238] on input "PED" at bounding box center [968, 232] width 144 height 25
type input "P"
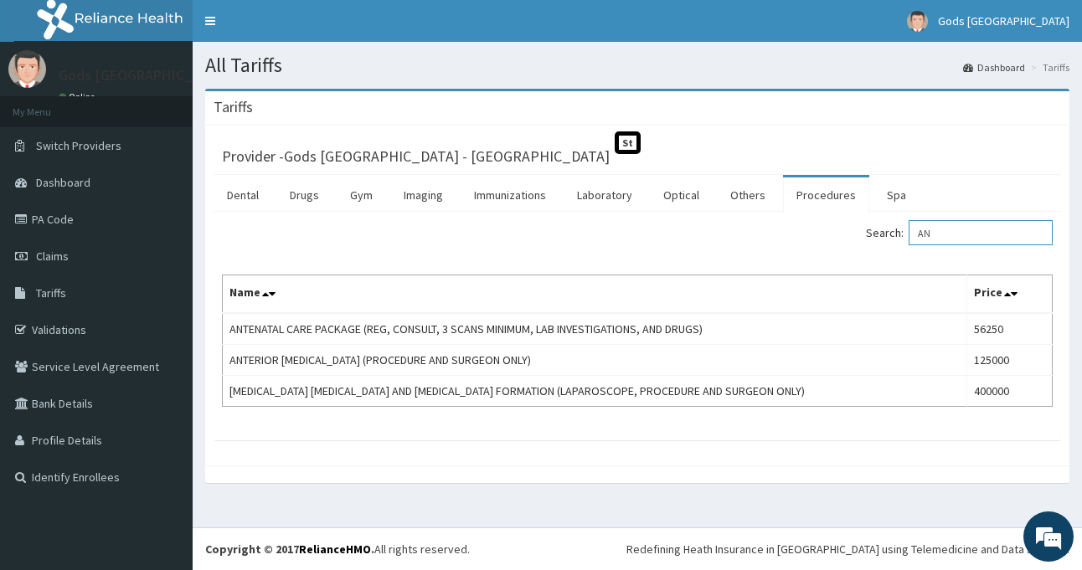
type input "A"
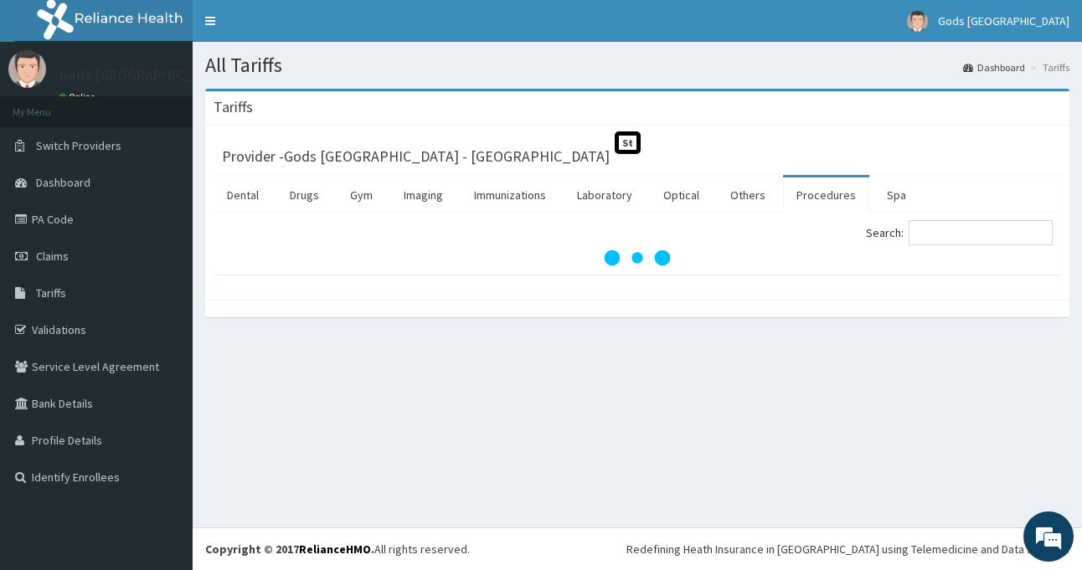
drag, startPoint x: 966, startPoint y: 231, endPoint x: 1125, endPoint y: 569, distance: 373.7
click at [1081, 569] on html "R EL Toggle navigation [GEOGRAPHIC_DATA] [GEOGRAPHIC_DATA] - [EMAIL_ADDRESS][DO…" at bounding box center [541, 285] width 1082 height 570
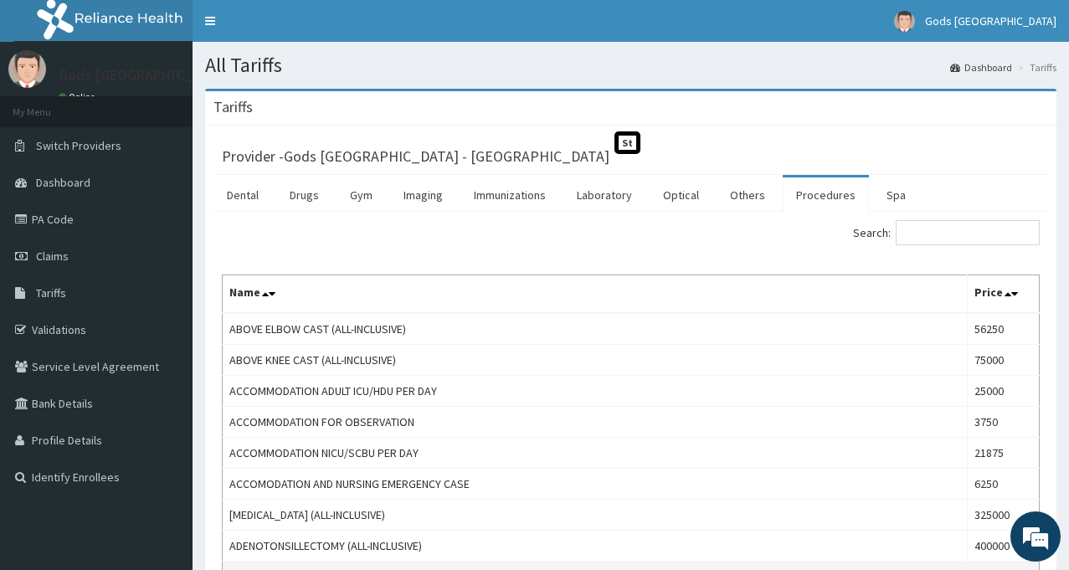
drag, startPoint x: 218, startPoint y: 569, endPoint x: 292, endPoint y: 569, distance: 74.5
drag, startPoint x: 292, startPoint y: 569, endPoint x: 923, endPoint y: 236, distance: 713.7
click at [923, 236] on input "Search:" at bounding box center [968, 232] width 144 height 25
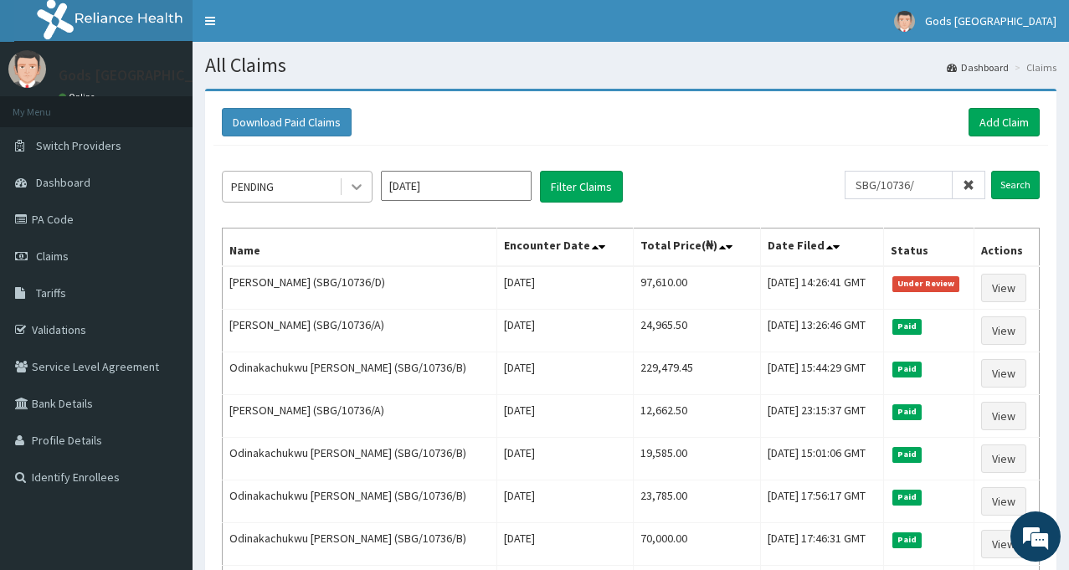
click at [344, 196] on div at bounding box center [357, 187] width 30 height 30
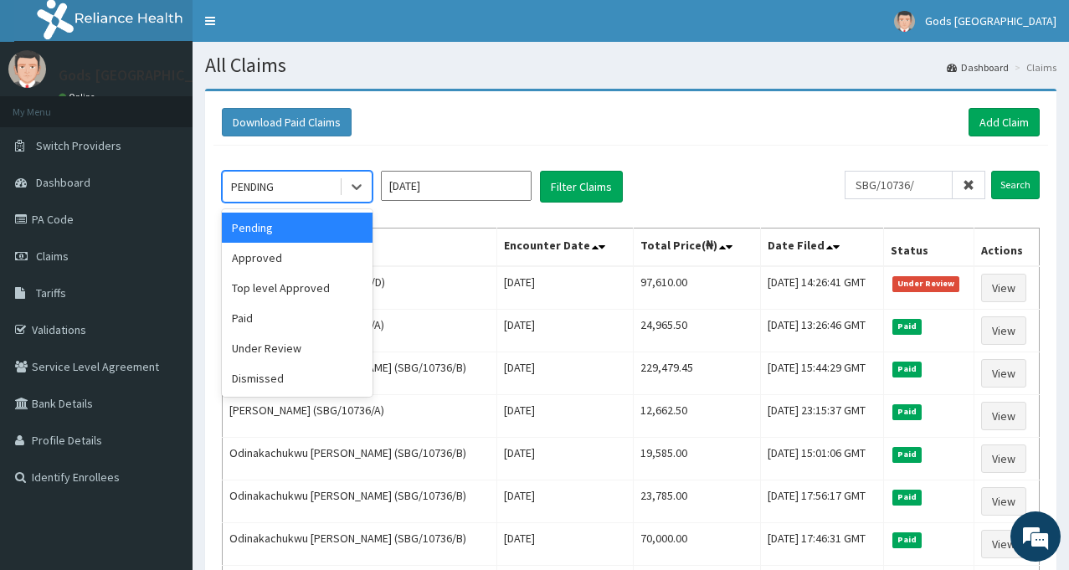
click at [270, 227] on div "Pending" at bounding box center [297, 228] width 151 height 30
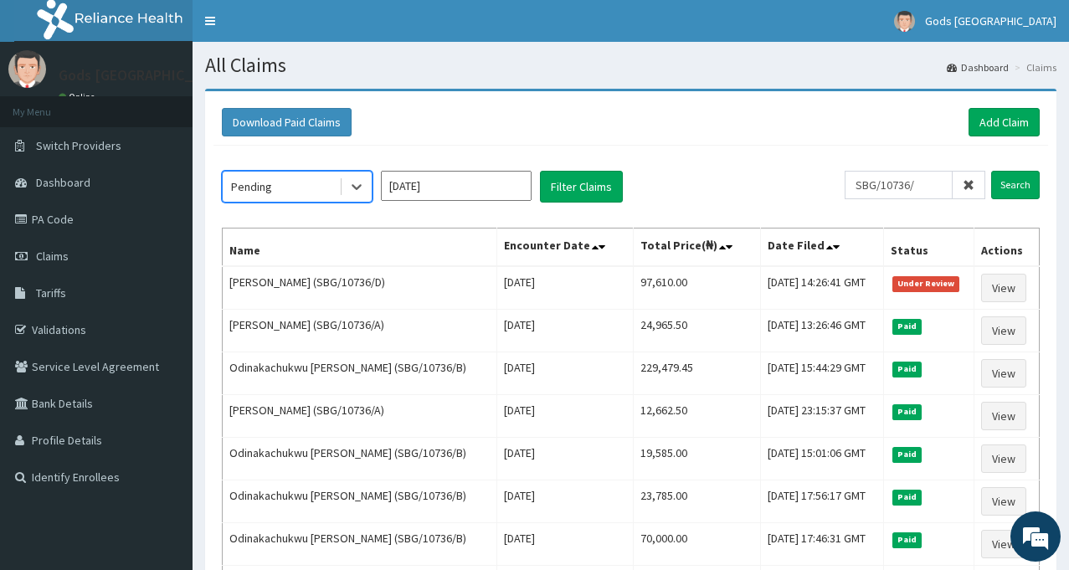
click at [415, 191] on input "Aug 2025" at bounding box center [456, 186] width 151 height 30
click at [933, 184] on input "SBG/10736/" at bounding box center [899, 185] width 108 height 28
type input "S"
type input "ETF/10113"
click at [991, 171] on input "Search" at bounding box center [1015, 185] width 49 height 28
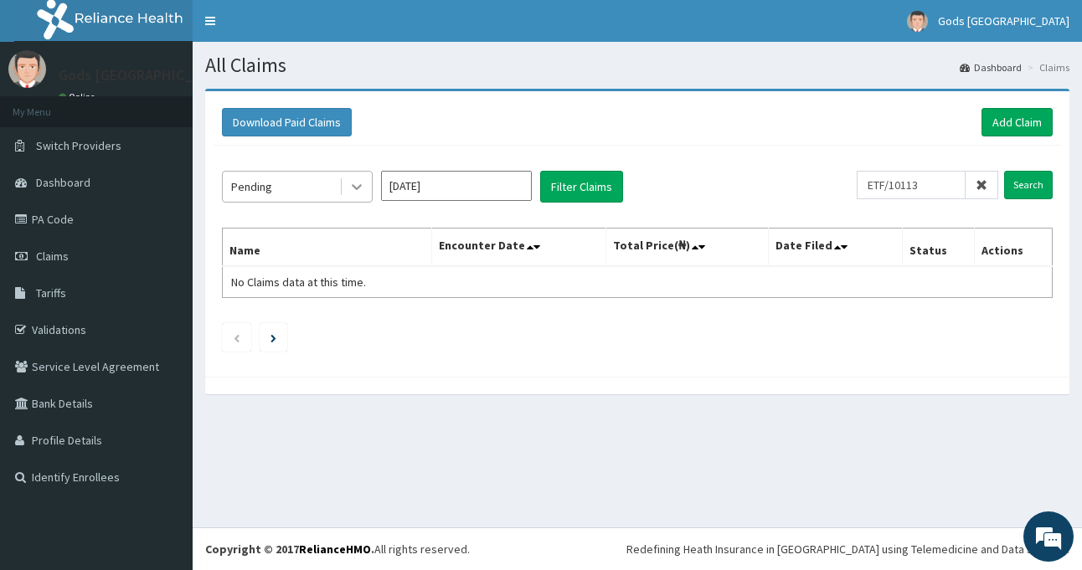
click at [351, 185] on icon at bounding box center [356, 186] width 17 height 17
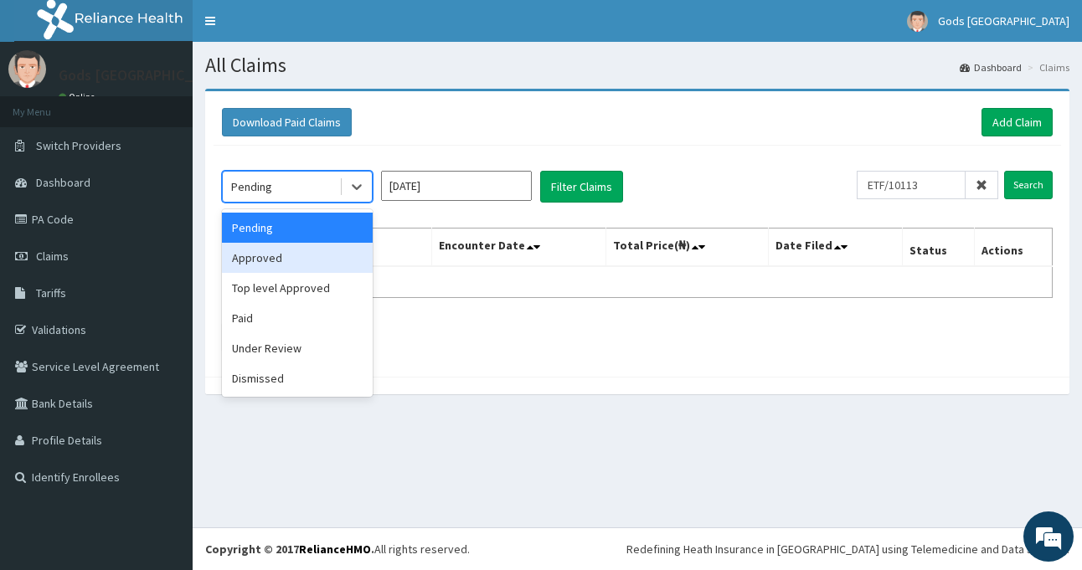
click at [275, 254] on div "Approved" at bounding box center [297, 258] width 151 height 30
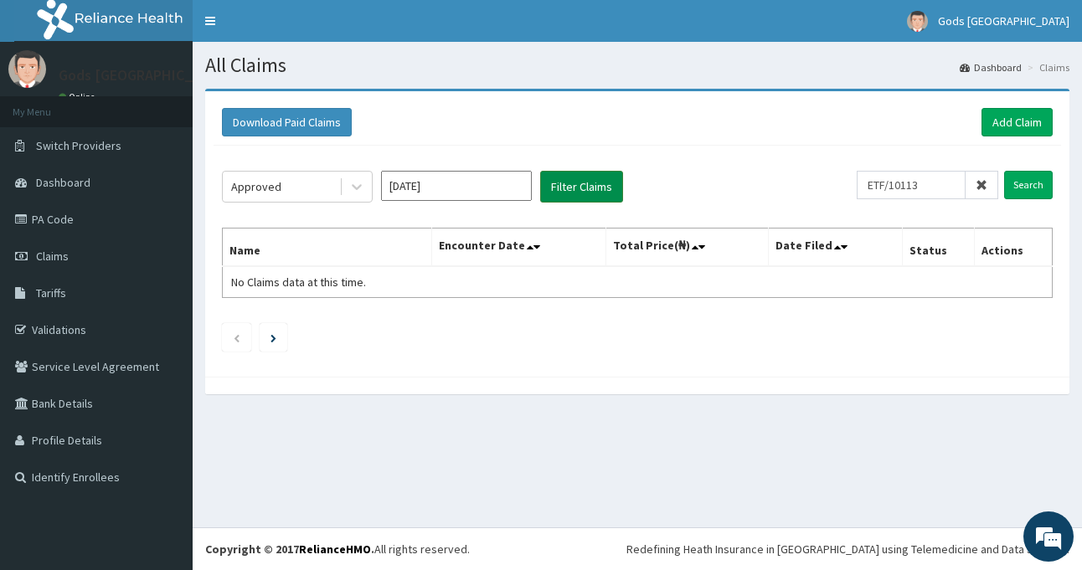
click at [573, 198] on button "Filter Claims" at bounding box center [581, 187] width 83 height 32
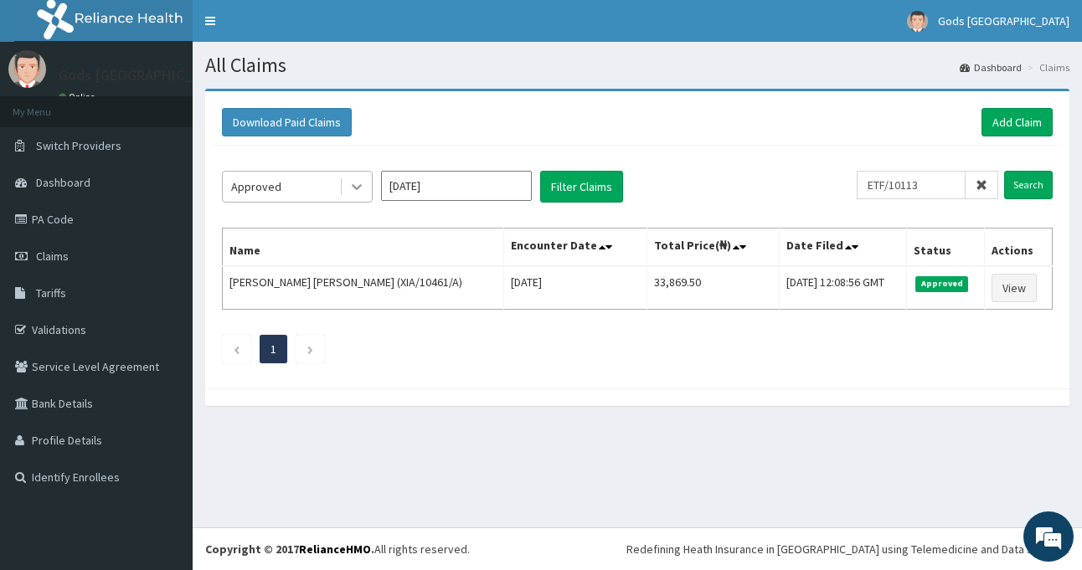
click at [361, 185] on icon at bounding box center [357, 188] width 10 height 6
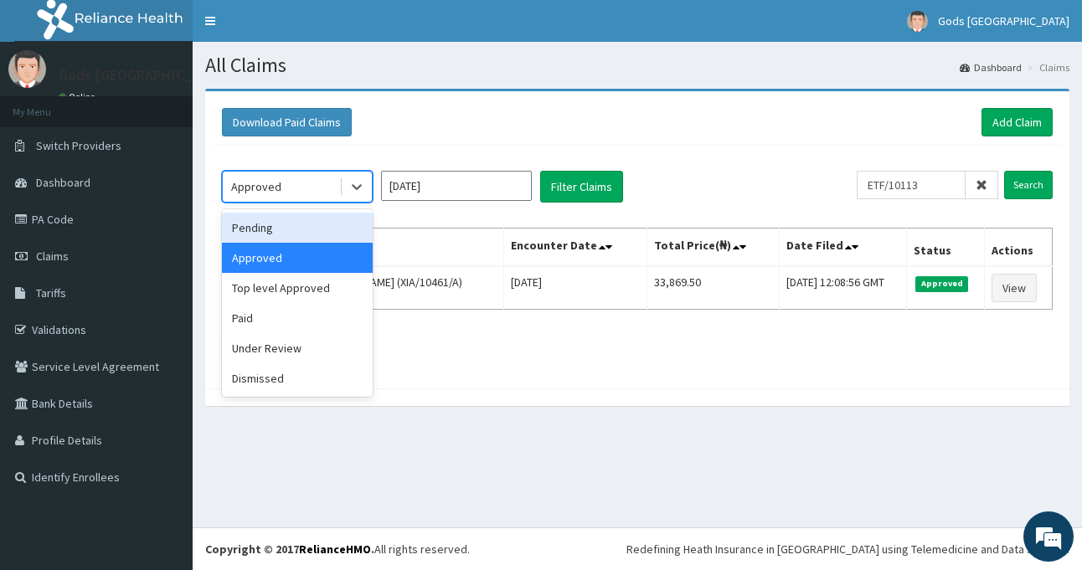
click at [299, 229] on div "Pending" at bounding box center [297, 228] width 151 height 30
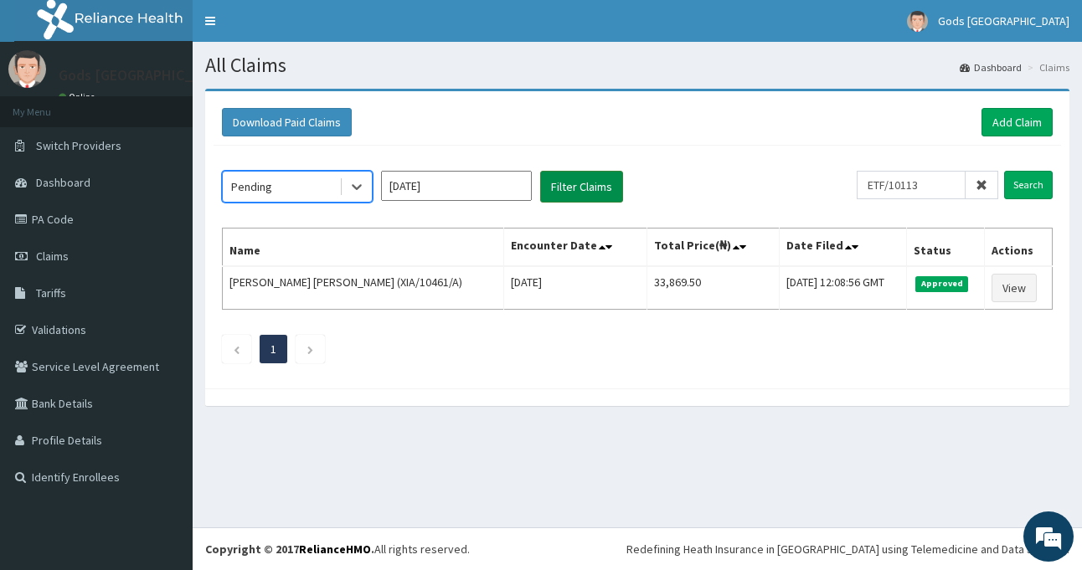
click at [570, 184] on button "Filter Claims" at bounding box center [581, 187] width 83 height 32
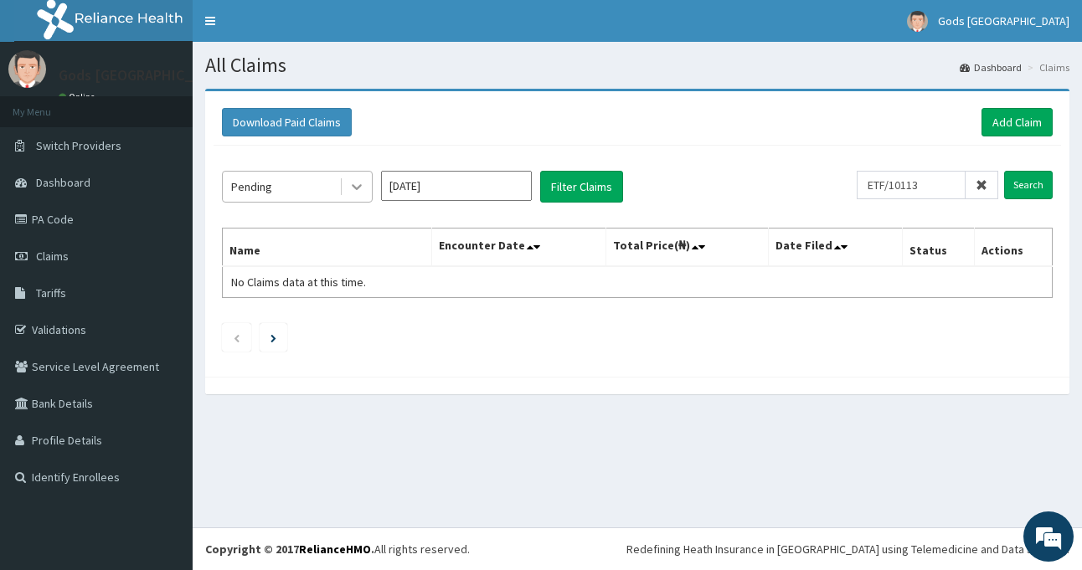
click at [357, 184] on icon at bounding box center [356, 186] width 17 height 17
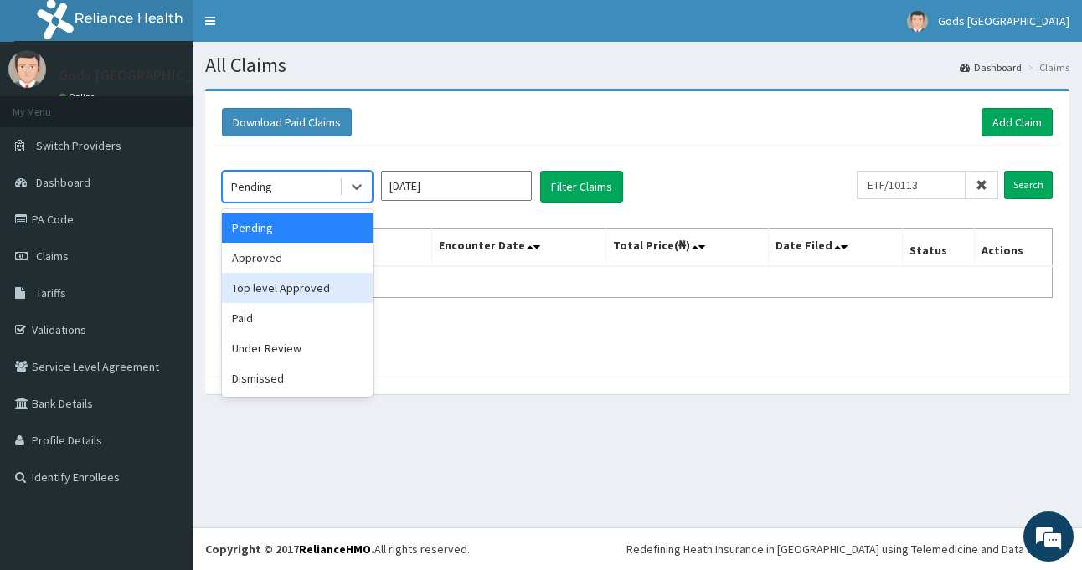
click at [301, 286] on div "Top level Approved" at bounding box center [297, 288] width 151 height 30
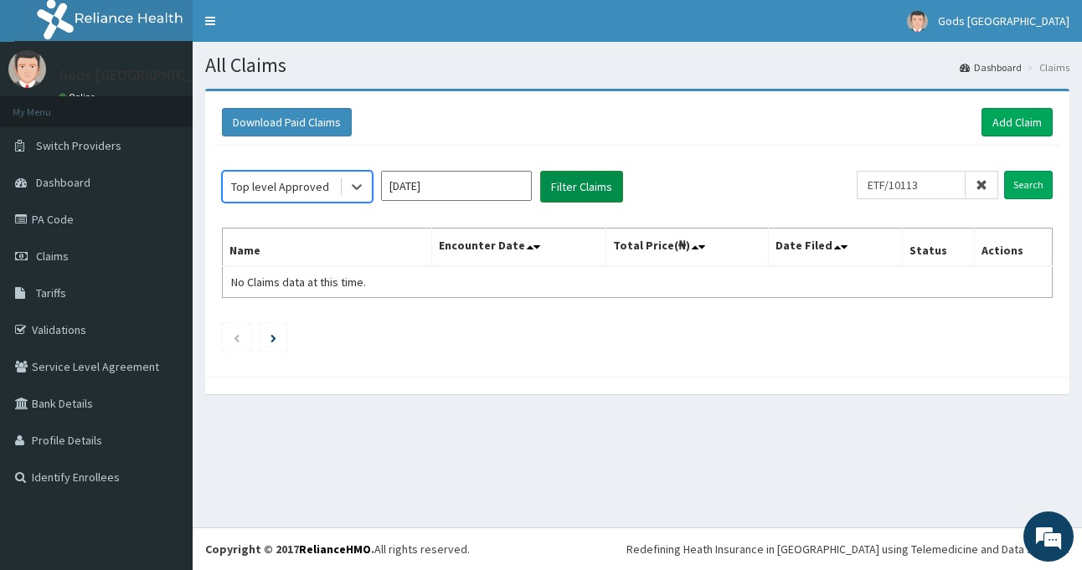
click at [583, 181] on button "Filter Claims" at bounding box center [581, 187] width 83 height 32
click at [361, 194] on icon at bounding box center [356, 186] width 17 height 17
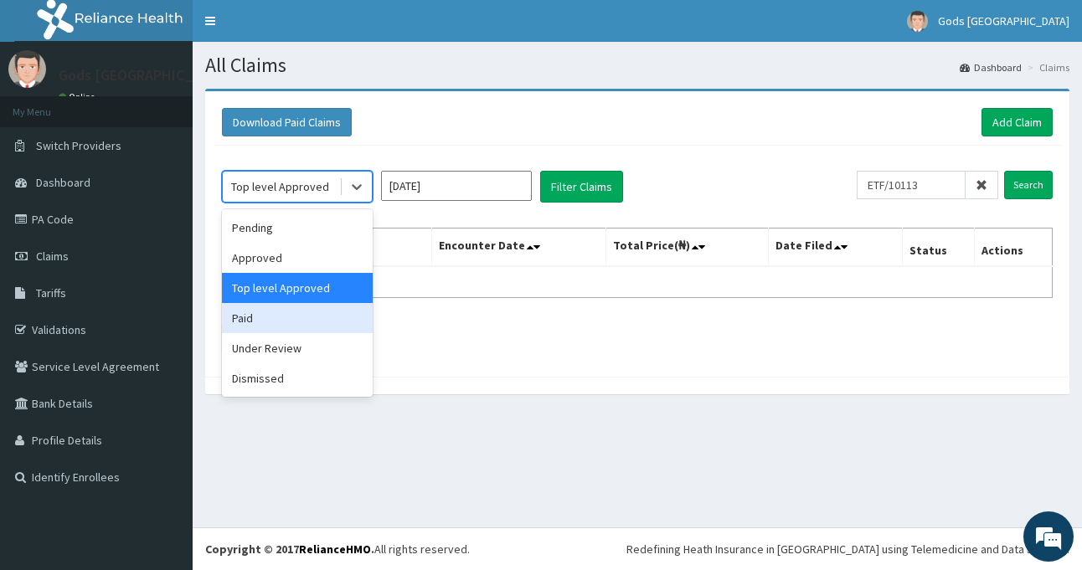
click at [274, 322] on div "Paid" at bounding box center [297, 318] width 151 height 30
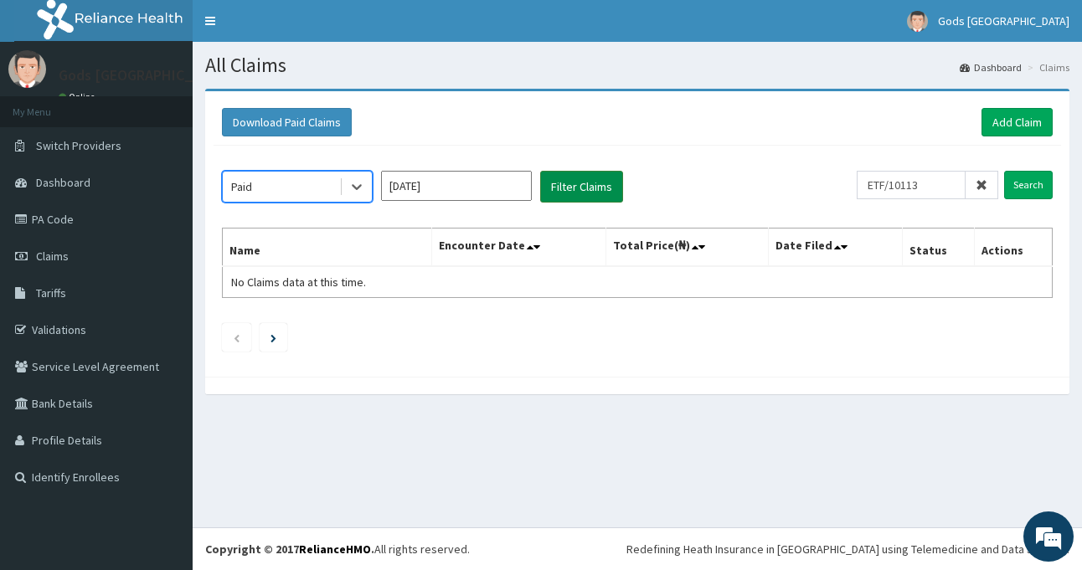
click at [576, 189] on button "Filter Claims" at bounding box center [581, 187] width 83 height 32
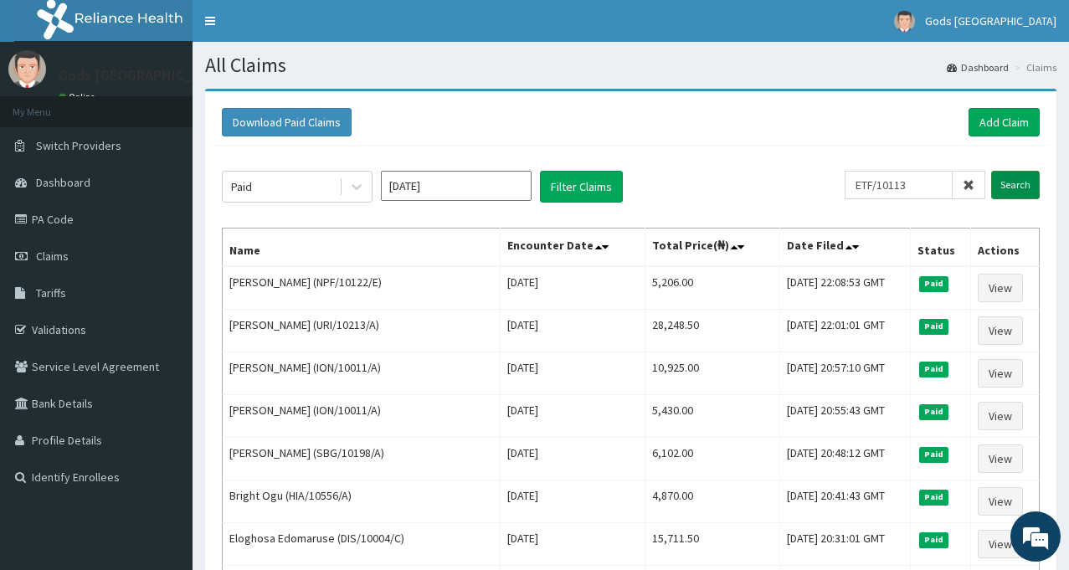
click at [1018, 189] on input "Search" at bounding box center [1015, 185] width 49 height 28
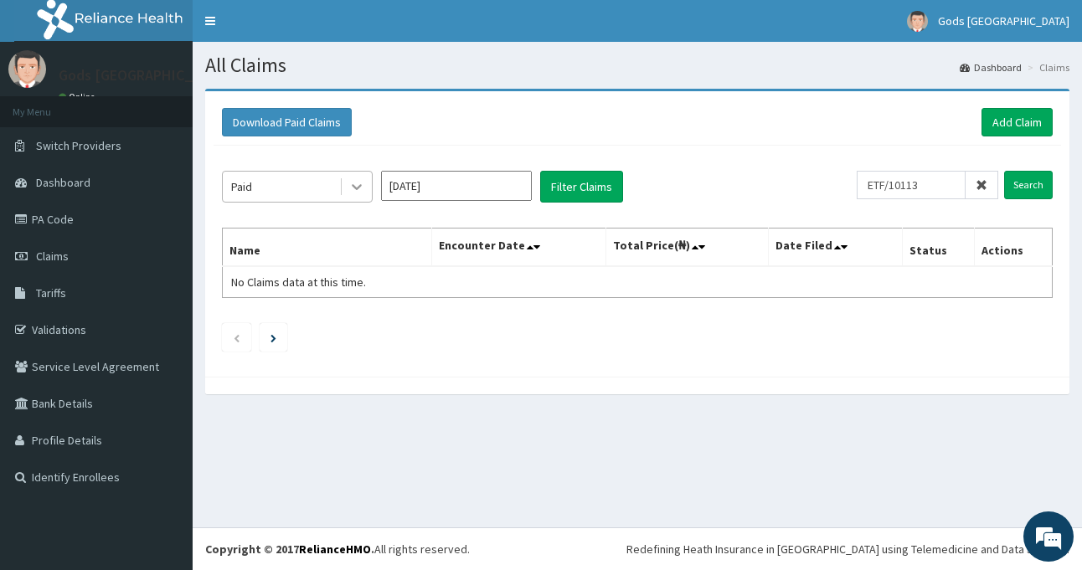
click at [359, 188] on icon at bounding box center [357, 188] width 10 height 6
click at [582, 184] on button "Filter Claims" at bounding box center [581, 187] width 83 height 32
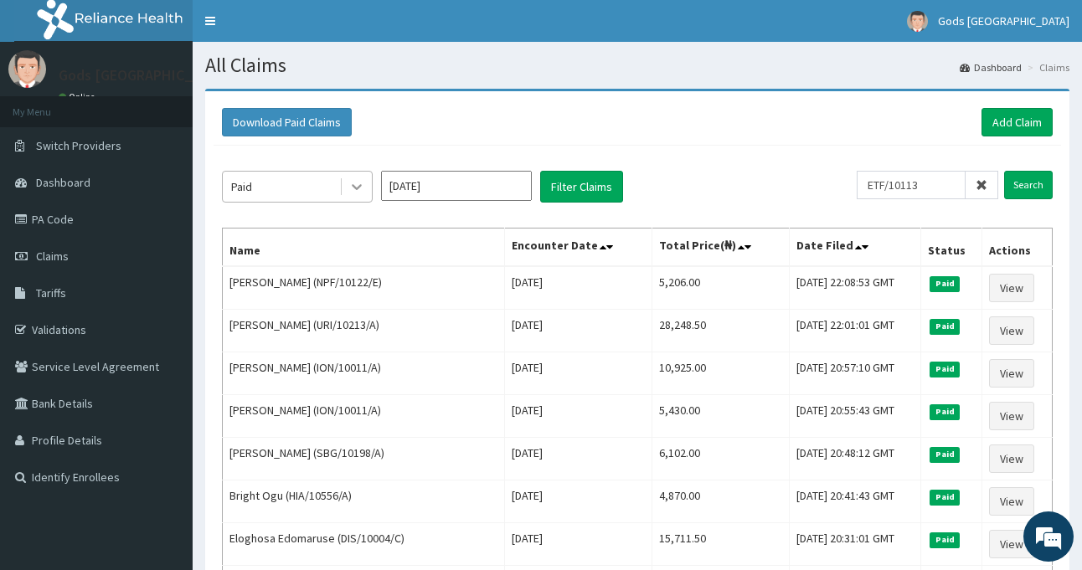
click at [353, 185] on icon at bounding box center [357, 188] width 10 height 6
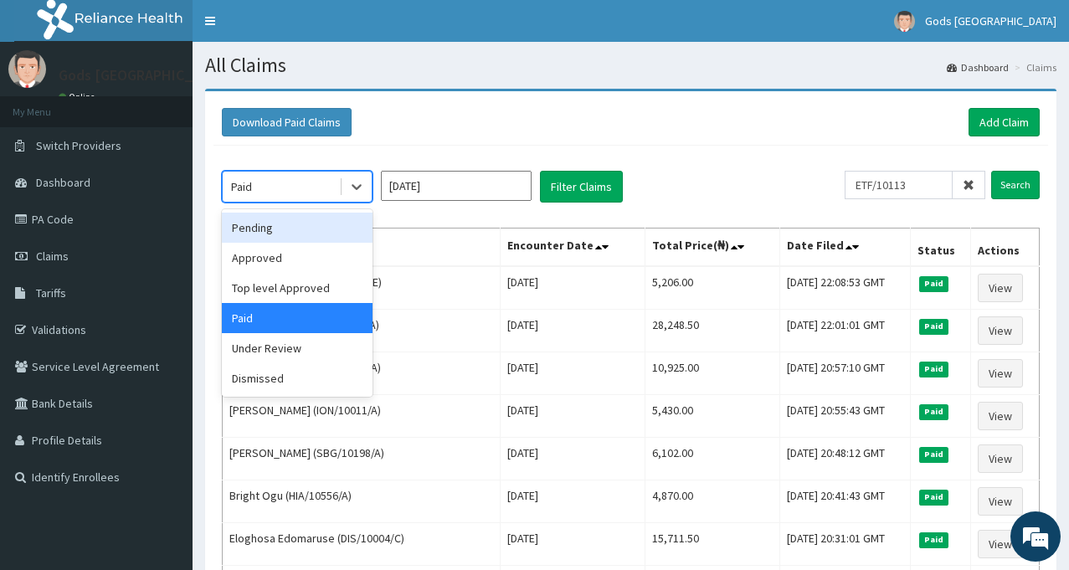
click at [582, 115] on div "Download Paid Claims Add Claim" at bounding box center [631, 122] width 818 height 28
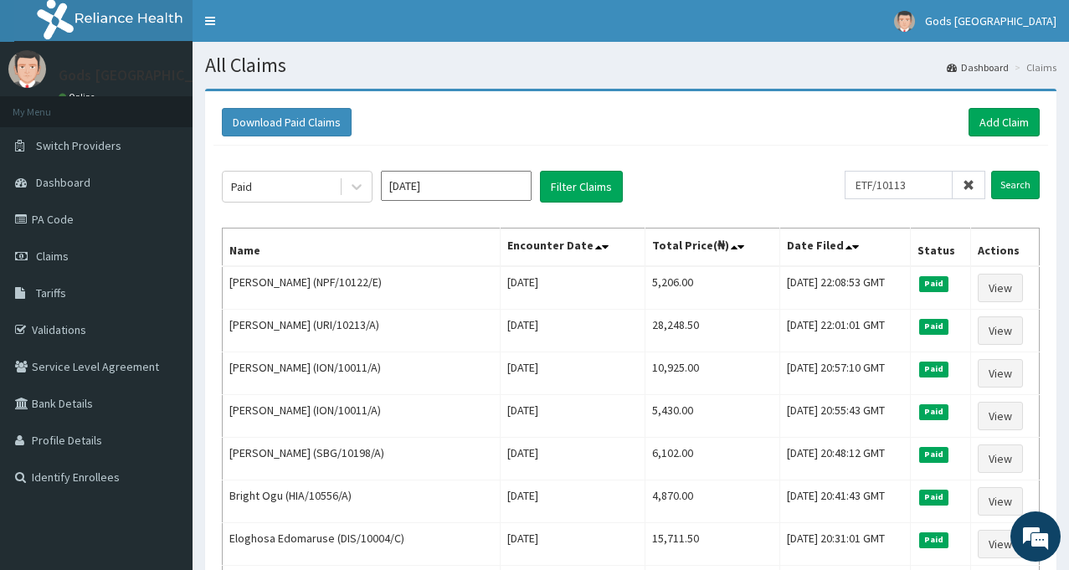
click at [1021, 187] on input "Search" at bounding box center [1015, 185] width 49 height 28
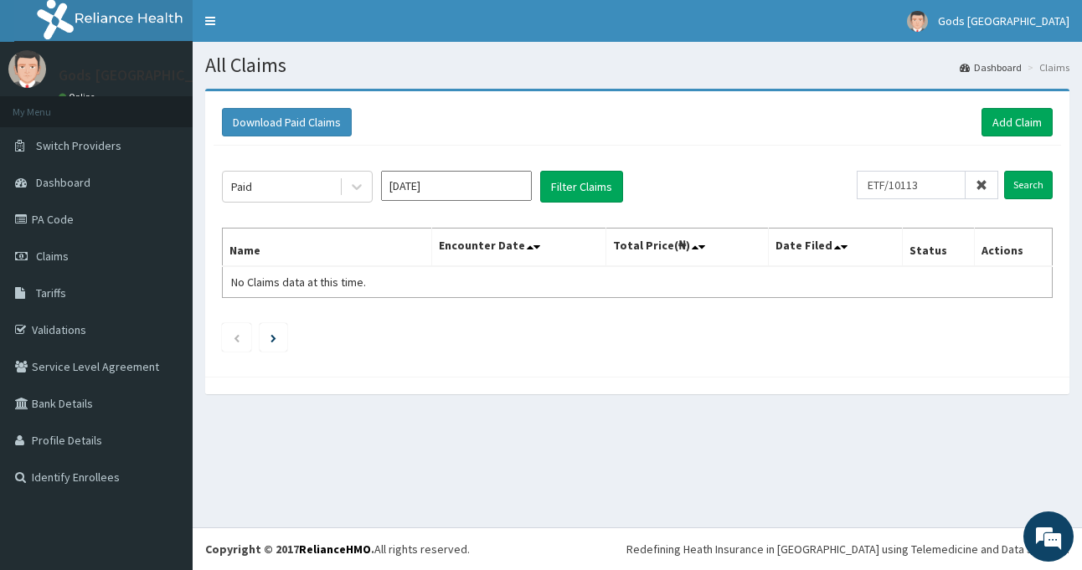
click at [457, 184] on input "[DATE]" at bounding box center [456, 186] width 151 height 30
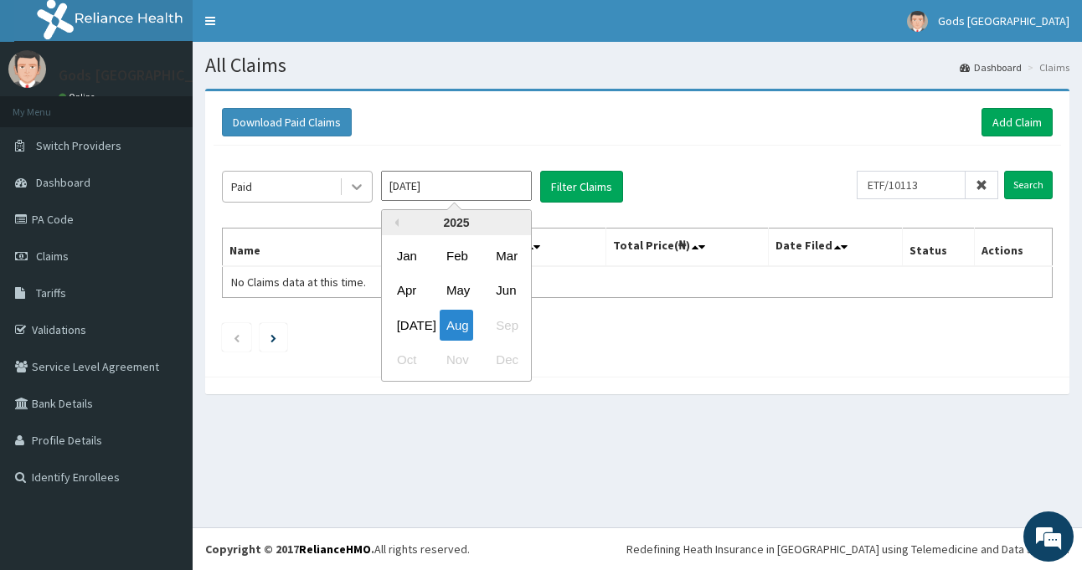
click at [353, 194] on icon at bounding box center [356, 186] width 17 height 17
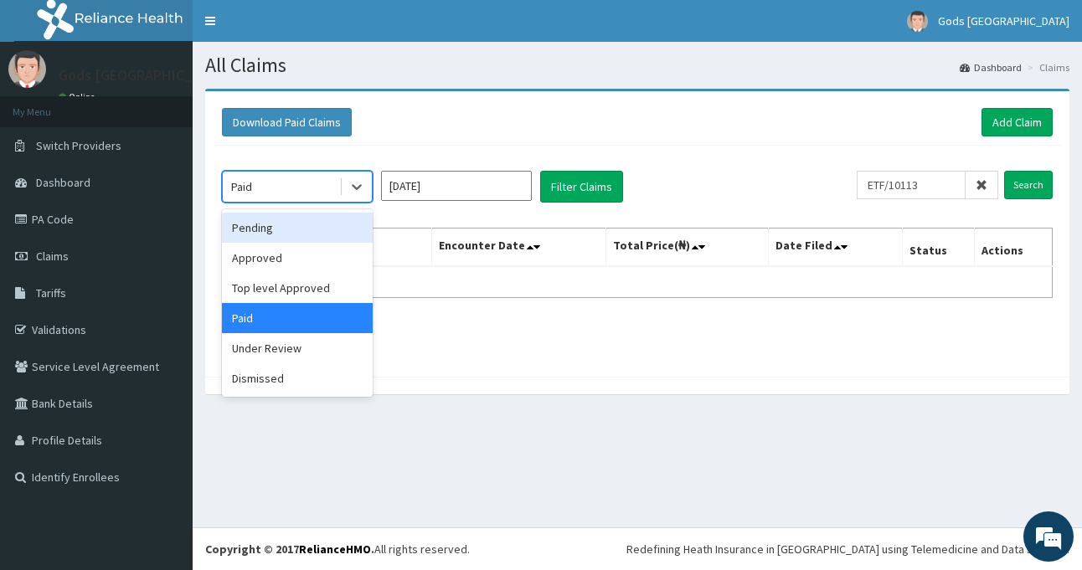
click at [281, 229] on div "Pending" at bounding box center [297, 228] width 151 height 30
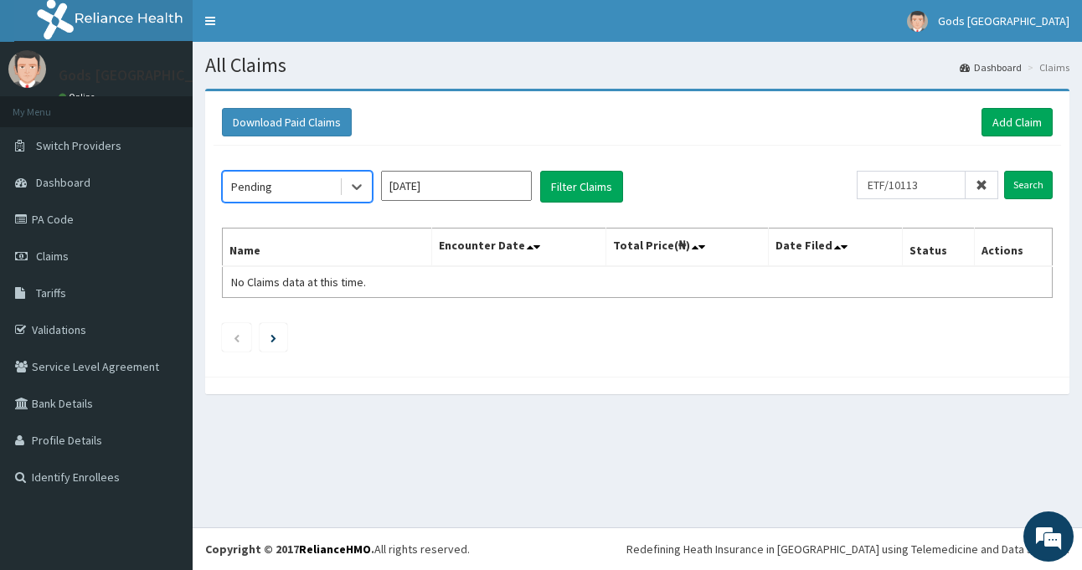
click at [461, 195] on input "Aug 2025" at bounding box center [456, 186] width 151 height 30
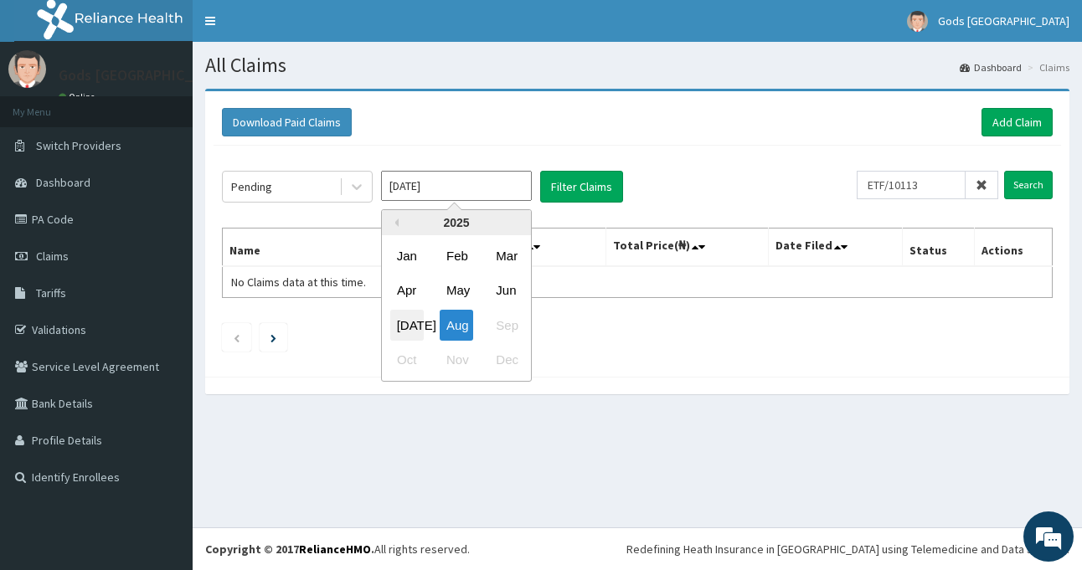
click at [413, 316] on div "Jul" at bounding box center [406, 325] width 33 height 31
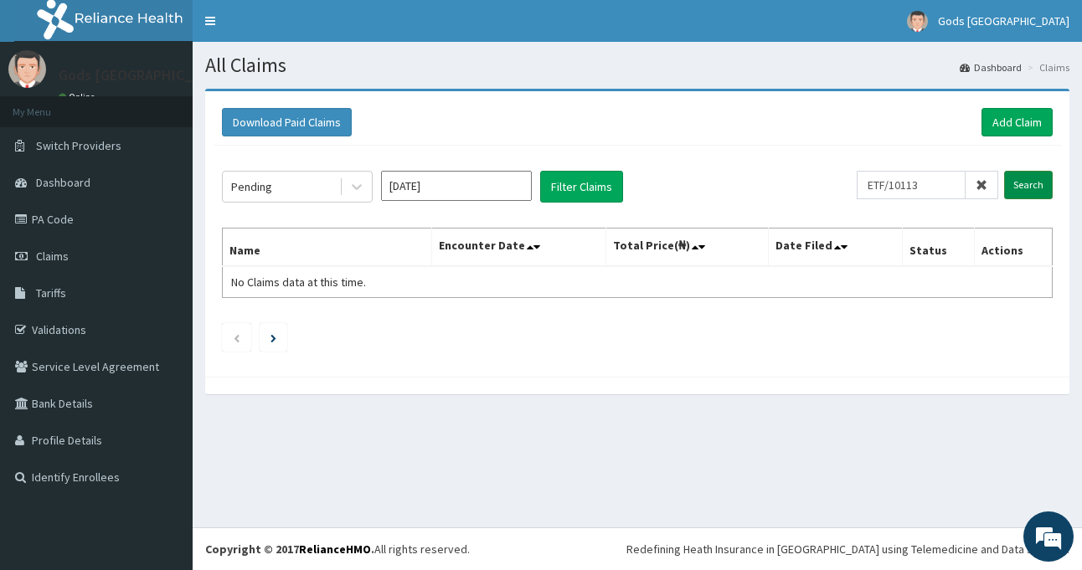
click at [1028, 189] on input "Search" at bounding box center [1028, 185] width 49 height 28
click at [489, 194] on input "Jul 2025" at bounding box center [456, 186] width 151 height 30
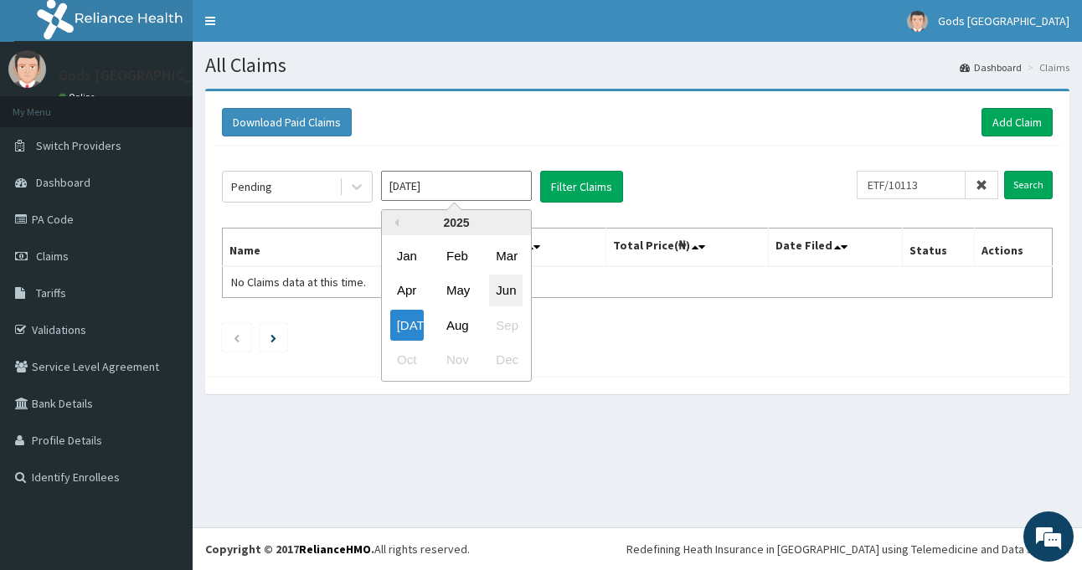
click at [503, 292] on div "Jun" at bounding box center [505, 290] width 33 height 31
type input "Jun 2025"
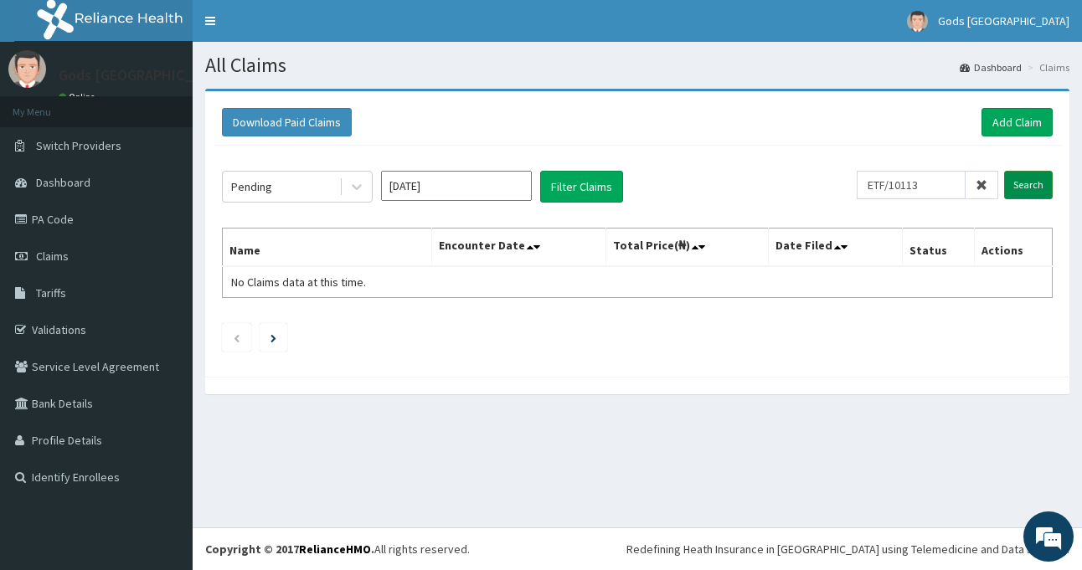
click at [1041, 174] on input "Search" at bounding box center [1028, 185] width 49 height 28
click at [591, 190] on button "Filter Claims" at bounding box center [581, 187] width 83 height 32
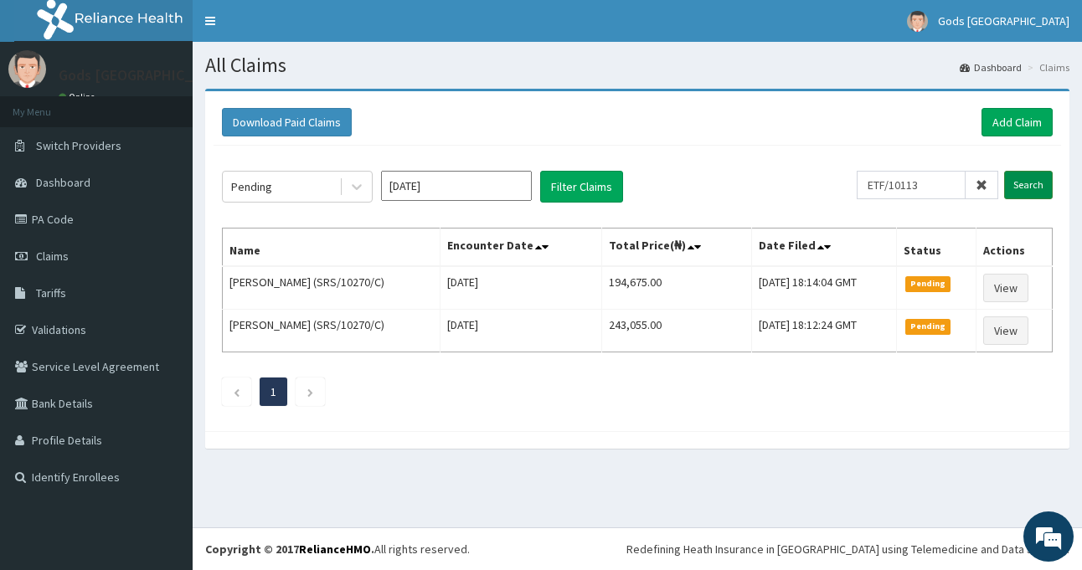
click at [1031, 178] on input "Search" at bounding box center [1028, 185] width 49 height 28
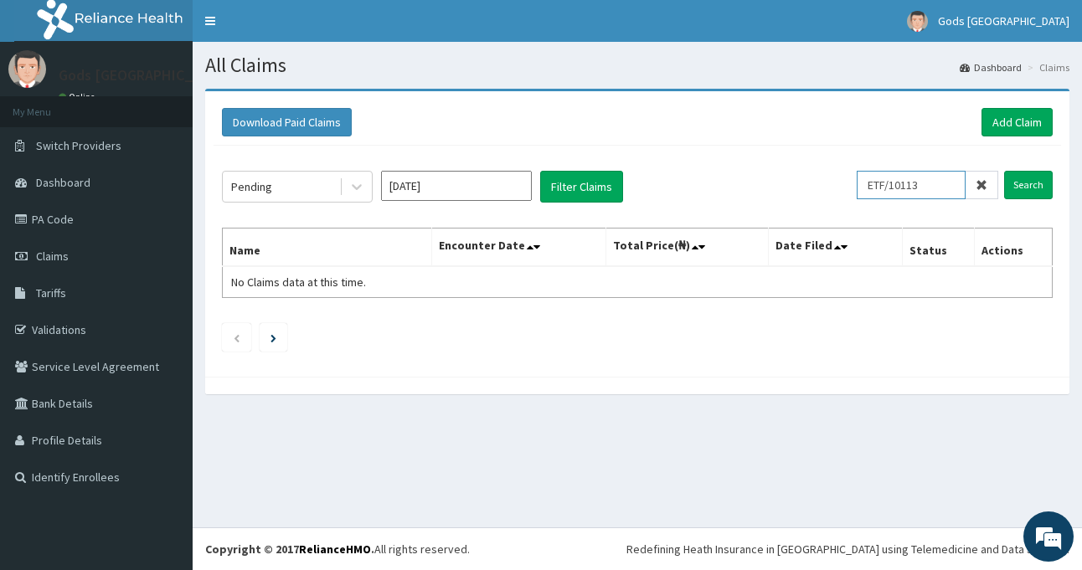
click at [945, 188] on input "ETF/10113" at bounding box center [910, 185] width 109 height 28
click at [896, 188] on input "ETF/10113" at bounding box center [910, 185] width 109 height 28
click at [936, 187] on input "EFT/10113" at bounding box center [910, 185] width 109 height 28
type input "EFT/10113"
click at [1034, 180] on input "Search" at bounding box center [1028, 185] width 49 height 28
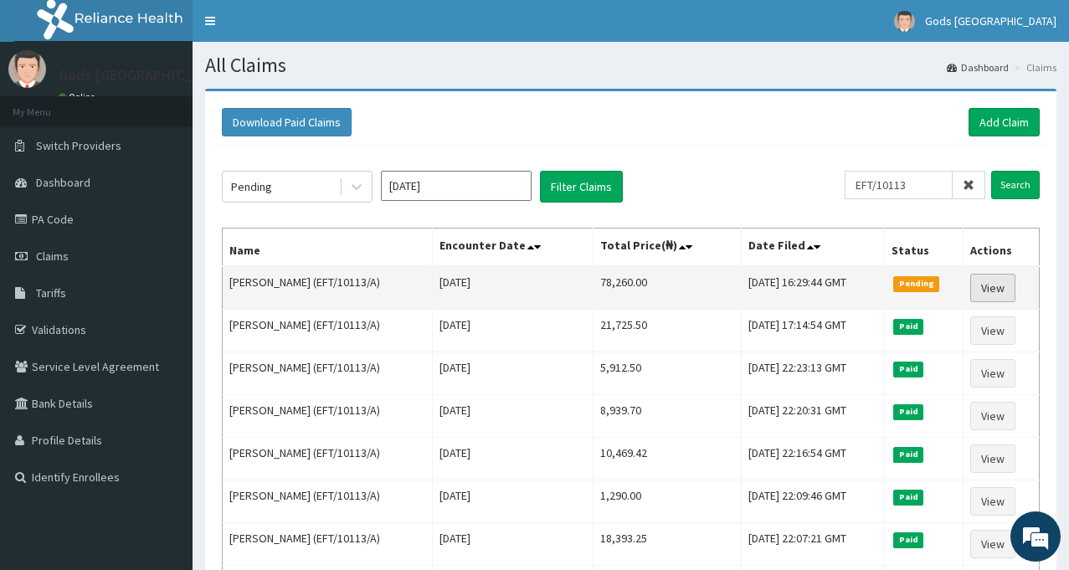
click at [990, 290] on link "View" at bounding box center [992, 288] width 45 height 28
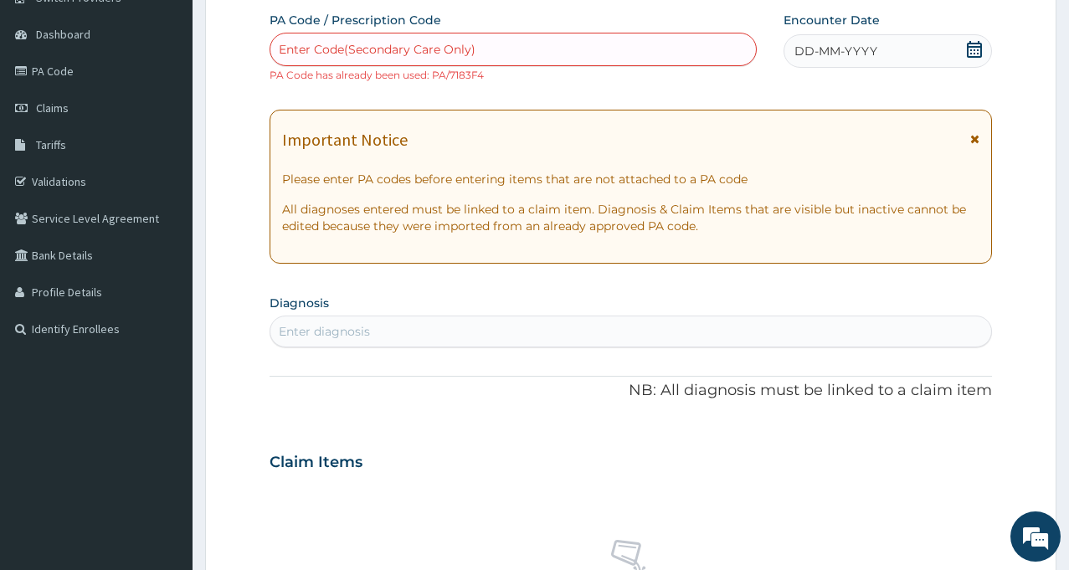
scroll to position [148, 0]
click at [378, 52] on div "Enter Code(Secondary Care Only)" at bounding box center [377, 49] width 197 height 17
type input "PA/7FE5E2"
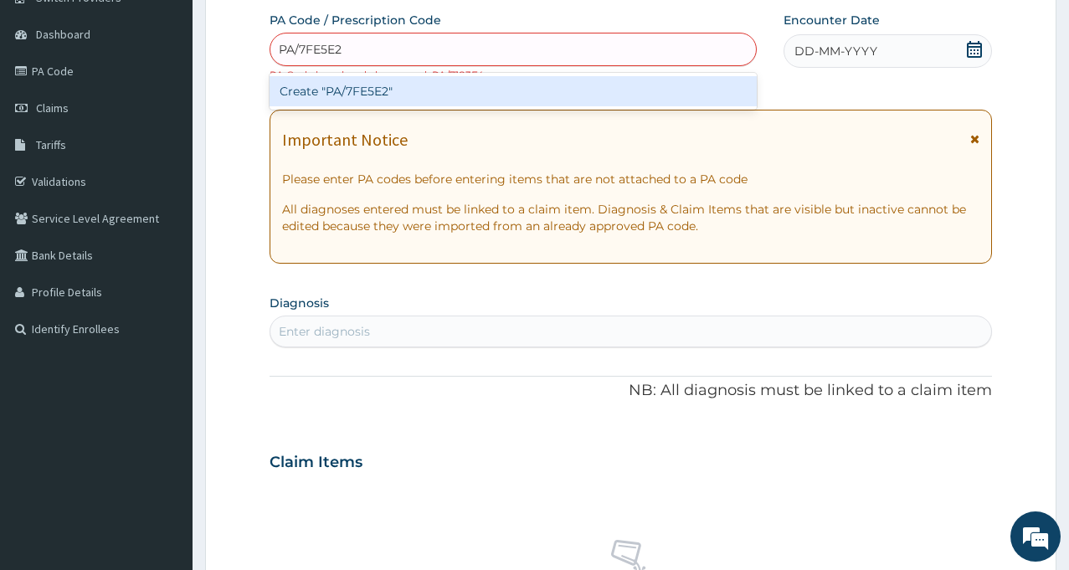
click at [357, 99] on div "Create "PA/7FE5E2"" at bounding box center [513, 91] width 487 height 30
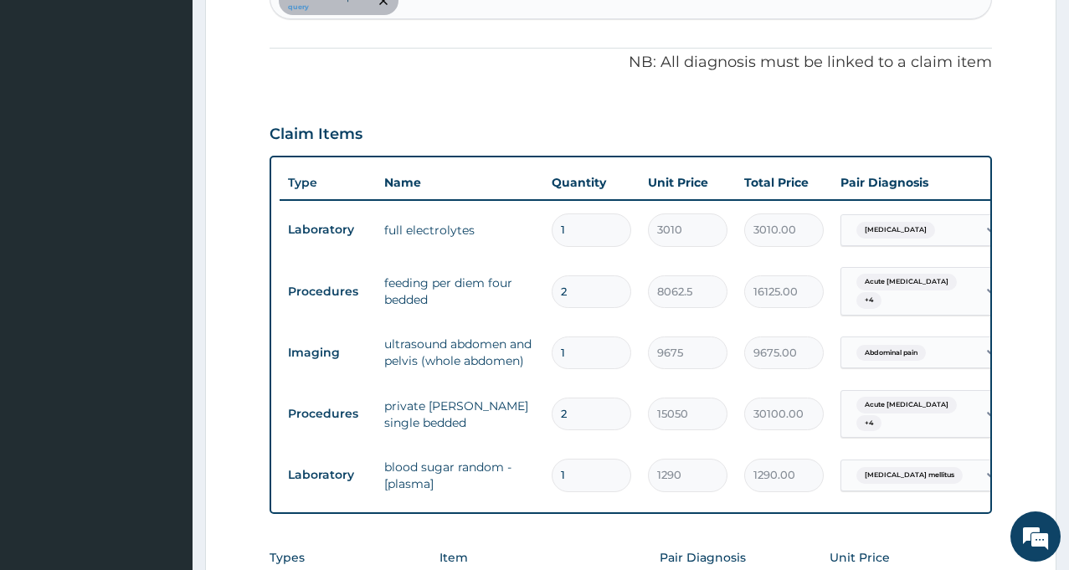
scroll to position [815, 0]
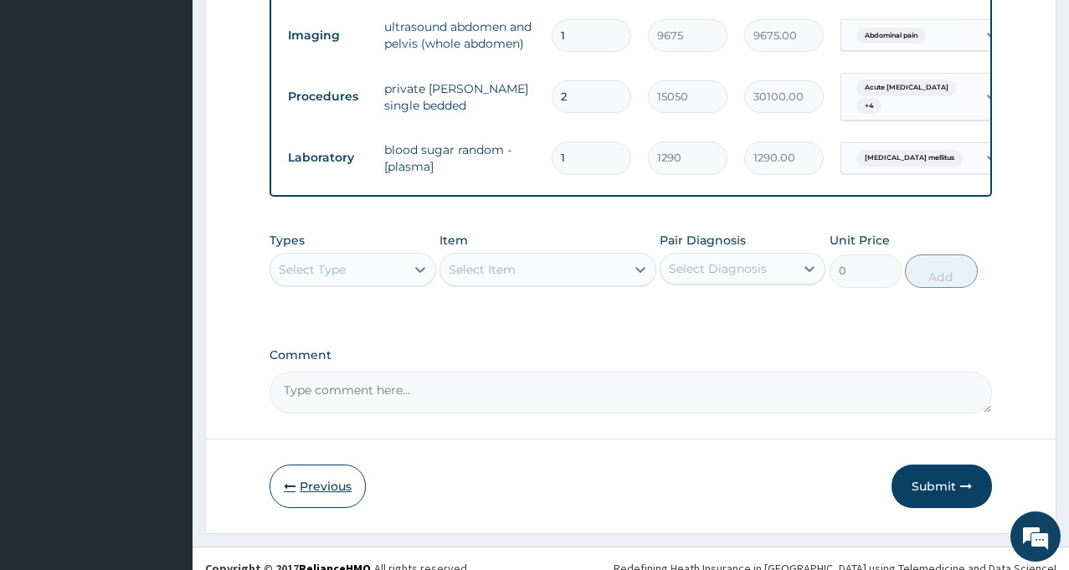
click at [321, 465] on button "Previous" at bounding box center [318, 487] width 96 height 44
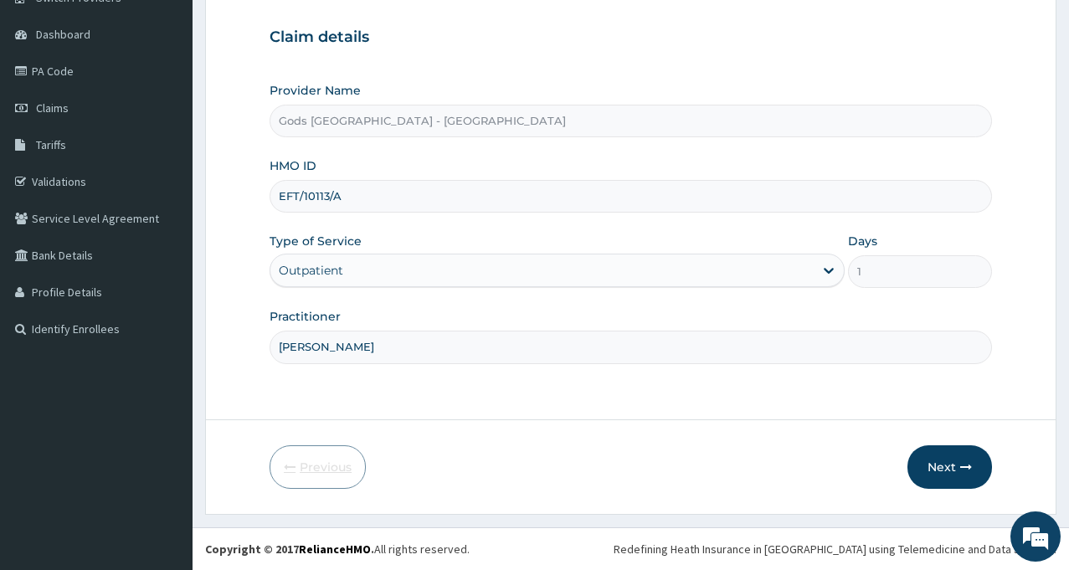
scroll to position [148, 0]
click at [946, 465] on button "Next" at bounding box center [949, 467] width 85 height 44
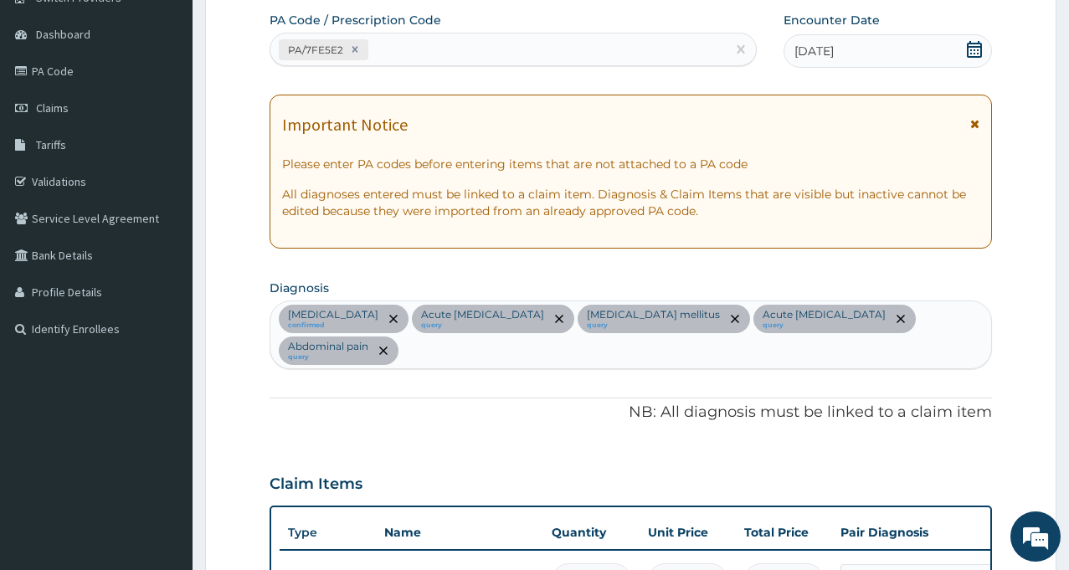
scroll to position [646, 0]
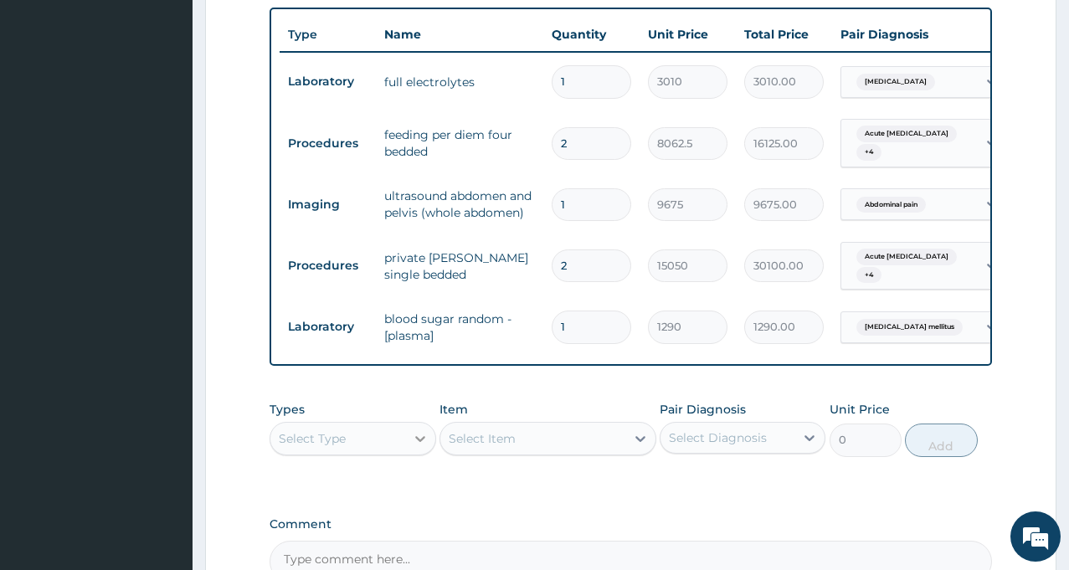
click at [414, 430] on icon at bounding box center [420, 438] width 17 height 17
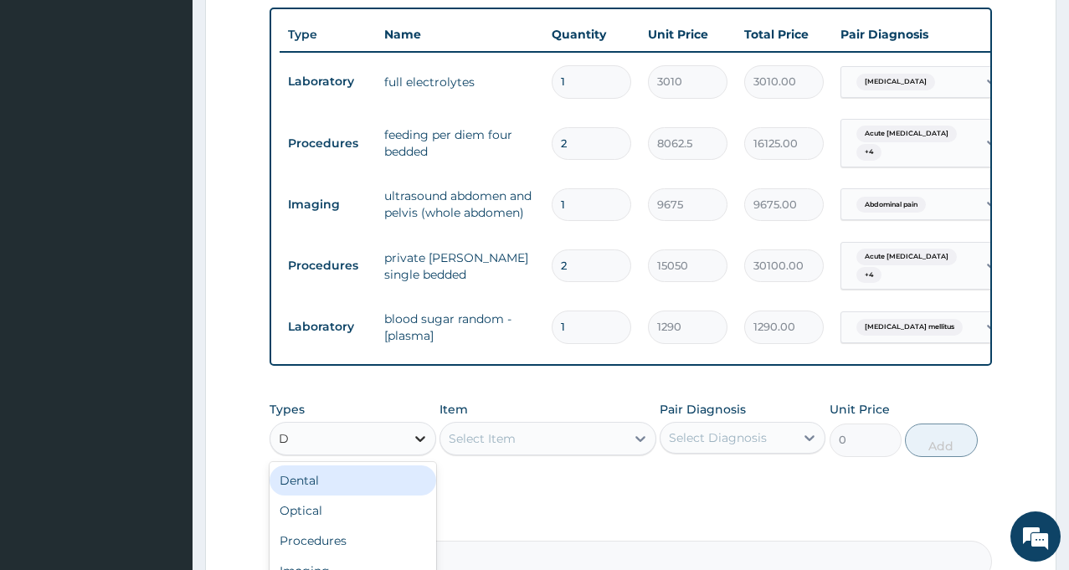
type input "DR"
click at [351, 469] on div "Drugs" at bounding box center [353, 480] width 166 height 30
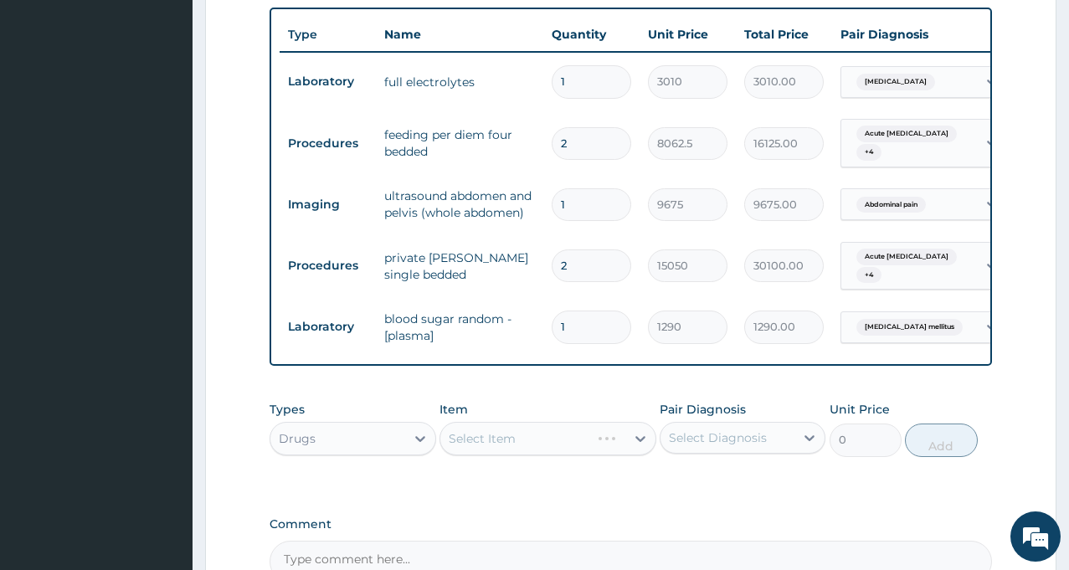
click at [573, 422] on div "Select Item" at bounding box center [547, 438] width 217 height 33
click at [632, 423] on div "Select Item" at bounding box center [547, 438] width 217 height 33
click at [640, 430] on icon at bounding box center [640, 438] width 17 height 17
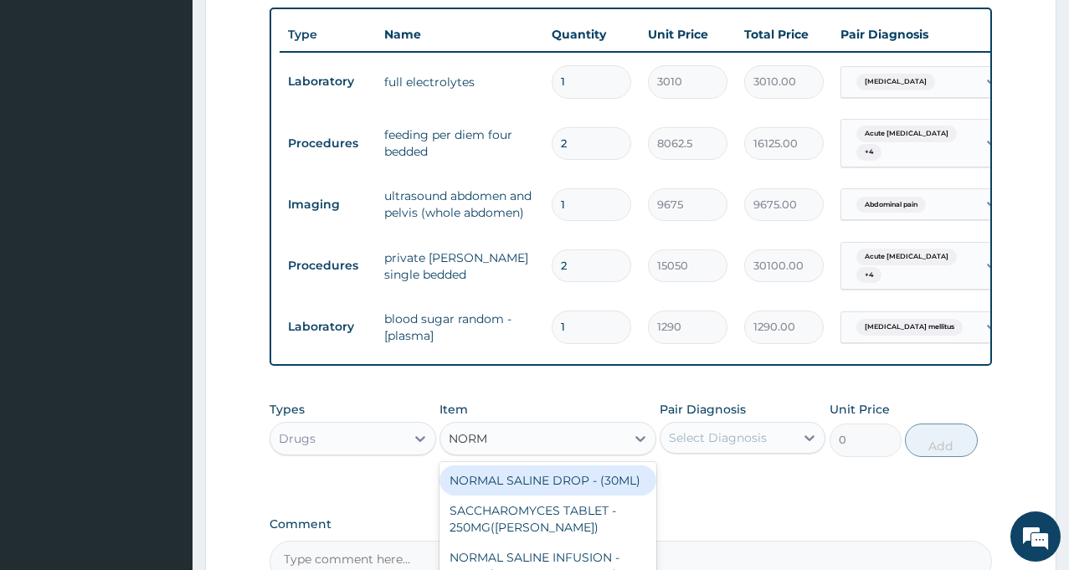
type input "NORMA"
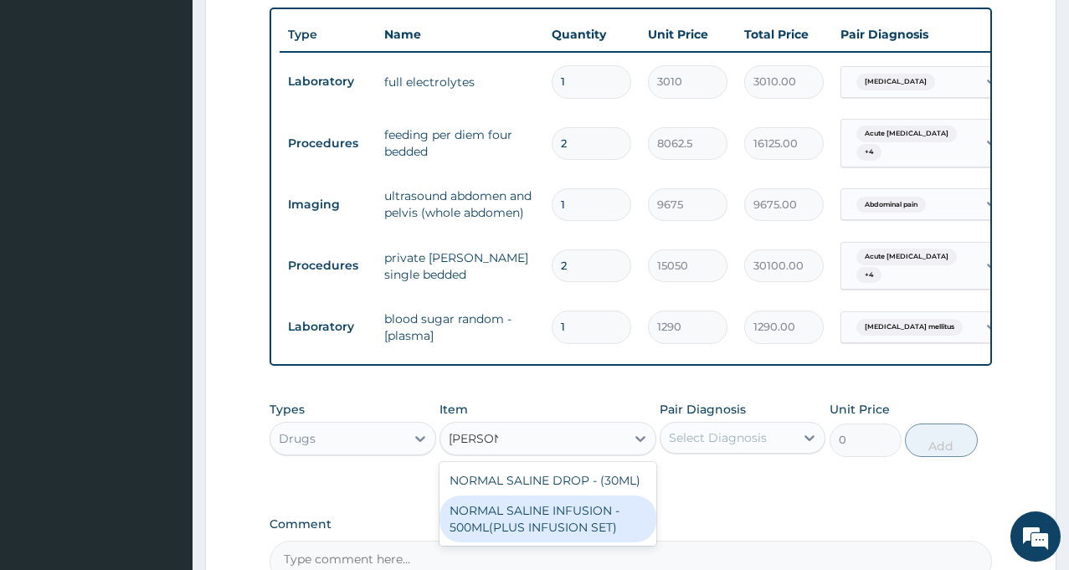
click at [484, 498] on div "NORMAL SALINE INFUSION - 500ML(PLUS INFUSION SET)" at bounding box center [547, 519] width 217 height 47
type input "1092"
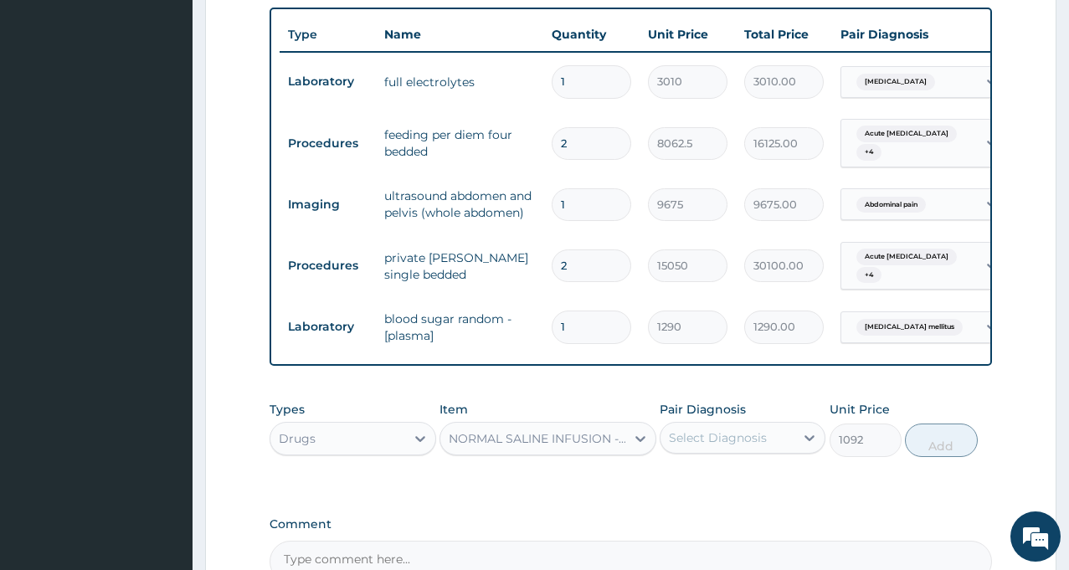
click at [715, 429] on div "Select Diagnosis" at bounding box center [718, 437] width 98 height 17
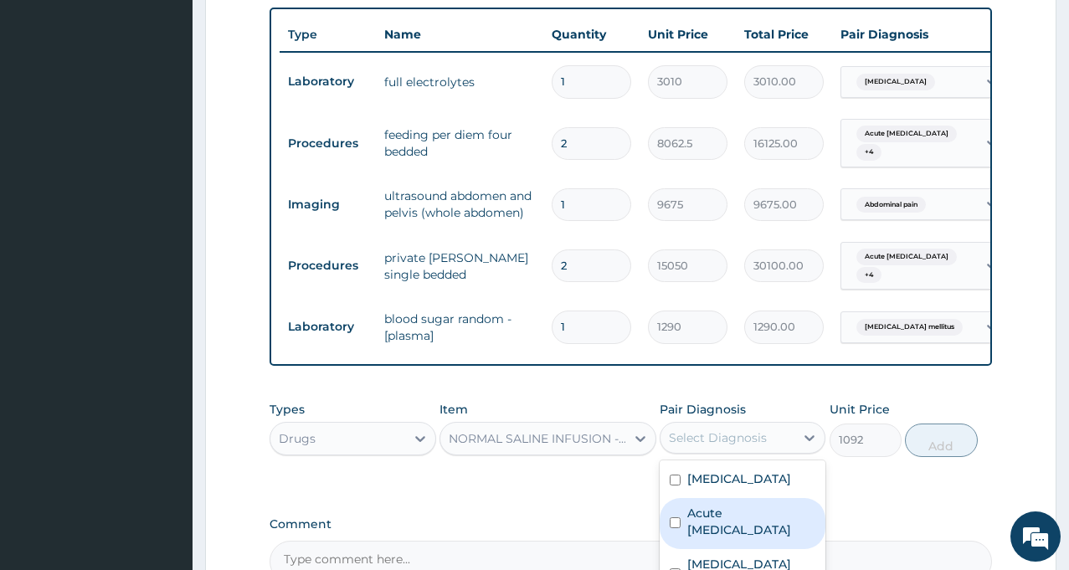
scroll to position [815, 0]
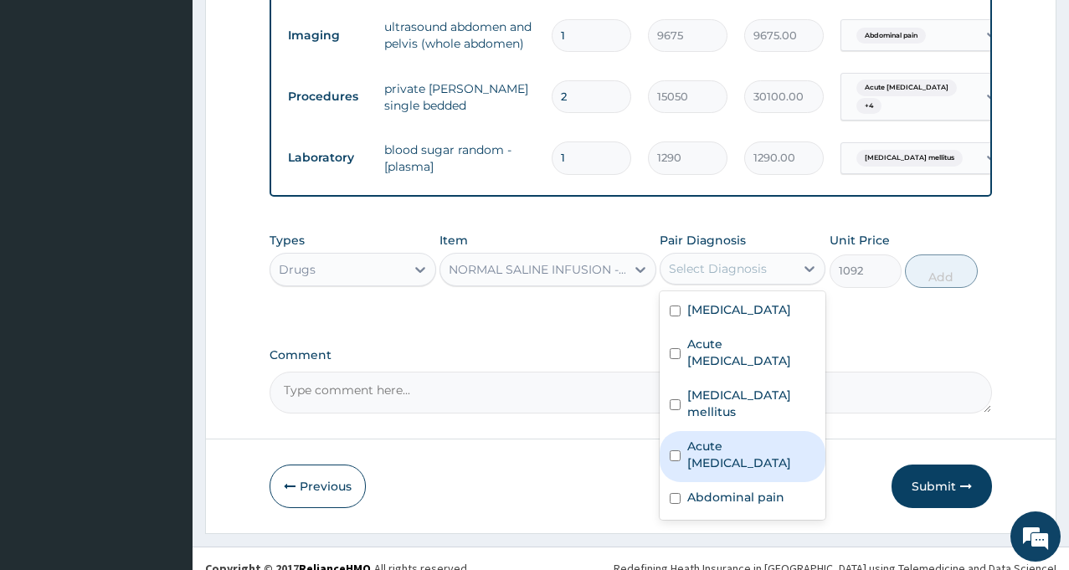
click at [732, 438] on label "Acute [MEDICAL_DATA]" at bounding box center [751, 454] width 128 height 33
checkbox input "true"
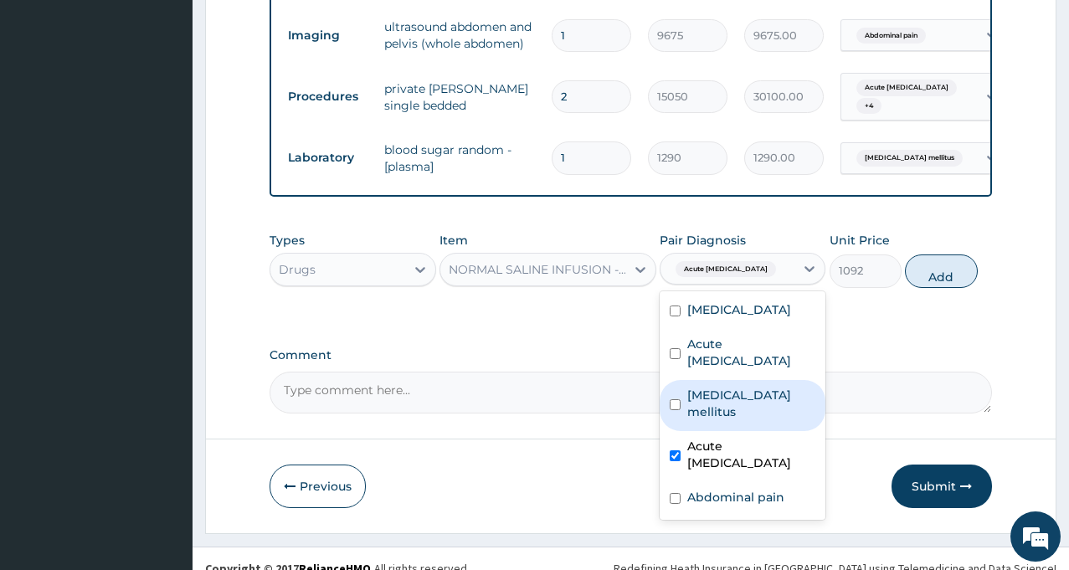
click at [704, 387] on label "[MEDICAL_DATA] mellitus" at bounding box center [751, 403] width 128 height 33
checkbox input "true"
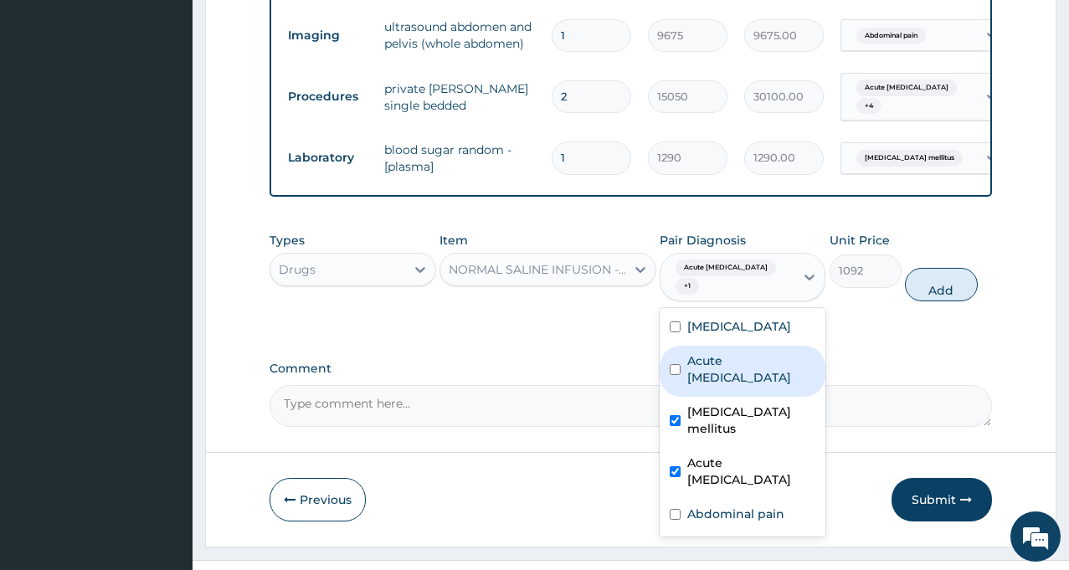
click at [718, 352] on div "Acute [MEDICAL_DATA]" at bounding box center [743, 371] width 166 height 51
checkbox input "true"
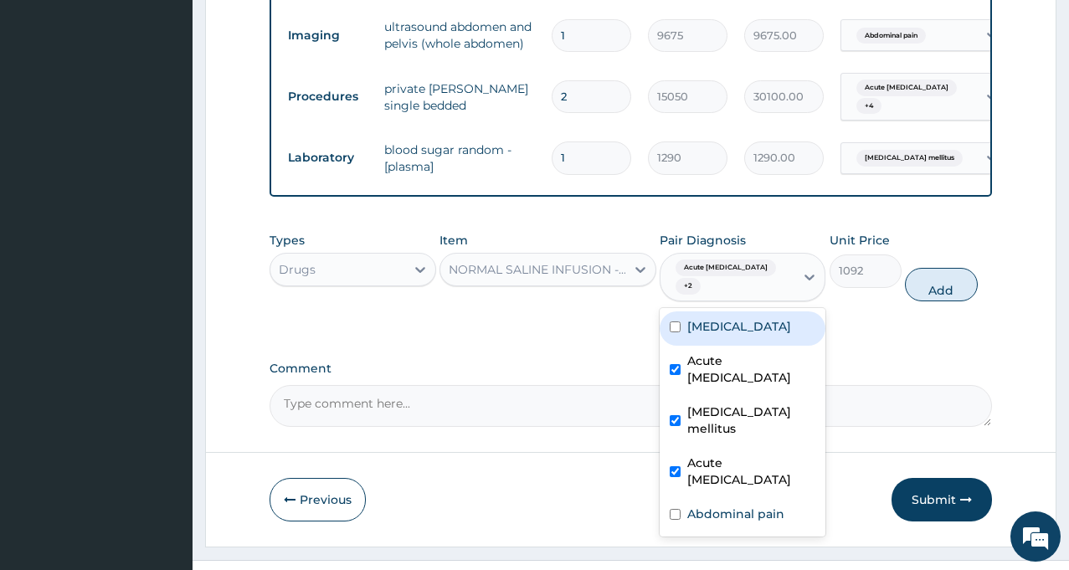
click at [673, 321] on input "checkbox" at bounding box center [675, 326] width 11 height 11
checkbox input "true"
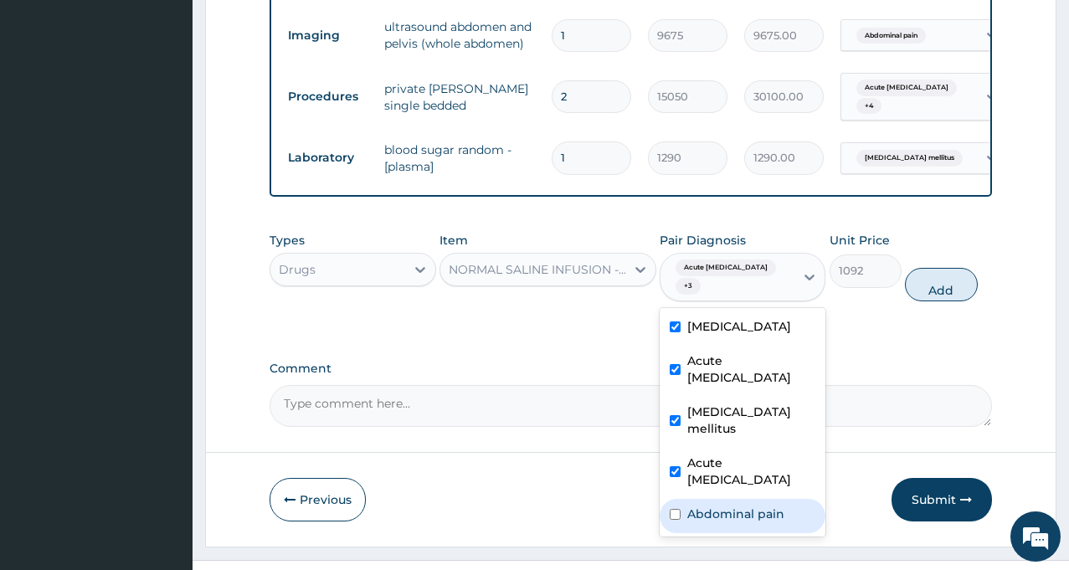
click at [688, 506] on label "Abdominal pain" at bounding box center [735, 514] width 97 height 17
checkbox input "true"
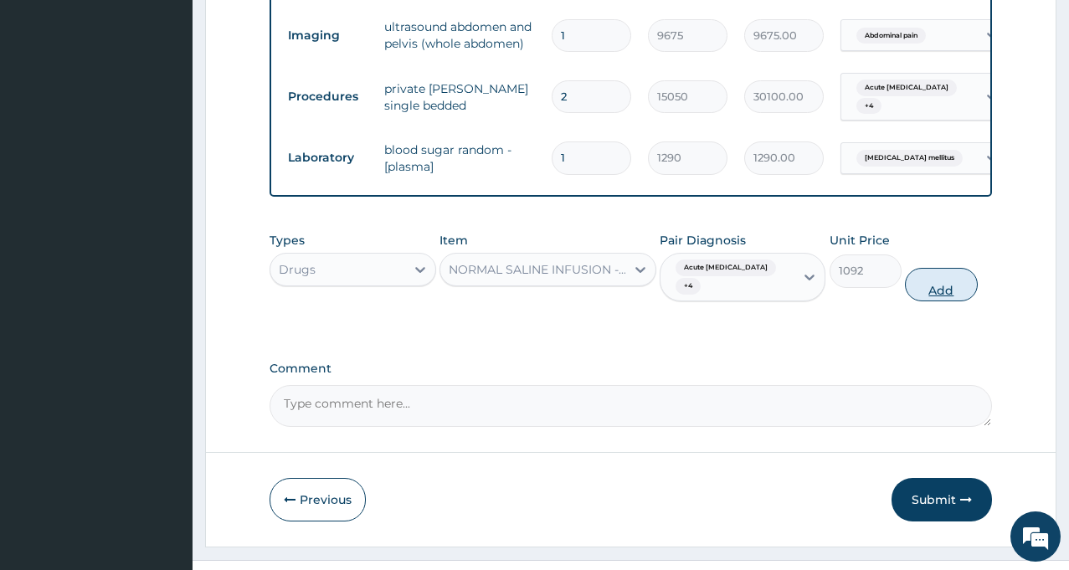
click at [937, 268] on button "Add" at bounding box center [941, 284] width 72 height 33
type input "0"
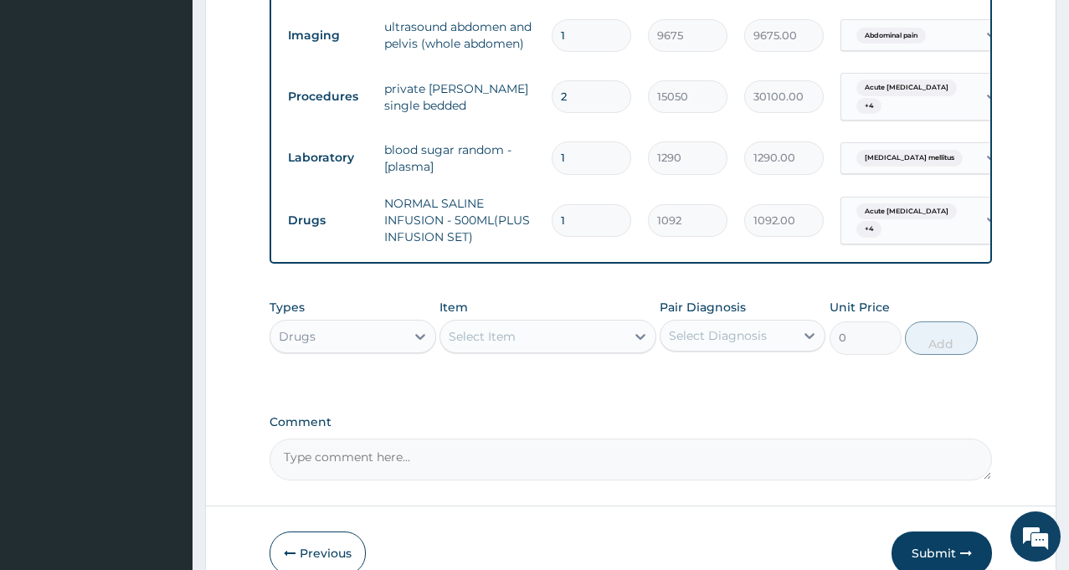
click at [481, 328] on div "Select Item" at bounding box center [482, 336] width 67 height 17
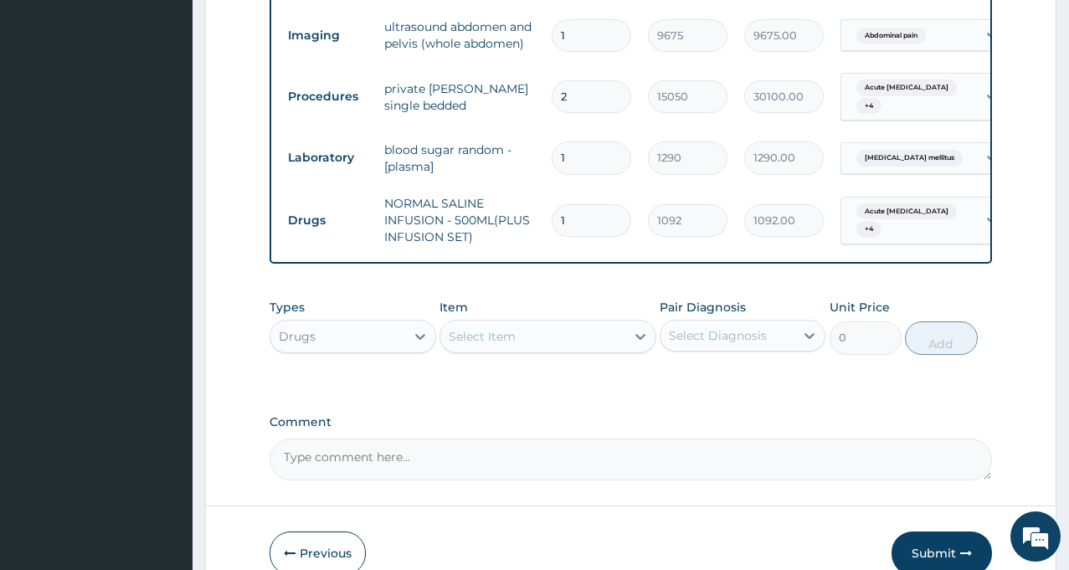
scroll to position [882, 0]
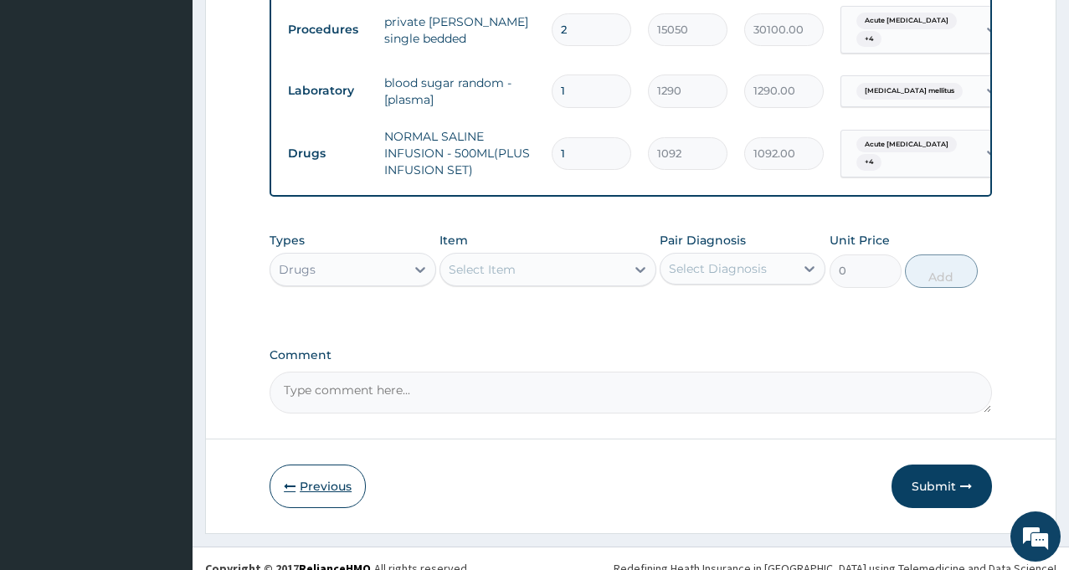
click at [343, 465] on button "Previous" at bounding box center [318, 487] width 96 height 44
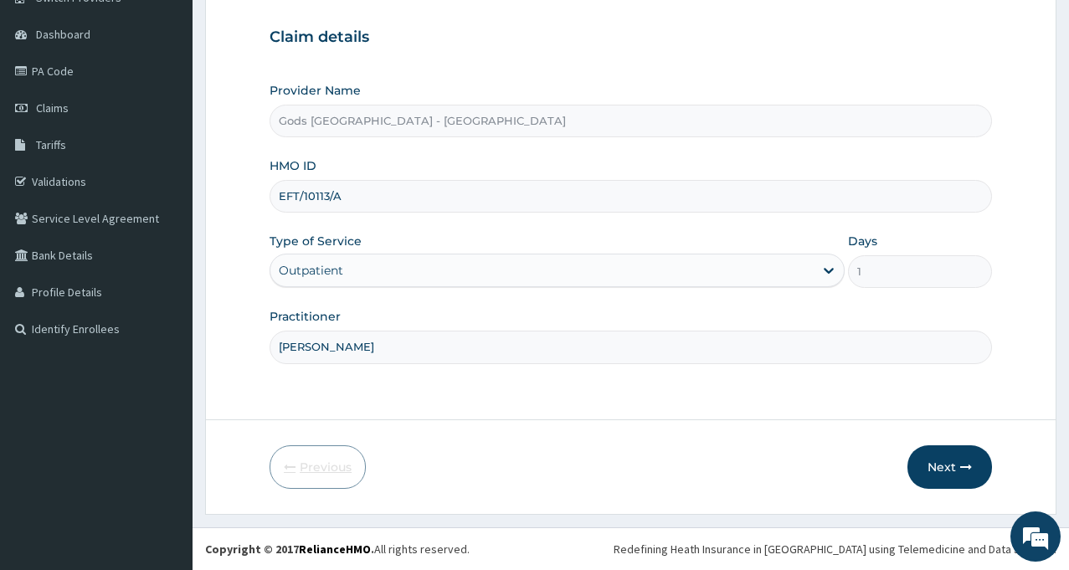
scroll to position [148, 0]
click at [952, 474] on button "Next" at bounding box center [949, 467] width 85 height 44
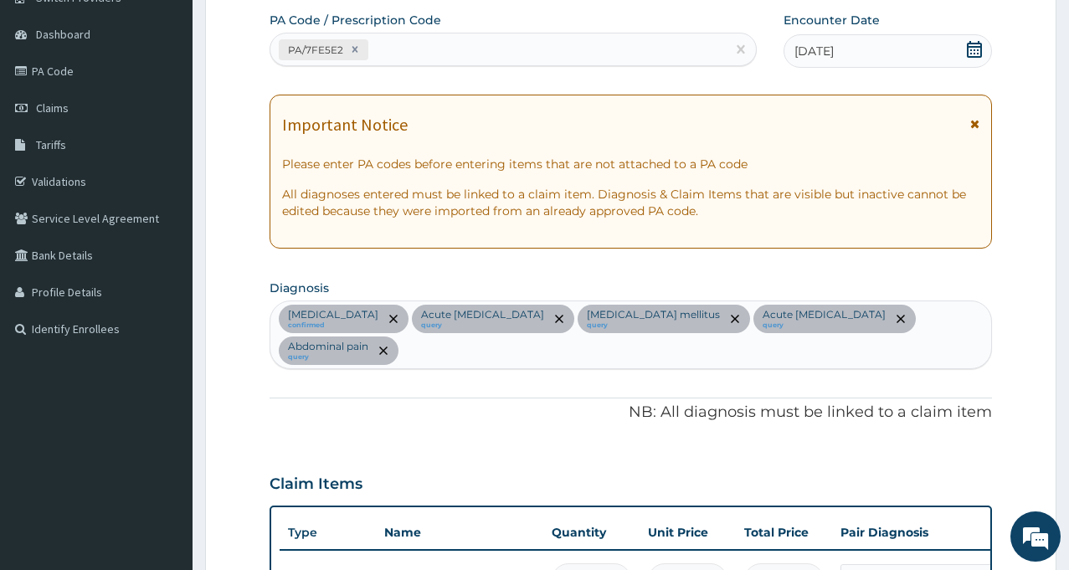
scroll to position [646, 0]
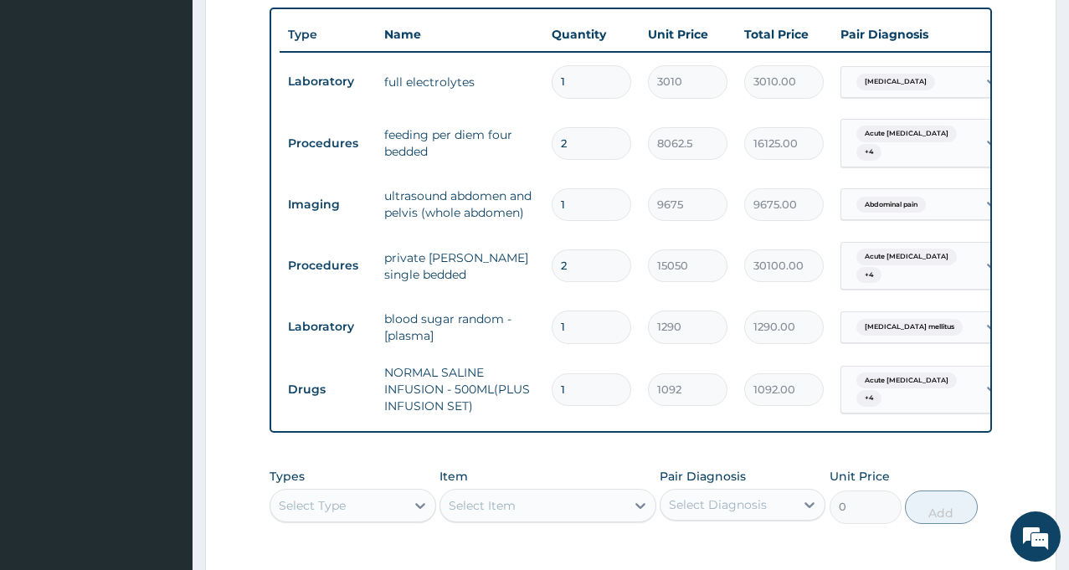
click at [588, 373] on input "1" at bounding box center [592, 389] width 80 height 33
type input "5"
type input "5460.00"
type input "5"
click at [407, 491] on div at bounding box center [420, 506] width 30 height 30
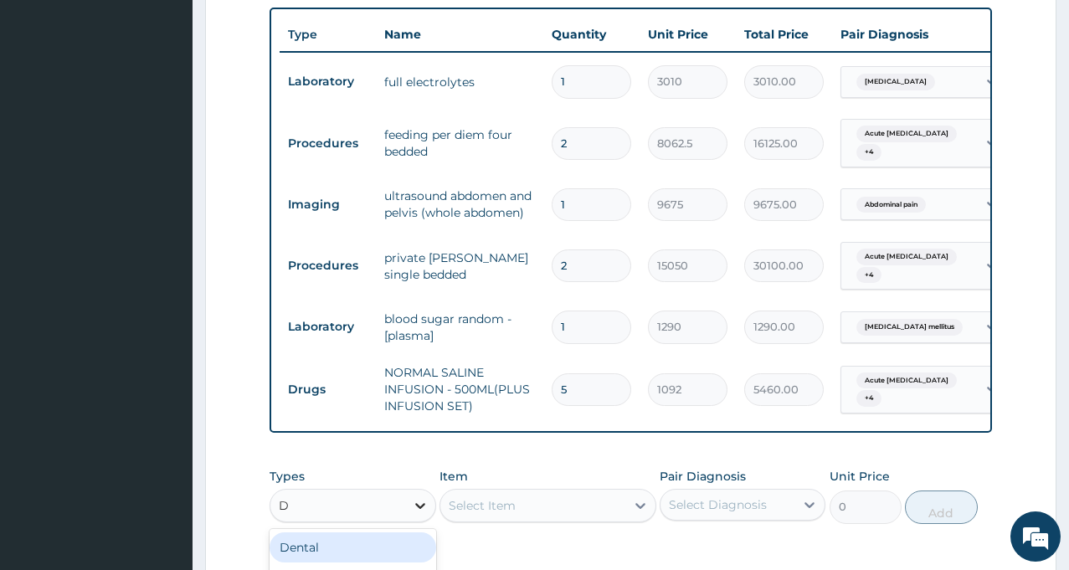
type input "DR"
click at [353, 532] on div "Drugs" at bounding box center [353, 547] width 166 height 30
click at [484, 497] on div "Select Item" at bounding box center [482, 505] width 67 height 17
type input "CEFT"
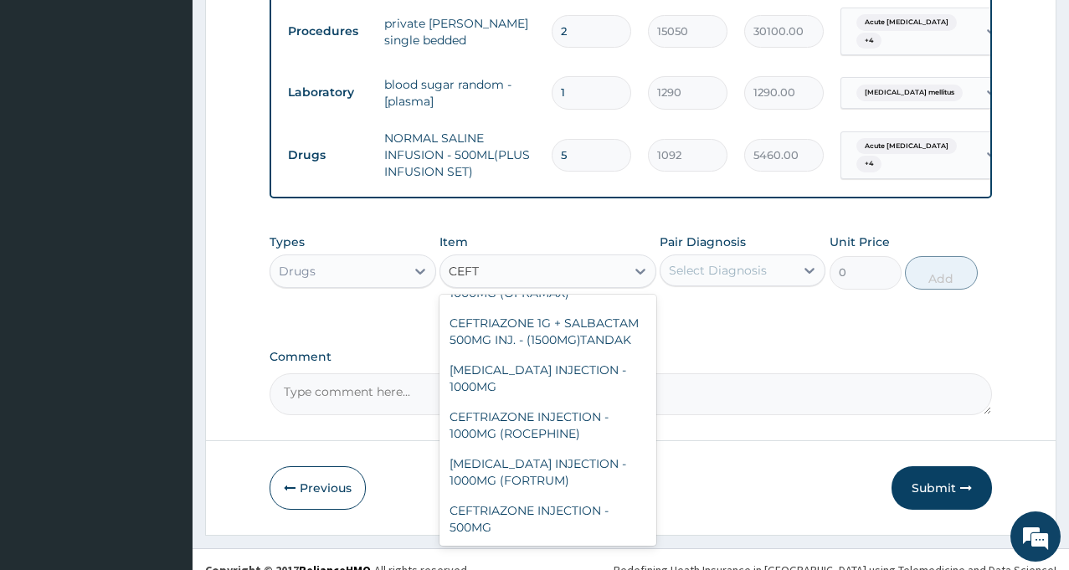
scroll to position [0, 0]
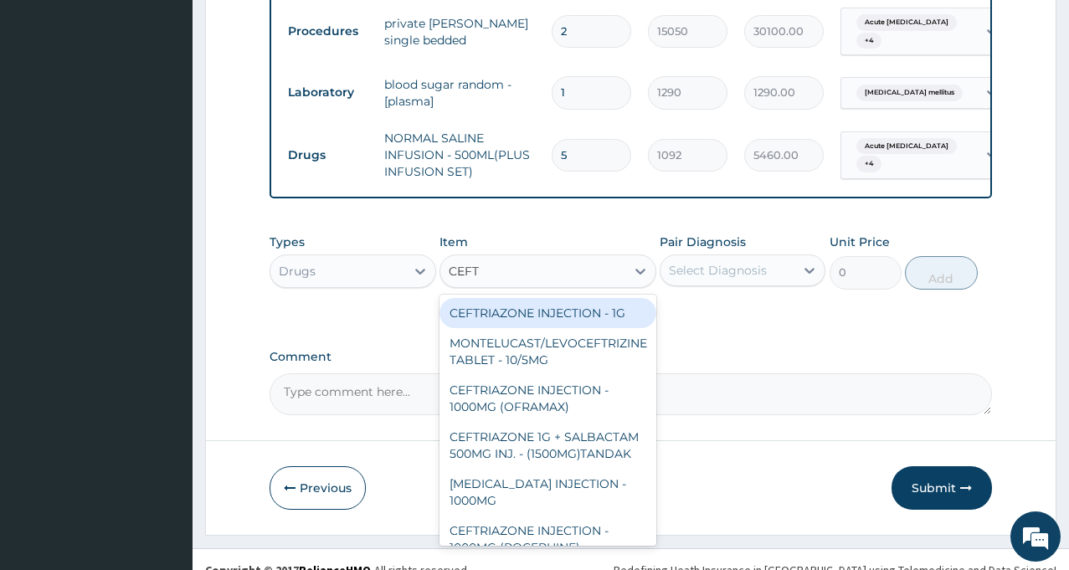
click at [587, 298] on div "CEFTRIAZONE INJECTION - 1G" at bounding box center [547, 313] width 217 height 30
type input "1652"
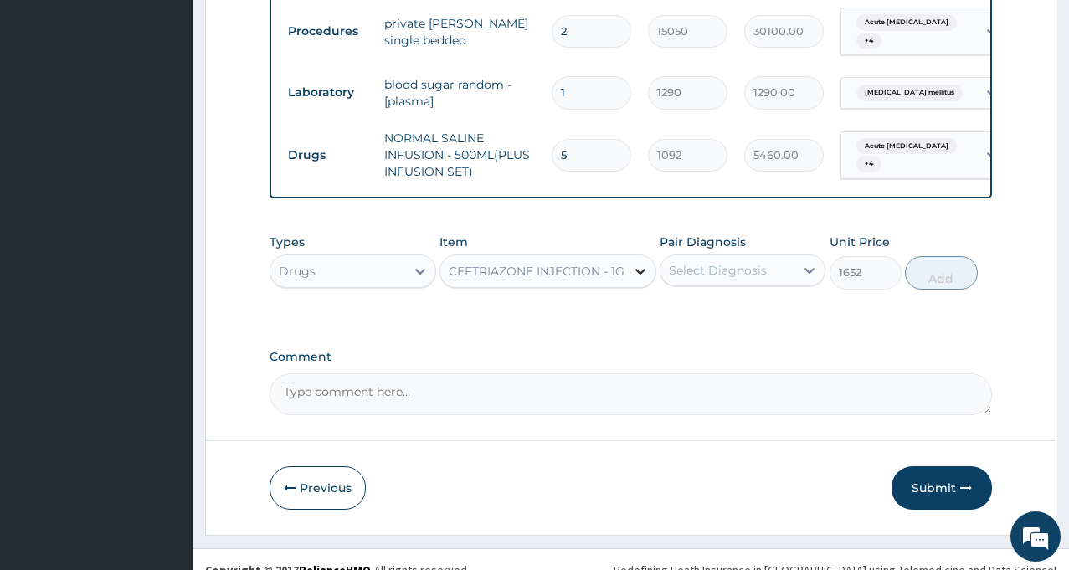
click at [641, 263] on icon at bounding box center [640, 271] width 17 height 17
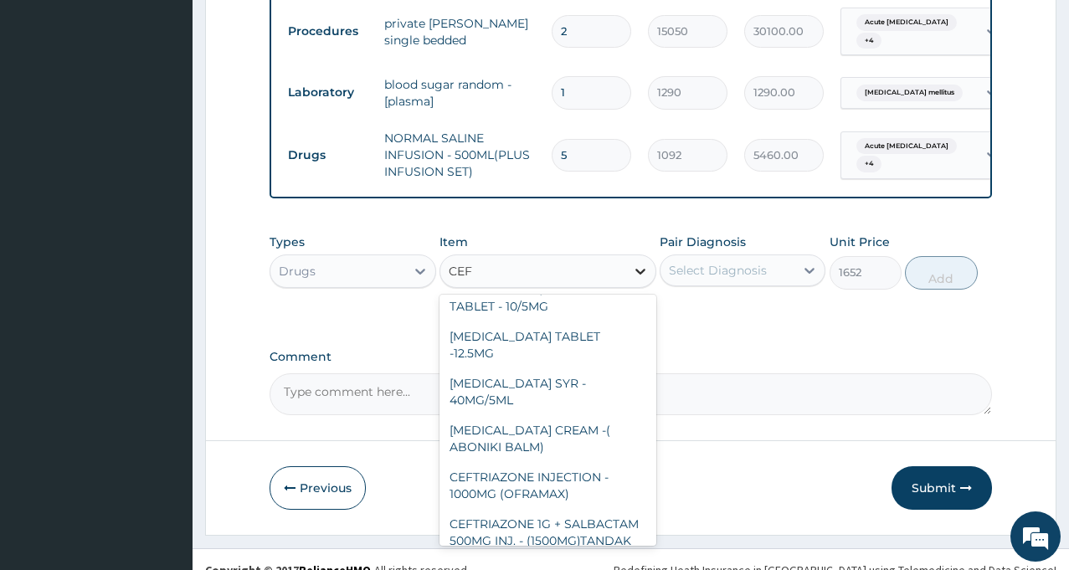
scroll to position [7, 0]
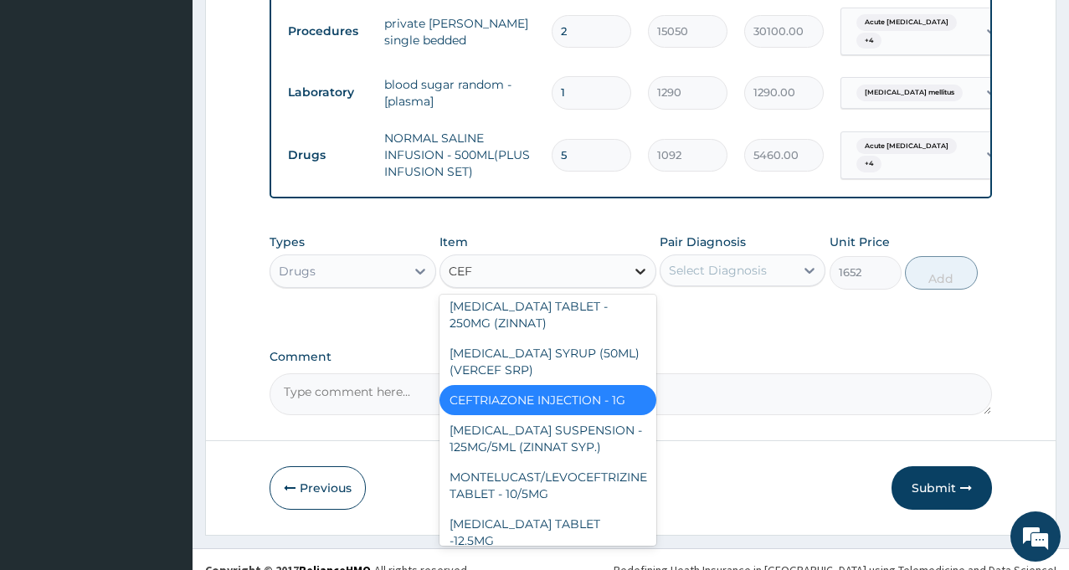
type input "CEFT"
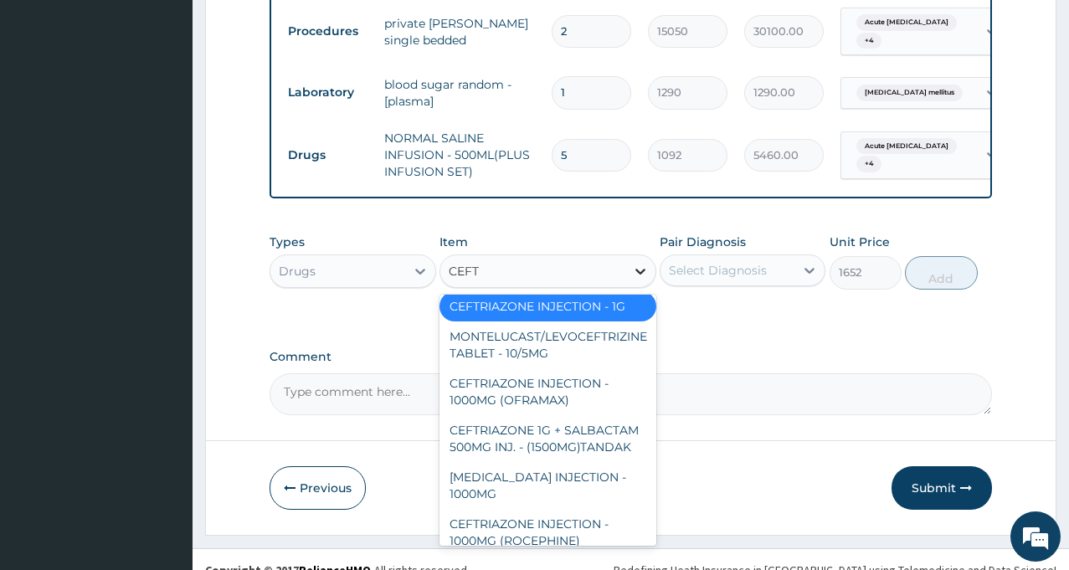
scroll to position [0, 0]
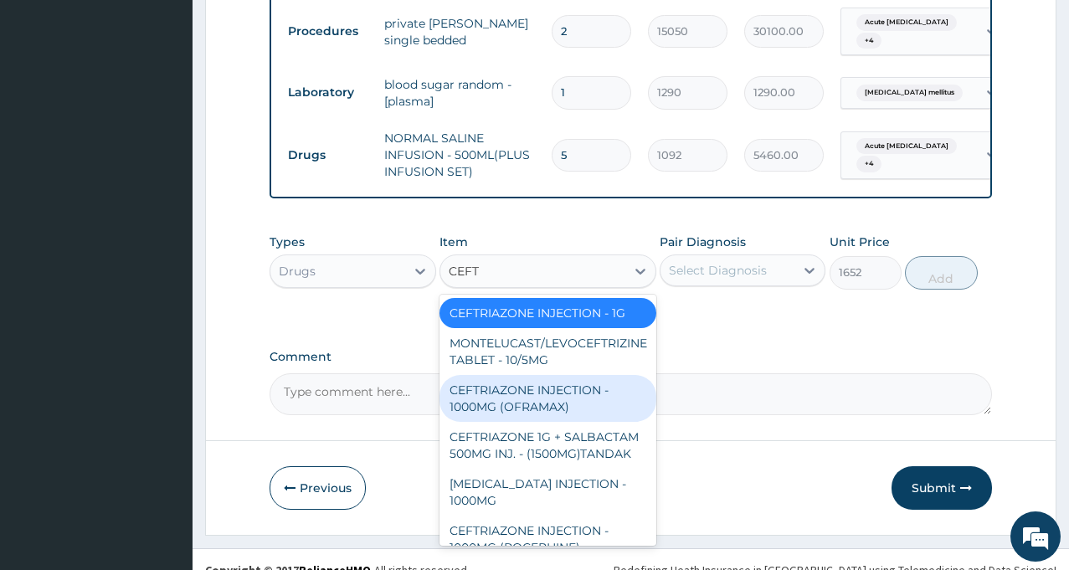
click at [558, 390] on div "CEFTRIAZONE INJECTION - 1000MG (OFRAMAX)" at bounding box center [547, 398] width 217 height 47
type input "2520"
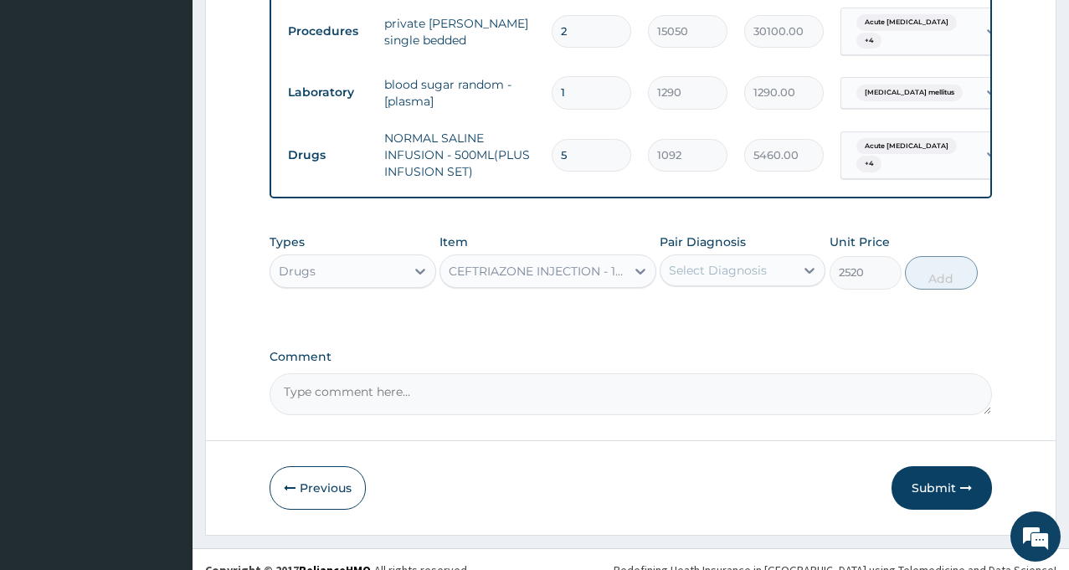
click at [763, 262] on div "Select Diagnosis" at bounding box center [718, 270] width 98 height 17
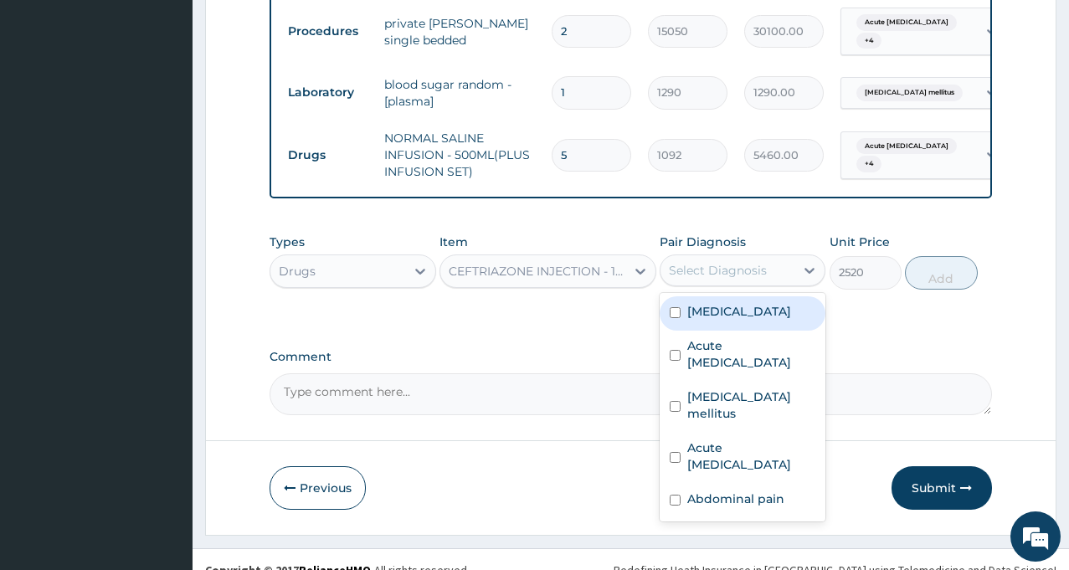
scroll to position [383, 0]
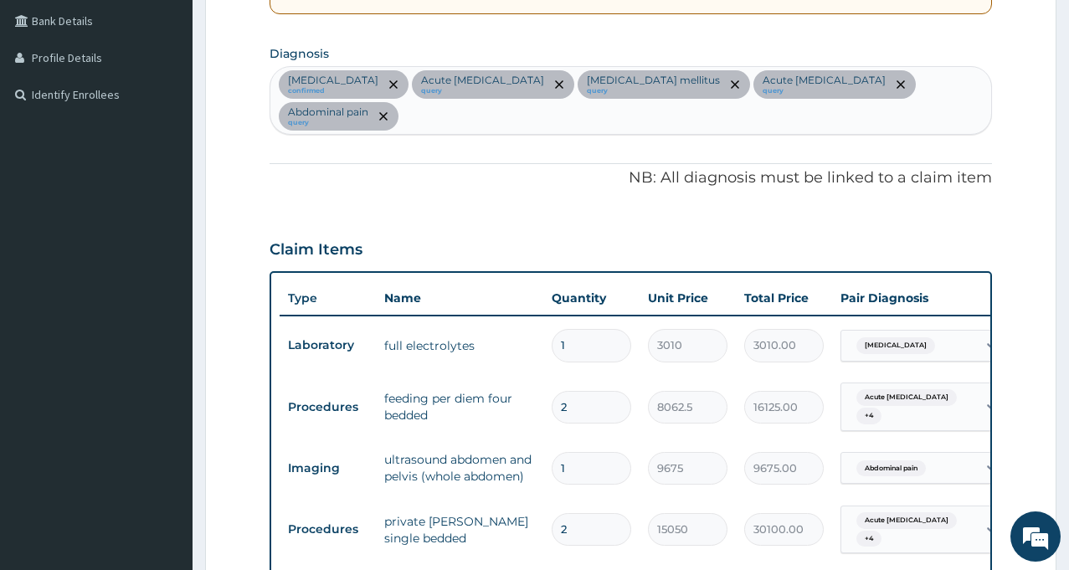
click at [949, 84] on div "Electrolyte imbalance confirmed Acute peptic ulcer query Diabetes mellitus quer…" at bounding box center [630, 100] width 721 height 67
type input "SEPSIS"
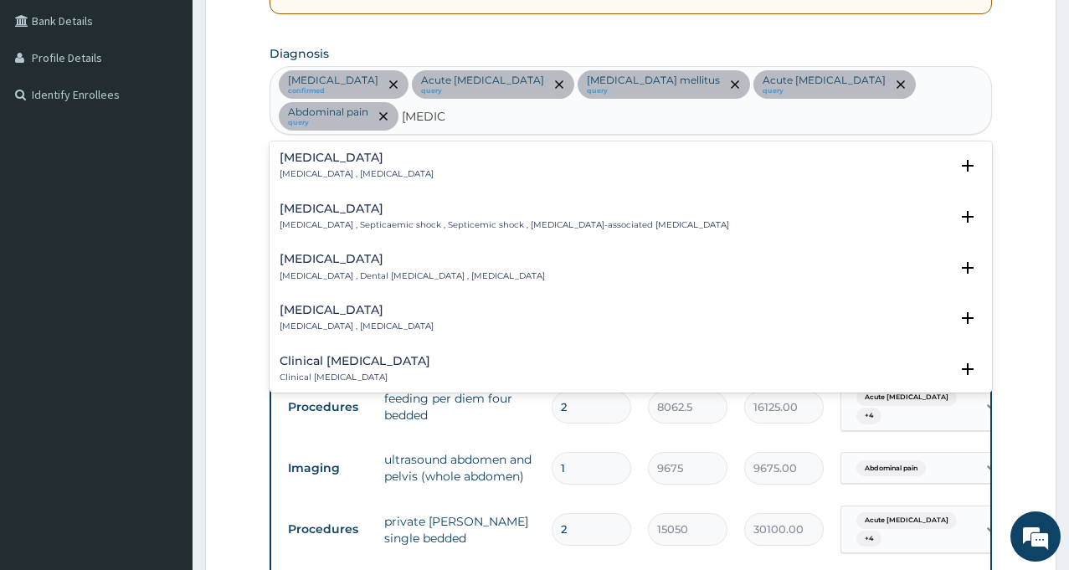
click at [375, 168] on p "Systemic infection , Sepsis" at bounding box center [357, 174] width 154 height 12
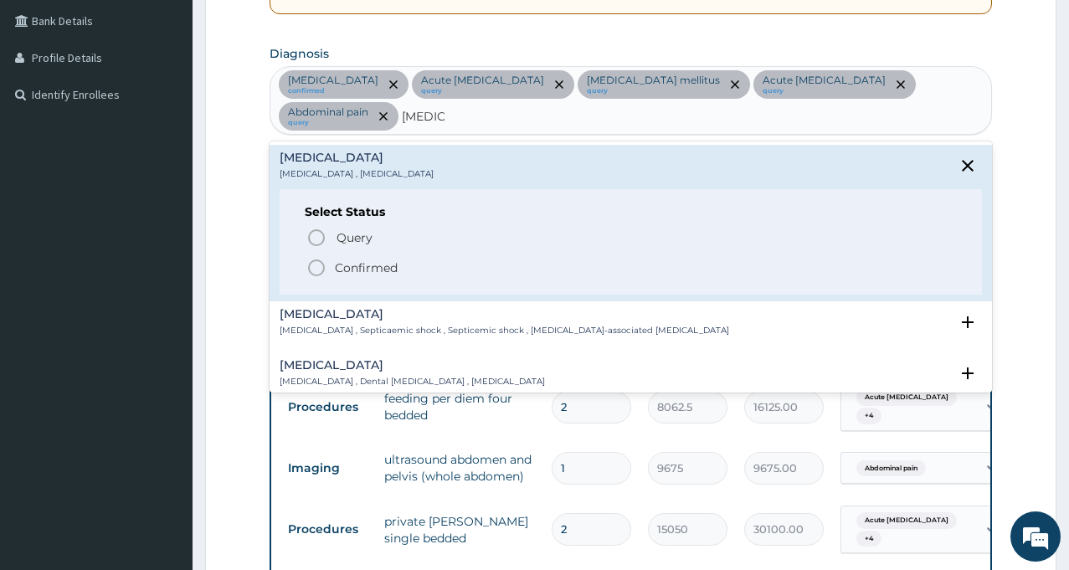
click at [347, 259] on p "Confirmed" at bounding box center [366, 267] width 63 height 17
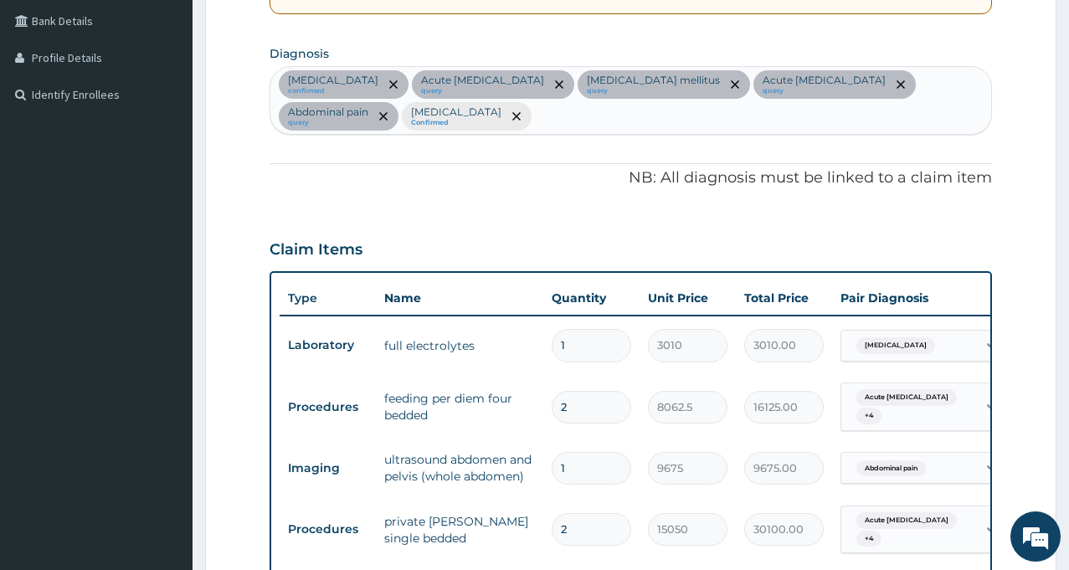
scroll to position [881, 0]
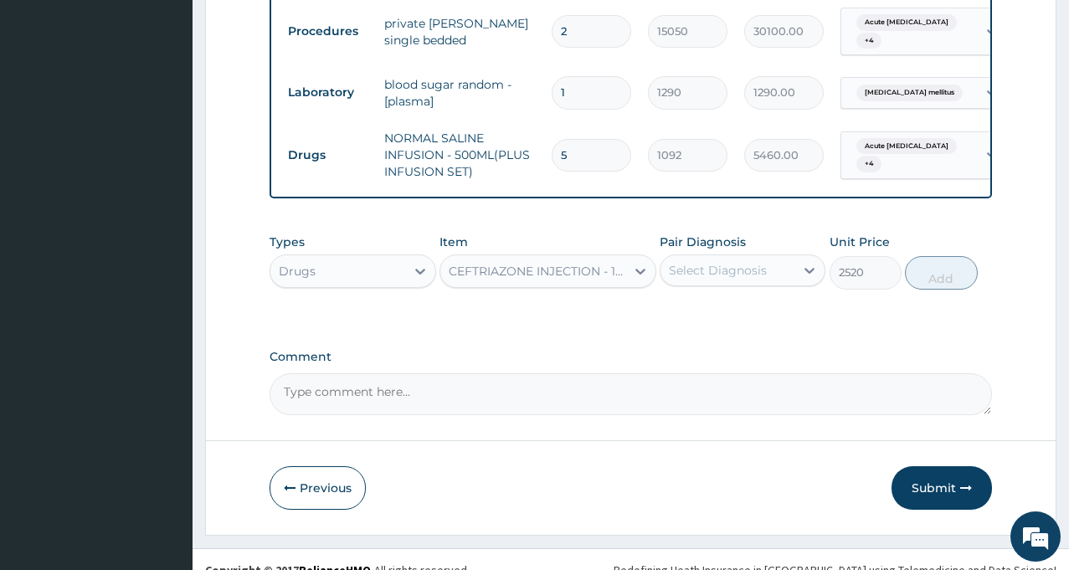
click at [706, 279] on div "Select Diagnosis" at bounding box center [718, 270] width 98 height 17
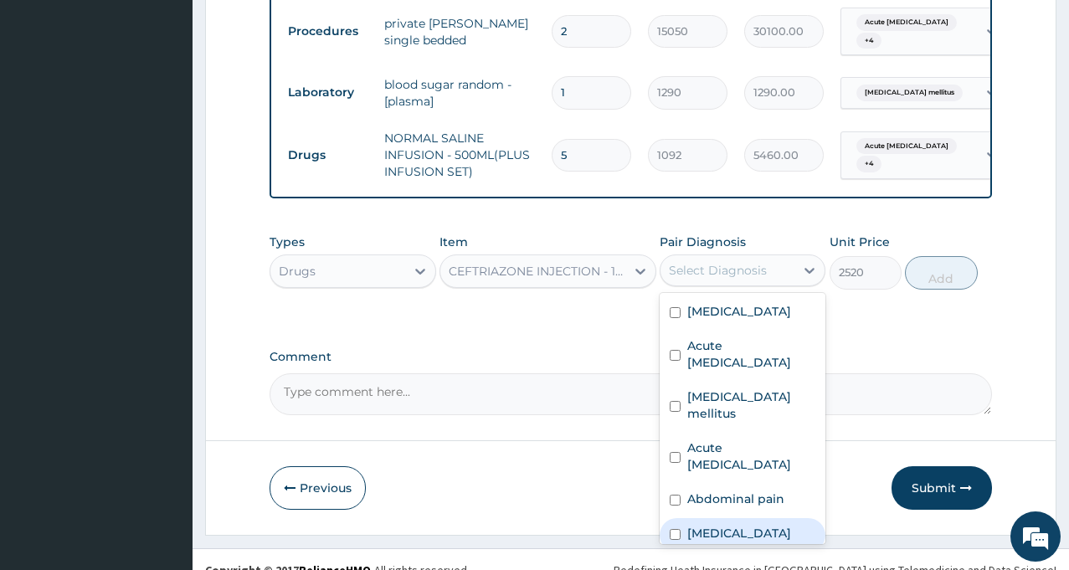
click at [678, 529] on input "checkbox" at bounding box center [675, 534] width 11 height 11
checkbox input "true"
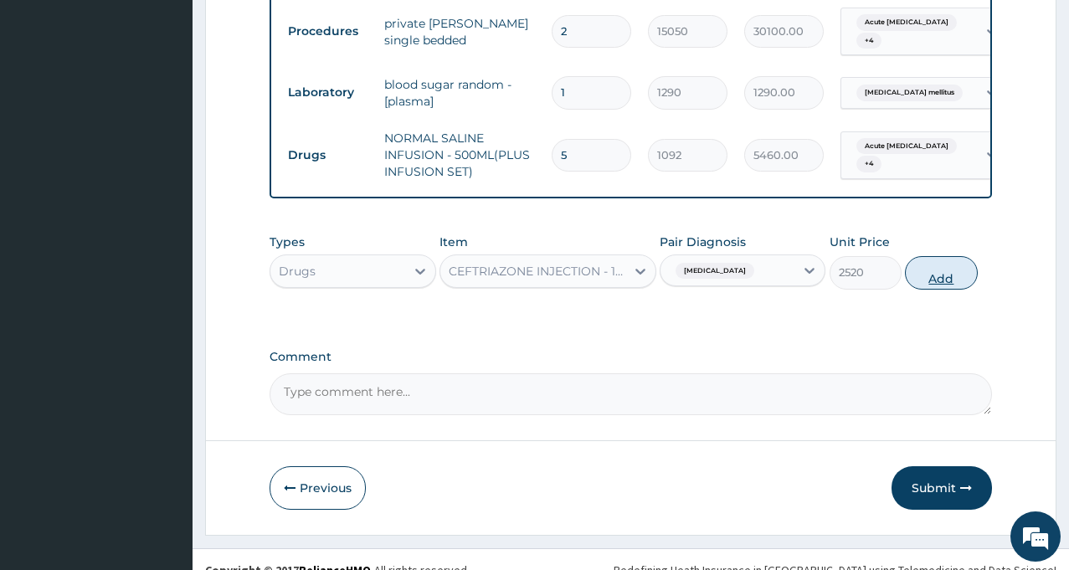
click at [941, 290] on button "Add" at bounding box center [941, 272] width 72 height 33
type input "0"
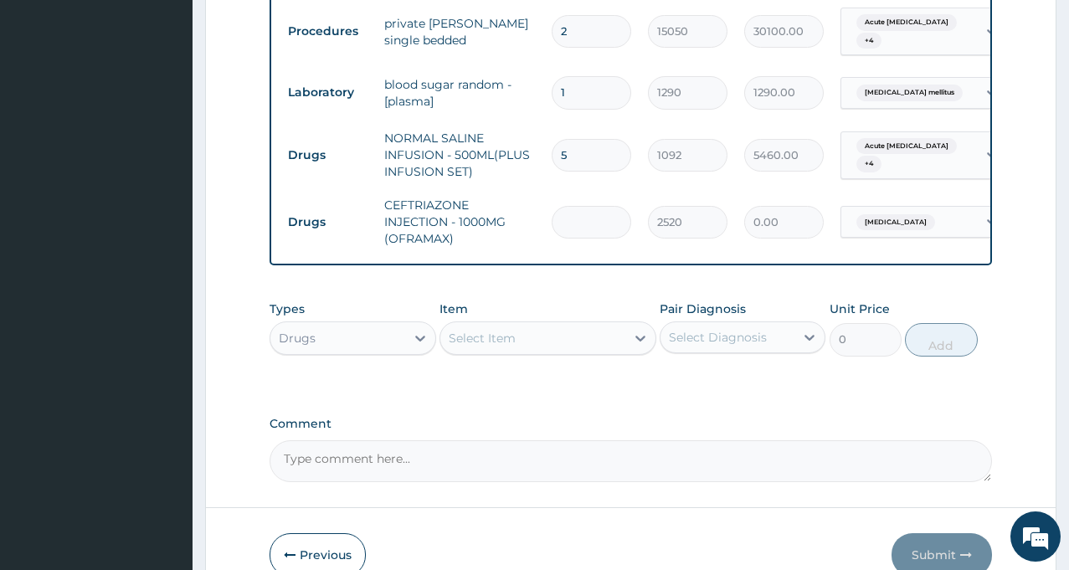
type input "0.00"
type input "5"
type input "12600.00"
type input "5"
click at [493, 347] on div "Select Item" at bounding box center [482, 338] width 67 height 17
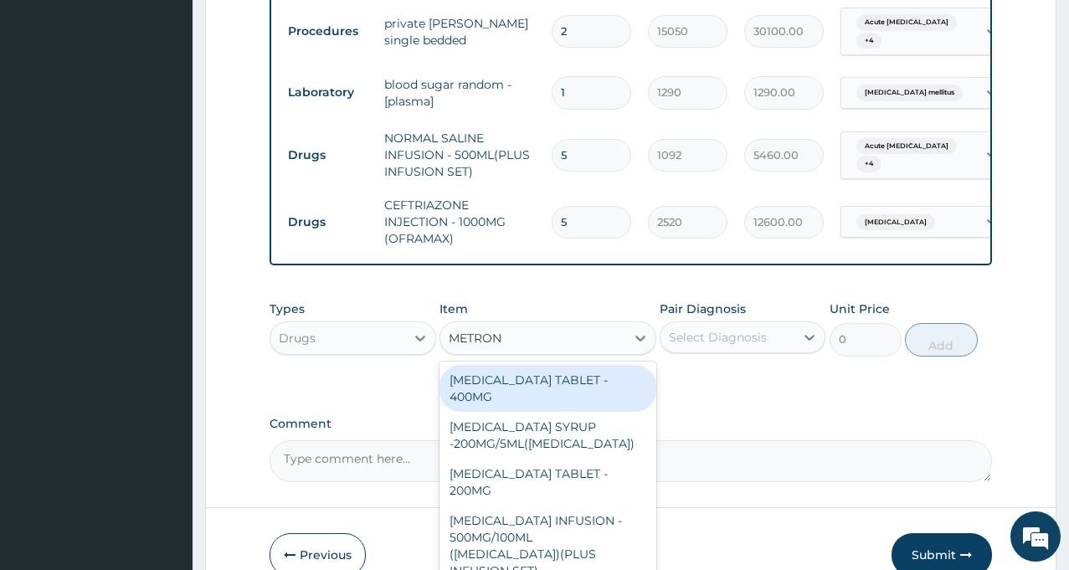
type input "METRONI"
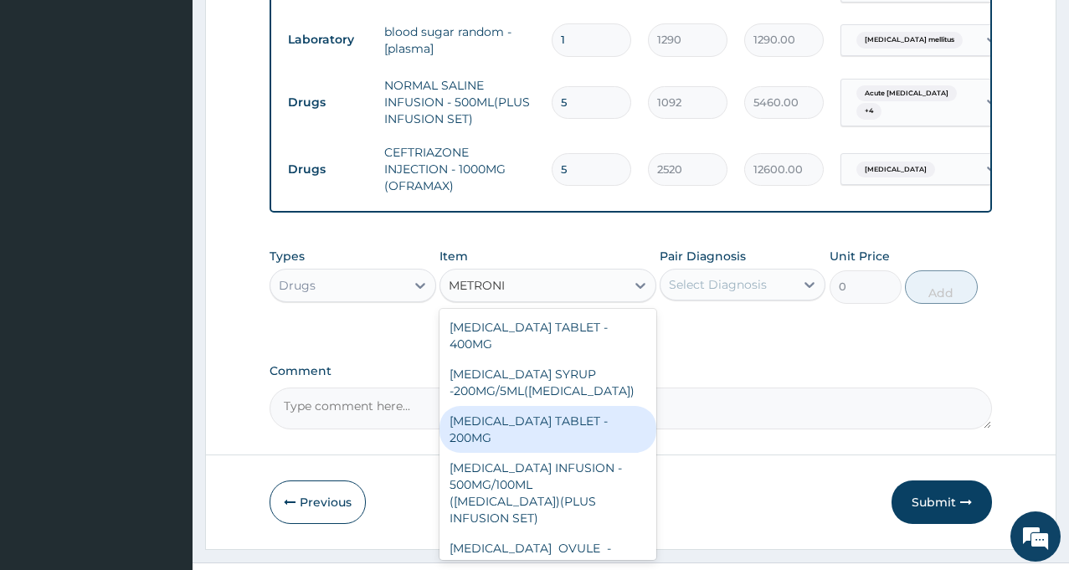
scroll to position [981, 0]
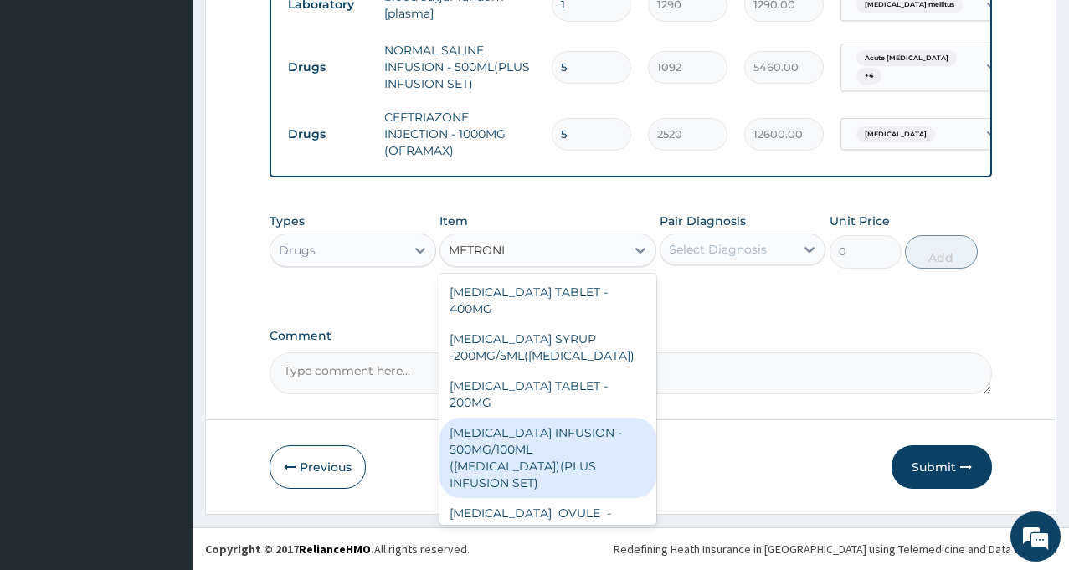
click at [547, 454] on div "[MEDICAL_DATA] INFUSION - 500MG/100ML ([MEDICAL_DATA])(PLUS INFUSION SET)" at bounding box center [547, 458] width 217 height 80
type input "923.9999999999999"
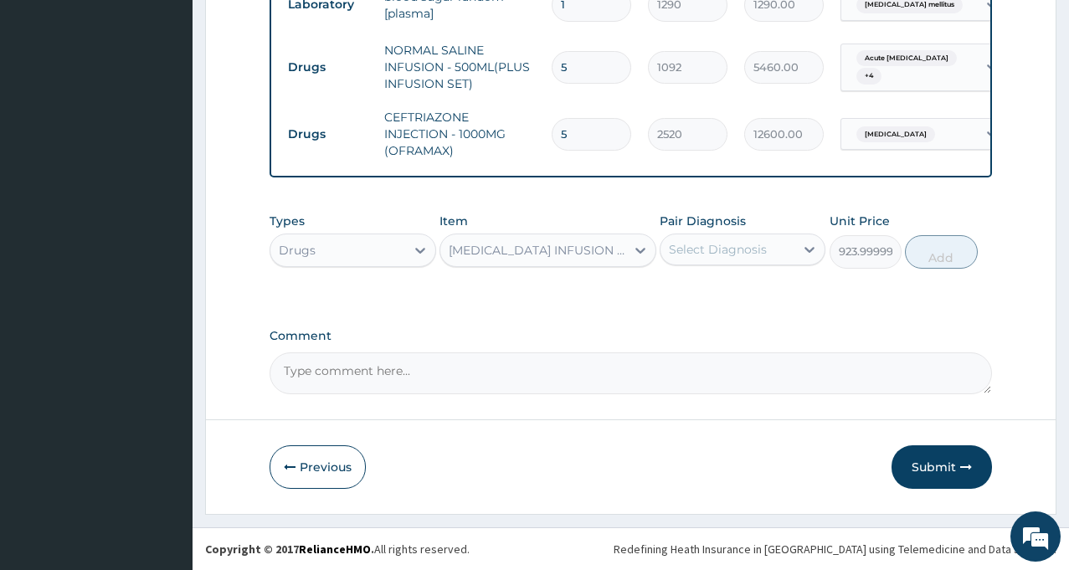
click at [705, 249] on div "Select Diagnosis" at bounding box center [718, 249] width 98 height 17
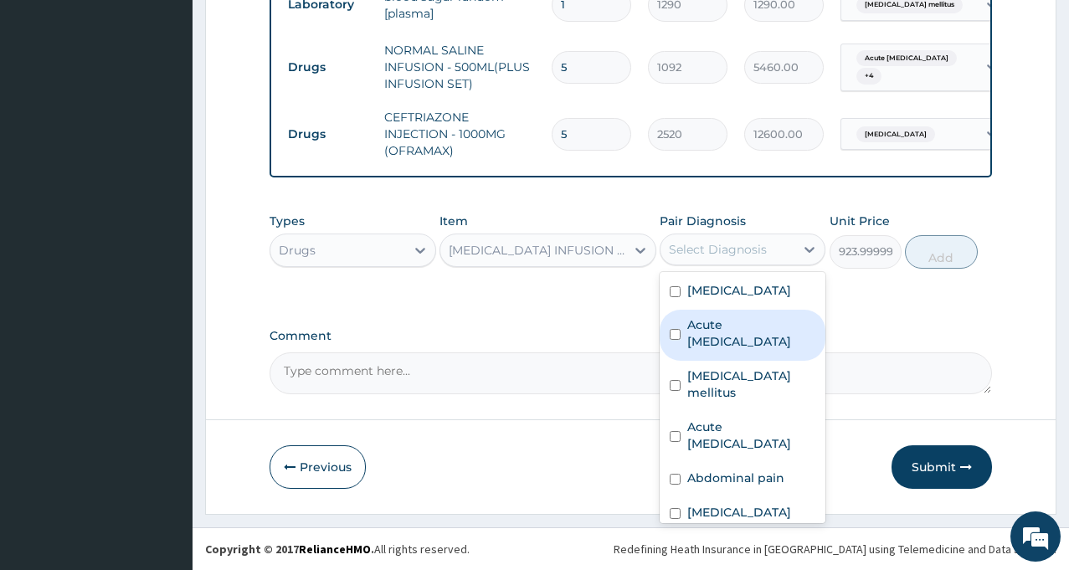
click at [694, 341] on label "Acute [MEDICAL_DATA]" at bounding box center [751, 332] width 128 height 33
checkbox input "true"
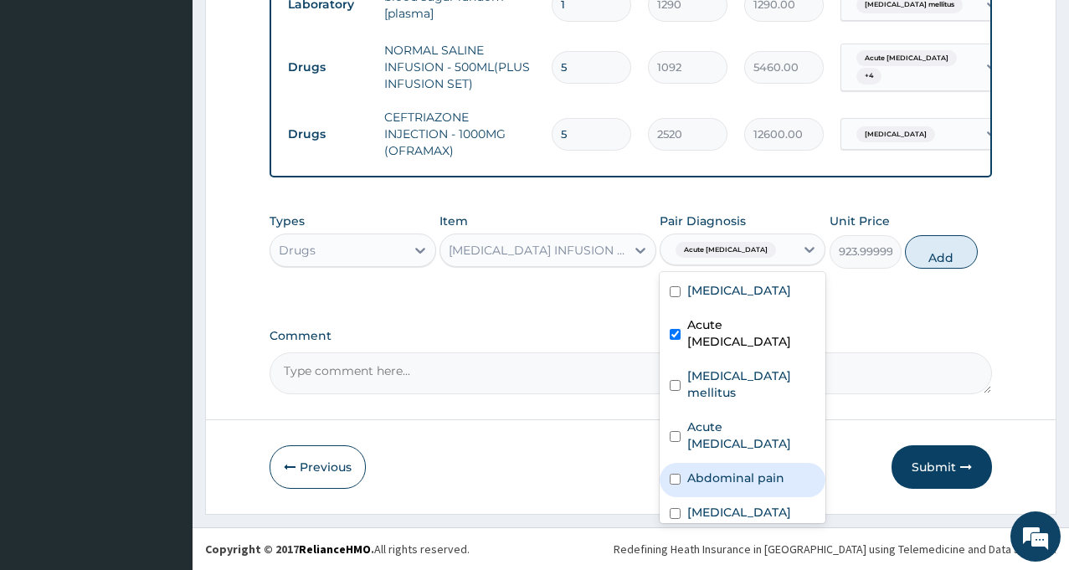
click at [701, 470] on label "Abdominal pain" at bounding box center [735, 478] width 97 height 17
checkbox input "true"
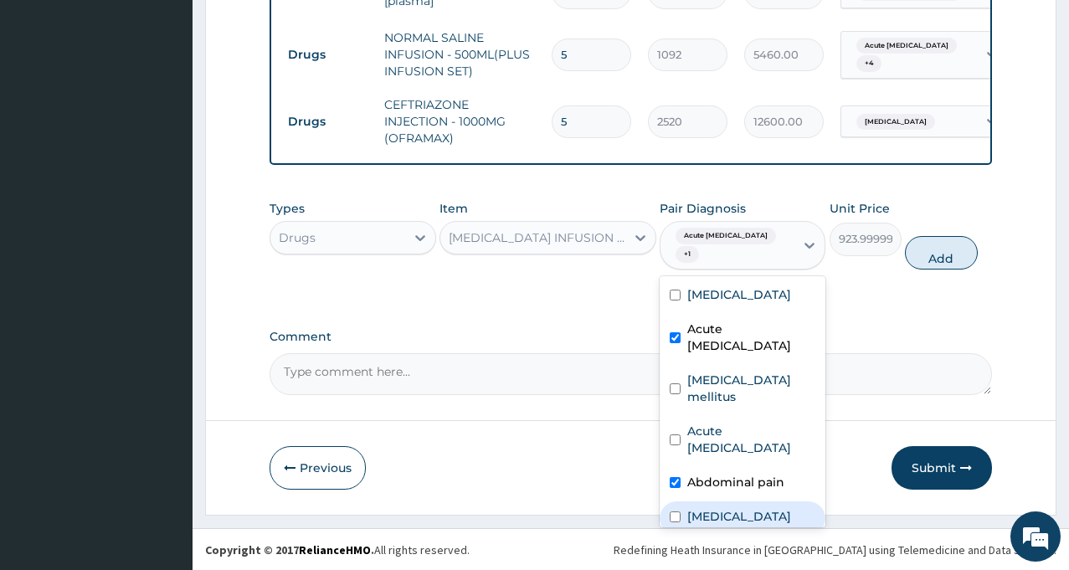
click at [695, 508] on label "[MEDICAL_DATA]" at bounding box center [739, 516] width 104 height 17
checkbox input "true"
click at [936, 483] on button "Submit" at bounding box center [941, 468] width 100 height 44
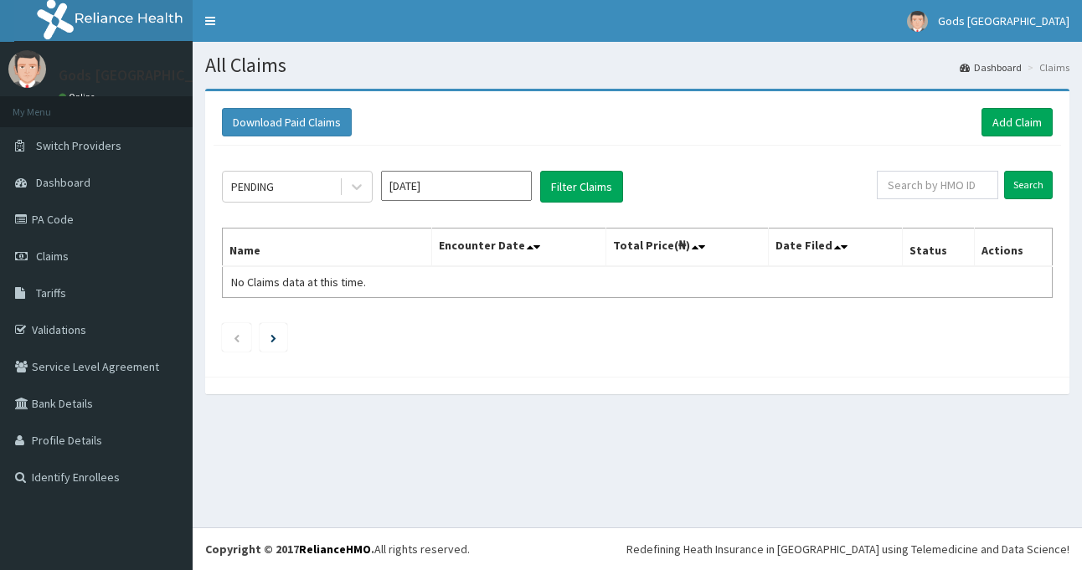
click at [419, 193] on input "[DATE]" at bounding box center [456, 186] width 151 height 30
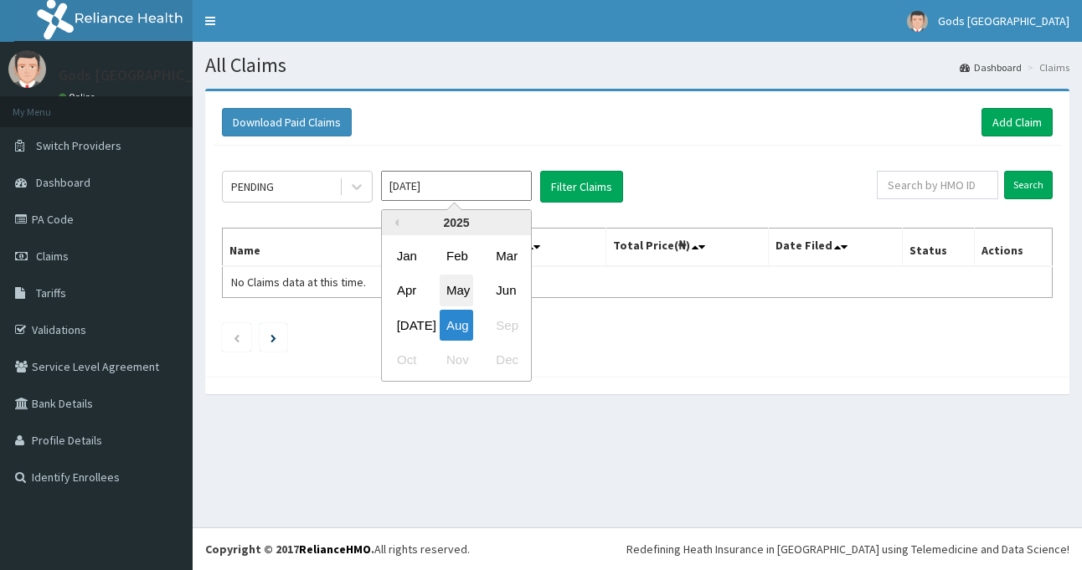
click at [453, 290] on div "May" at bounding box center [455, 290] width 33 height 31
type input "[DATE]"
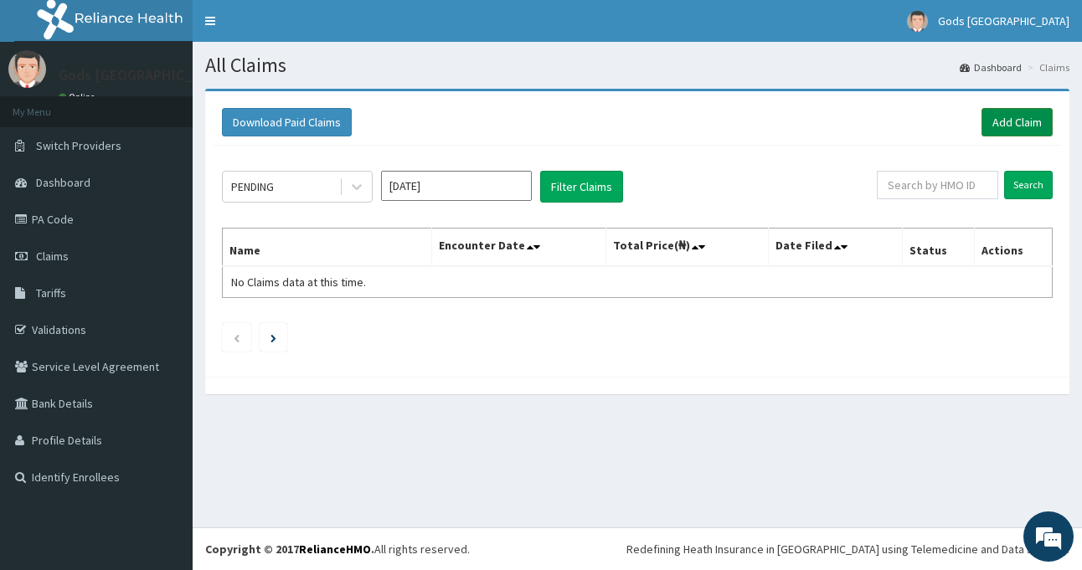
click at [1015, 117] on link "Add Claim" at bounding box center [1016, 122] width 71 height 28
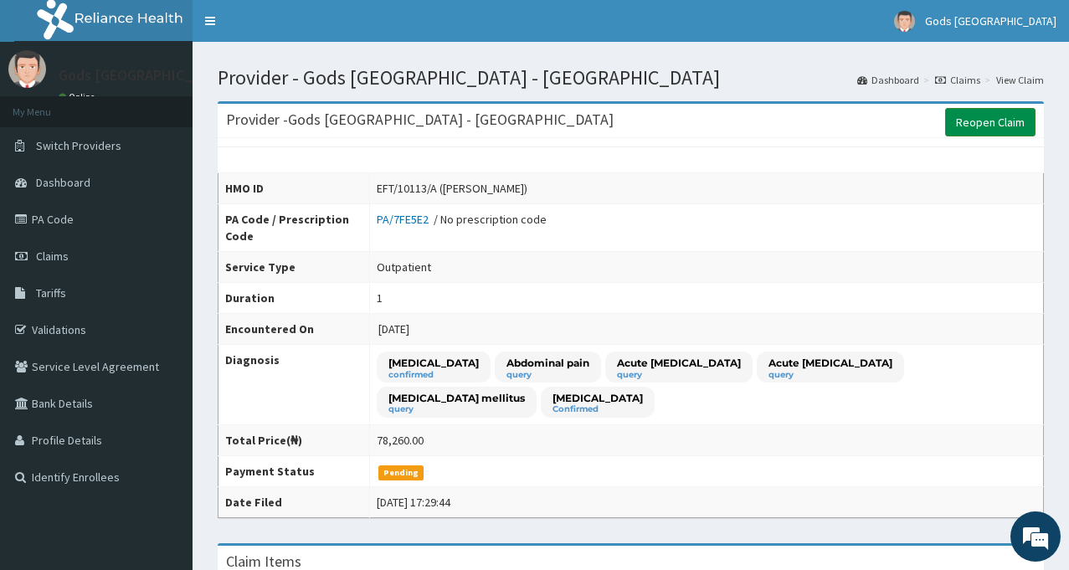
click at [1010, 121] on link "Reopen Claim" at bounding box center [990, 122] width 90 height 28
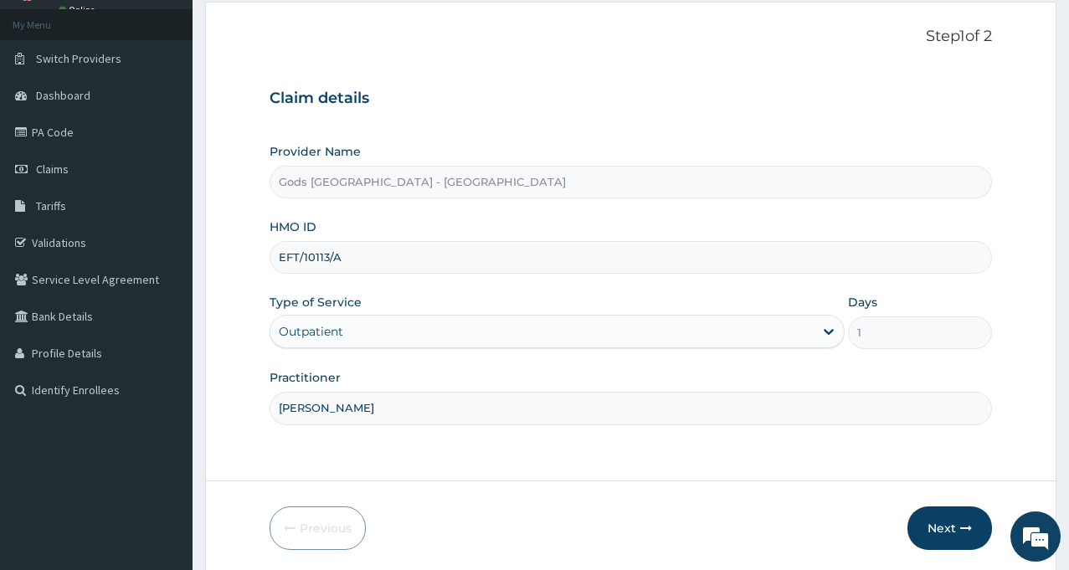
scroll to position [148, 0]
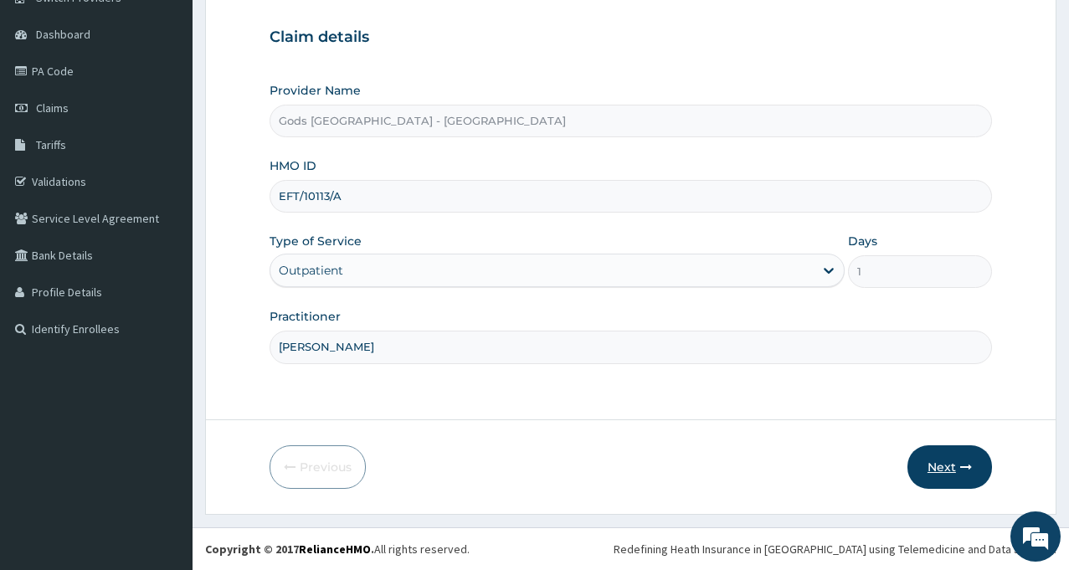
click at [954, 459] on button "Next" at bounding box center [949, 467] width 85 height 44
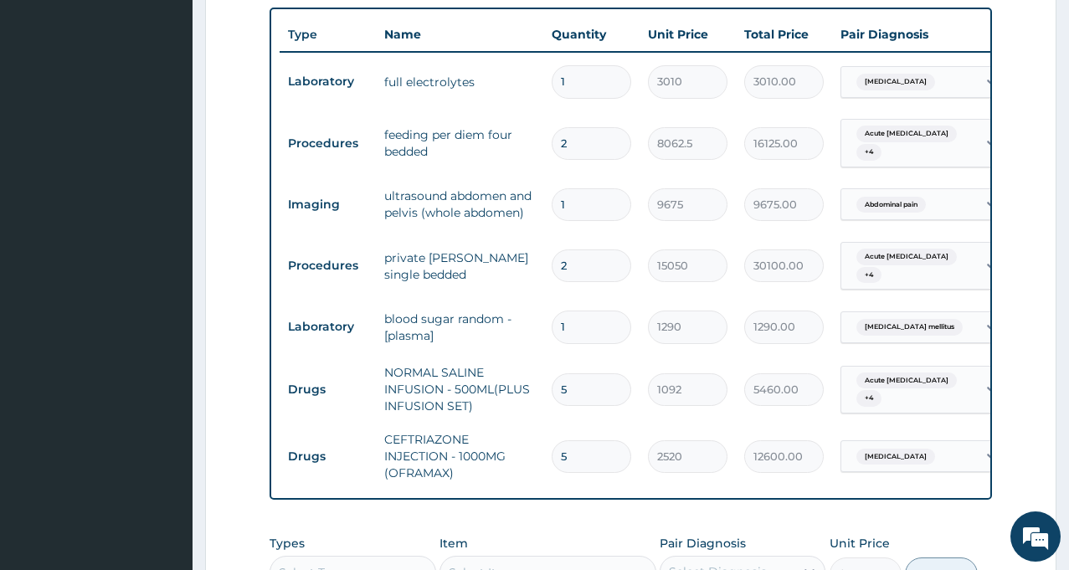
scroll to position [875, 0]
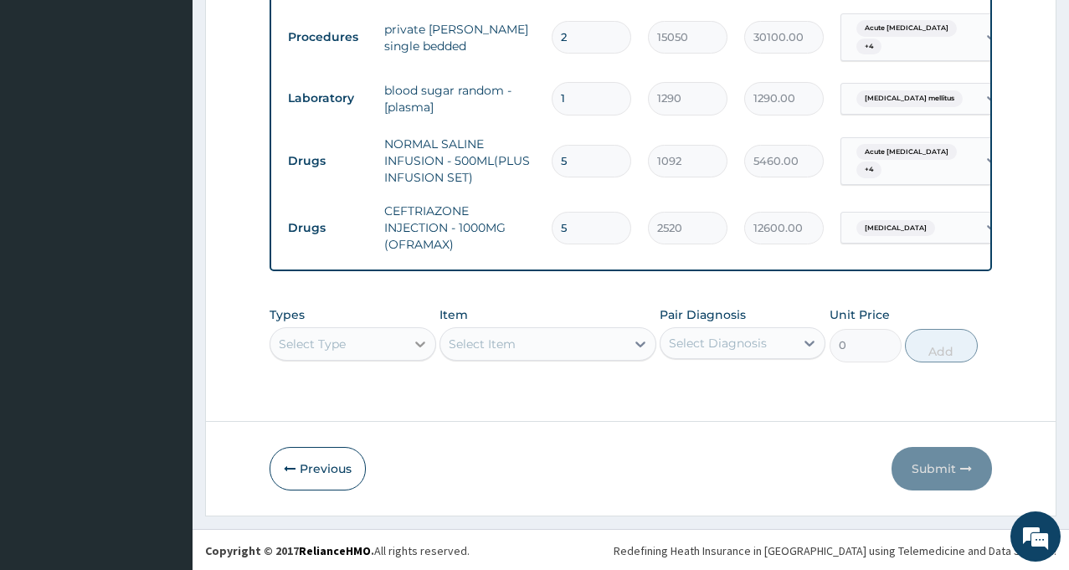
click at [419, 355] on div "Types Select Type Item Select Item Pair Diagnosis Select Diagnosis Unit Price 0…" at bounding box center [631, 334] width 722 height 72
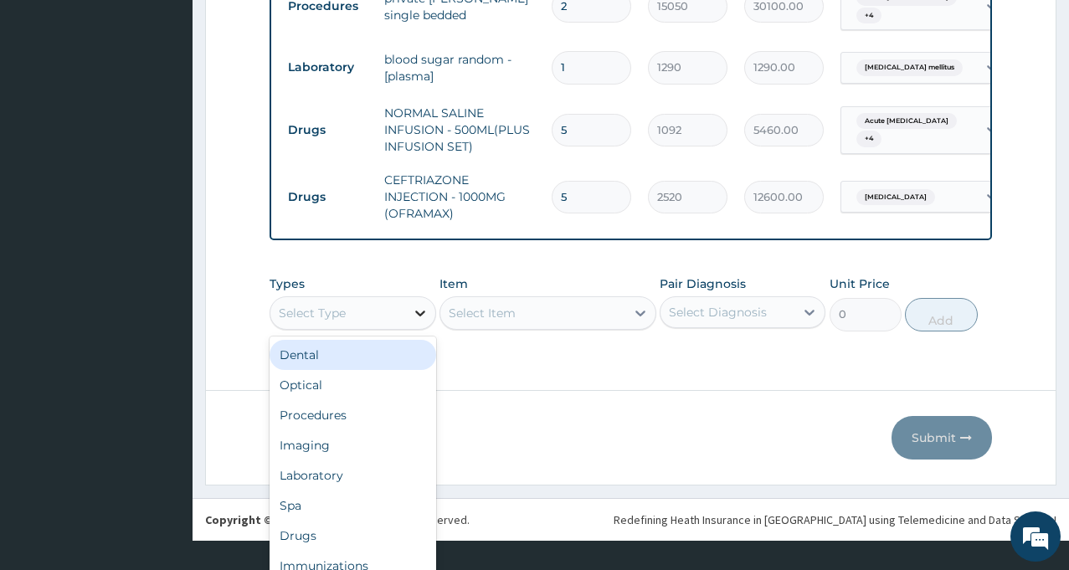
scroll to position [47, 0]
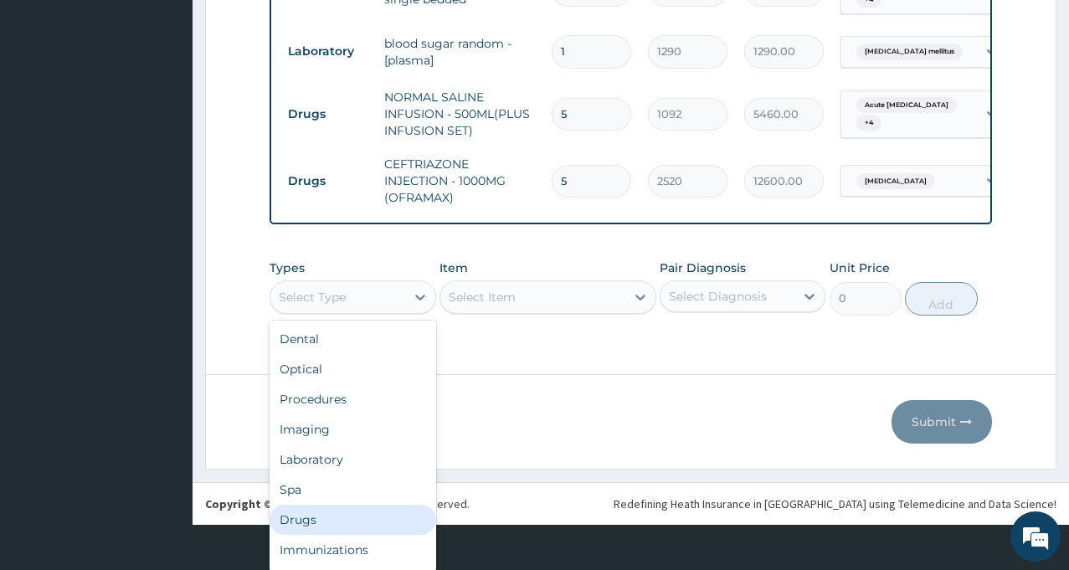
click at [352, 509] on div "Drugs" at bounding box center [353, 520] width 166 height 30
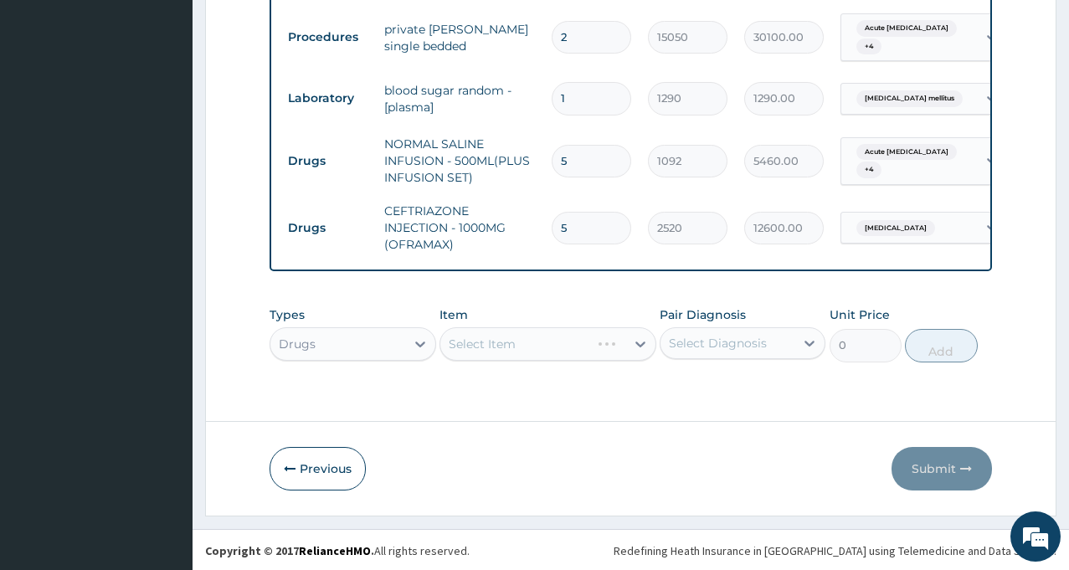
scroll to position [0, 0]
click at [546, 329] on div "Select Item" at bounding box center [547, 343] width 217 height 33
click at [636, 344] on div "Select Item" at bounding box center [547, 343] width 217 height 33
click at [570, 349] on div "Select Item" at bounding box center [547, 343] width 217 height 33
click at [641, 342] on icon at bounding box center [640, 344] width 17 height 17
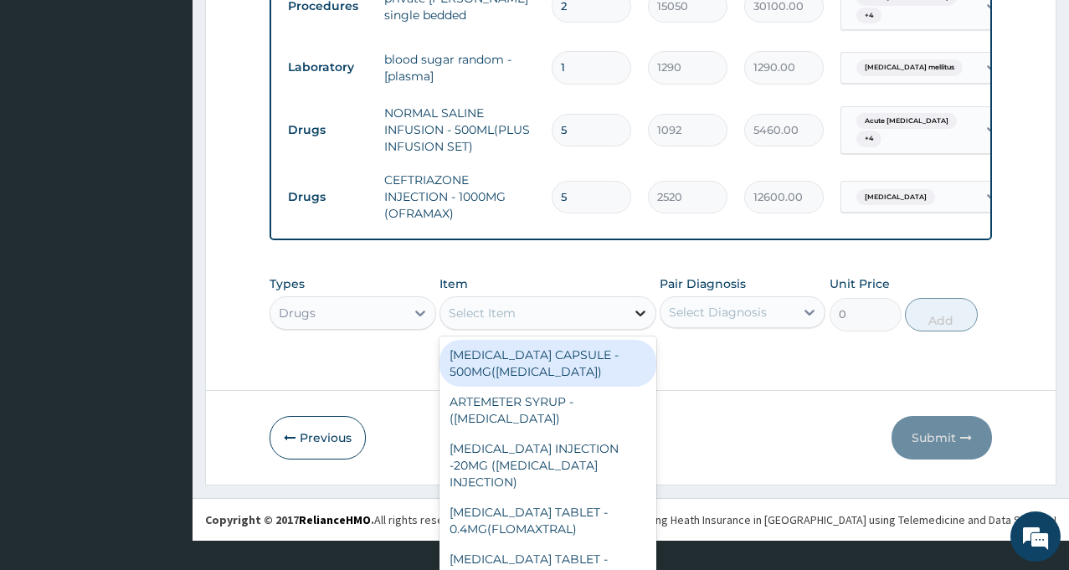
scroll to position [47, 0]
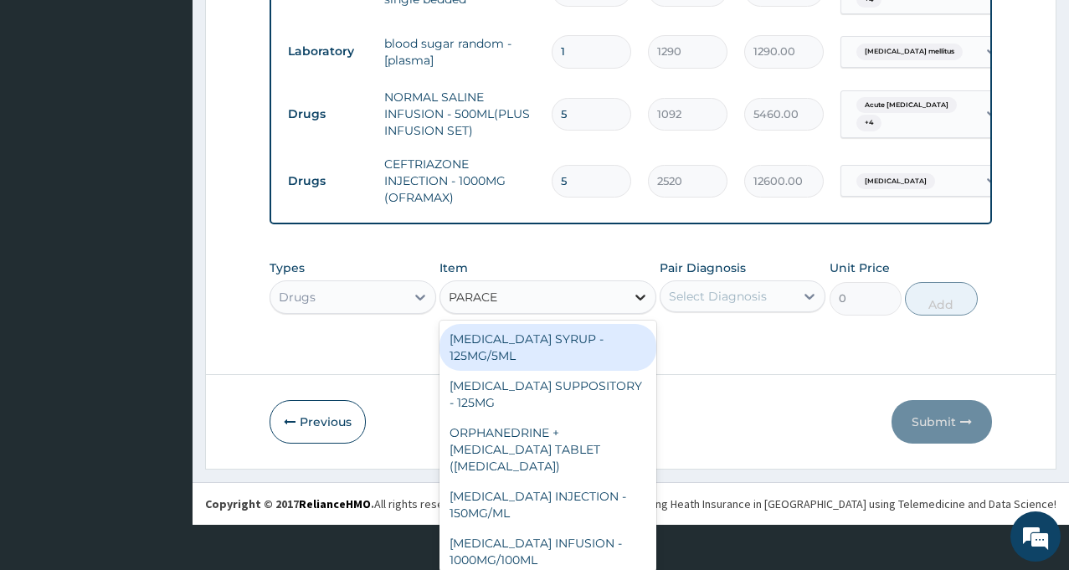
type input "PARACET"
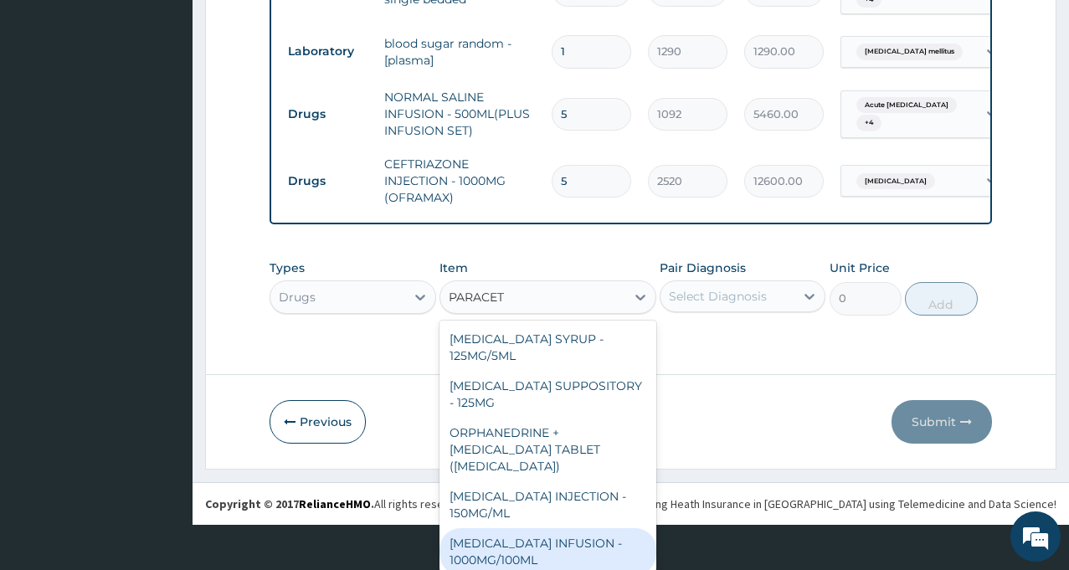
click at [526, 536] on div "[MEDICAL_DATA] INFUSION - 1000MG/100ML" at bounding box center [547, 551] width 217 height 47
type input "1819.9999999999998"
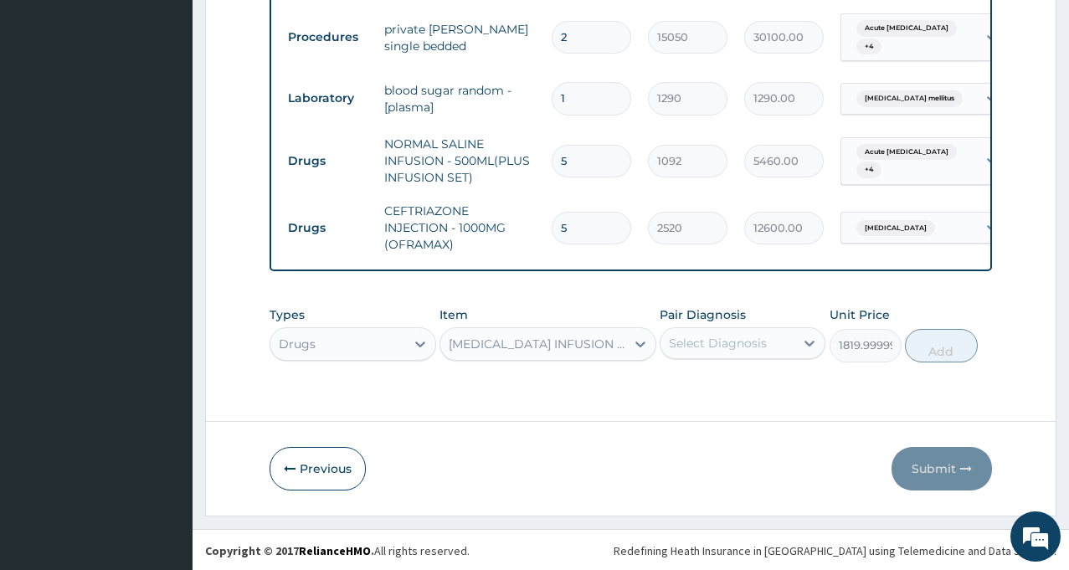
scroll to position [0, 0]
click at [708, 339] on div "Select Diagnosis" at bounding box center [718, 343] width 98 height 17
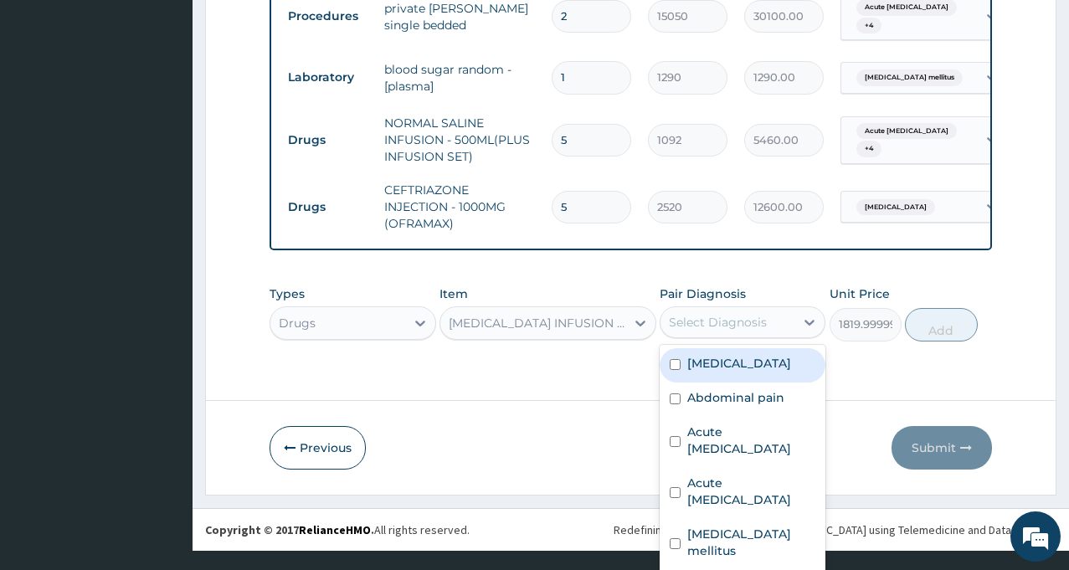
scroll to position [23, 0]
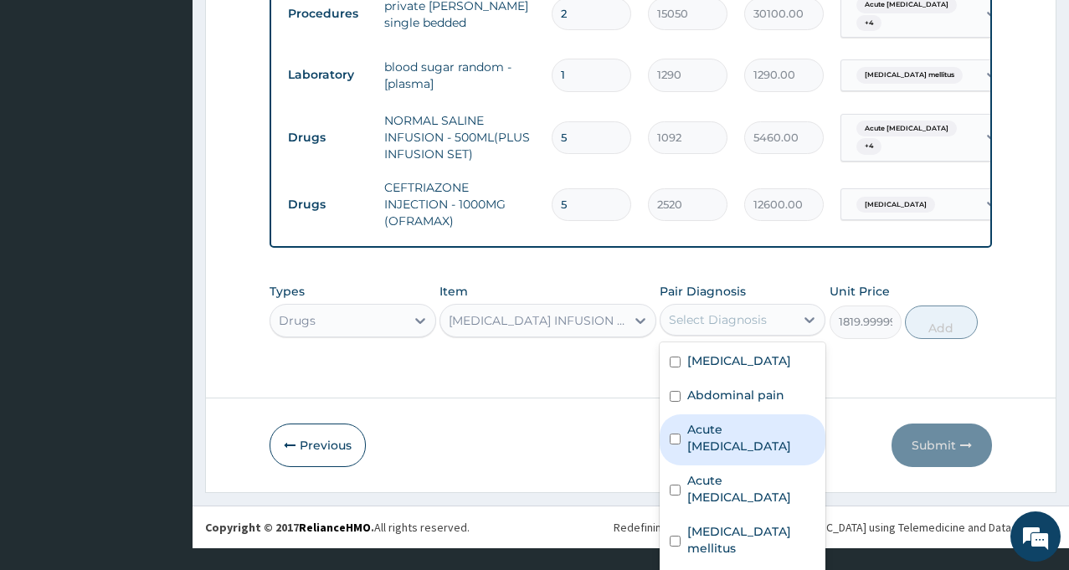
click at [759, 445] on label "Acute [MEDICAL_DATA]" at bounding box center [751, 437] width 128 height 33
checkbox input "true"
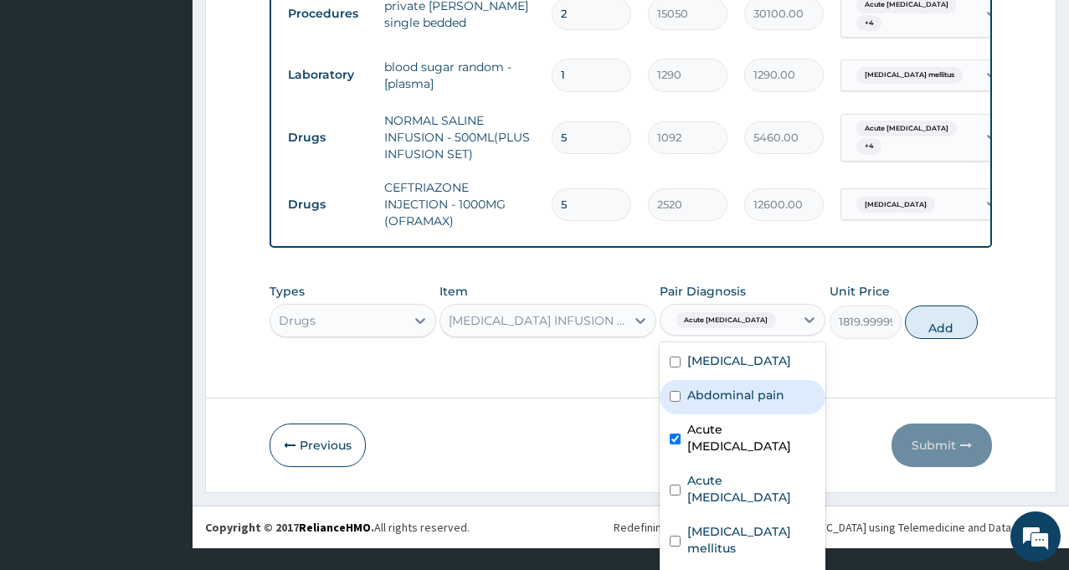
click at [730, 403] on label "Abdominal pain" at bounding box center [735, 395] width 97 height 17
checkbox input "true"
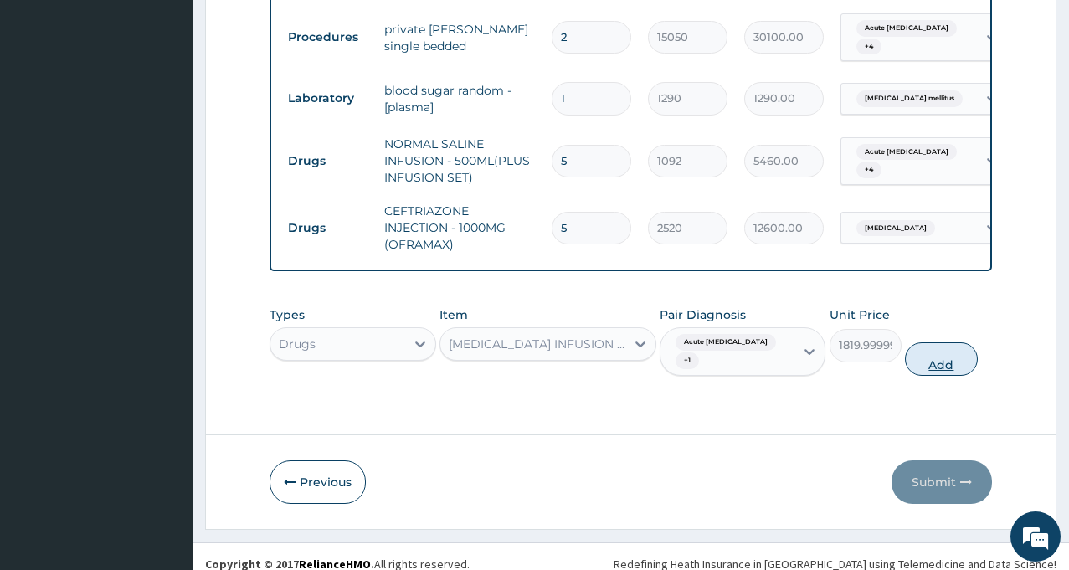
click at [927, 342] on button "Add" at bounding box center [941, 358] width 72 height 33
type input "0"
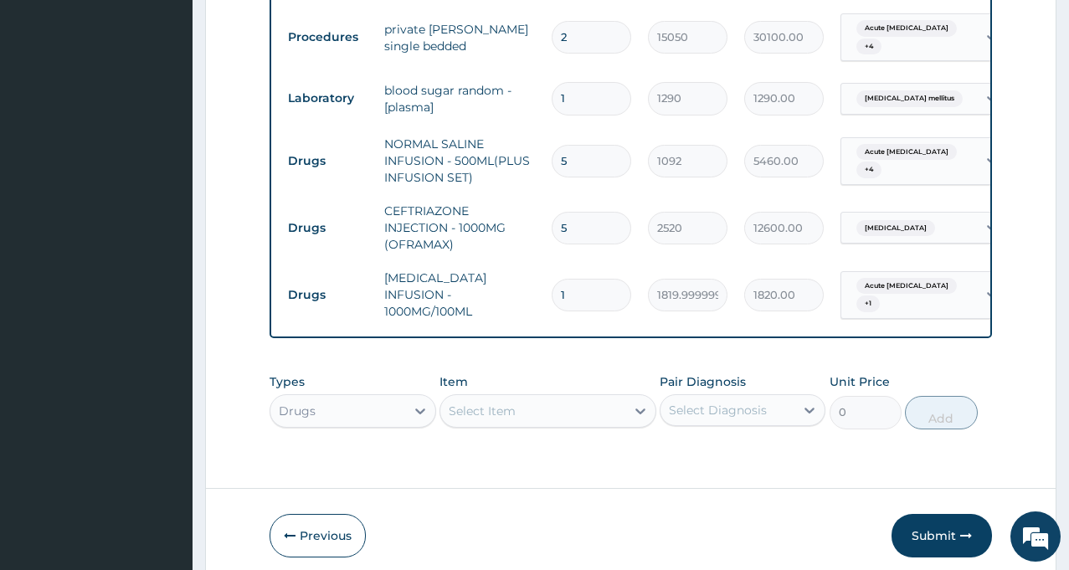
scroll to position [0, 0]
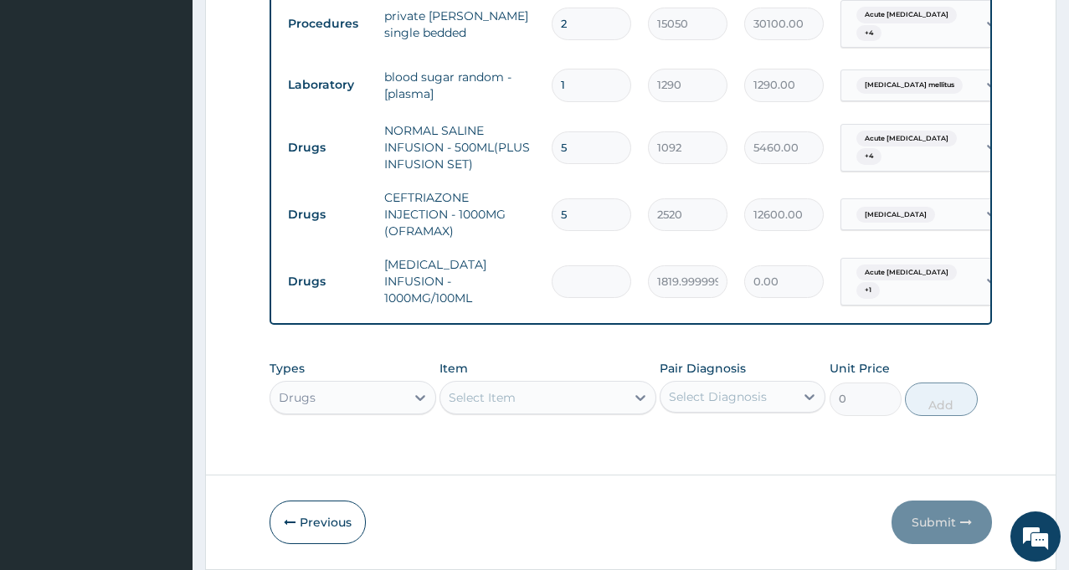
type input "0.00"
type input "3"
type input "5460.00"
type input "3"
click at [506, 400] on div "Select Item" at bounding box center [547, 397] width 217 height 33
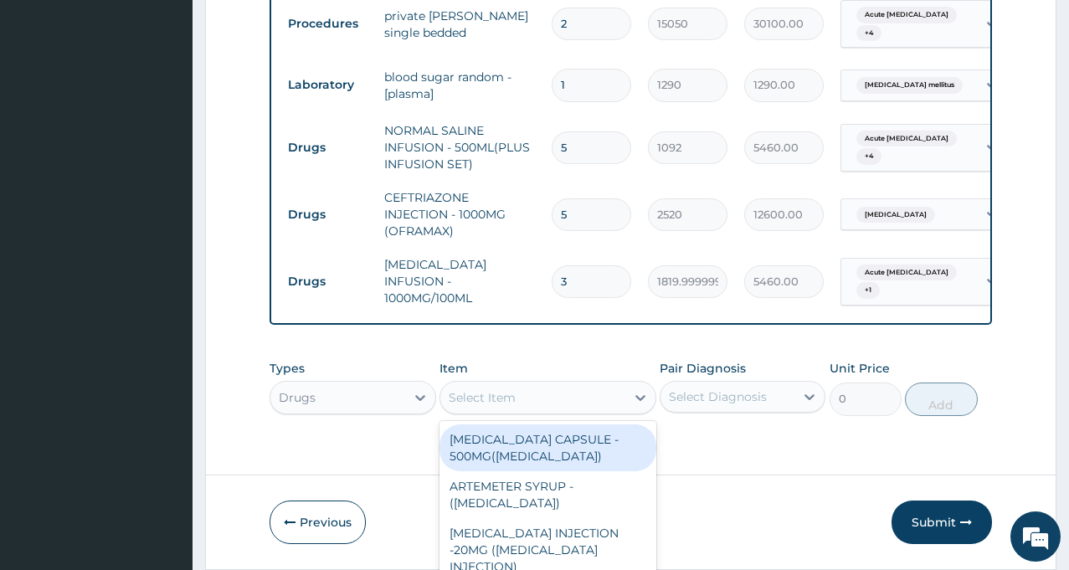
scroll to position [47, 0]
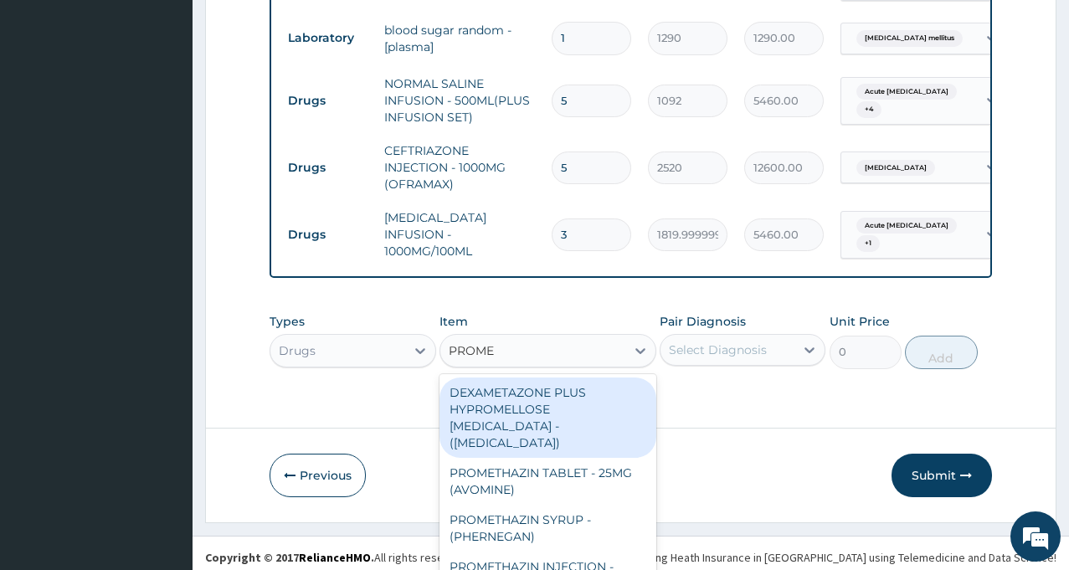
type input "PROMET"
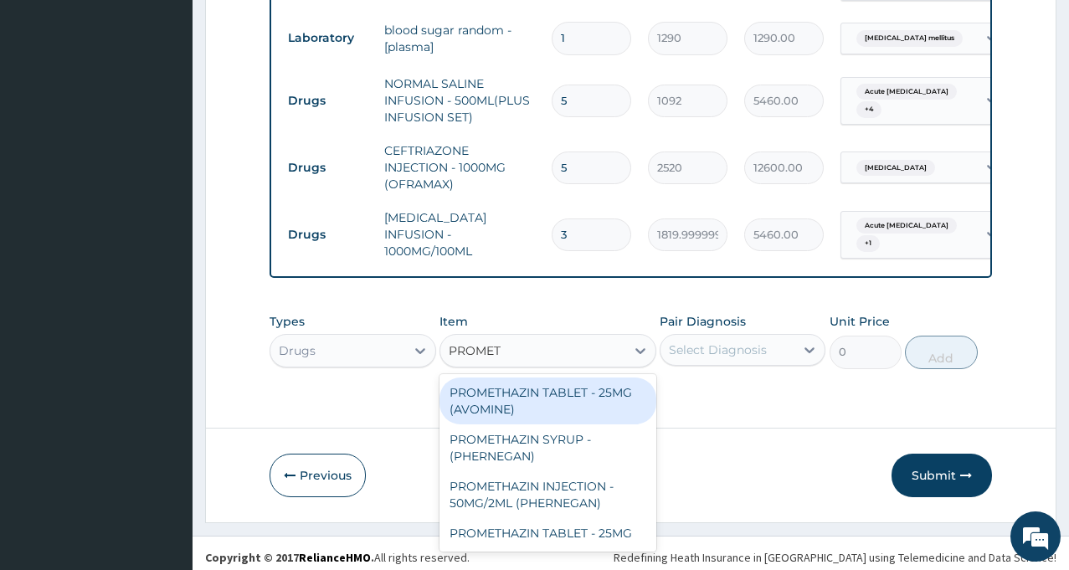
scroll to position [0, 0]
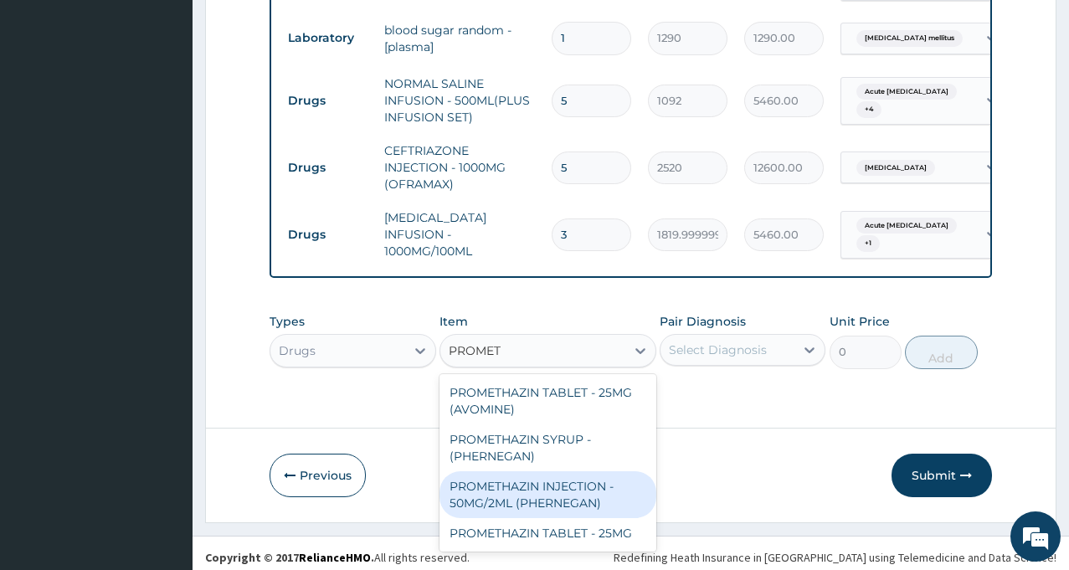
click at [519, 486] on div "PROMETHAZIN INJECTION - 50MG/2ML (PHERNEGAN)" at bounding box center [547, 494] width 217 height 47
type input "319.2"
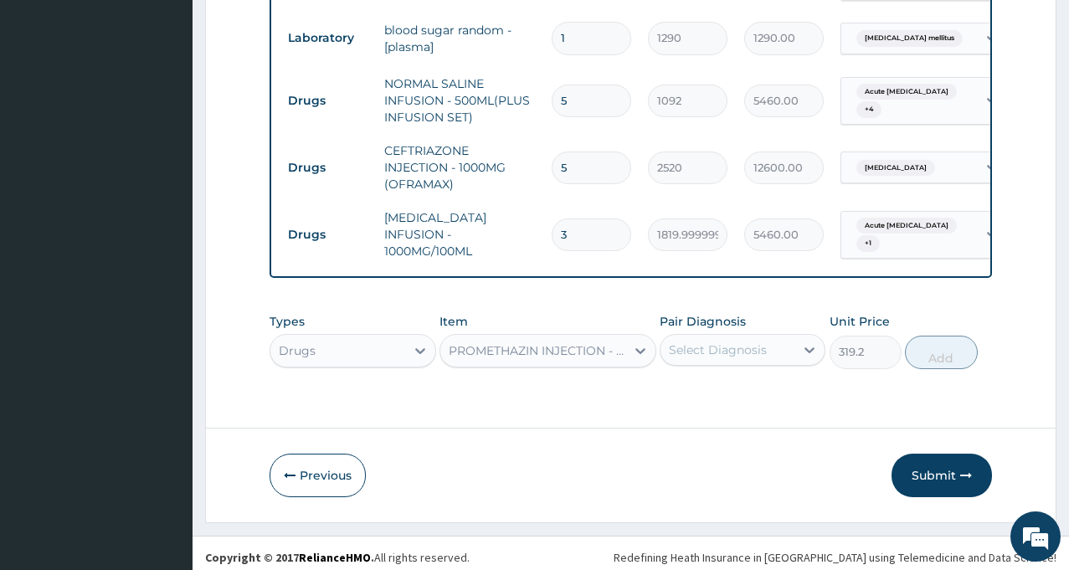
click at [752, 359] on div "Pair Diagnosis Select Diagnosis" at bounding box center [743, 340] width 166 height 55
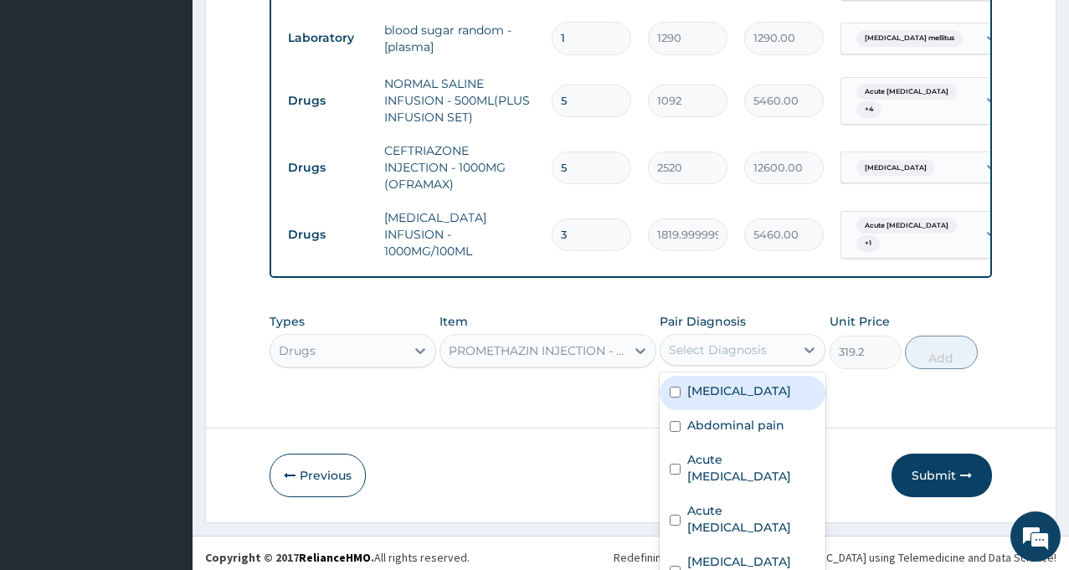
scroll to position [23, 0]
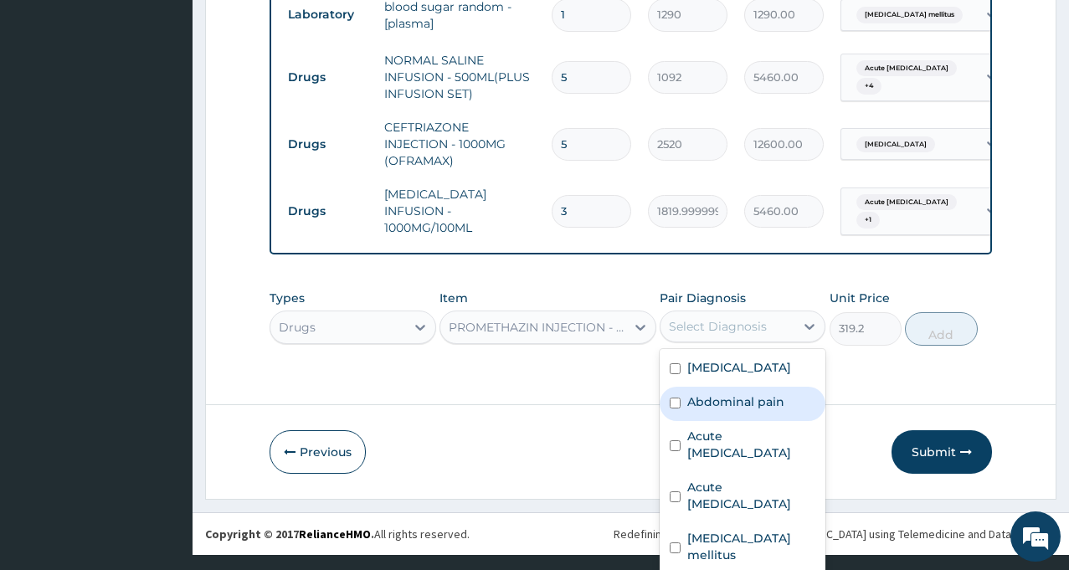
click at [739, 410] on label "Abdominal pain" at bounding box center [735, 401] width 97 height 17
checkbox input "true"
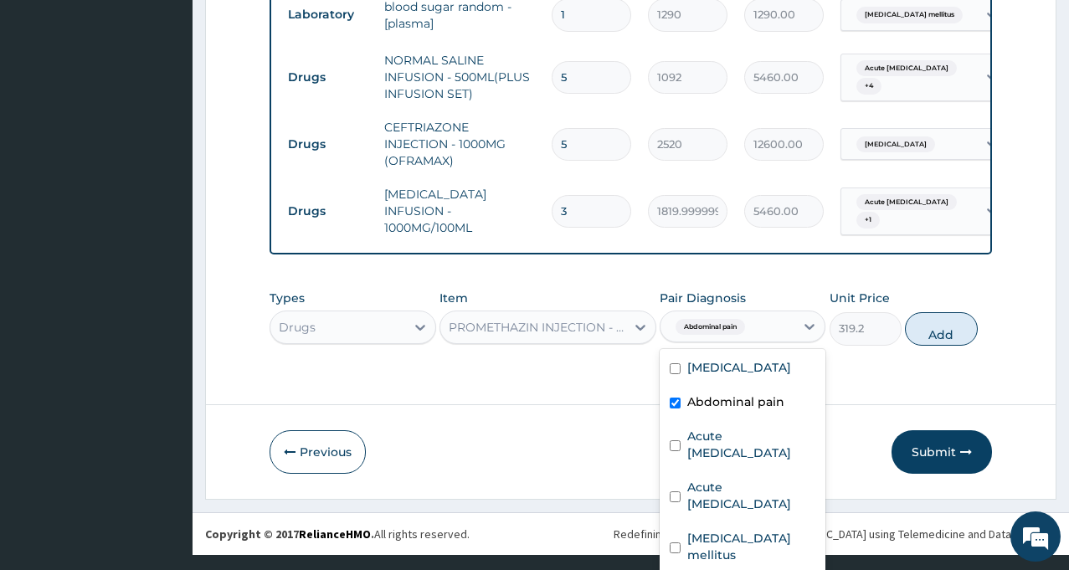
checkbox input "true"
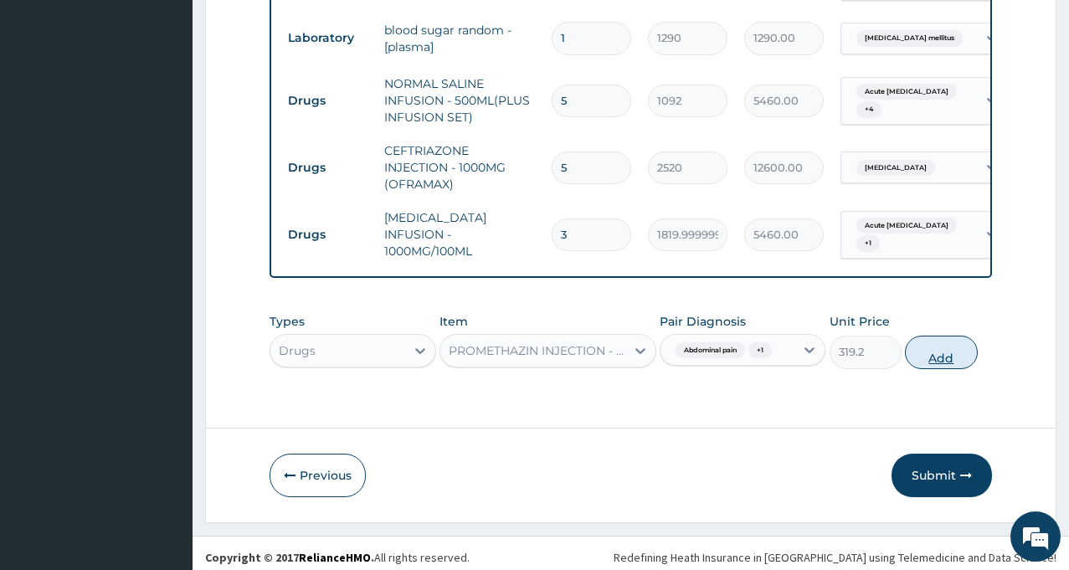
click at [925, 341] on button "Add" at bounding box center [941, 352] width 72 height 33
type input "0"
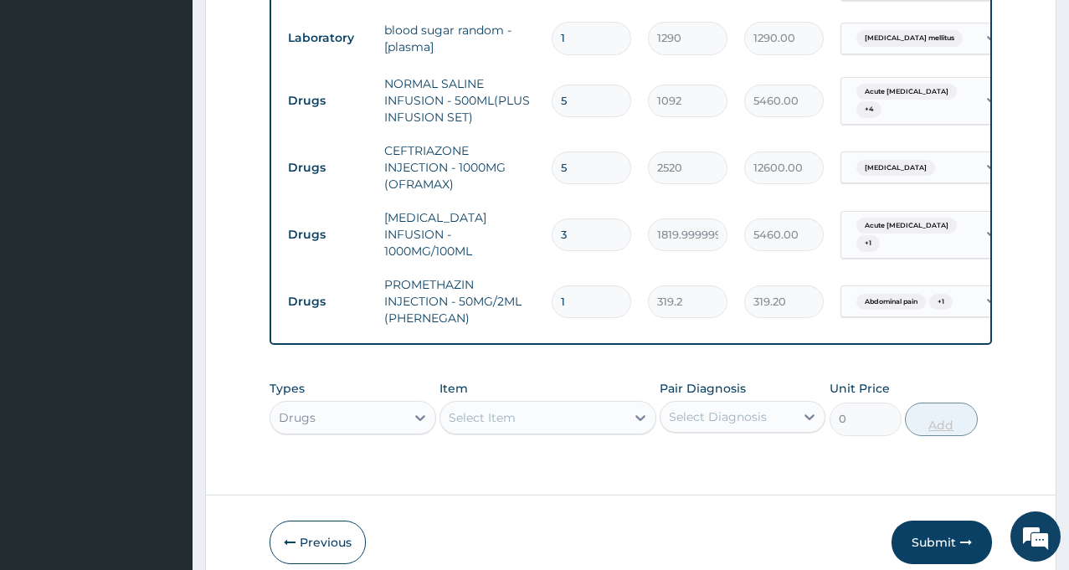
scroll to position [0, 0]
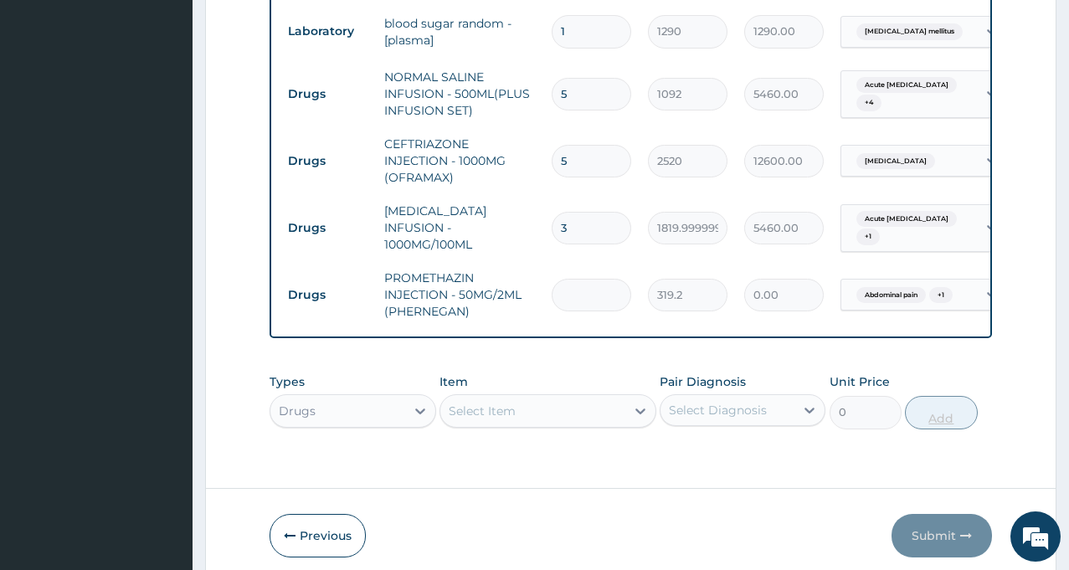
type input "0.00"
type input "2"
type input "638.40"
type input "2"
click at [574, 213] on input "3" at bounding box center [592, 228] width 80 height 33
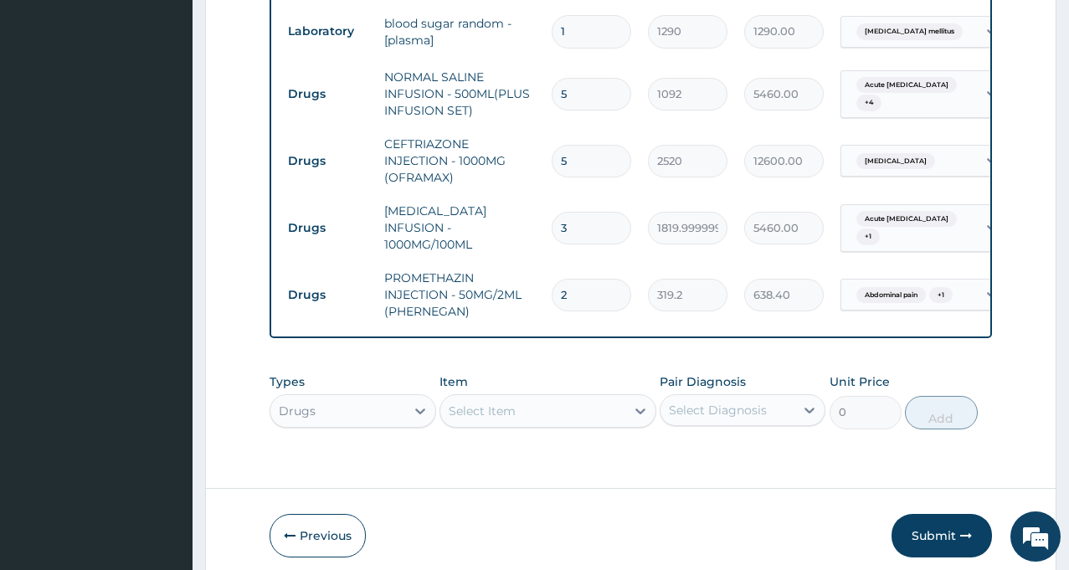
click at [532, 404] on div "Select Item" at bounding box center [547, 410] width 217 height 33
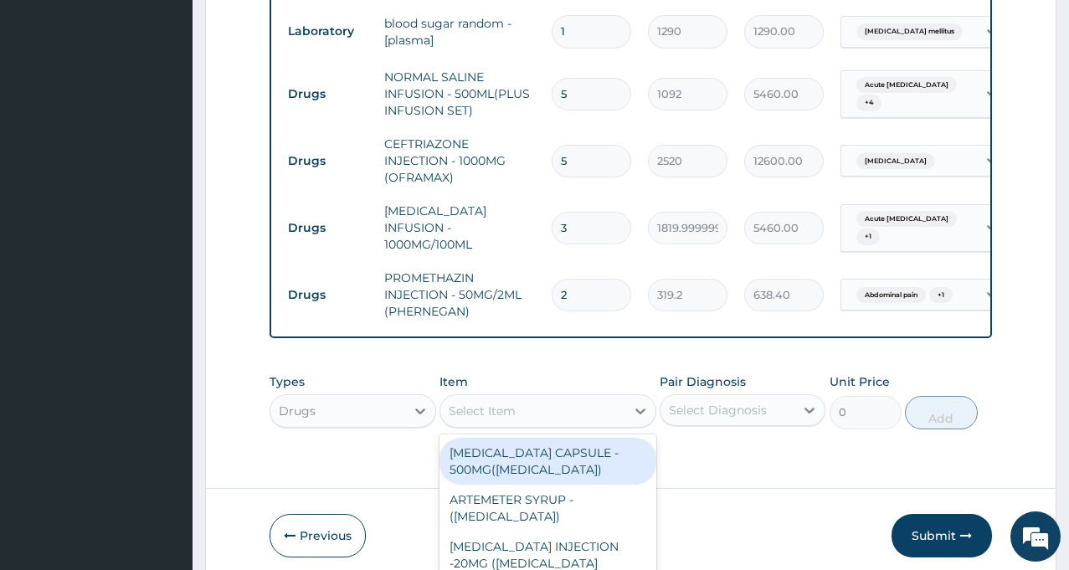
scroll to position [47, 0]
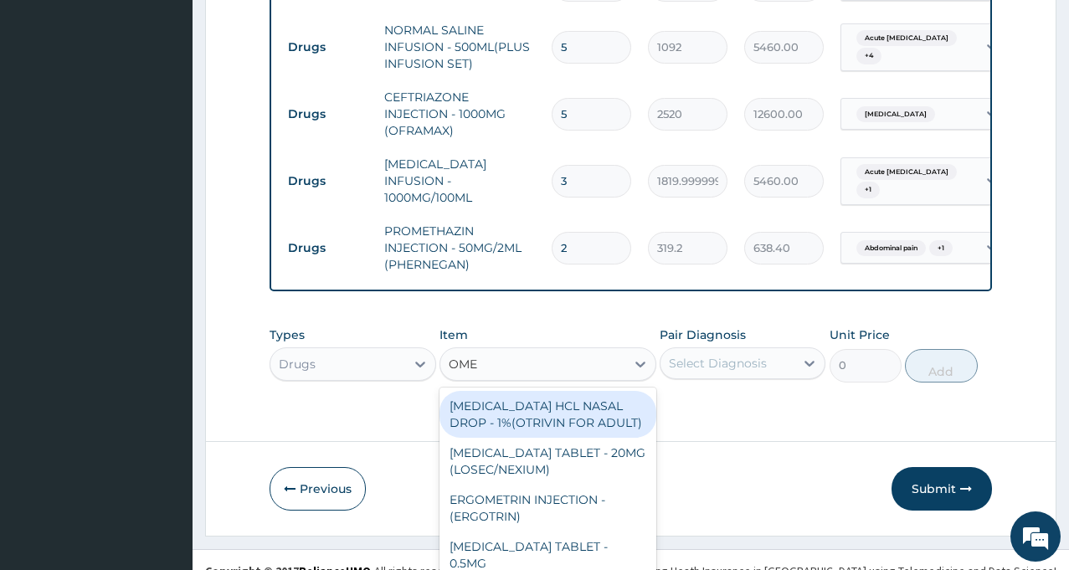
type input "OMEP"
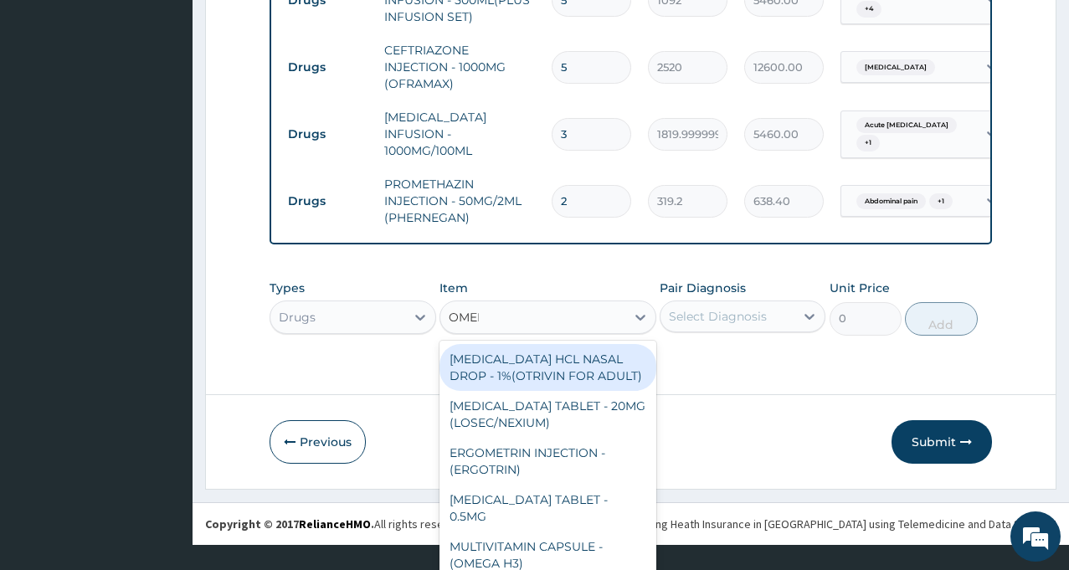
scroll to position [0, 0]
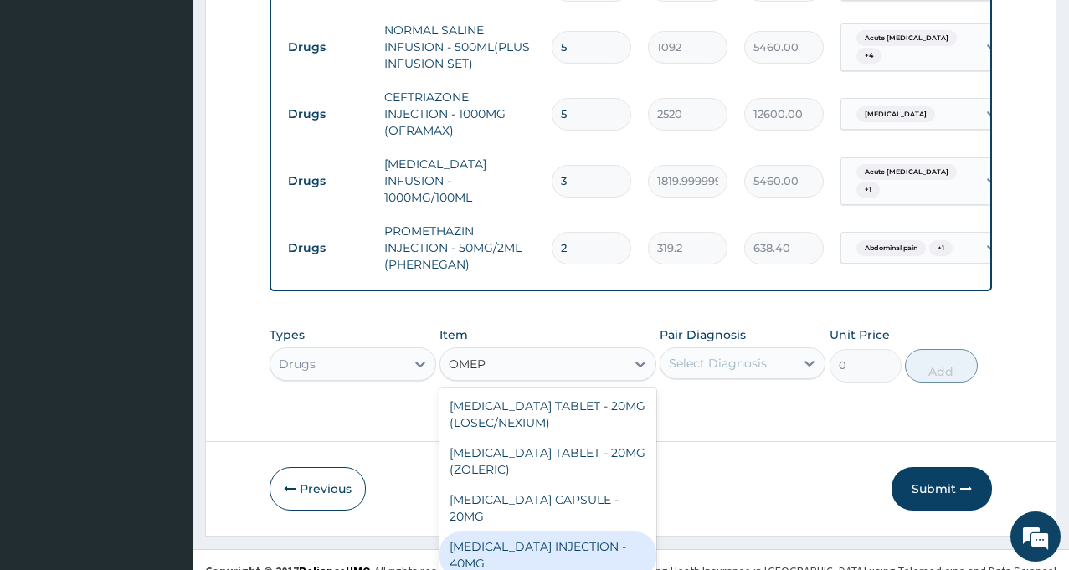
click at [511, 532] on div "OMEPRAZOLE INJECTION - 40MG" at bounding box center [547, 555] width 217 height 47
type input "1400"
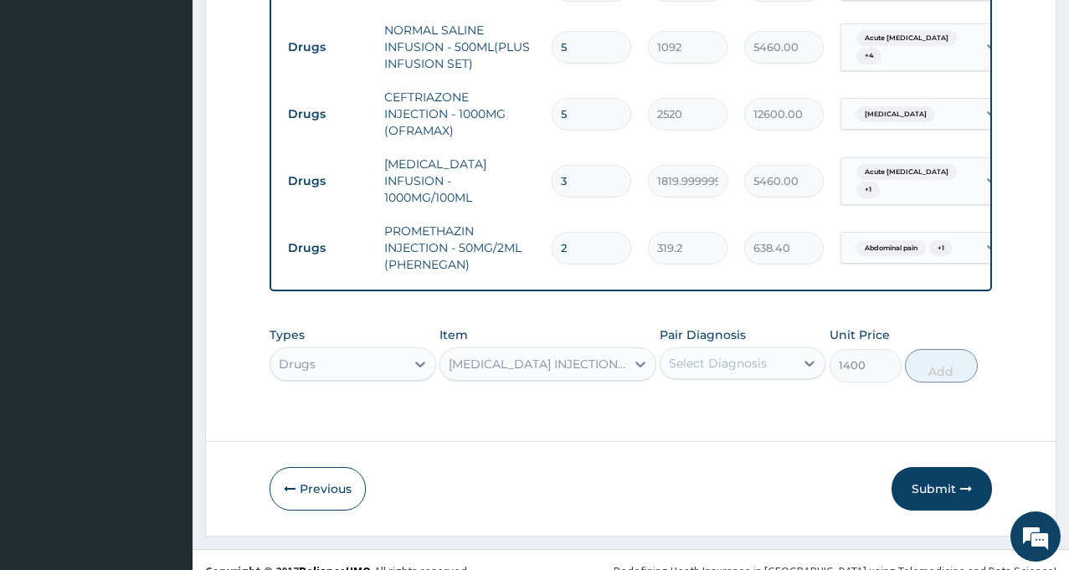
click at [738, 373] on div "Types Drugs Item option OMEPRAZOLE INJECTION - 40MG, selected. Select is focuse…" at bounding box center [631, 354] width 722 height 72
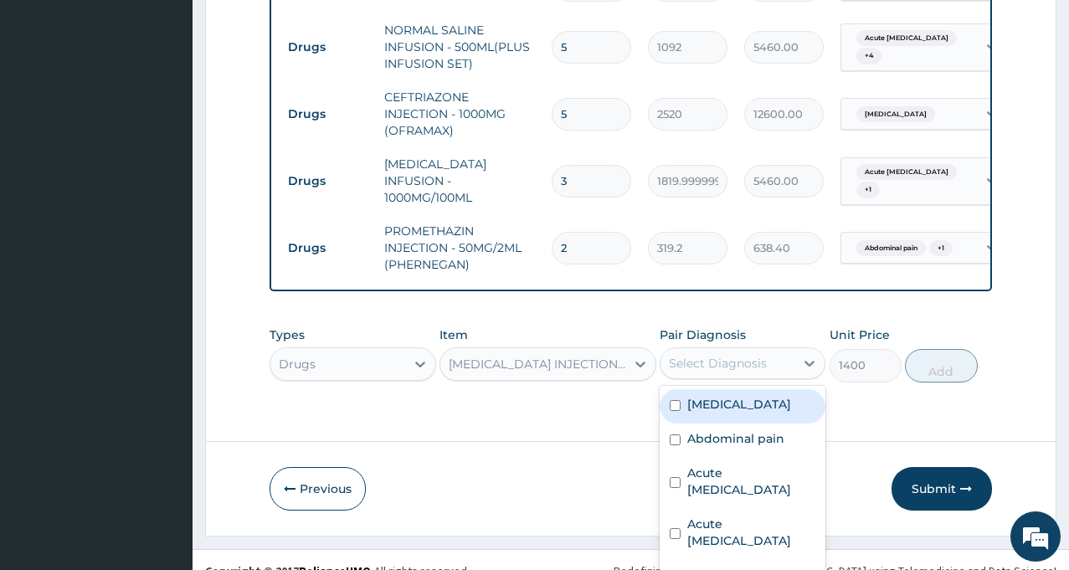
scroll to position [23, 0]
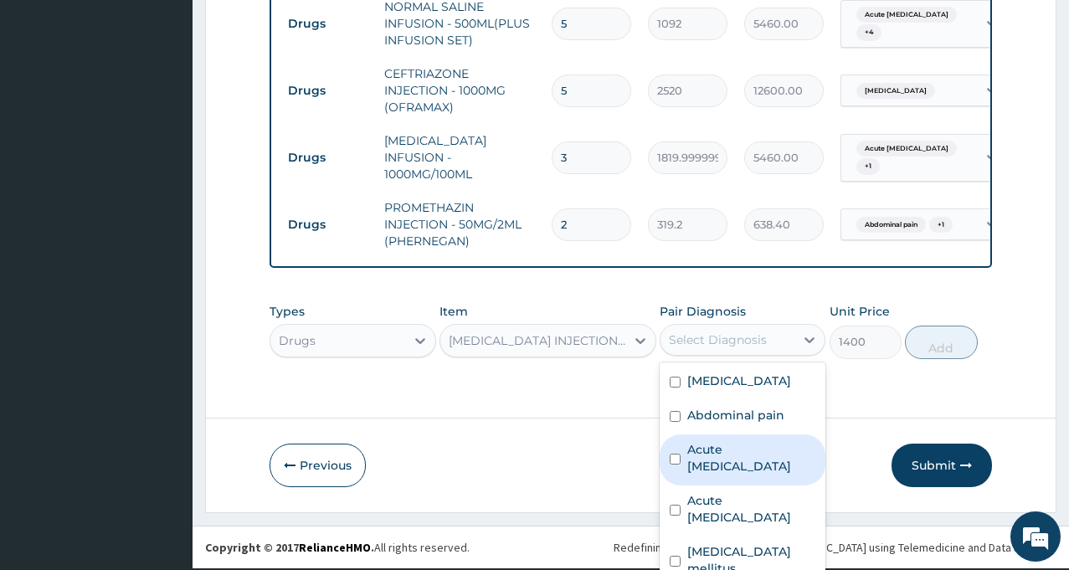
click at [723, 467] on label "Acute peptic ulcer" at bounding box center [751, 457] width 128 height 33
checkbox input "true"
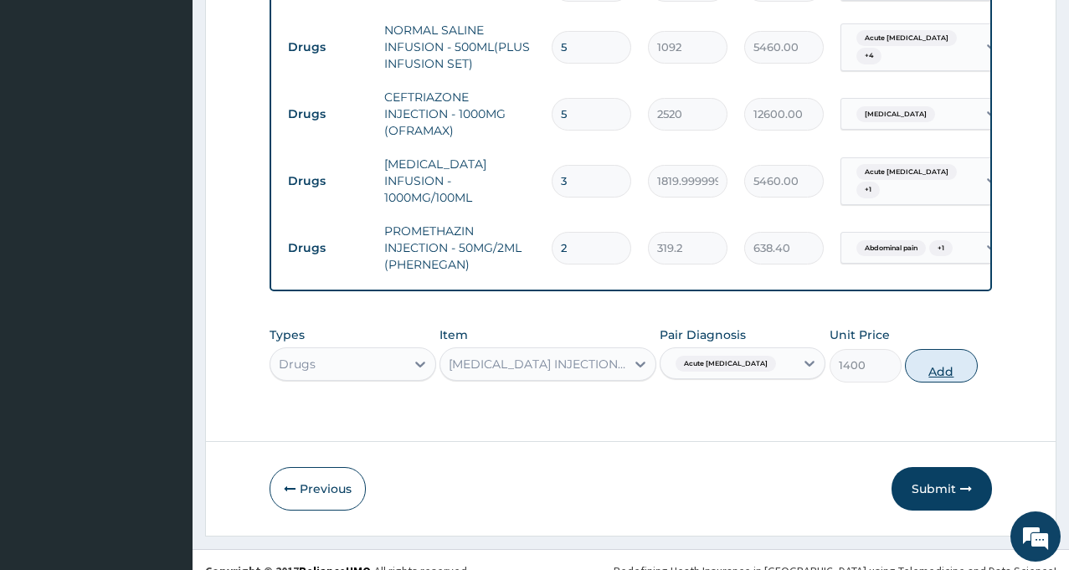
click at [929, 349] on button "Add" at bounding box center [941, 365] width 72 height 33
type input "0"
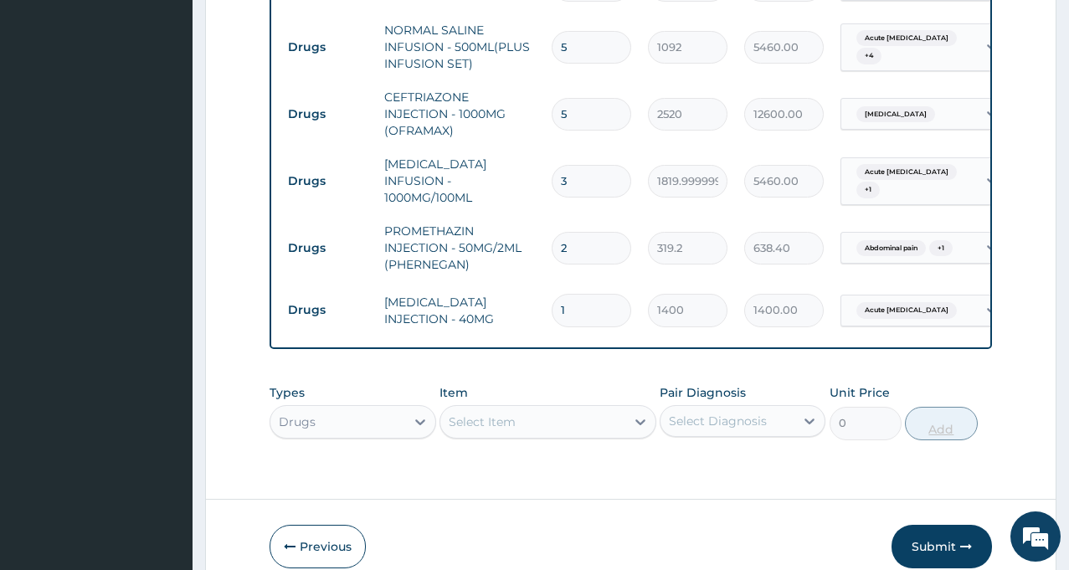
scroll to position [0, 0]
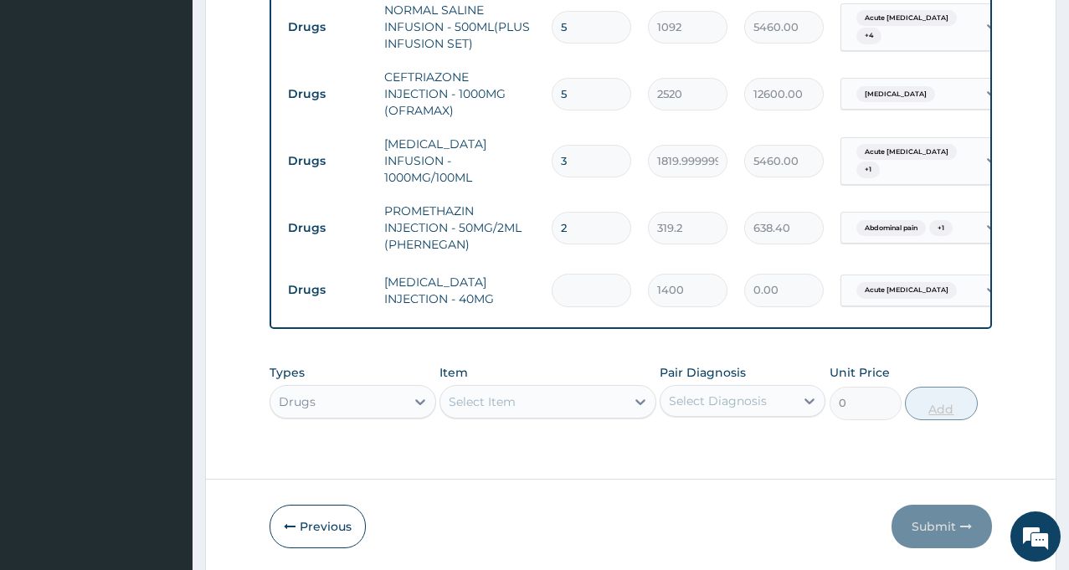
type input "0.00"
type input "2"
type input "2800.00"
type input "2"
click at [499, 393] on div "Select Item" at bounding box center [532, 401] width 185 height 27
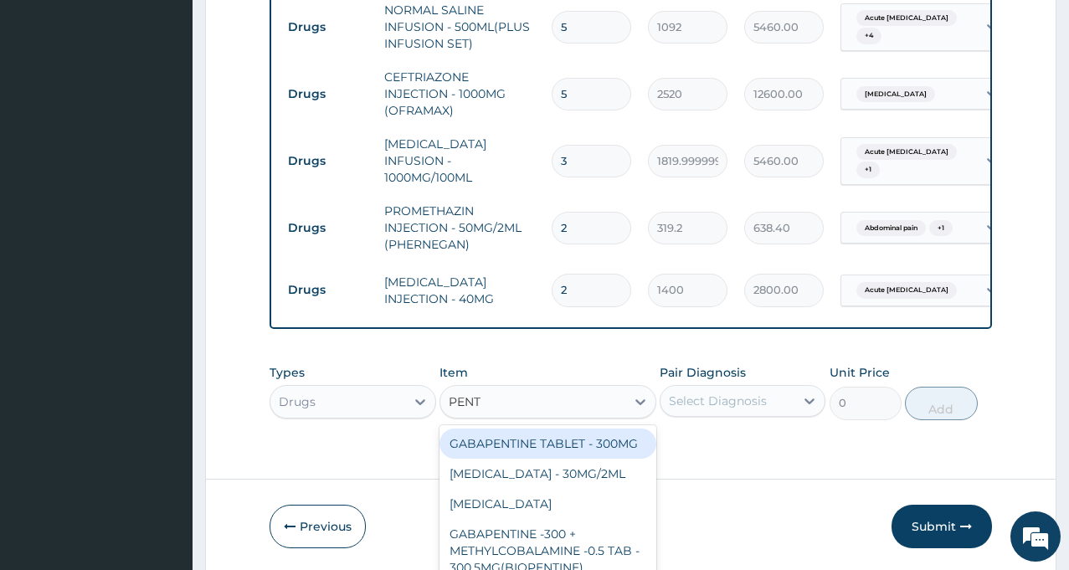
scroll to position [1056, 0]
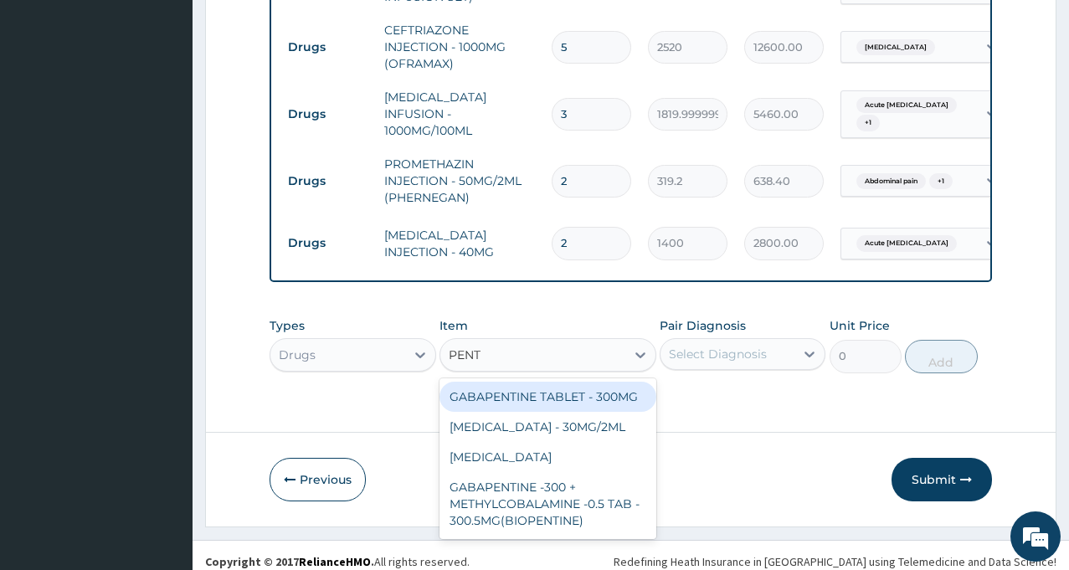
type input "PENTA"
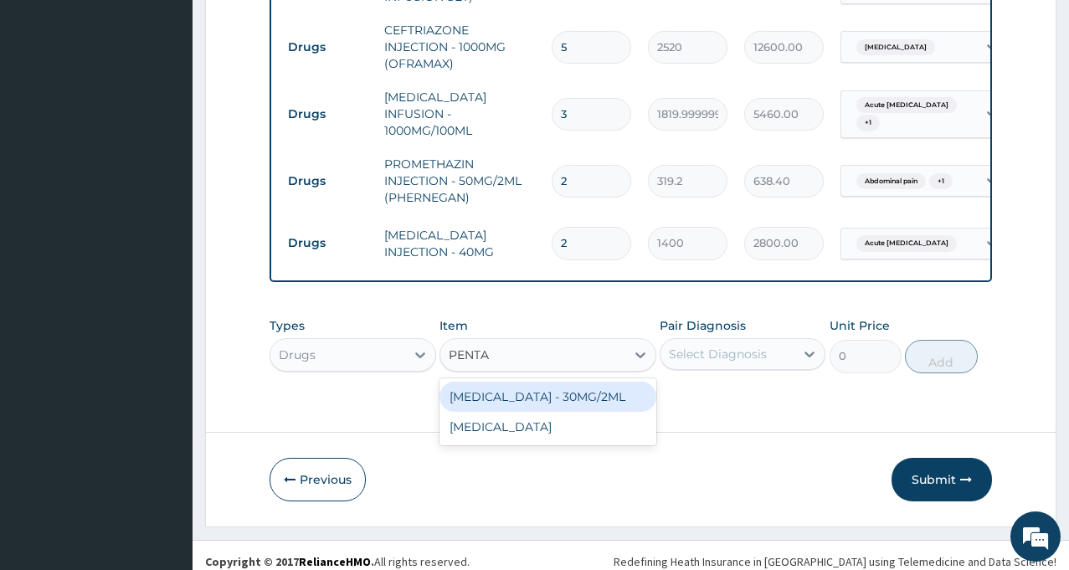
click at [501, 398] on div "PENTAZOCINE INJECTION - 30MG/2ML" at bounding box center [547, 397] width 217 height 30
type input "1400"
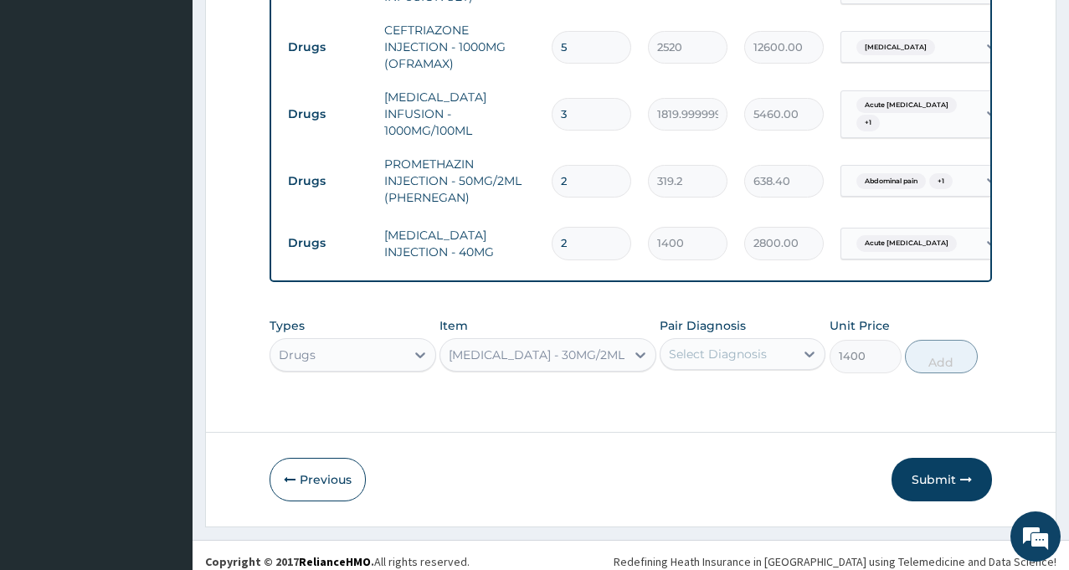
click at [774, 357] on div "Select Diagnosis" at bounding box center [727, 354] width 134 height 27
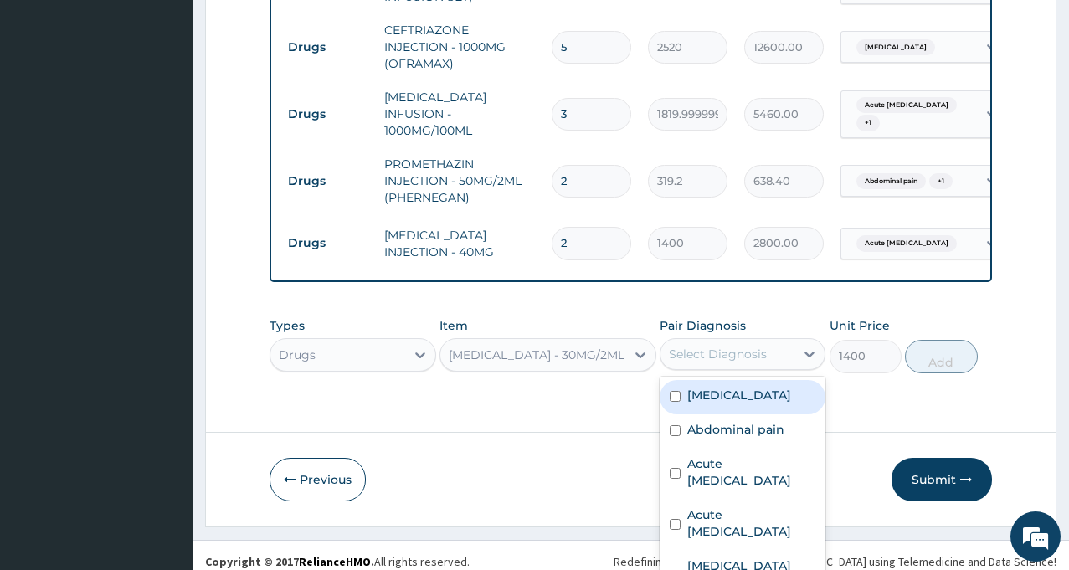
scroll to position [23, 0]
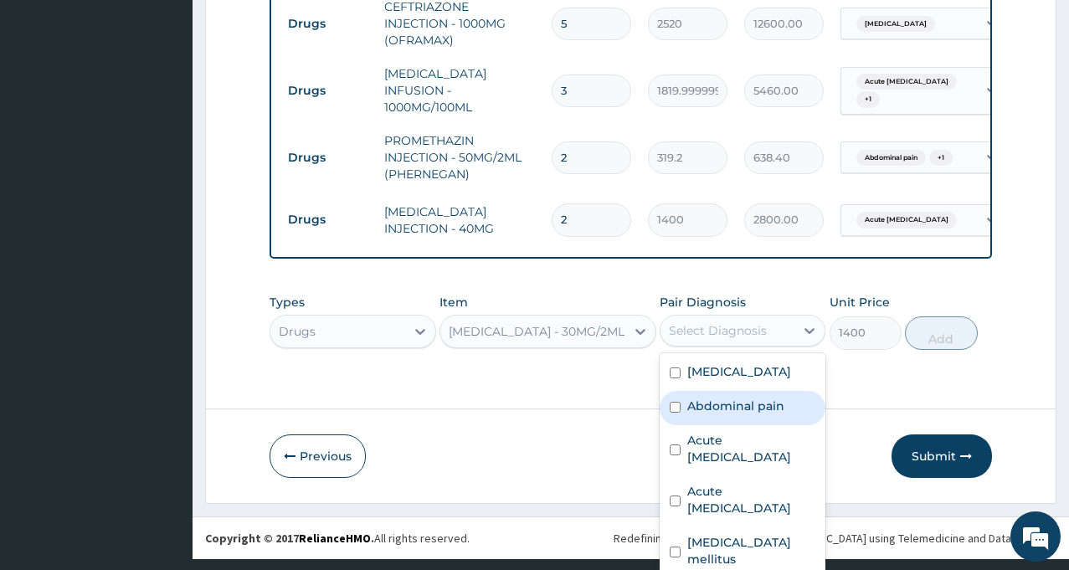
click at [759, 414] on label "Abdominal pain" at bounding box center [735, 406] width 97 height 17
checkbox input "true"
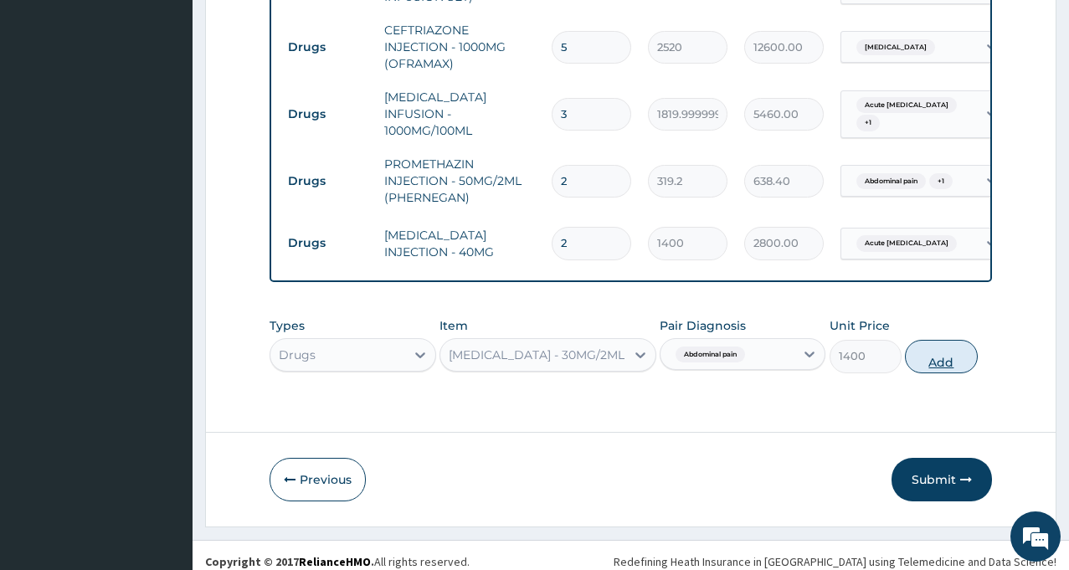
click at [938, 340] on button "Add" at bounding box center [941, 356] width 72 height 33
type input "0"
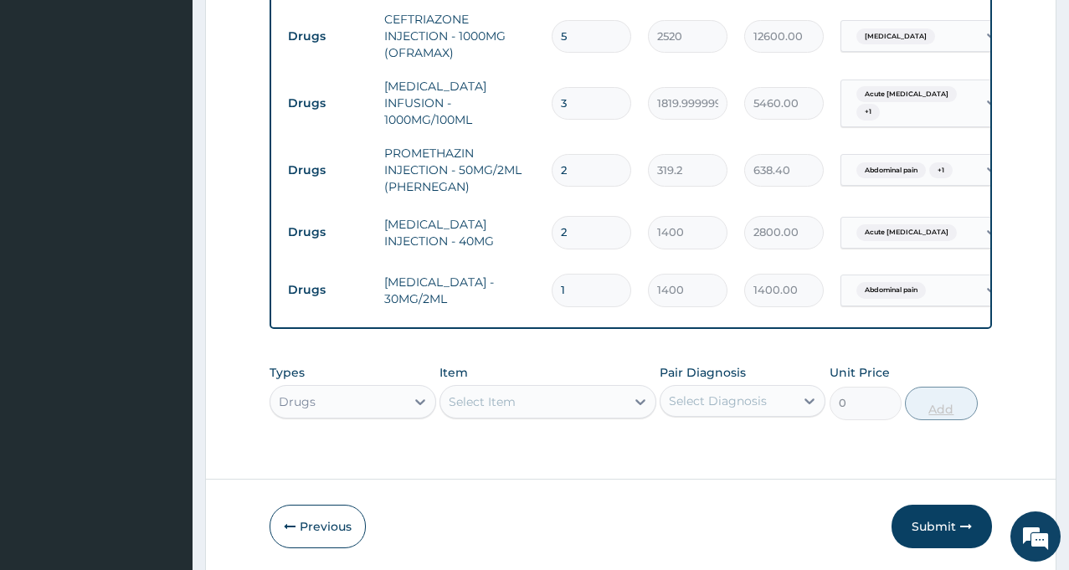
scroll to position [0, 0]
click at [593, 399] on div "Types Drugs Item Select Item Pair Diagnosis Select Diagnosis Unit Price 0 Add" at bounding box center [631, 392] width 722 height 72
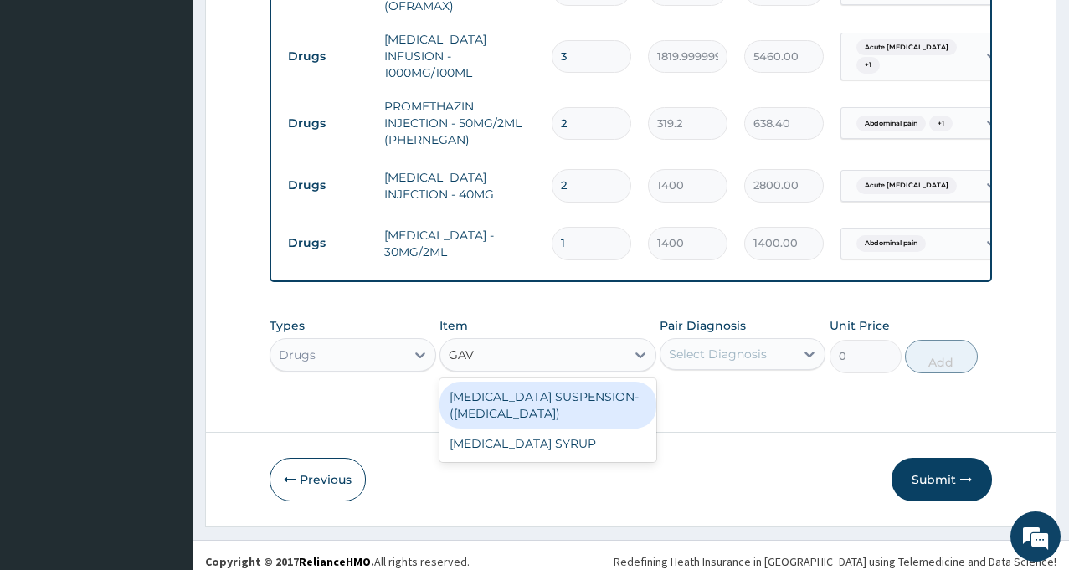
type input "GAVI"
click at [559, 395] on div "ANTACID SUSPENSION- (GAVISCON)" at bounding box center [547, 405] width 217 height 47
type input "7839.999999999999"
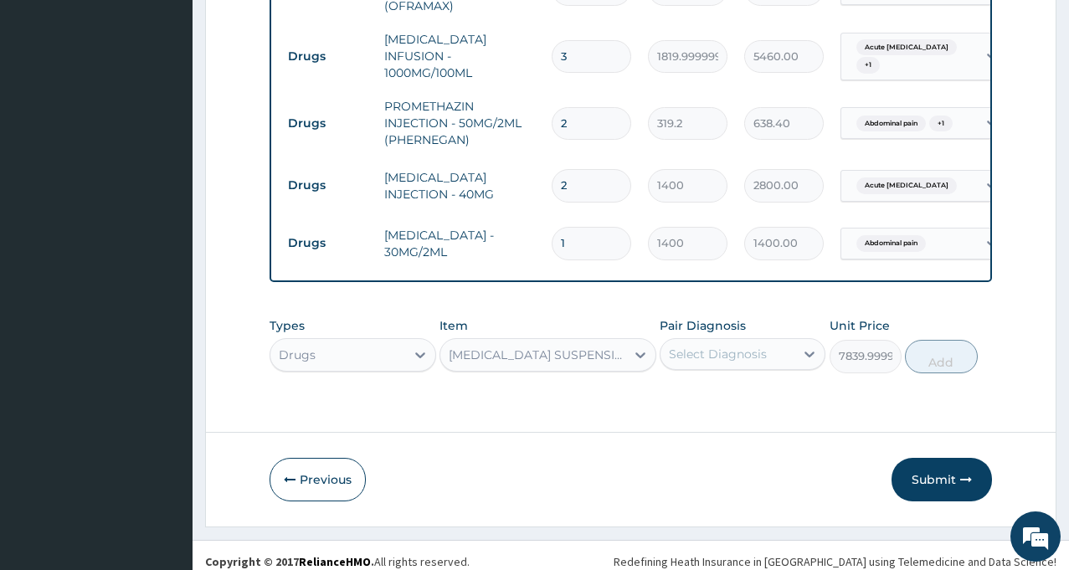
click at [717, 354] on div "Select Diagnosis" at bounding box center [727, 354] width 134 height 27
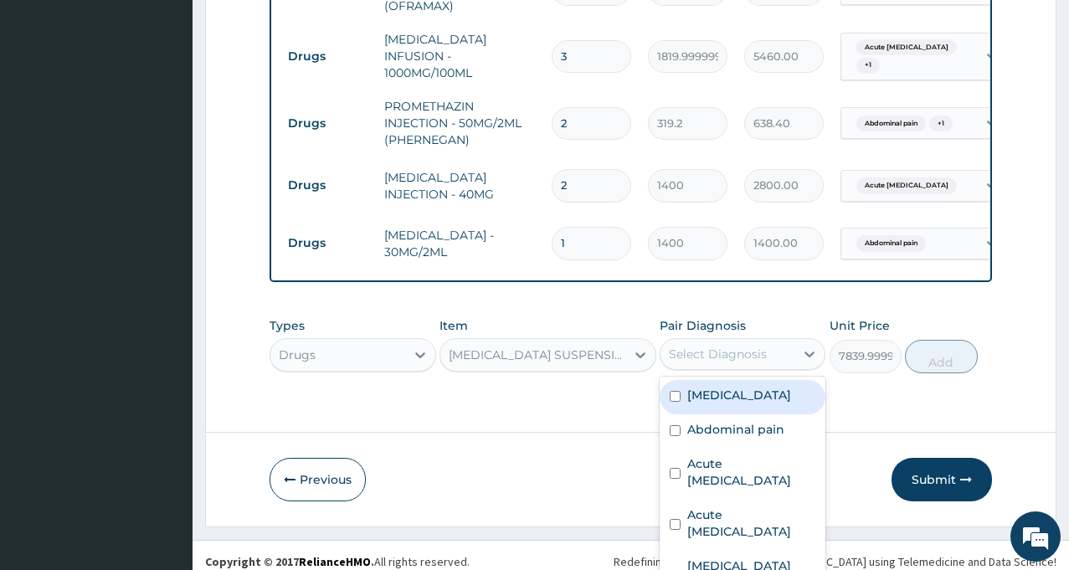
scroll to position [23, 0]
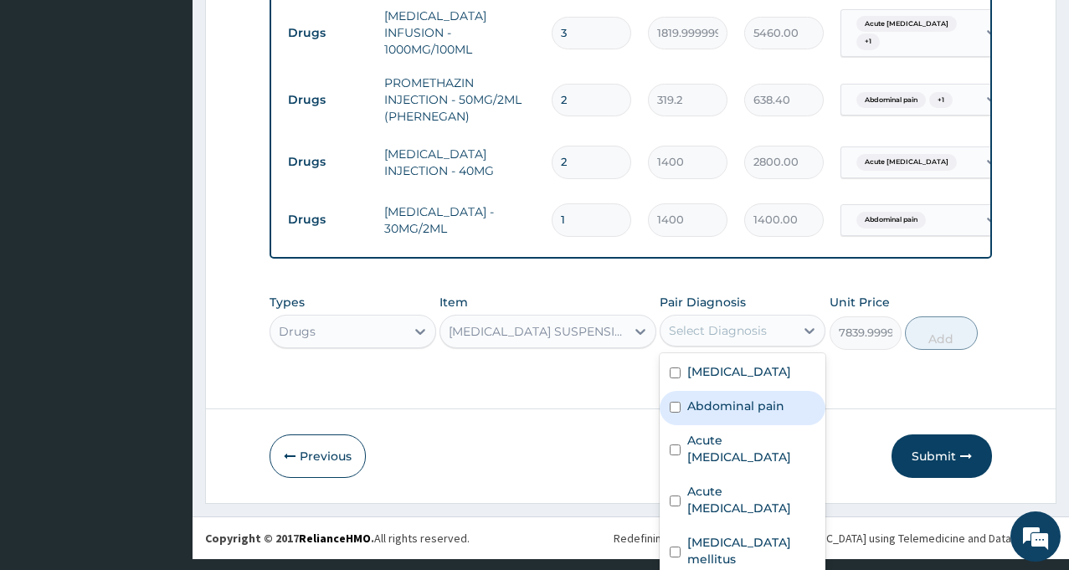
click at [727, 425] on div "Abdominal pain" at bounding box center [743, 408] width 166 height 34
checkbox input "true"
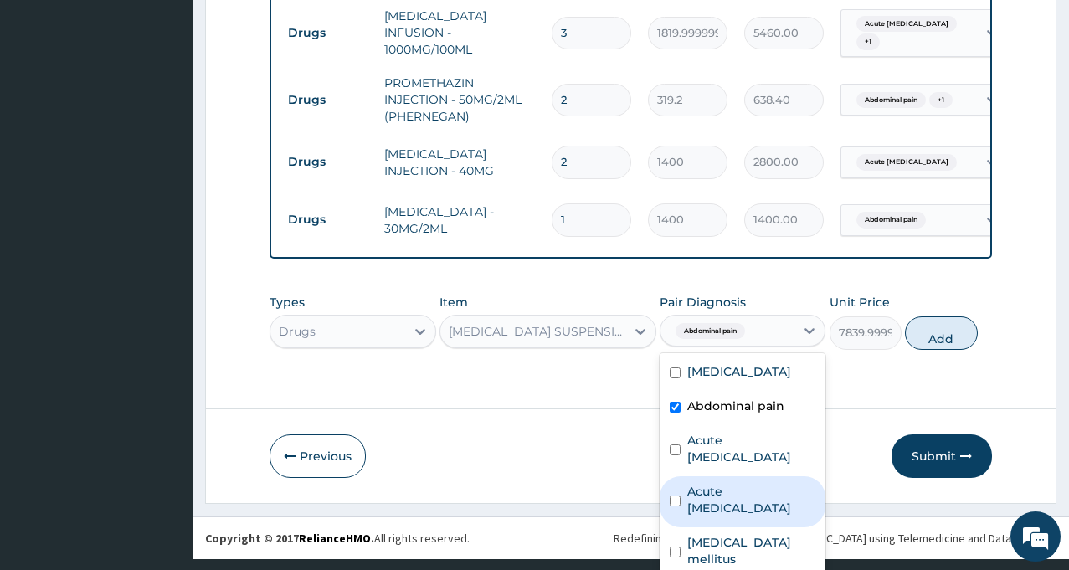
click at [691, 491] on label "Acute hepatitis" at bounding box center [751, 499] width 128 height 33
checkbox input "true"
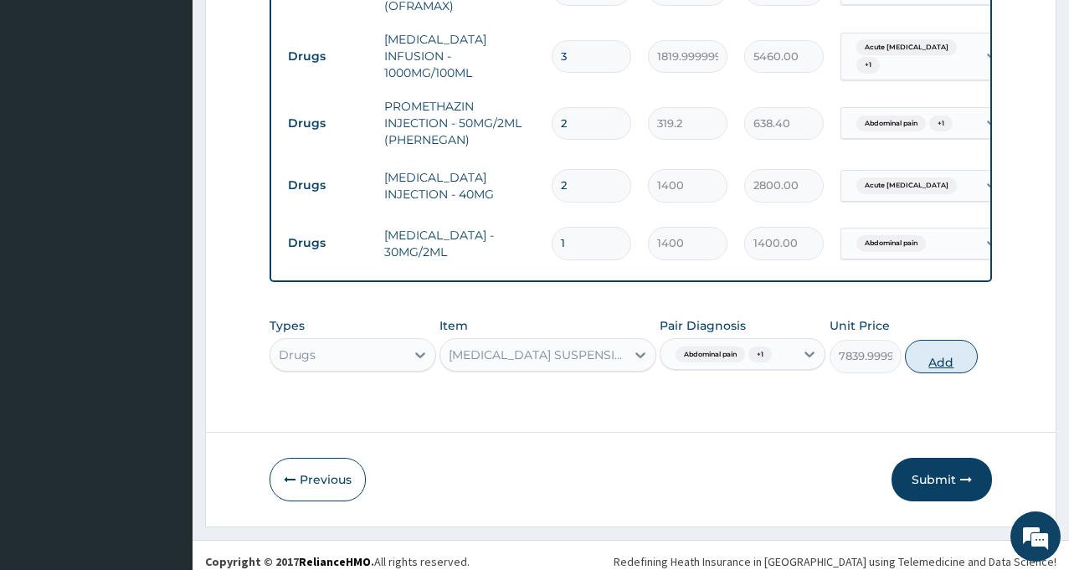
click at [941, 340] on button "Add" at bounding box center [941, 356] width 72 height 33
type input "0"
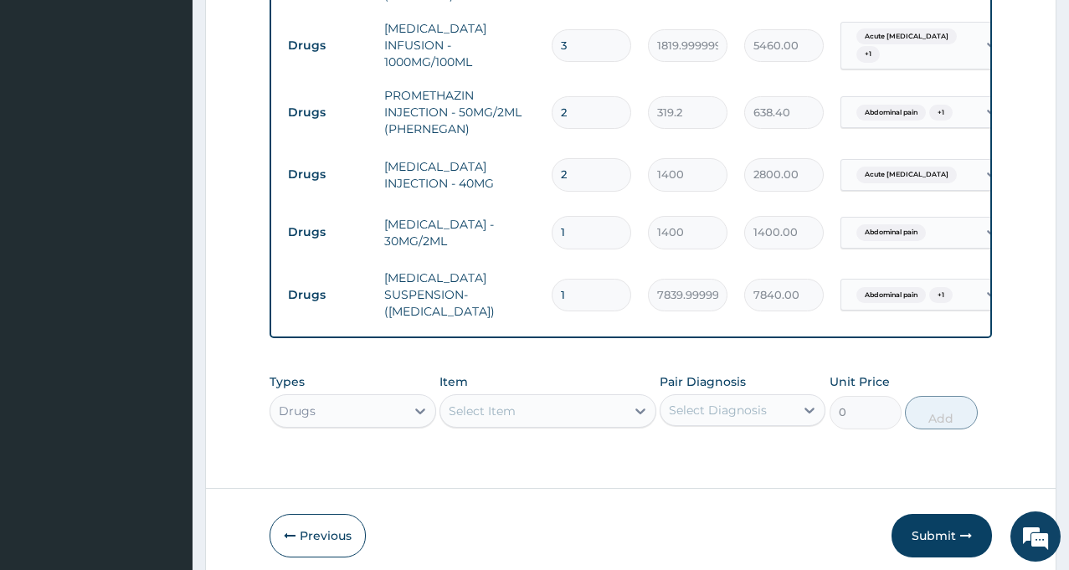
scroll to position [0, 0]
click at [567, 400] on div "Types Drugs Item Select Item Pair Diagnosis Select Diagnosis Unit Price 0 Add" at bounding box center [631, 401] width 722 height 72
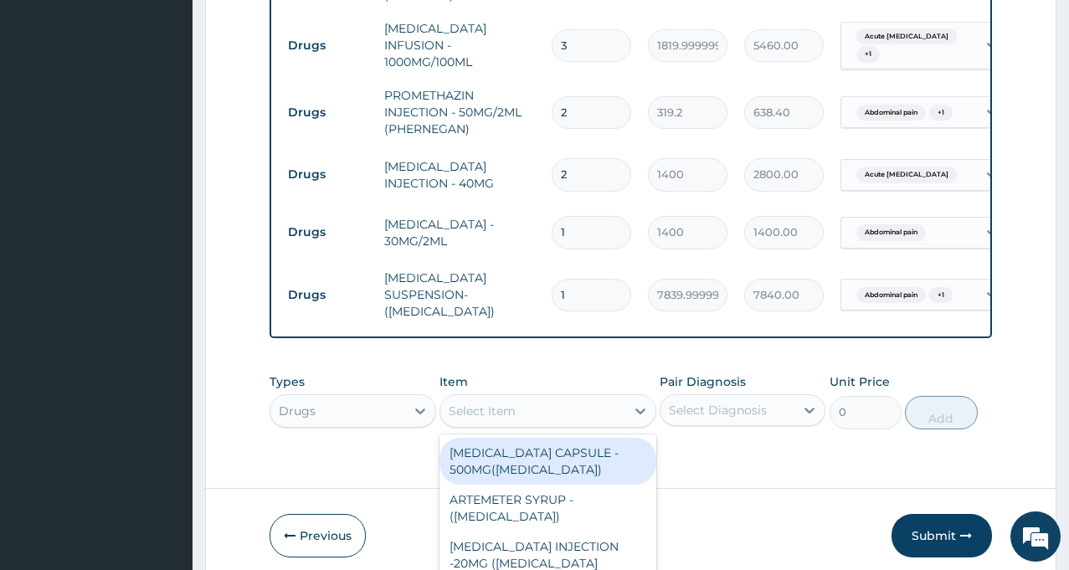
scroll to position [47, 0]
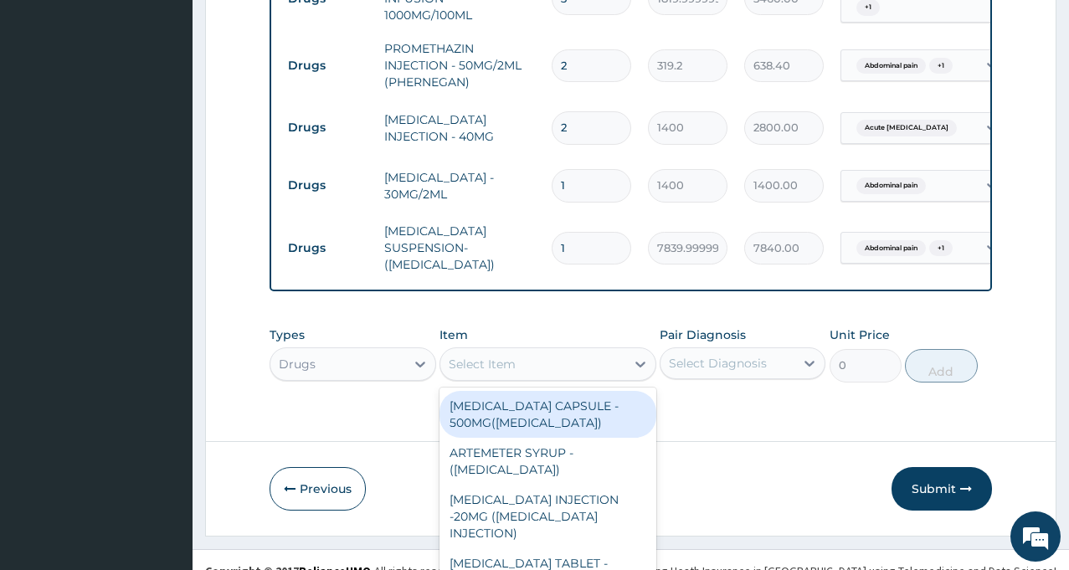
click at [955, 238] on div "Abdominal pain + 1" at bounding box center [902, 249] width 105 height 22
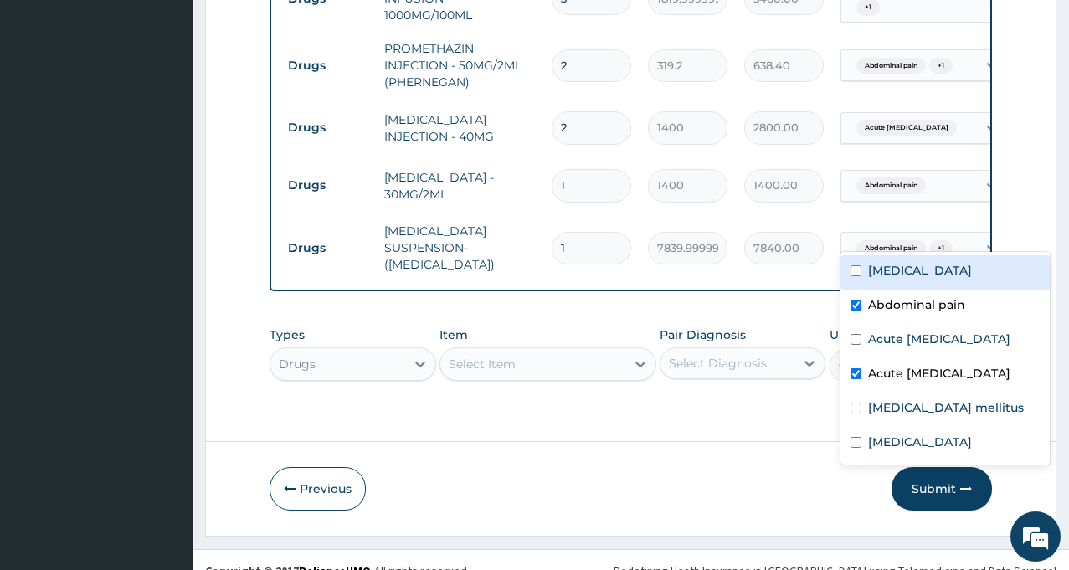
scroll to position [0, 0]
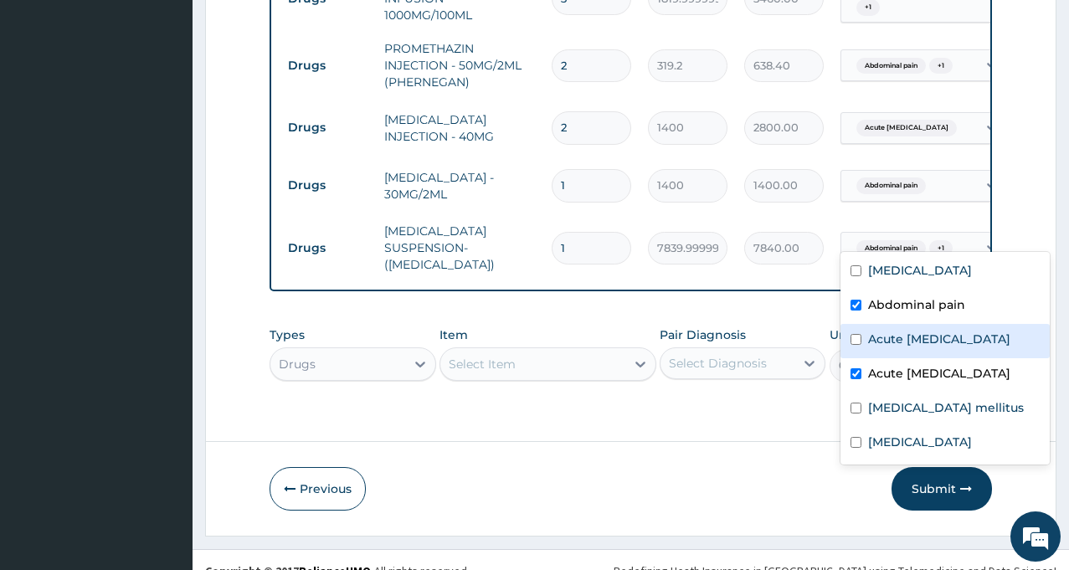
click at [859, 341] on input "checkbox" at bounding box center [855, 339] width 11 height 11
checkbox input "true"
click at [858, 373] on input "checkbox" at bounding box center [855, 373] width 11 height 11
checkbox input "false"
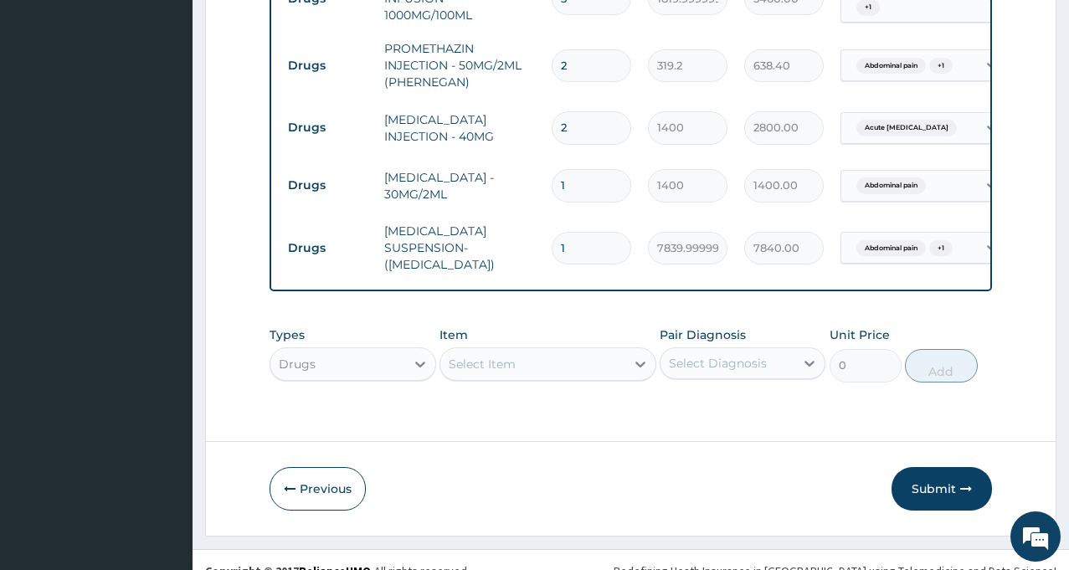
click at [778, 318] on div "Types Drugs Item Select Item Pair Diagnosis Select Diagnosis Unit Price 0 Add" at bounding box center [631, 354] width 722 height 72
click at [809, 357] on div at bounding box center [809, 363] width 30 height 30
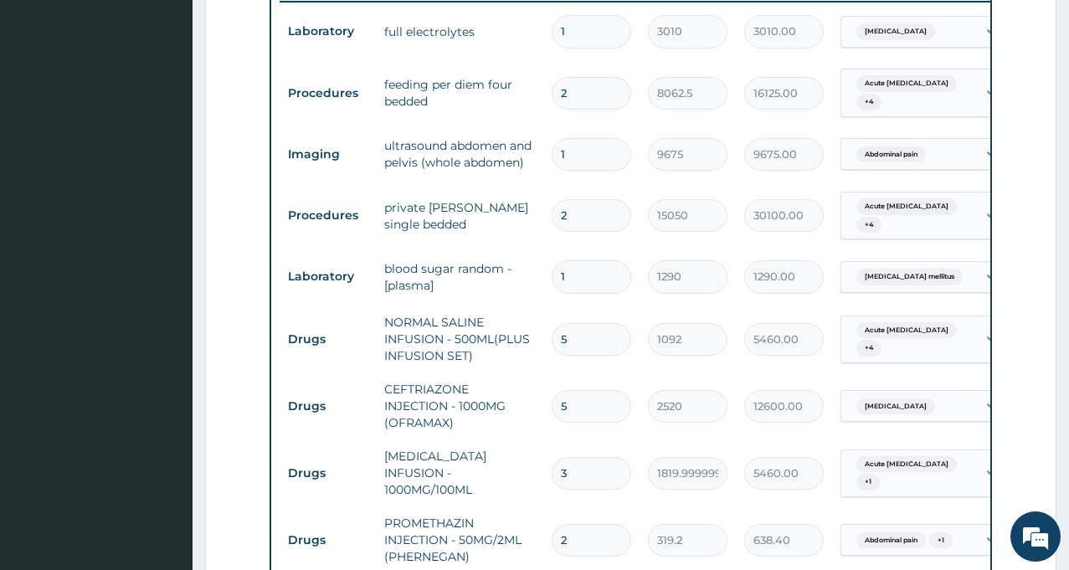
scroll to position [1171, 0]
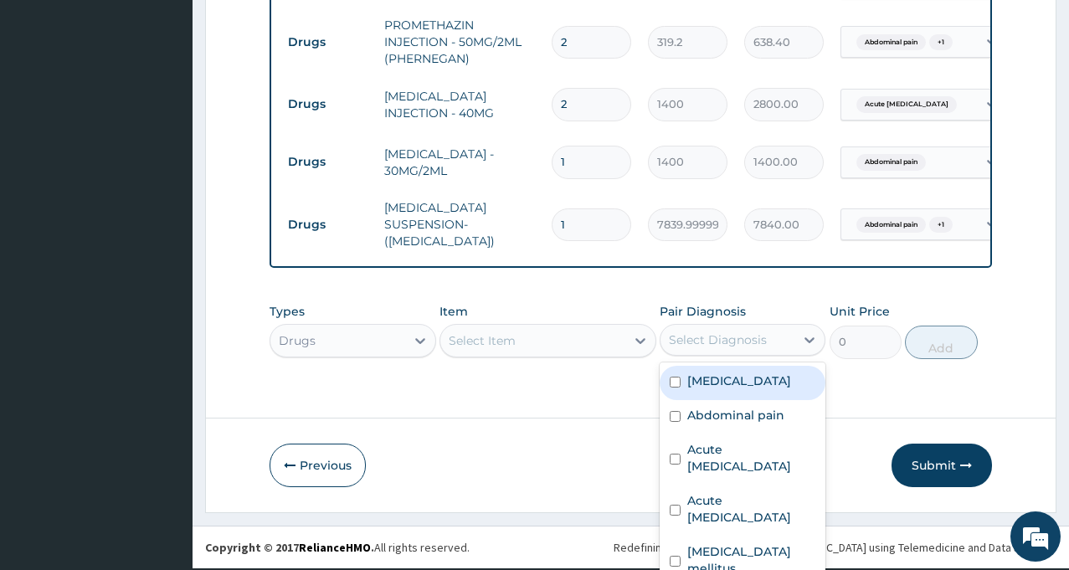
click at [393, 336] on div "Drugs" at bounding box center [337, 340] width 134 height 27
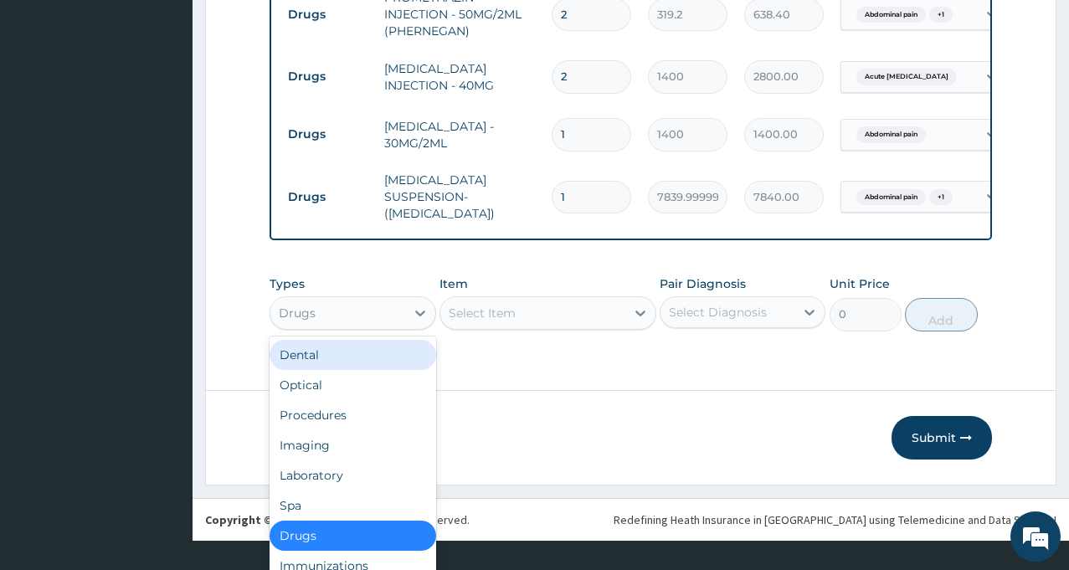
scroll to position [47, 0]
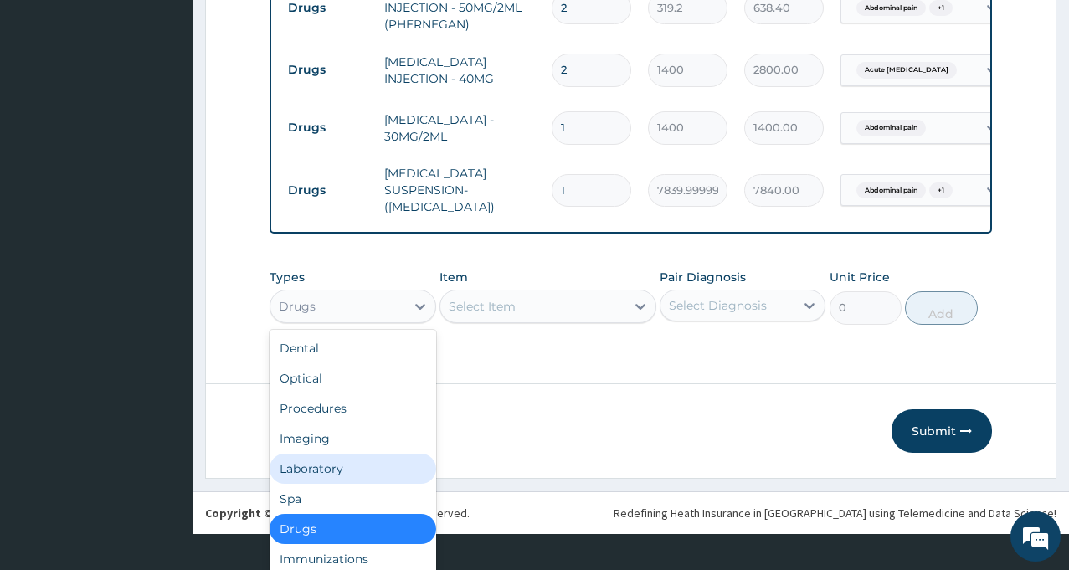
click at [352, 455] on div "Laboratory" at bounding box center [353, 469] width 166 height 30
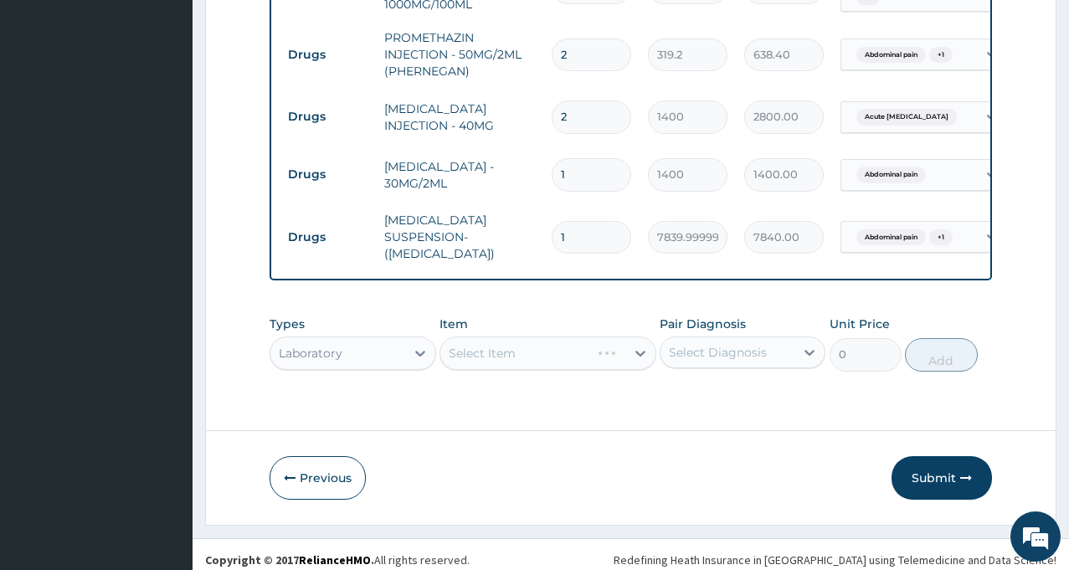
scroll to position [0, 0]
click at [578, 348] on div "Select Item" at bounding box center [547, 353] width 217 height 33
click at [602, 340] on div "Select Item" at bounding box center [532, 353] width 185 height 27
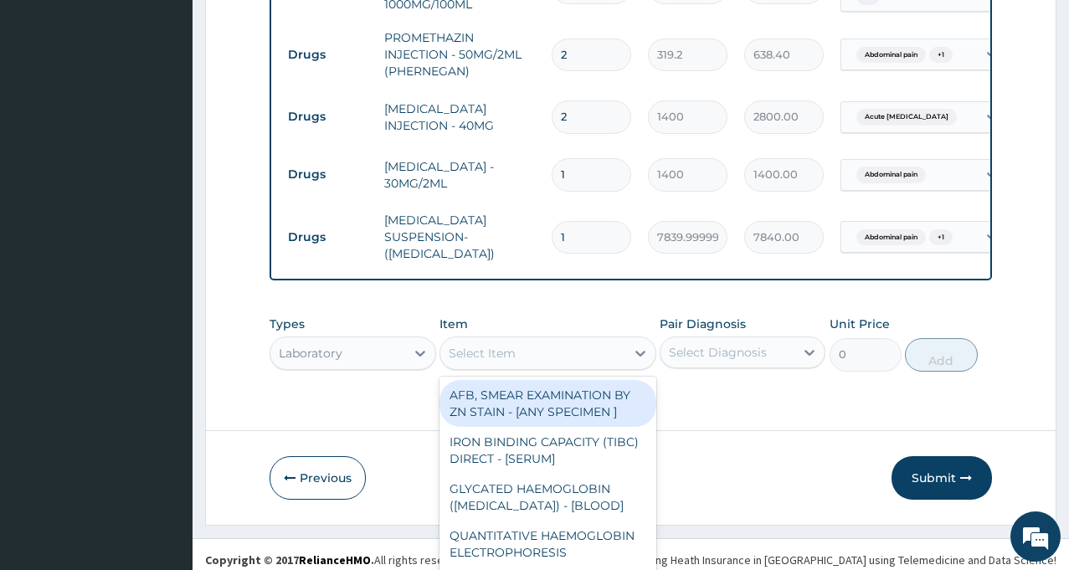
scroll to position [47, 0]
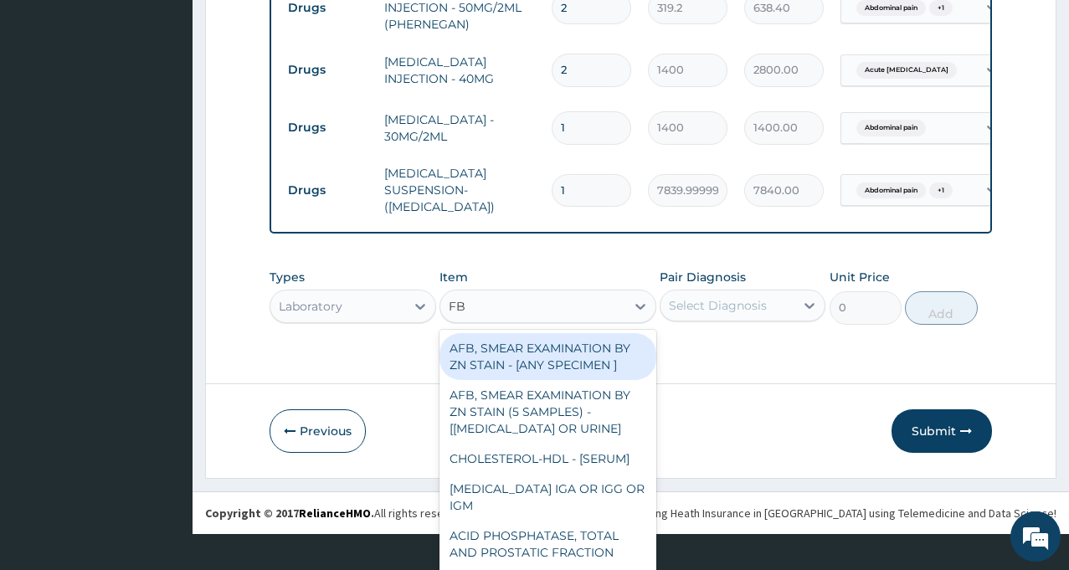
type input "FBC"
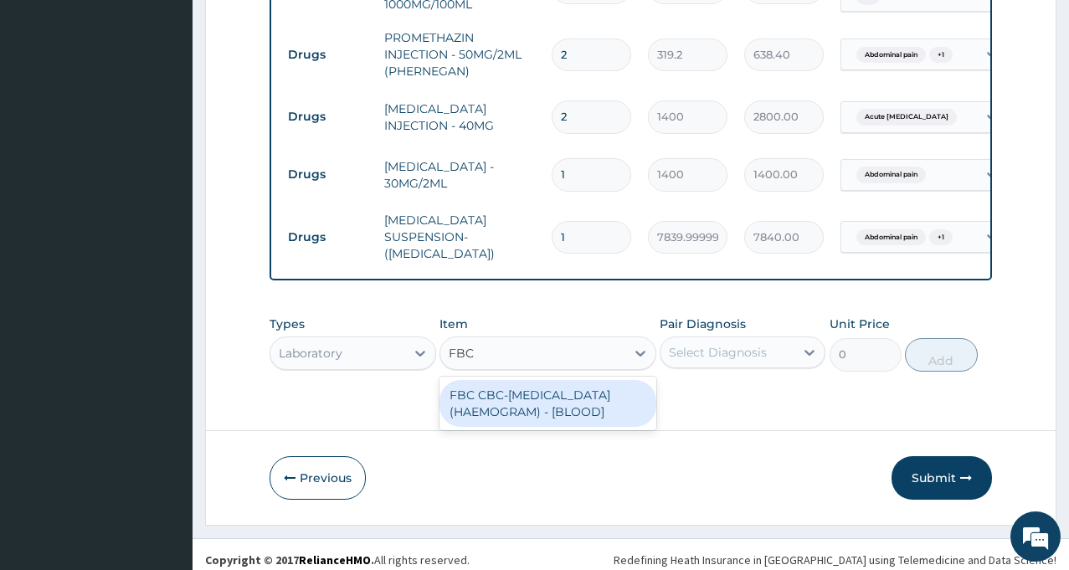
click at [524, 393] on div "FBC CBC-COMPLETE BLOOD COUNT (HAEMOGRAM) - [BLOOD]" at bounding box center [547, 403] width 217 height 47
type input "5000"
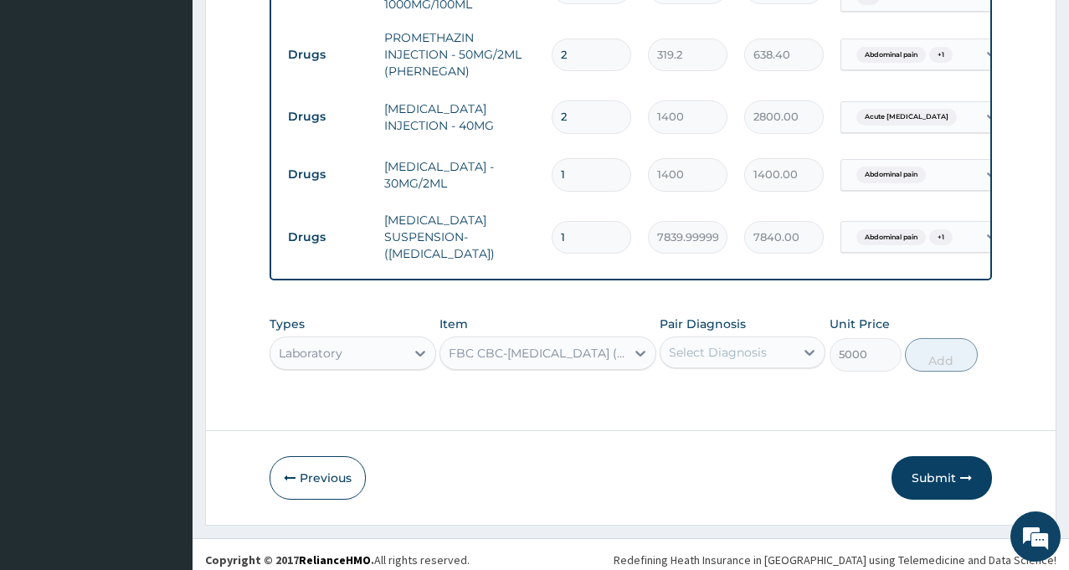
click at [755, 354] on div "Pair Diagnosis Select Diagnosis" at bounding box center [743, 343] width 166 height 55
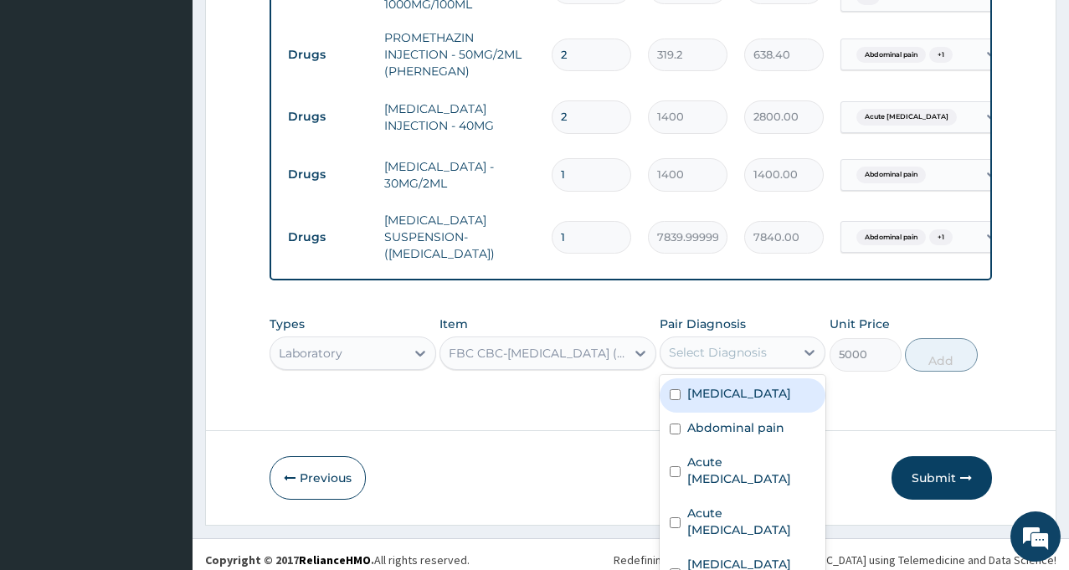
scroll to position [23, 0]
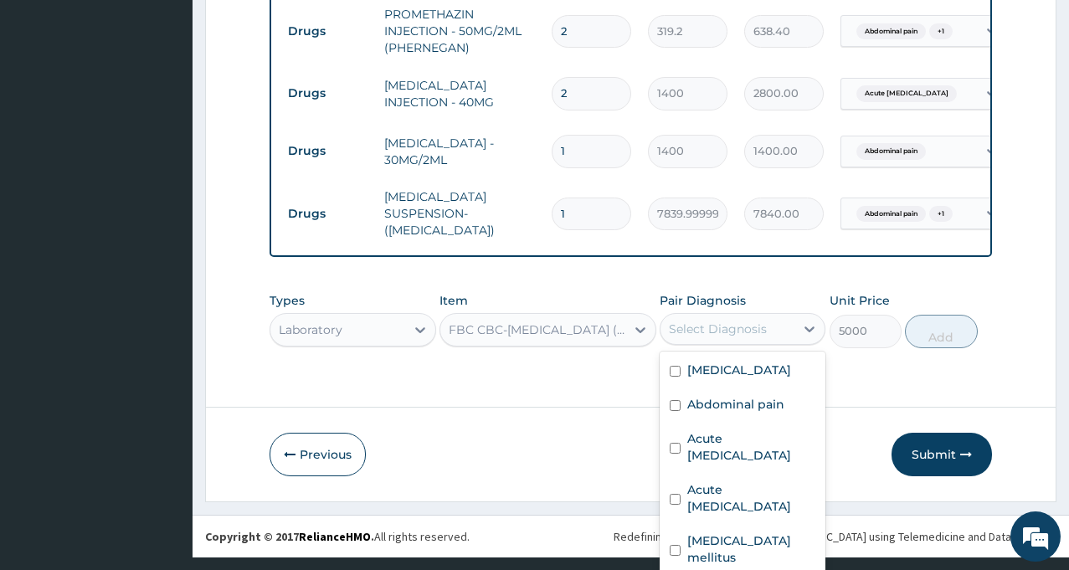
checkbox input "true"
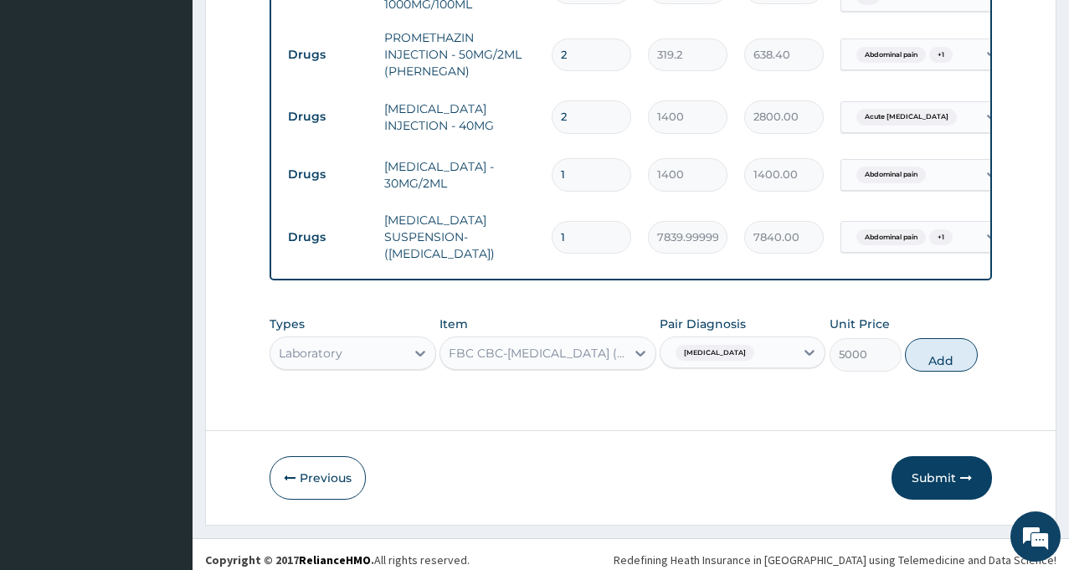
scroll to position [0, 0]
click at [935, 353] on button "Add" at bounding box center [941, 354] width 72 height 33
type input "0"
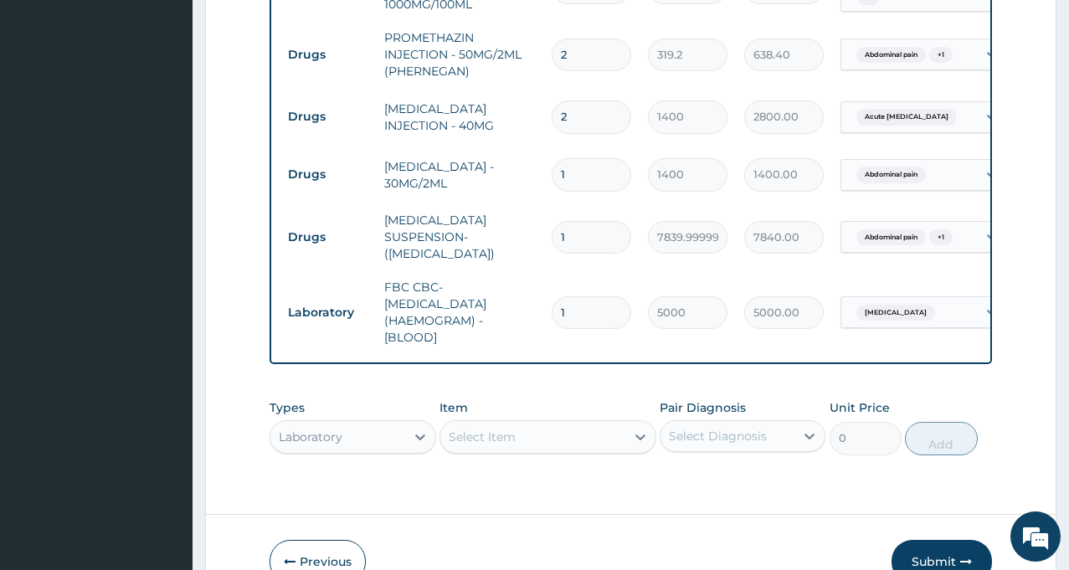
click at [593, 429] on div "Select Item" at bounding box center [547, 436] width 217 height 33
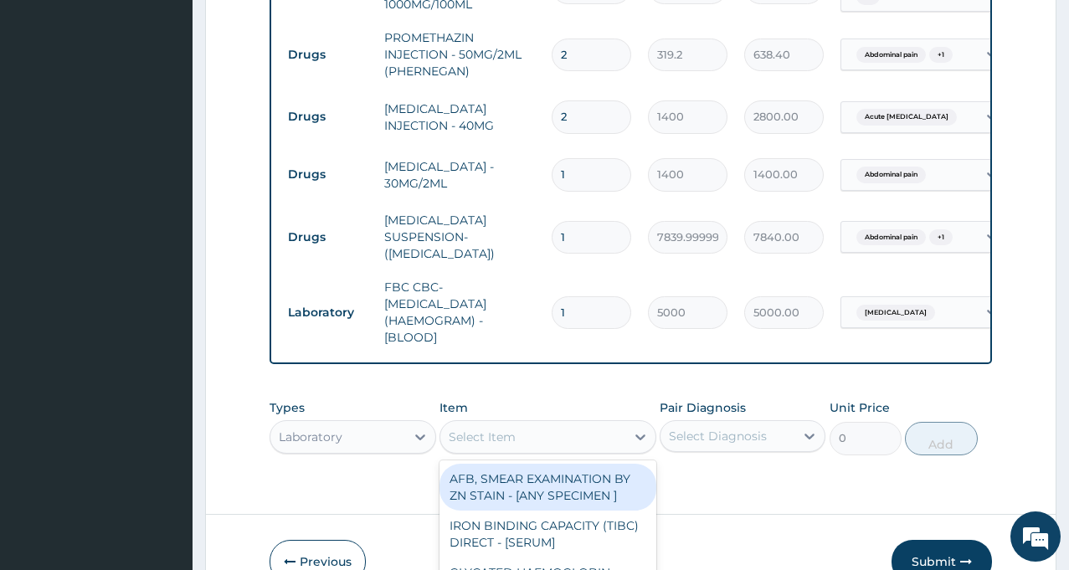
scroll to position [47, 0]
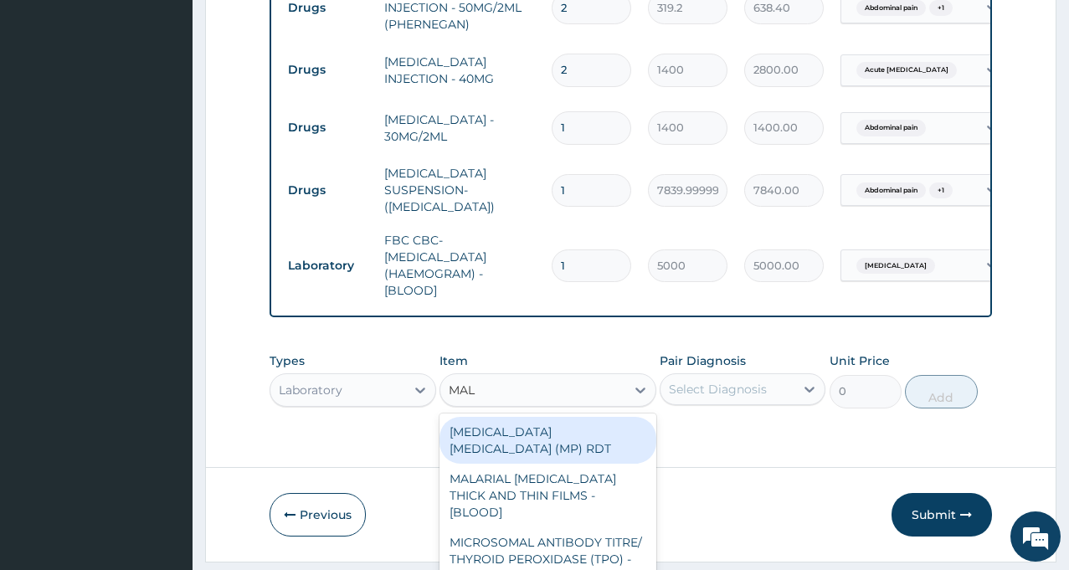
type input "MALA"
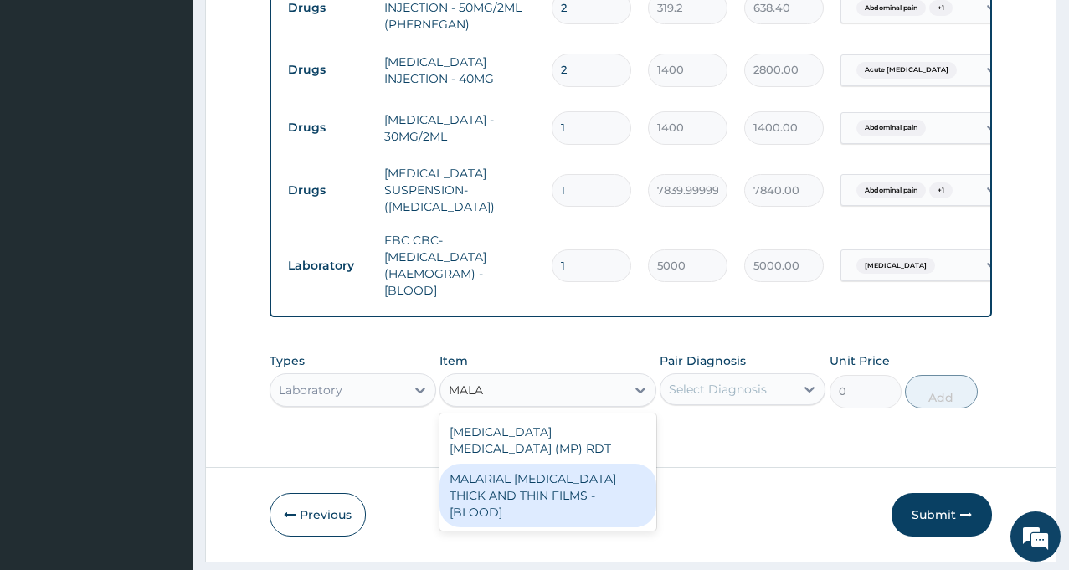
click at [542, 464] on div "MALARIAL PARASITE THICK AND THIN FILMS - [BLOOD]" at bounding box center [547, 496] width 217 height 64
type input "2187.5"
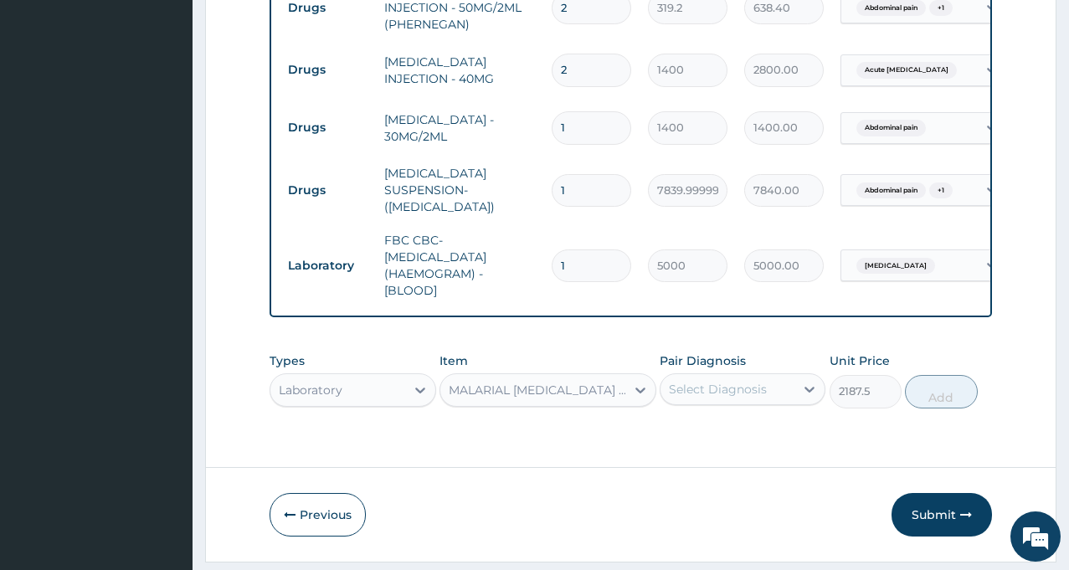
click at [762, 384] on div "Pair Diagnosis Select Diagnosis" at bounding box center [743, 379] width 166 height 55
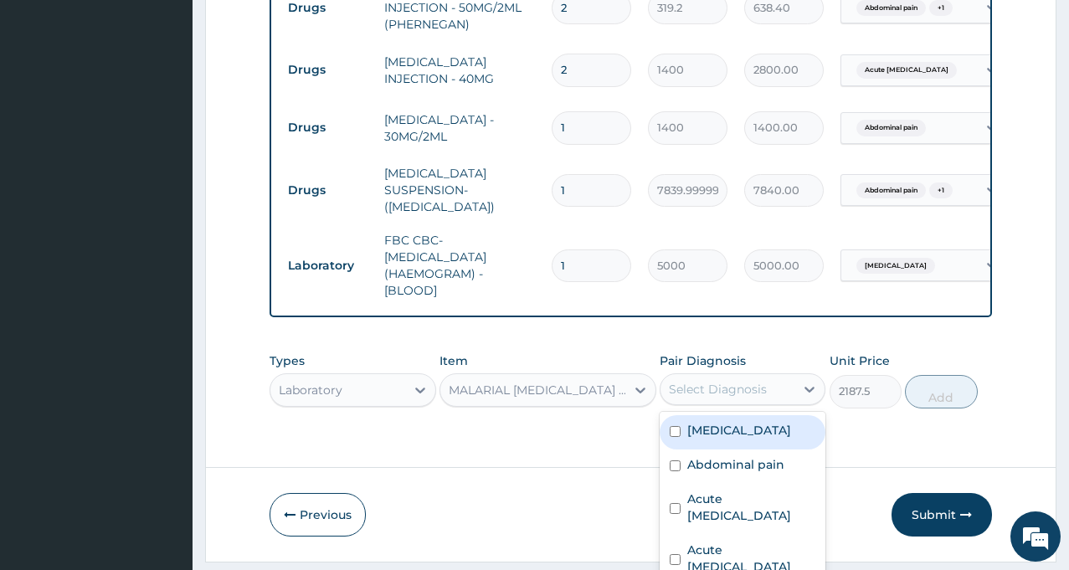
scroll to position [23, 0]
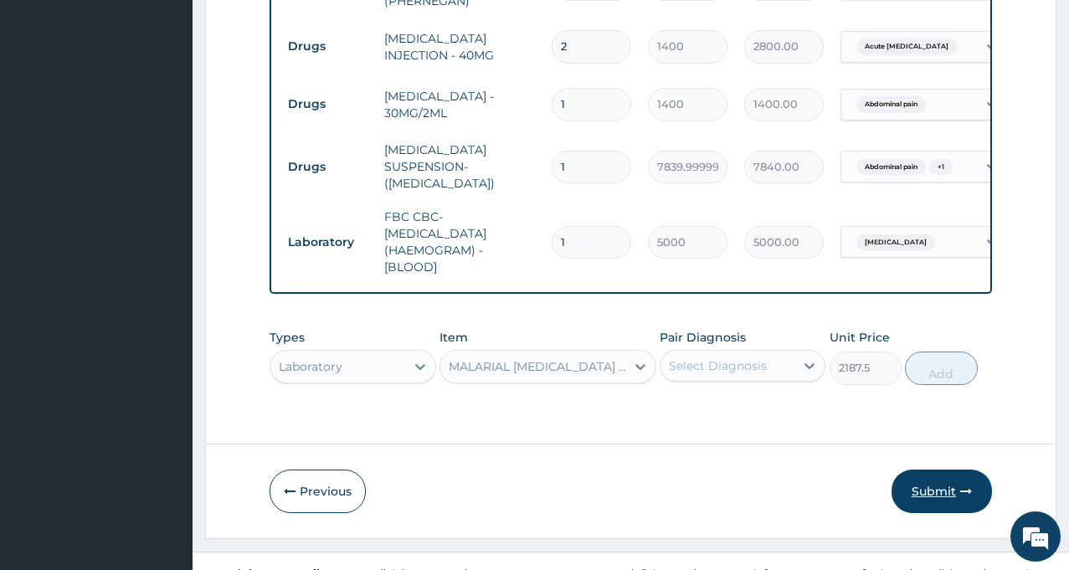
click at [936, 478] on button "Submit" at bounding box center [941, 492] width 100 height 44
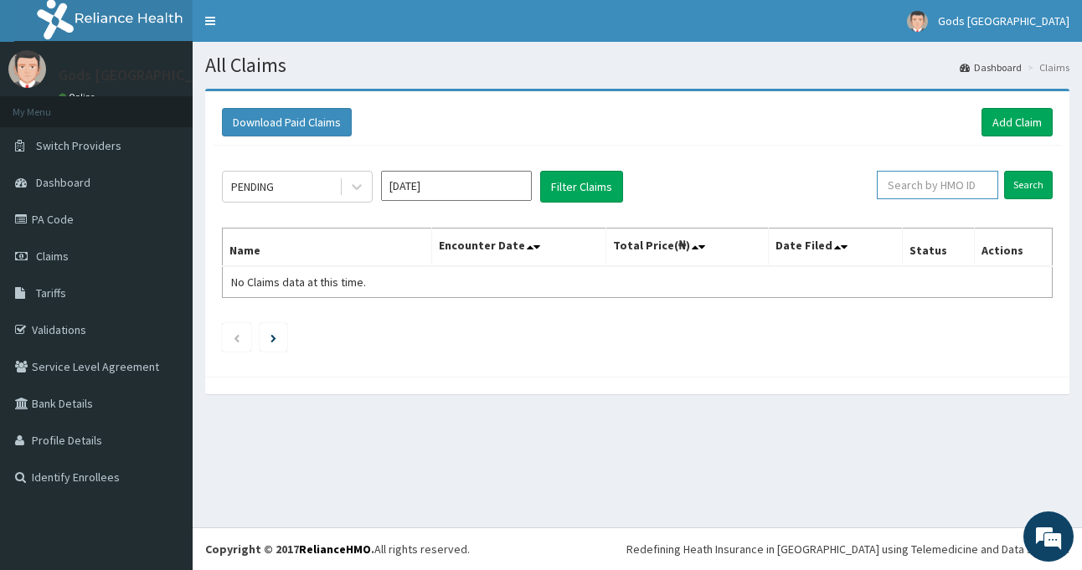
click at [922, 182] on input "text" at bounding box center [936, 185] width 121 height 28
type input "EFT/10113"
click at [1004, 171] on input "Search" at bounding box center [1028, 185] width 49 height 28
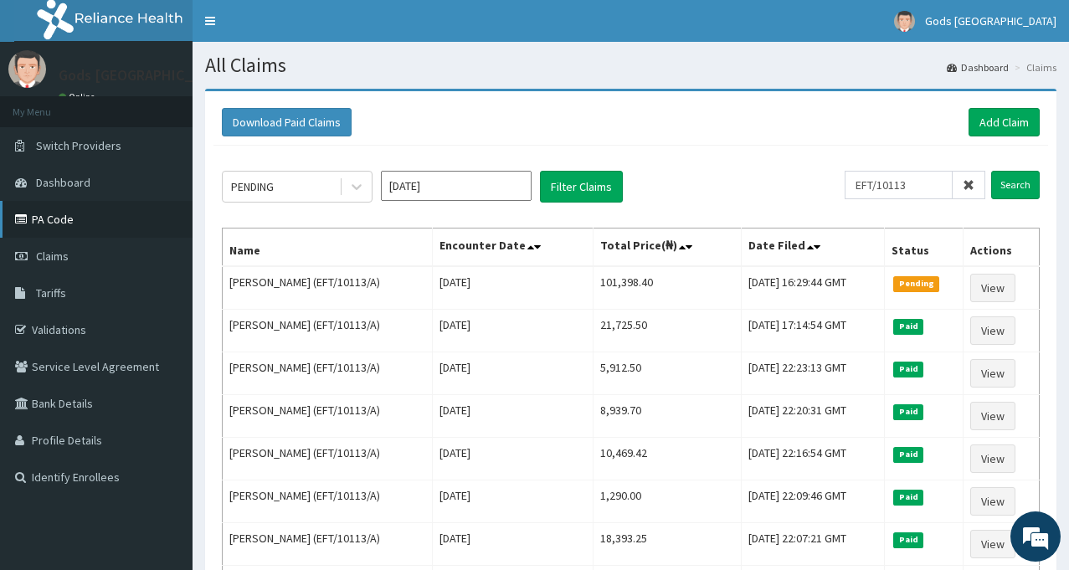
click at [80, 222] on link "PA Code" at bounding box center [96, 219] width 193 height 37
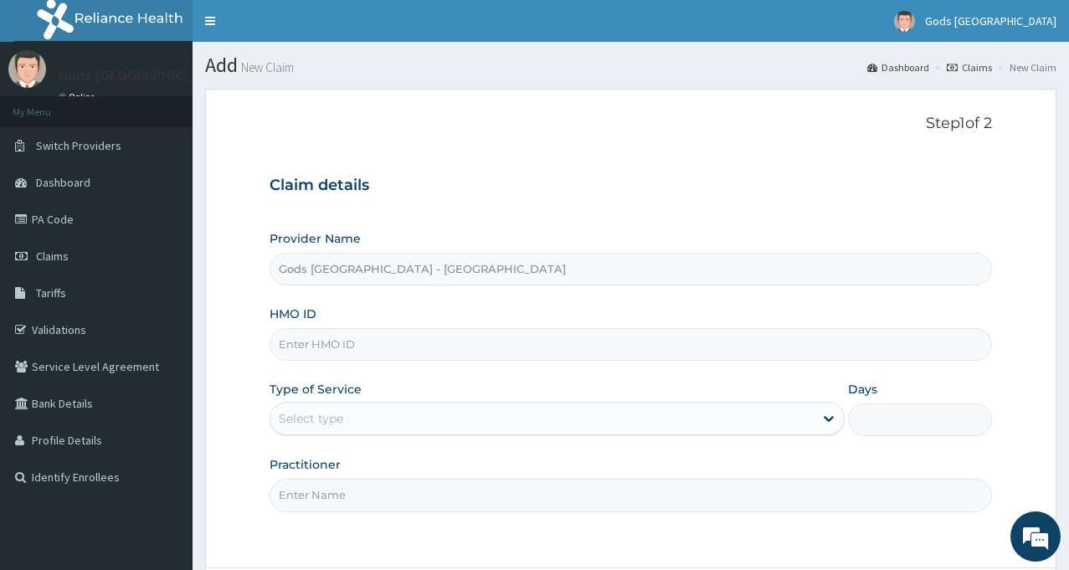
click at [612, 356] on input "HMO ID" at bounding box center [631, 344] width 722 height 33
type input "EFT/10113/A"
click at [557, 417] on div "Select type" at bounding box center [541, 418] width 543 height 27
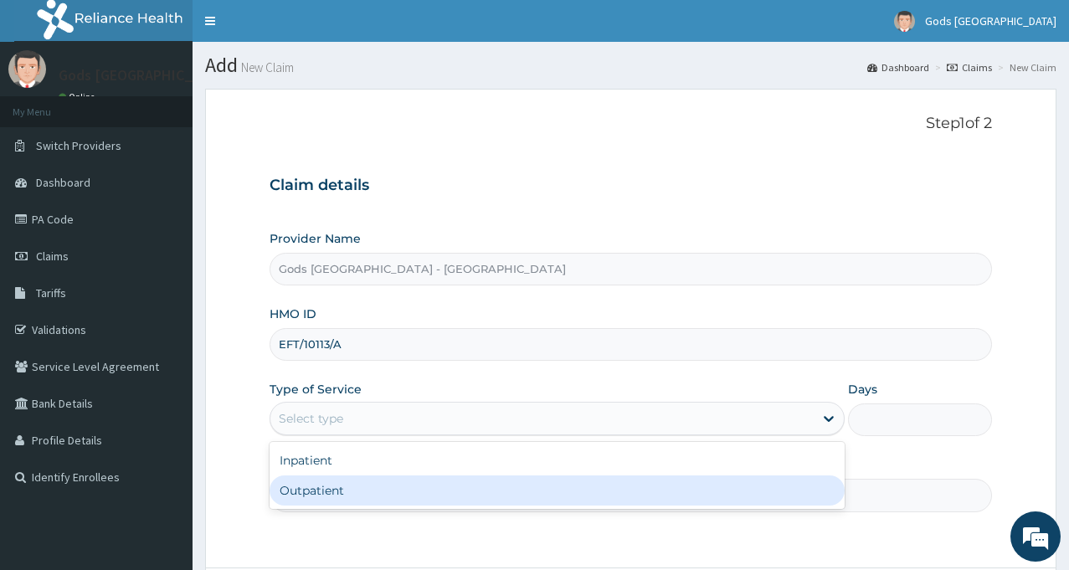
click at [460, 502] on div "Outpatient" at bounding box center [557, 490] width 575 height 30
type input "1"
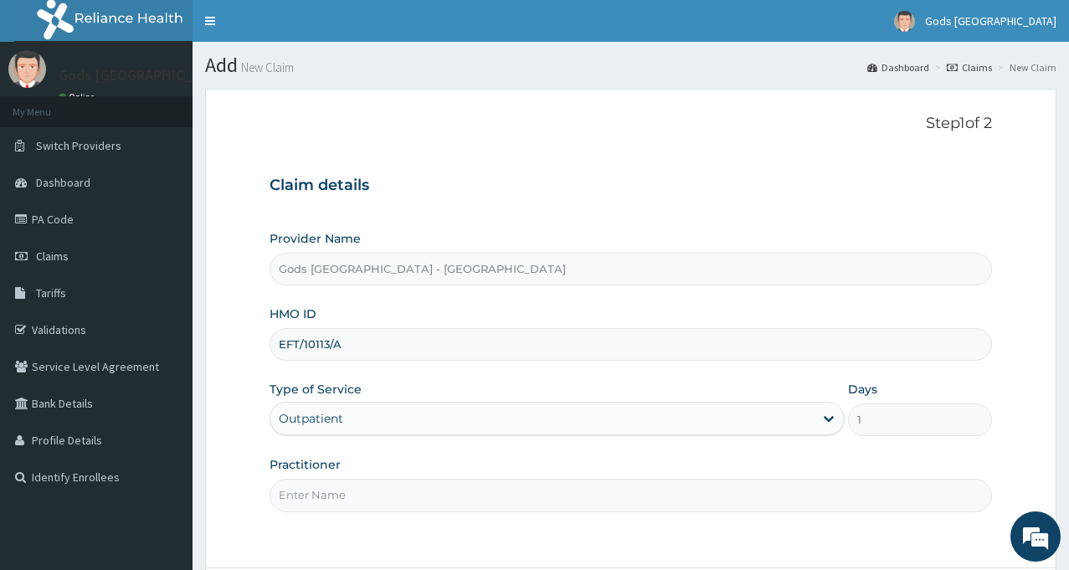
click at [453, 500] on input "Practitioner" at bounding box center [631, 495] width 722 height 33
type input "[PERSON_NAME]"
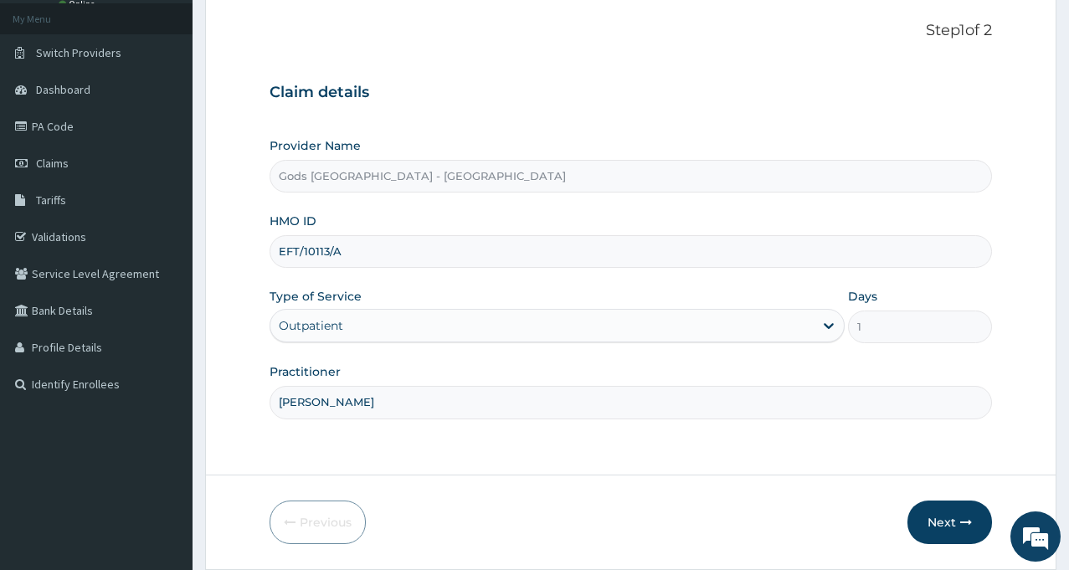
scroll to position [148, 0]
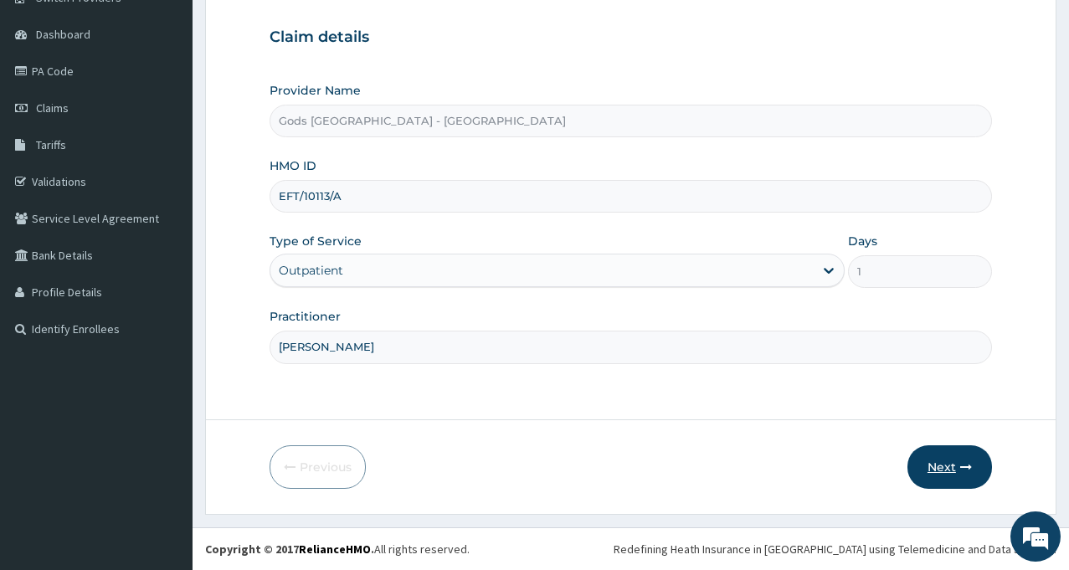
click at [937, 459] on button "Next" at bounding box center [949, 467] width 85 height 44
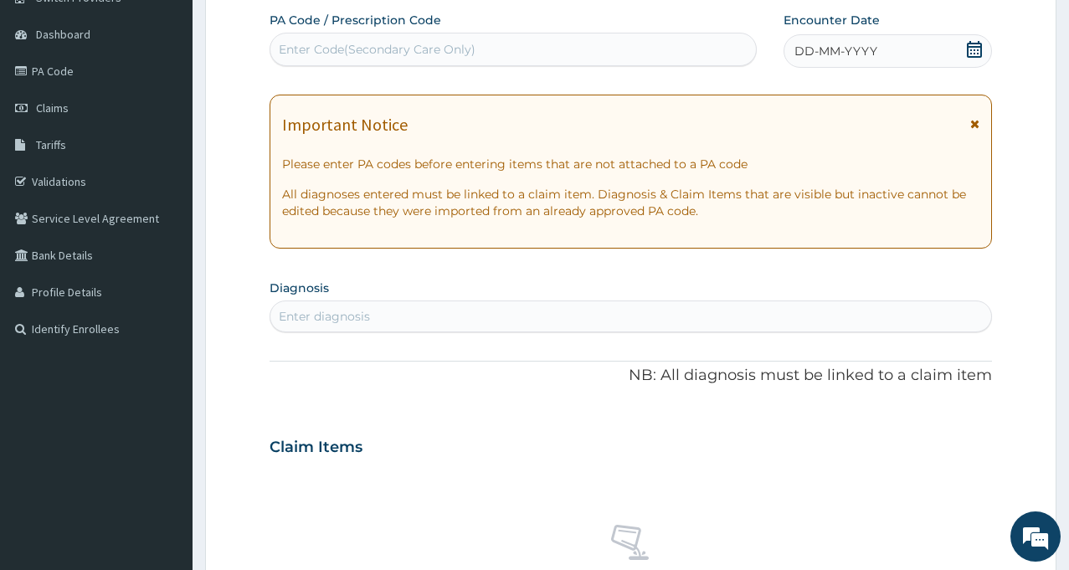
click at [475, 51] on div "Enter Code(Secondary Care Only)" at bounding box center [513, 49] width 486 height 27
type input "PA/CCB096"
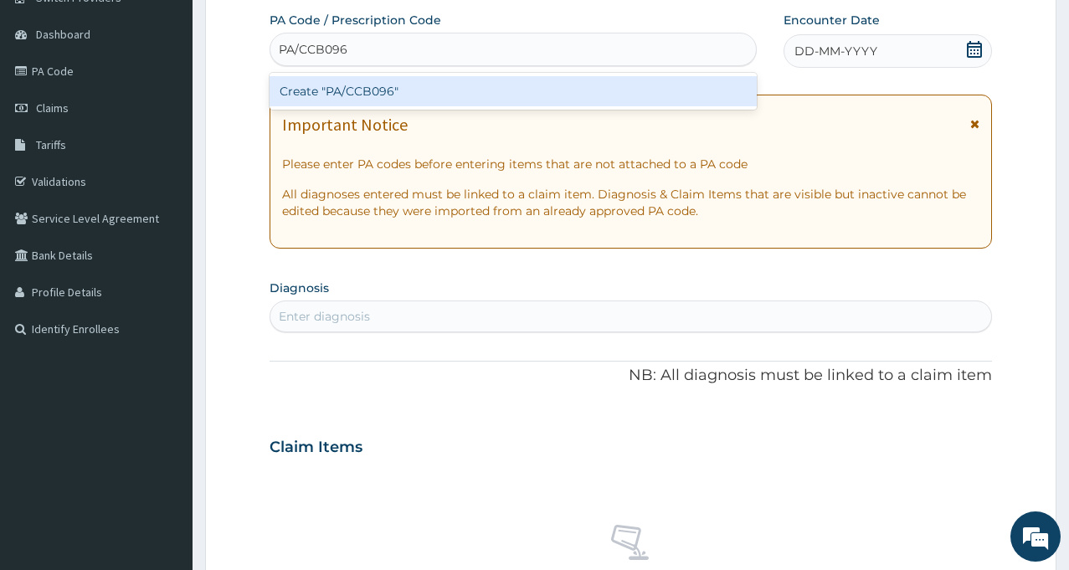
click at [397, 85] on div "Create "PA/CCB096"" at bounding box center [513, 91] width 487 height 30
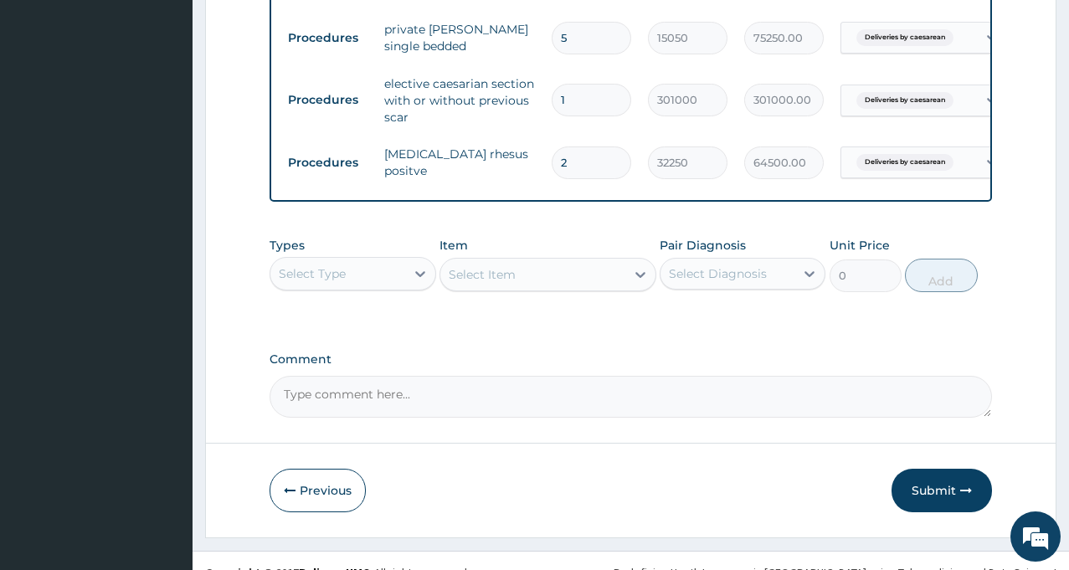
scroll to position [753, 0]
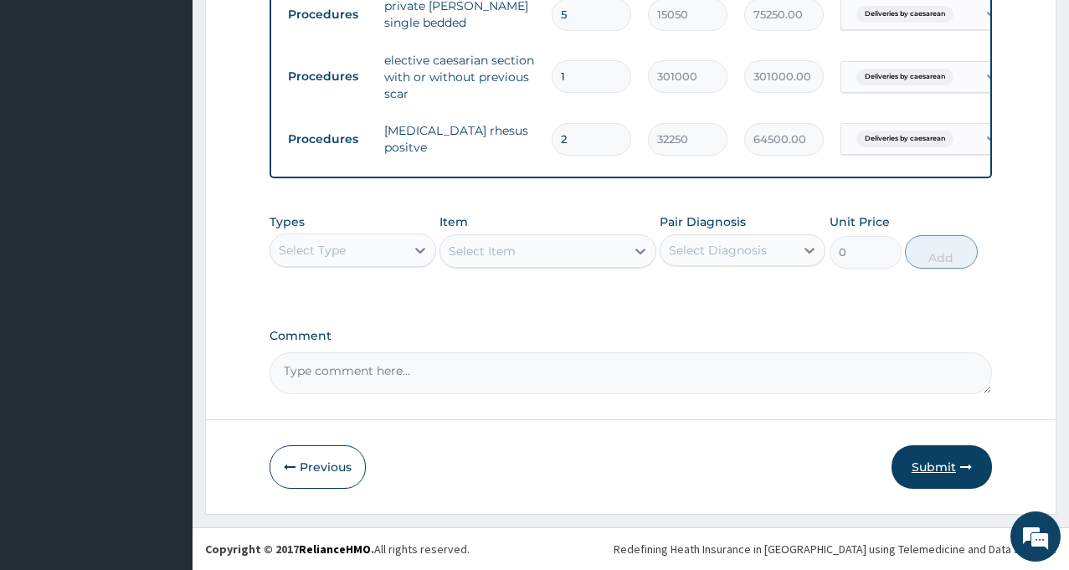
click at [936, 469] on button "Submit" at bounding box center [941, 467] width 100 height 44
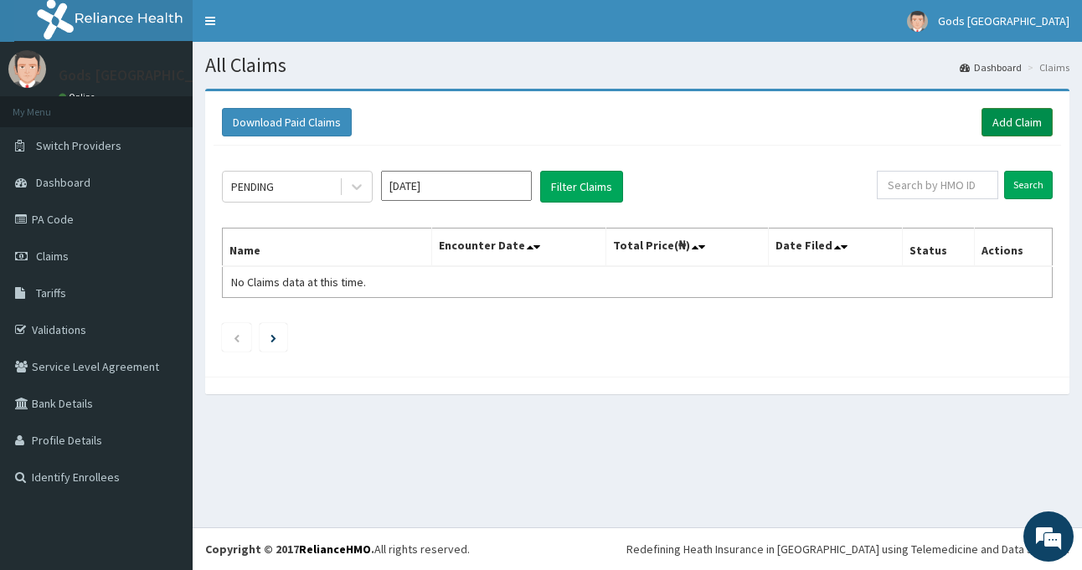
click at [1004, 118] on link "Add Claim" at bounding box center [1016, 122] width 71 height 28
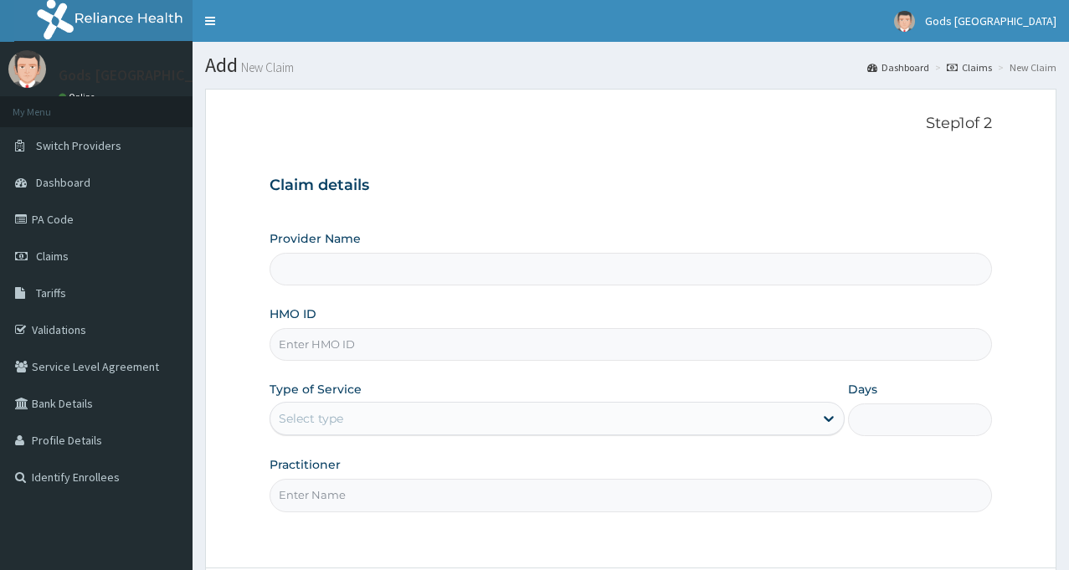
type input "Gods [GEOGRAPHIC_DATA] - [GEOGRAPHIC_DATA]"
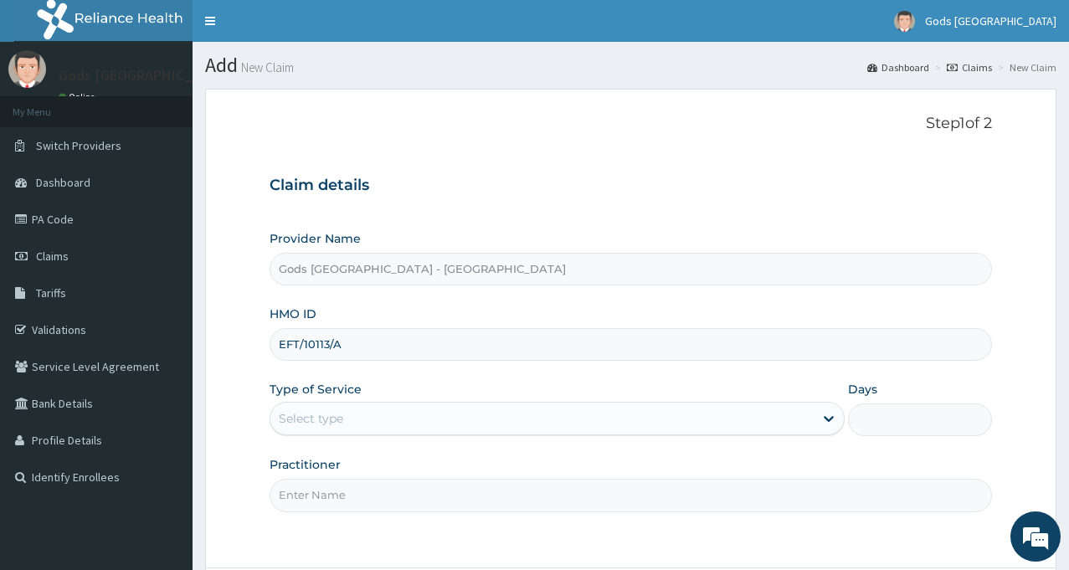
type input "EFT/10113/A"
click at [434, 428] on div "Select type" at bounding box center [541, 418] width 543 height 27
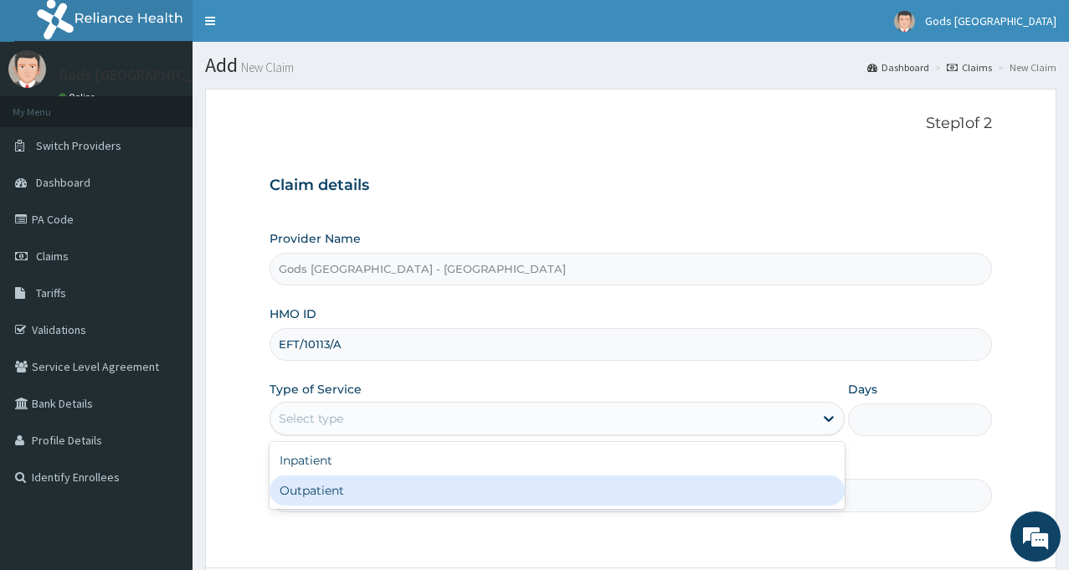
click at [390, 488] on div "Outpatient" at bounding box center [557, 490] width 575 height 30
type input "1"
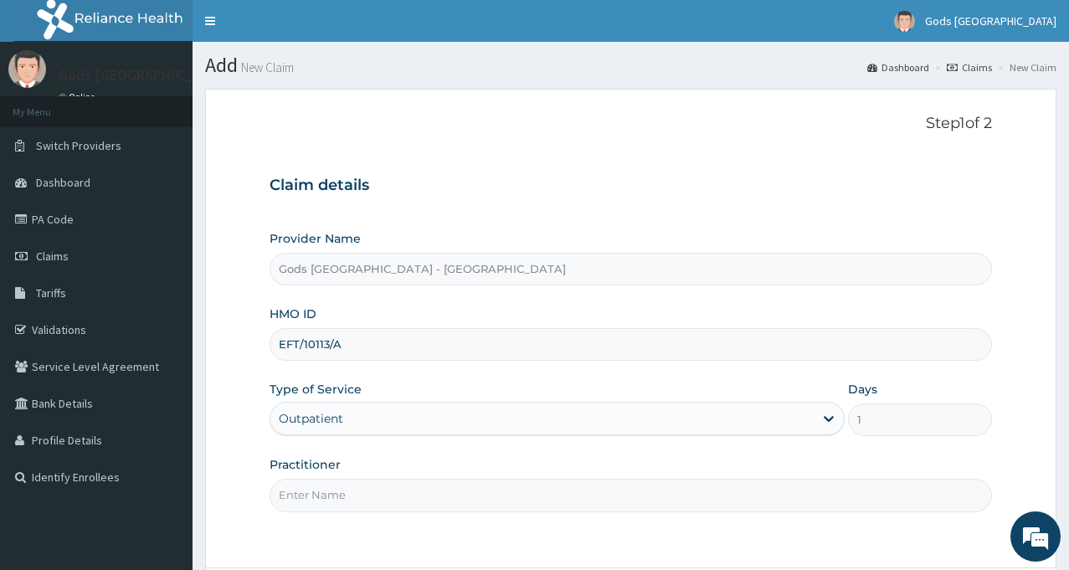
click at [390, 488] on input "Practitioner" at bounding box center [631, 495] width 722 height 33
type input "DR OPAFUNSO"
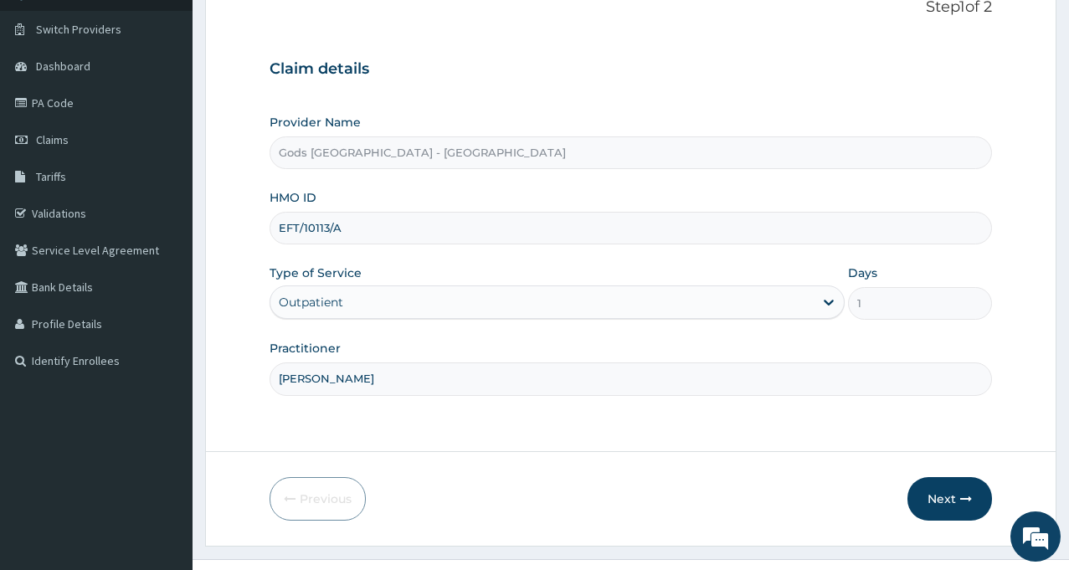
scroll to position [148, 0]
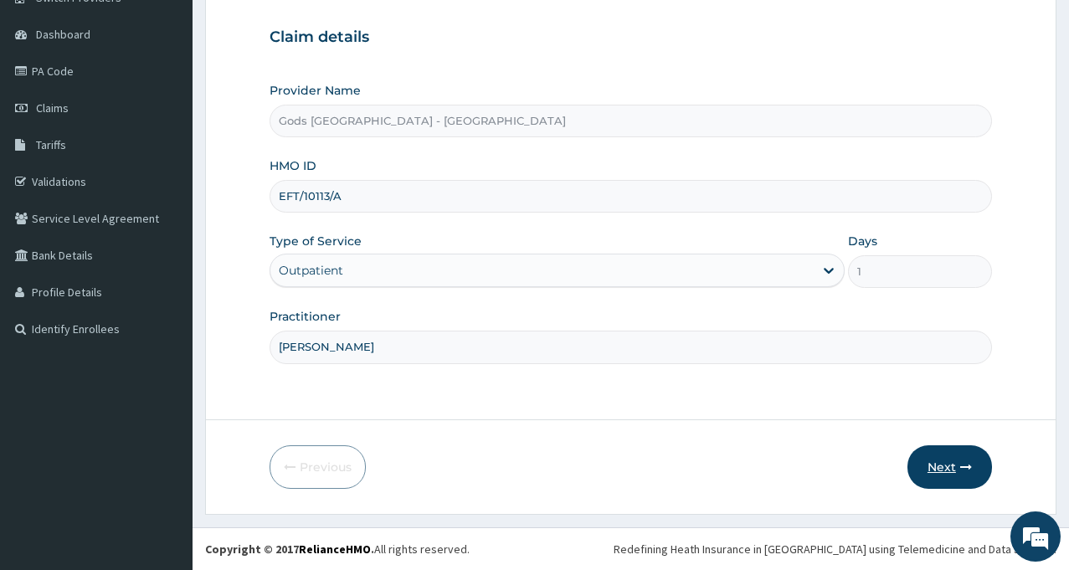
click at [941, 475] on button "Next" at bounding box center [949, 467] width 85 height 44
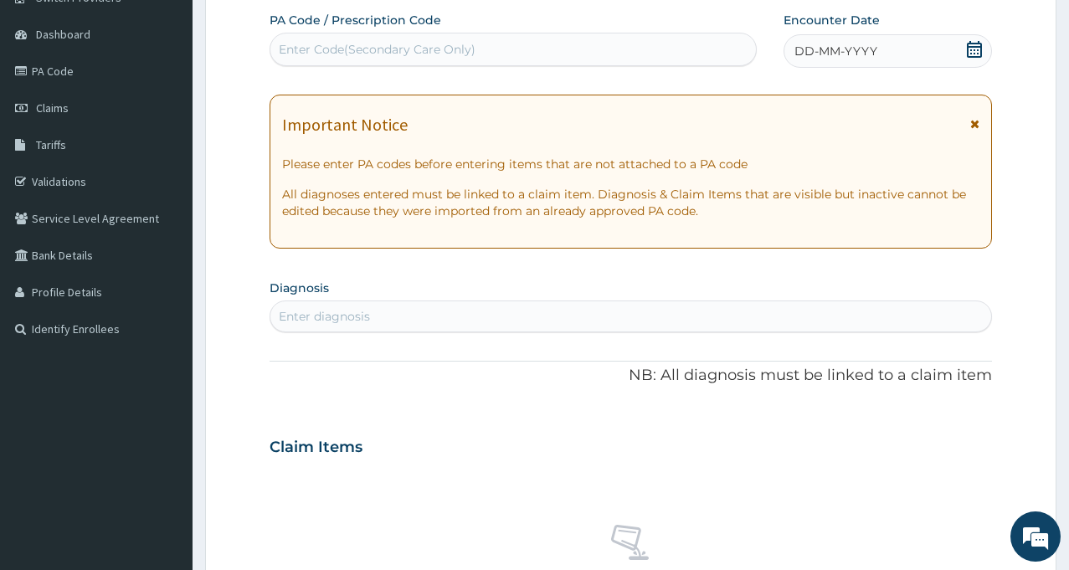
scroll to position [0, 0]
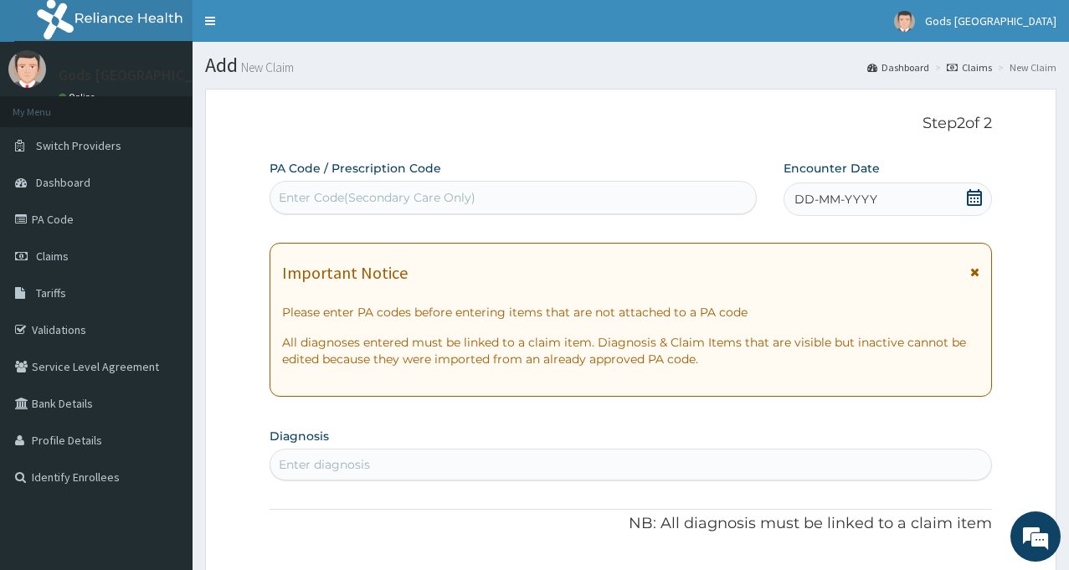
click at [522, 195] on div "Enter Code(Secondary Care Only)" at bounding box center [513, 197] width 486 height 27
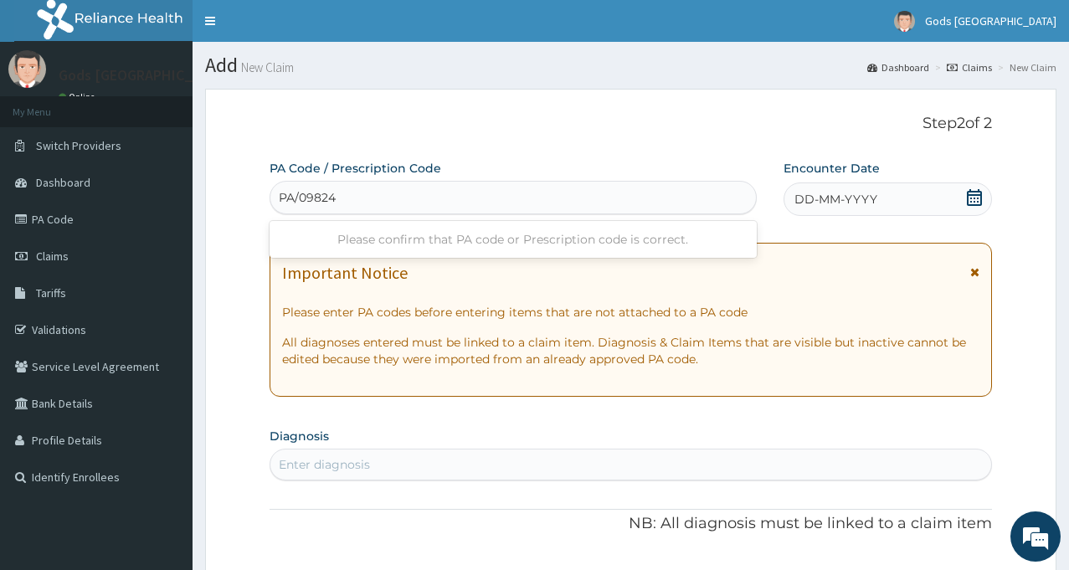
type input "PA/098242"
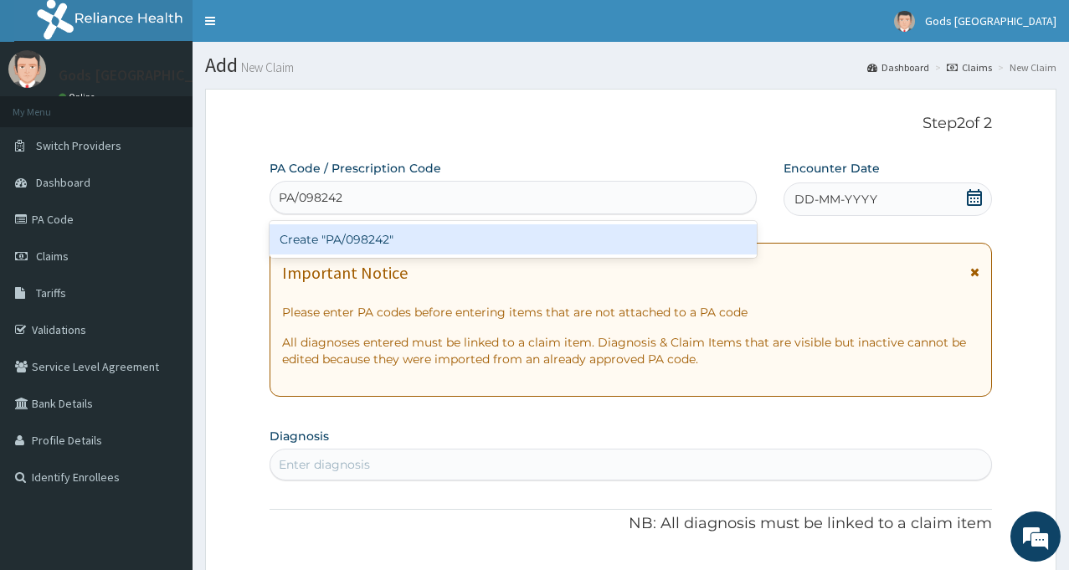
click at [375, 233] on div "Create "PA/098242"" at bounding box center [513, 239] width 487 height 30
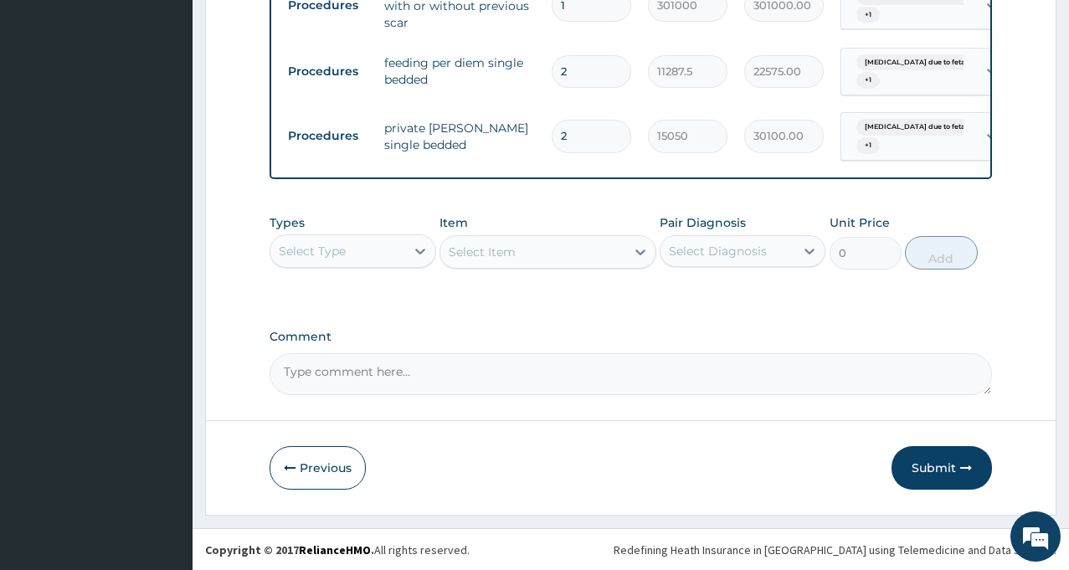
scroll to position [776, 0]
click at [941, 466] on button "Submit" at bounding box center [941, 467] width 100 height 44
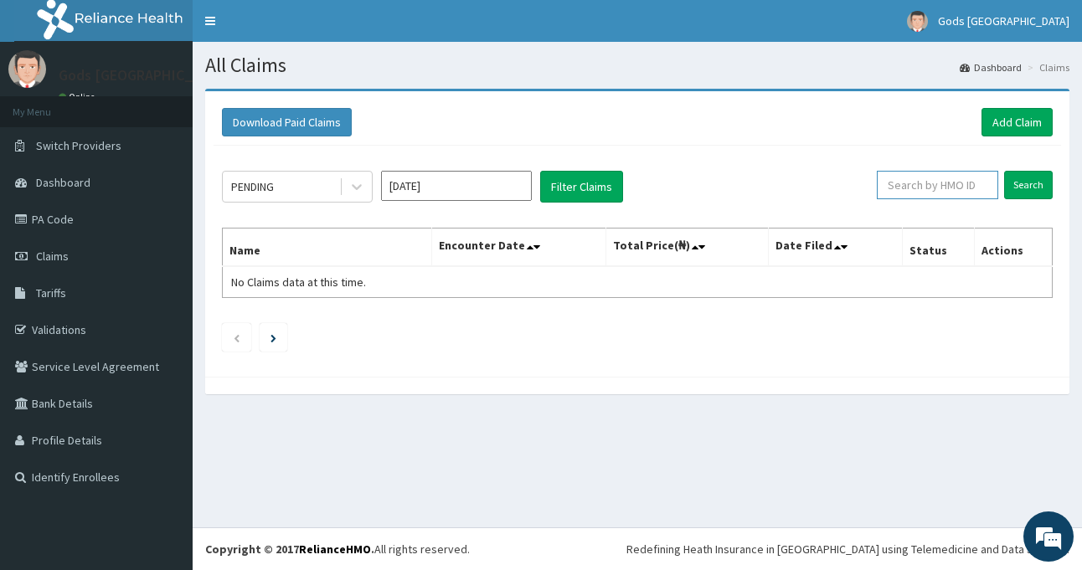
click at [943, 186] on input "text" at bounding box center [936, 185] width 121 height 28
type input "EFT/10113/A"
click at [1020, 182] on input "Search" at bounding box center [1028, 185] width 49 height 28
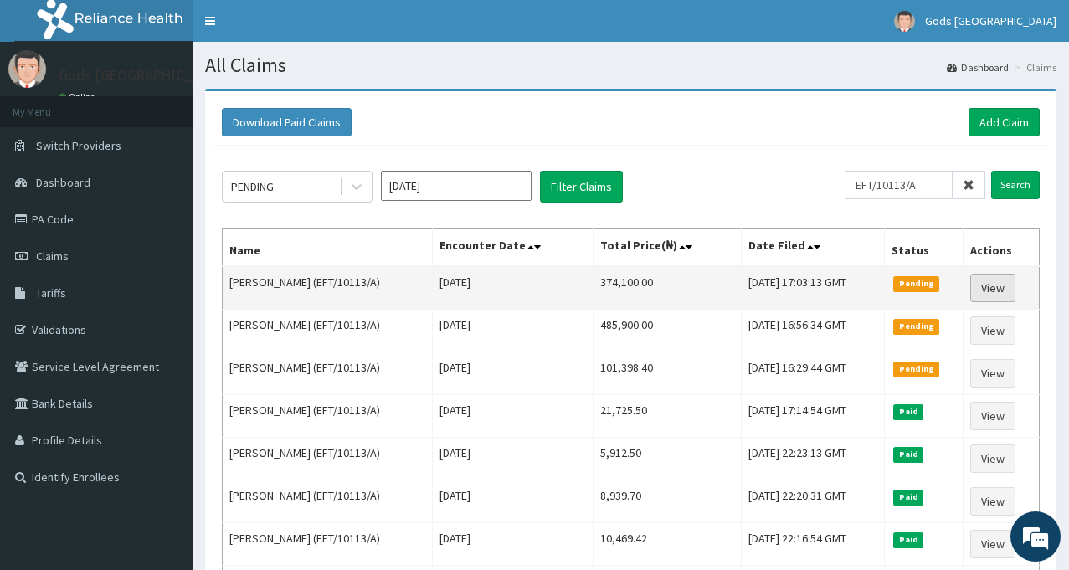
click at [992, 288] on link "View" at bounding box center [992, 288] width 45 height 28
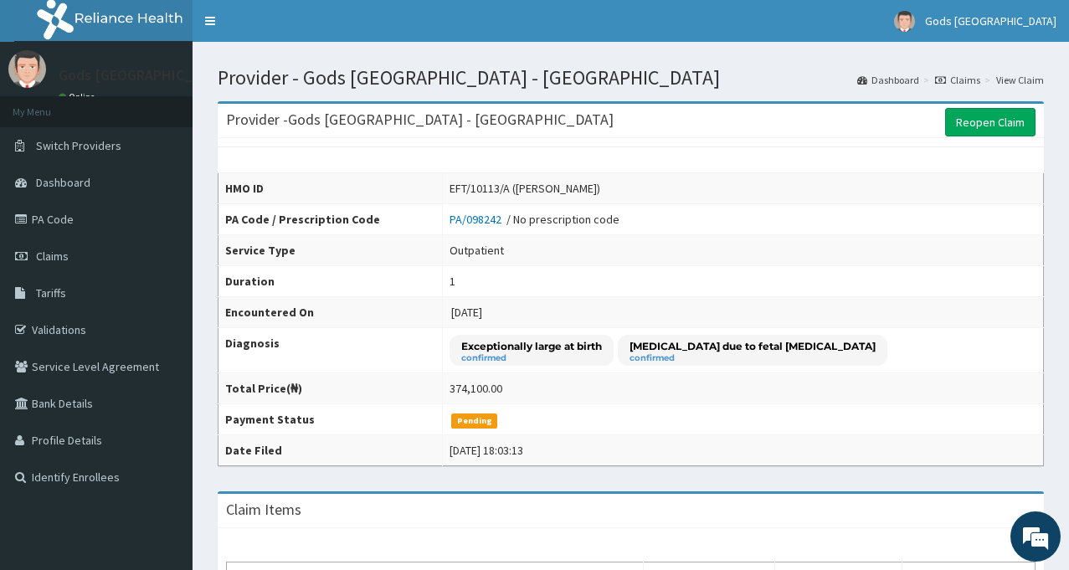
scroll to position [482, 0]
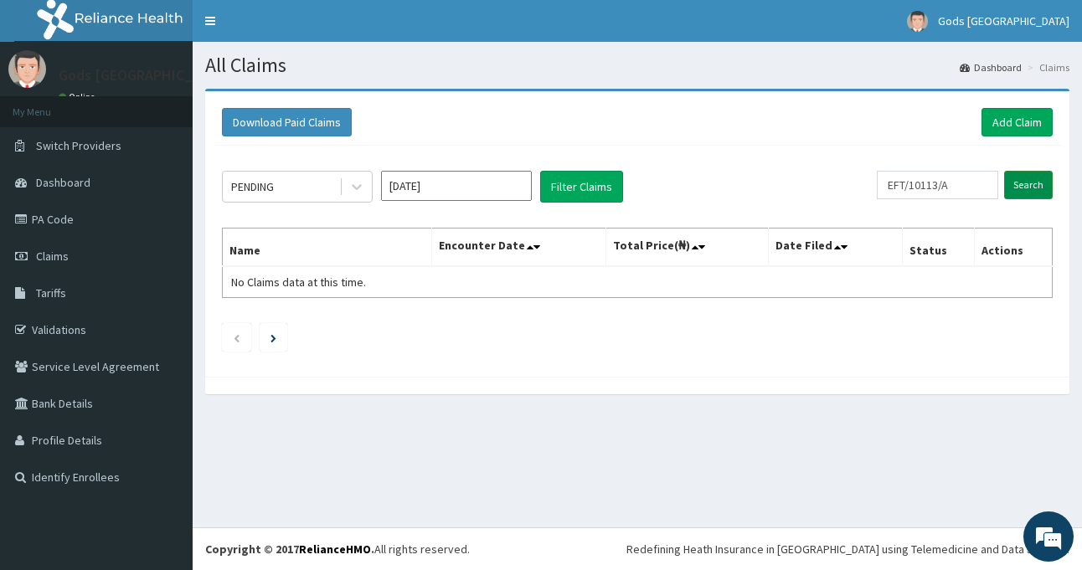
click at [1035, 188] on input "Search" at bounding box center [1028, 185] width 49 height 28
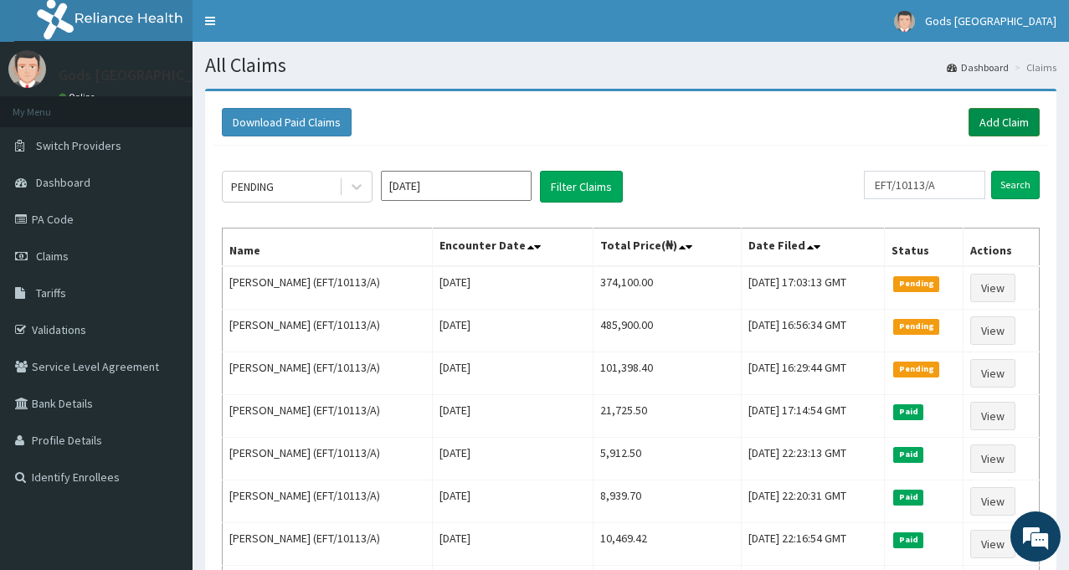
click at [1003, 126] on link "Add Claim" at bounding box center [1004, 122] width 71 height 28
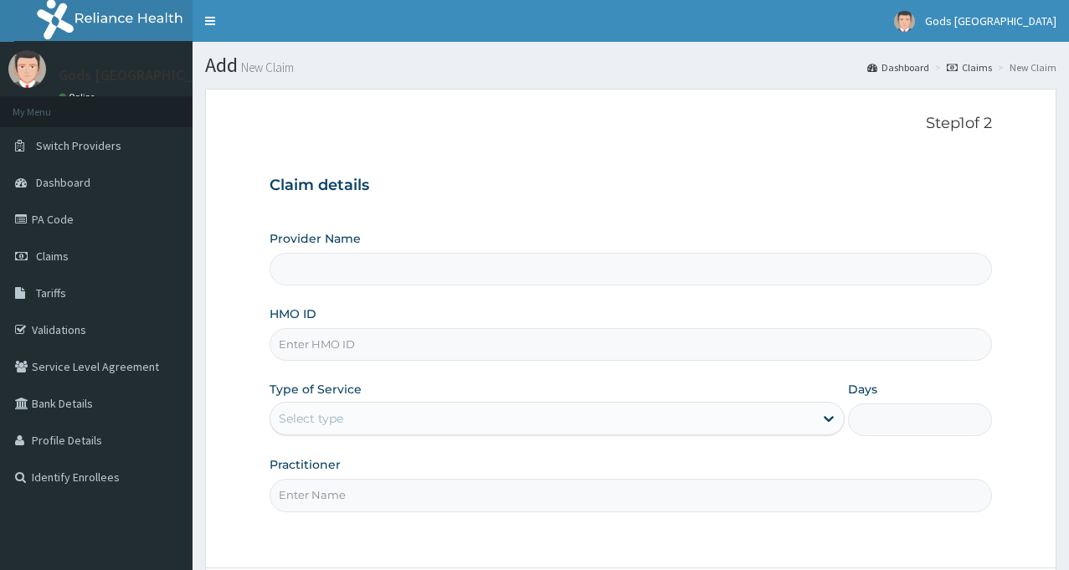
type input "Gods [GEOGRAPHIC_DATA] - [GEOGRAPHIC_DATA]"
type input "P"
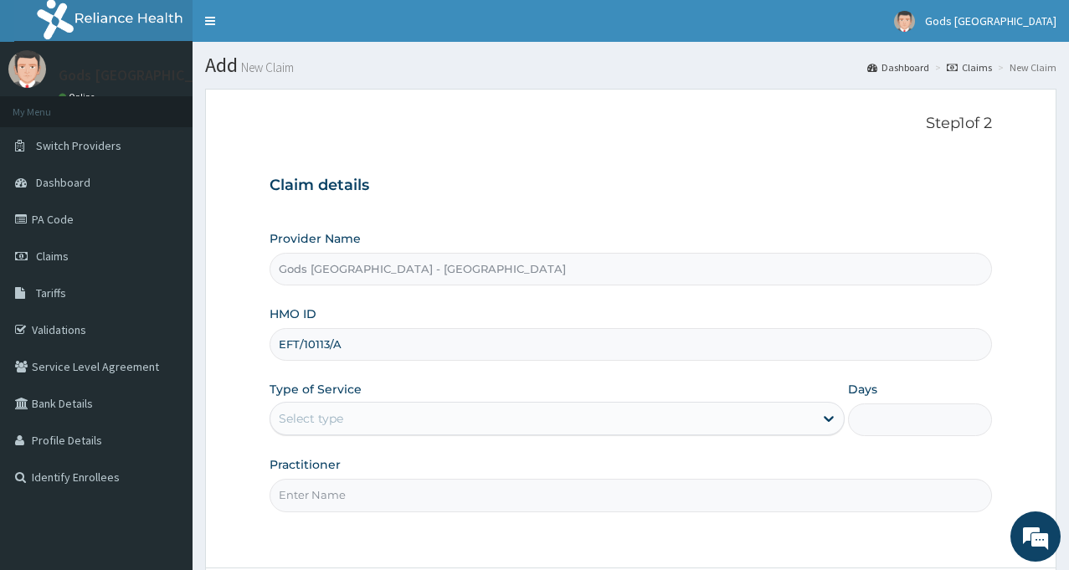
type input "EFT/10113/A"
click at [501, 417] on div "Select type" at bounding box center [541, 418] width 543 height 27
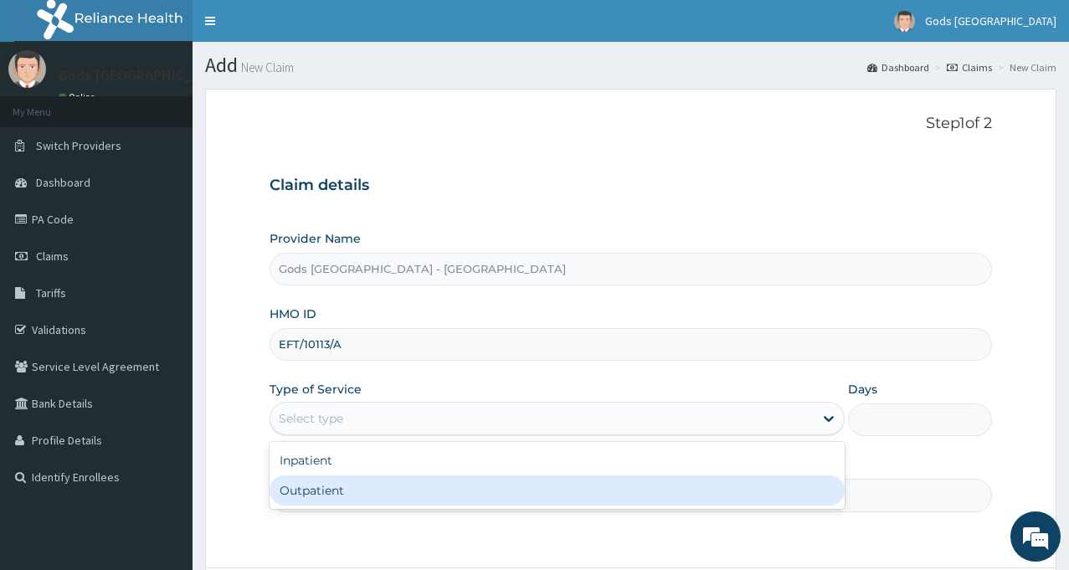
click at [443, 486] on div "Outpatient" at bounding box center [557, 490] width 575 height 30
type input "1"
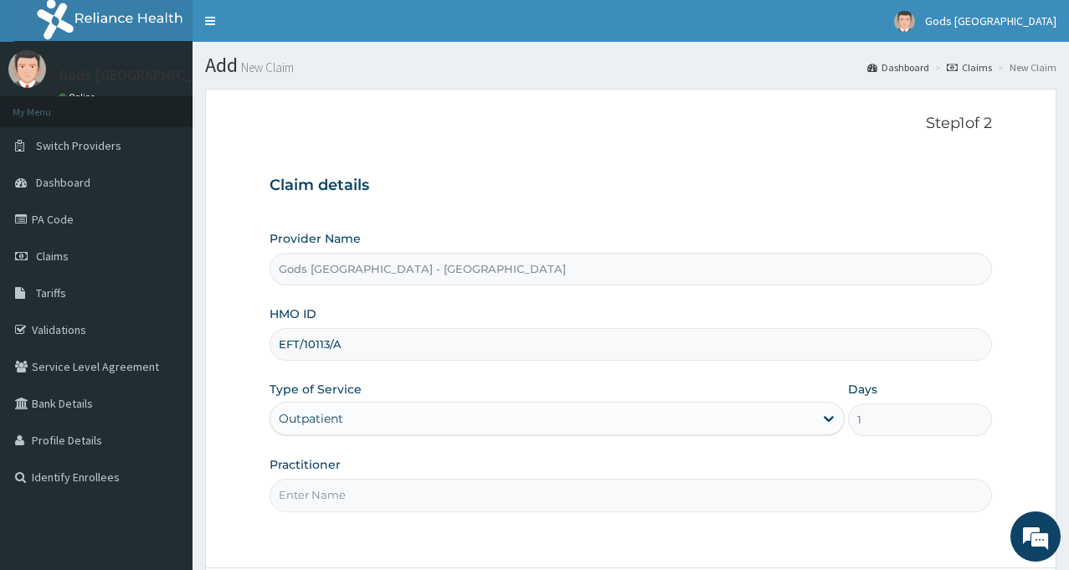
click at [433, 495] on input "Practitioner" at bounding box center [631, 495] width 722 height 33
type input "[PERSON_NAME]"
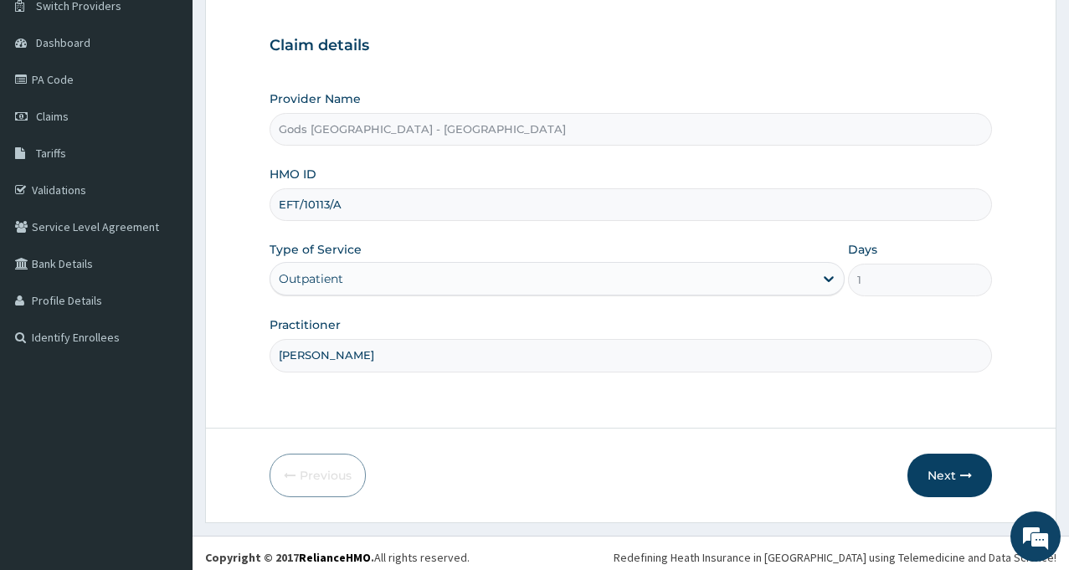
scroll to position [148, 0]
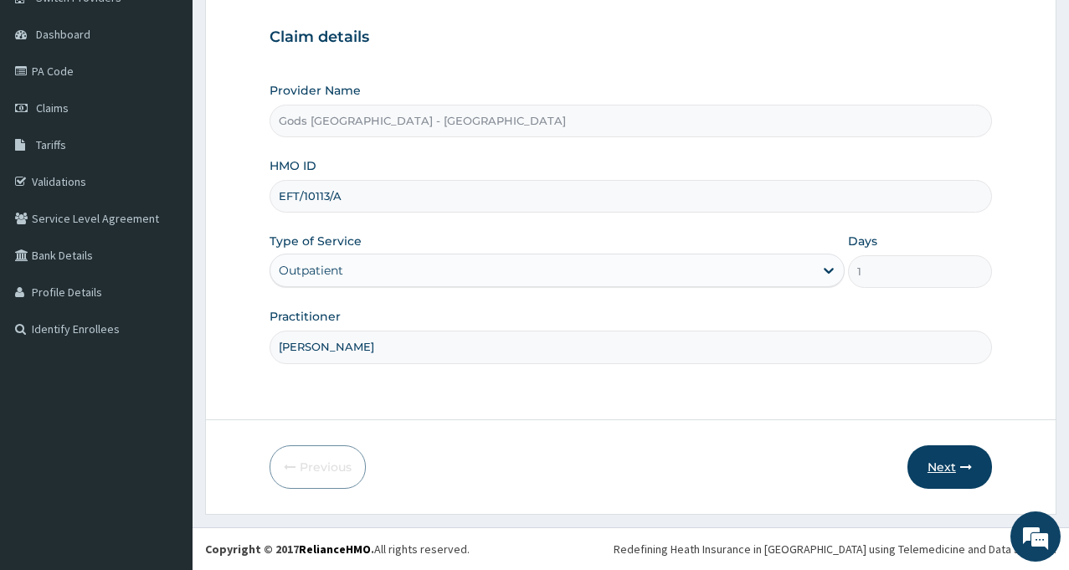
click at [936, 467] on button "Next" at bounding box center [949, 467] width 85 height 44
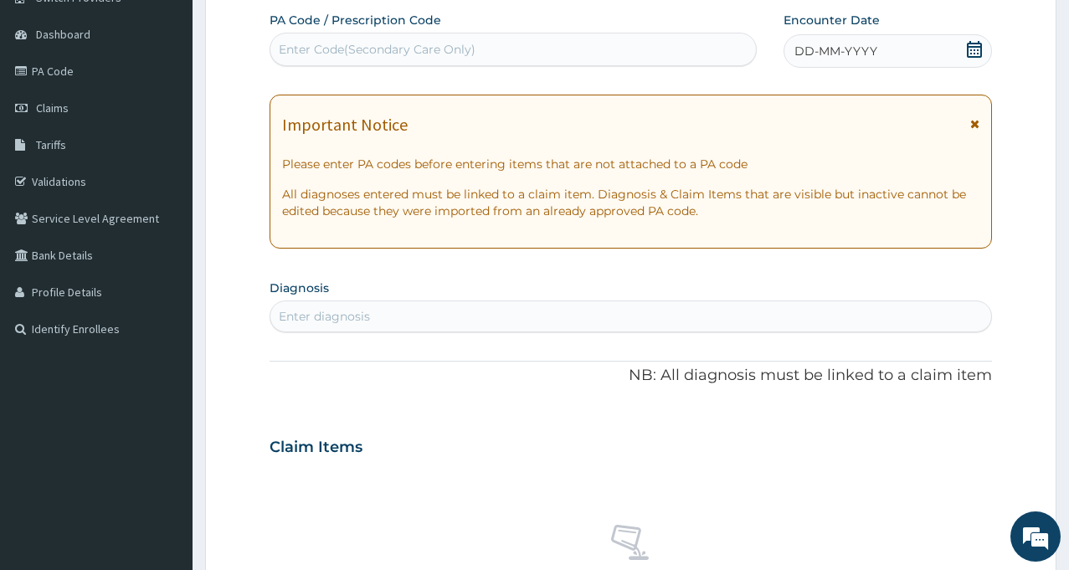
click at [592, 49] on div "Enter Code(Secondary Care Only)" at bounding box center [513, 49] width 486 height 27
type input "PA/7F69A0"
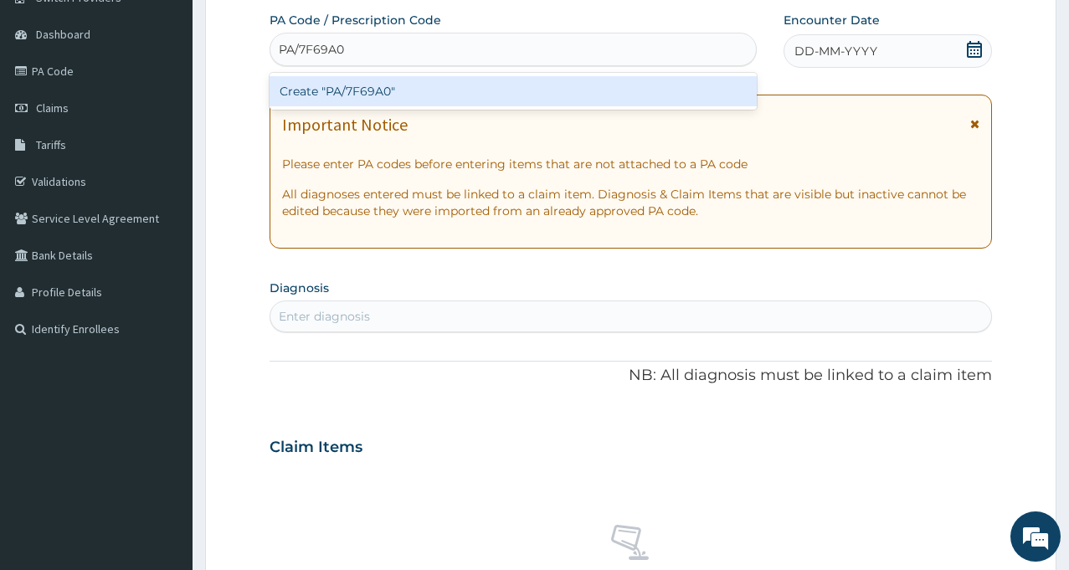
click at [407, 93] on div "Create "PA/7F69A0"" at bounding box center [513, 91] width 487 height 30
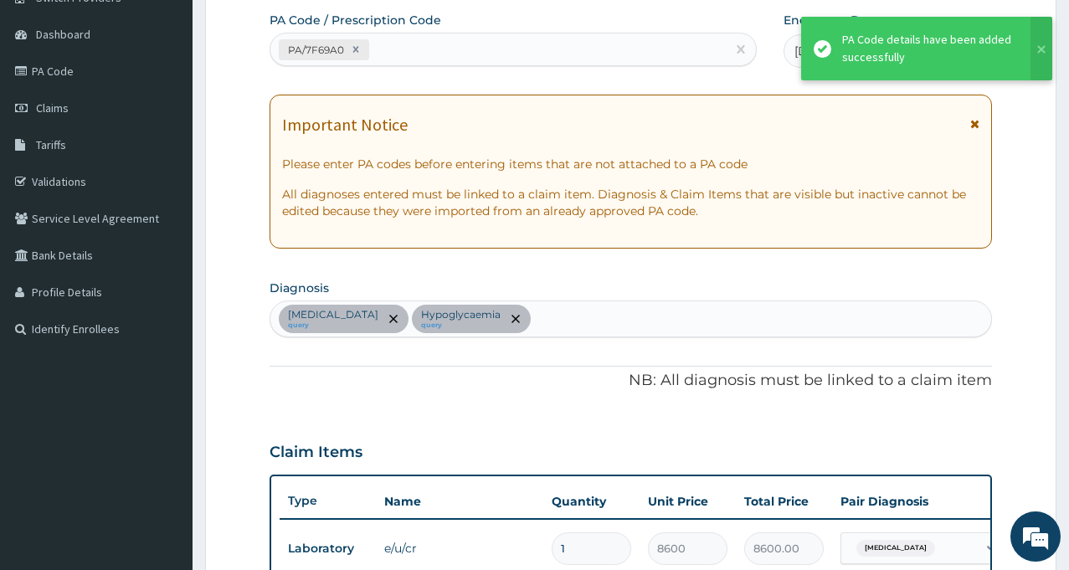
scroll to position [470, 0]
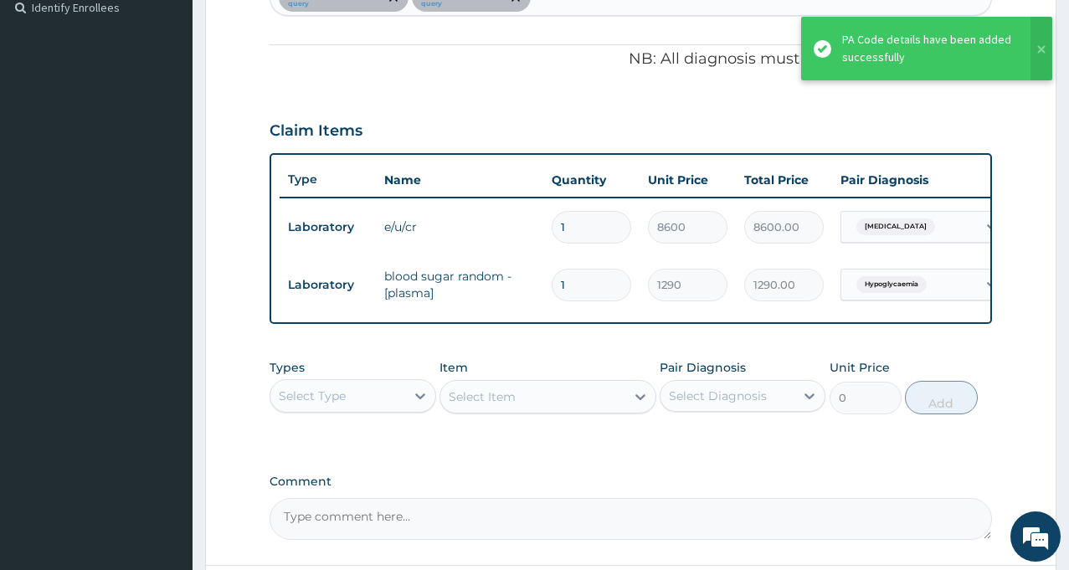
click at [406, 93] on div "PA Code / Prescription Code PA/7F69A0 Encounter Date 22-06-2025 Important Notic…" at bounding box center [631, 115] width 722 height 850
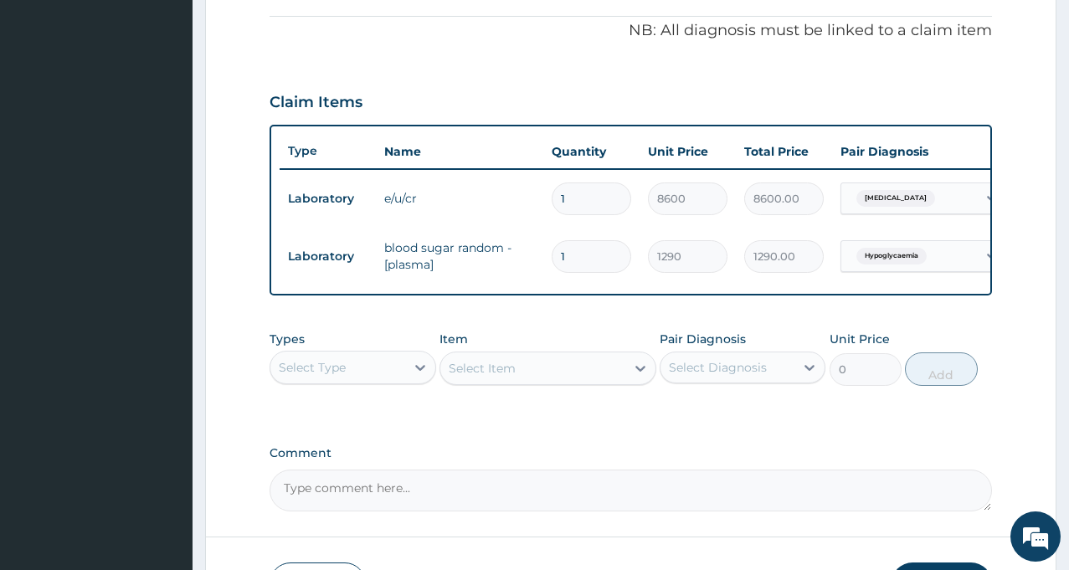
scroll to position [628, 0]
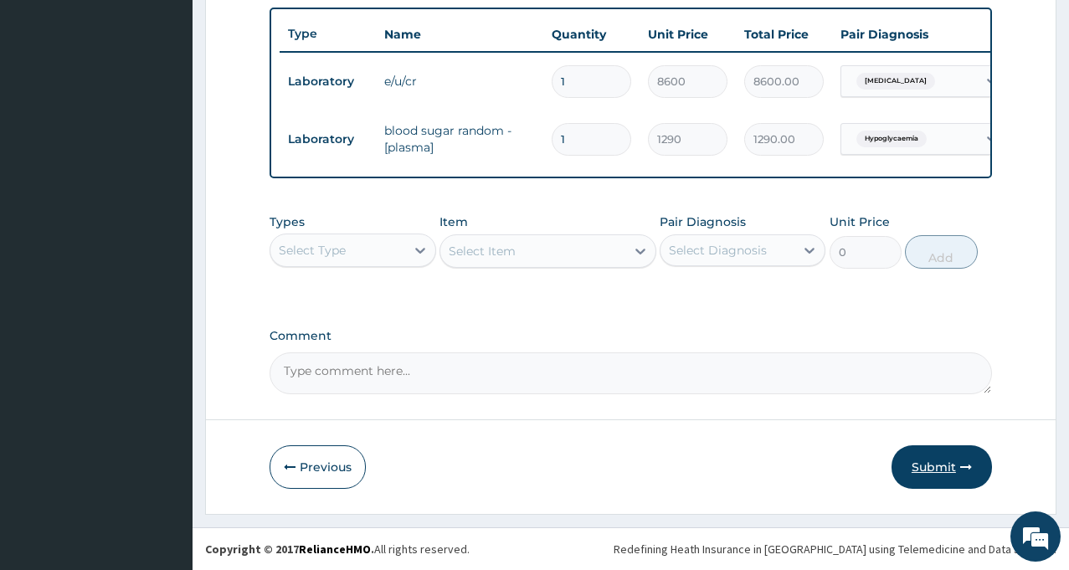
click at [940, 463] on button "Submit" at bounding box center [941, 467] width 100 height 44
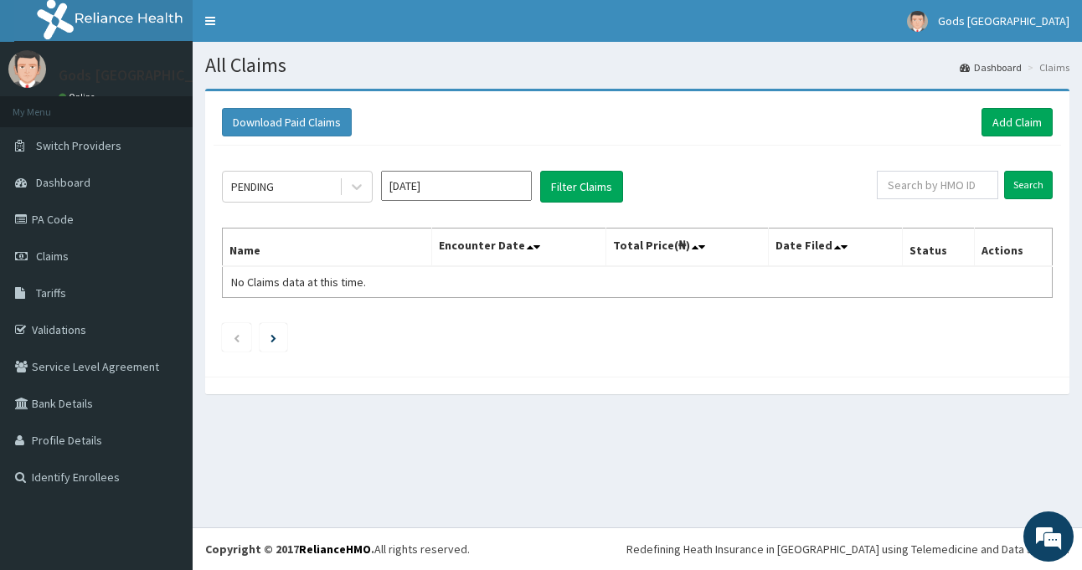
click at [922, 569] on footer "Redefining Heath Insurance in [GEOGRAPHIC_DATA] using Telemedicine and Data Sci…" at bounding box center [637, 548] width 889 height 43
